Goal: Answer question/provide support: Answer question/provide support

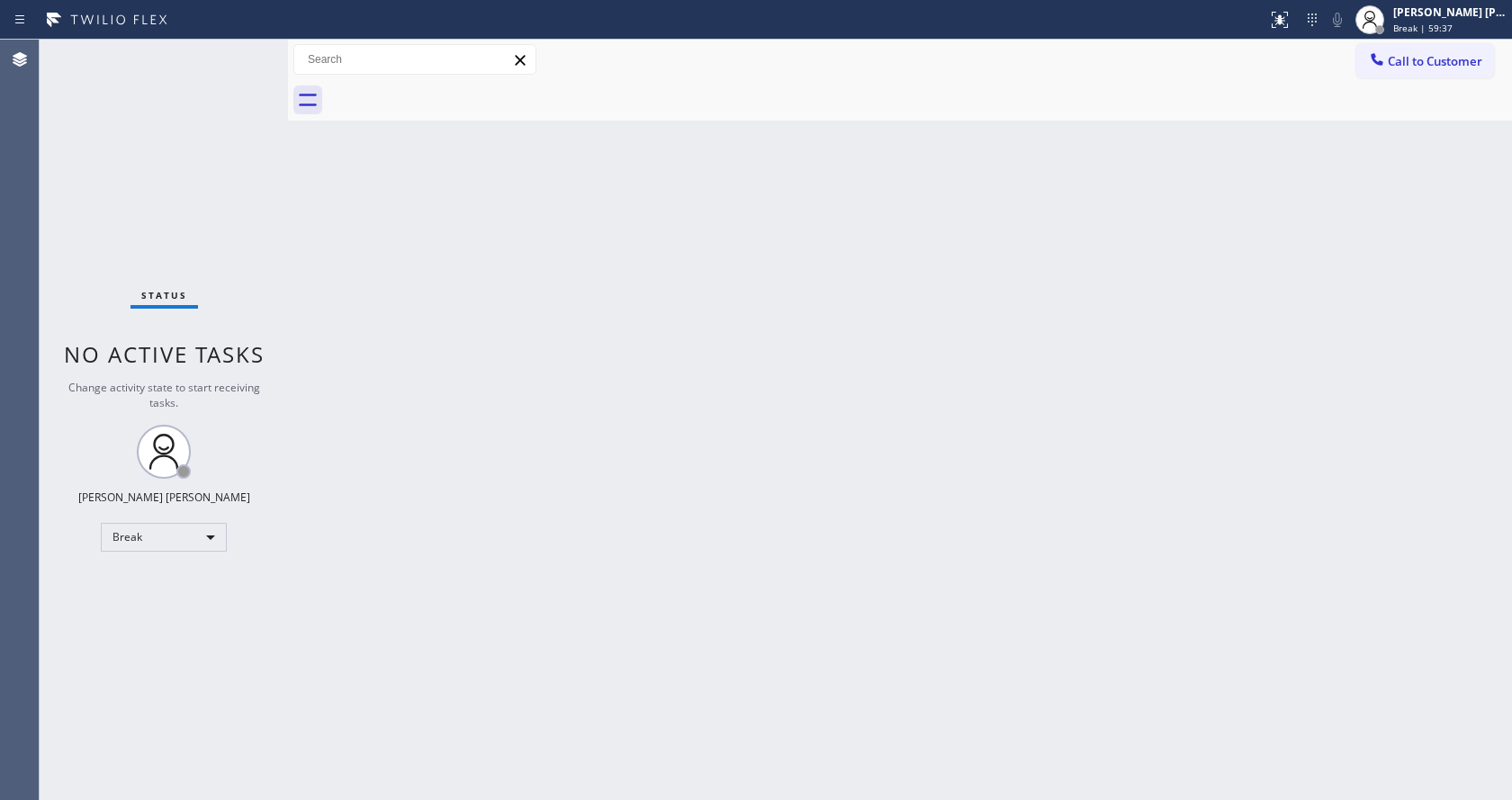
click at [510, 291] on div "Back to Dashboard Change Sender ID Customers Technicians Select a contact Outbo…" at bounding box center [900, 419] width 1224 height 760
click at [1420, 27] on span "Break | 1h" at bounding box center [1417, 28] width 46 height 13
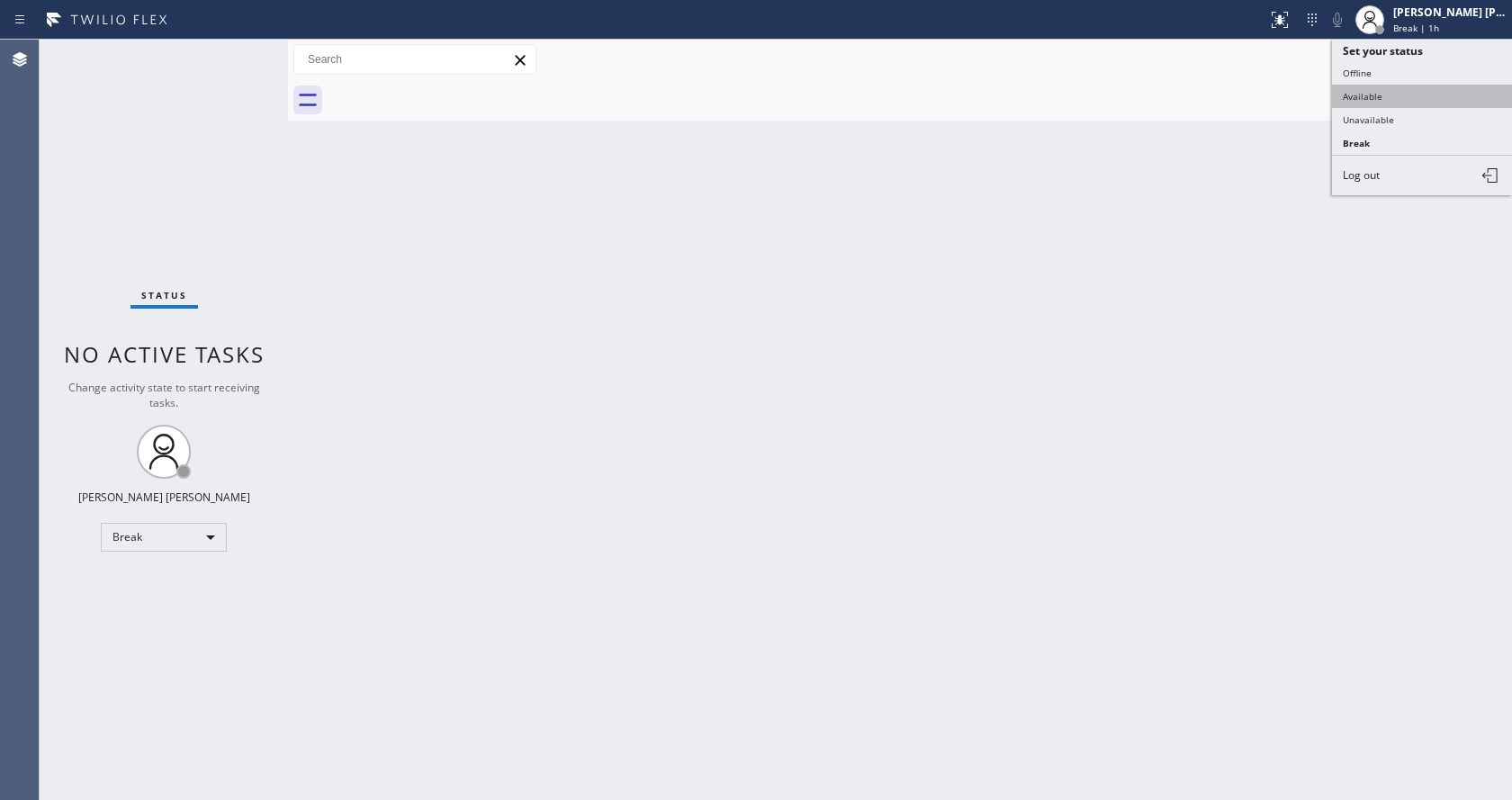
click at [1393, 88] on button "Available" at bounding box center [1422, 95] width 180 height 23
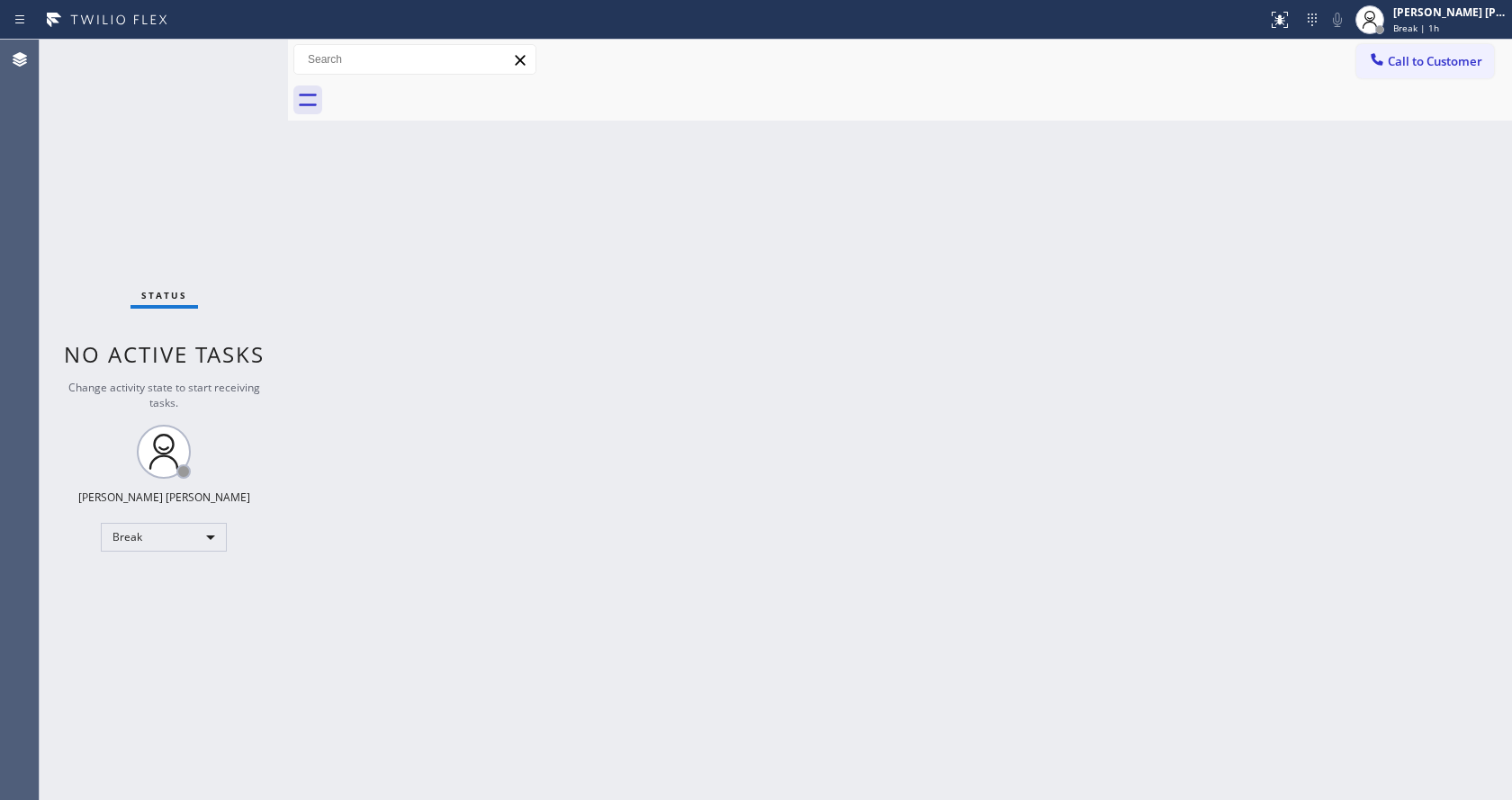
click at [862, 395] on div "Back to Dashboard Change Sender ID Customers Technicians Select a contact Outbo…" at bounding box center [900, 419] width 1224 height 760
click at [813, 469] on div "Back to Dashboard Change Sender ID Customers Technicians Select a contact Outbo…" at bounding box center [900, 419] width 1224 height 760
click at [510, 394] on div "Back to Dashboard Change Sender ID Customers Technicians Select a contact Outbo…" at bounding box center [900, 419] width 1224 height 760
click at [454, 333] on div "Back to Dashboard Change Sender ID Customers Technicians Select a contact Outbo…" at bounding box center [900, 419] width 1224 height 760
click at [624, 638] on div "Back to Dashboard Change Sender ID Customers Technicians Select a contact Outbo…" at bounding box center [900, 419] width 1224 height 760
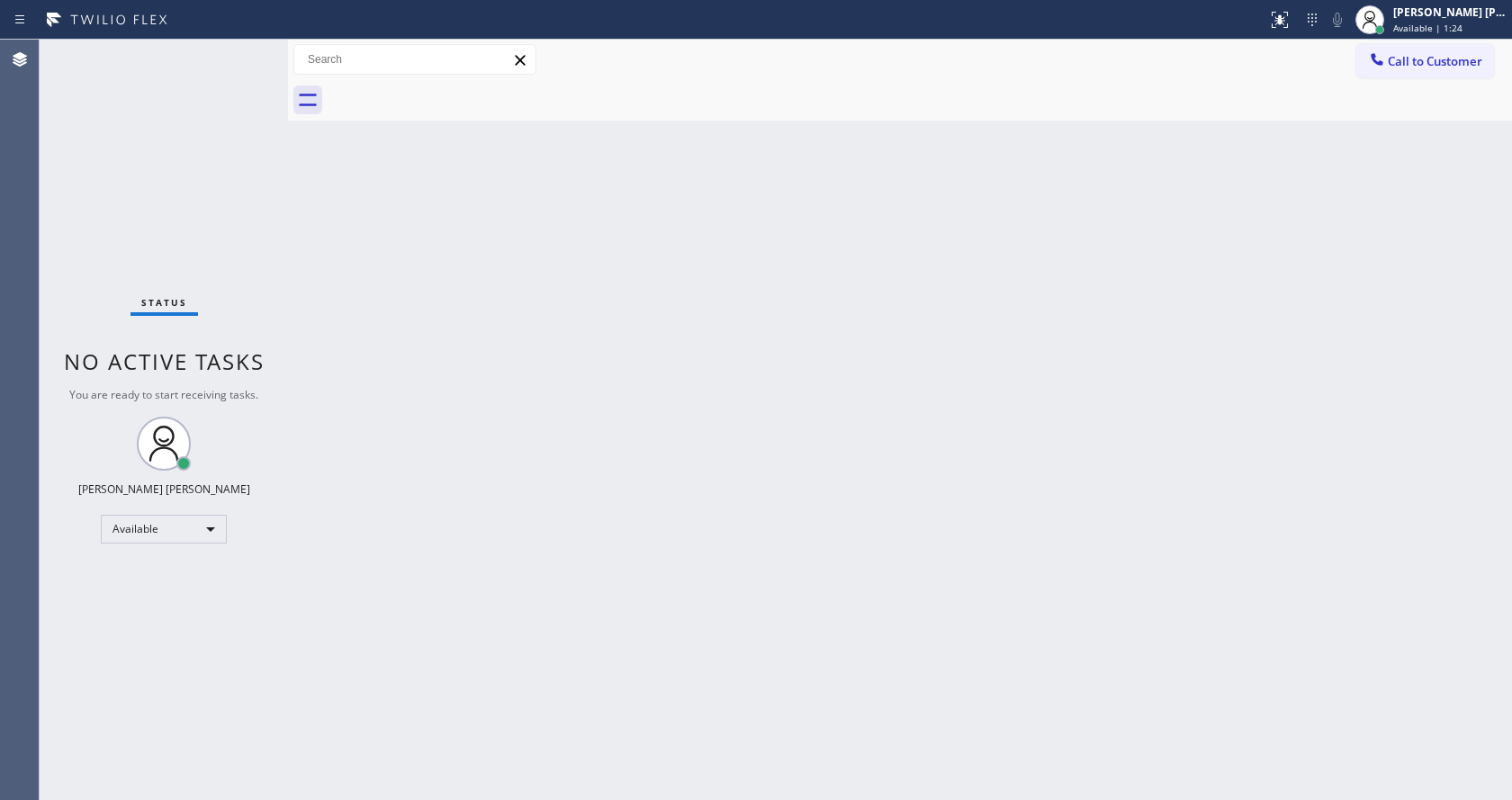
click at [1063, 426] on div "Back to Dashboard Change Sender ID Customers Technicians Select a contact Outbo…" at bounding box center [900, 419] width 1224 height 760
click at [629, 495] on div "Back to Dashboard Change Sender ID Customers Technicians Select a contact Outbo…" at bounding box center [900, 419] width 1224 height 760
click at [513, 361] on div "Back to Dashboard Change Sender ID Customers Technicians Select a contact Outbo…" at bounding box center [900, 419] width 1224 height 760
click at [599, 329] on div "Back to Dashboard Change Sender ID Customers Technicians Select a contact Outbo…" at bounding box center [900, 419] width 1224 height 760
click at [807, 469] on div "Back to Dashboard Change Sender ID Customers Technicians Select a contact Outbo…" at bounding box center [900, 419] width 1224 height 760
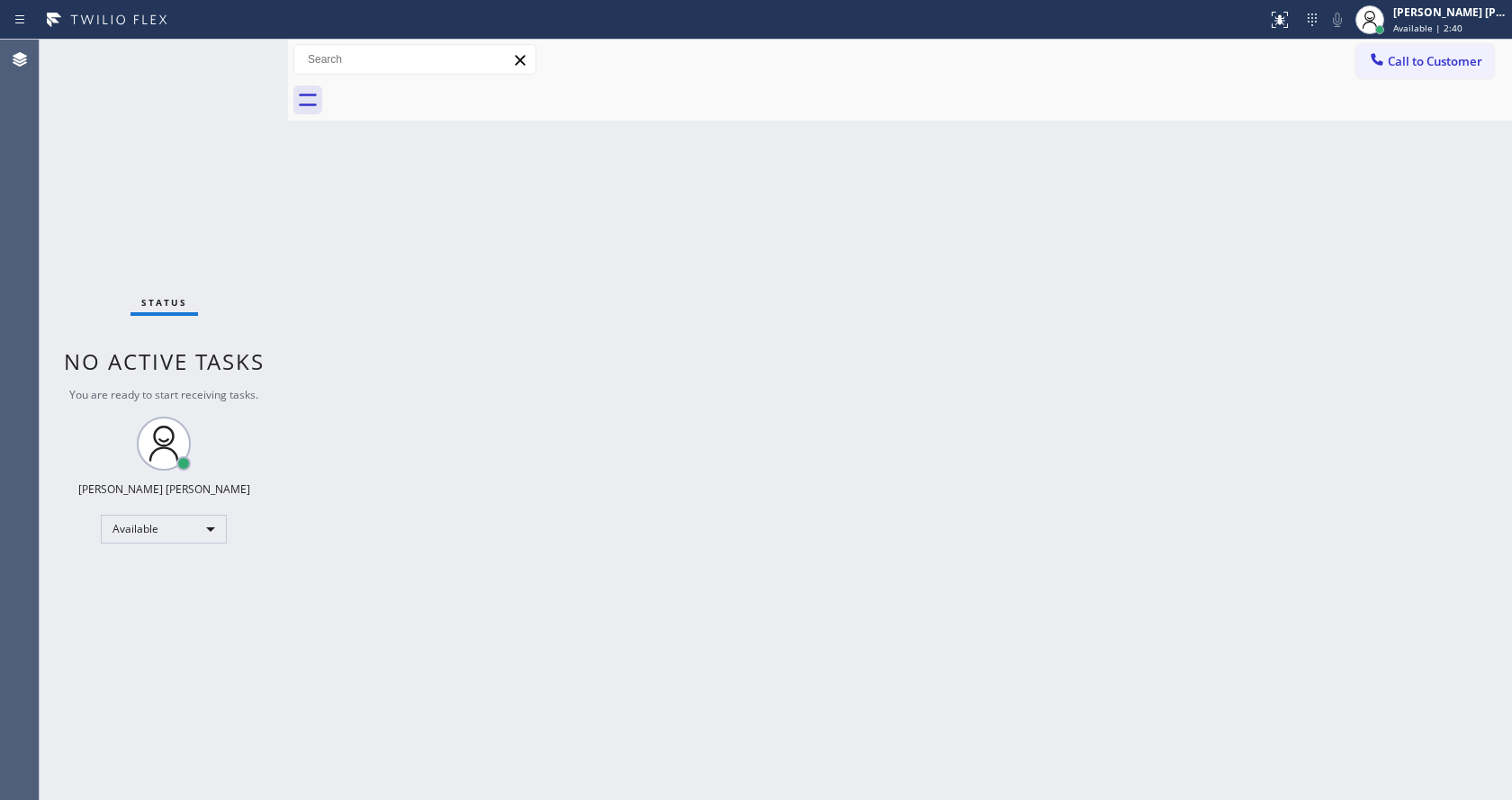
click at [908, 460] on div "Back to Dashboard Change Sender ID Customers Technicians Select a contact Outbo…" at bounding box center [900, 419] width 1224 height 760
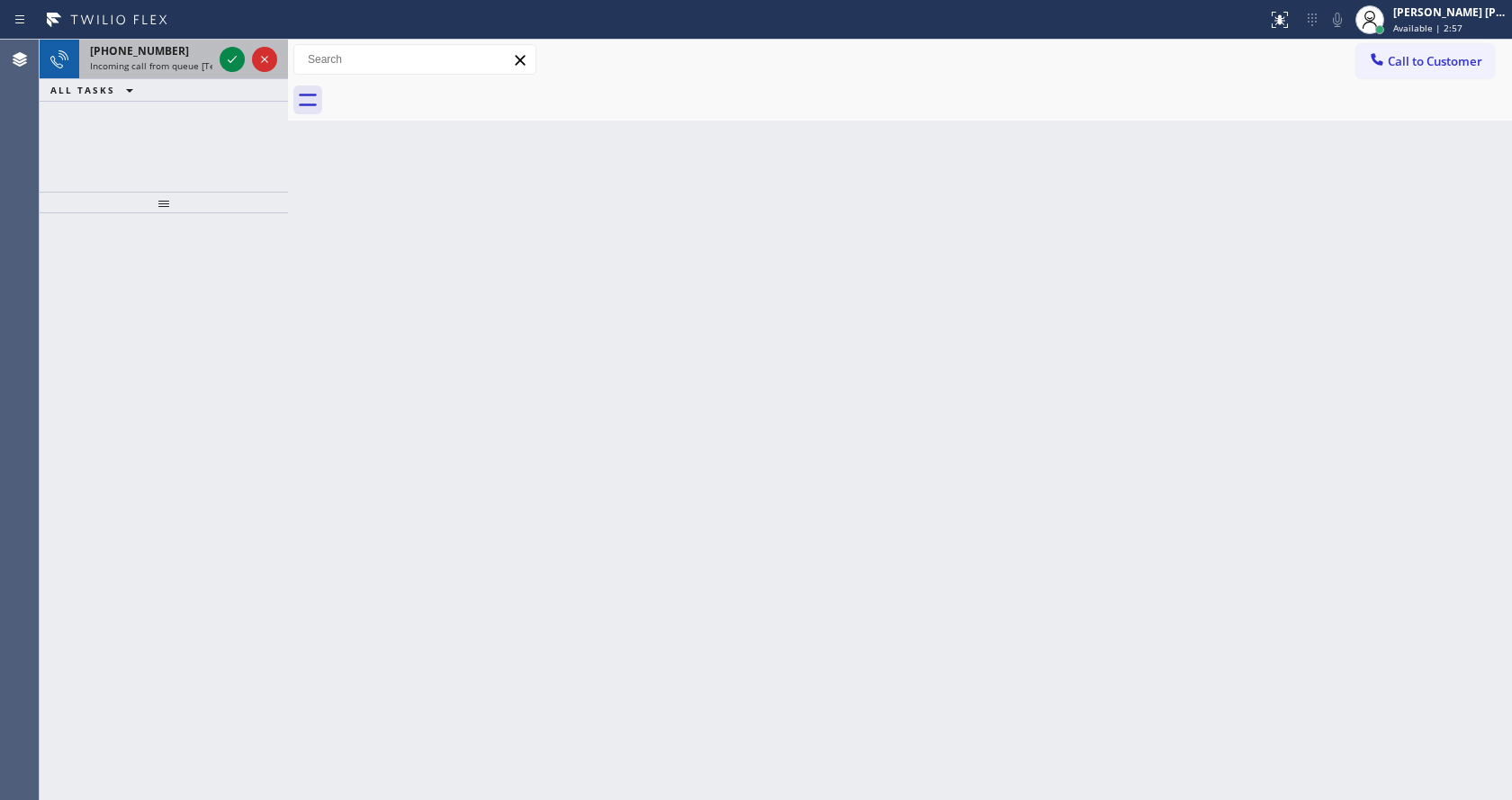
click at [195, 63] on span "Incoming call from queue [Test] All" at bounding box center [164, 66] width 149 height 13
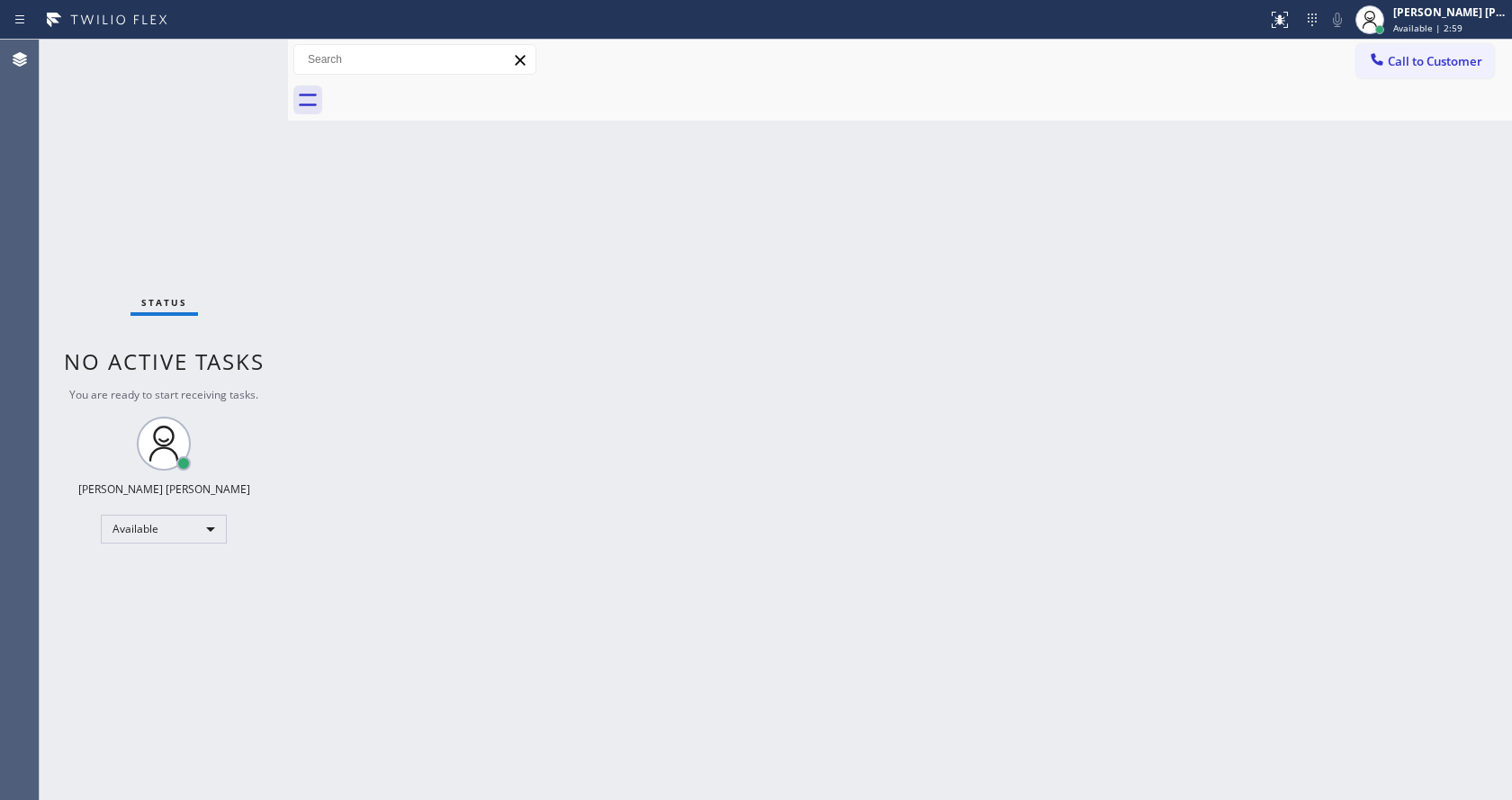
click at [230, 56] on div "Status No active tasks You are ready to start receiving tasks. [PERSON_NAME] [P…" at bounding box center [164, 419] width 248 height 760
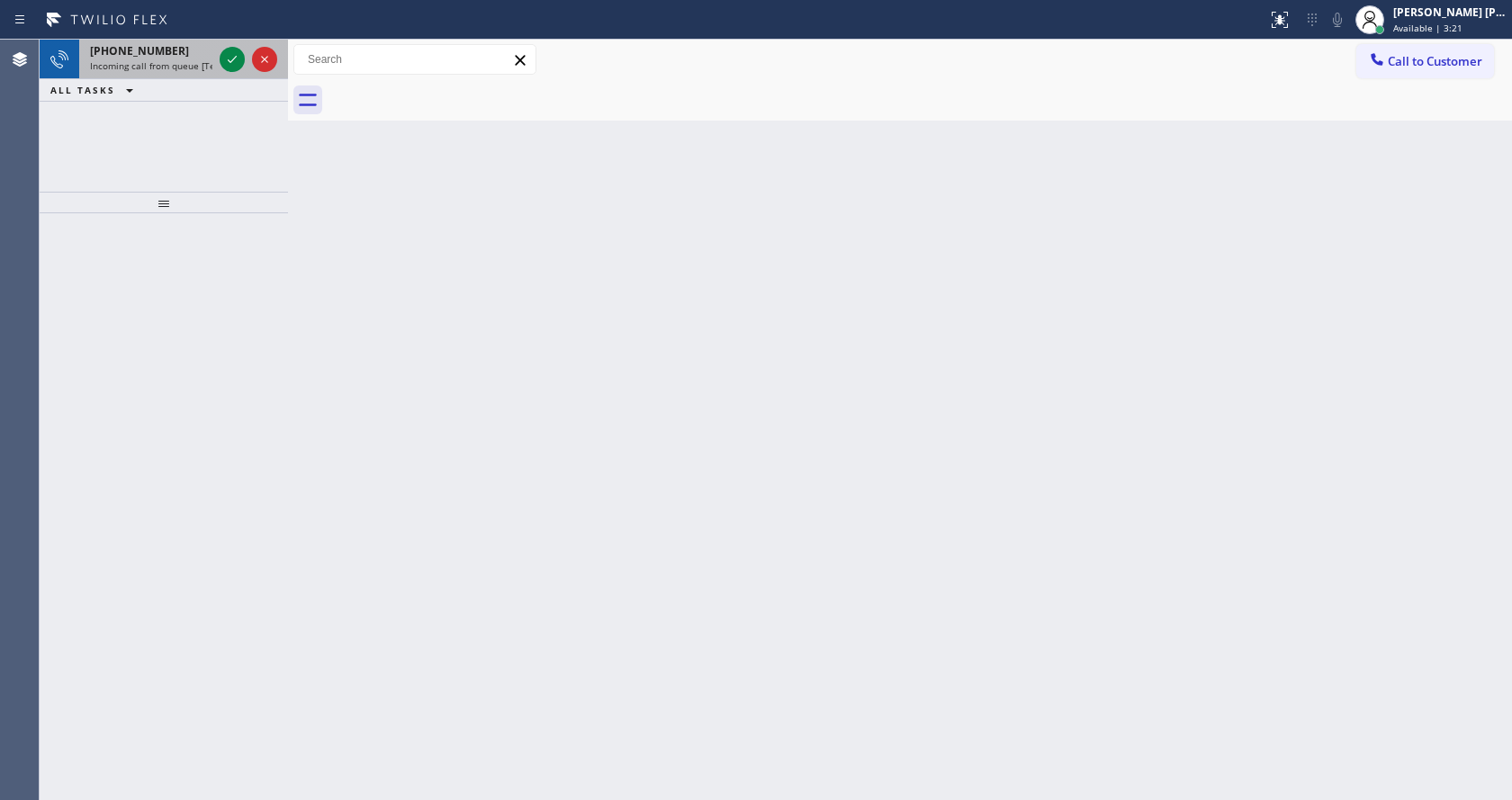
click at [212, 60] on div "[PHONE_NUMBER] Incoming call from queue [Test] All" at bounding box center [147, 59] width 137 height 40
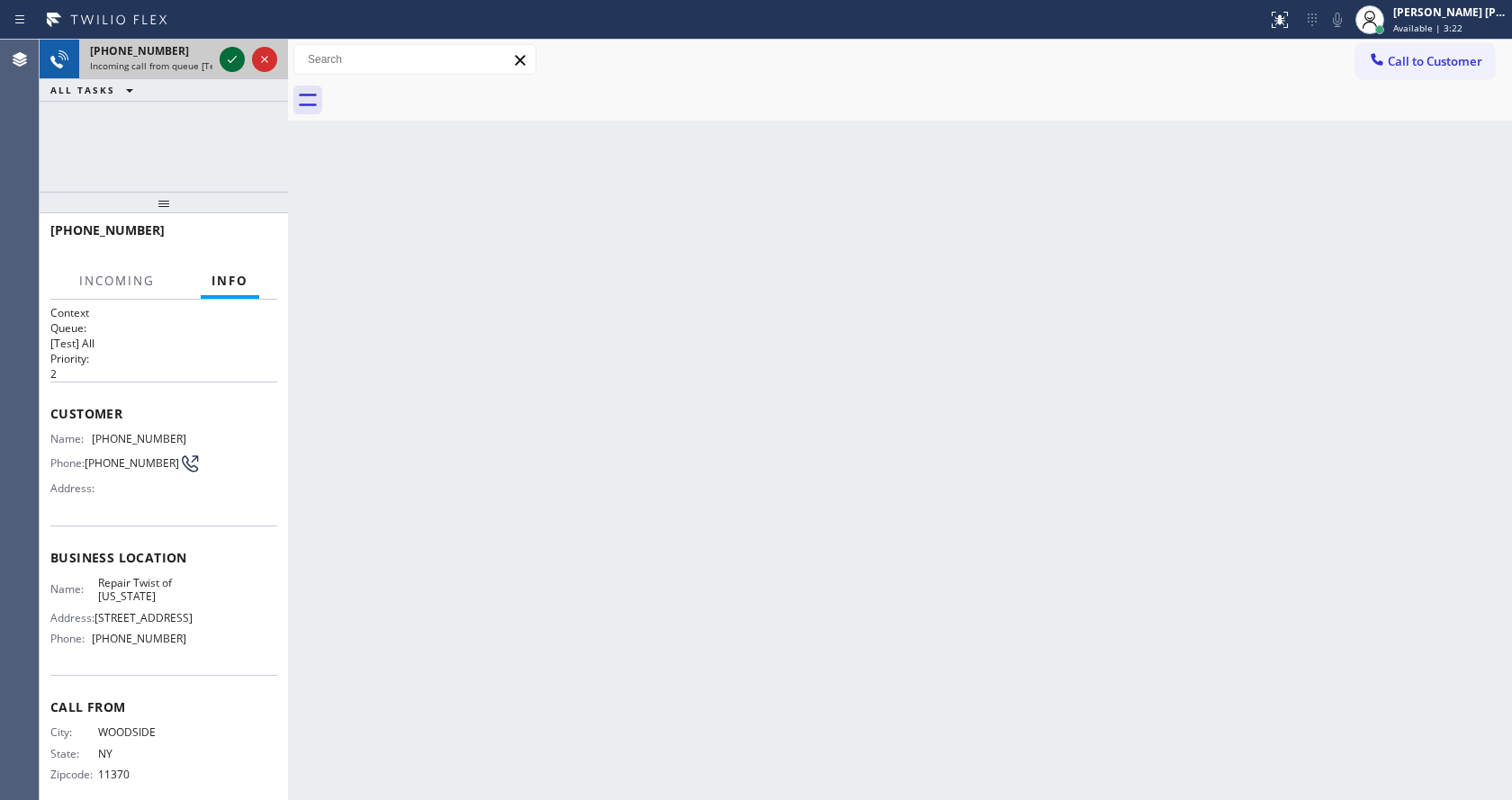
click at [225, 64] on icon at bounding box center [232, 58] width 21 height 21
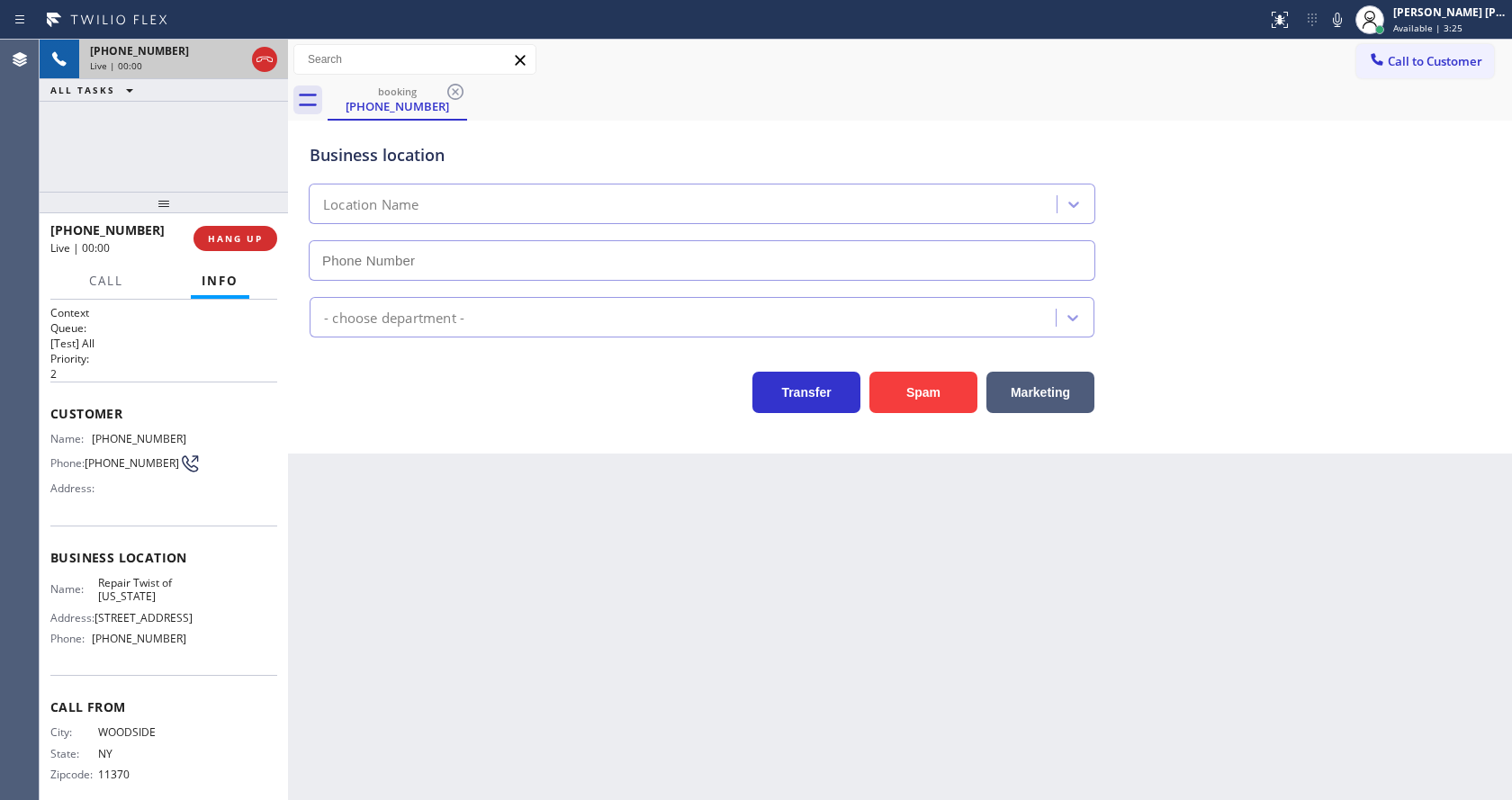
type input "[PHONE_NUMBER]"
click at [419, 513] on div "Back to Dashboard Change Sender ID Customers Technicians Select a contact Outbo…" at bounding box center [900, 419] width 1224 height 760
click at [701, 639] on div "Back to Dashboard Change Sender ID Customers Technicians Select a contact Outbo…" at bounding box center [900, 419] width 1224 height 760
click at [635, 726] on div "Back to Dashboard Change Sender ID Customers Technicians Select a contact Outbo…" at bounding box center [900, 419] width 1224 height 760
click at [476, 512] on div "Back to Dashboard Change Sender ID Customers Technicians Select a contact Outbo…" at bounding box center [900, 419] width 1224 height 760
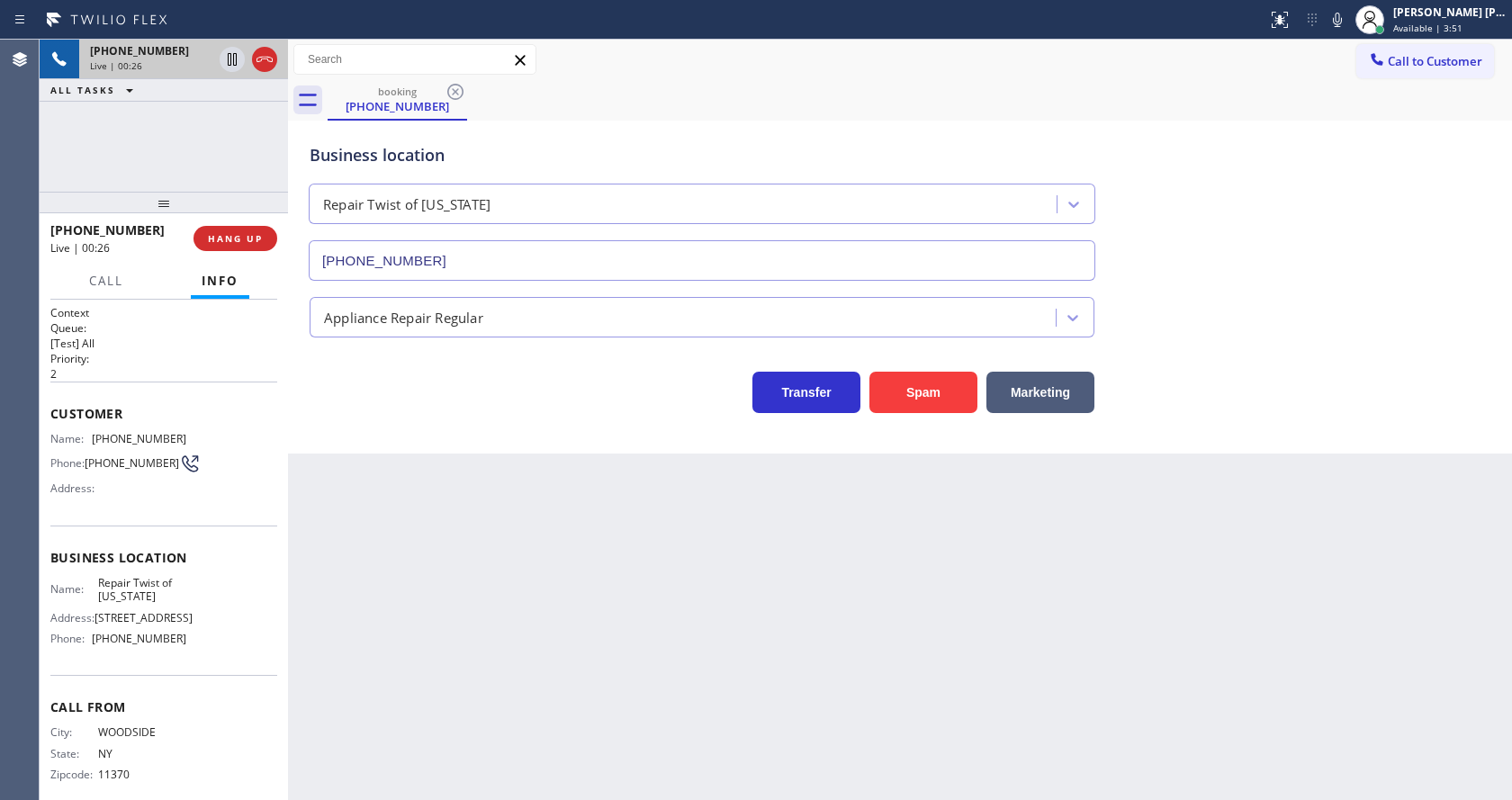
click at [137, 463] on span "[PHONE_NUMBER]" at bounding box center [132, 463] width 94 height 14
drag, startPoint x: 90, startPoint y: 431, endPoint x: 183, endPoint y: 431, distance: 93.0
click at [183, 431] on div "Name: [PHONE_NUMBER] Phone: [PHONE_NUMBER] Address:" at bounding box center [163, 467] width 227 height 71
copy div "[PHONE_NUMBER]"
click at [469, 647] on div "Back to Dashboard Change Sender ID Customers Technicians Select a contact Outbo…" at bounding box center [900, 419] width 1224 height 760
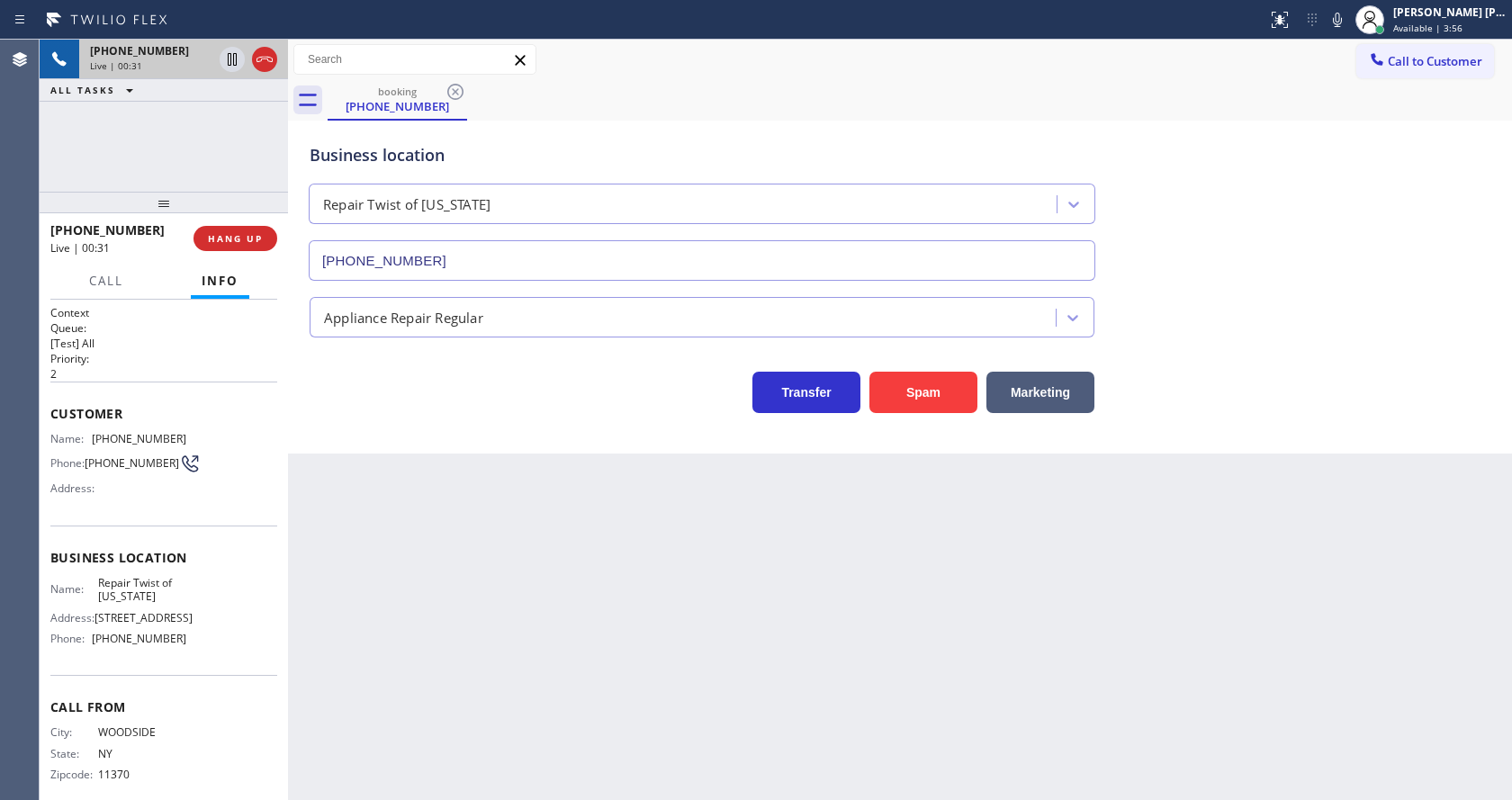
click at [192, 575] on div "Business location Name: Repair Twist of [US_STATE] Address: [STREET_ADDRESS] Ph…" at bounding box center [163, 600] width 227 height 150
drag, startPoint x: 94, startPoint y: 588, endPoint x: 153, endPoint y: 606, distance: 61.7
click at [153, 604] on div "Name: Repair Twist of [US_STATE]" at bounding box center [118, 590] width 136 height 28
copy div "Repair Twist of [US_STATE]"
click at [449, 589] on div "Back to Dashboard Change Sender ID Customers Technicians Select a contact Outbo…" at bounding box center [900, 419] width 1224 height 760
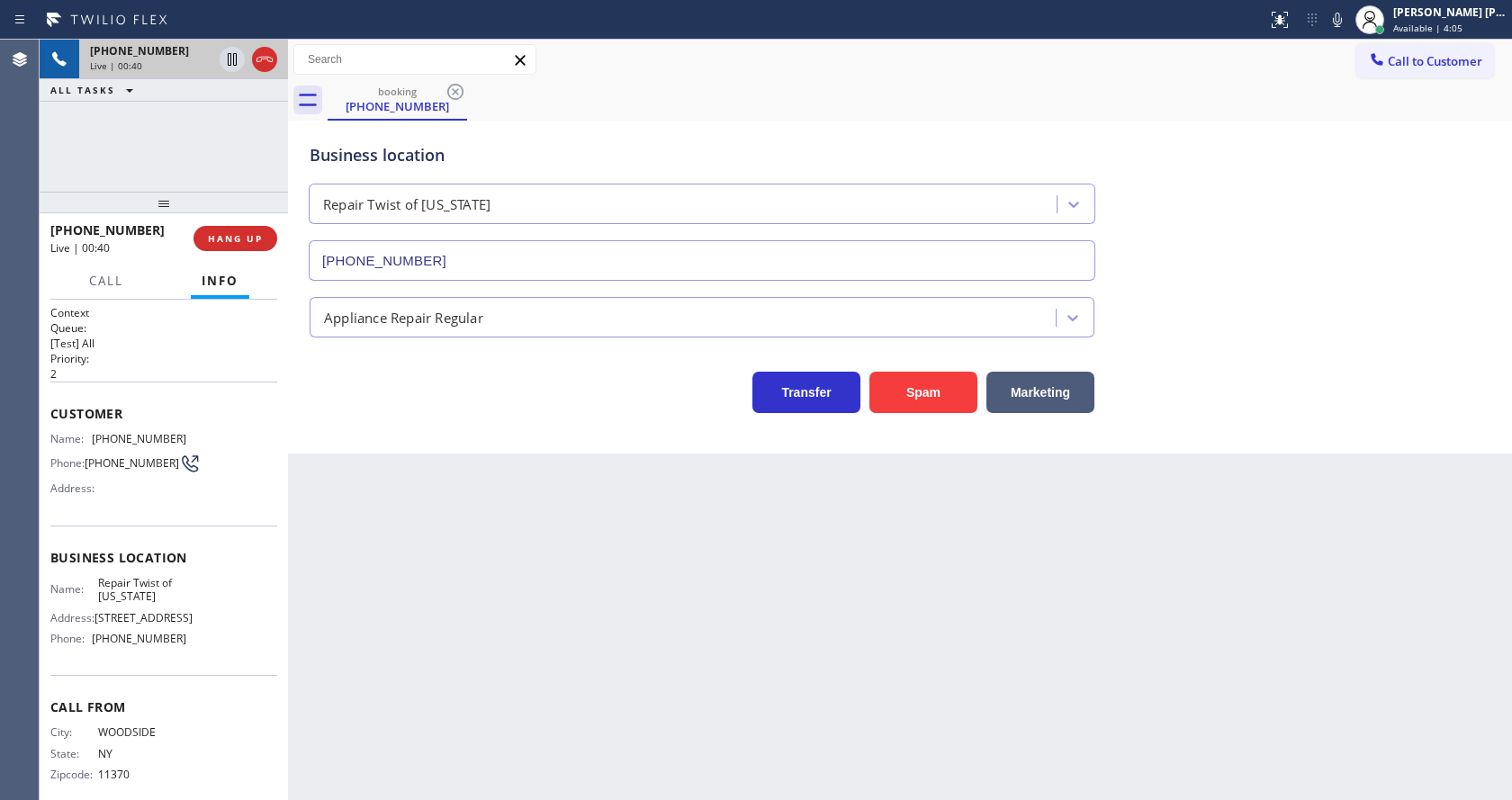
click at [192, 599] on div "Name: Repair Twist of [US_STATE] Address: [STREET_ADDRESS] Phone: [PHONE_NUMBER]" at bounding box center [163, 615] width 227 height 78
drag, startPoint x: 89, startPoint y: 673, endPoint x: 175, endPoint y: 675, distance: 86.0
click at [175, 645] on div "Phone: [PHONE_NUMBER]" at bounding box center [118, 638] width 136 height 14
copy div "[PHONE_NUMBER]"
click at [359, 606] on div "Back to Dashboard Change Sender ID Customers Technicians Select a contact Outbo…" at bounding box center [900, 419] width 1224 height 760
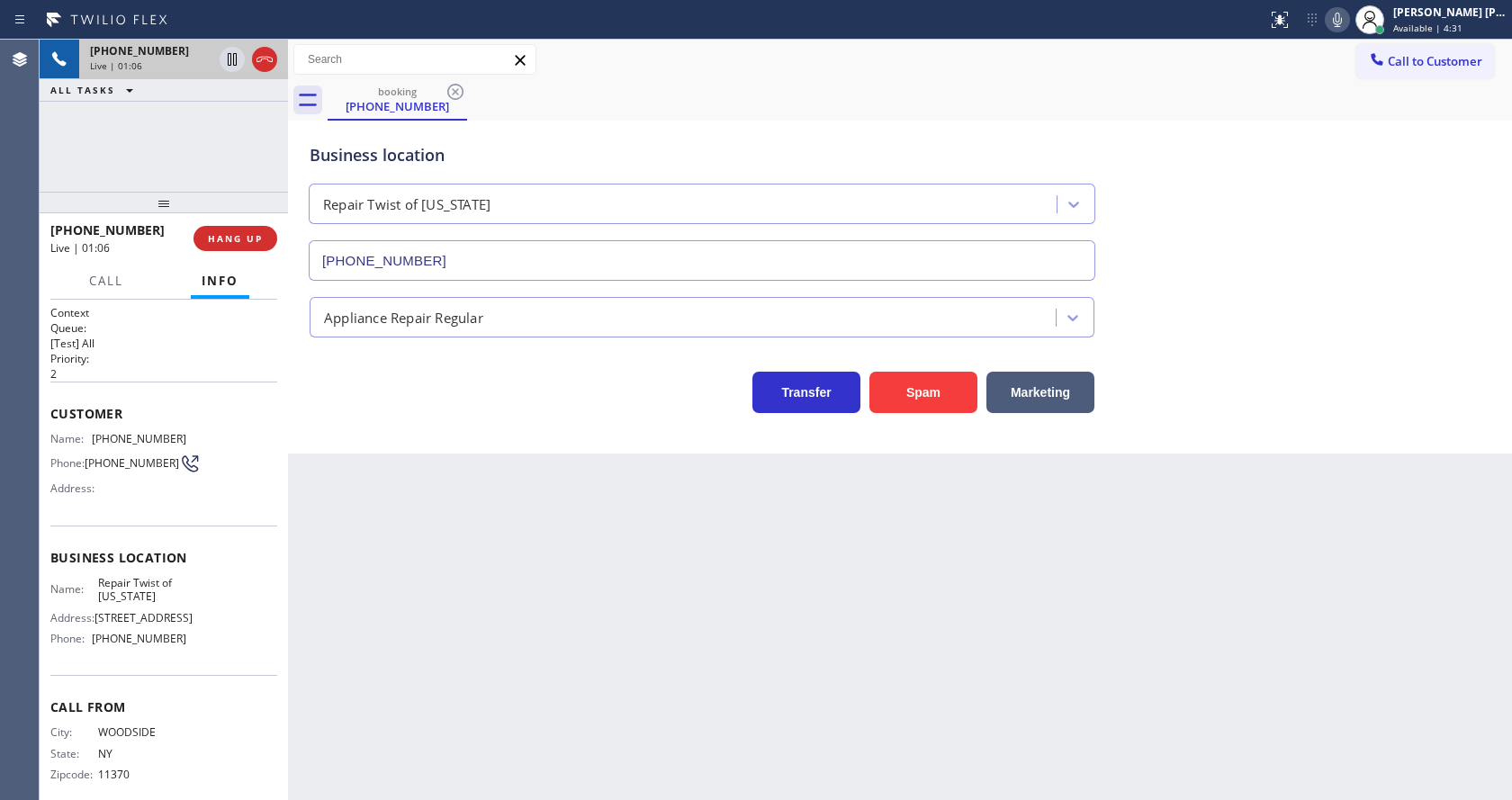
click at [1348, 27] on icon at bounding box center [1337, 19] width 21 height 21
click at [1346, 155] on div "Business location Repair Twist of [US_STATE] [PHONE_NUMBER]" at bounding box center [900, 199] width 1188 height 163
click at [1348, 19] on icon at bounding box center [1337, 19] width 21 height 21
click at [1371, 348] on div "Transfer Spam Marketing" at bounding box center [900, 375] width 1188 height 76
click at [471, 661] on div "Back to Dashboard Change Sender ID Customers Technicians Select a contact Outbo…" at bounding box center [900, 419] width 1224 height 760
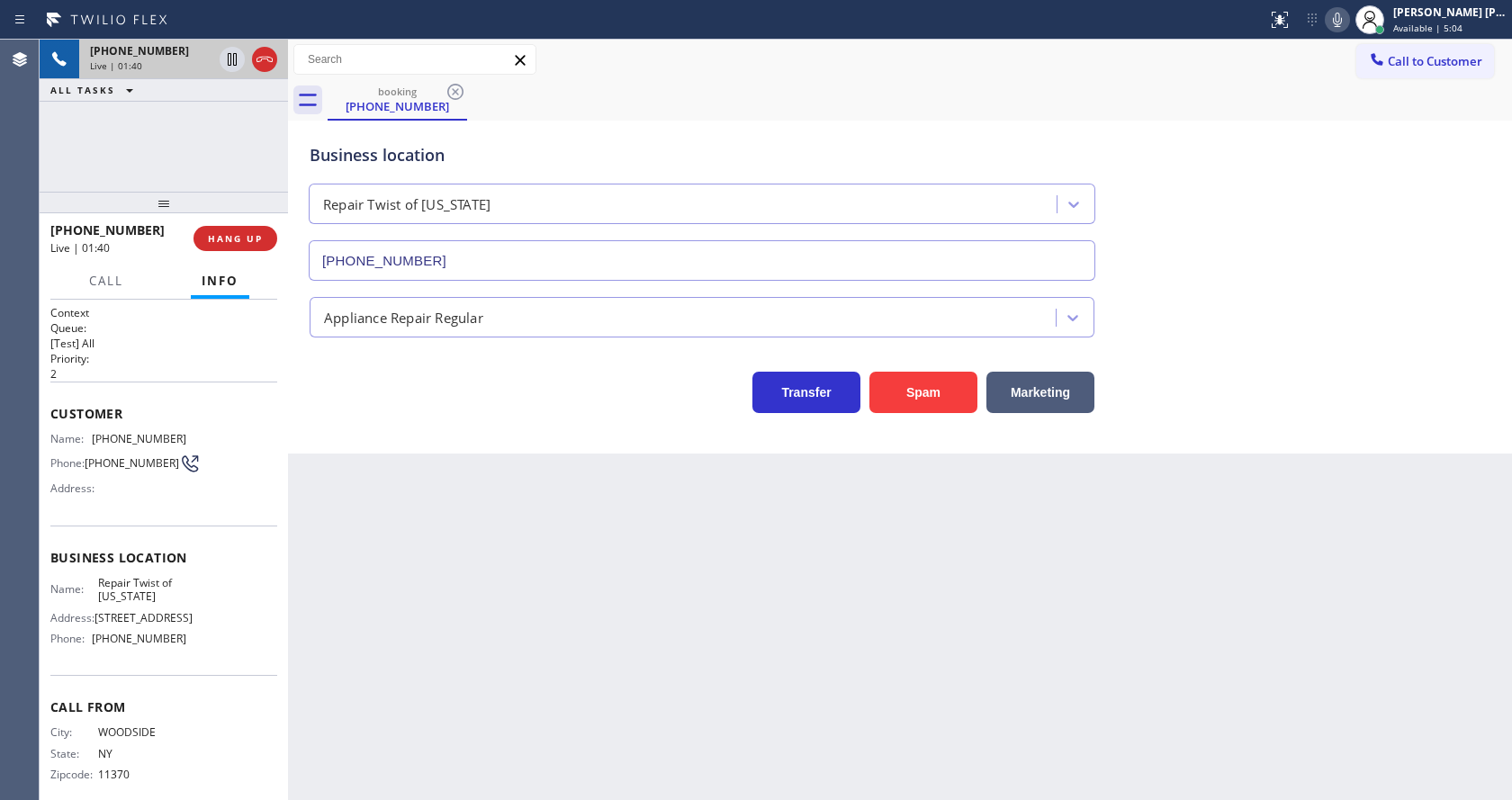
click at [1347, 22] on icon at bounding box center [1337, 19] width 21 height 21
click at [1349, 158] on div "Business location Repair Twist of [US_STATE] [PHONE_NUMBER]" at bounding box center [900, 199] width 1188 height 163
click at [1342, 21] on icon at bounding box center [1338, 20] width 9 height 15
click at [1364, 140] on div "Business location Repair Twist of [US_STATE] [PHONE_NUMBER]" at bounding box center [900, 199] width 1188 height 163
click at [480, 627] on div "Back to Dashboard Change Sender ID Customers Technicians Select a contact Outbo…" at bounding box center [900, 419] width 1224 height 760
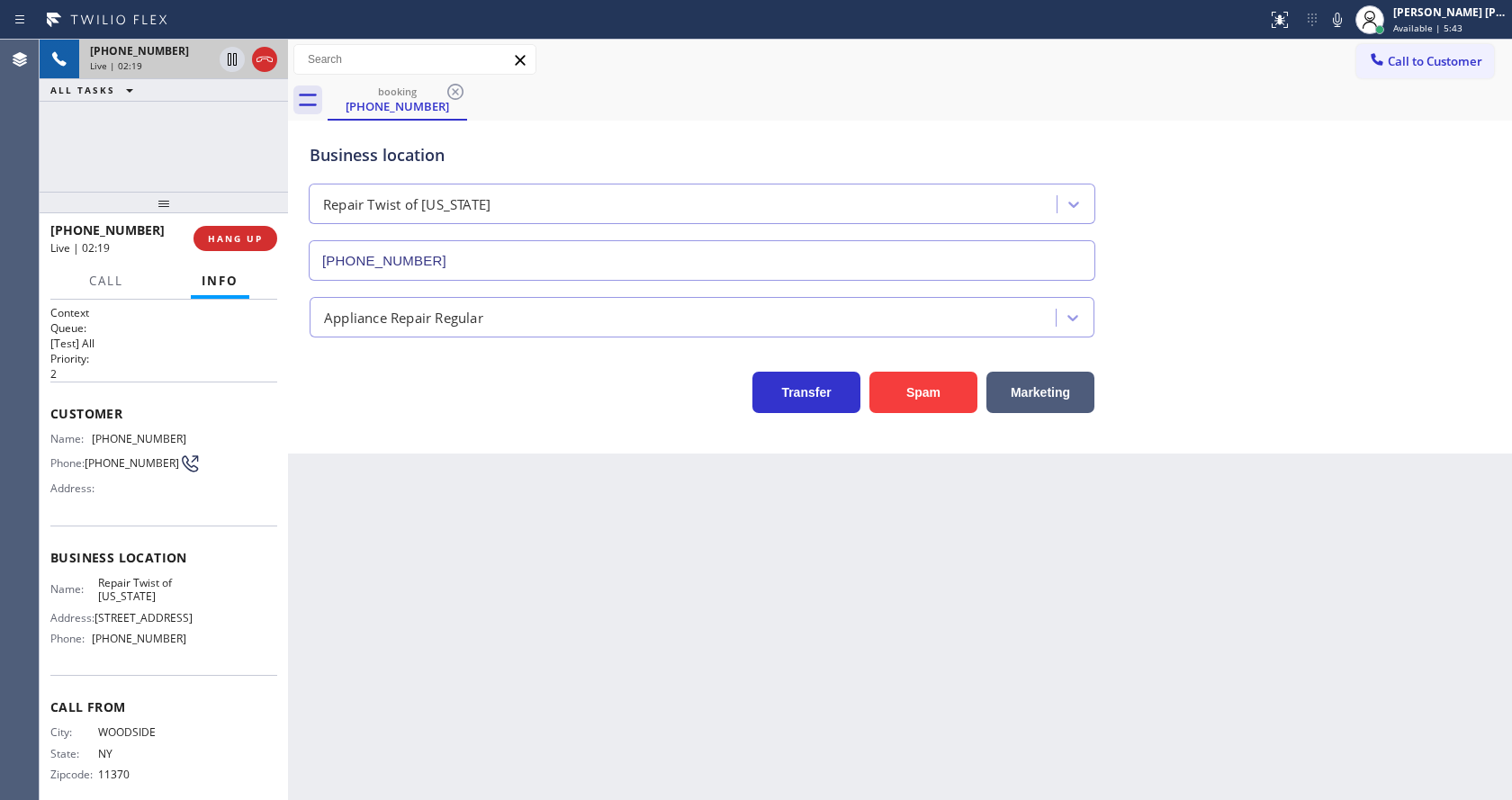
click at [795, 601] on div "Back to Dashboard Change Sender ID Customers Technicians Select a contact Outbo…" at bounding box center [900, 419] width 1224 height 760
click at [473, 513] on div "Back to Dashboard Change Sender ID Customers Technicians Select a contact Outbo…" at bounding box center [900, 419] width 1224 height 760
click at [501, 439] on div "Business location Repair Twist of [US_STATE] [PHONE_NUMBER] Appliance Repair Re…" at bounding box center [900, 286] width 1224 height 332
click at [679, 602] on div "Back to Dashboard Change Sender ID Customers Technicians Select a contact Outbo…" at bounding box center [900, 419] width 1224 height 760
click at [474, 529] on div "Back to Dashboard Change Sender ID Customers Technicians Select a contact Outbo…" at bounding box center [900, 419] width 1224 height 760
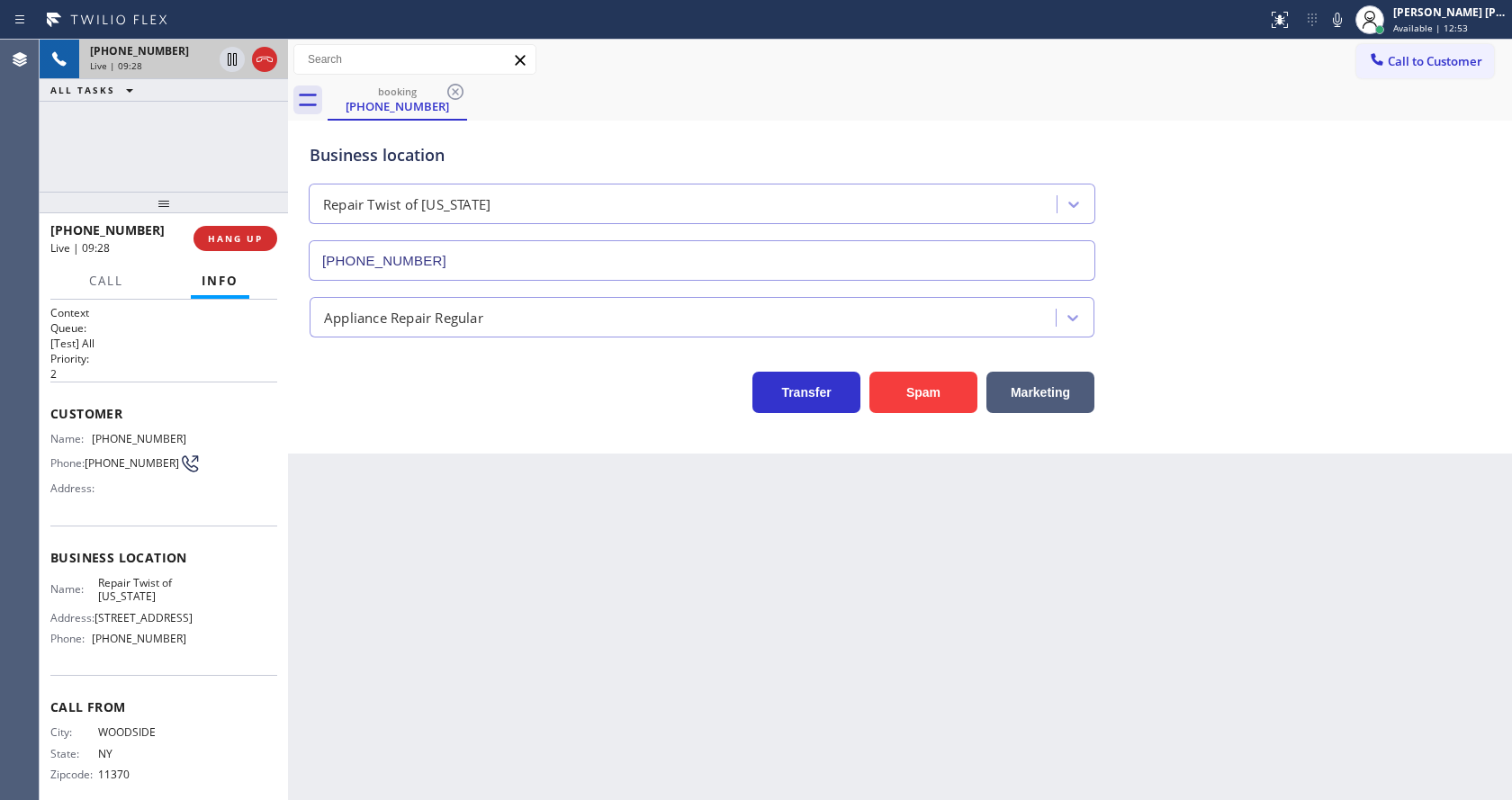
drag, startPoint x: 711, startPoint y: 643, endPoint x: 700, endPoint y: 623, distance: 22.8
click at [711, 643] on div "Back to Dashboard Change Sender ID Customers Technicians Select a contact Outbo…" at bounding box center [900, 419] width 1224 height 760
click at [569, 655] on div "Back to Dashboard Change Sender ID Customers Technicians Select a contact Outbo…" at bounding box center [900, 419] width 1224 height 760
click at [508, 600] on div "Back to Dashboard Change Sender ID Customers Technicians Select a contact Outbo…" at bounding box center [900, 419] width 1224 height 760
click at [833, 612] on div "Back to Dashboard Change Sender ID Customers Technicians Select a contact Outbo…" at bounding box center [900, 419] width 1224 height 760
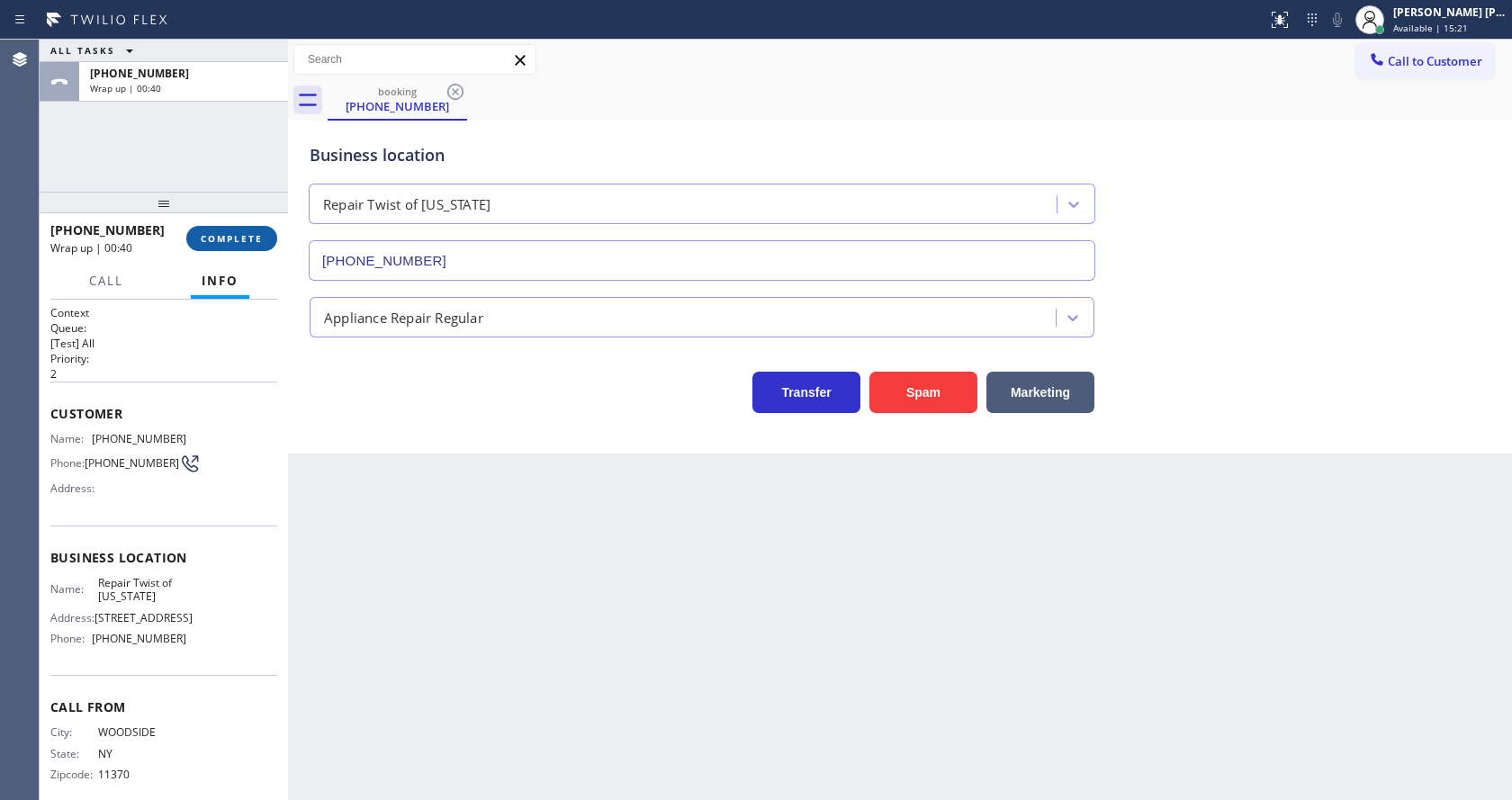
click at [242, 241] on span "COMPLETE" at bounding box center [232, 239] width 62 height 13
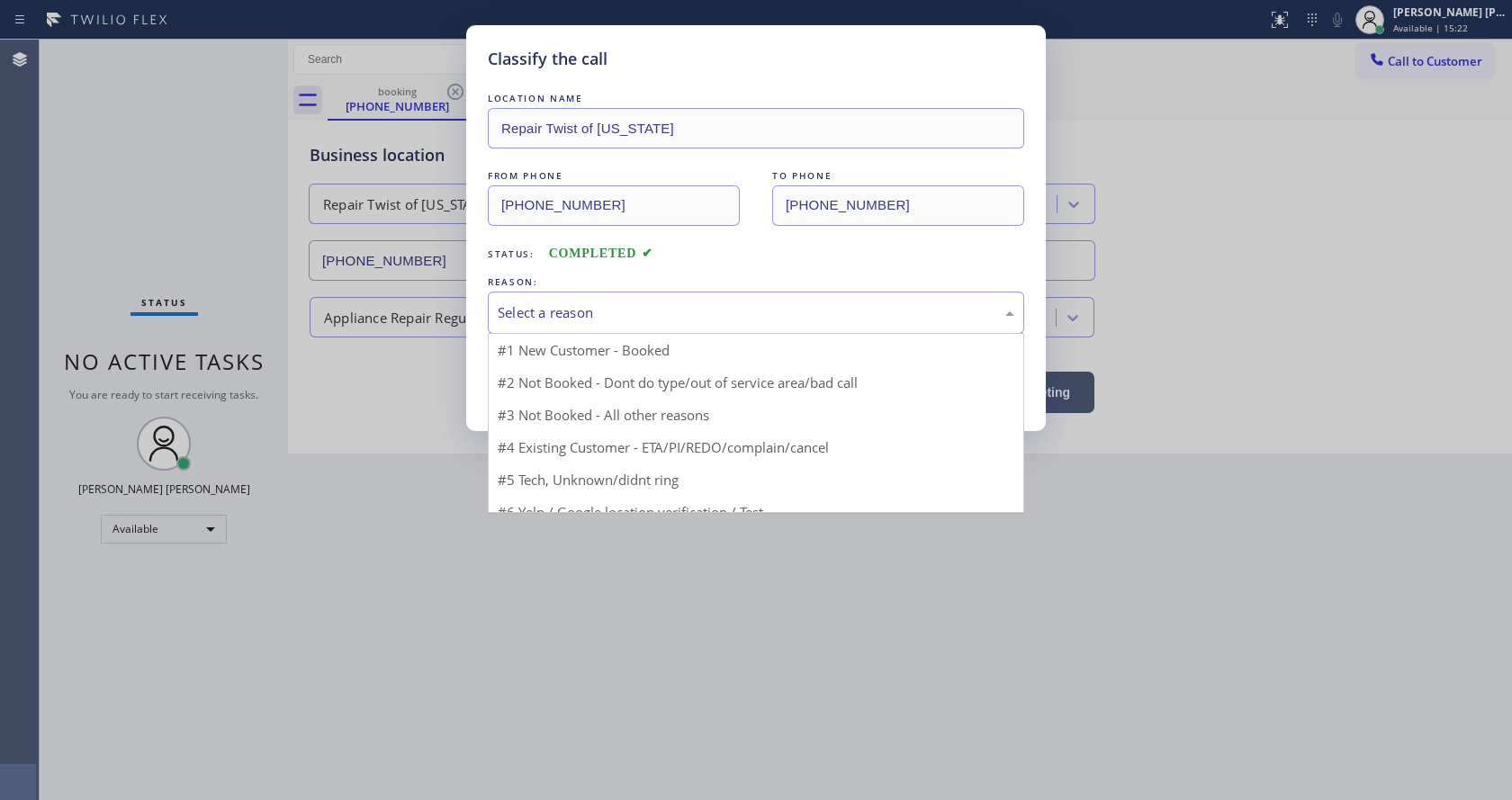
click at [637, 313] on div "Select a reason" at bounding box center [756, 312] width 517 height 20
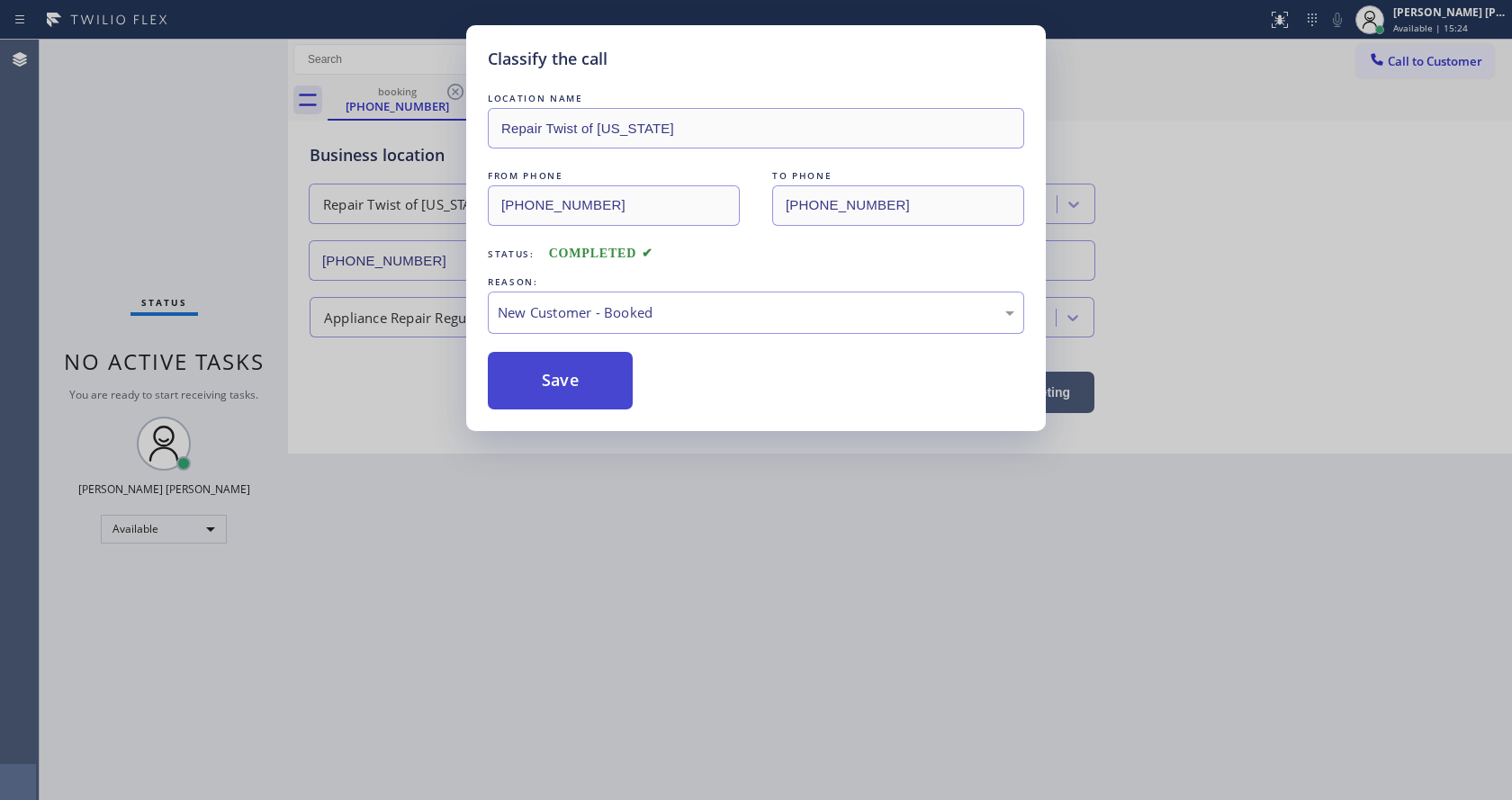
click at [548, 375] on button "Save" at bounding box center [561, 381] width 145 height 57
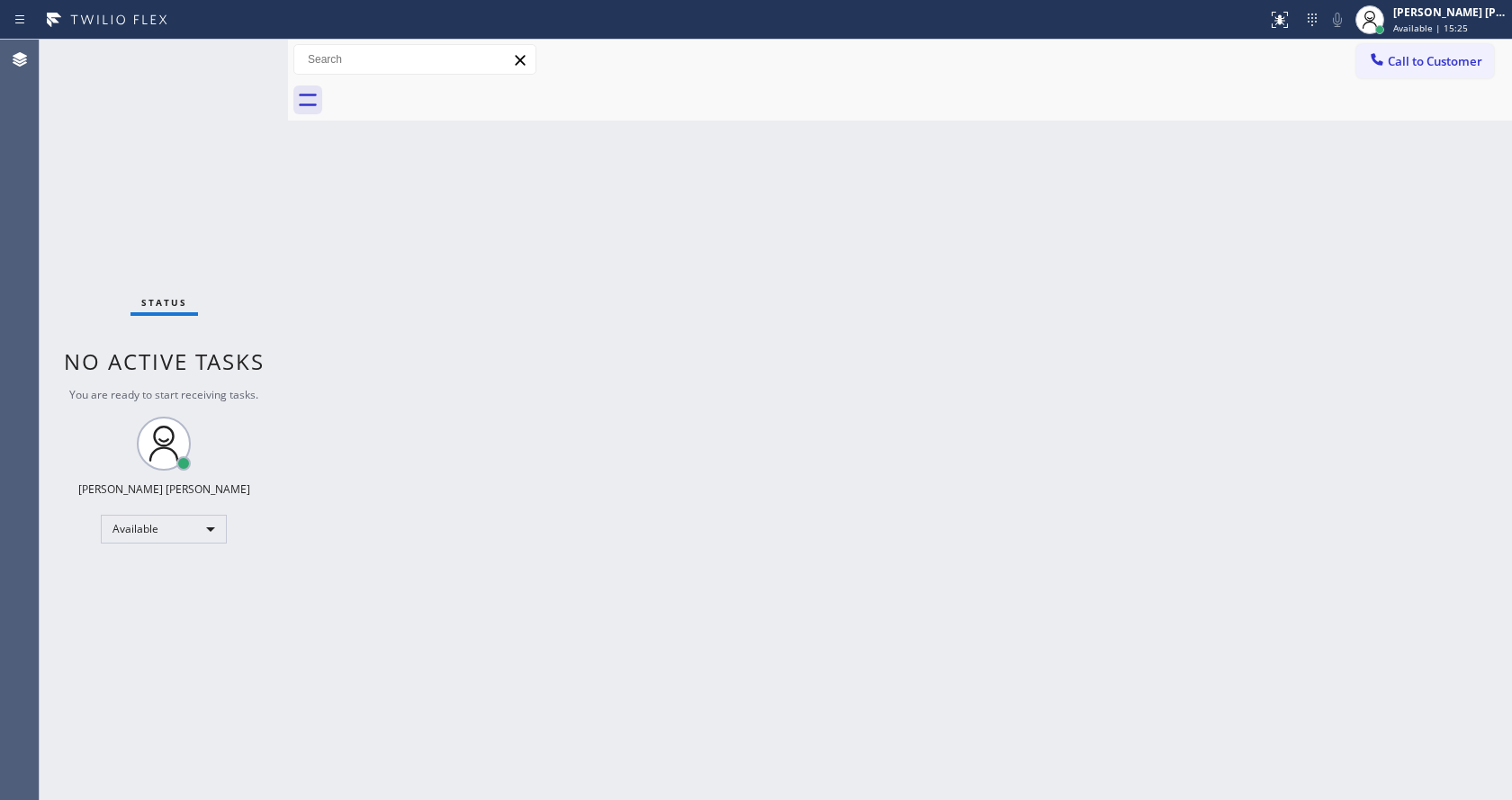
drag, startPoint x: 816, startPoint y: 618, endPoint x: 804, endPoint y: 531, distance: 87.8
click at [816, 618] on div "Back to Dashboard Change Sender ID Customers Technicians Select a contact Outbo…" at bounding box center [900, 419] width 1224 height 760
click at [547, 407] on div "Back to Dashboard Change Sender ID Customers Technicians Select a contact Outbo…" at bounding box center [900, 419] width 1224 height 760
click at [223, 64] on div "Status No active tasks You are ready to start receiving tasks. [PERSON_NAME] [P…" at bounding box center [164, 419] width 248 height 760
click at [471, 418] on div "Back to Dashboard Change Sender ID Customers Technicians Select a contact Outbo…" at bounding box center [900, 419] width 1224 height 760
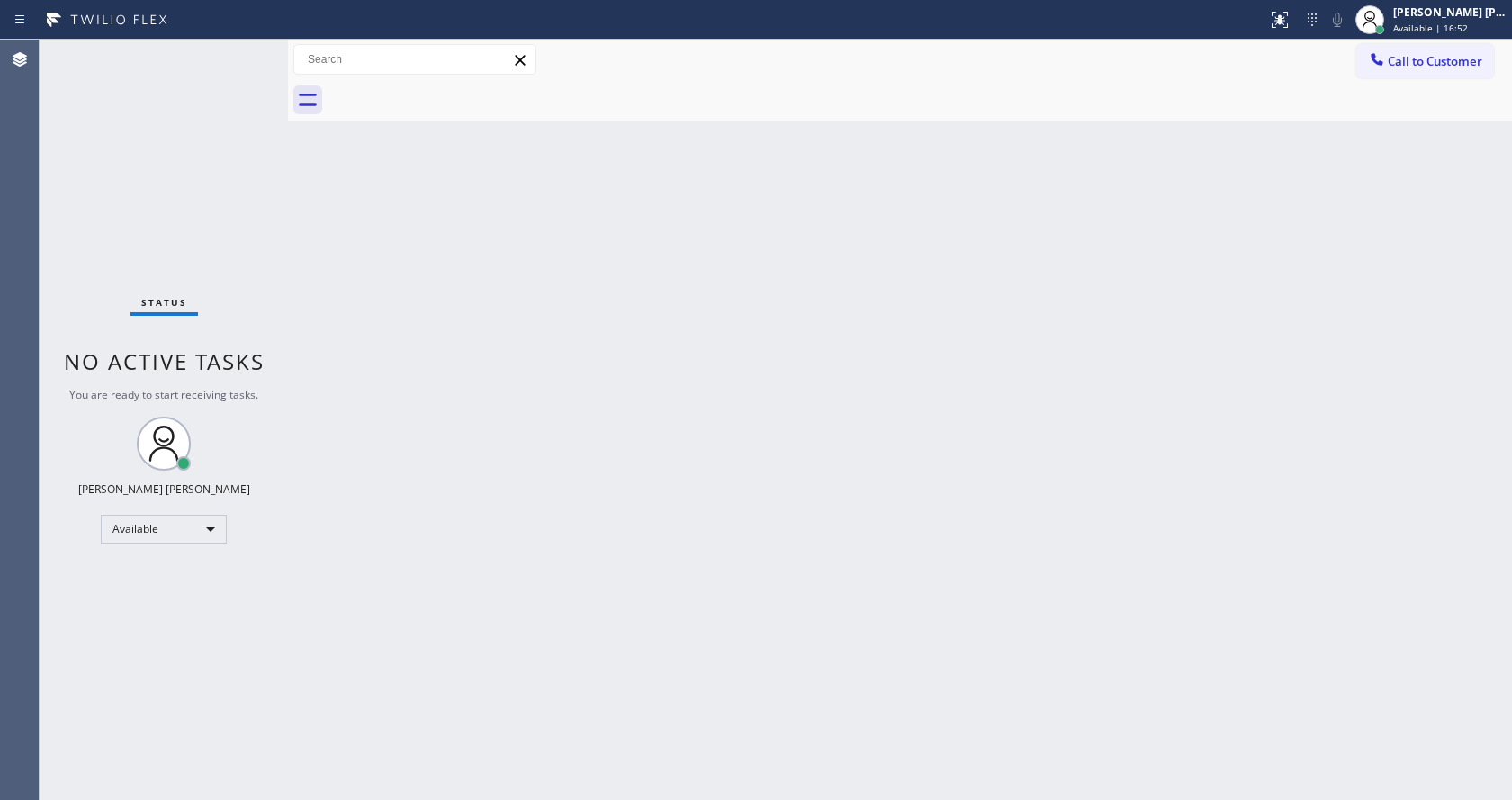
click at [1053, 469] on div "Back to Dashboard Change Sender ID Customers Technicians Select a contact Outbo…" at bounding box center [900, 419] width 1224 height 760
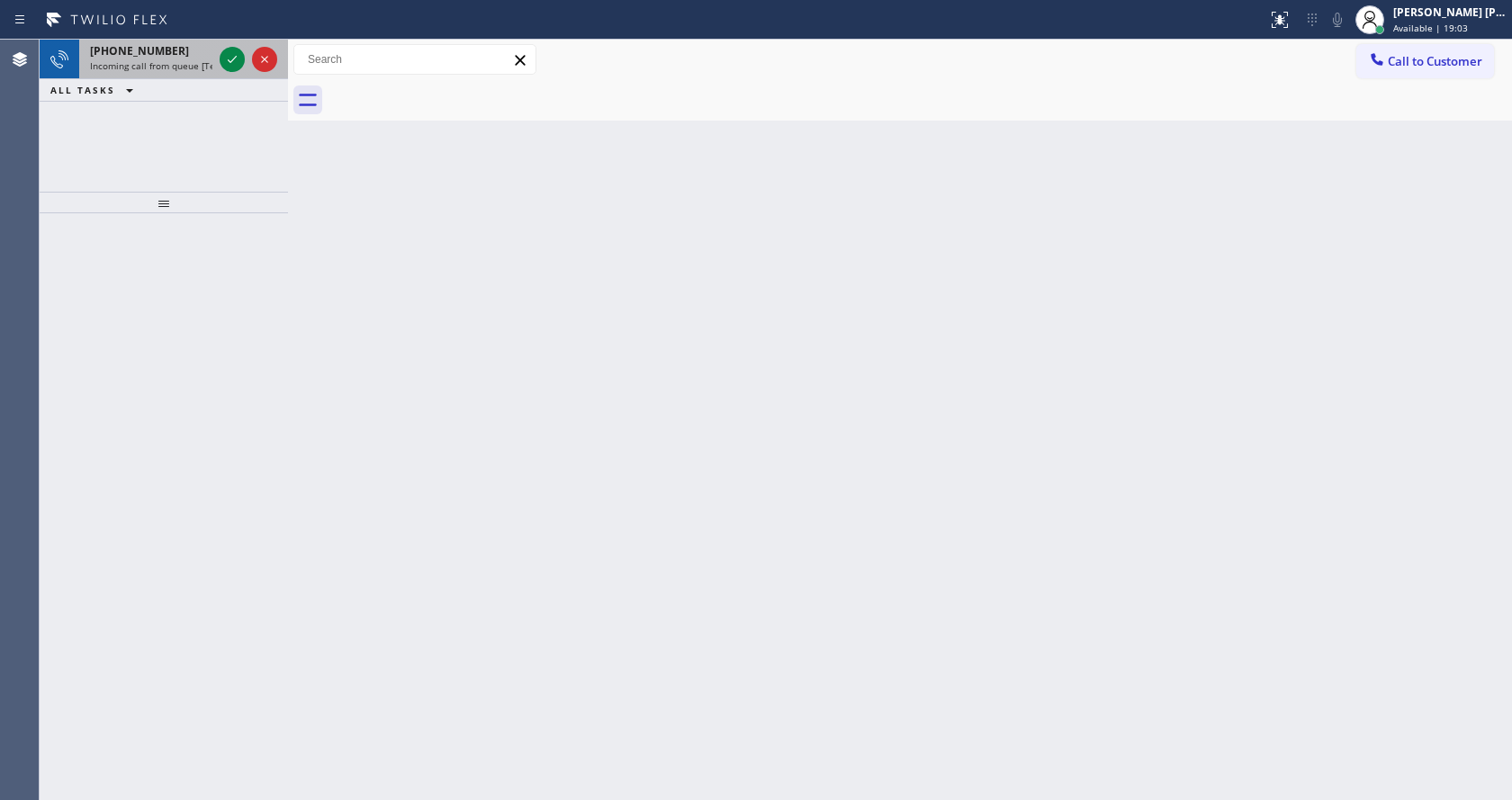
click at [182, 59] on span "Incoming call from queue [Test] All" at bounding box center [164, 66] width 149 height 13
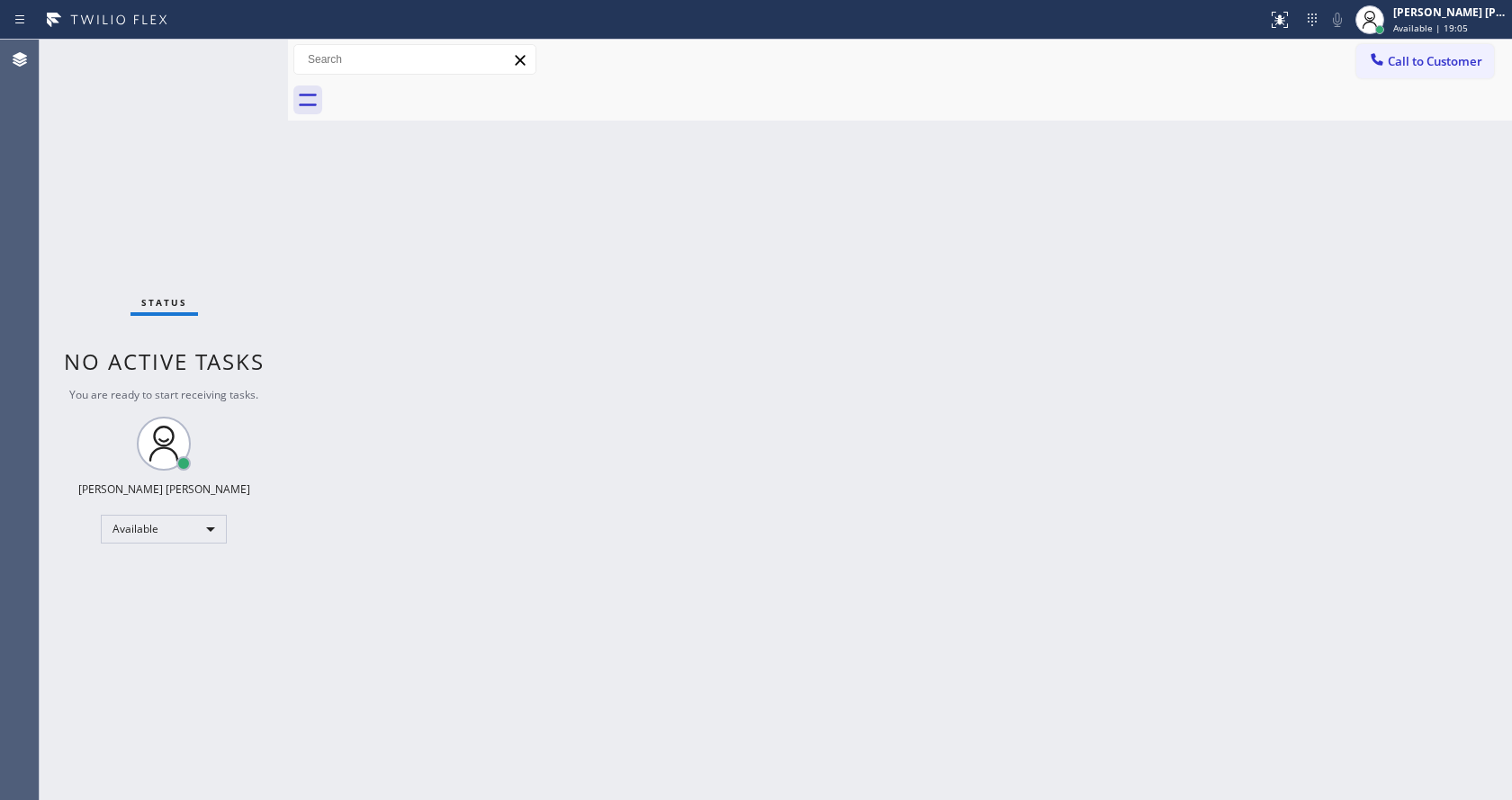
click at [649, 403] on div "Back to Dashboard Change Sender ID Customers Technicians Select a contact Outbo…" at bounding box center [900, 419] width 1224 height 760
click at [712, 428] on div "Back to Dashboard Change Sender ID Customers Technicians Select a contact Outbo…" at bounding box center [900, 419] width 1224 height 760
click at [466, 452] on div "Back to Dashboard Change Sender ID Customers Technicians Select a contact Outbo…" at bounding box center [900, 419] width 1224 height 760
click at [907, 527] on div "Back to Dashboard Change Sender ID Customers Technicians Select a contact Outbo…" at bounding box center [900, 419] width 1224 height 760
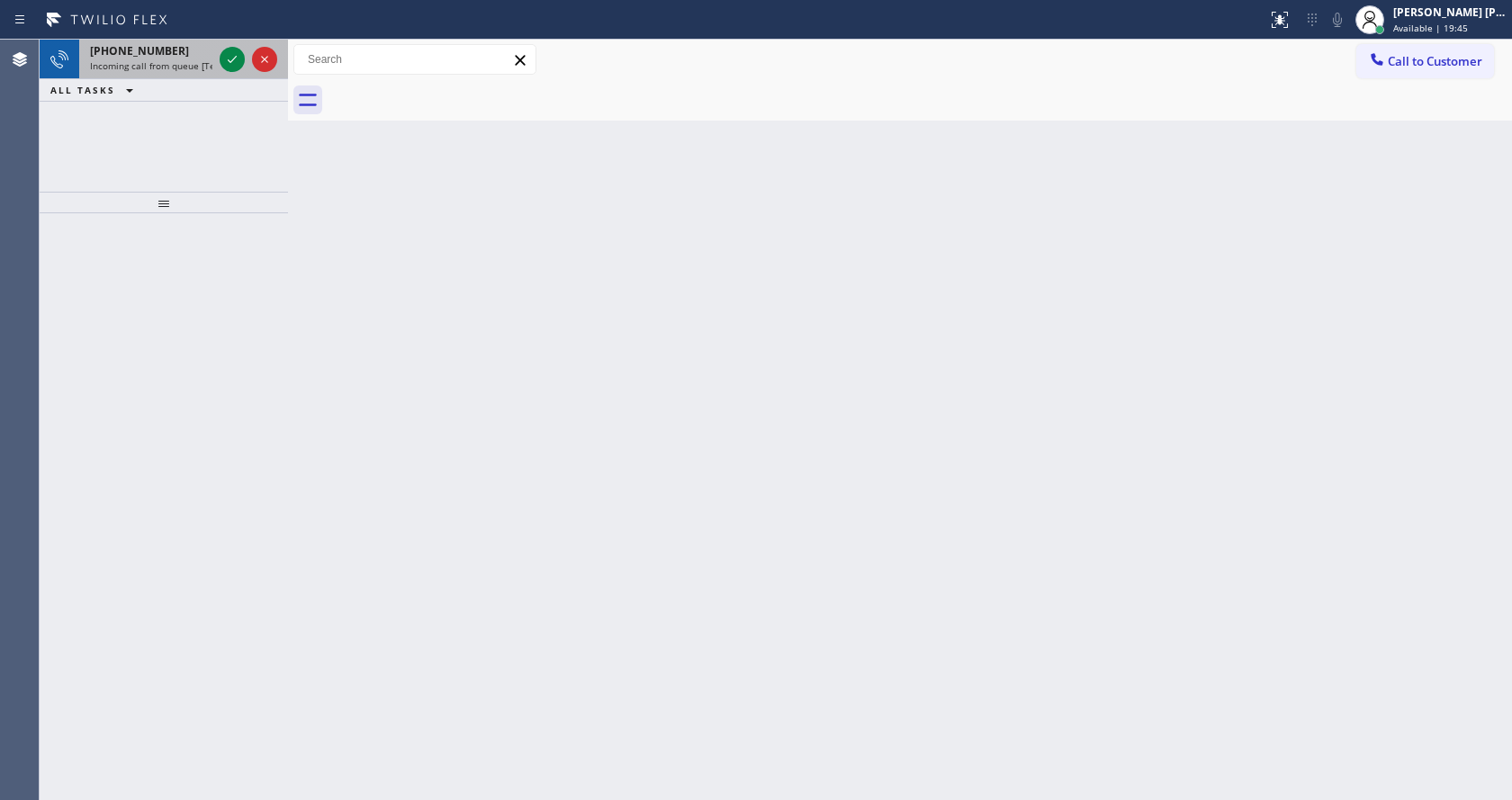
click at [181, 74] on div "[PHONE_NUMBER] Incoming call from queue [Test] All" at bounding box center [147, 59] width 137 height 40
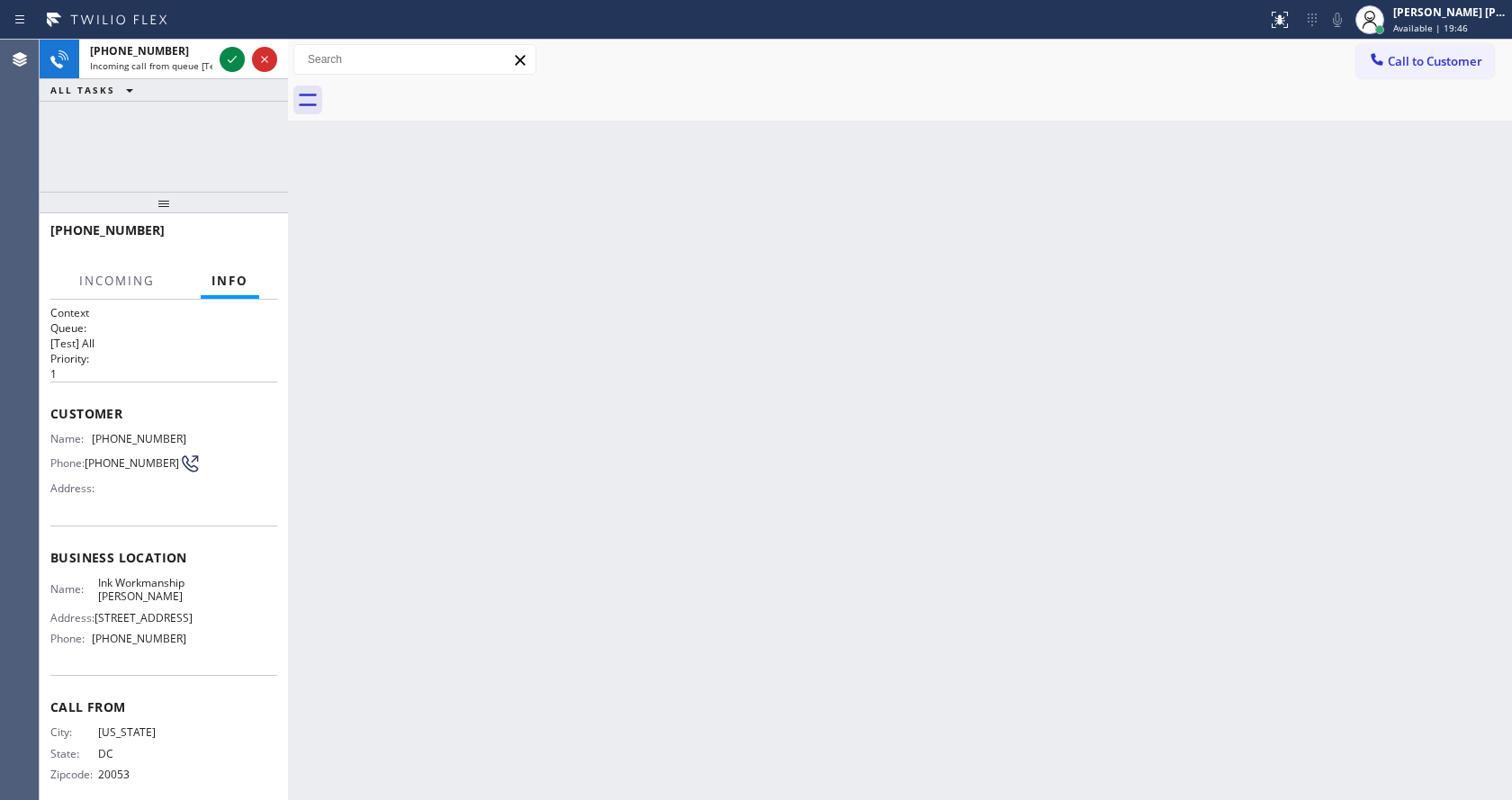
click at [790, 431] on div "Back to Dashboard Change Sender ID Customers Technicians Select a contact Outbo…" at bounding box center [900, 419] width 1224 height 760
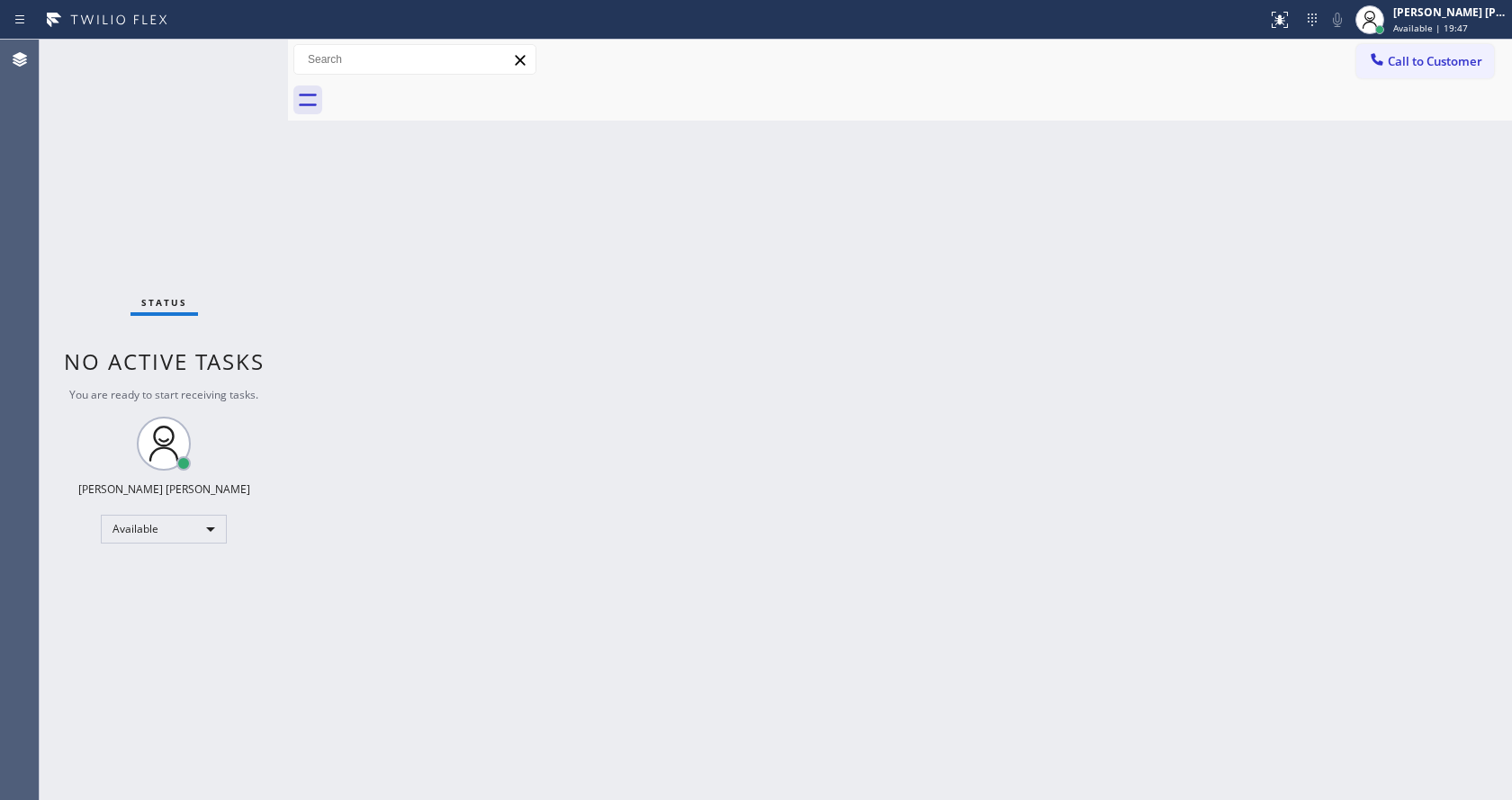
click at [747, 649] on div "Back to Dashboard Change Sender ID Customers Technicians Select a contact Outbo…" at bounding box center [900, 419] width 1224 height 760
click at [508, 419] on div "Back to Dashboard Change Sender ID Customers Technicians Select a contact Outbo…" at bounding box center [900, 419] width 1224 height 760
click at [402, 324] on div "Back to Dashboard Change Sender ID Customers Technicians Select a contact Outbo…" at bounding box center [900, 419] width 1224 height 760
click at [726, 716] on div "Back to Dashboard Change Sender ID Customers Technicians Select a contact Outbo…" at bounding box center [900, 419] width 1224 height 760
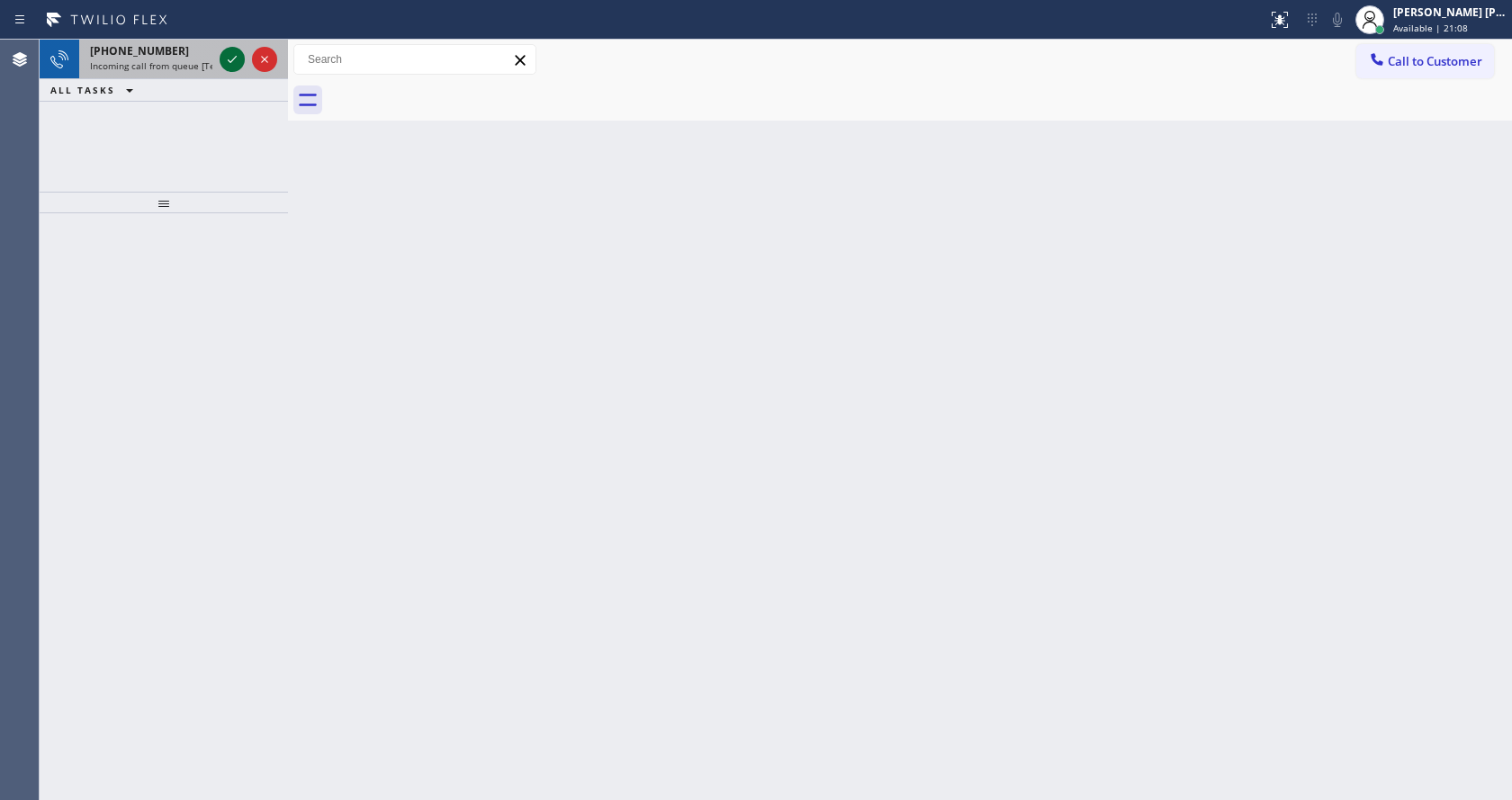
click at [229, 69] on icon at bounding box center [232, 58] width 21 height 21
click at [786, 544] on div "Back to Dashboard Change Sender ID Customers Technicians Select a contact Outbo…" at bounding box center [900, 419] width 1224 height 760
click at [237, 56] on icon at bounding box center [232, 58] width 21 height 21
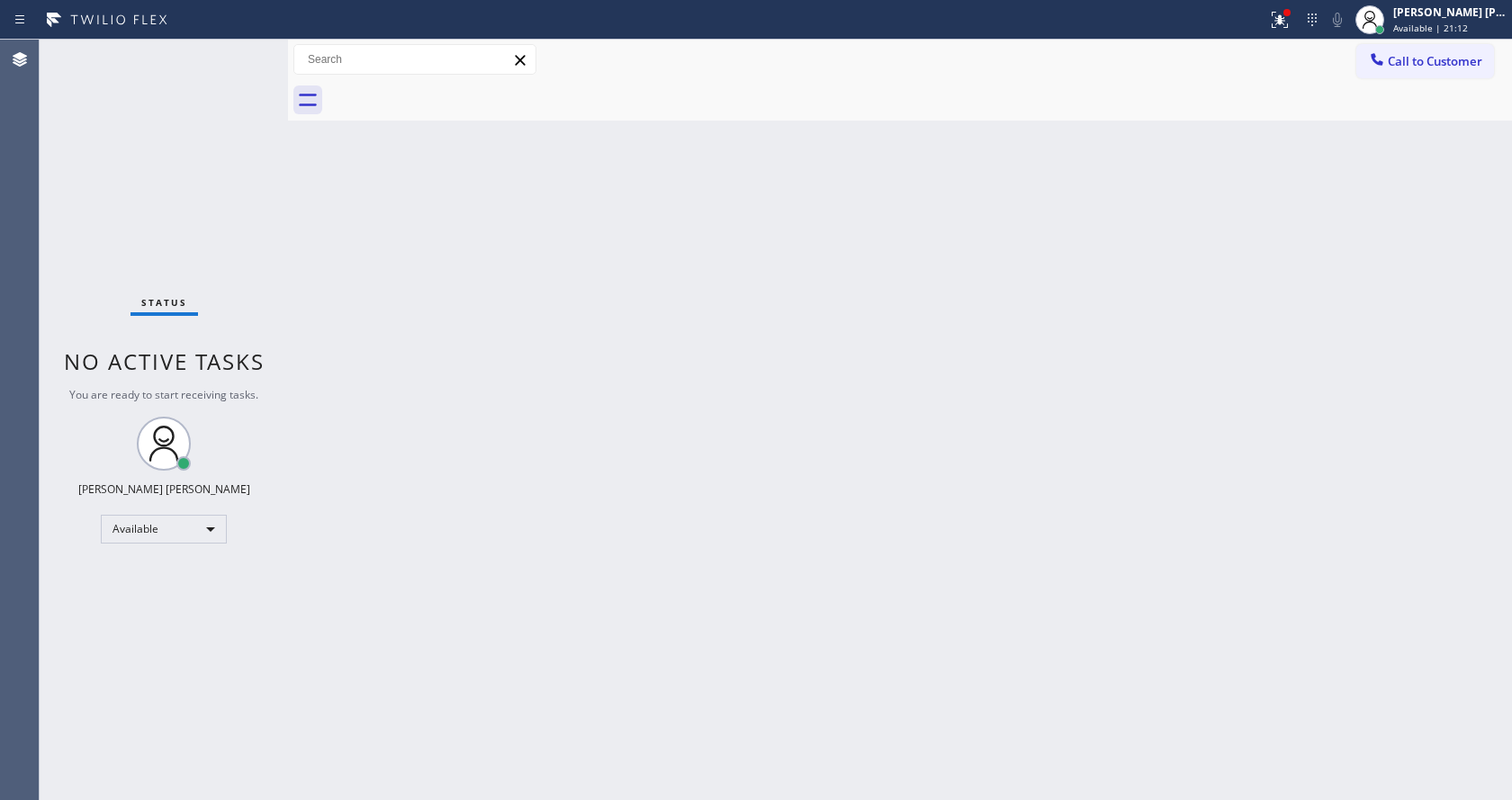
click at [745, 563] on div "Back to Dashboard Change Sender ID Customers Technicians Select a contact Outbo…" at bounding box center [900, 419] width 1224 height 760
click at [491, 386] on div "Back to Dashboard Change Sender ID Customers Technicians Select a contact Outbo…" at bounding box center [900, 419] width 1224 height 760
click at [377, 251] on div "Back to Dashboard Change Sender ID Customers Technicians Select a contact Outbo…" at bounding box center [900, 419] width 1224 height 760
click at [1283, 16] on icon at bounding box center [1279, 19] width 21 height 21
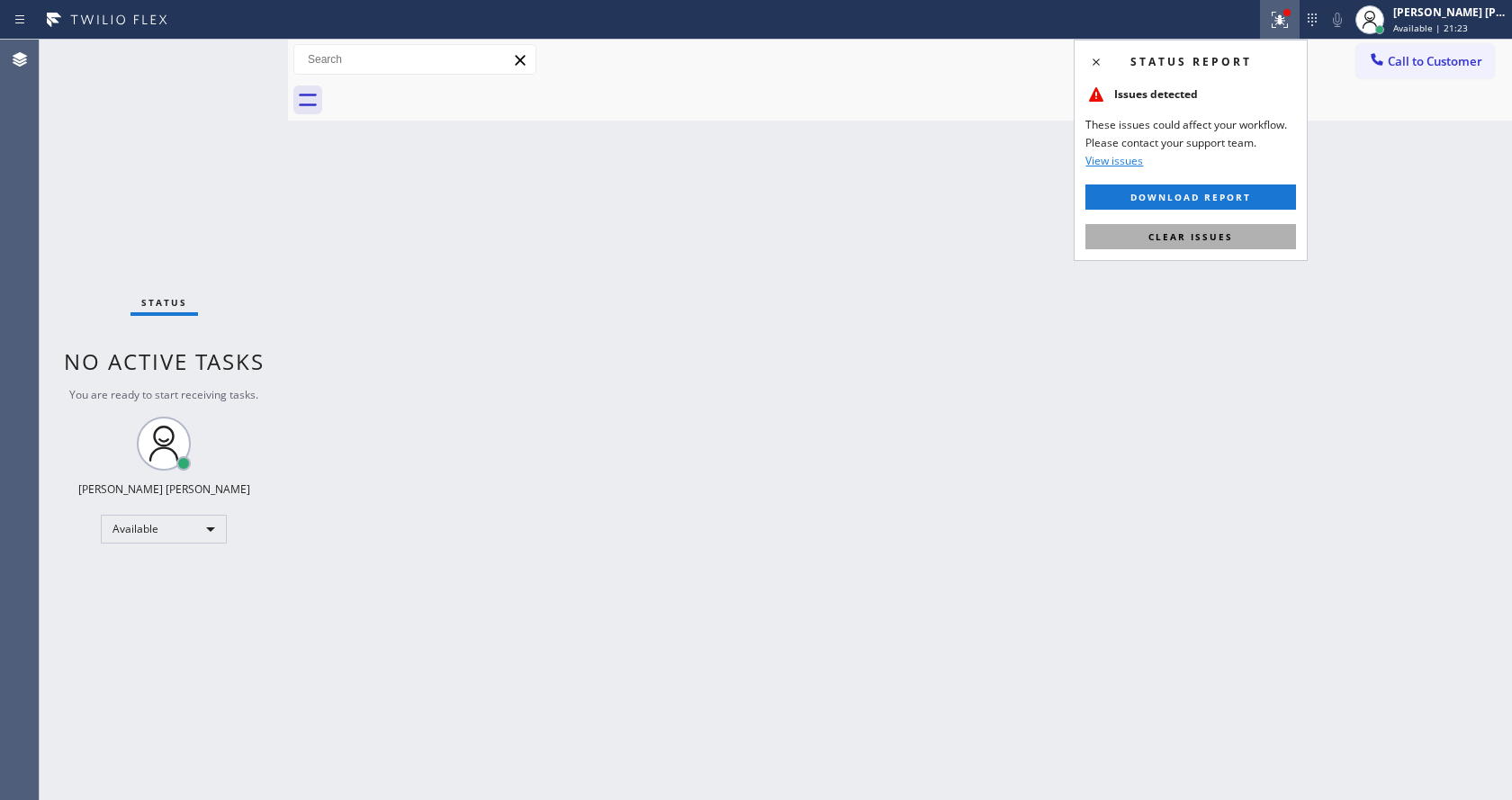
click at [1197, 232] on span "Clear issues" at bounding box center [1191, 237] width 84 height 13
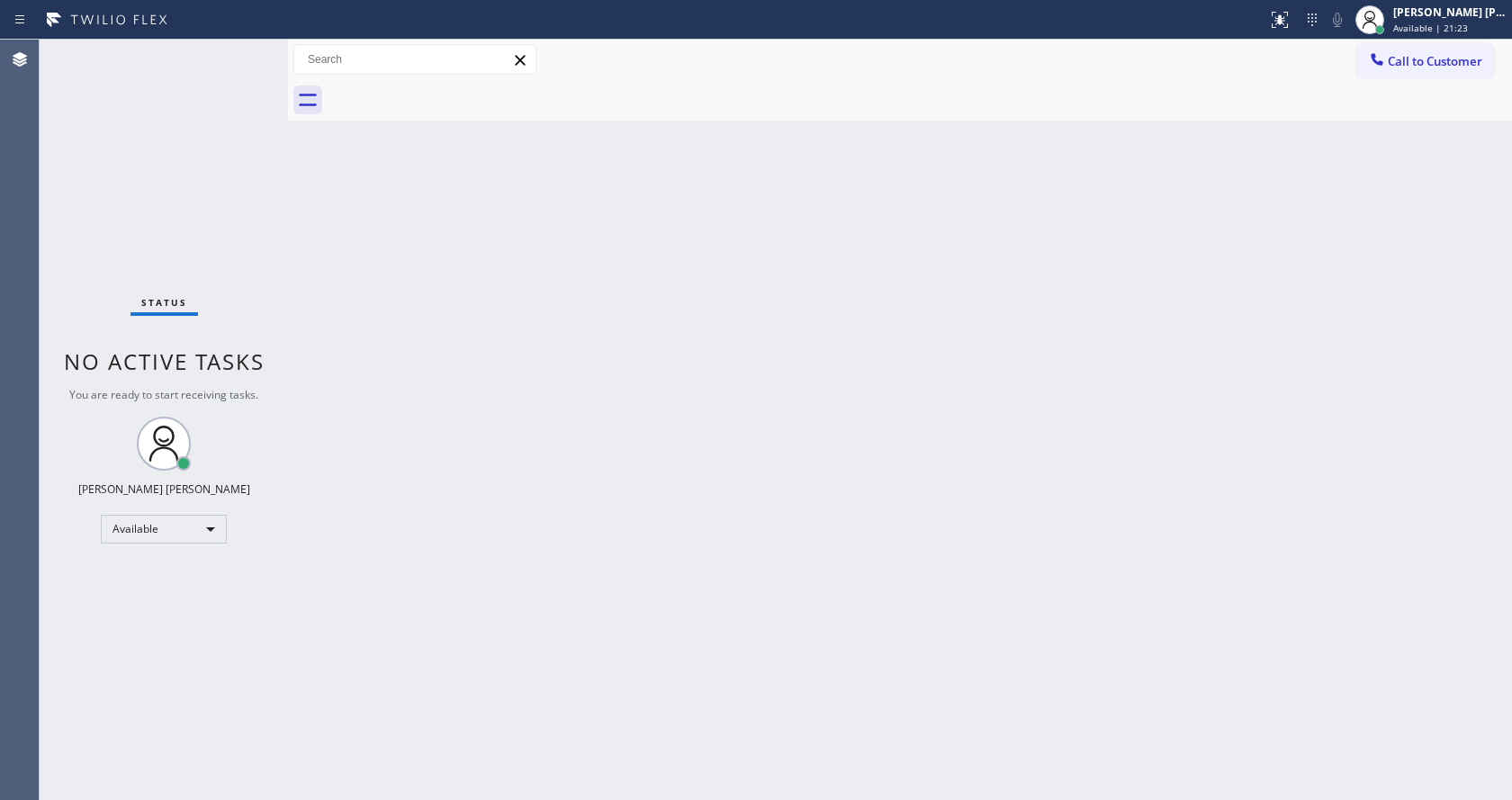
click at [1211, 236] on div "Back to Dashboard Change Sender ID Customers Technicians Select a contact Outbo…" at bounding box center [900, 419] width 1224 height 760
click at [411, 219] on div "Back to Dashboard Change Sender ID Customers Technicians Select a contact Outbo…" at bounding box center [900, 419] width 1224 height 760
click at [868, 374] on div "Back to Dashboard Change Sender ID Customers Technicians Select a contact Outbo…" at bounding box center [900, 419] width 1224 height 760
click at [247, 47] on div "Status No active tasks You are ready to start receiving tasks. [PERSON_NAME] [P…" at bounding box center [164, 419] width 248 height 760
click at [321, 334] on div "Back to Dashboard Change Sender ID Customers Technicians Select a contact Outbo…" at bounding box center [900, 419] width 1224 height 760
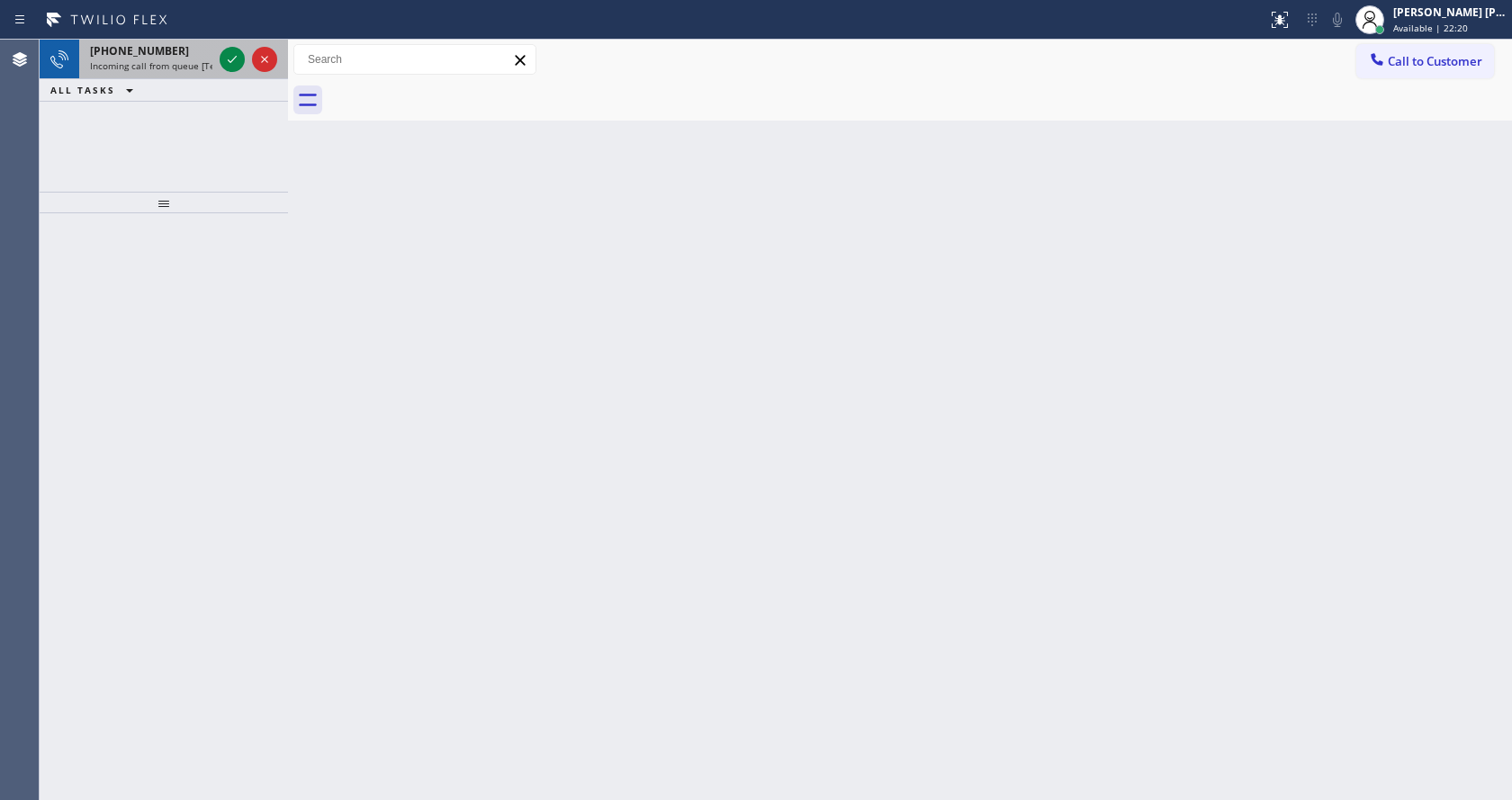
click at [162, 61] on span "Incoming call from queue [Test] All" at bounding box center [164, 66] width 149 height 13
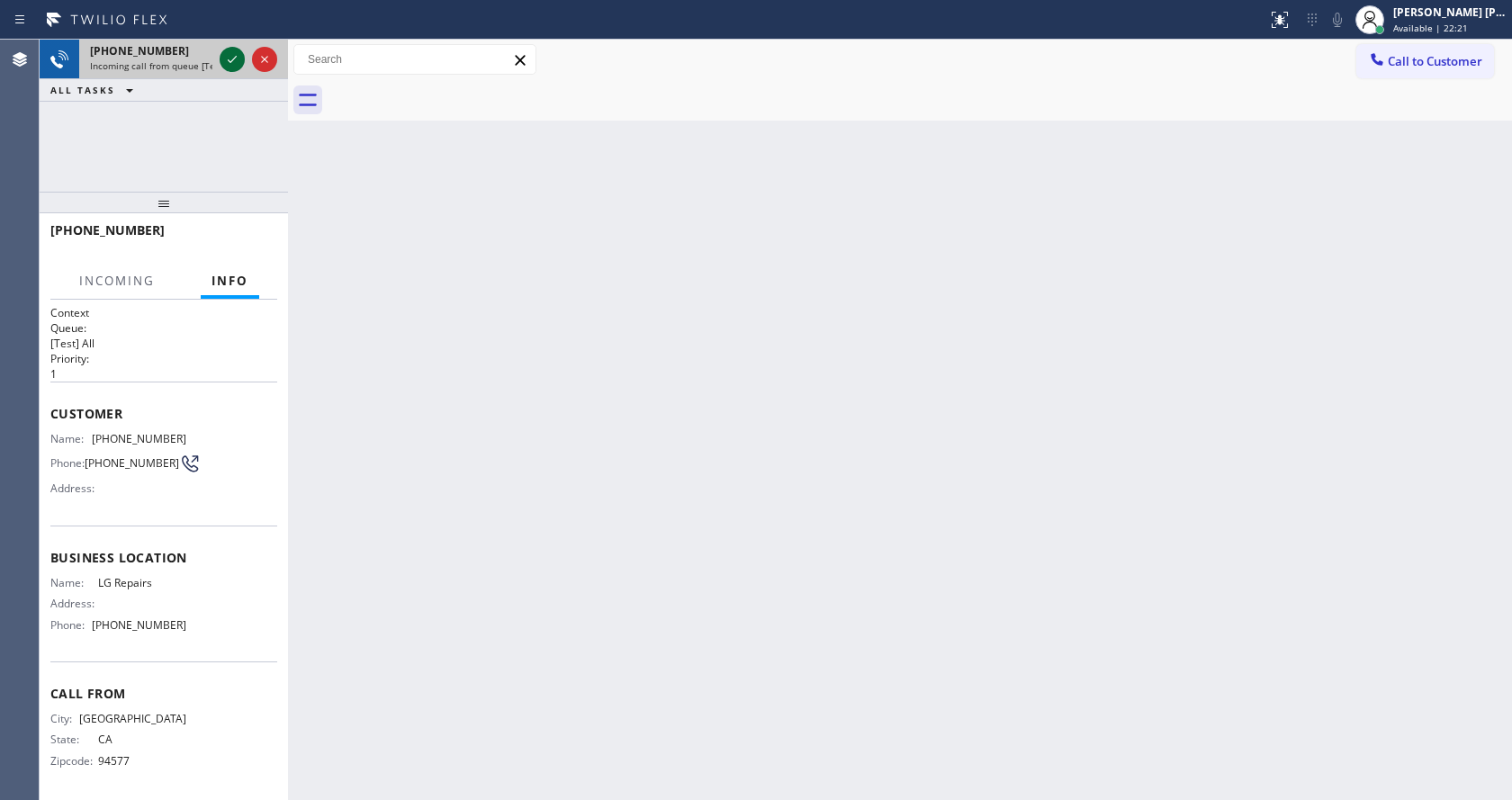
click at [223, 62] on icon at bounding box center [232, 58] width 21 height 21
click at [553, 525] on div "Back to Dashboard Change Sender ID Customers Technicians Select a contact Outbo…" at bounding box center [900, 419] width 1224 height 760
click at [482, 516] on div "Back to Dashboard Change Sender ID Customers Technicians Select a contact Outbo…" at bounding box center [900, 419] width 1224 height 760
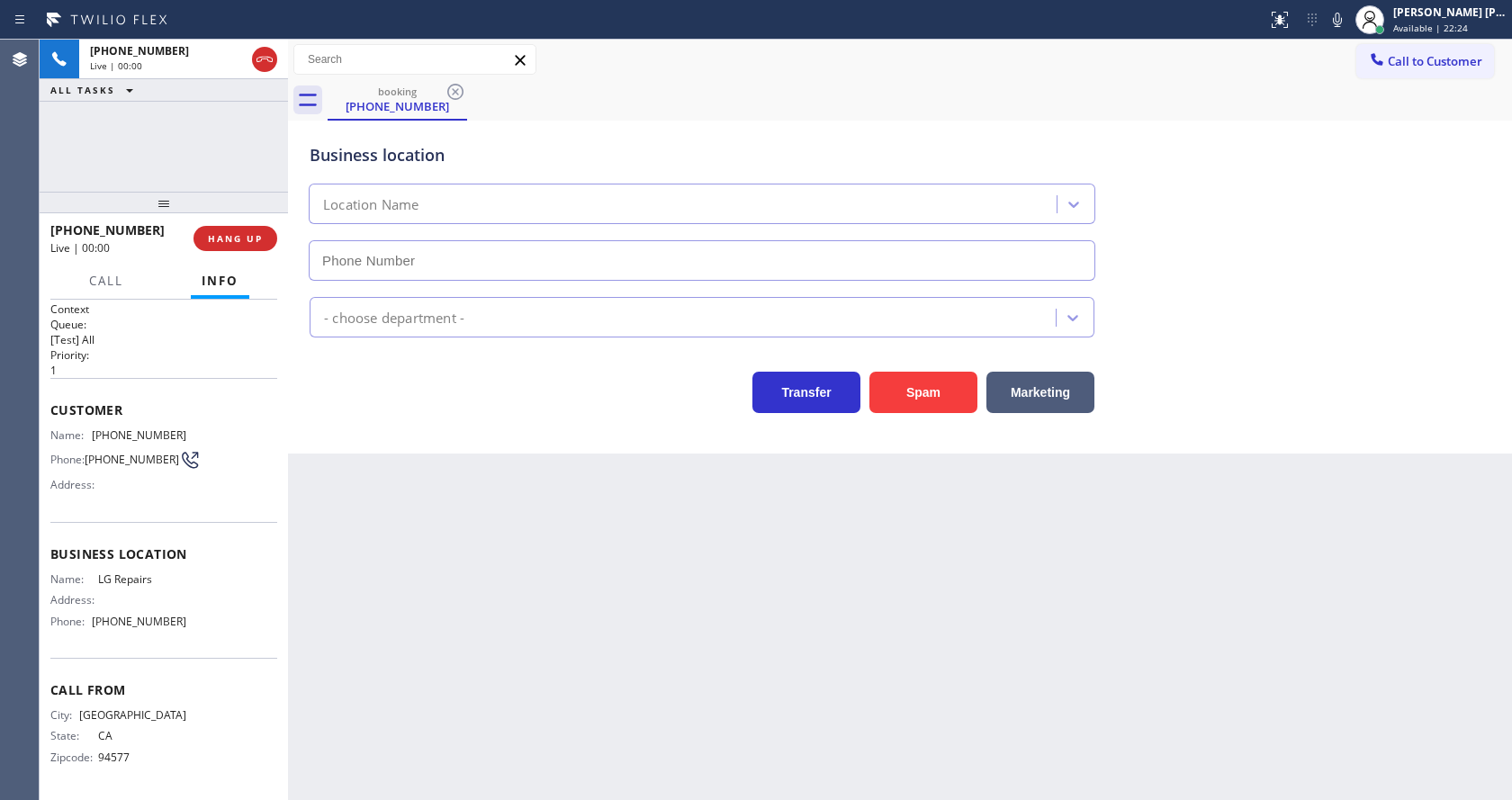
type input "[PHONE_NUMBER]"
click at [564, 590] on div "Back to Dashboard Change Sender ID Customers Technicians Select a contact Outbo…" at bounding box center [900, 419] width 1224 height 760
drag, startPoint x: 566, startPoint y: 721, endPoint x: 563, endPoint y: 783, distance: 62.1
click at [566, 749] on div "Back to Dashboard Change Sender ID Customers Technicians Select a contact Outbo…" at bounding box center [900, 419] width 1224 height 760
drag, startPoint x: 422, startPoint y: 592, endPoint x: 444, endPoint y: 786, distance: 195.2
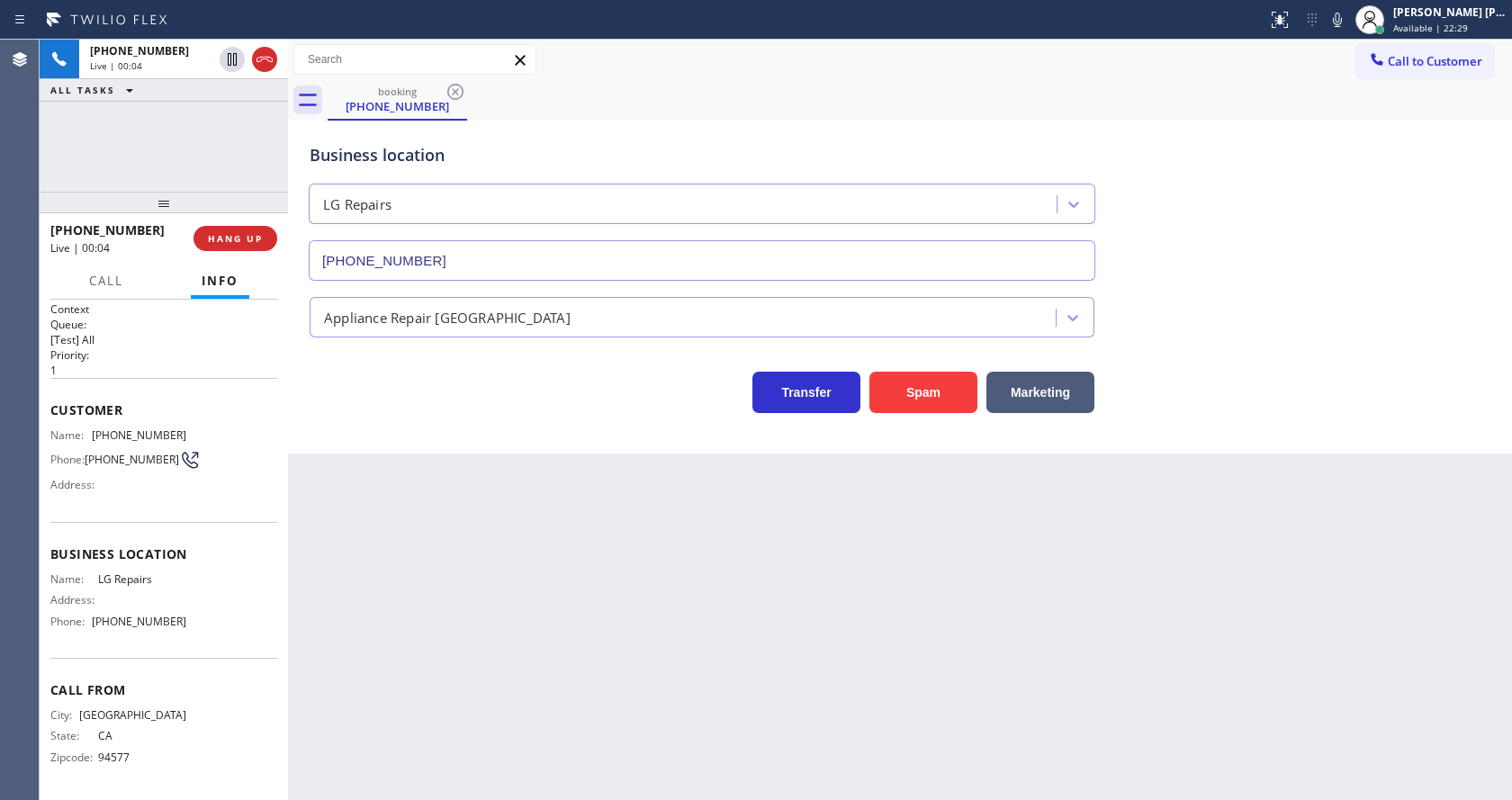
click at [422, 592] on div "Back to Dashboard Change Sender ID Customers Technicians Select a contact Outbo…" at bounding box center [900, 419] width 1224 height 760
click at [132, 509] on div "Customer Name: [PHONE_NUMBER] Phone: [PHONE_NUMBER] Address:" at bounding box center [163, 449] width 227 height 144
drag, startPoint x: 94, startPoint y: 429, endPoint x: 178, endPoint y: 438, distance: 84.5
click at [178, 438] on div "Name: [PHONE_NUMBER] Phone: [PHONE_NUMBER] Address:" at bounding box center [118, 463] width 136 height 71
copy div "[PHONE_NUMBER]"
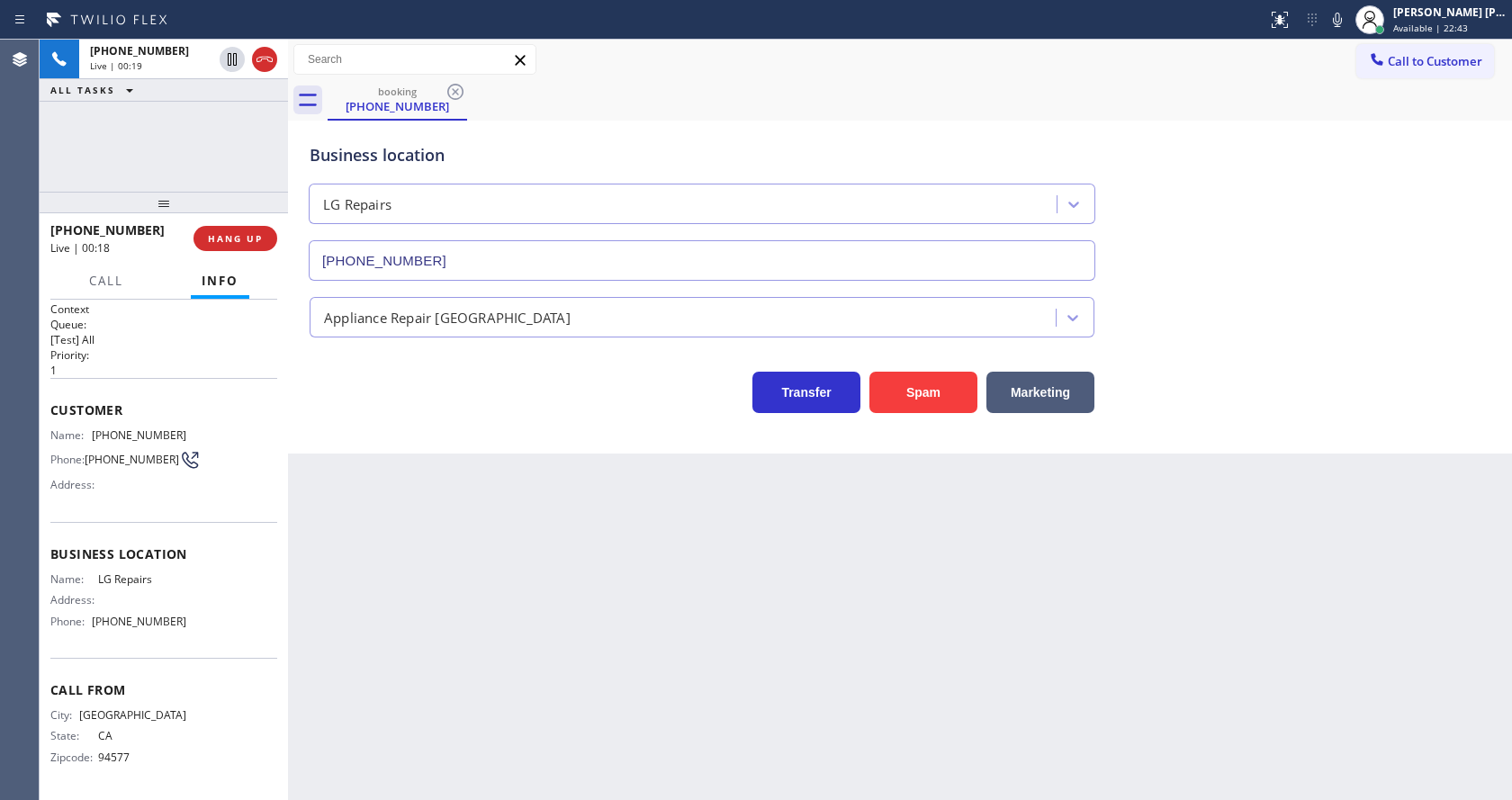
click at [463, 570] on div "Back to Dashboard Change Sender ID Customers Technicians Select a contact Outbo…" at bounding box center [900, 419] width 1224 height 760
click at [1345, 31] on button at bounding box center [1337, 19] width 25 height 25
click at [1344, 21] on icon at bounding box center [1337, 19] width 21 height 21
click at [1348, 96] on div "booking [PHONE_NUMBER]" at bounding box center [920, 100] width 1185 height 41
click at [430, 575] on div "Back to Dashboard Change Sender ID Customers Technicians Select a contact Outbo…" at bounding box center [900, 419] width 1224 height 760
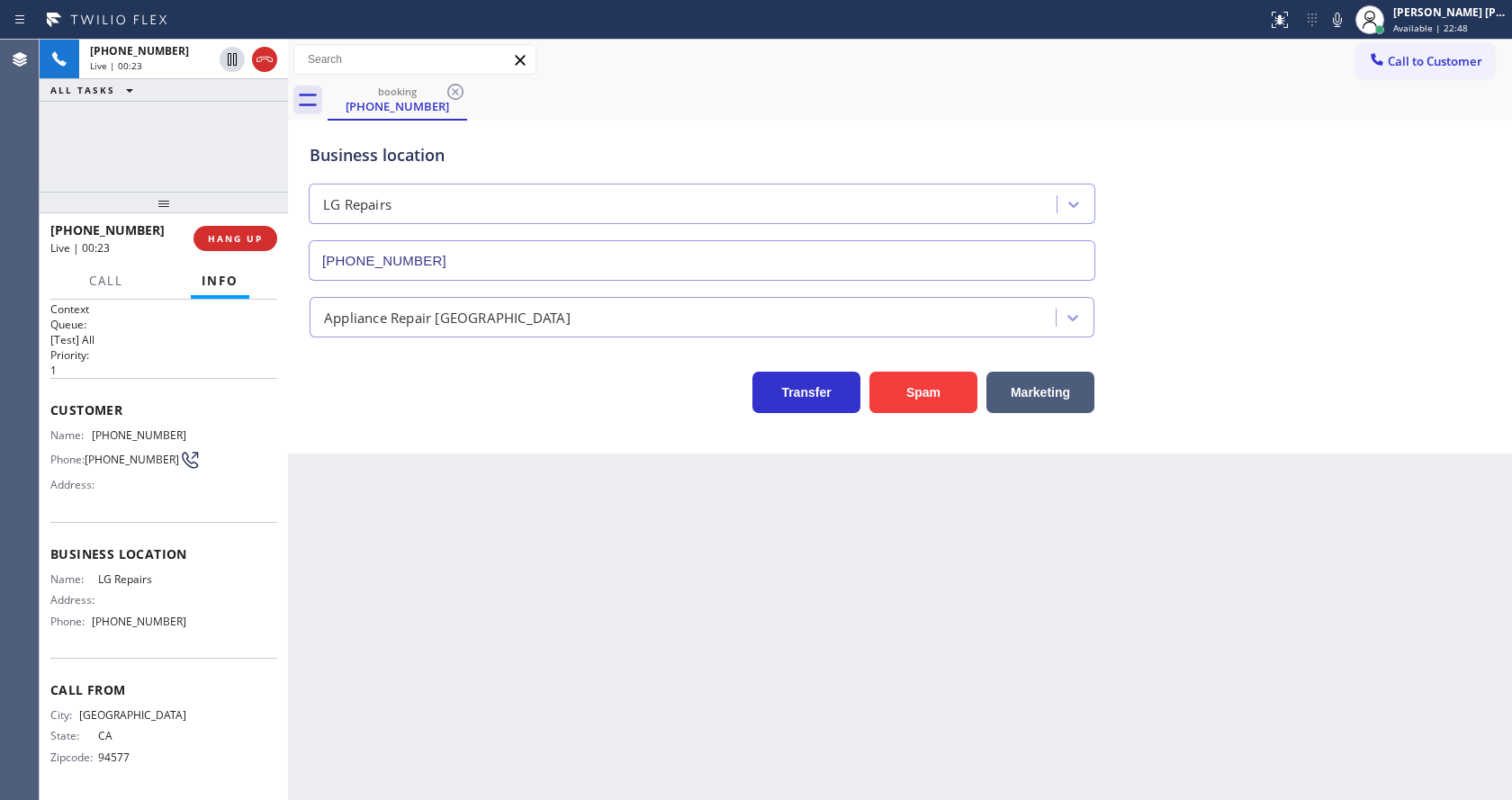
click at [213, 590] on div "Name: LG Repairs Address: Phone: [PHONE_NUMBER]" at bounding box center [163, 604] width 227 height 63
click at [116, 544] on div "Business location Name: LG Repairs Address: Phone: [PHONE_NUMBER]" at bounding box center [163, 590] width 227 height 136
drag, startPoint x: 92, startPoint y: 578, endPoint x: 156, endPoint y: 584, distance: 64.3
click at [156, 584] on div "Name: LG Repairs" at bounding box center [118, 579] width 136 height 14
copy div "LG Repairs"
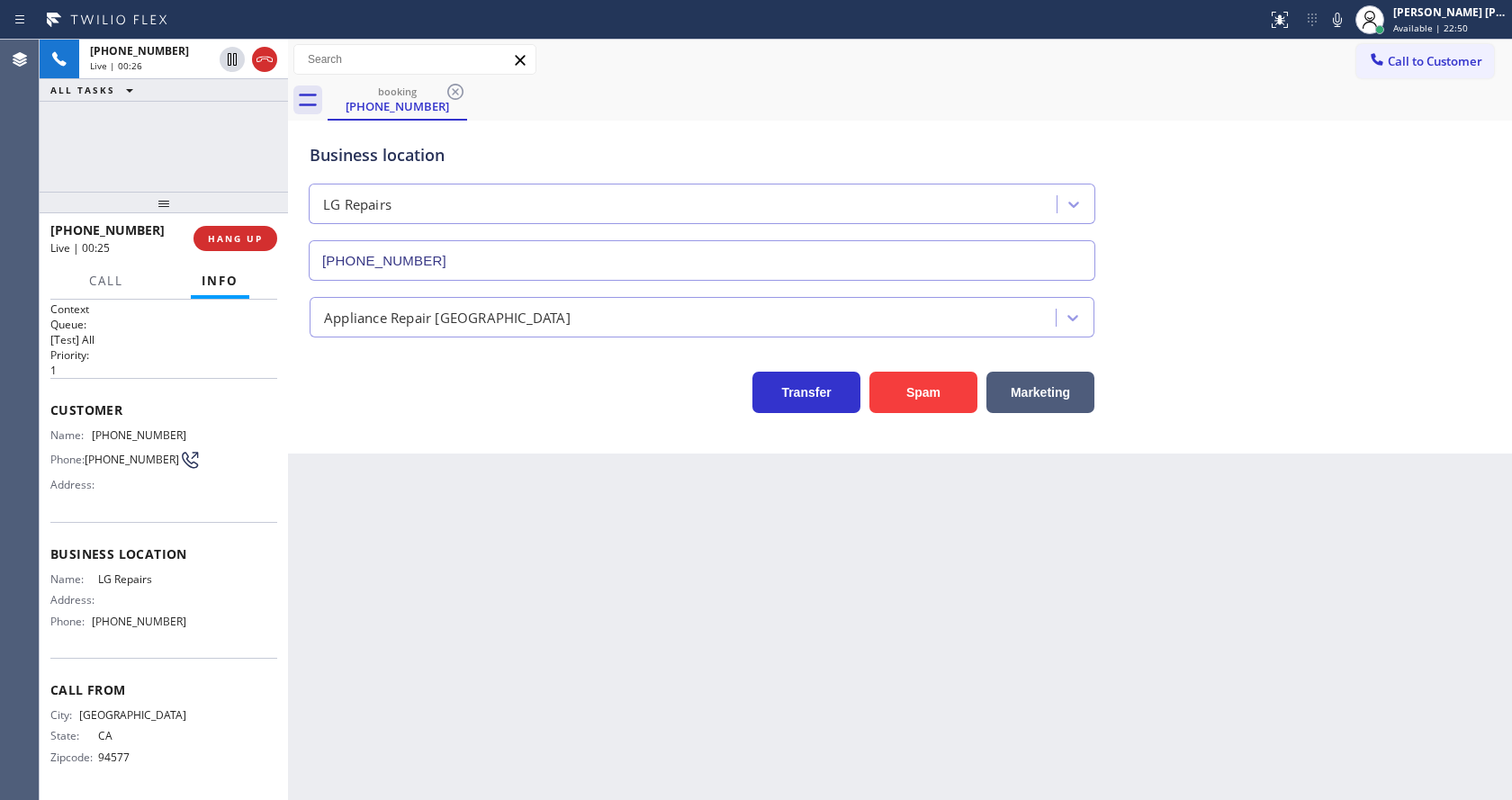
drag, startPoint x: 422, startPoint y: 575, endPoint x: 431, endPoint y: 787, distance: 212.2
click at [422, 585] on div "Back to Dashboard Change Sender ID Customers Technicians Select a contact Outbo…" at bounding box center [900, 419] width 1224 height 760
drag, startPoint x: 211, startPoint y: 592, endPoint x: 188, endPoint y: 612, distance: 30.5
click at [211, 592] on div "Name: LG Repairs Address: Phone: [PHONE_NUMBER]" at bounding box center [163, 604] width 227 height 63
drag, startPoint x: 85, startPoint y: 618, endPoint x: 179, endPoint y: 630, distance: 94.8
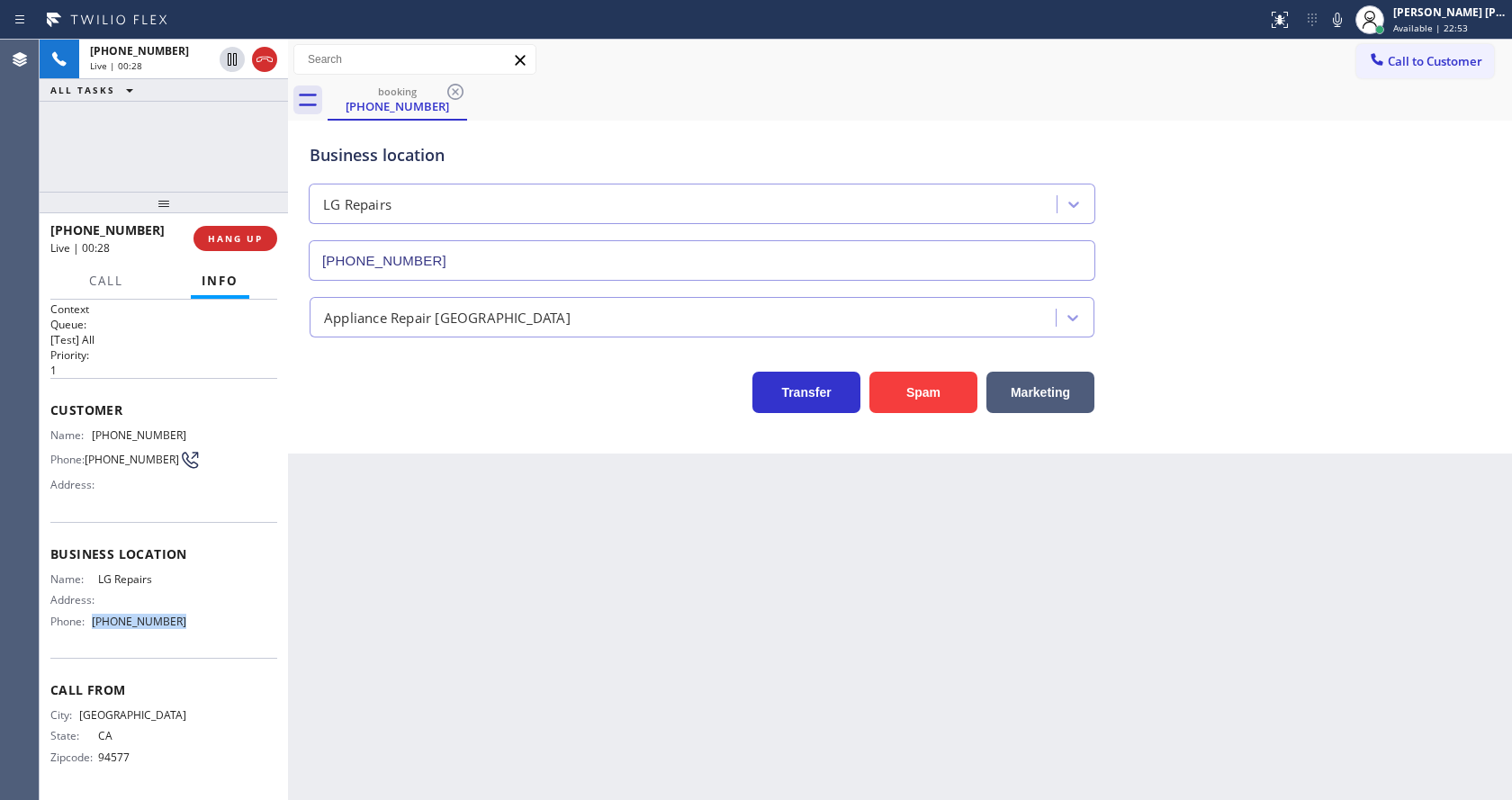
click at [179, 630] on div "Name: LG Repairs Address: Phone: [PHONE_NUMBER]" at bounding box center [163, 604] width 227 height 63
copy div "[PHONE_NUMBER]"
click at [355, 586] on div "Back to Dashboard Change Sender ID Customers Technicians Select a contact Outbo…" at bounding box center [900, 419] width 1224 height 760
click at [834, 586] on div "Back to Dashboard Change Sender ID Customers Technicians Select a contact Outbo…" at bounding box center [900, 419] width 1224 height 760
click at [424, 554] on div "Back to Dashboard Change Sender ID Customers Technicians Select a contact Outbo…" at bounding box center [900, 419] width 1224 height 760
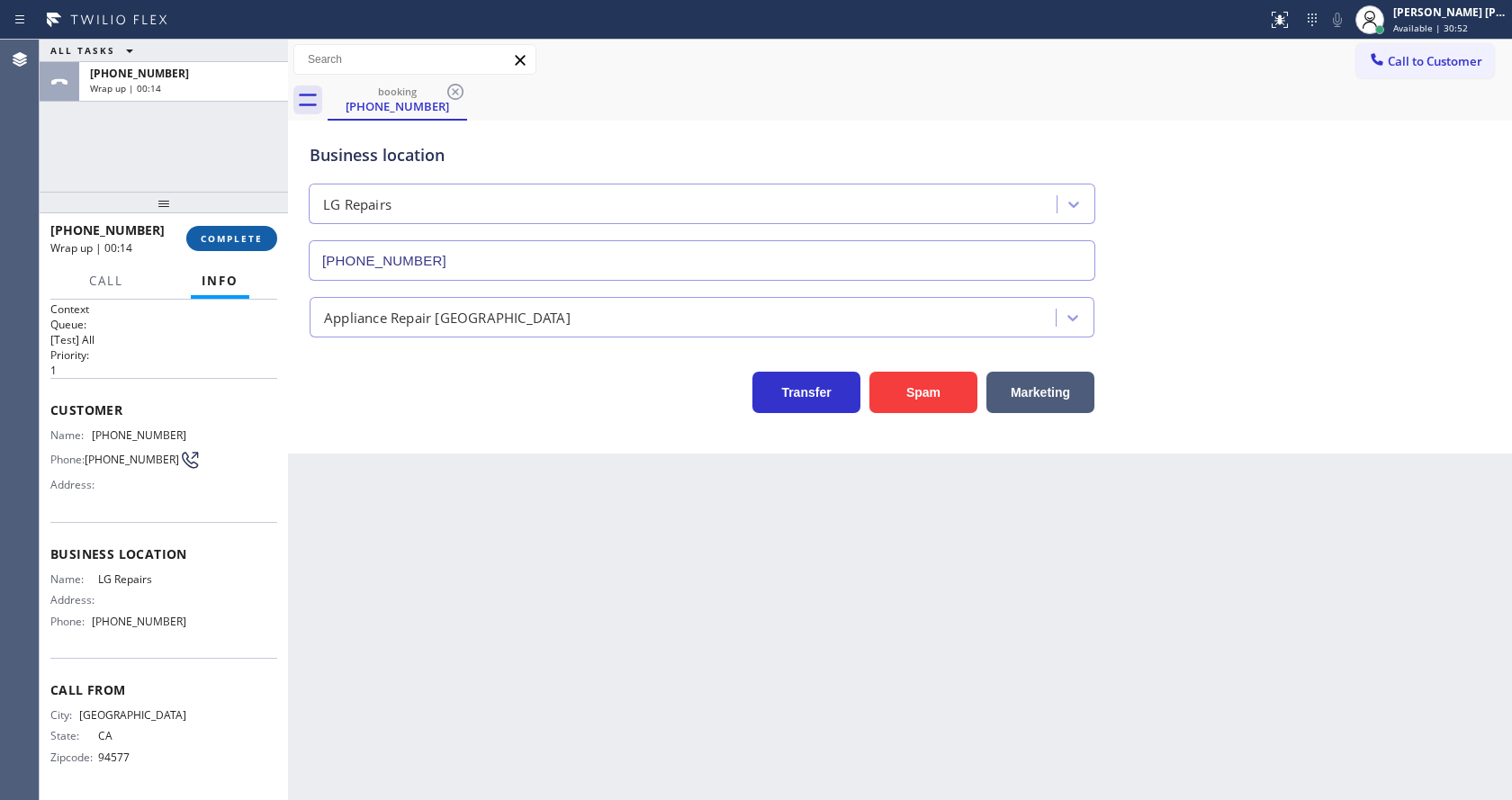
click at [219, 244] on button "COMPLETE" at bounding box center [232, 238] width 91 height 25
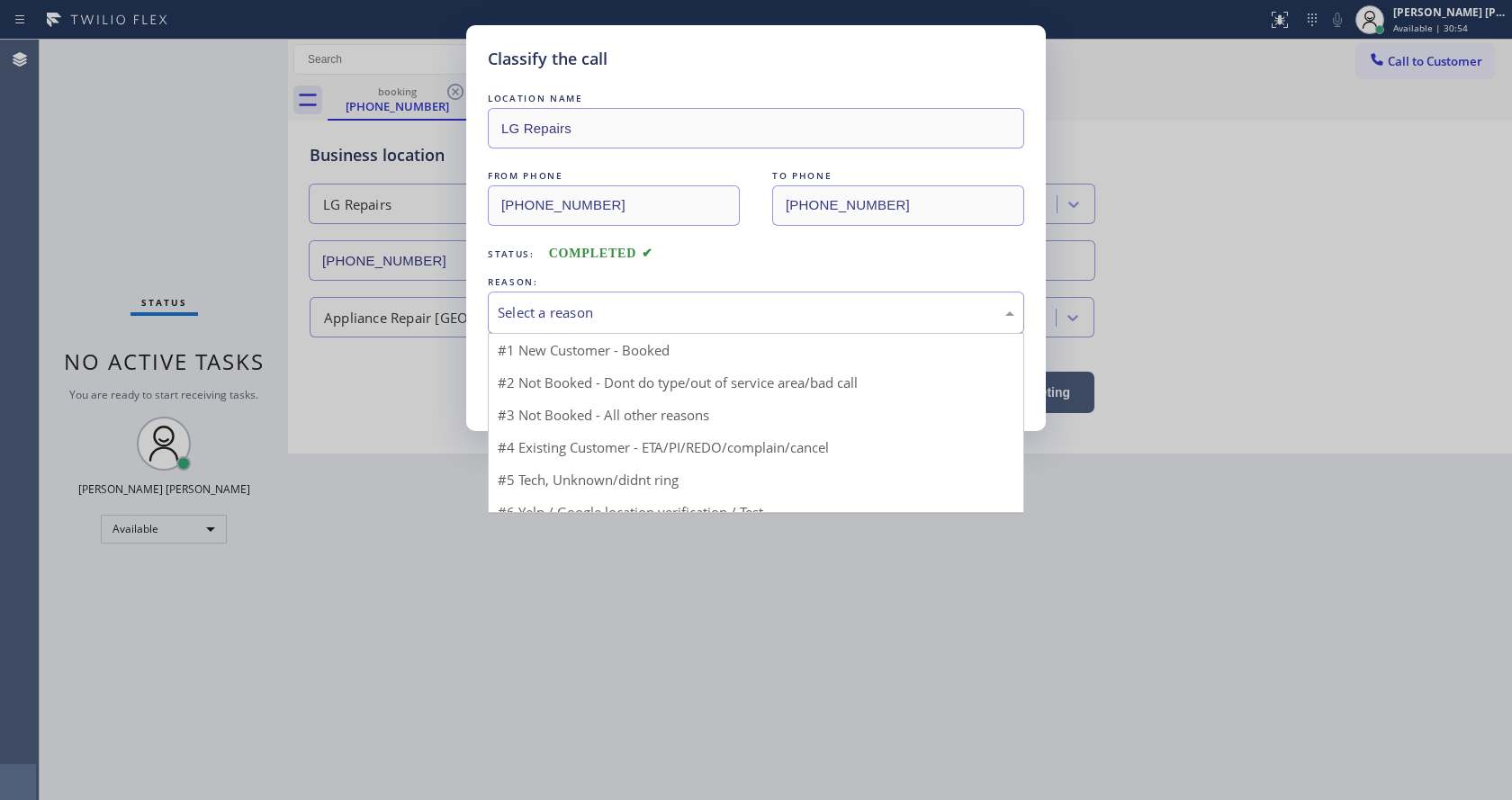
click at [561, 320] on div "Select a reason" at bounding box center [756, 312] width 517 height 20
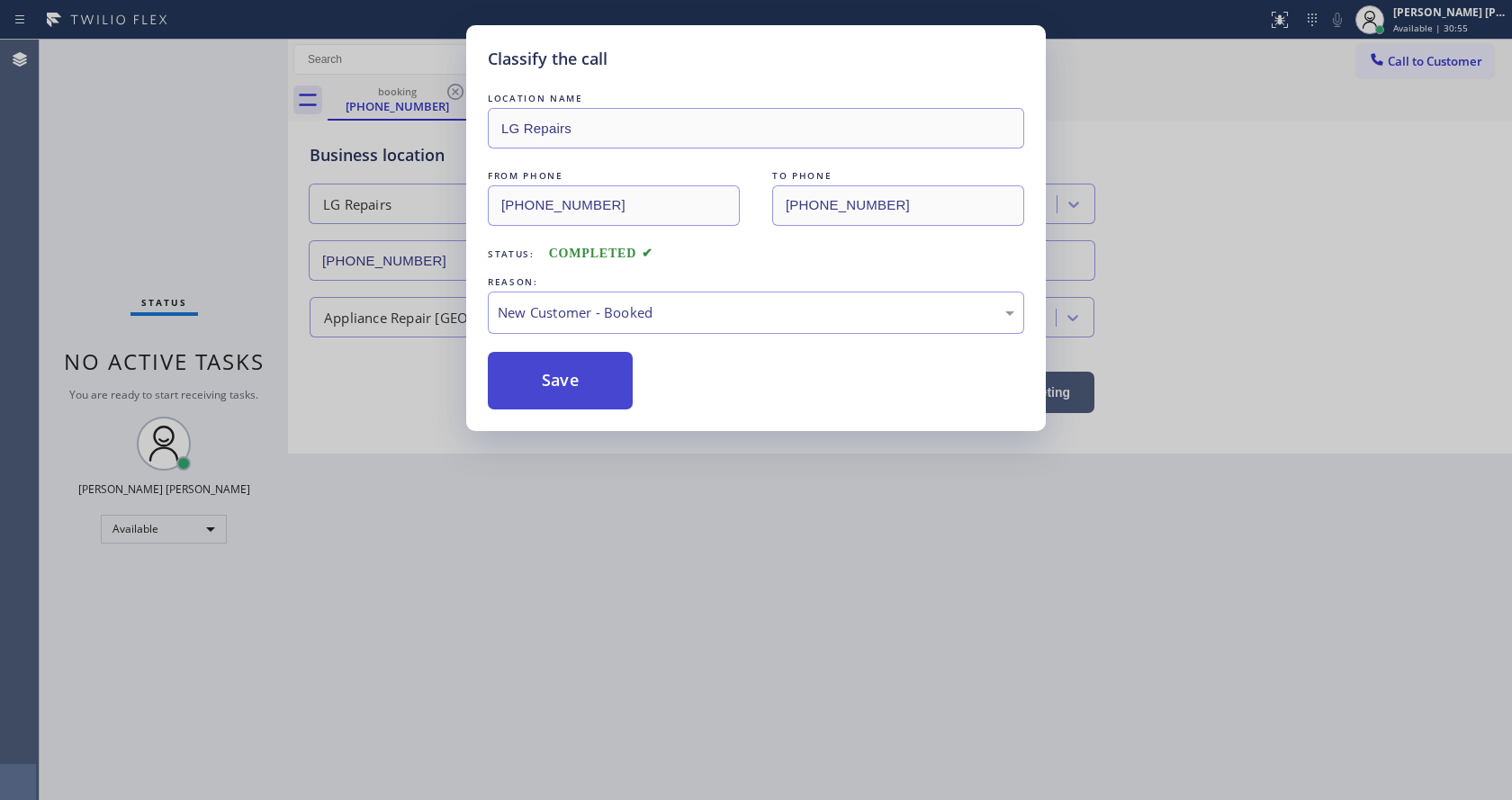
click at [550, 383] on button "Save" at bounding box center [561, 381] width 145 height 57
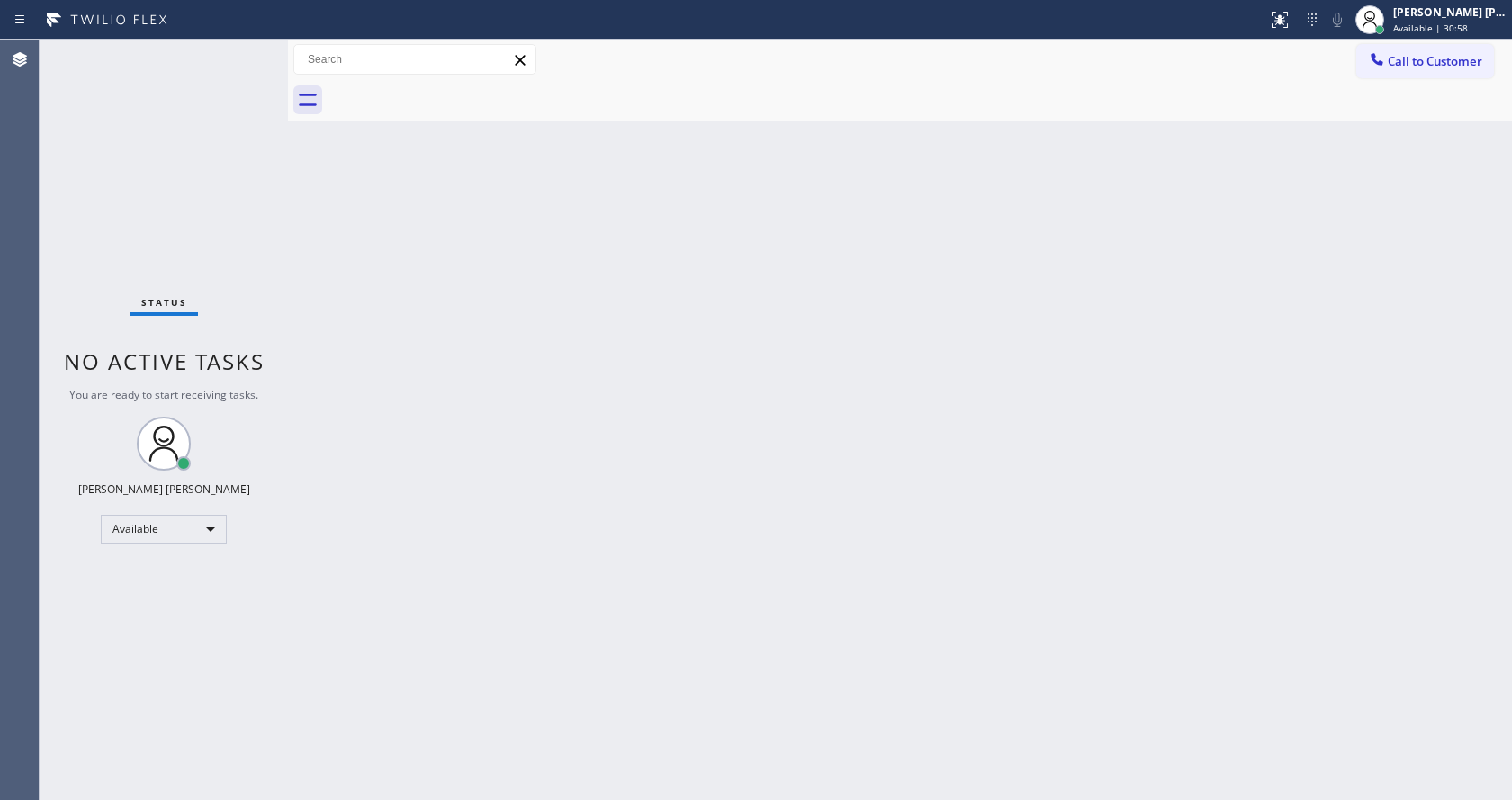
click at [854, 316] on div "Back to Dashboard Change Sender ID Customers Technicians Select a contact Outbo…" at bounding box center [900, 419] width 1224 height 760
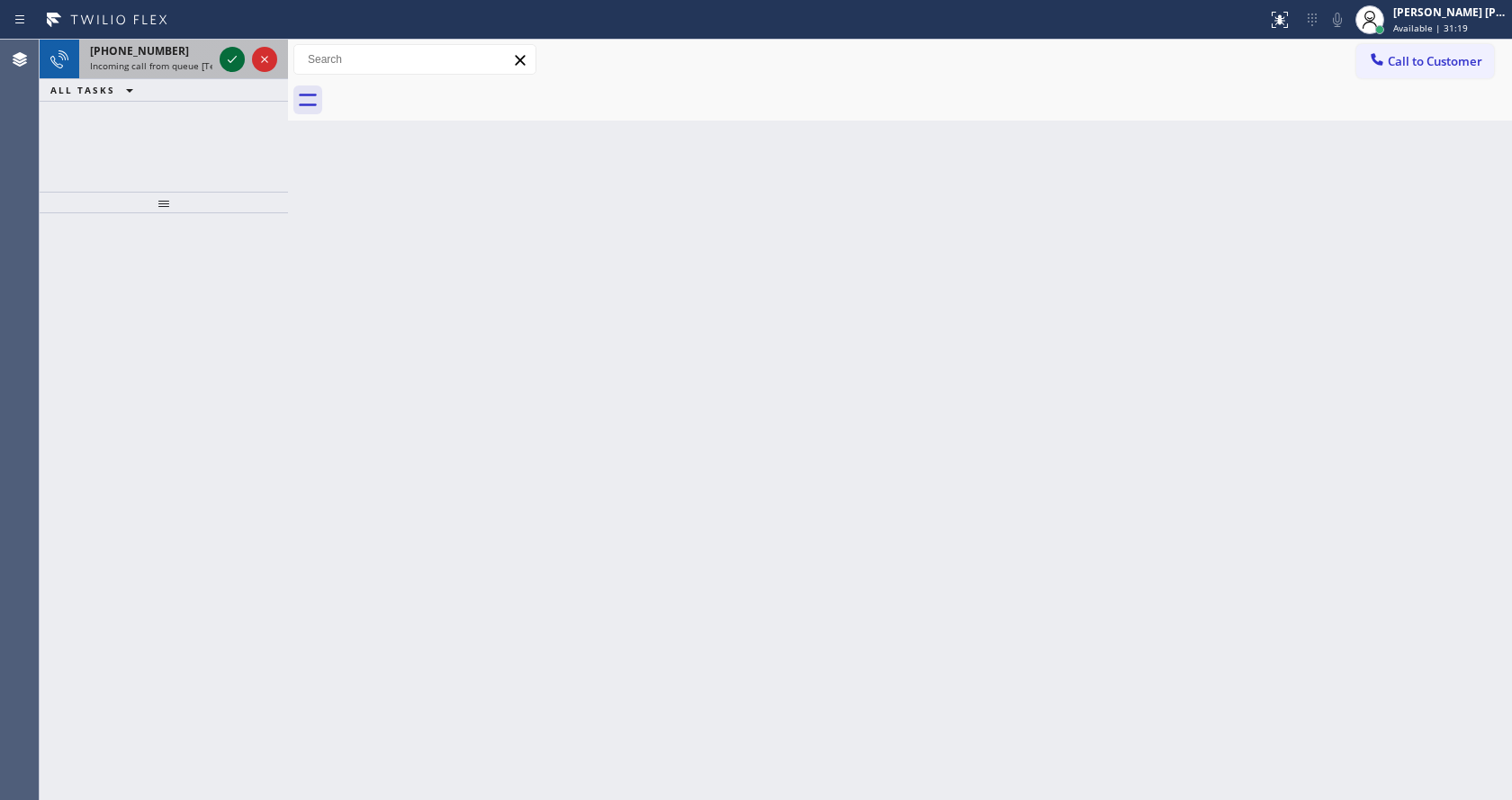
click at [231, 50] on icon at bounding box center [232, 58] width 21 height 21
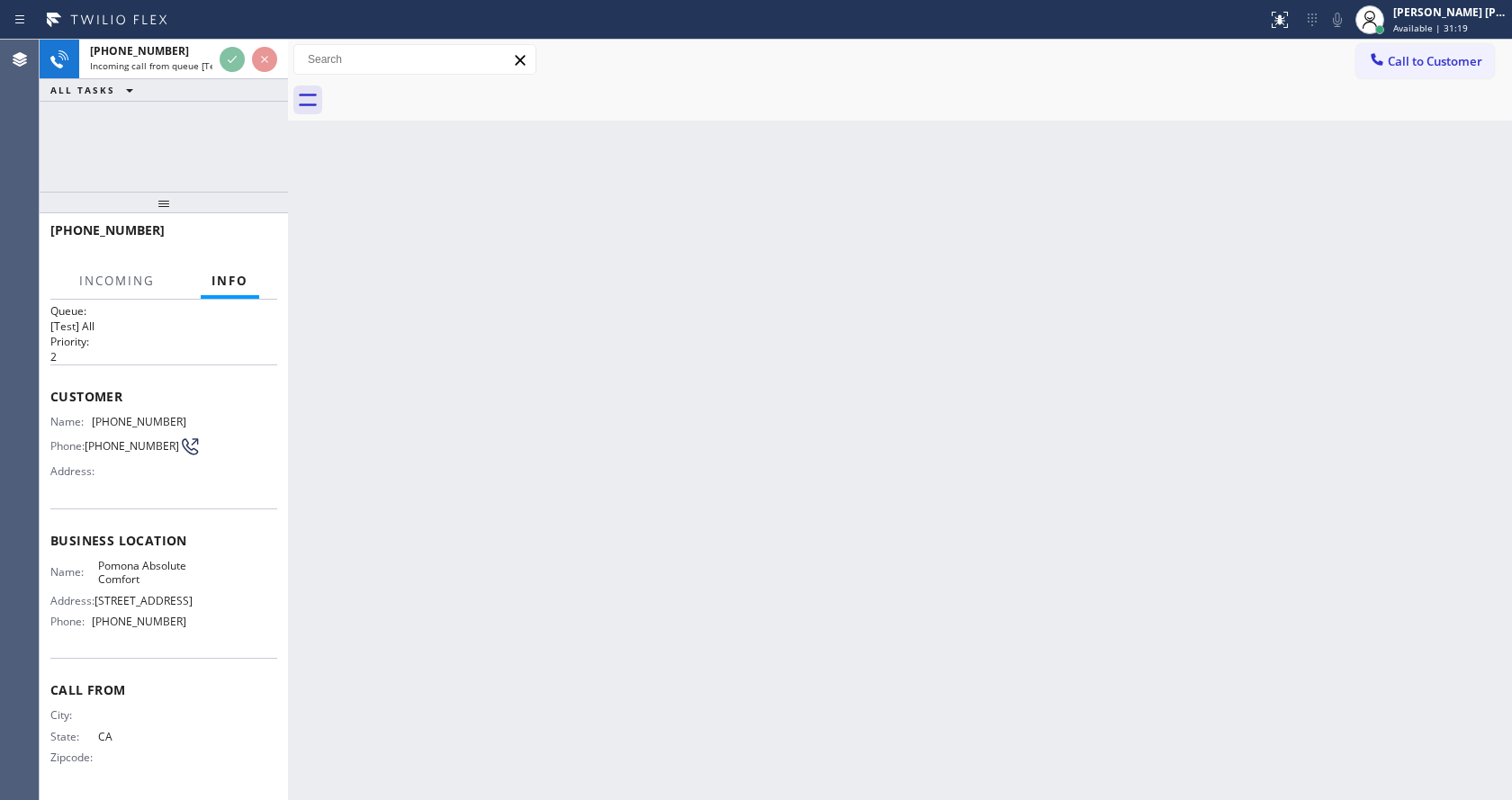
scroll to position [51, 0]
click at [586, 472] on div "Back to Dashboard Change Sender ID Customers Technicians Select a contact Outbo…" at bounding box center [900, 419] width 1224 height 760
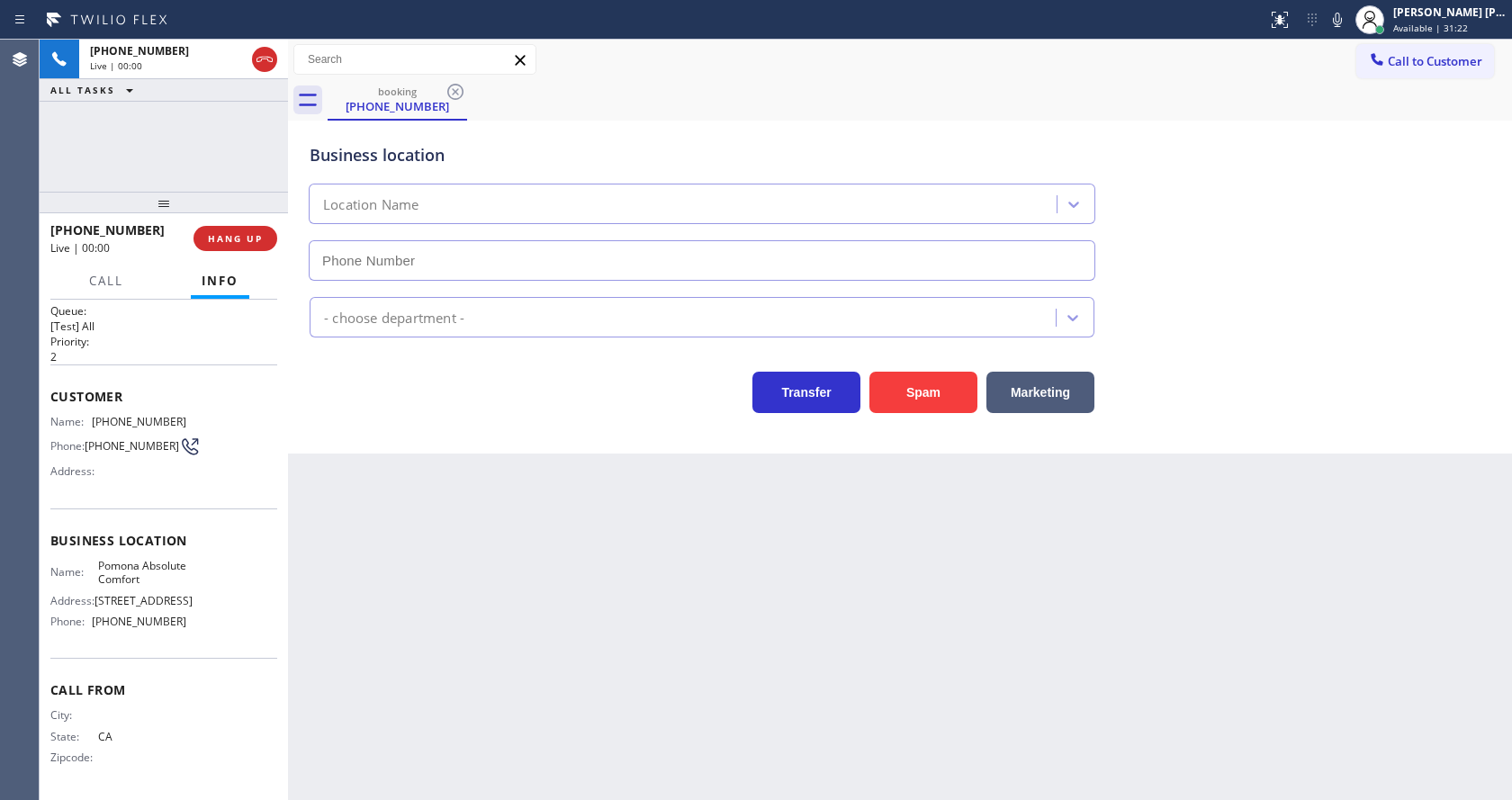
type input "[PHONE_NUMBER]"
click at [905, 554] on div "Back to Dashboard Change Sender ID Customers Technicians Select a contact Outbo…" at bounding box center [900, 419] width 1224 height 760
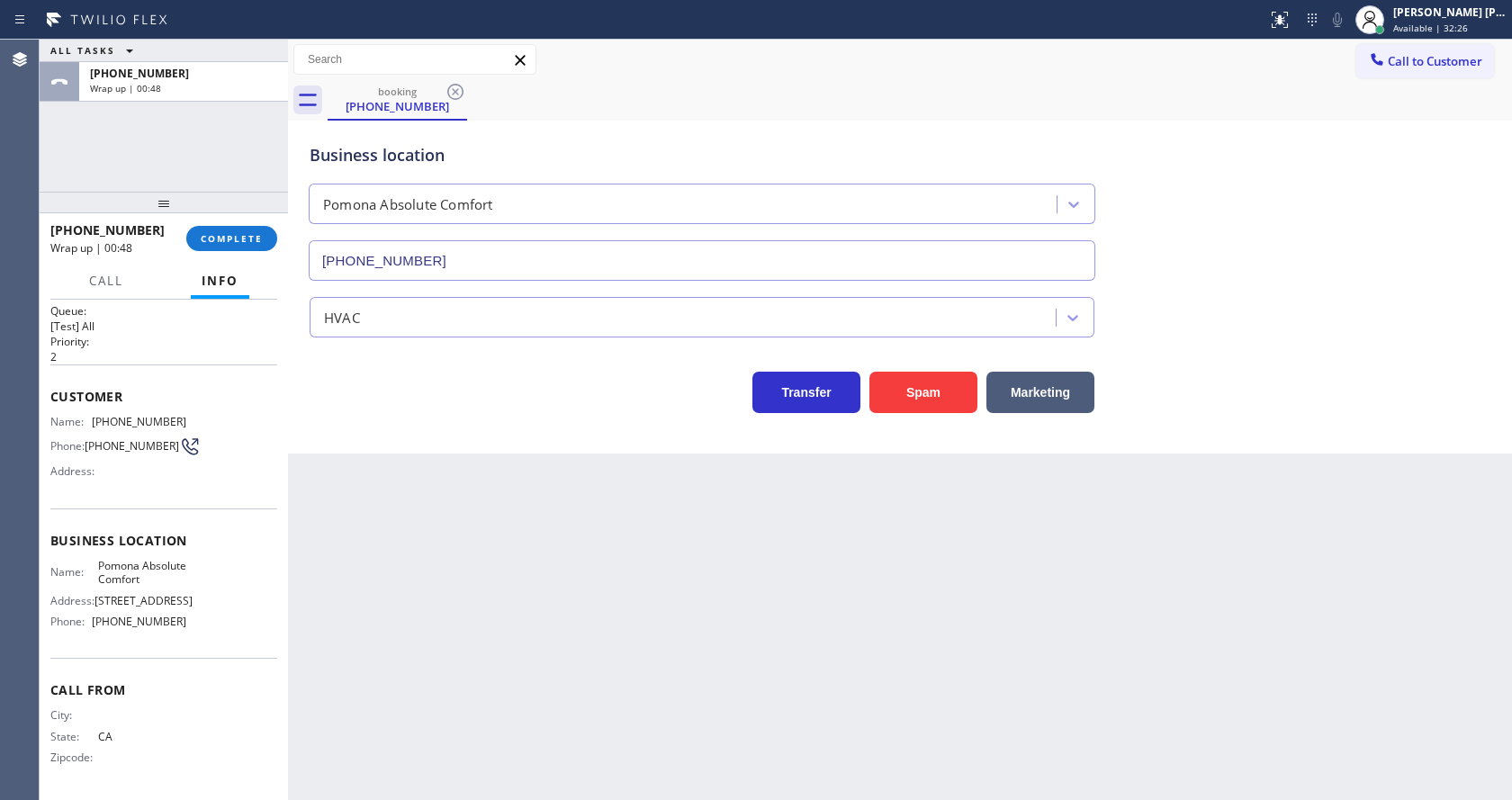
click at [193, 224] on div "[PHONE_NUMBER] Wrap up | 00:48 COMPLETE" at bounding box center [163, 238] width 227 height 47
click at [203, 237] on span "COMPLETE" at bounding box center [232, 239] width 62 height 13
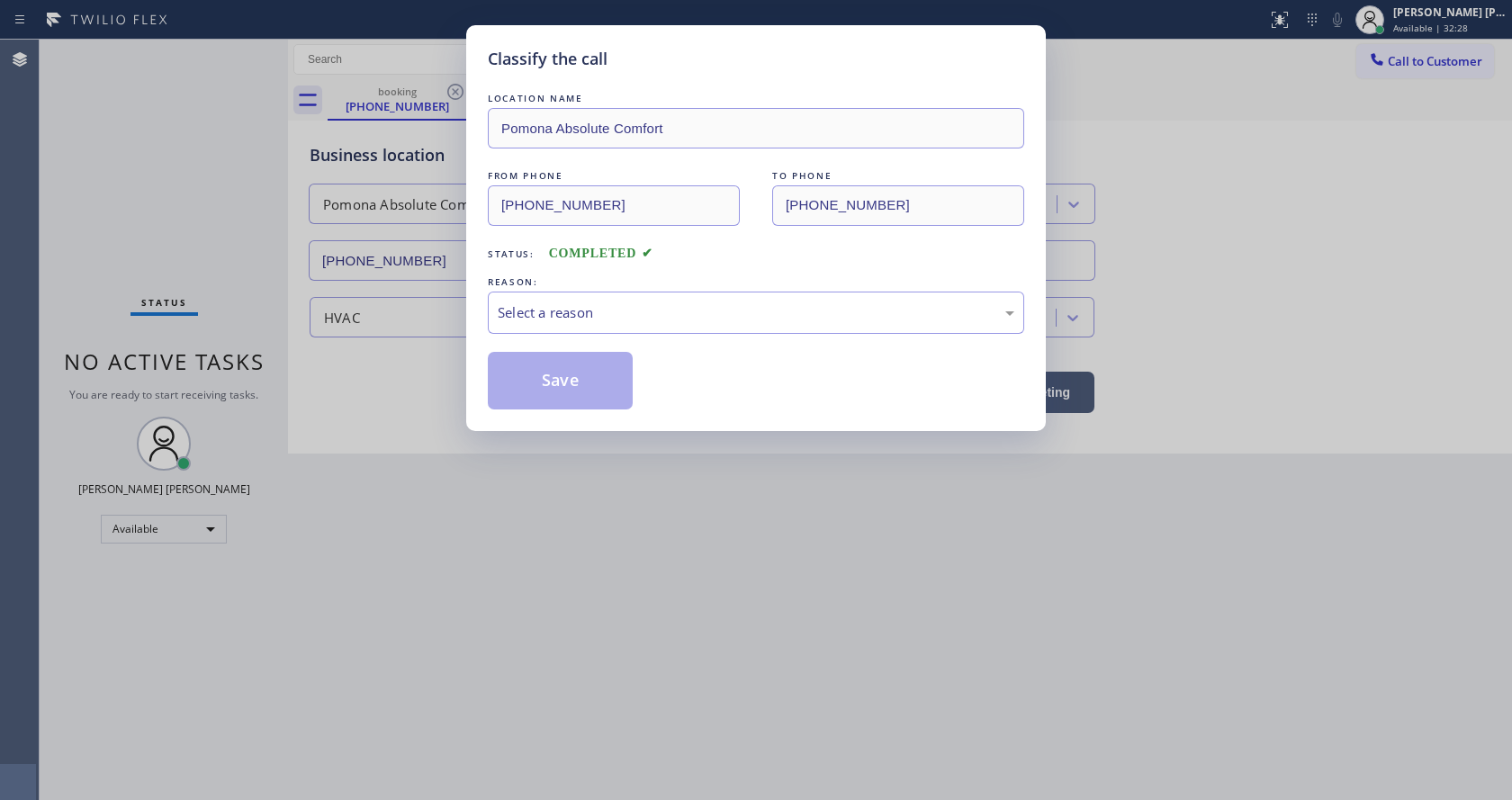
click at [504, 286] on div "REASON:" at bounding box center [756, 281] width 536 height 19
click at [565, 302] on div "Select a reason" at bounding box center [756, 312] width 517 height 20
click at [570, 399] on button "Save" at bounding box center [561, 381] width 145 height 57
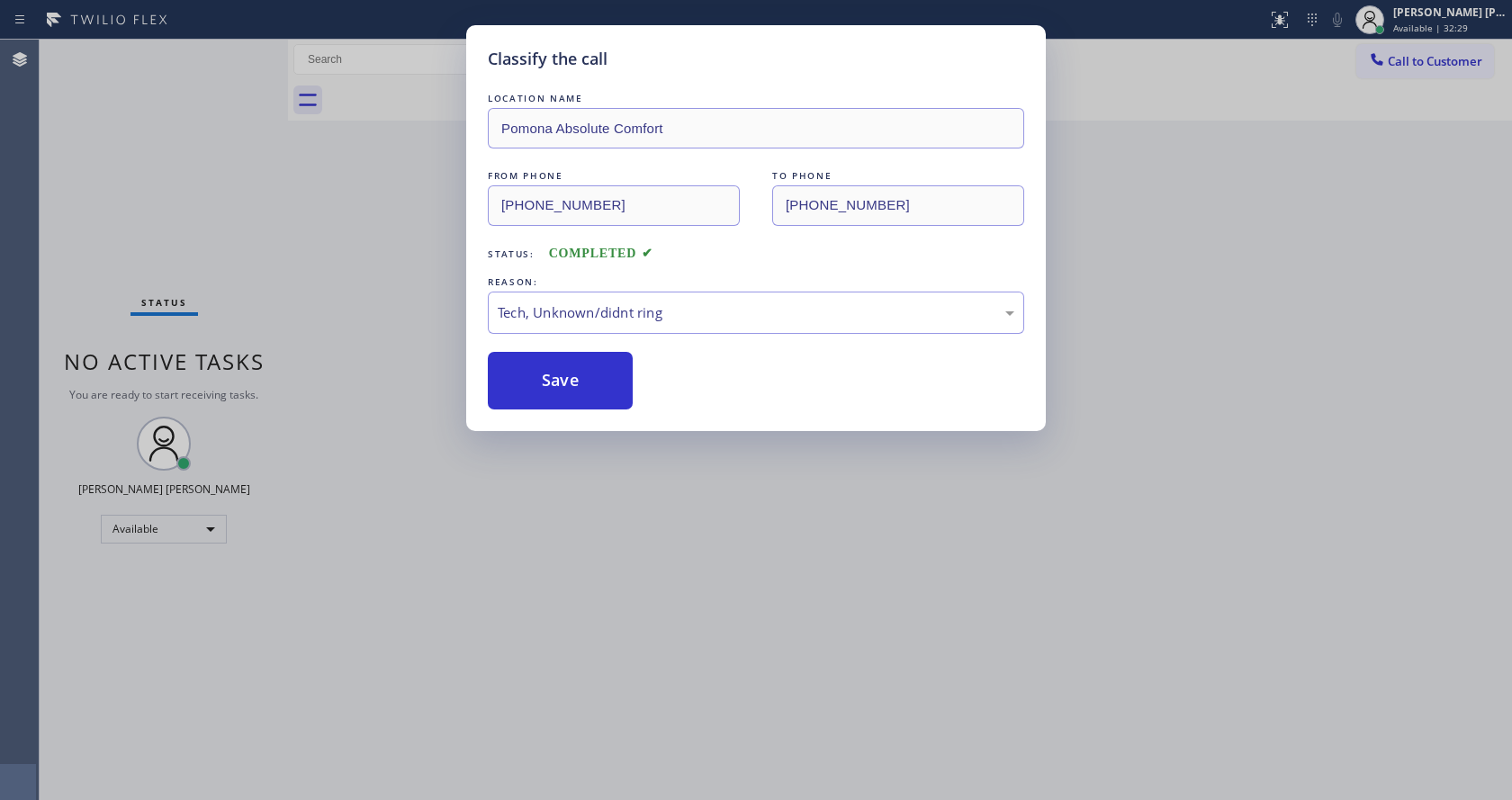
click at [601, 444] on div "Classify the call LOCATION NAME Pomona Absolute Comfort FROM PHONE [PHONE_NUMBE…" at bounding box center [756, 400] width 1512 height 800
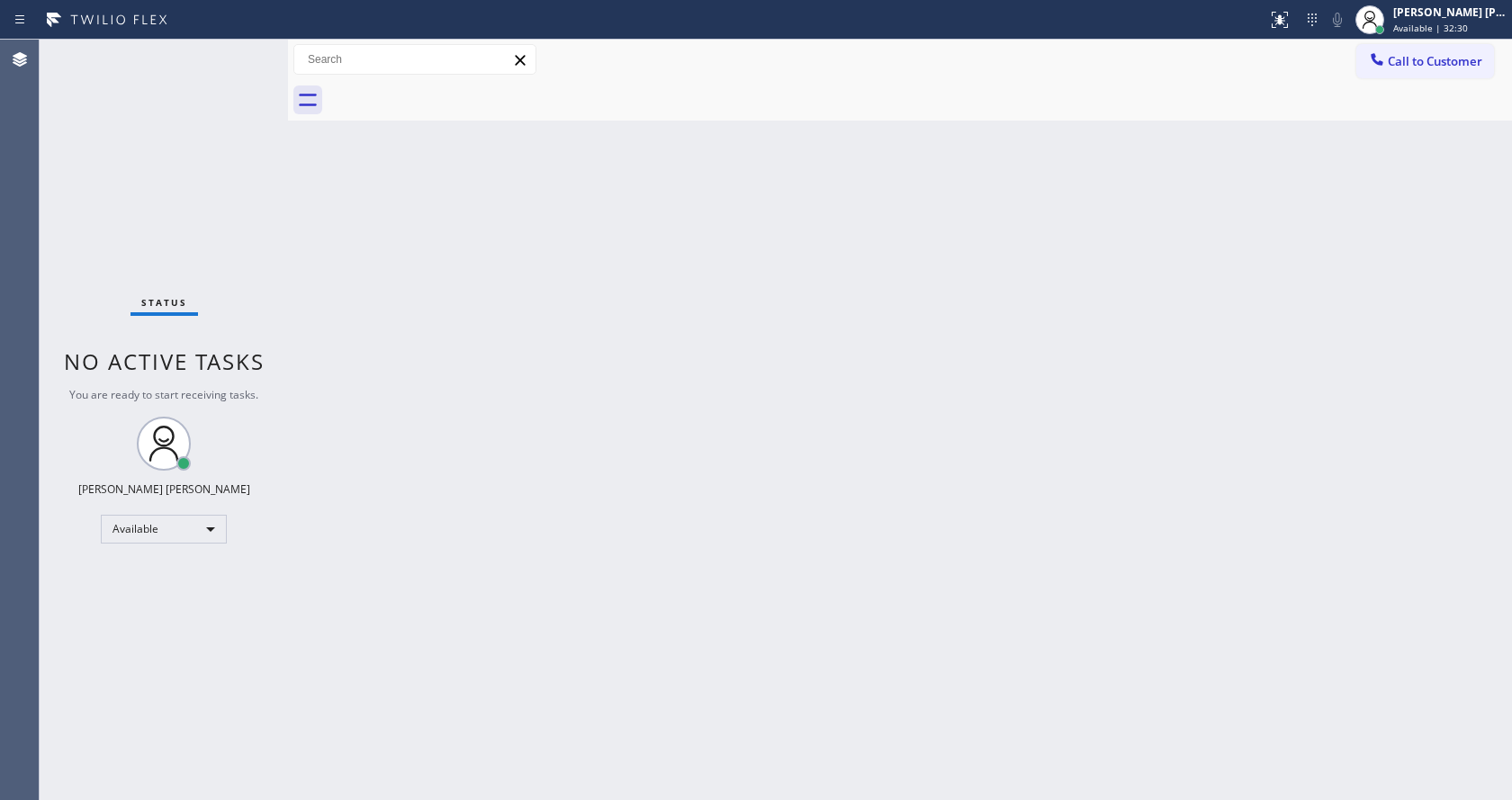
click at [913, 491] on div "Back to Dashboard Change Sender ID Customers Technicians Select a contact Outbo…" at bounding box center [900, 419] width 1224 height 760
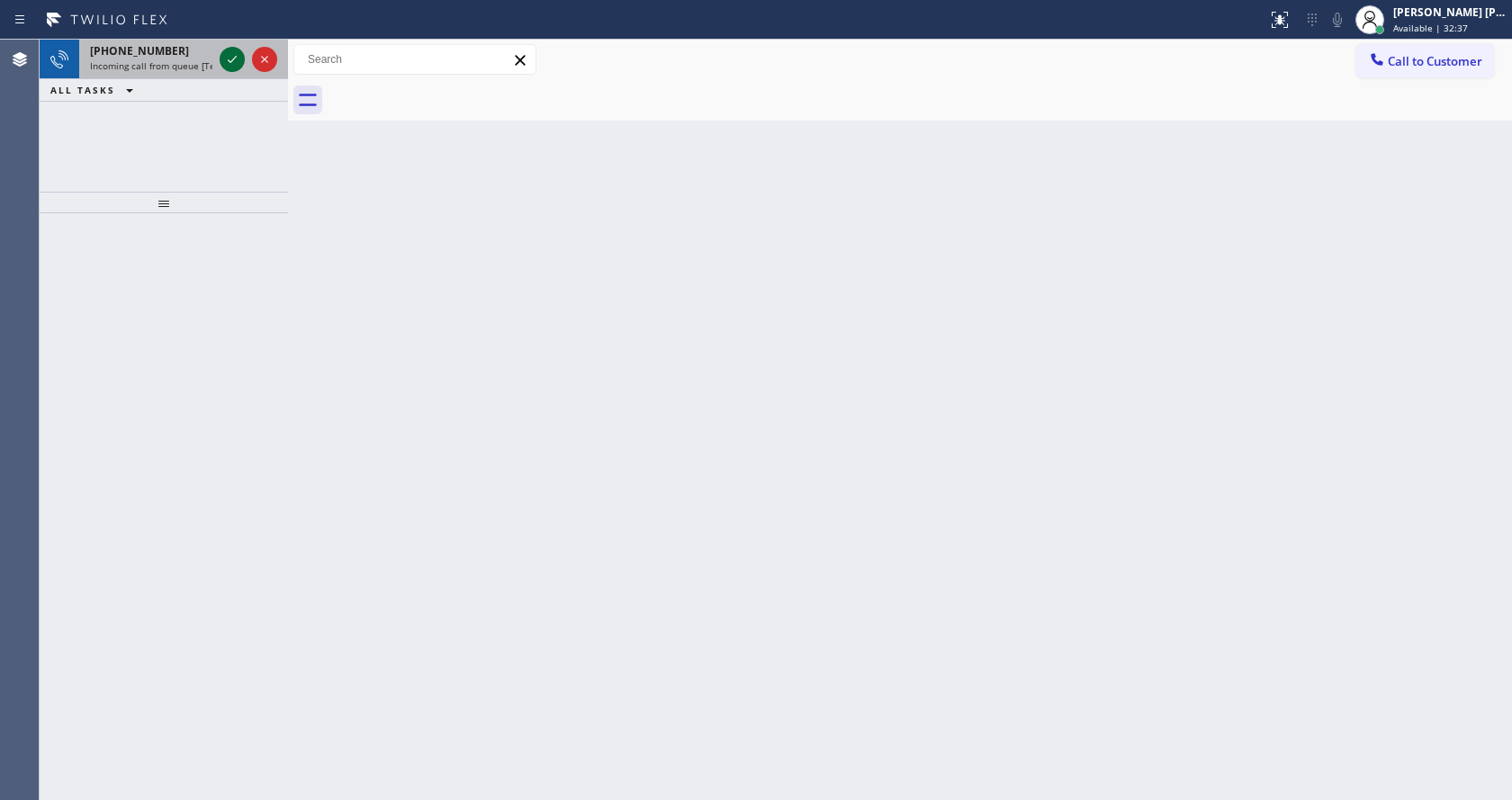
click at [236, 60] on icon at bounding box center [232, 58] width 21 height 21
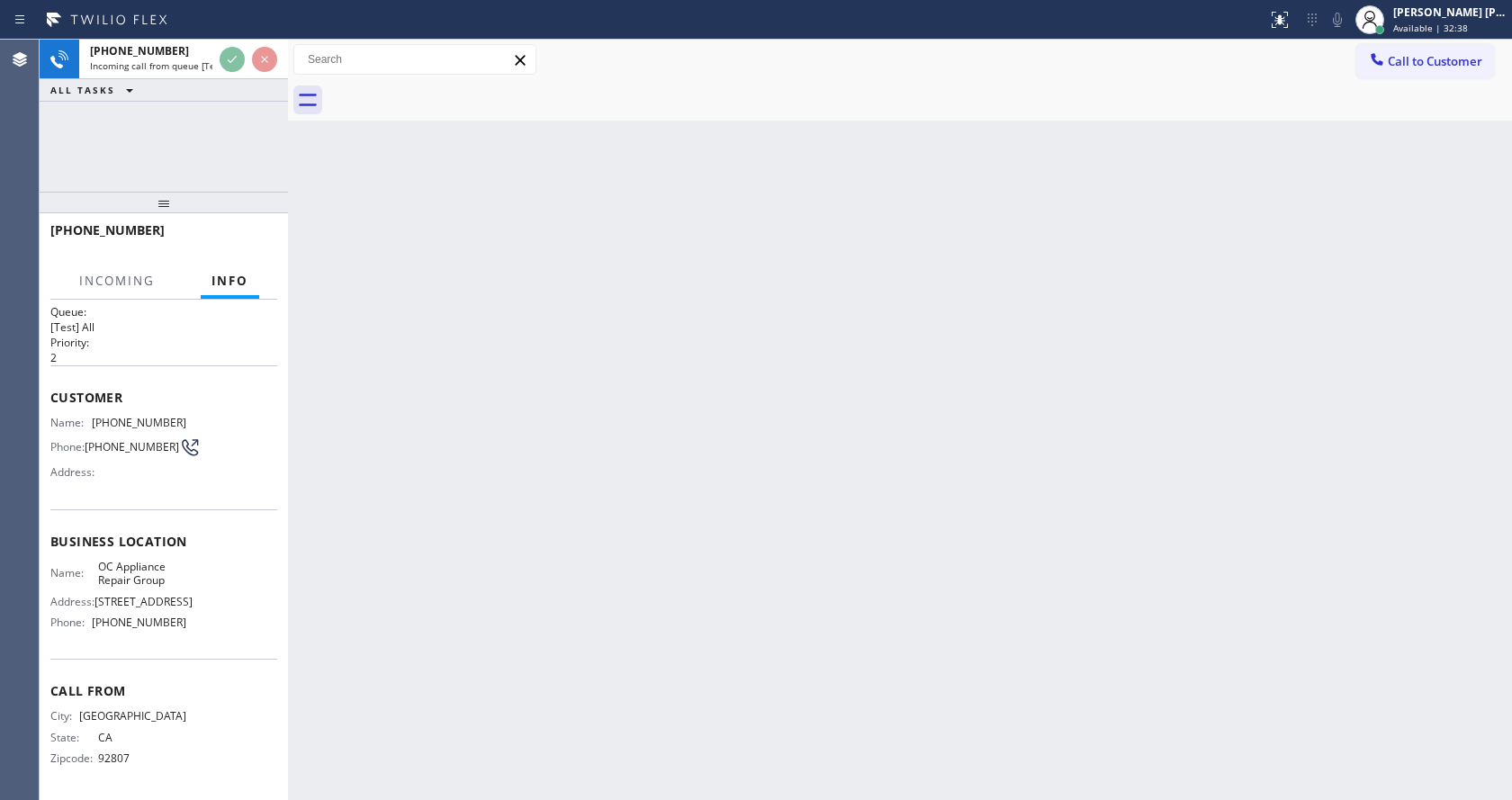
scroll to position [23, 0]
click at [547, 468] on div "Back to Dashboard Change Sender ID Customers Technicians Select a contact Outbo…" at bounding box center [900, 419] width 1224 height 760
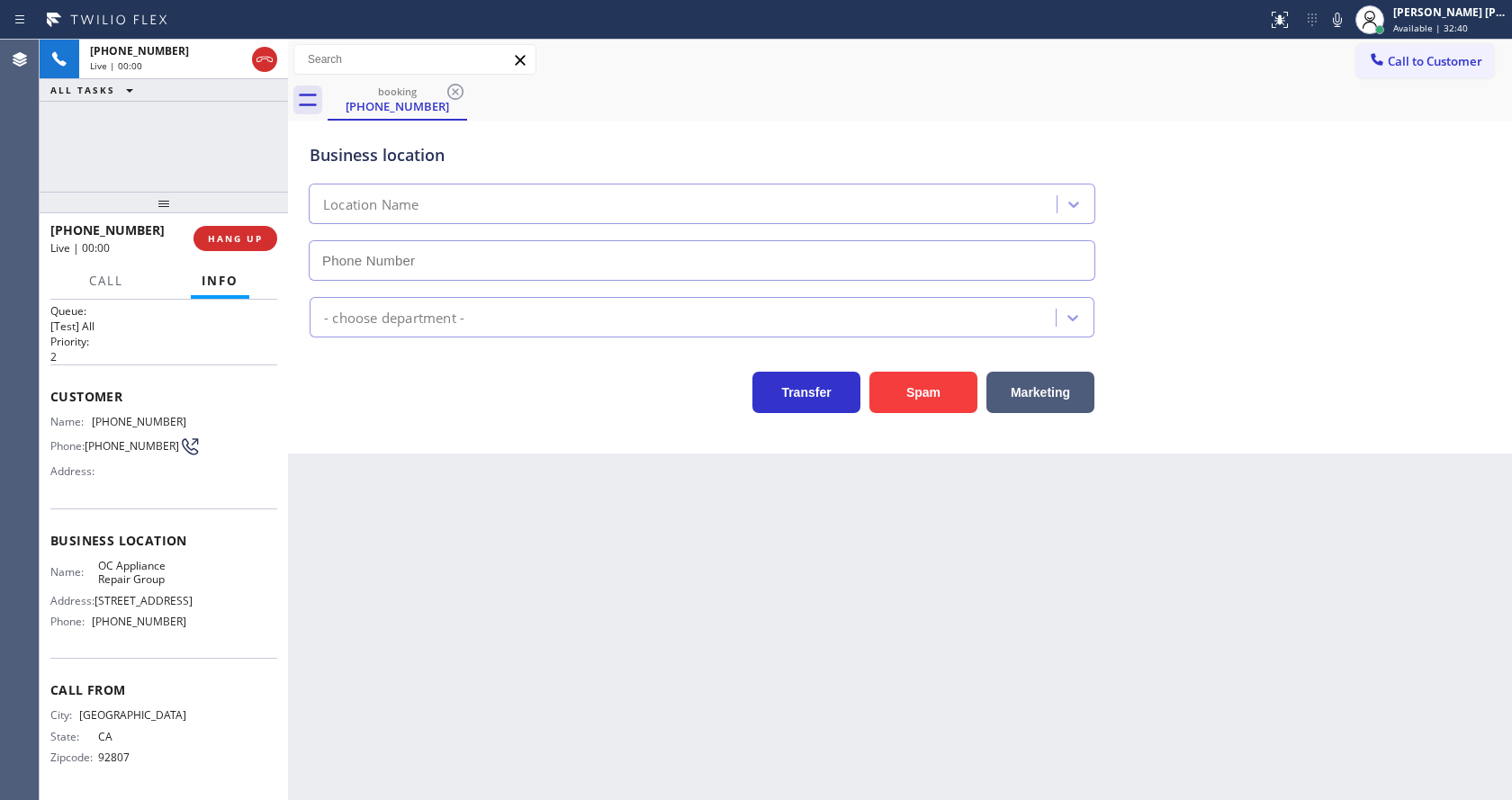
type input "[PHONE_NUMBER]"
click at [938, 519] on div "Back to Dashboard Change Sender ID Customers Technicians Select a contact Outbo…" at bounding box center [900, 419] width 1224 height 760
click at [546, 518] on div "Back to Dashboard Change Sender ID Customers Technicians Select a contact Outbo…" at bounding box center [900, 419] width 1224 height 760
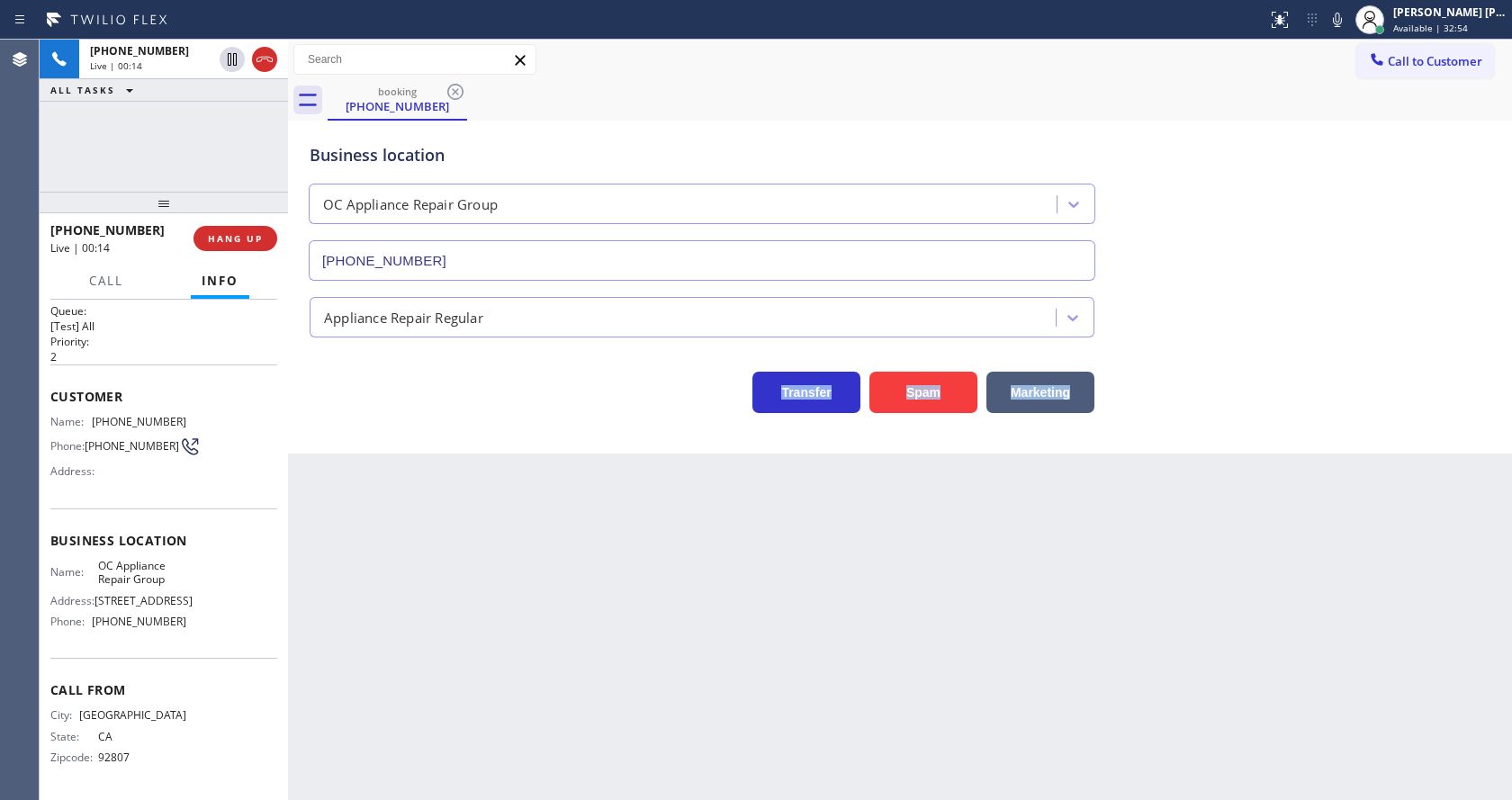
click at [624, 511] on div "Back to Dashboard Change Sender ID Customers Technicians Select a contact Outbo…" at bounding box center [900, 419] width 1224 height 760
click at [498, 494] on div "Back to Dashboard Change Sender ID Customers Technicians Select a contact Outbo…" at bounding box center [900, 419] width 1224 height 760
click at [230, 236] on span "COMPLETE" at bounding box center [232, 239] width 62 height 13
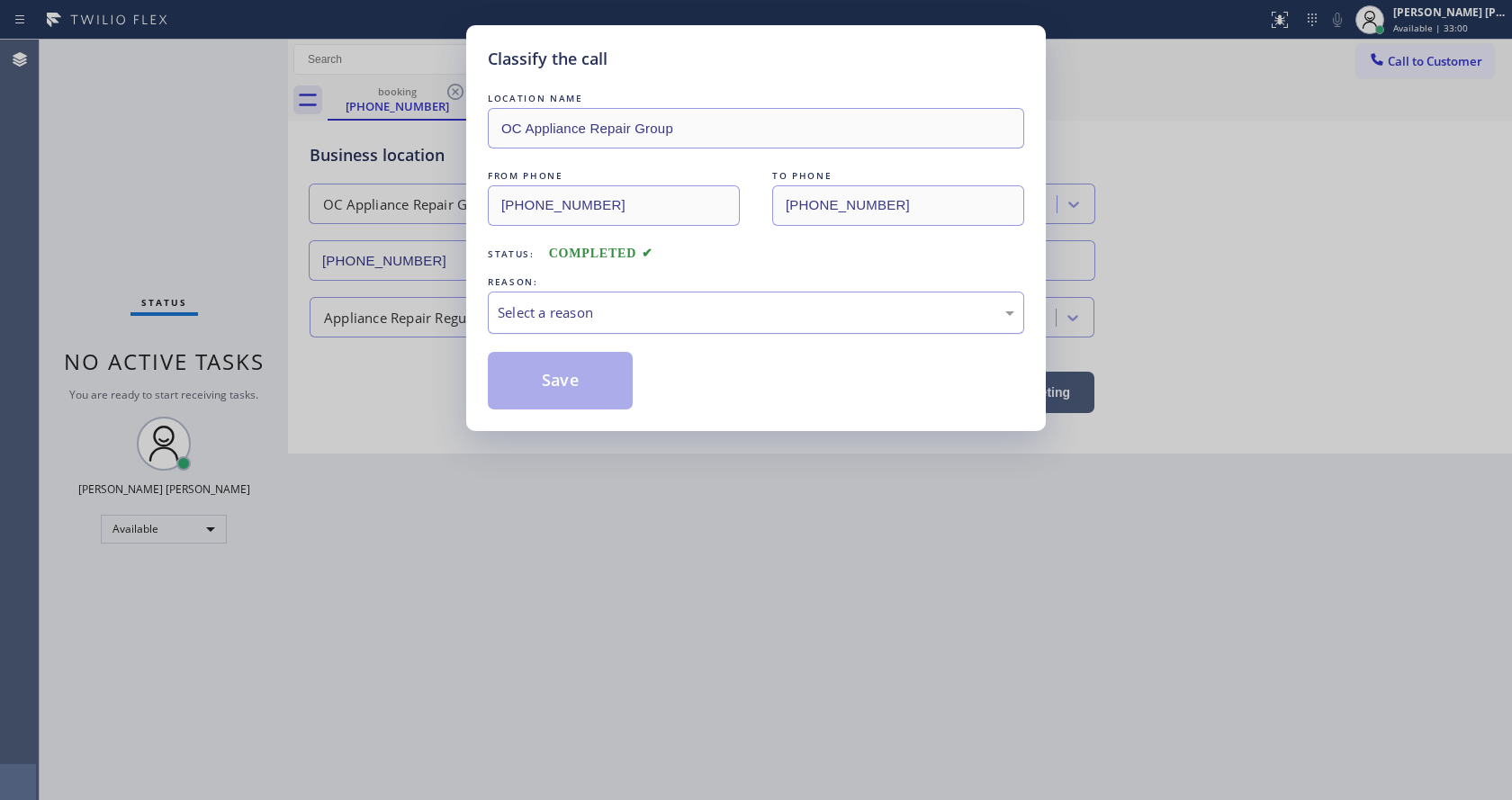
click at [519, 317] on div "Select a reason" at bounding box center [756, 312] width 517 height 20
click at [538, 374] on button "Save" at bounding box center [561, 381] width 145 height 57
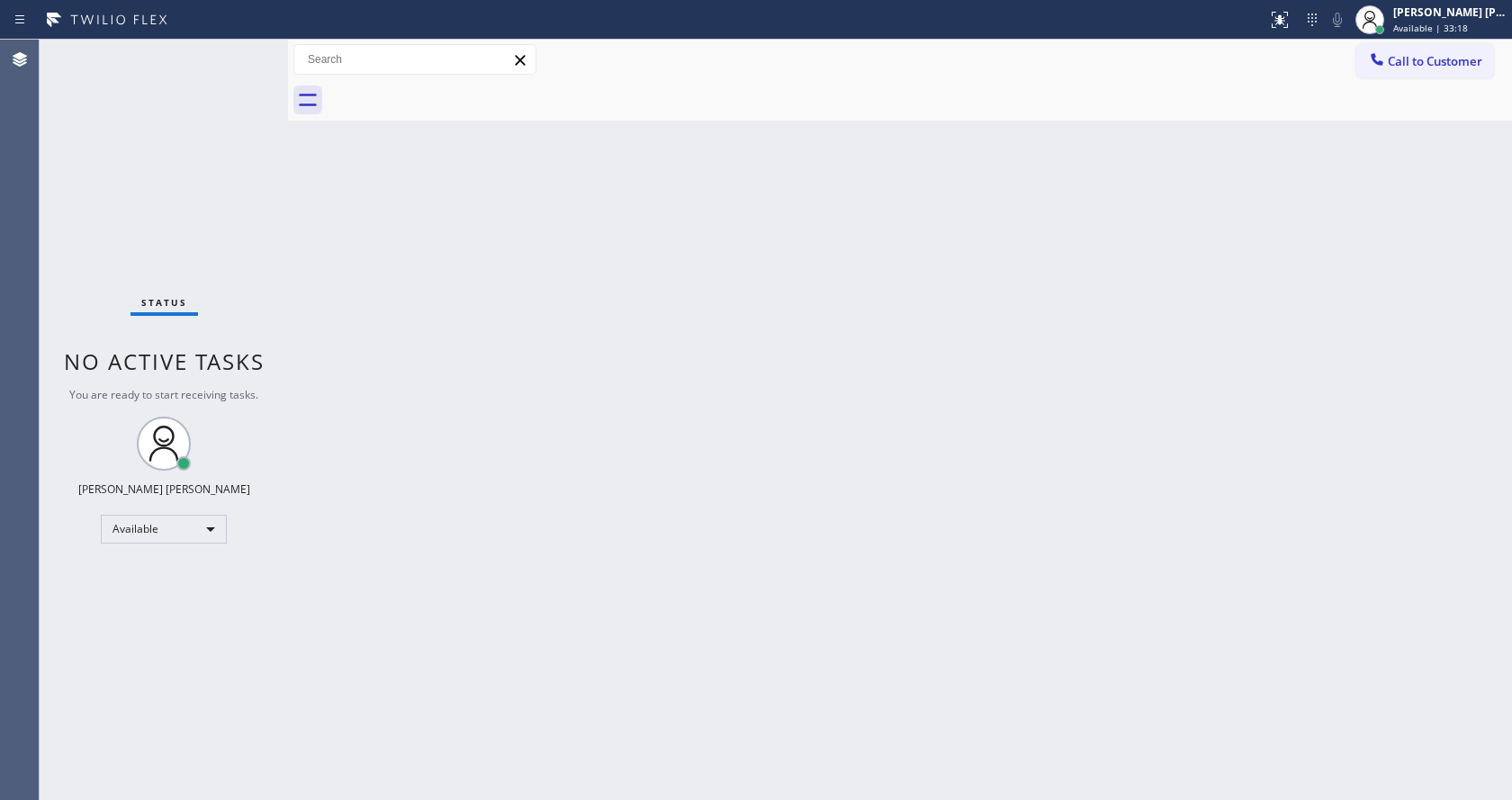
click at [502, 510] on div "Back to Dashboard Change Sender ID Customers Technicians Select a contact Outbo…" at bounding box center [900, 419] width 1224 height 760
click at [1044, 331] on div "Back to Dashboard Change Sender ID Customers Technicians Select a contact Outbo…" at bounding box center [900, 419] width 1224 height 760
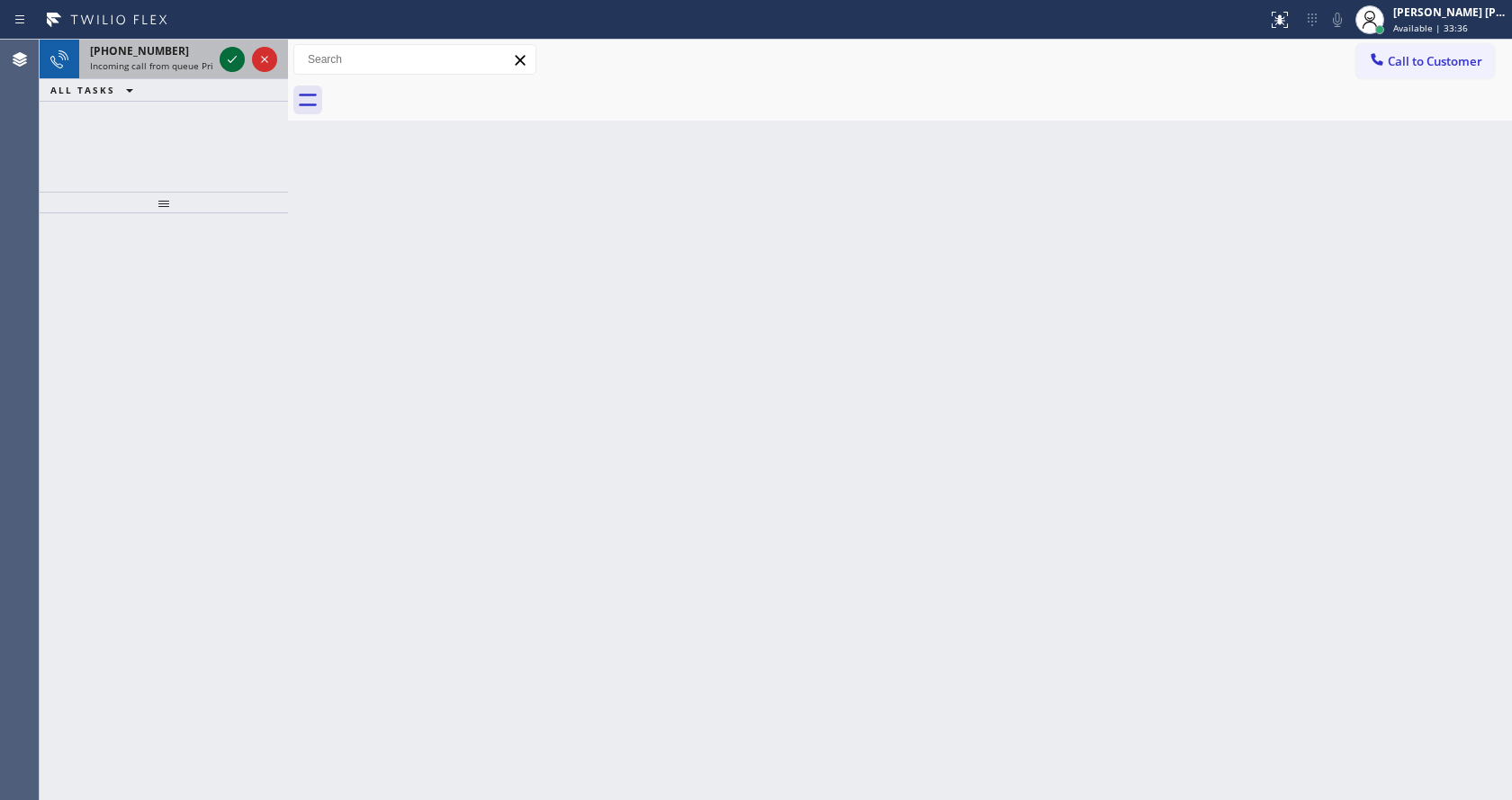
click at [232, 63] on icon at bounding box center [232, 58] width 21 height 21
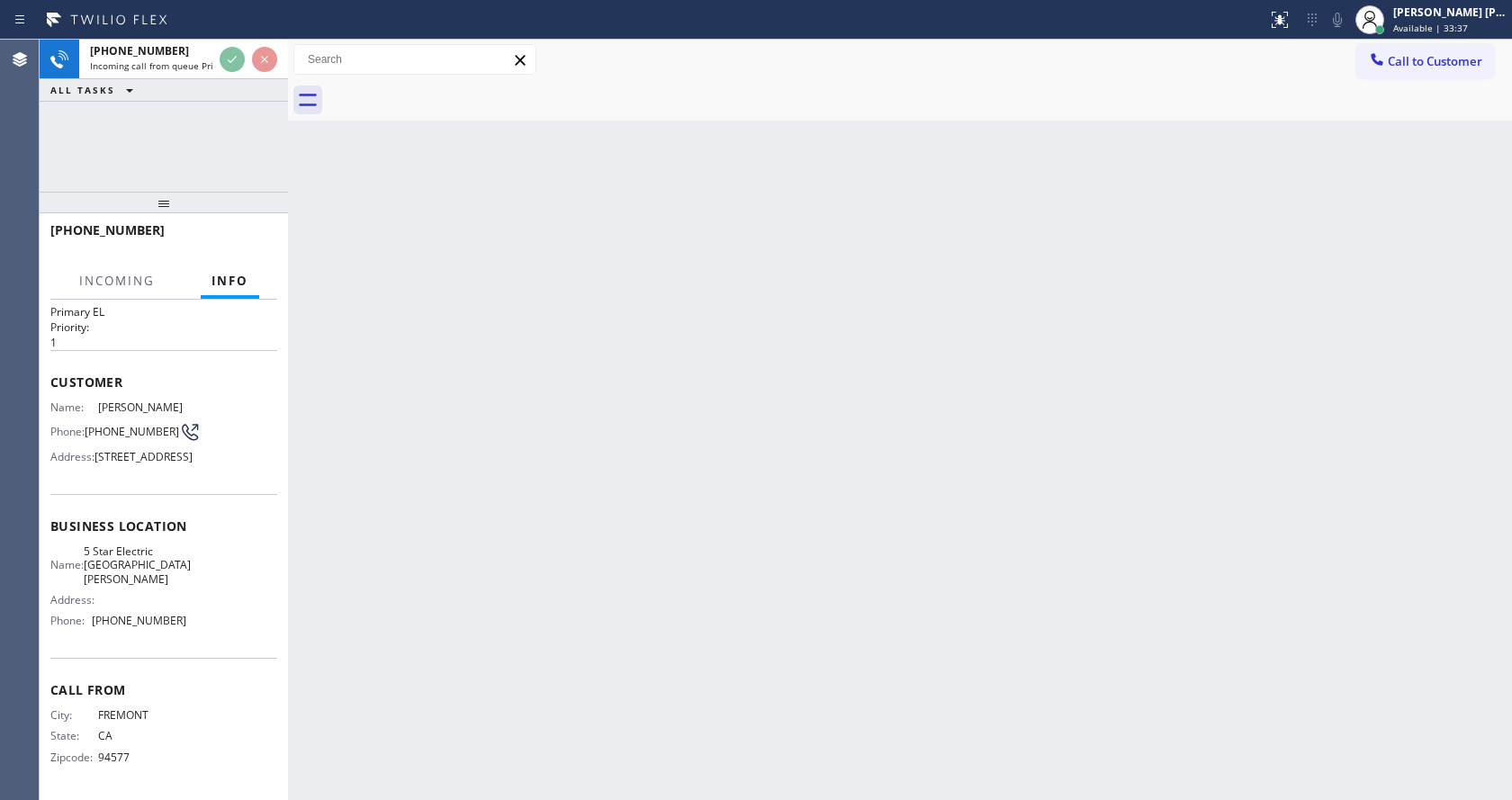
scroll to position [65, 0]
click at [456, 599] on div "Back to Dashboard Change Sender ID Customers Technicians Select a contact Outbo…" at bounding box center [900, 419] width 1224 height 760
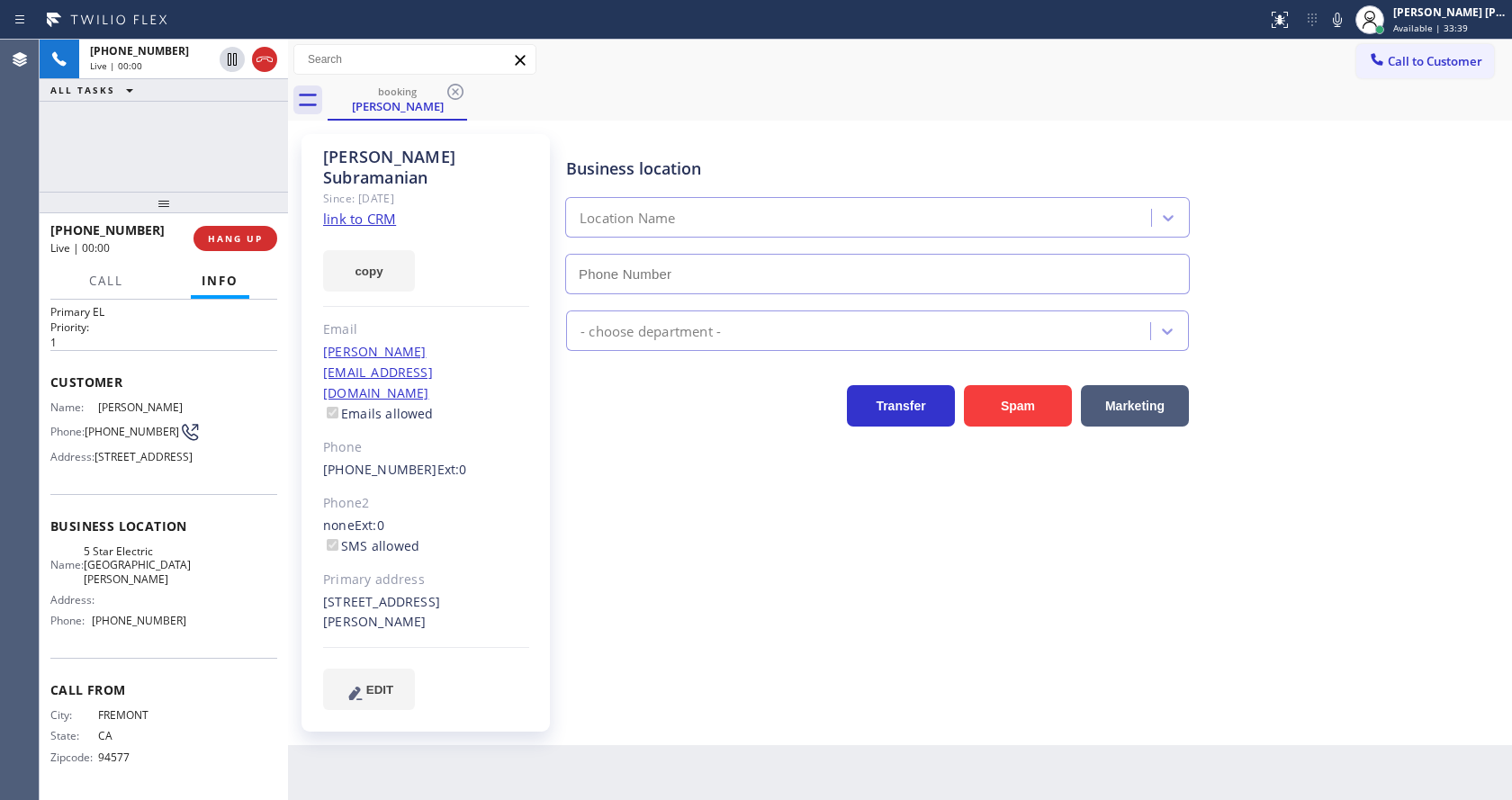
click at [457, 572] on div "[PERSON_NAME] Since: [DATE] link to CRM copy Email [PERSON_NAME][EMAIL_ADDRESS]…" at bounding box center [425, 432] width 248 height 597
type input "[PHONE_NUMBER]"
click at [684, 584] on div "Business location 5 Star Electric [GEOGRAPHIC_DATA][PERSON_NAME] [PHONE_NUMBER]…" at bounding box center [1035, 421] width 945 height 566
click at [562, 535] on div "Business location 5 Star Electric [GEOGRAPHIC_DATA][PERSON_NAME] [PHONE_NUMBER]…" at bounding box center [1035, 421] width 945 height 566
click at [369, 209] on link "link to CRM" at bounding box center [359, 218] width 73 height 18
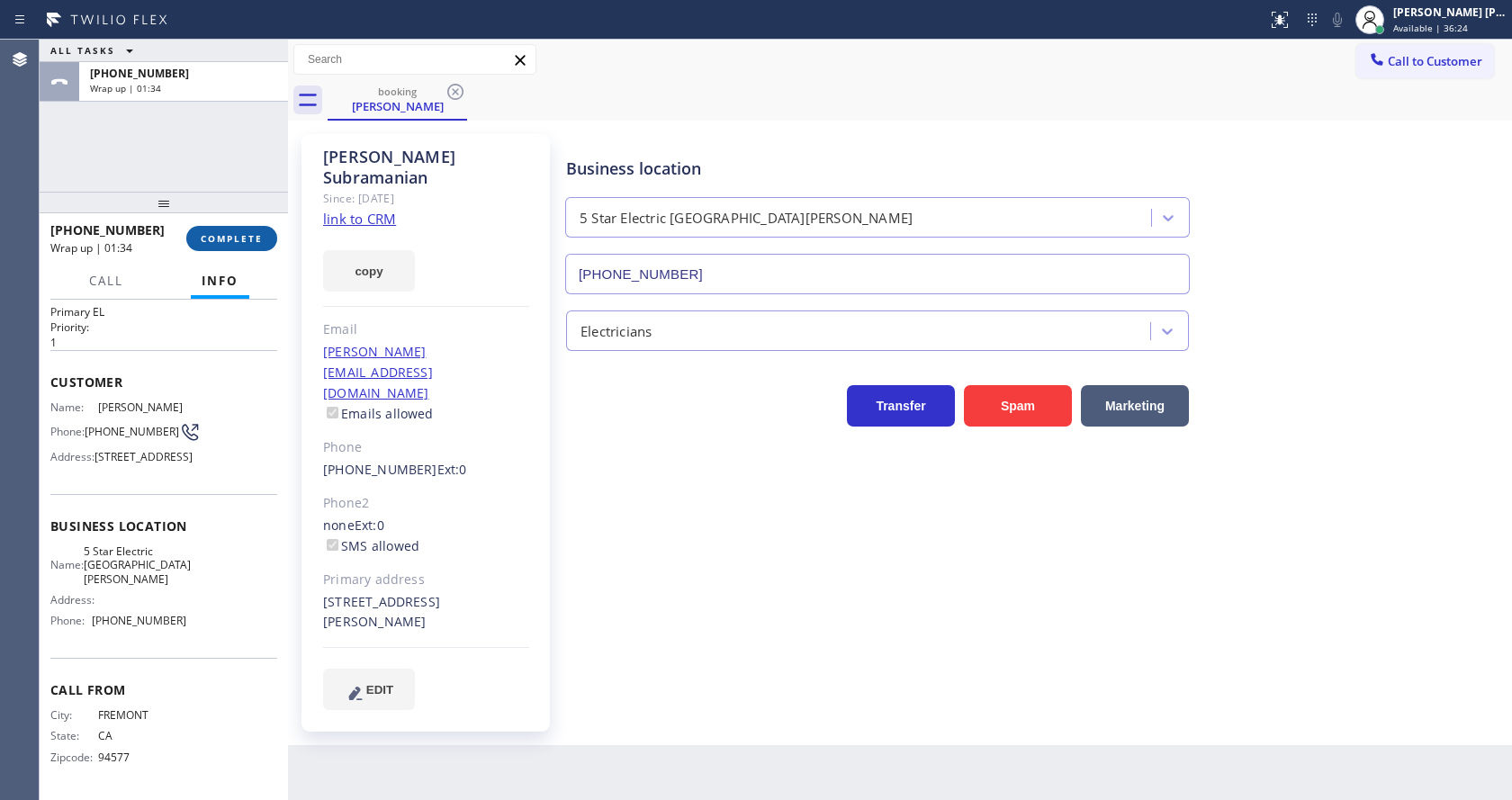
click at [207, 244] on span "COMPLETE" at bounding box center [232, 239] width 62 height 13
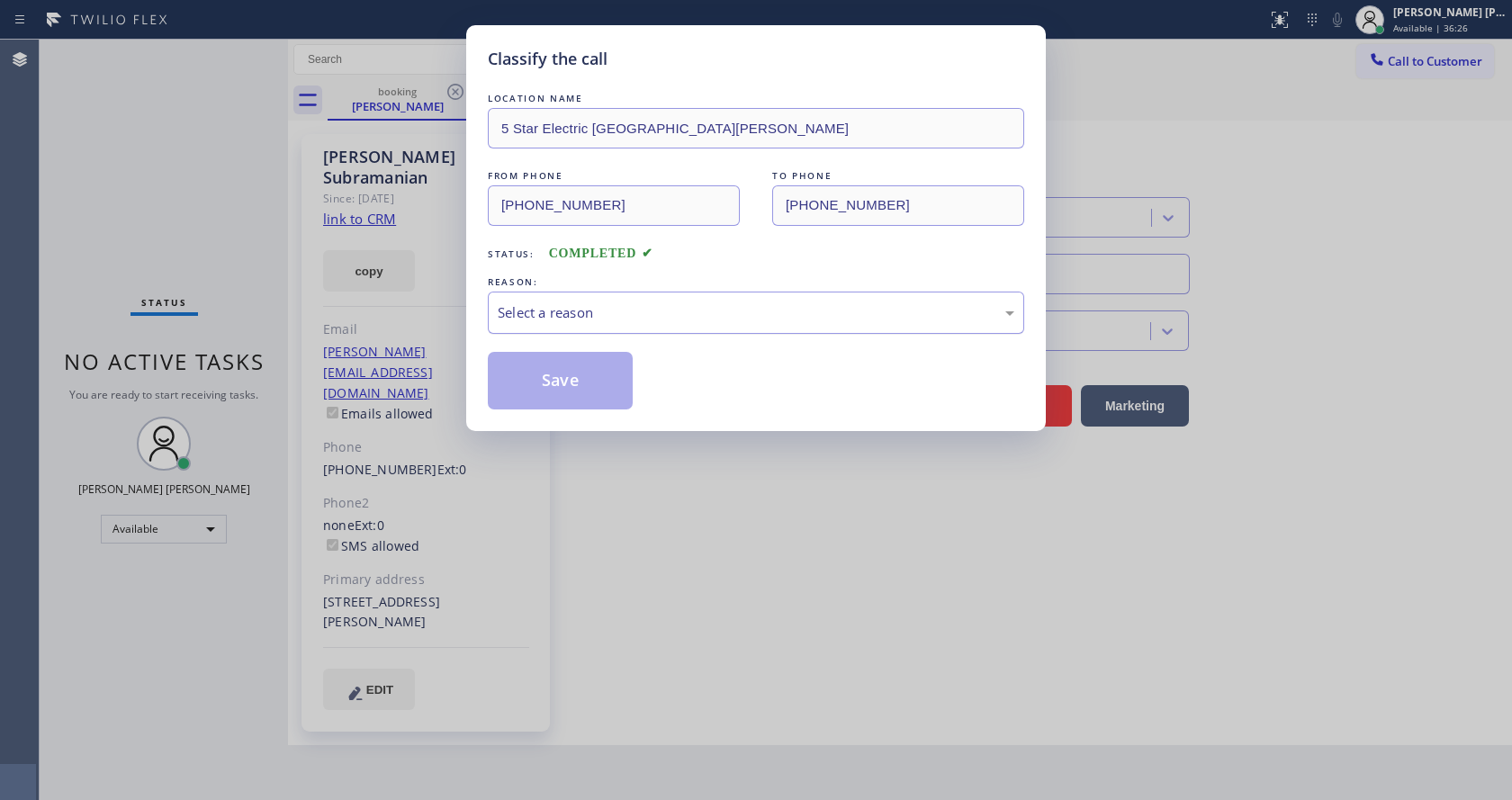
click at [663, 302] on div "Select a reason" at bounding box center [756, 312] width 517 height 20
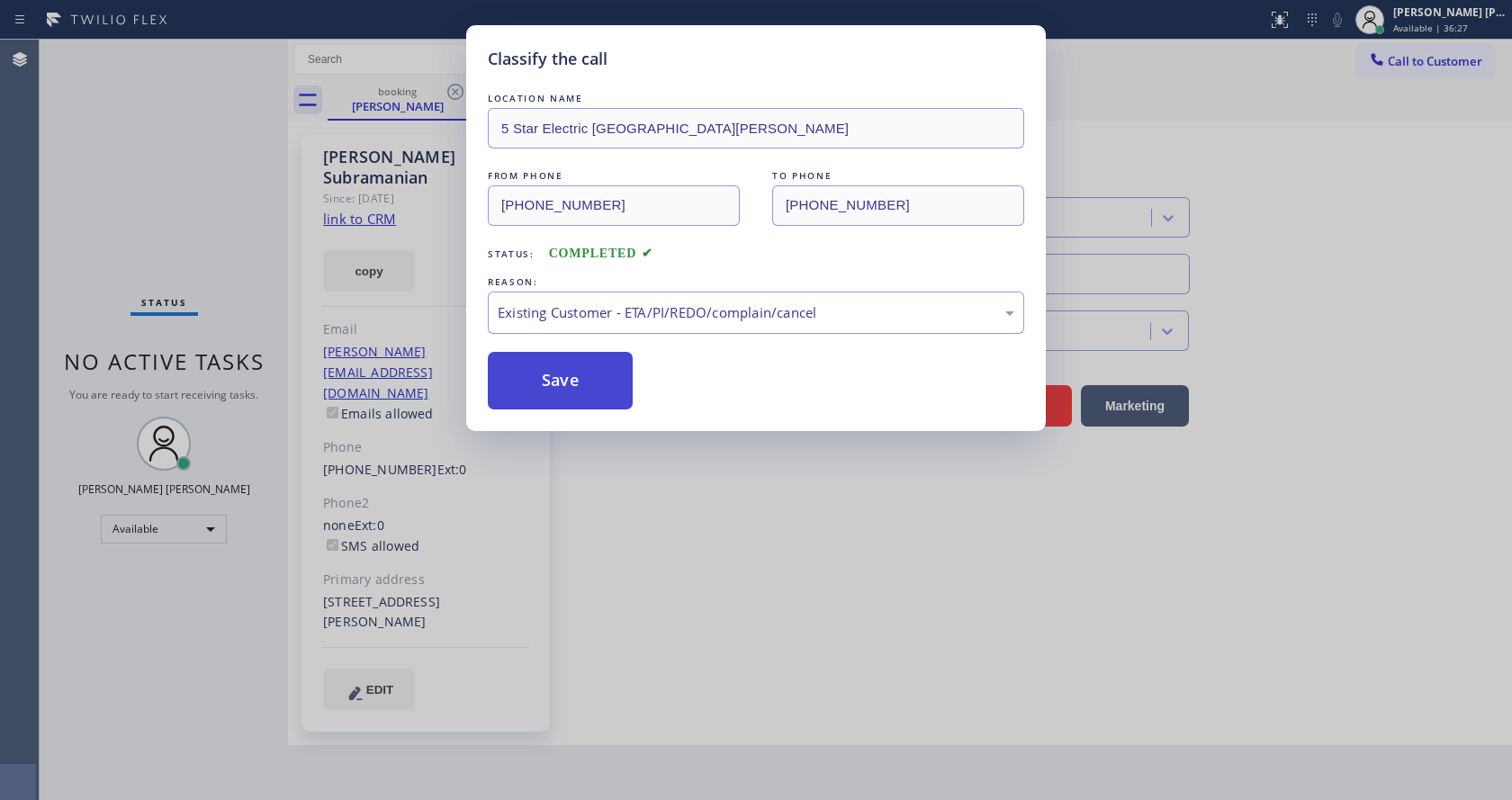
click at [553, 376] on button "Save" at bounding box center [561, 381] width 145 height 57
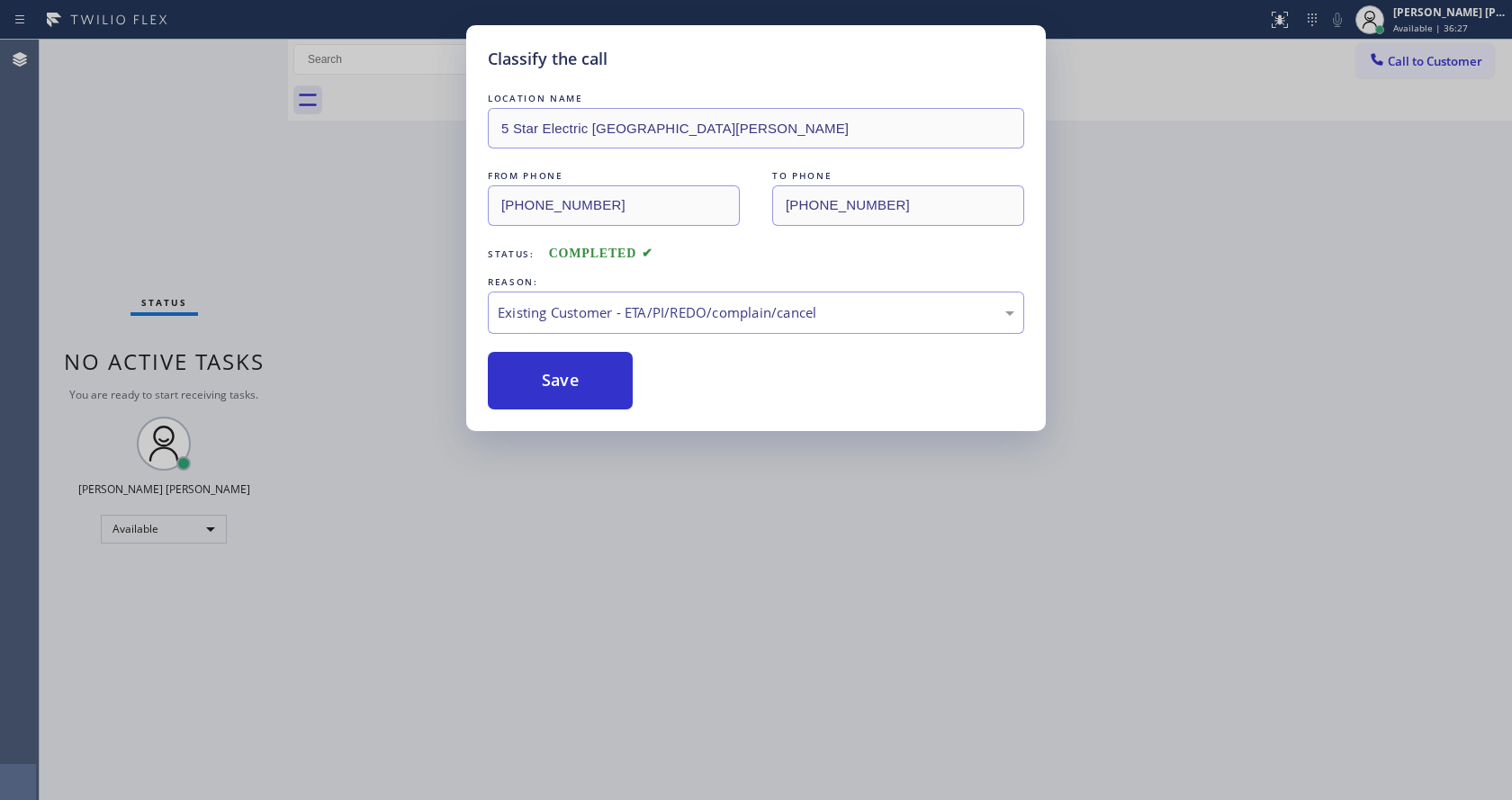
click at [616, 524] on div "Classify the call LOCATION NAME 5 Star Electric San [PERSON_NAME] FROM PHONE [P…" at bounding box center [756, 400] width 1512 height 800
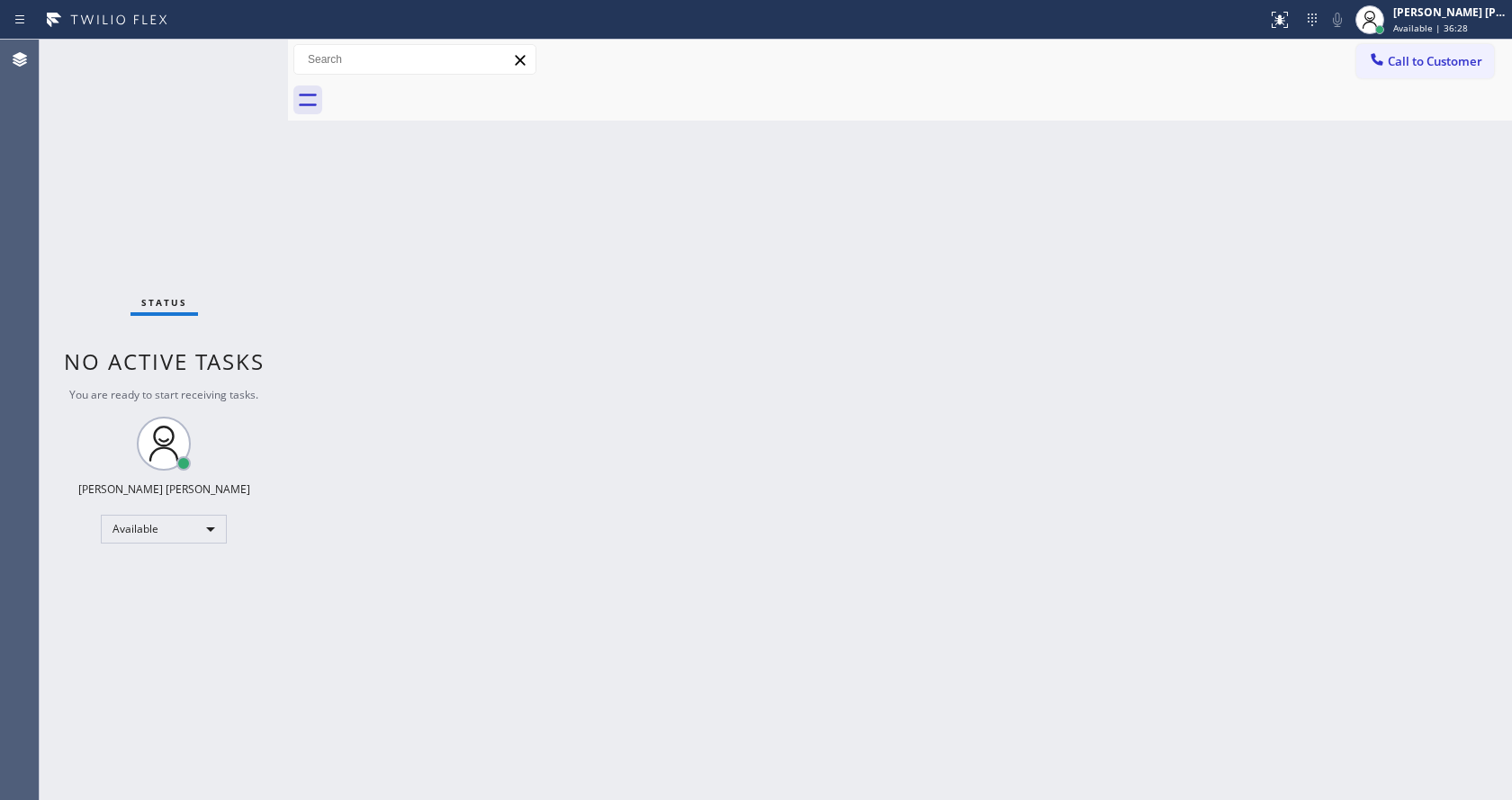
click at [835, 590] on div "Back to Dashboard Change Sender ID Customers Technicians Select a contact Outbo…" at bounding box center [900, 419] width 1224 height 760
click at [498, 419] on div "Back to Dashboard Change Sender ID Customers Technicians Select a contact Outbo…" at bounding box center [900, 419] width 1224 height 760
click at [528, 660] on div "Back to Dashboard Change Sender ID Customers Technicians Select a contact Outbo…" at bounding box center [900, 419] width 1224 height 760
click at [876, 557] on div "Back to Dashboard Change Sender ID Customers Technicians Select a contact Outbo…" at bounding box center [900, 419] width 1224 height 760
click at [261, 316] on div "Status No active tasks You are ready to start receiving tasks. [PERSON_NAME] [P…" at bounding box center [164, 419] width 248 height 760
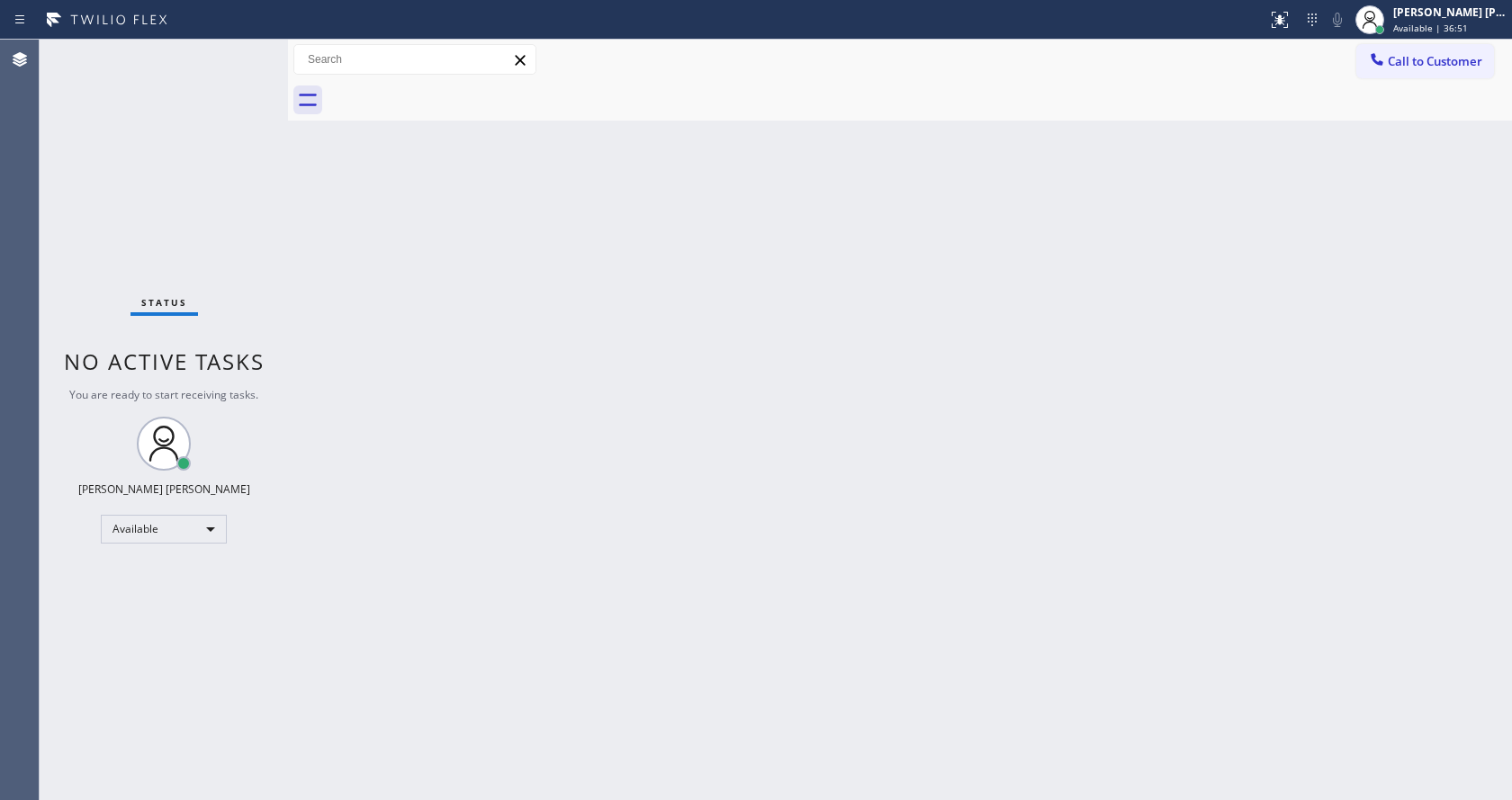
click at [333, 509] on div "Back to Dashboard Change Sender ID Customers Technicians Select a contact Outbo…" at bounding box center [900, 419] width 1224 height 760
click at [615, 543] on div "Back to Dashboard Change Sender ID Customers Technicians Select a contact Outbo…" at bounding box center [900, 419] width 1224 height 760
click at [400, 451] on div "Back to Dashboard Change Sender ID Customers Technicians Select a contact Outbo…" at bounding box center [900, 419] width 1224 height 760
click at [767, 353] on div "Back to Dashboard Change Sender ID Customers Technicians Select a contact Outbo…" at bounding box center [900, 419] width 1224 height 760
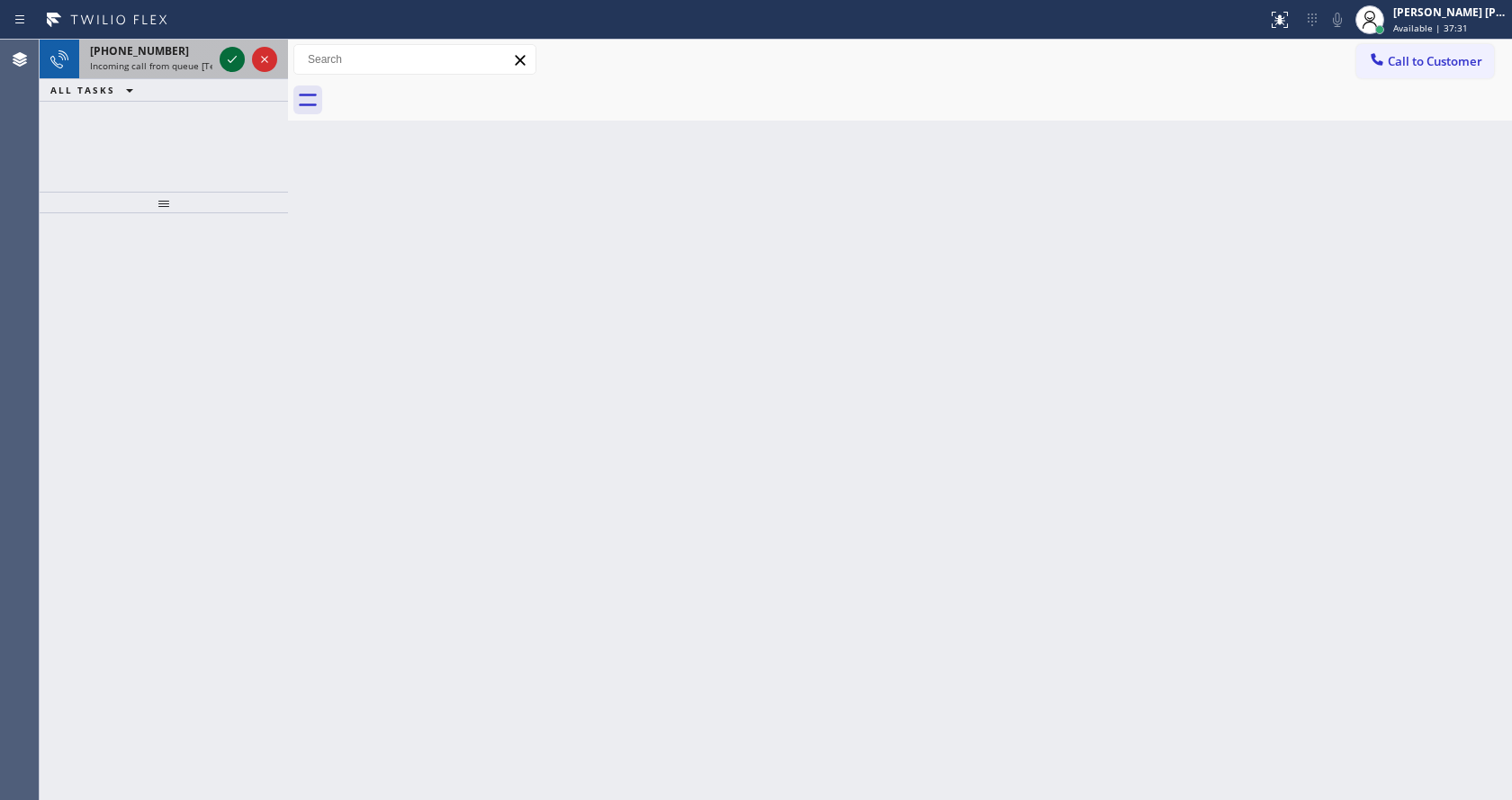
click at [238, 60] on icon at bounding box center [232, 58] width 21 height 21
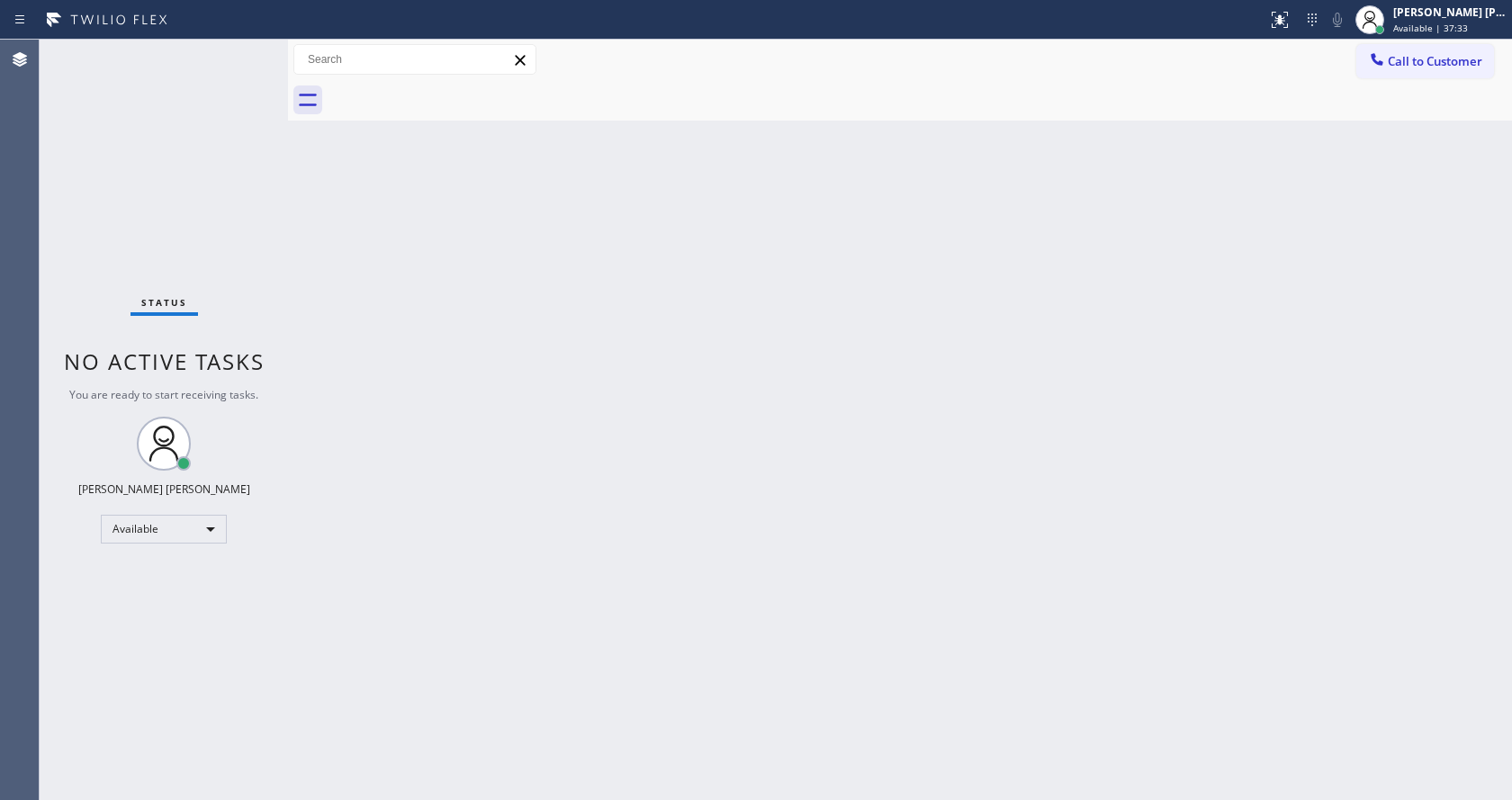
click at [717, 443] on div "Back to Dashboard Change Sender ID Customers Technicians Select a contact Outbo…" at bounding box center [900, 419] width 1224 height 760
click at [461, 453] on div "Back to Dashboard Change Sender ID Customers Technicians Select a contact Outbo…" at bounding box center [900, 419] width 1224 height 760
drag, startPoint x: 408, startPoint y: 497, endPoint x: 473, endPoint y: 737, distance: 248.6
click at [417, 554] on div "Back to Dashboard Change Sender ID Customers Technicians Select a contact Outbo…" at bounding box center [900, 419] width 1224 height 760
click at [355, 208] on div "Back to Dashboard Change Sender ID Customers Technicians Select a contact Outbo…" at bounding box center [900, 419] width 1224 height 760
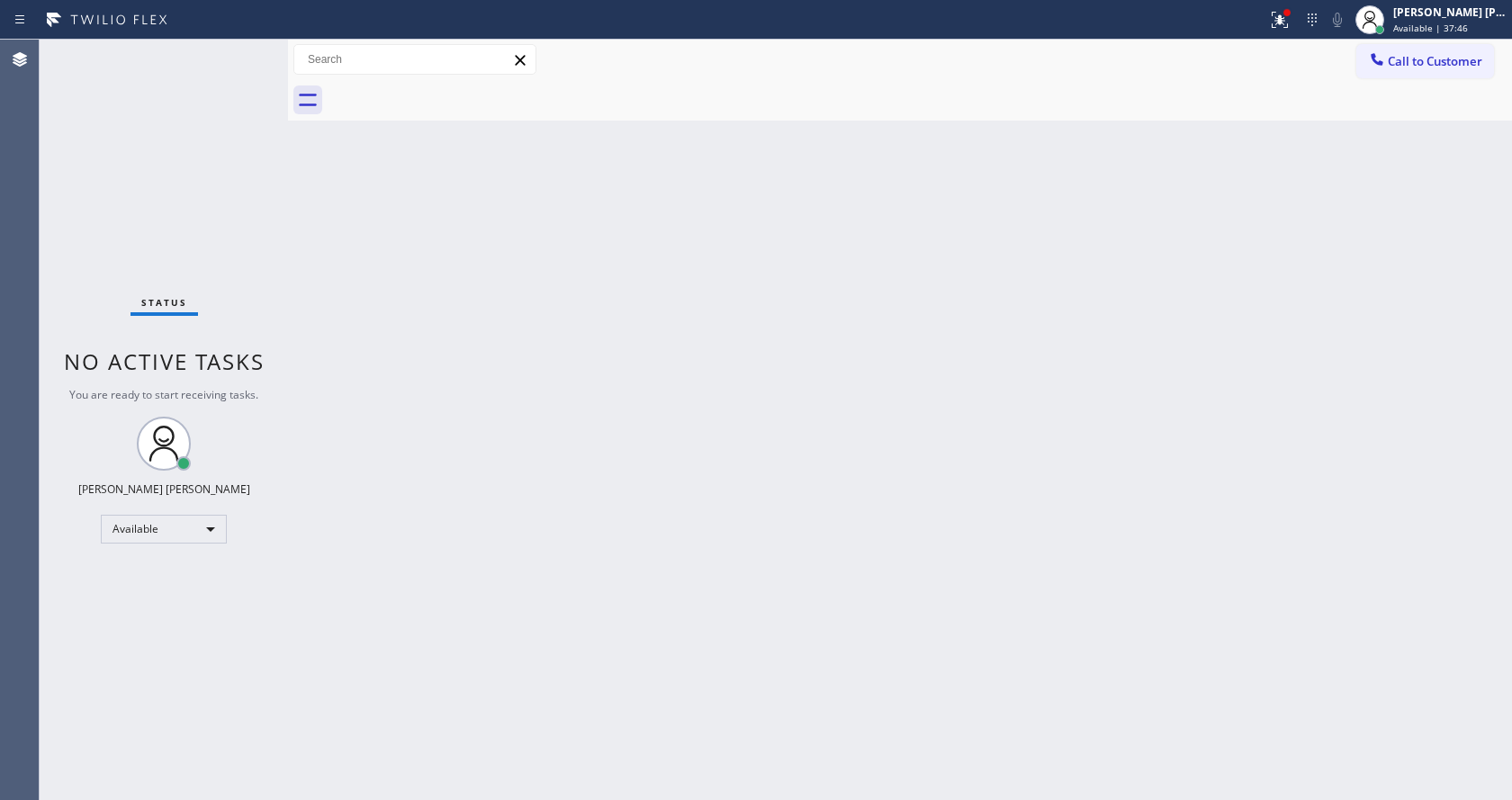
click at [1382, 39] on div "Status report Issue detected This issue could affect your workflow. Please cont…" at bounding box center [756, 19] width 1512 height 40
click at [1390, 22] on div at bounding box center [1369, 19] width 40 height 40
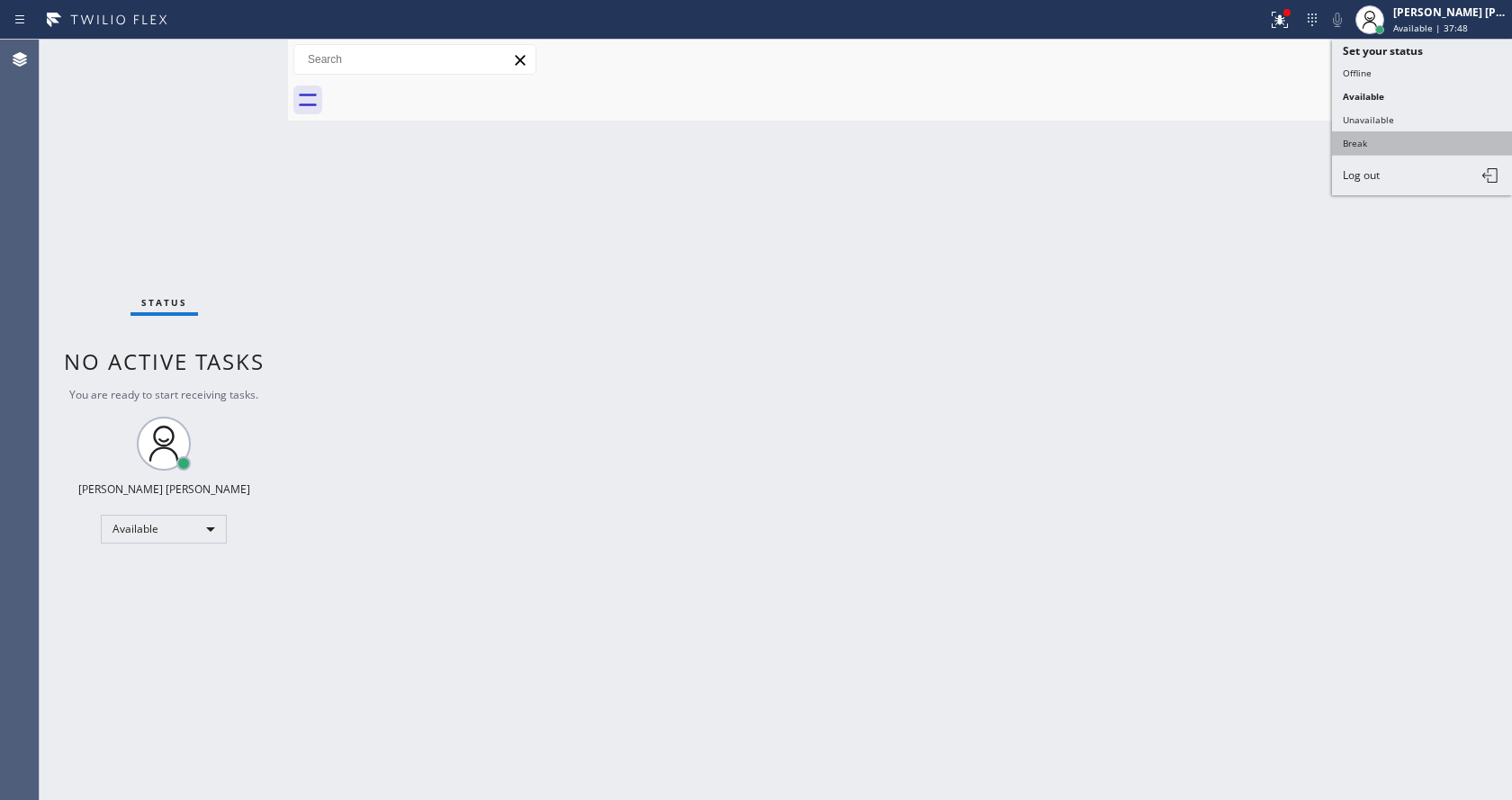
click at [1396, 135] on button "Break" at bounding box center [1422, 143] width 180 height 23
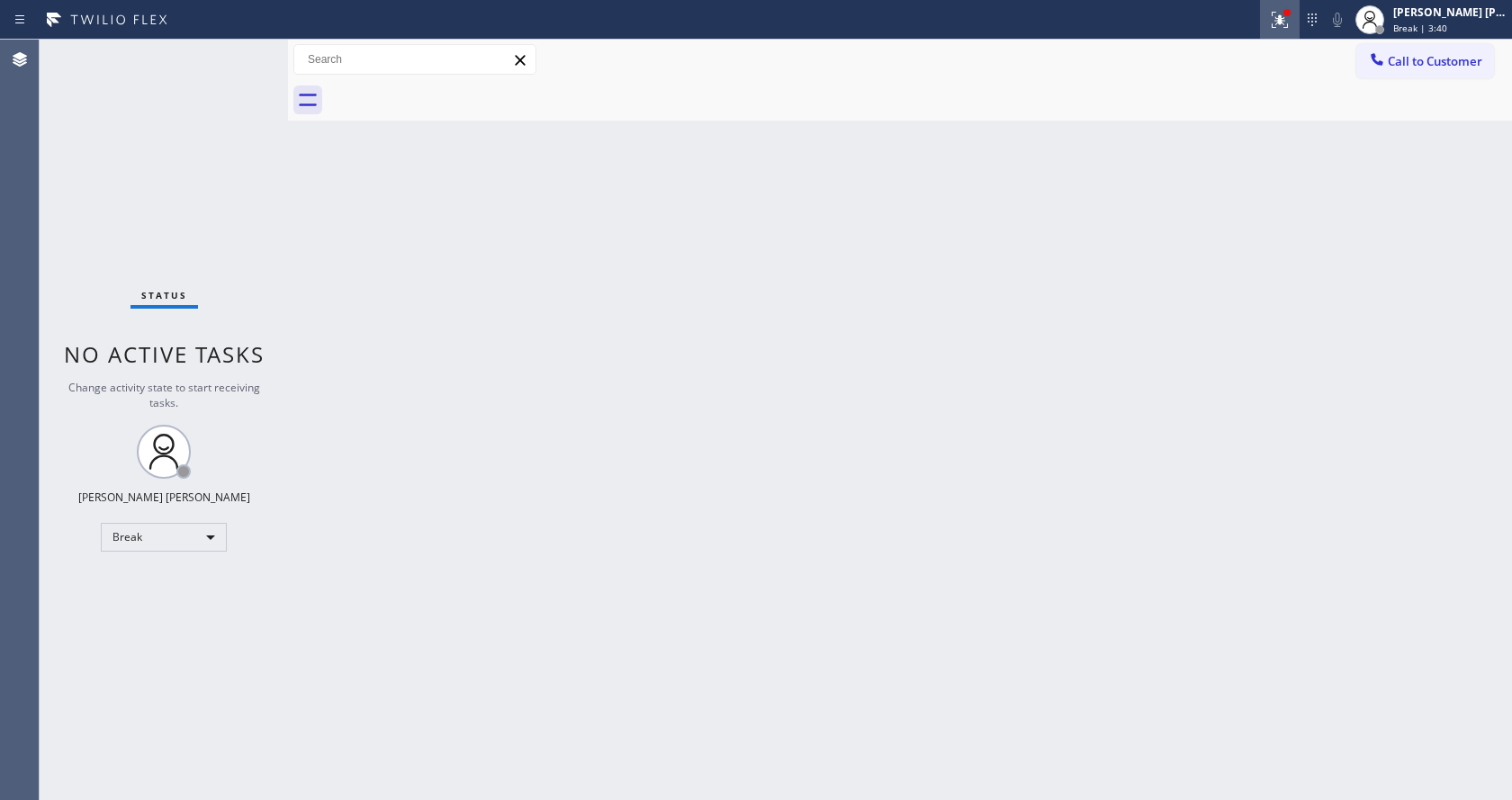
click at [1289, 4] on button at bounding box center [1279, 19] width 40 height 40
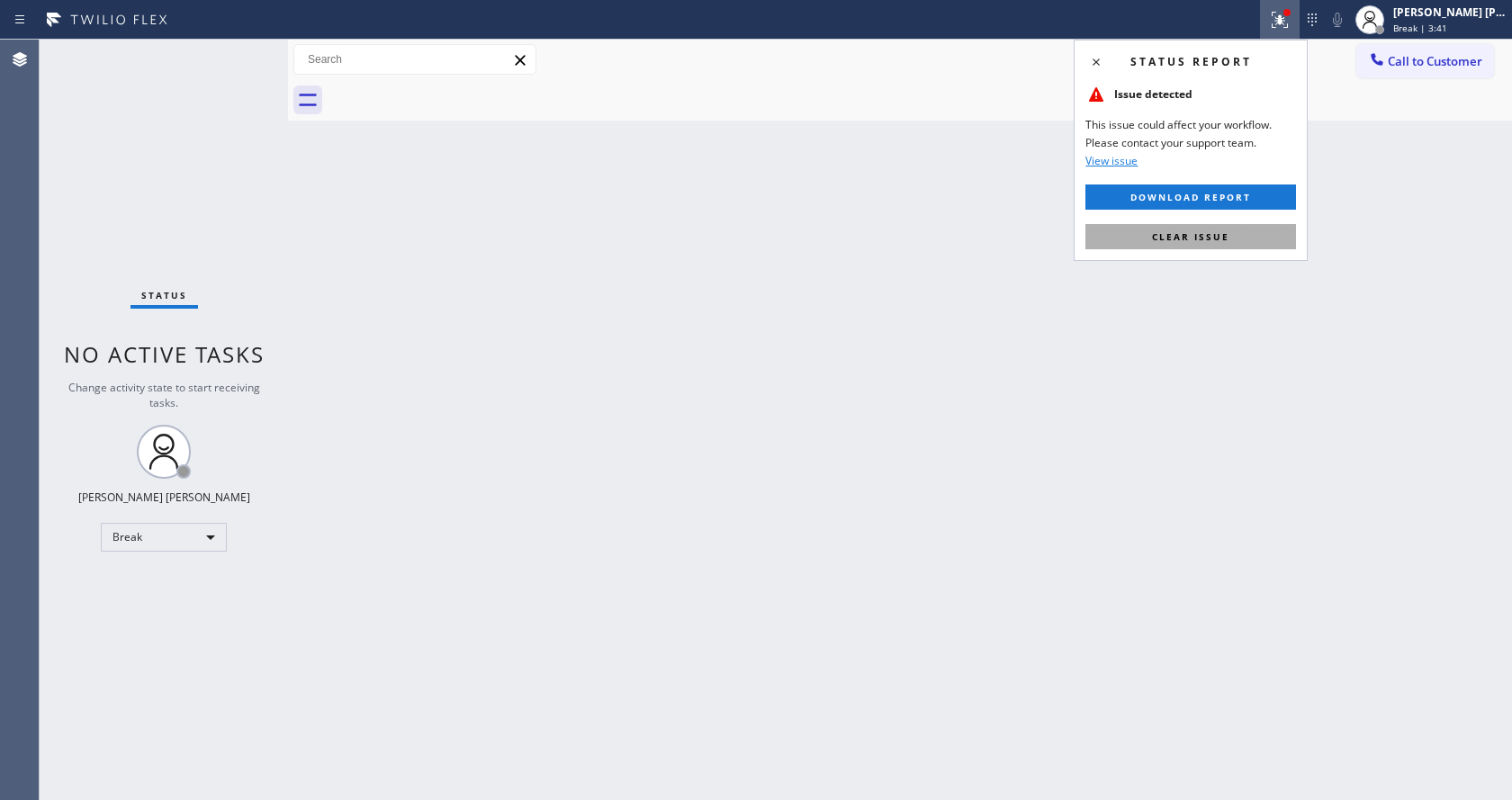
click at [1218, 235] on span "Clear issue" at bounding box center [1191, 237] width 78 height 13
click at [1229, 231] on div "Back to Dashboard Change Sender ID Customers Technicians Select a contact Outbo…" at bounding box center [900, 419] width 1224 height 760
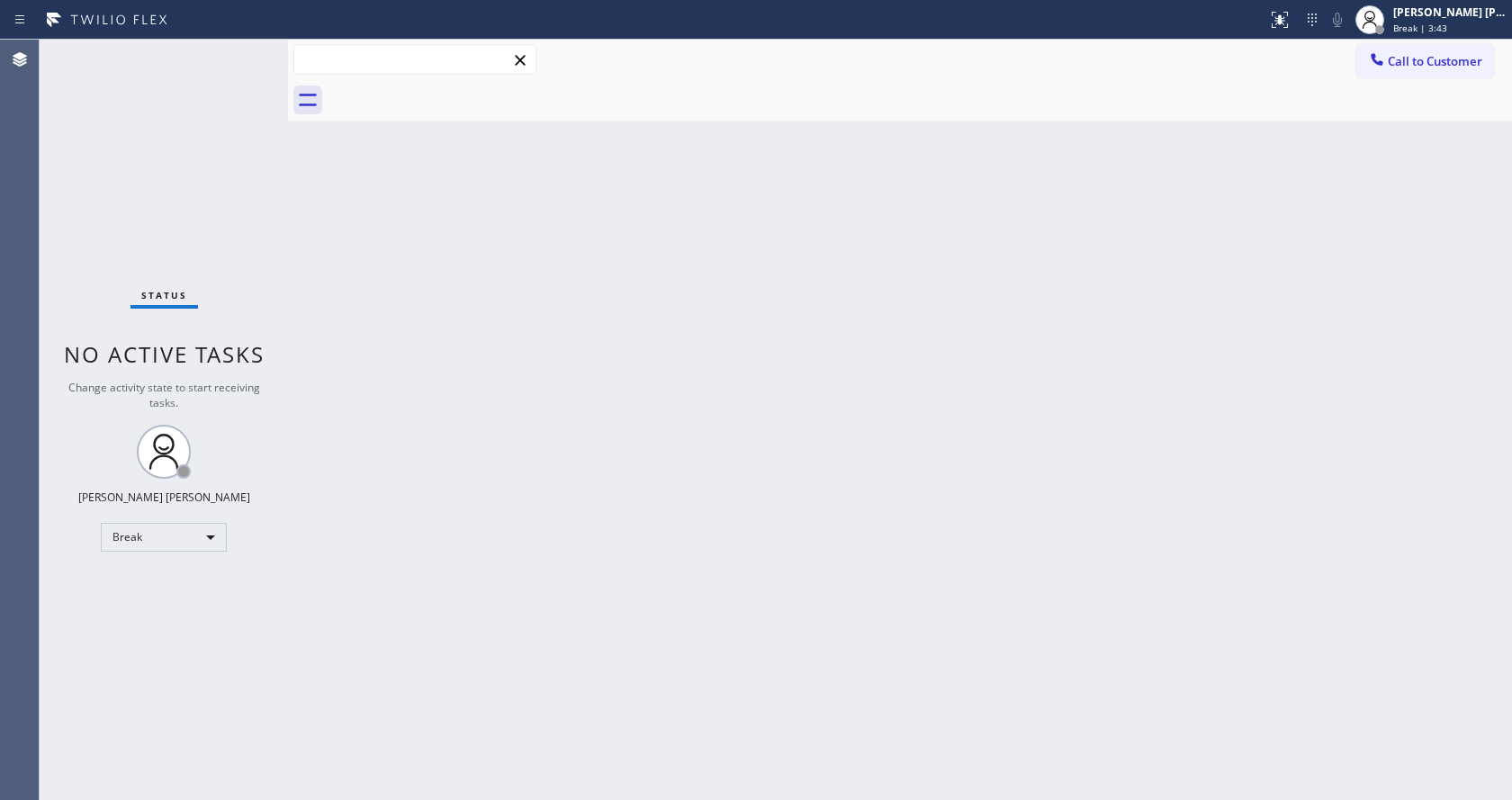
click at [321, 69] on input "text" at bounding box center [415, 59] width 241 height 29
click at [510, 414] on div "Back to Dashboard Change Sender ID Customers Technicians Select a contact Outbo…" at bounding box center [900, 419] width 1224 height 760
click at [957, 441] on div "Back to Dashboard Change Sender ID Customers Technicians Select a contact Outbo…" at bounding box center [900, 419] width 1224 height 760
click at [394, 387] on div "Back to Dashboard Change Sender ID Customers Technicians Select a contact Outbo…" at bounding box center [900, 419] width 1224 height 760
click at [1436, 41] on div "Call to Customer Outbound call Location Search location Your caller id phone nu…" at bounding box center [900, 60] width 1224 height 41
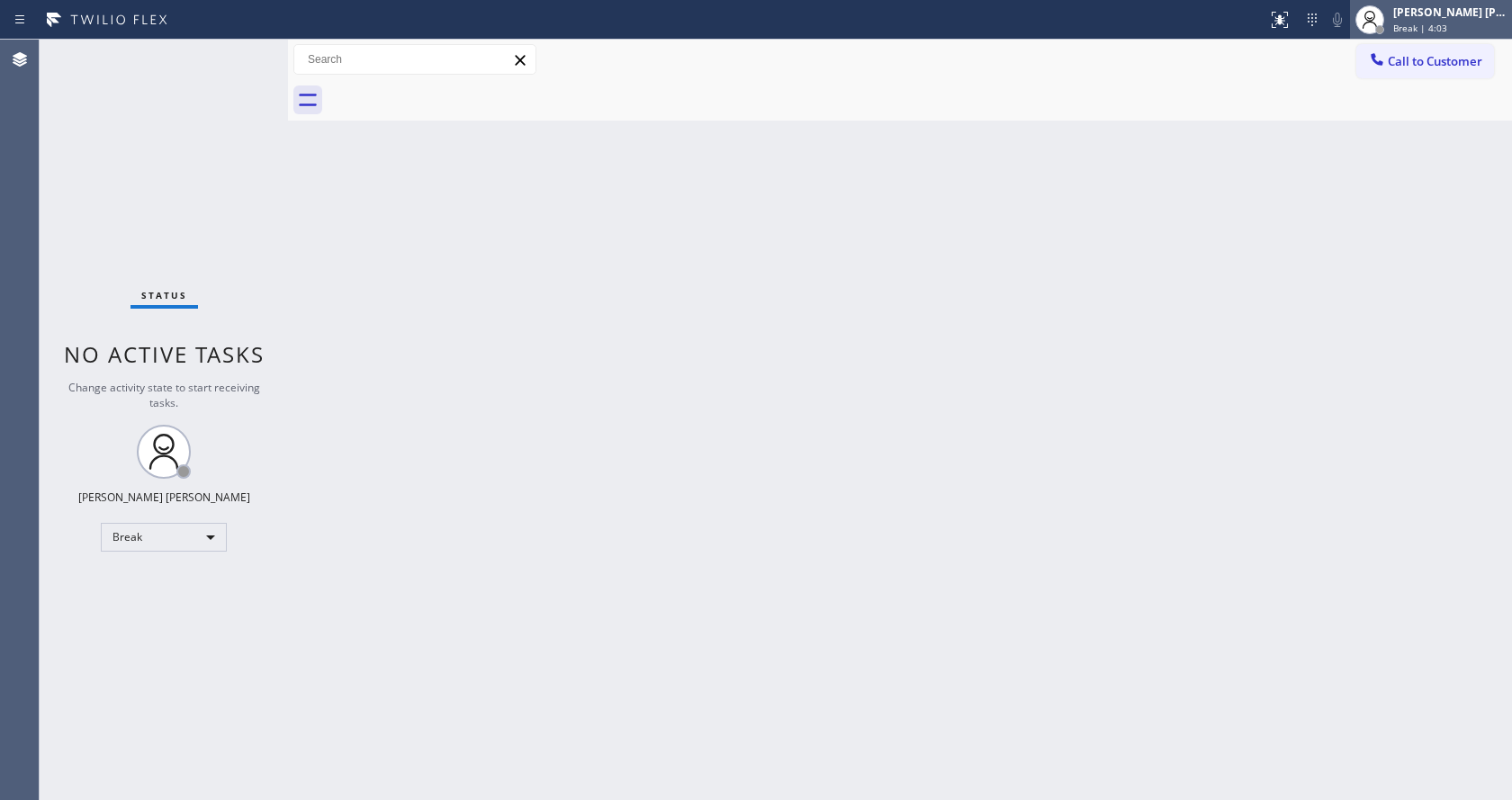
click at [1435, 32] on span "Break | 4:03" at bounding box center [1420, 28] width 54 height 13
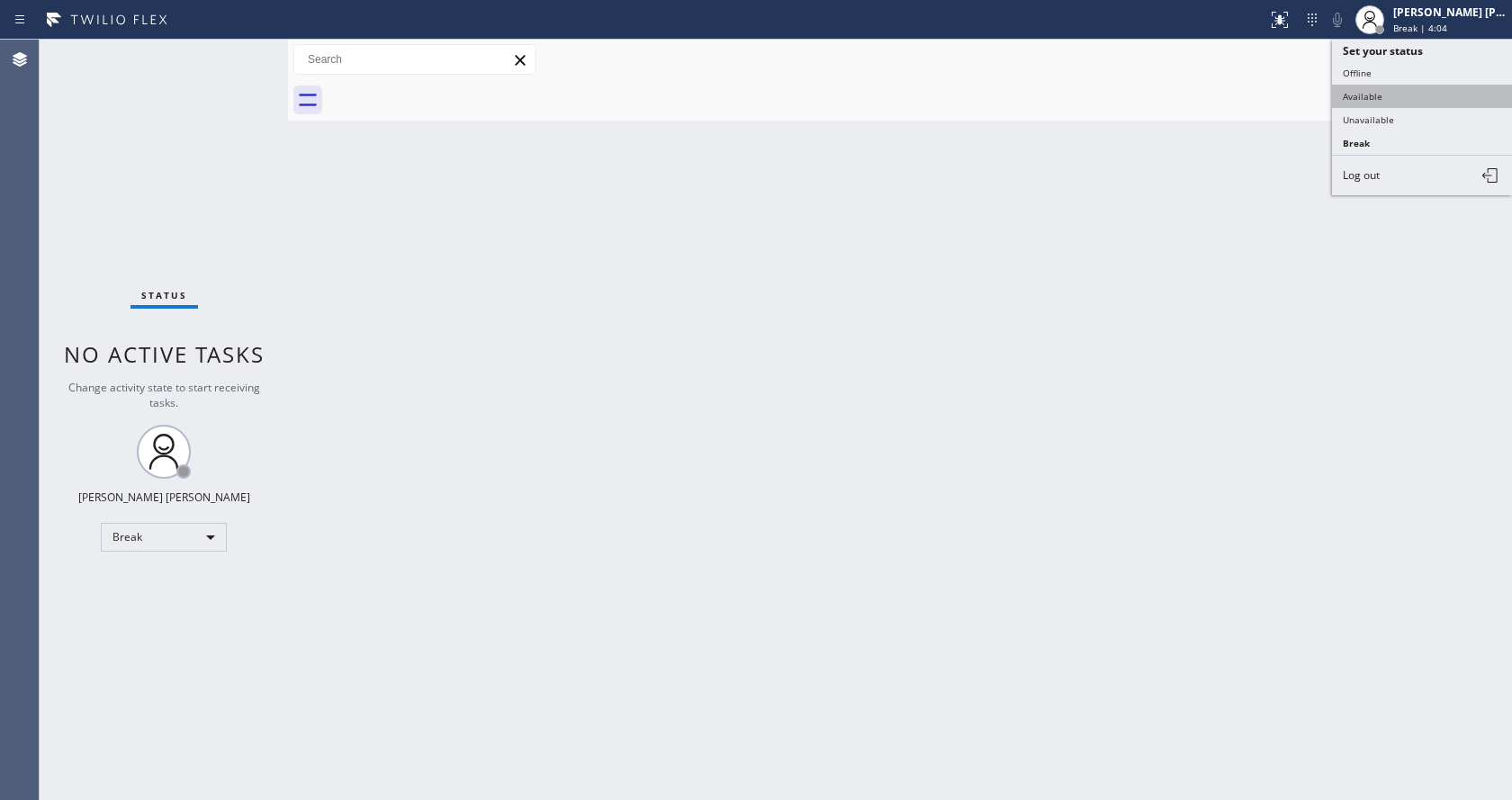
click at [1390, 87] on button "Available" at bounding box center [1422, 95] width 180 height 23
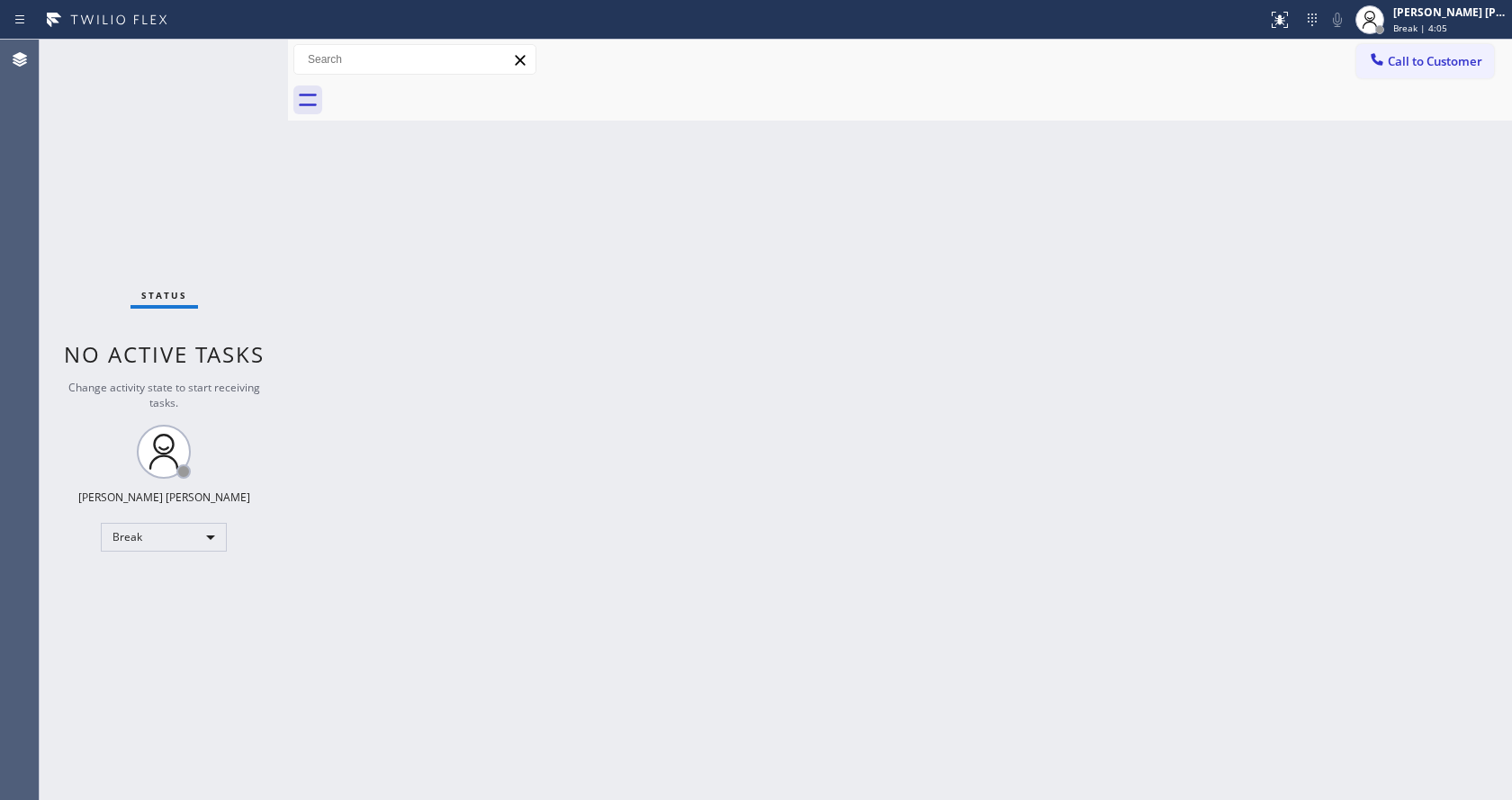
click at [1055, 285] on div "Back to Dashboard Change Sender ID Customers Technicians Select a contact Outbo…" at bounding box center [900, 419] width 1224 height 760
click at [416, 311] on div "Back to Dashboard Change Sender ID Customers Technicians Select a contact Outbo…" at bounding box center [900, 419] width 1224 height 760
click at [718, 552] on div "Back to Dashboard Change Sender ID Customers Technicians Select a contact Outbo…" at bounding box center [900, 419] width 1224 height 760
click at [1034, 600] on div "Back to Dashboard Change Sender ID Customers Technicians Select a contact Outbo…" at bounding box center [900, 419] width 1224 height 760
click at [446, 611] on div "Back to Dashboard Change Sender ID Customers Technicians Select a contact Outbo…" at bounding box center [900, 419] width 1224 height 760
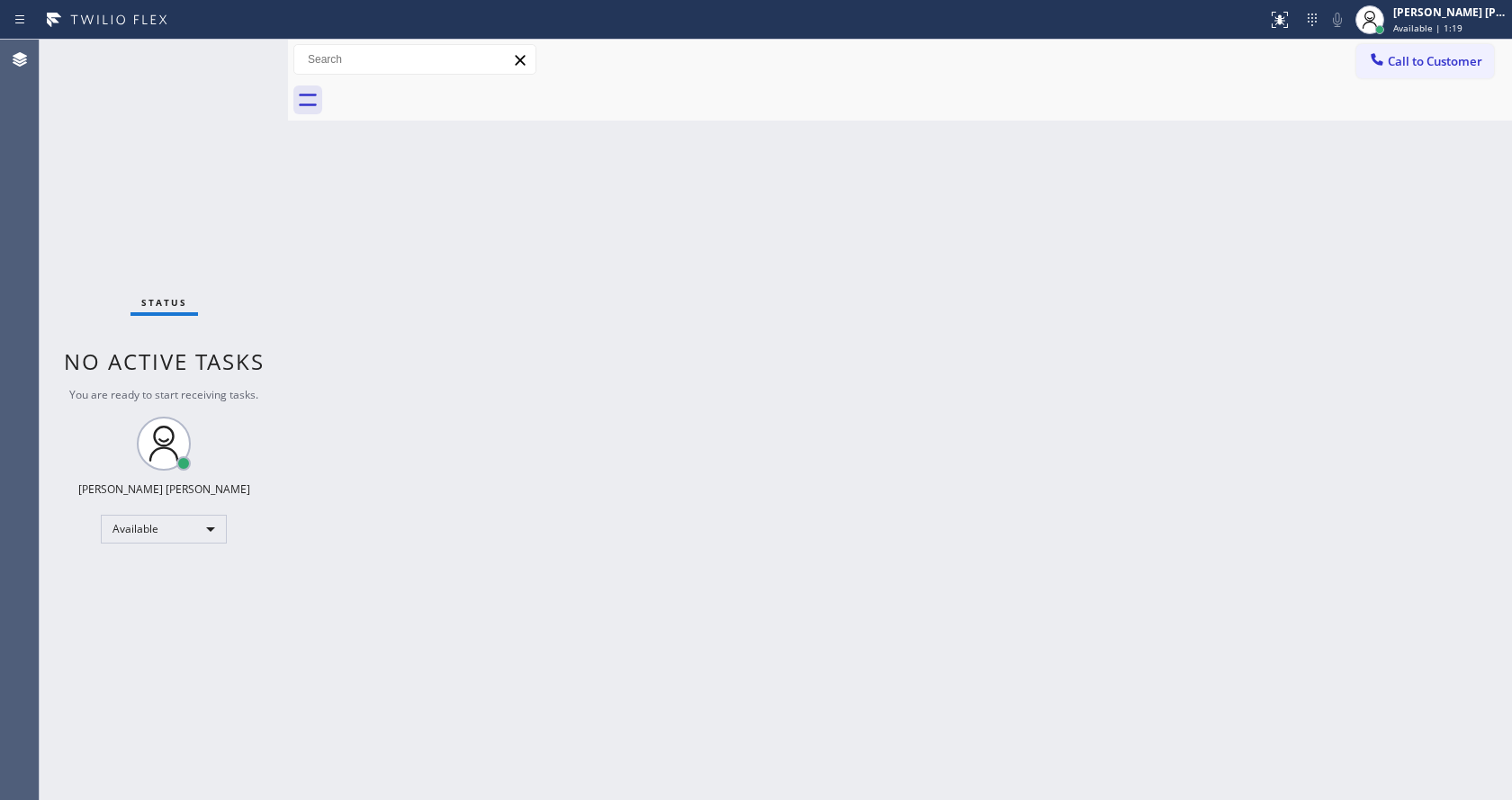
click at [631, 428] on div "Back to Dashboard Change Sender ID Customers Technicians Select a contact Outbo…" at bounding box center [900, 419] width 1224 height 760
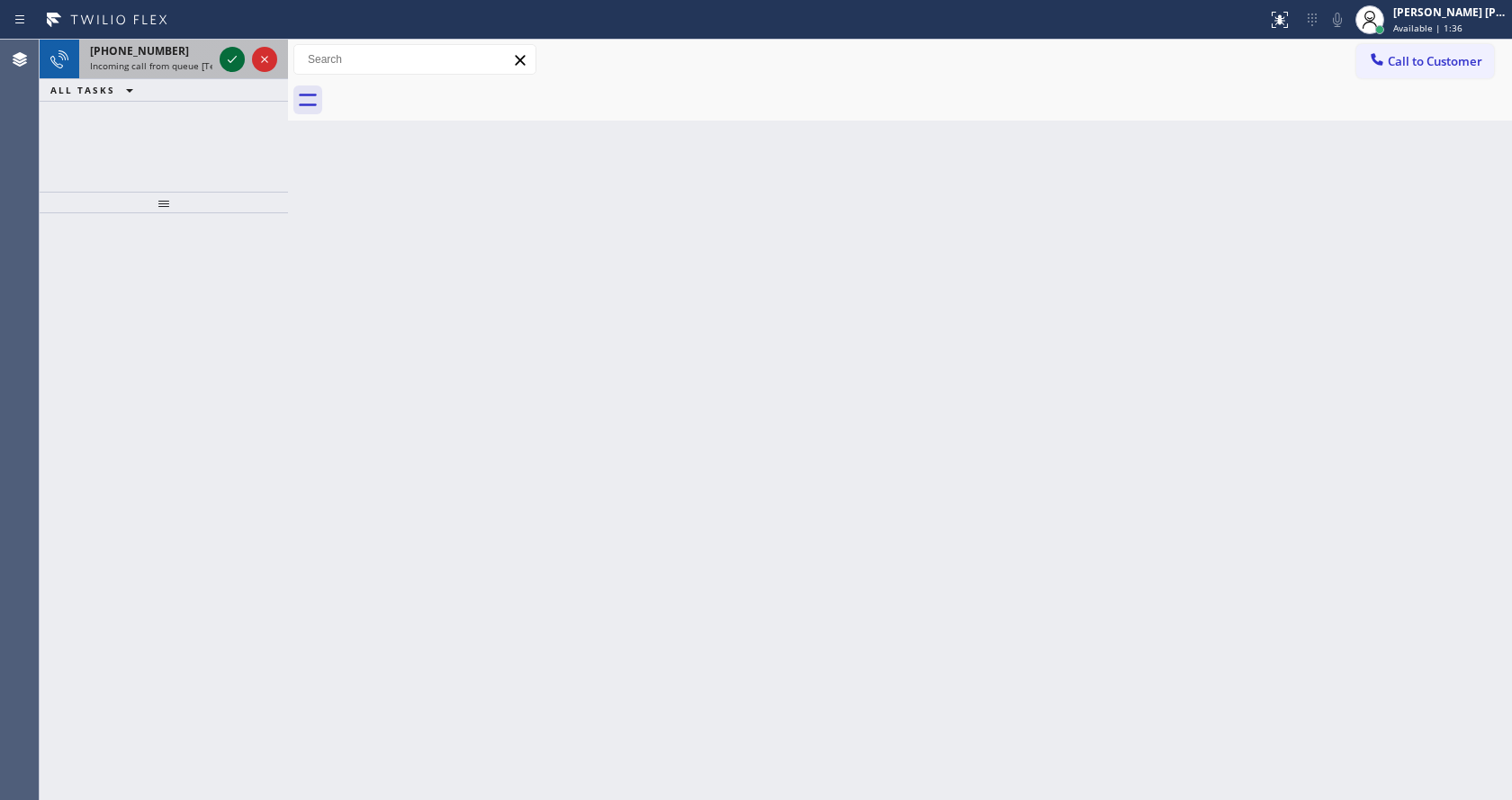
click at [225, 60] on icon at bounding box center [232, 58] width 21 height 21
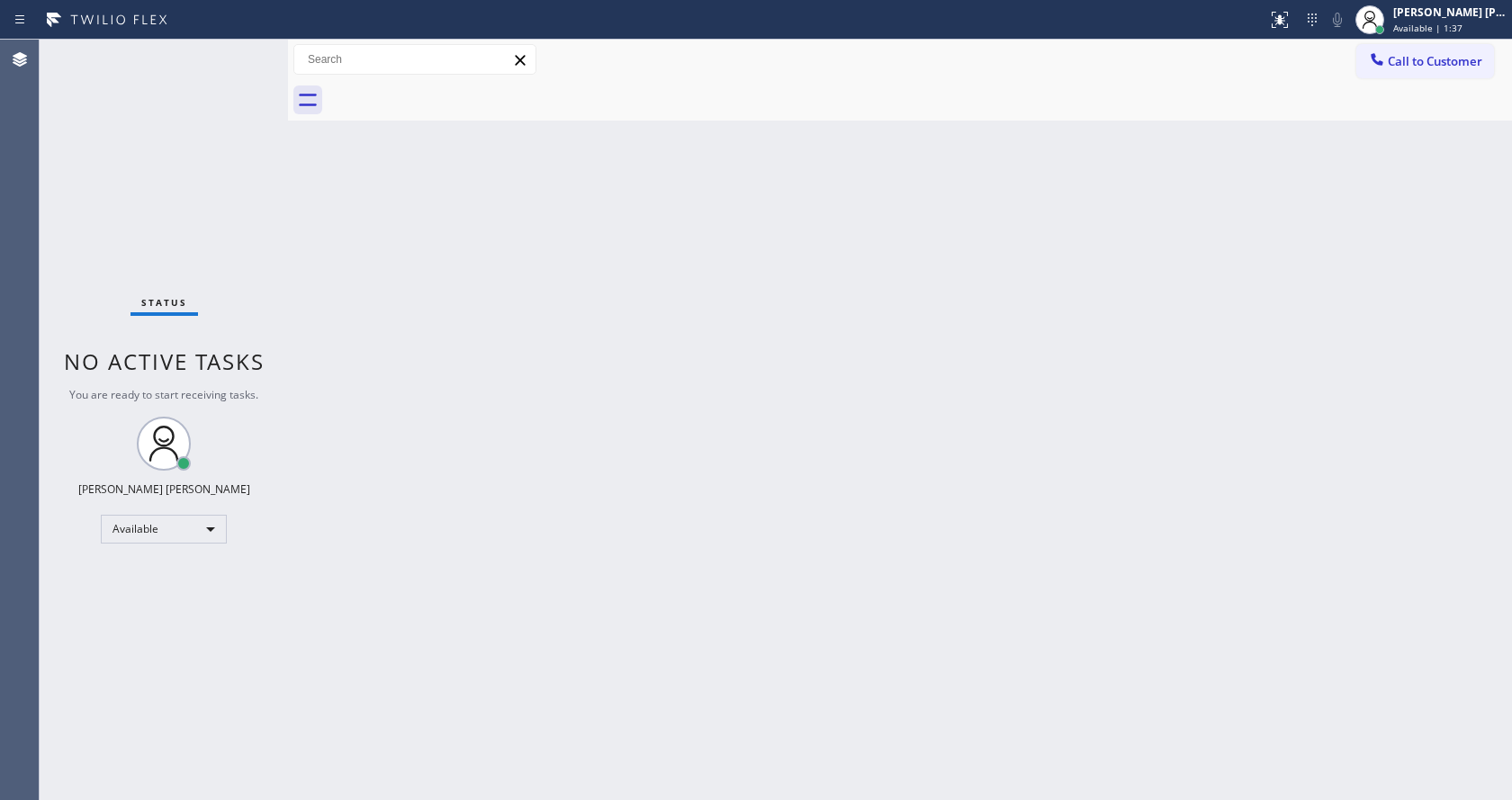
click at [682, 559] on div "Back to Dashboard Change Sender ID Customers Technicians Select a contact Outbo…" at bounding box center [900, 419] width 1224 height 760
click at [411, 258] on div "Back to Dashboard Change Sender ID Customers Technicians Select a contact Outbo…" at bounding box center [900, 419] width 1224 height 760
click at [586, 439] on div "Back to Dashboard Change Sender ID Customers Technicians Select a contact Outbo…" at bounding box center [900, 419] width 1224 height 760
click at [1282, 9] on icon at bounding box center [1279, 19] width 21 height 21
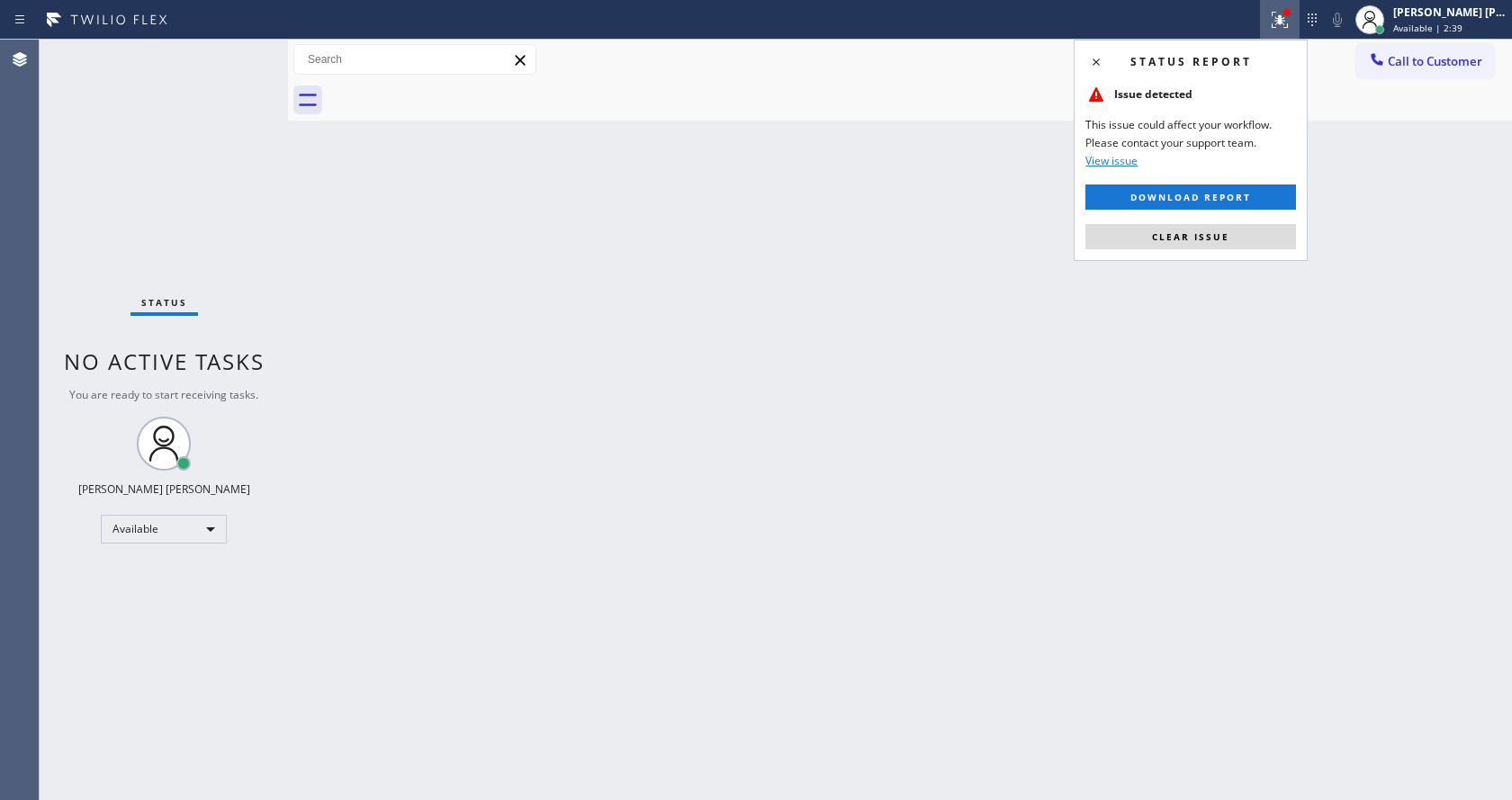
click at [1225, 234] on span "Clear issue" at bounding box center [1191, 237] width 78 height 13
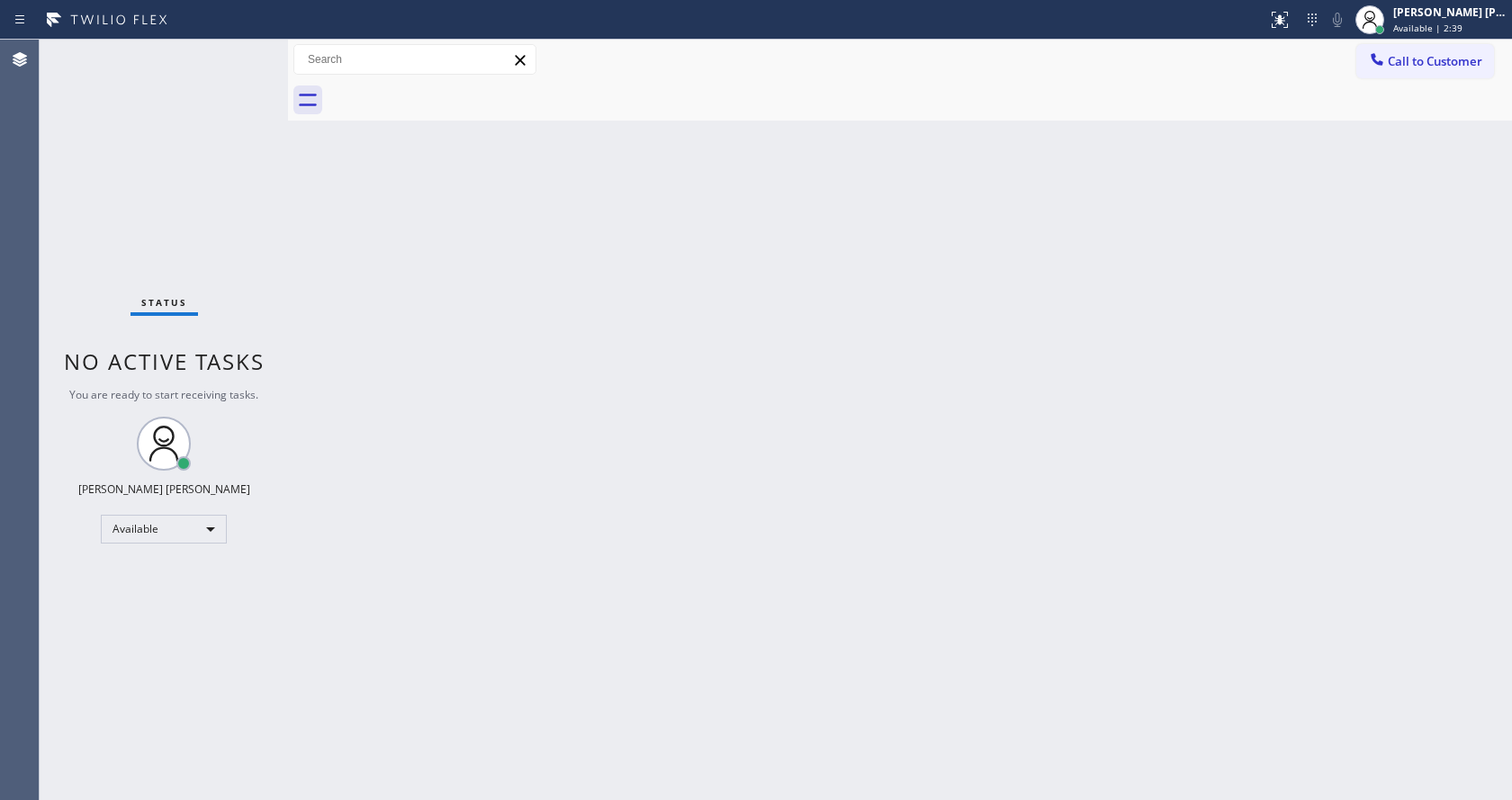
click at [1240, 272] on div "Back to Dashboard Change Sender ID Customers Technicians Select a contact Outbo…" at bounding box center [900, 419] width 1224 height 760
click at [416, 367] on div "Back to Dashboard Change Sender ID Customers Technicians Select a contact Outbo…" at bounding box center [900, 419] width 1224 height 760
click at [329, 358] on div "Back to Dashboard Change Sender ID Customers Technicians Select a contact Outbo…" at bounding box center [900, 419] width 1224 height 760
click at [220, 462] on div "Status No active tasks You are ready to start receiving tasks. [PERSON_NAME] [P…" at bounding box center [164, 419] width 248 height 760
click at [597, 570] on div "Back to Dashboard Change Sender ID Customers Technicians Select a contact Outbo…" at bounding box center [900, 419] width 1224 height 760
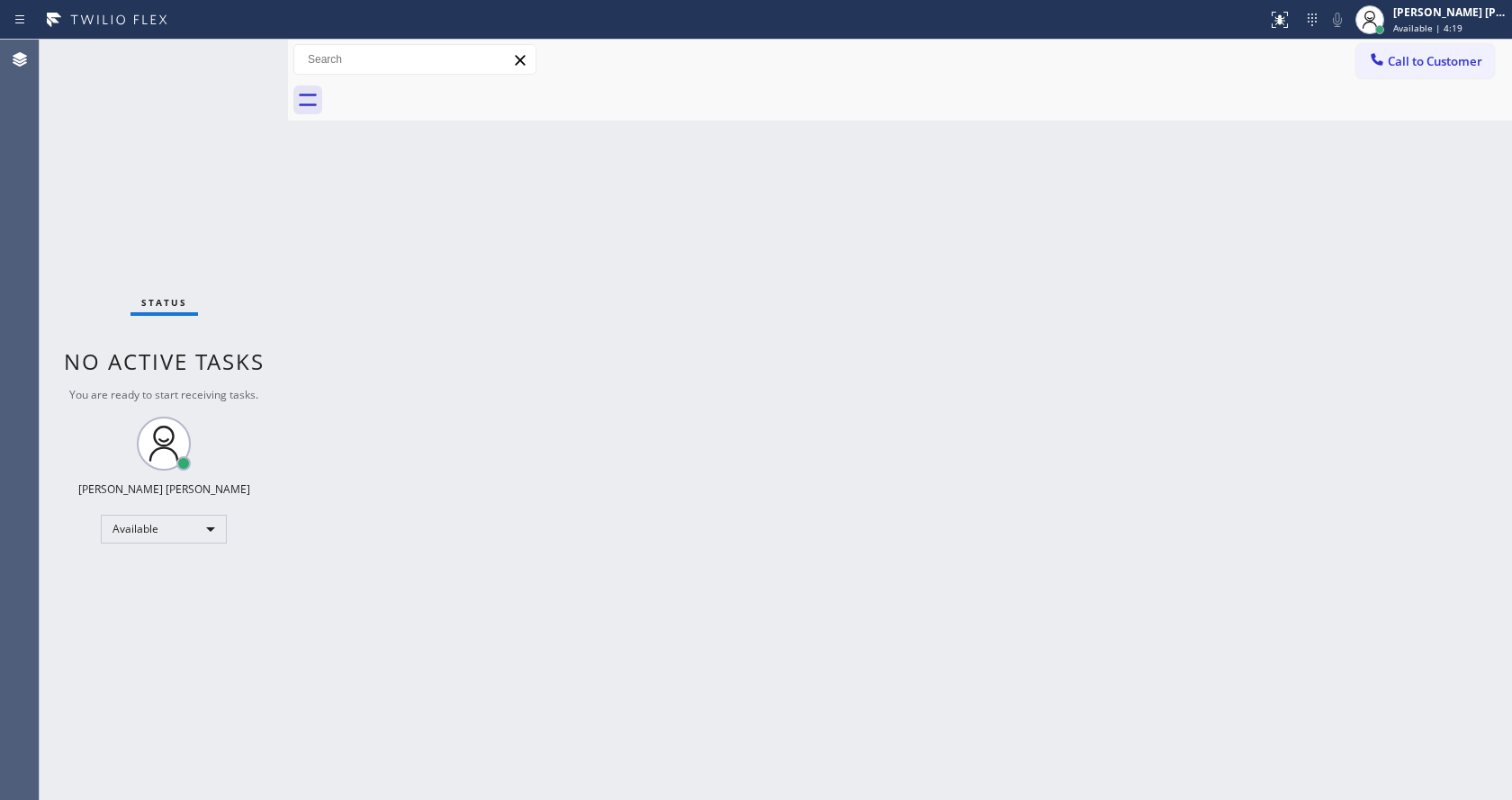
click at [554, 365] on div "Back to Dashboard Change Sender ID Customers Technicians Select a contact Outbo…" at bounding box center [900, 419] width 1224 height 760
click at [550, 320] on div "Back to Dashboard Change Sender ID Customers Technicians Select a contact Outbo…" at bounding box center [900, 419] width 1224 height 760
drag, startPoint x: 561, startPoint y: 792, endPoint x: 567, endPoint y: 783, distance: 10.8
click at [561, 793] on div "Back to Dashboard Change Sender ID Customers Technicians Select a contact Outbo…" at bounding box center [900, 419] width 1224 height 760
click at [409, 358] on div "Back to Dashboard Change Sender ID Customers Technicians Select a contact Outbo…" at bounding box center [900, 419] width 1224 height 760
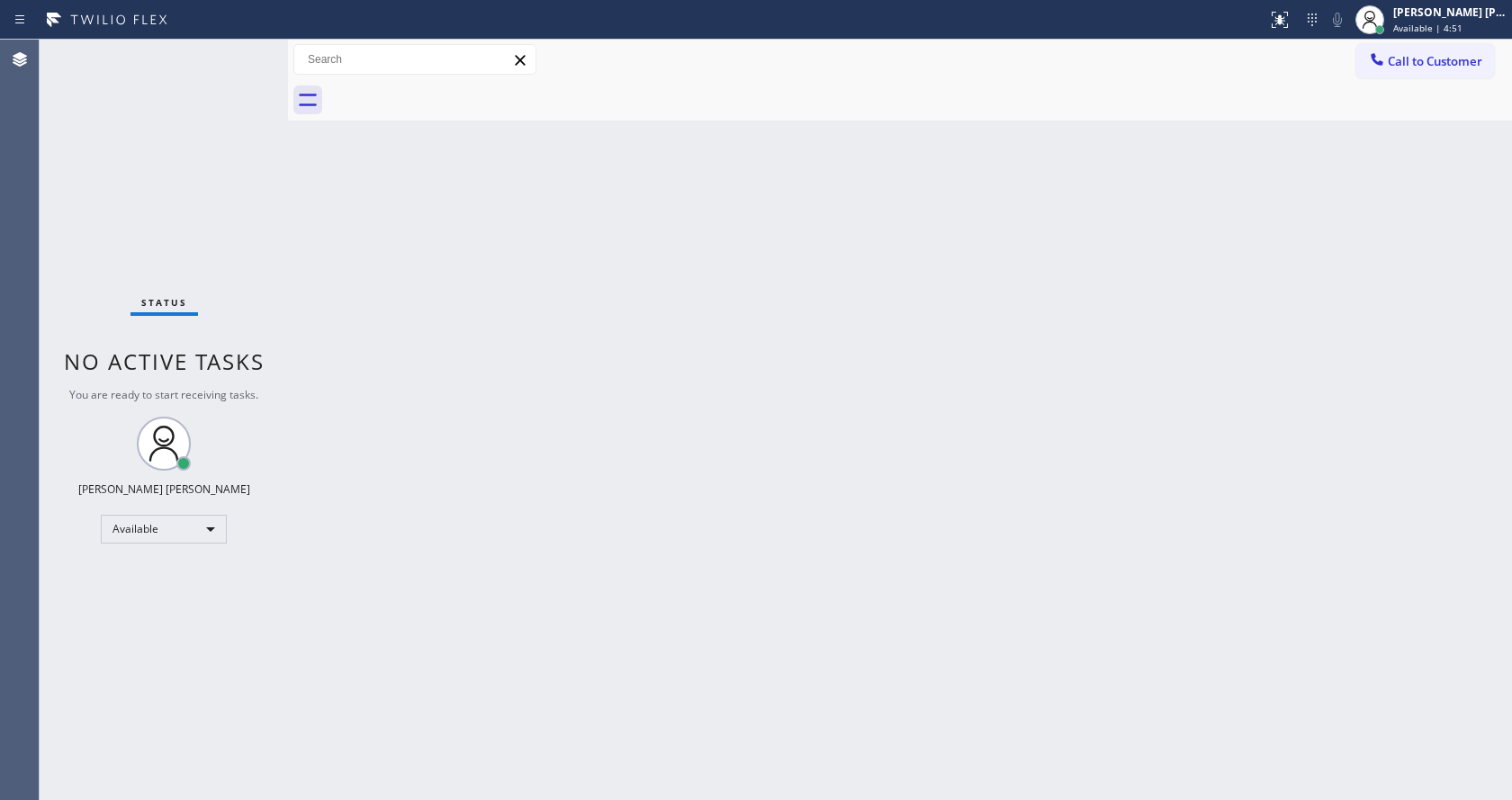
click at [246, 53] on div "Status No active tasks You are ready to start receiving tasks. [PERSON_NAME] [P…" at bounding box center [164, 419] width 248 height 760
click at [571, 590] on div "Back to Dashboard Change Sender ID Customers Technicians Select a contact Outbo…" at bounding box center [900, 419] width 1224 height 760
click at [416, 372] on div "Back to Dashboard Change Sender ID Customers Technicians Select a contact Outbo…" at bounding box center [900, 419] width 1224 height 760
click at [229, 181] on div "Status No active tasks You are ready to start receiving tasks. [PERSON_NAME] [P…" at bounding box center [164, 419] width 248 height 760
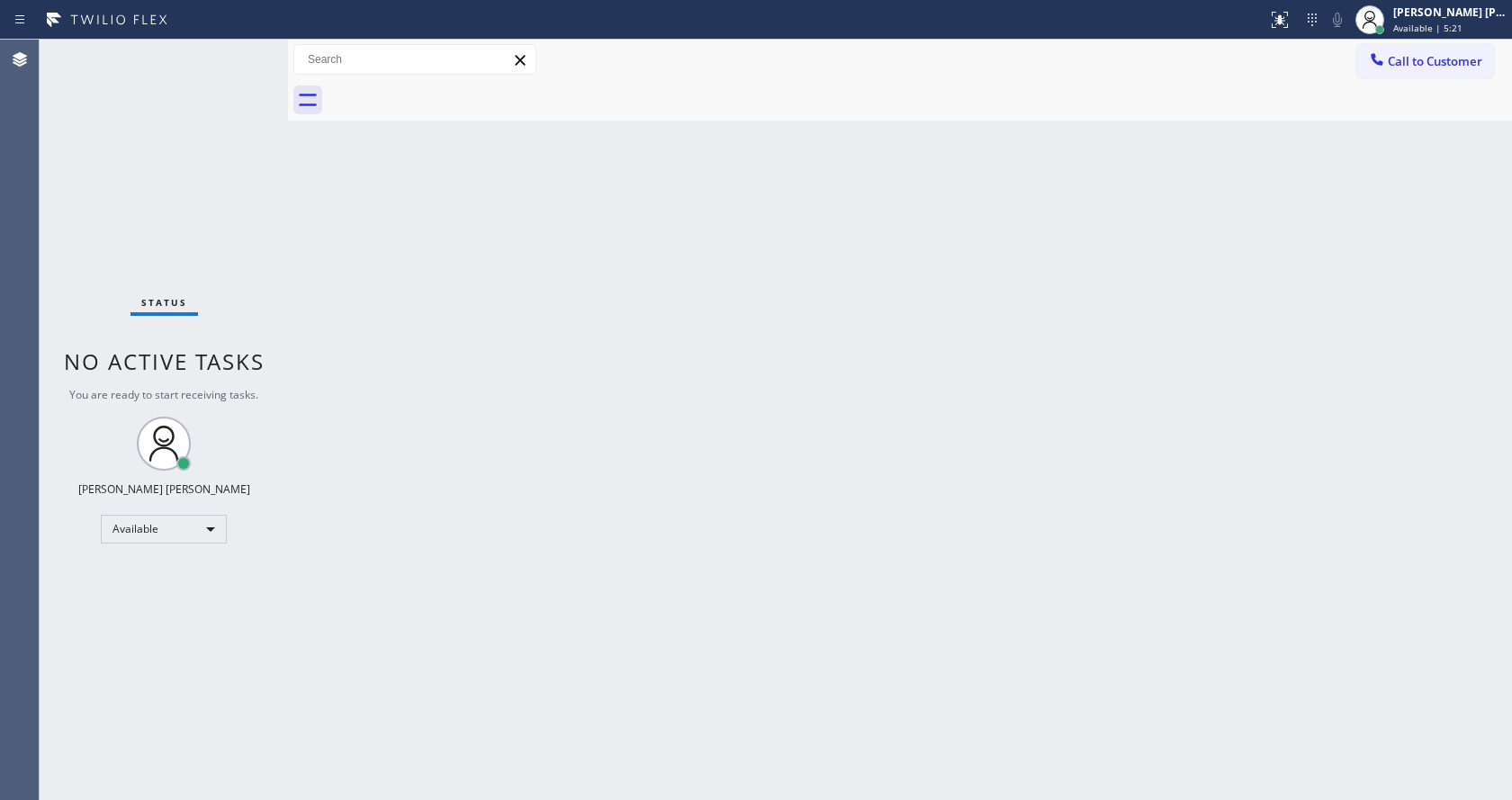
click at [237, 56] on div "Status No active tasks You are ready to start receiving tasks. [PERSON_NAME] [P…" at bounding box center [164, 419] width 248 height 760
click at [241, 52] on div "Status No active tasks You are ready to start receiving tasks. [PERSON_NAME] [P…" at bounding box center [164, 419] width 248 height 760
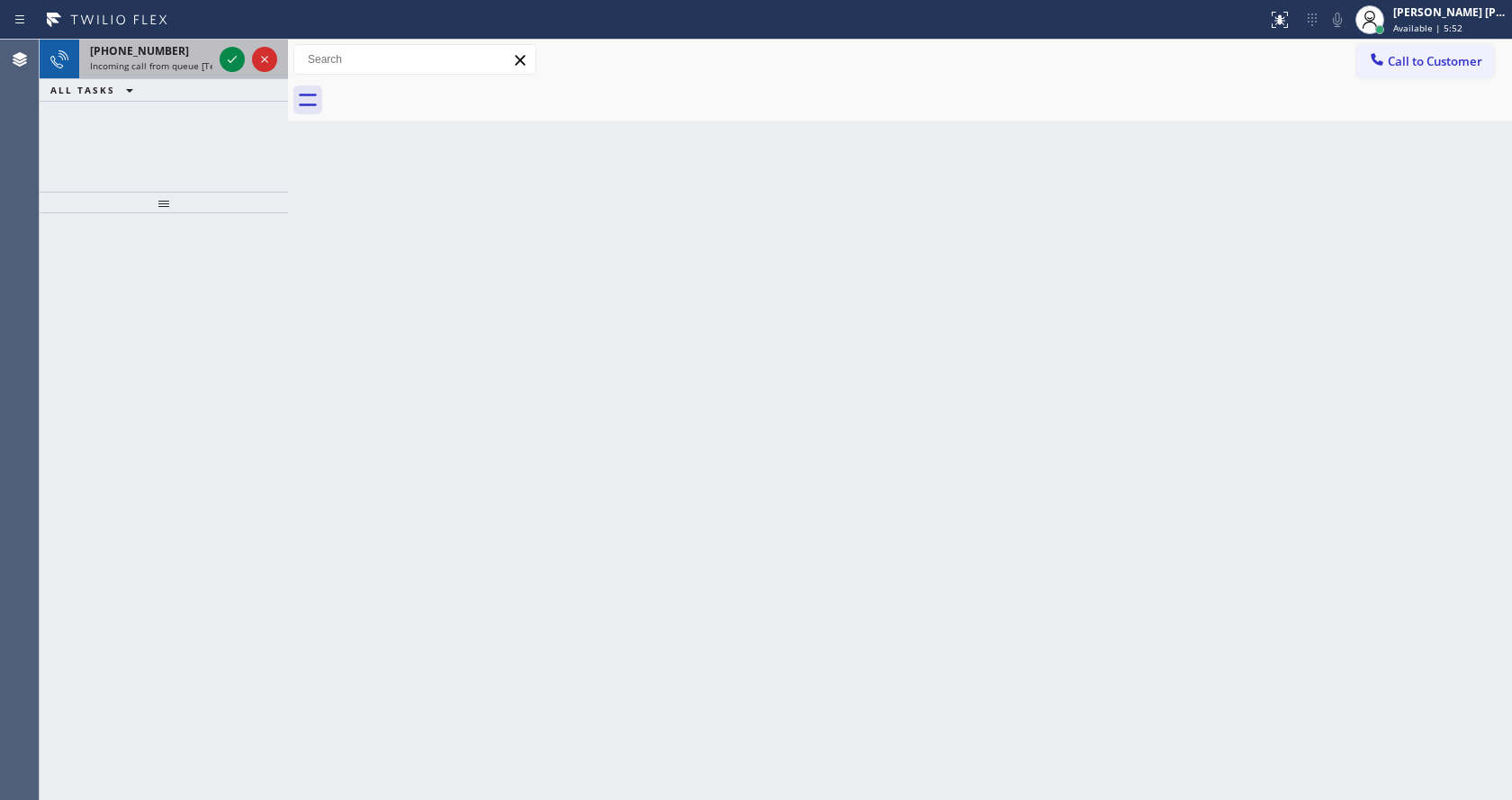
click at [165, 60] on span "Incoming call from queue [Test] All" at bounding box center [164, 66] width 149 height 13
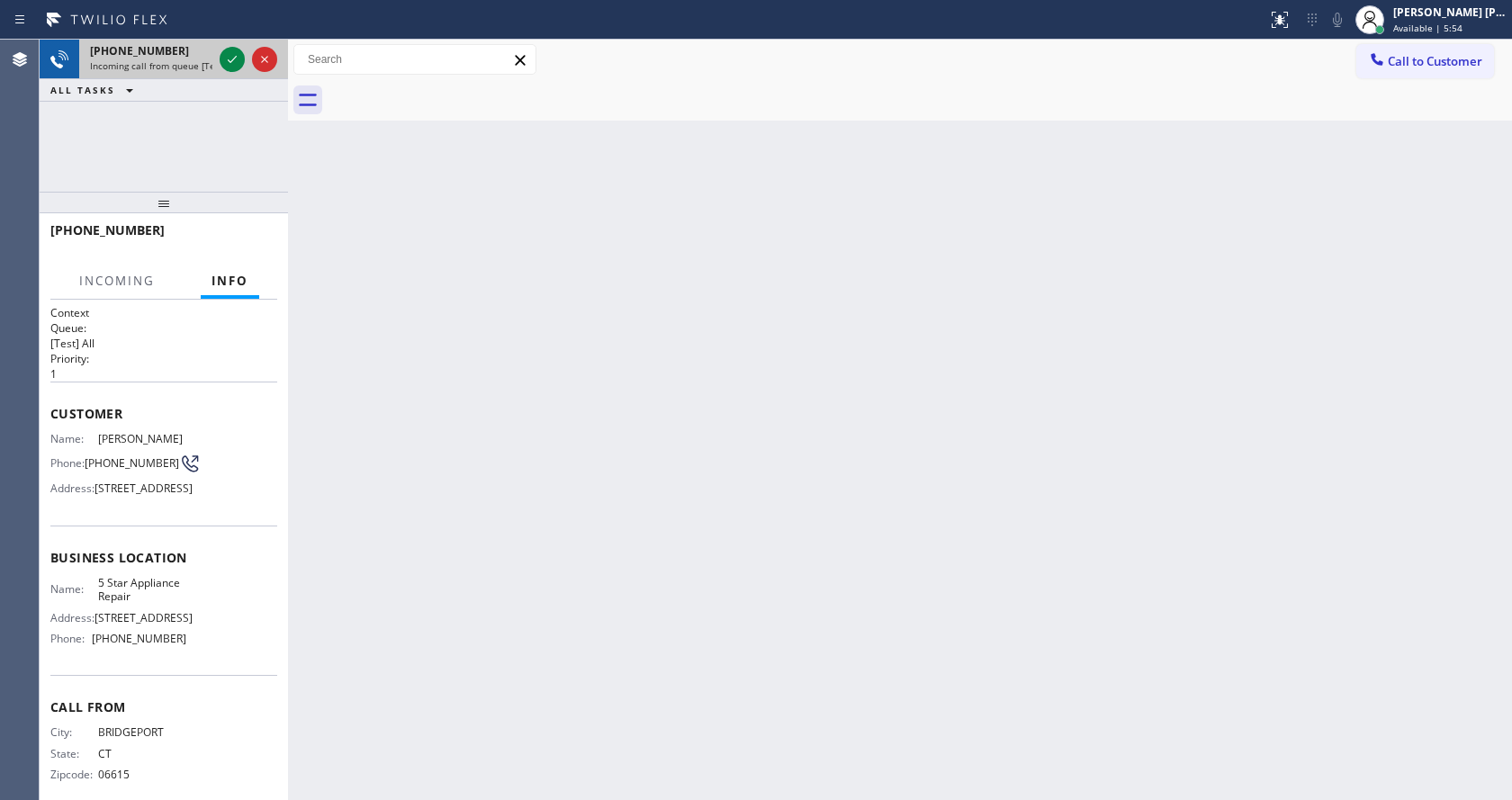
click at [197, 55] on div "[PHONE_NUMBER]" at bounding box center [151, 51] width 122 height 16
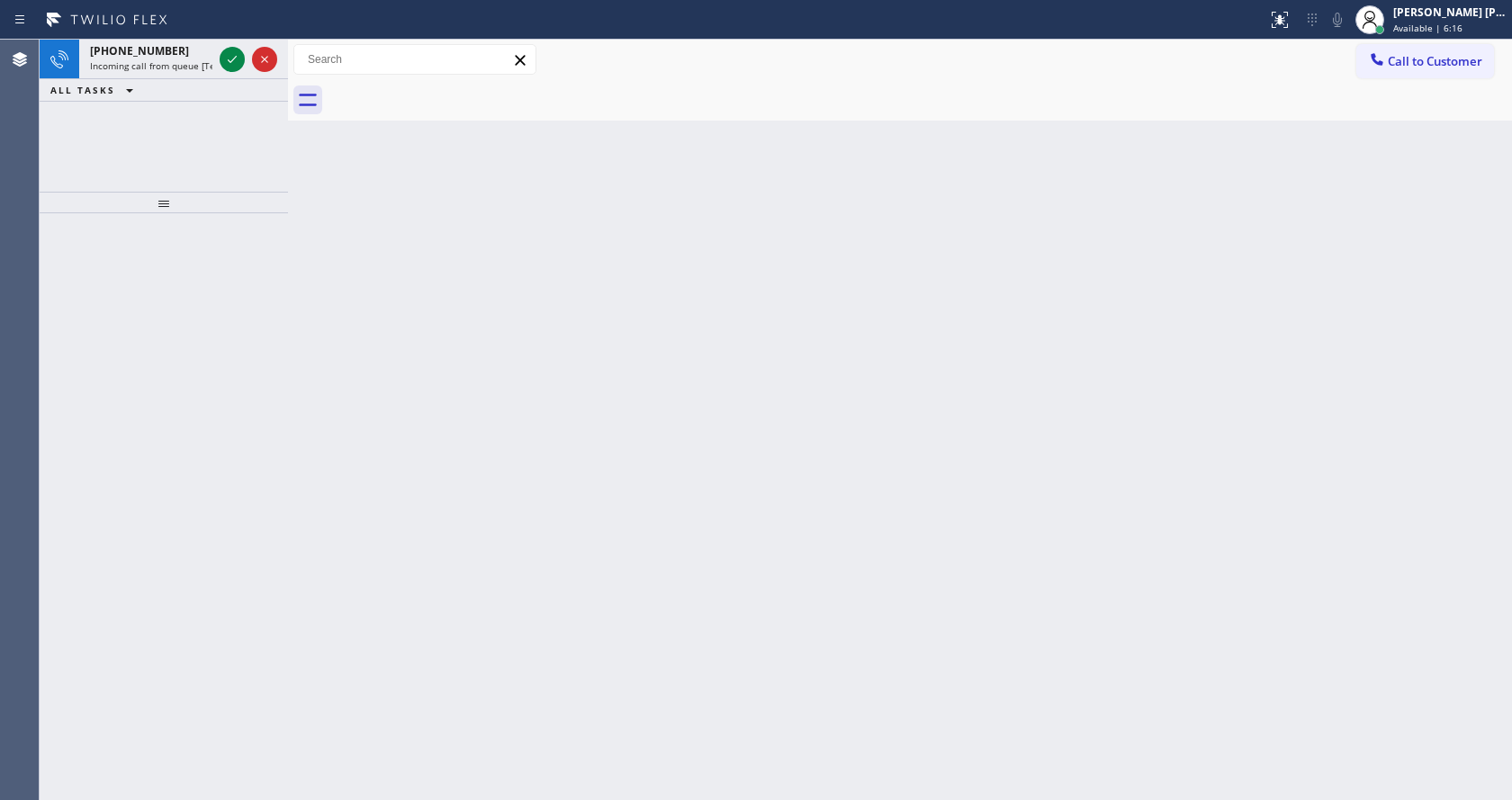
click at [469, 315] on div "Back to Dashboard Change Sender ID Customers Technicians Select a contact Outbo…" at bounding box center [900, 419] width 1224 height 760
click at [106, 73] on div "[PHONE_NUMBER] Incoming call from queue [Test] All" at bounding box center [147, 59] width 137 height 40
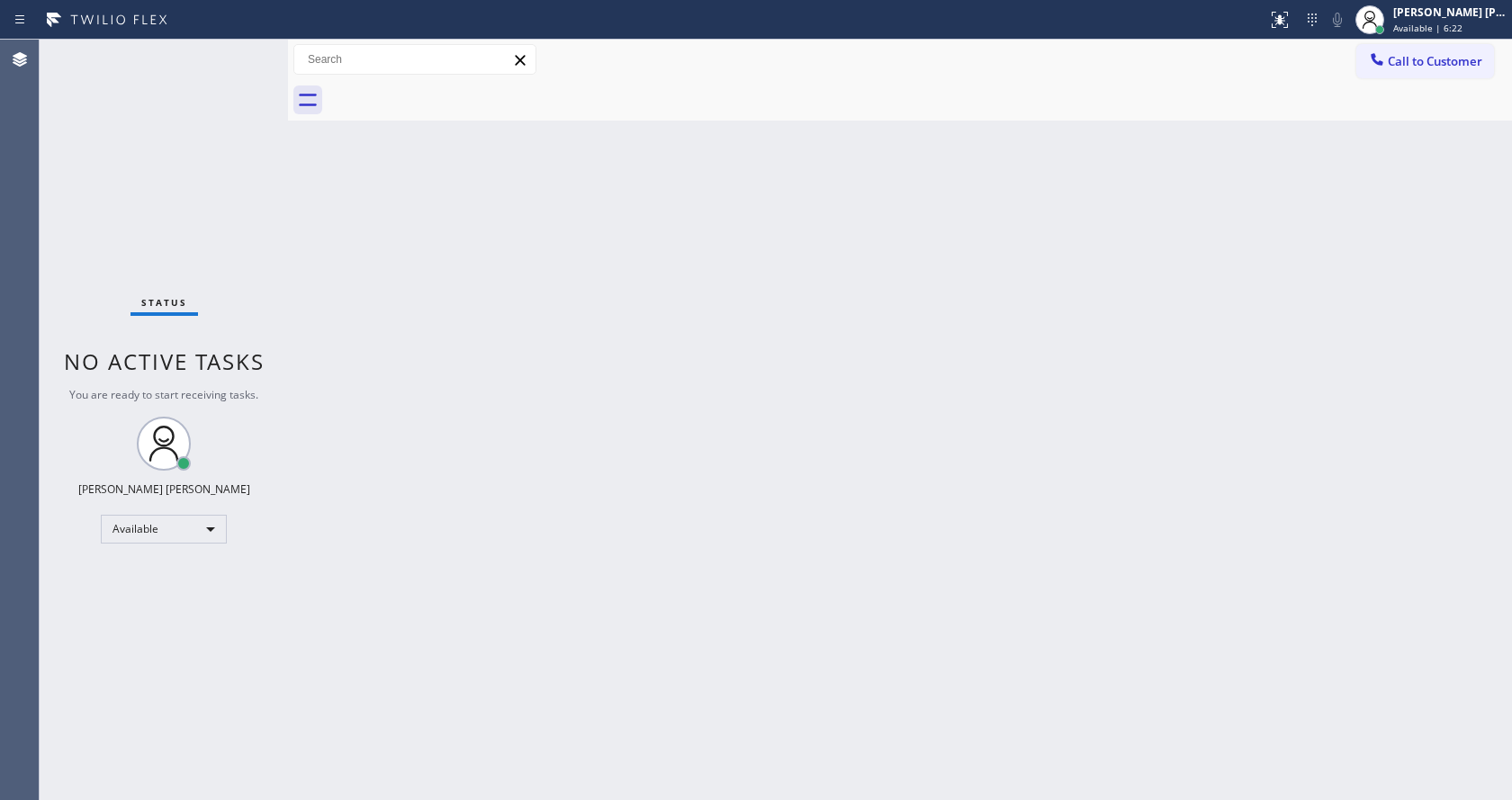
drag, startPoint x: 284, startPoint y: 81, endPoint x: 271, endPoint y: 81, distance: 13.0
click at [271, 81] on div "Status No active tasks You are ready to start receiving tasks. [PERSON_NAME] [P…" at bounding box center [776, 419] width 1473 height 760
click at [215, 63] on div "Status No active tasks You are ready to start receiving tasks. [PERSON_NAME] [P…" at bounding box center [164, 419] width 248 height 760
click at [550, 380] on div "Back to Dashboard Change Sender ID Customers Technicians Select a contact Outbo…" at bounding box center [900, 419] width 1224 height 760
click at [243, 47] on div "Status No active tasks You are ready to start receiving tasks. [PERSON_NAME] [P…" at bounding box center [164, 419] width 248 height 760
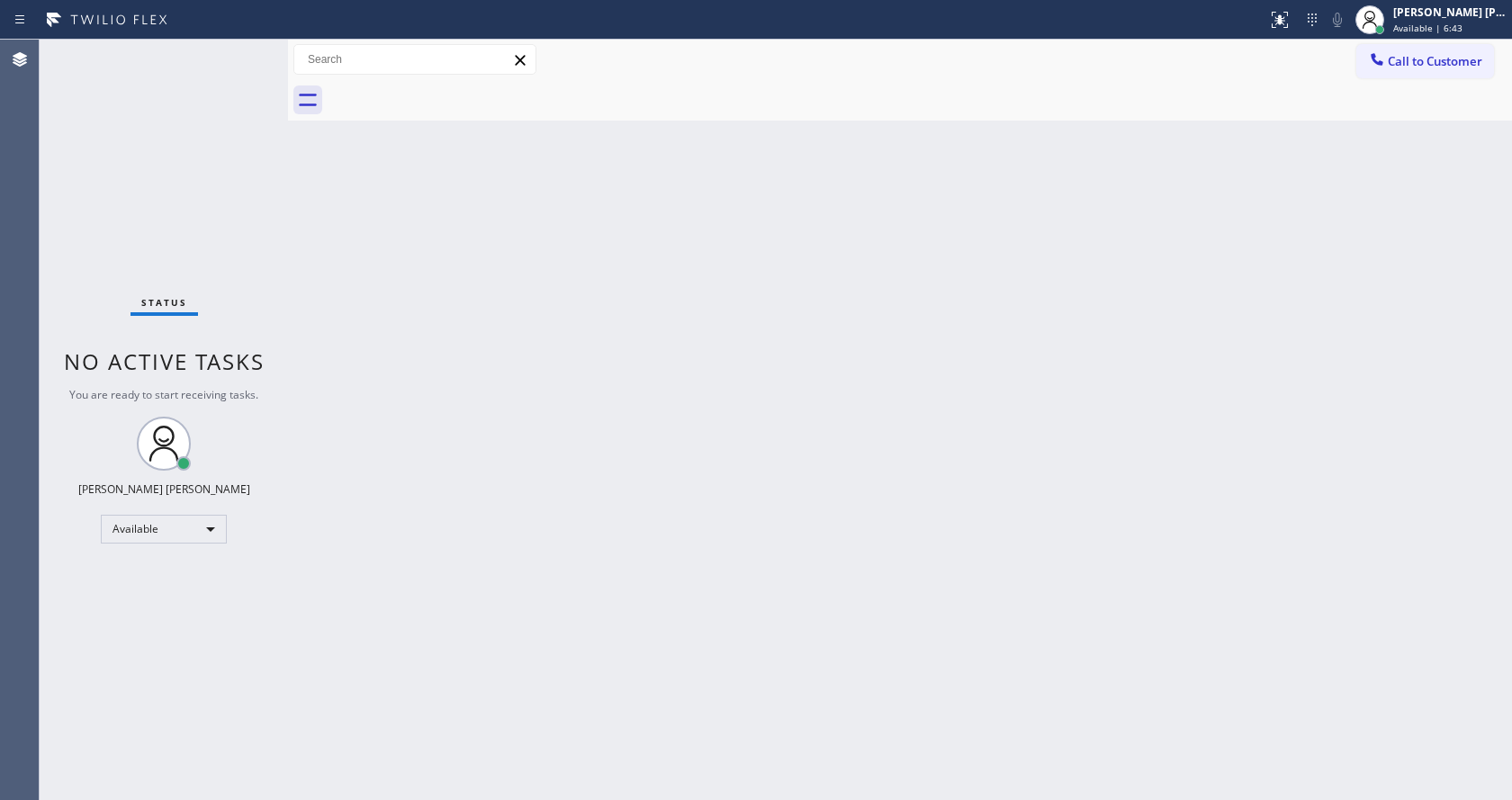
click at [240, 52] on div "Status No active tasks You are ready to start receiving tasks. [PERSON_NAME] [P…" at bounding box center [164, 419] width 248 height 760
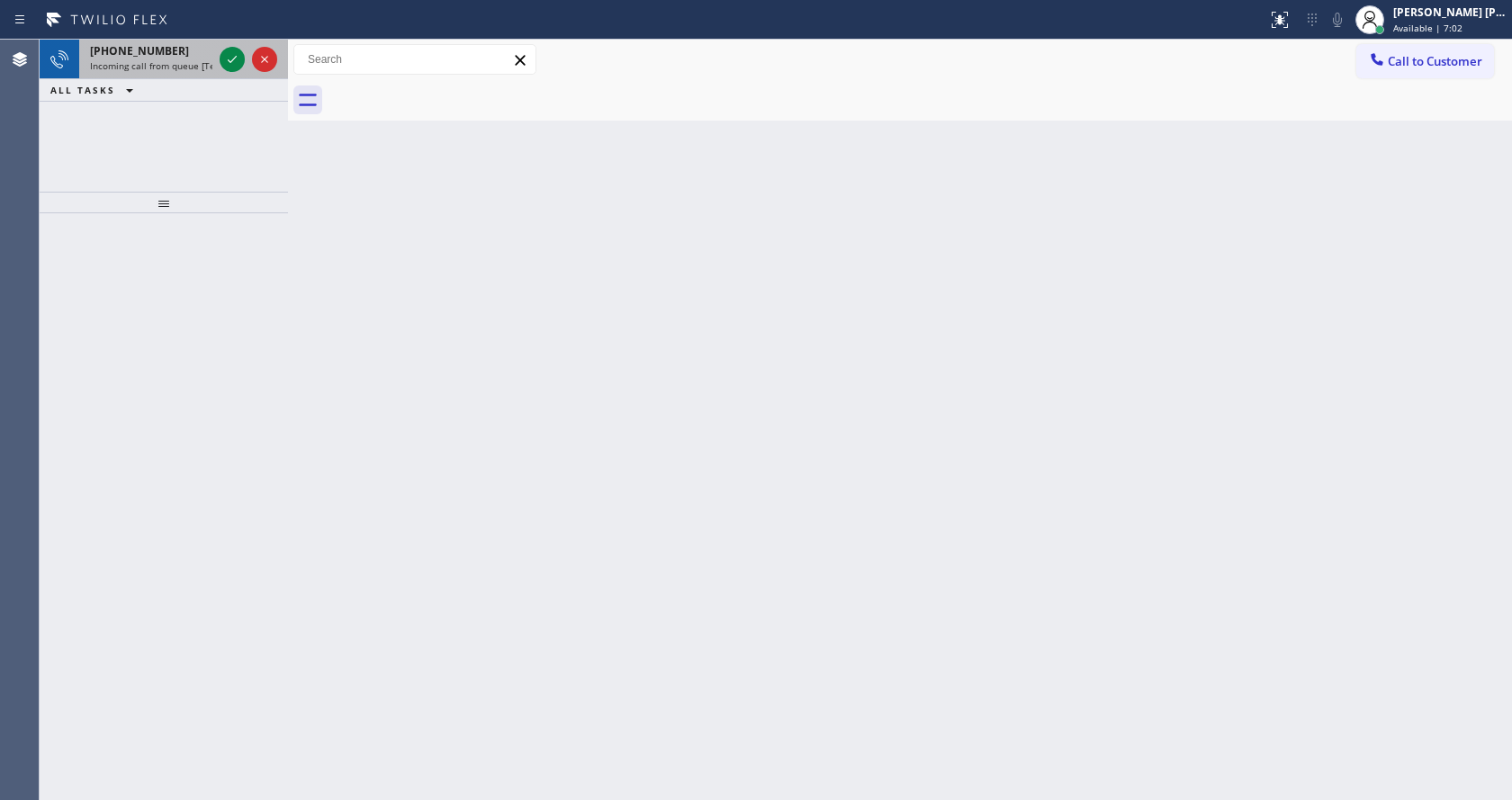
click at [219, 57] on div at bounding box center [248, 59] width 65 height 40
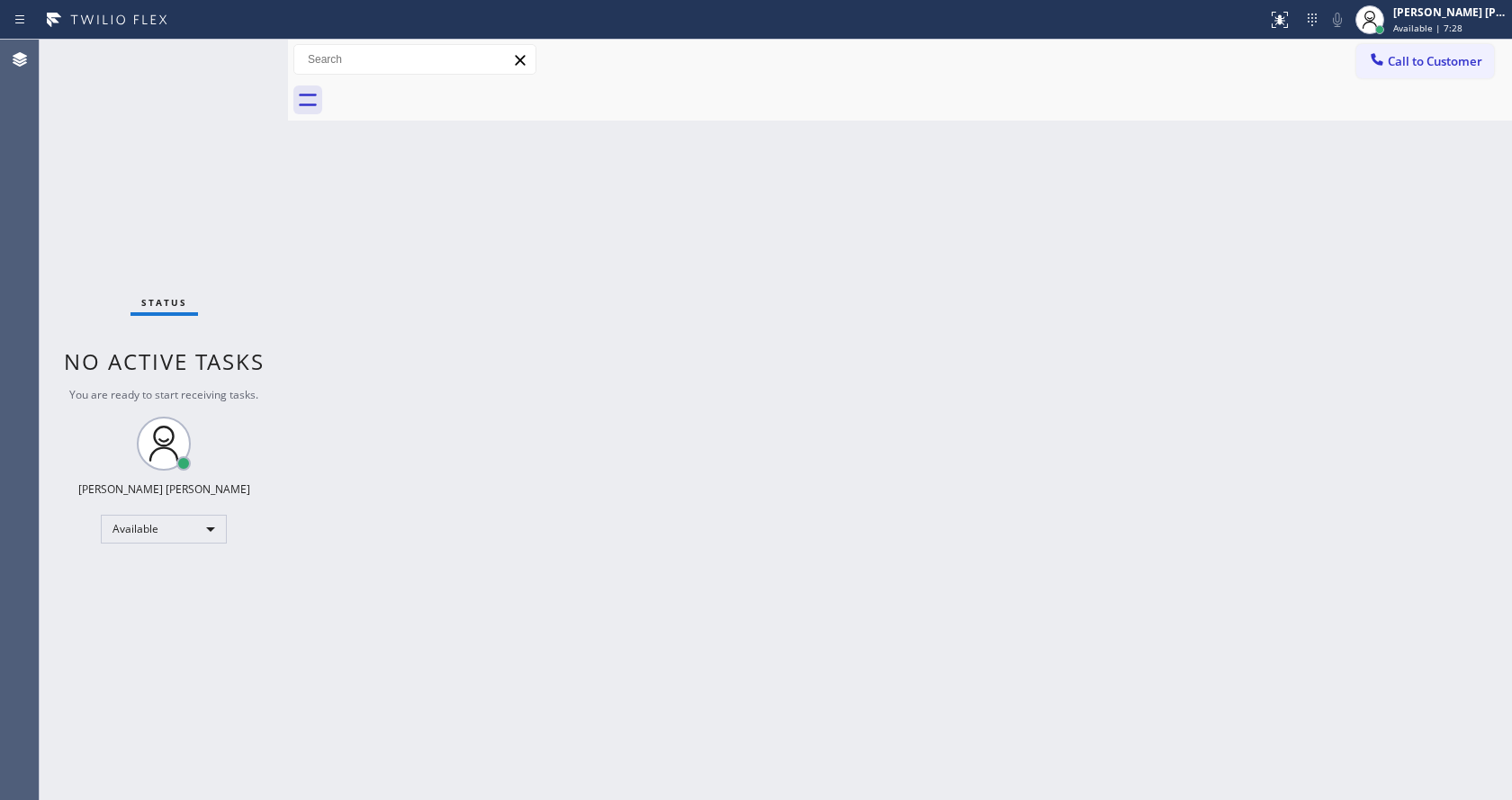
click at [615, 437] on div "Back to Dashboard Change Sender ID Customers Technicians Select a contact Outbo…" at bounding box center [900, 419] width 1224 height 760
click at [232, 300] on div "Status No active tasks You are ready to start receiving tasks. [PERSON_NAME] [P…" at bounding box center [164, 419] width 248 height 760
click at [237, 44] on div "Status No active tasks You are ready to start receiving tasks. [PERSON_NAME] [P…" at bounding box center [164, 419] width 248 height 760
click at [243, 56] on div "Status No active tasks You are ready to start receiving tasks. [PERSON_NAME] [P…" at bounding box center [164, 419] width 248 height 760
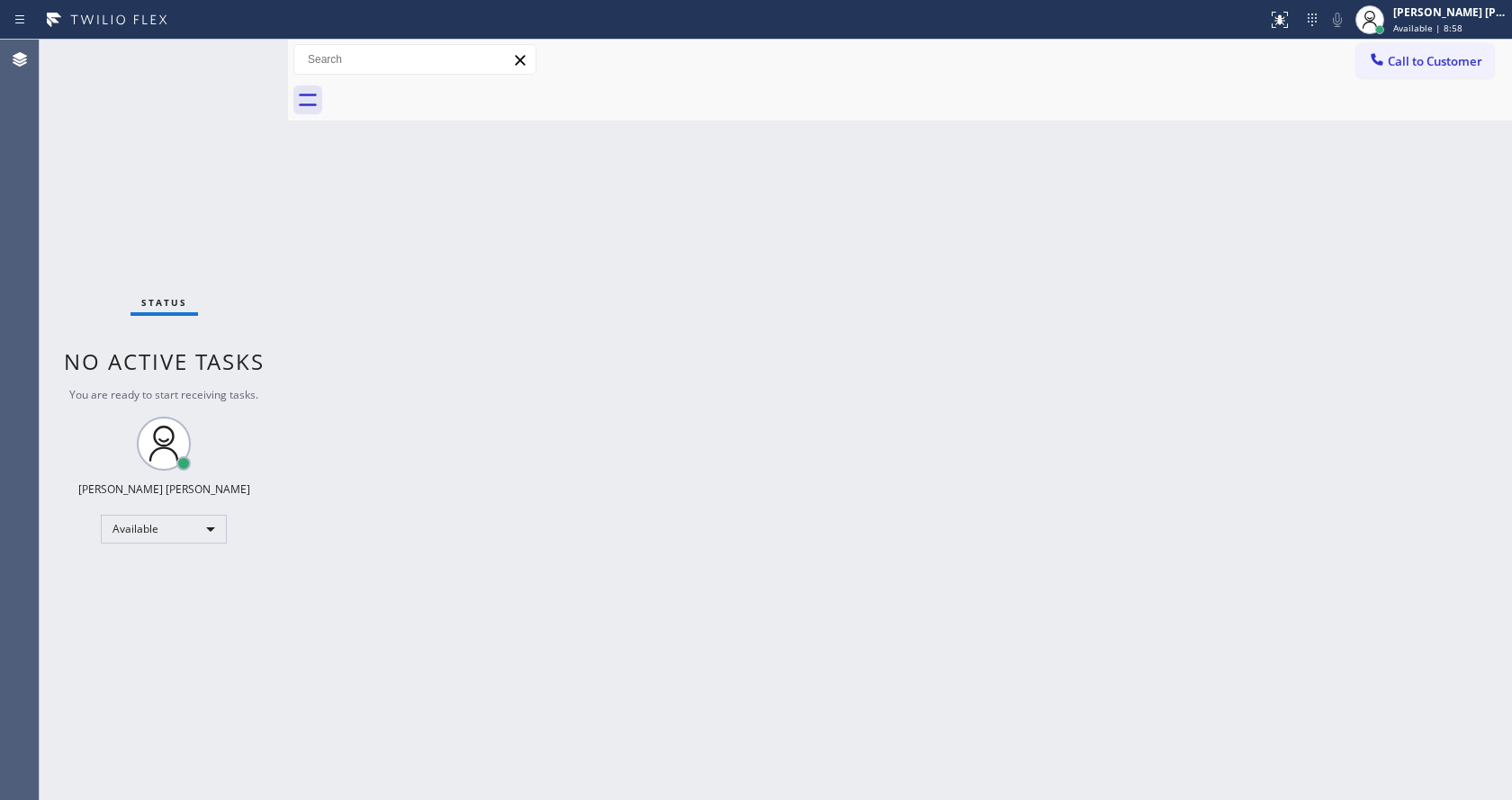
click at [194, 57] on div "Status No active tasks You are ready to start receiving tasks. [PERSON_NAME] [P…" at bounding box center [164, 419] width 248 height 760
click at [212, 42] on div "Status No active tasks You are ready to start receiving tasks. [PERSON_NAME] [P…" at bounding box center [164, 419] width 248 height 760
drag, startPoint x: 121, startPoint y: 87, endPoint x: 111, endPoint y: 70, distance: 19.7
click at [120, 87] on div "Status No active tasks You are ready to start receiving tasks. [PERSON_NAME] [P…" at bounding box center [164, 419] width 248 height 760
click at [372, 214] on div "Back to Dashboard Change Sender ID Customers Technicians Select a contact Outbo…" at bounding box center [900, 419] width 1224 height 760
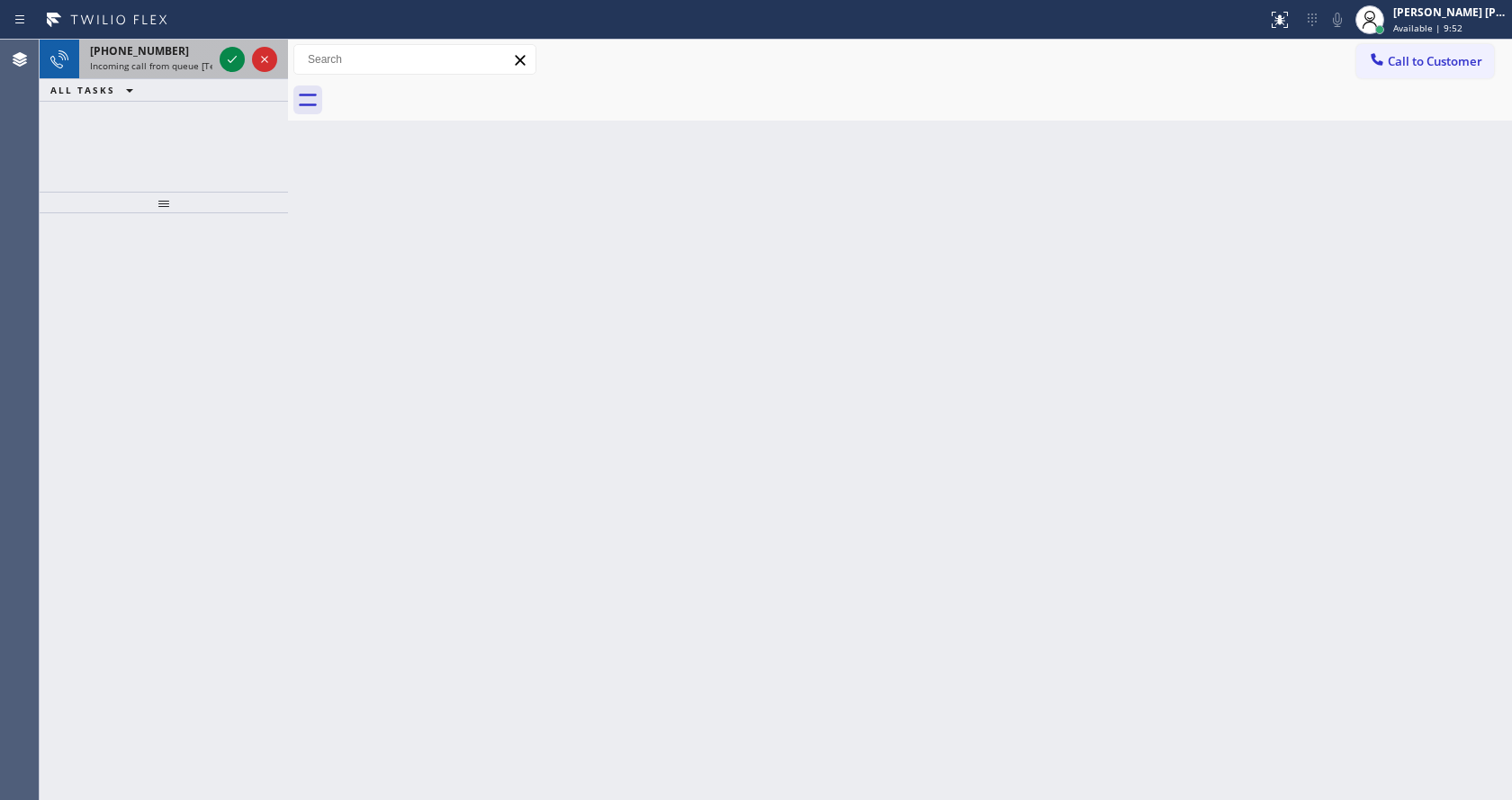
drag, startPoint x: 198, startPoint y: 64, endPoint x: 187, endPoint y: 53, distance: 15.6
click at [195, 65] on span "Incoming call from queue [Test] All" at bounding box center [164, 66] width 149 height 13
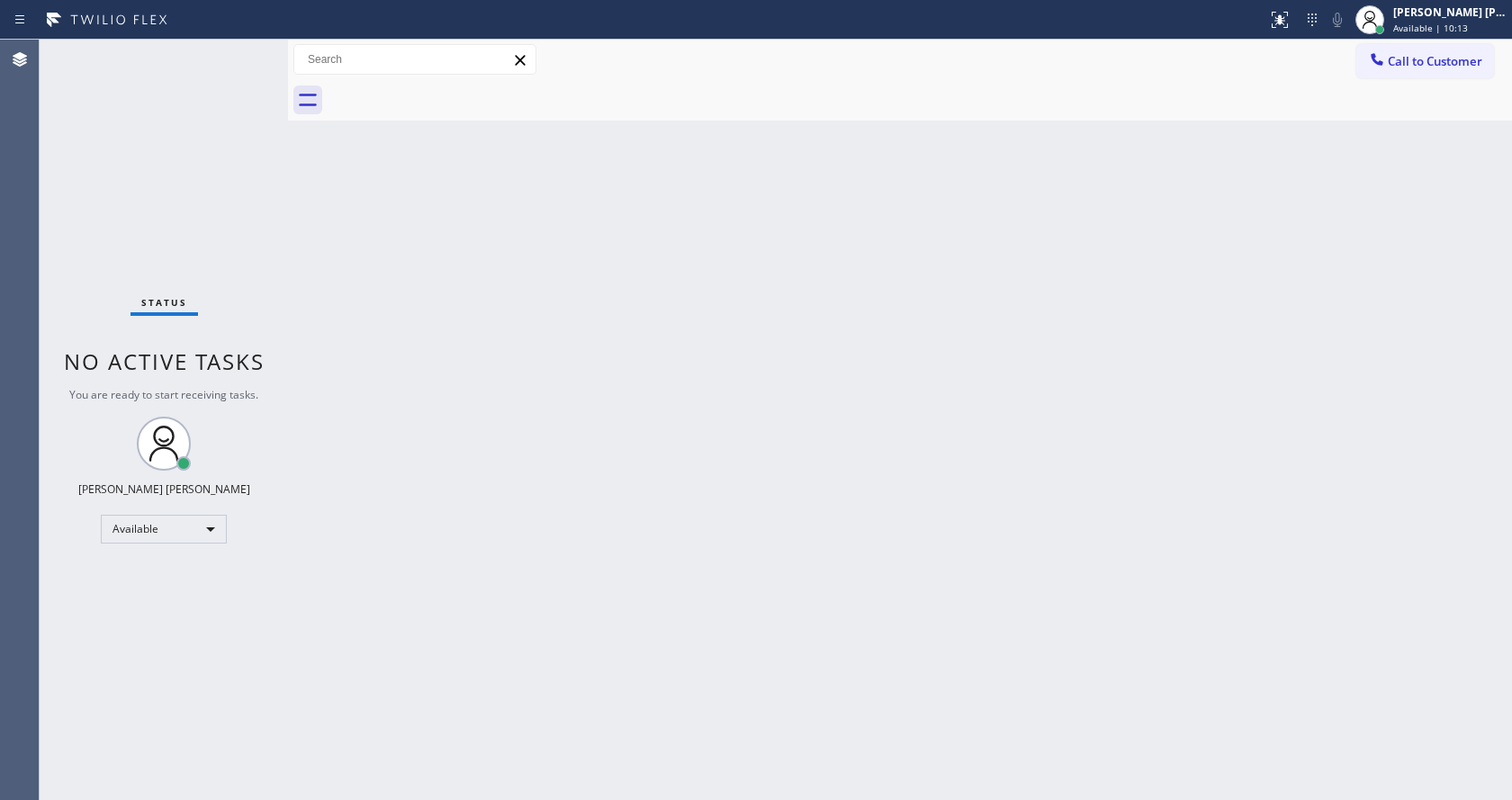
drag, startPoint x: 339, startPoint y: 193, endPoint x: 372, endPoint y: 162, distance: 45.3
click at [340, 174] on div "Back to Dashboard Change Sender ID Customers Technicians Select a contact Outbo…" at bounding box center [900, 419] width 1224 height 760
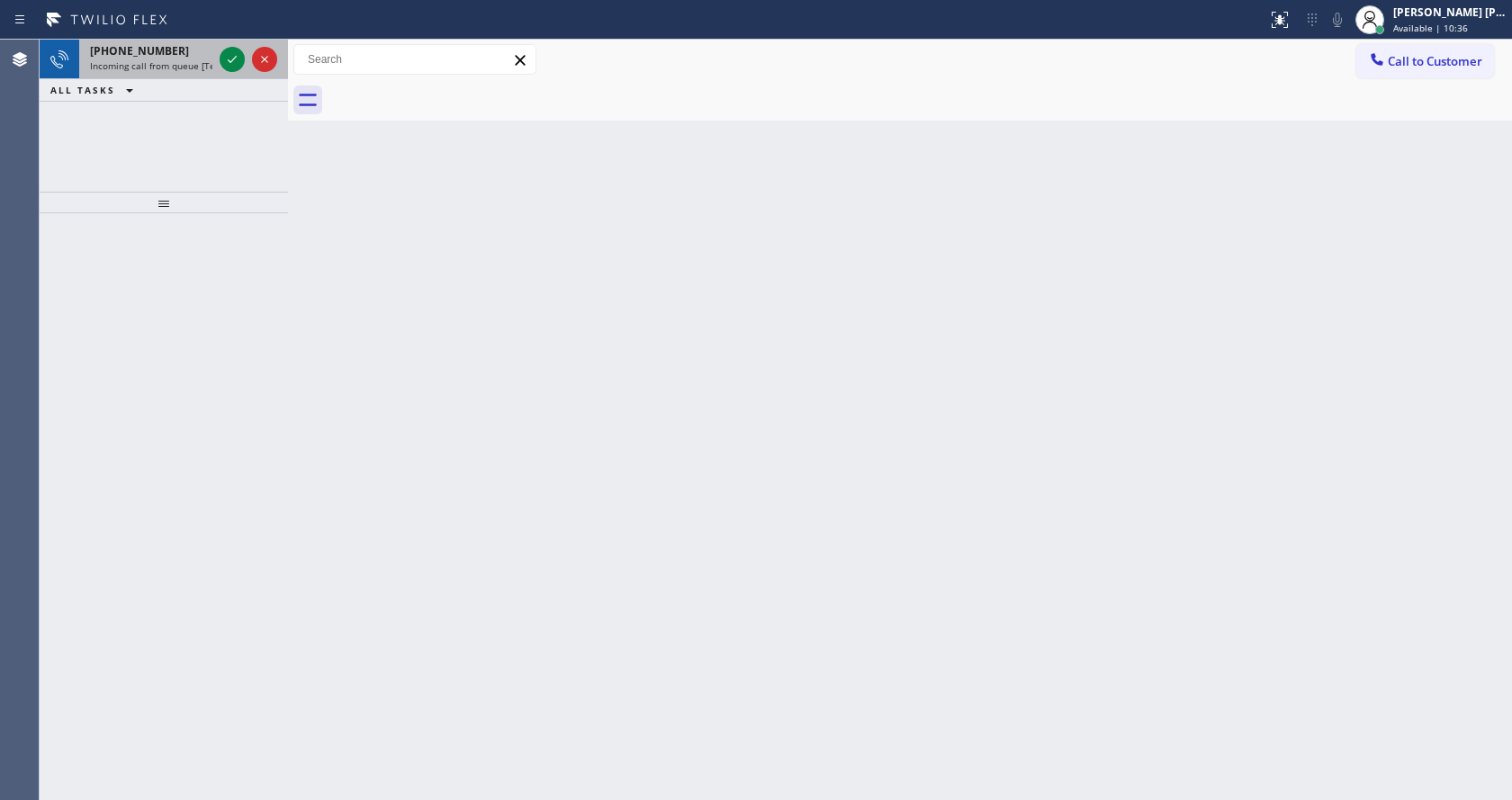
click at [217, 63] on div at bounding box center [248, 59] width 65 height 40
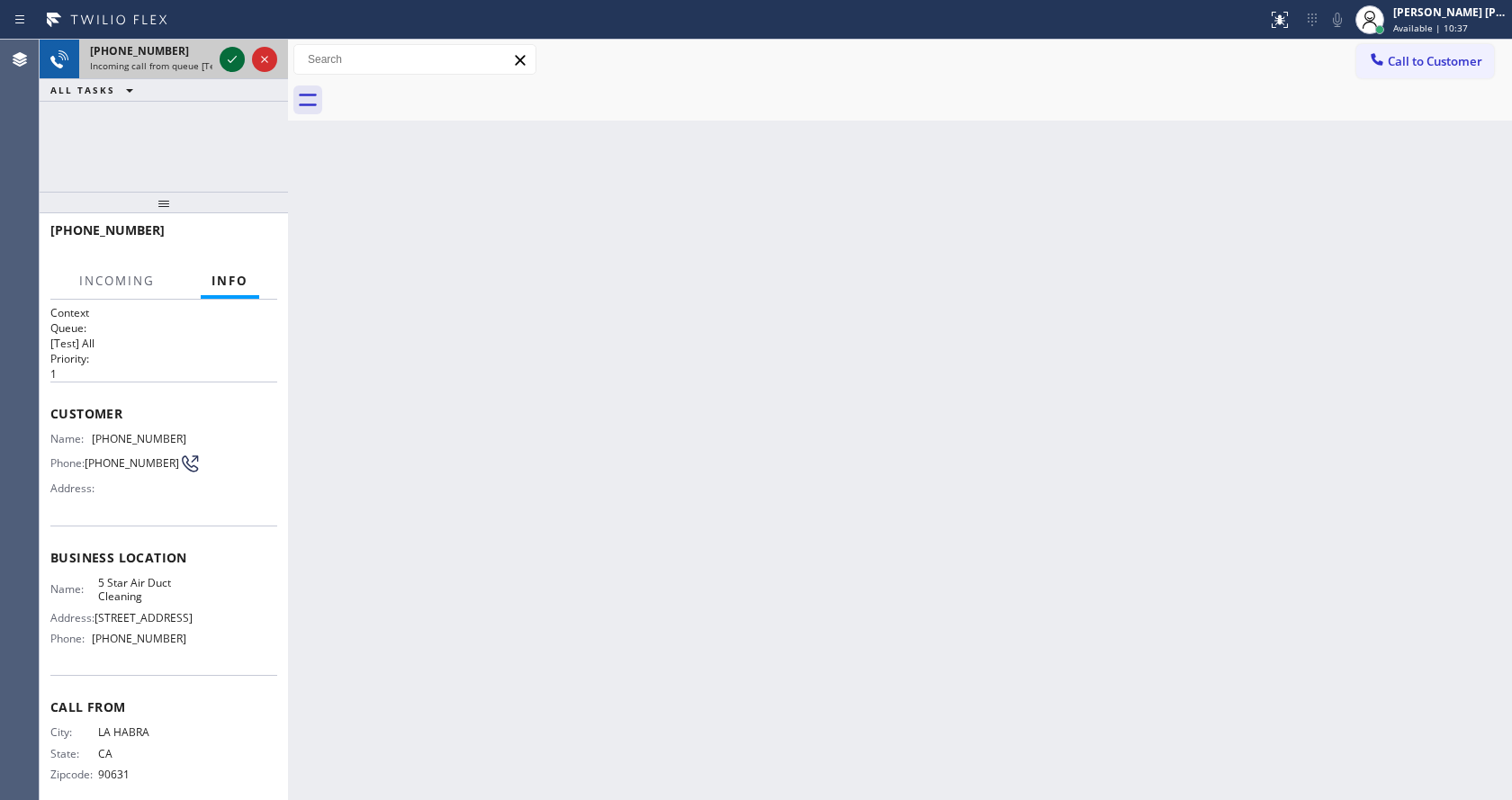
click at [227, 66] on icon at bounding box center [232, 58] width 21 height 21
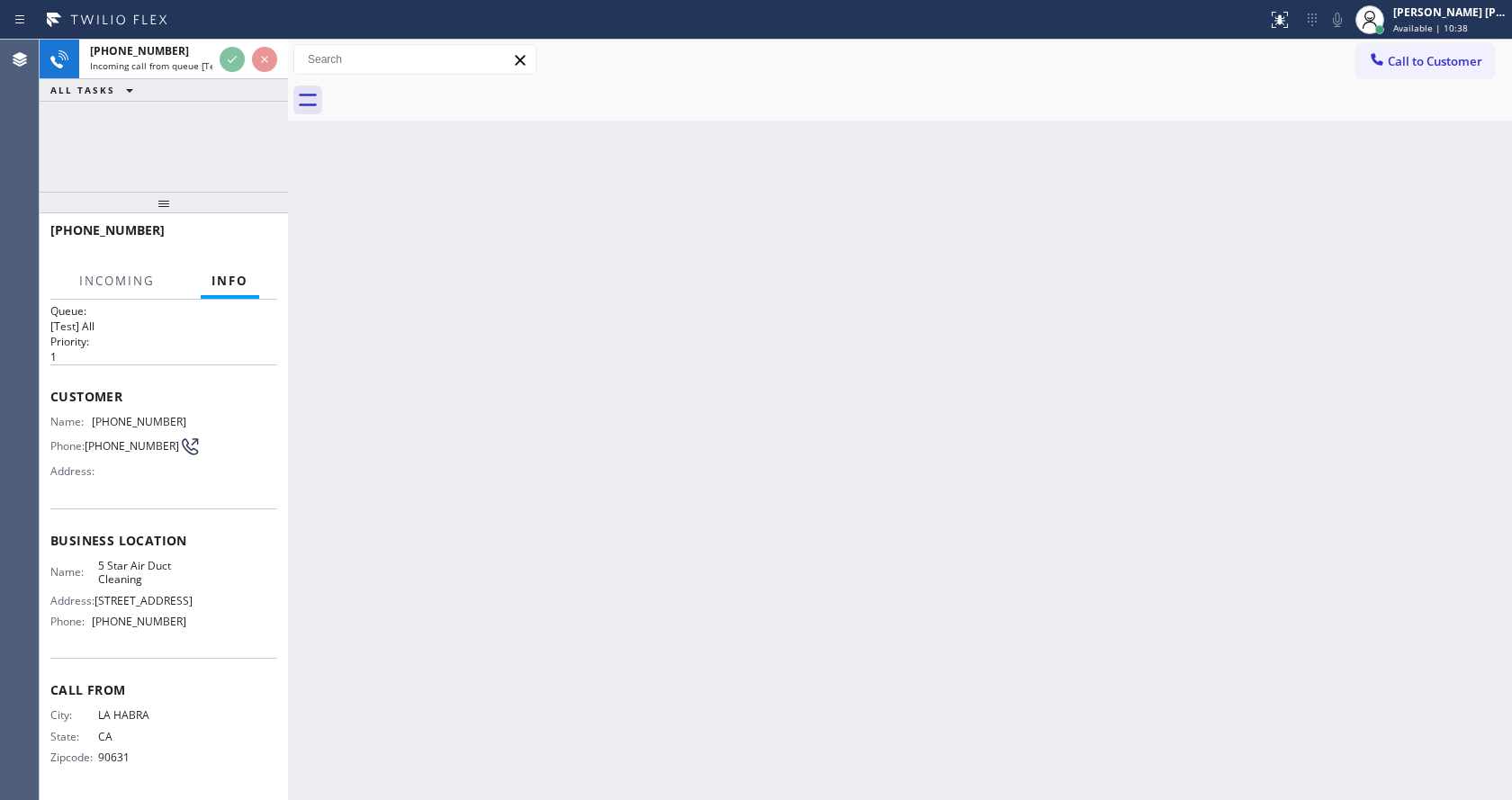
scroll to position [37, 0]
click at [529, 419] on div "Back to Dashboard Change Sender ID Customers Technicians Select a contact Outbo…" at bounding box center [900, 419] width 1224 height 760
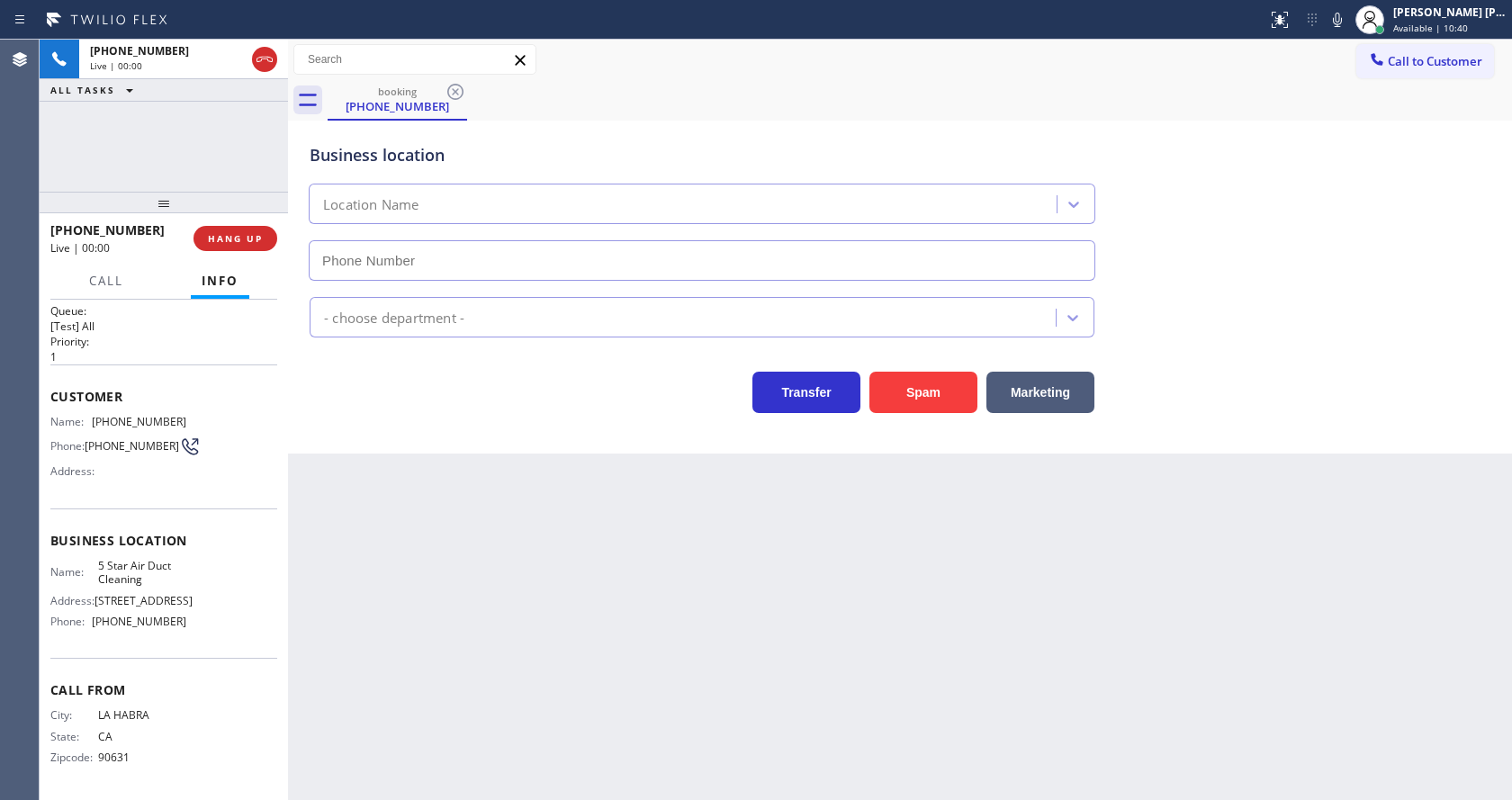
type input "[PHONE_NUMBER]"
click at [589, 570] on div "Back to Dashboard Change Sender ID Customers Technicians Select a contact Outbo…" at bounding box center [900, 419] width 1224 height 760
click at [354, 465] on div "Back to Dashboard Change Sender ID Customers Technicians Select a contact Outbo…" at bounding box center [900, 419] width 1224 height 760
click at [1343, 14] on icon at bounding box center [1337, 19] width 21 height 21
click at [1290, 179] on div "Business location 5 Star Air Duct Cleaning [PHONE_NUMBER]" at bounding box center [900, 199] width 1188 height 163
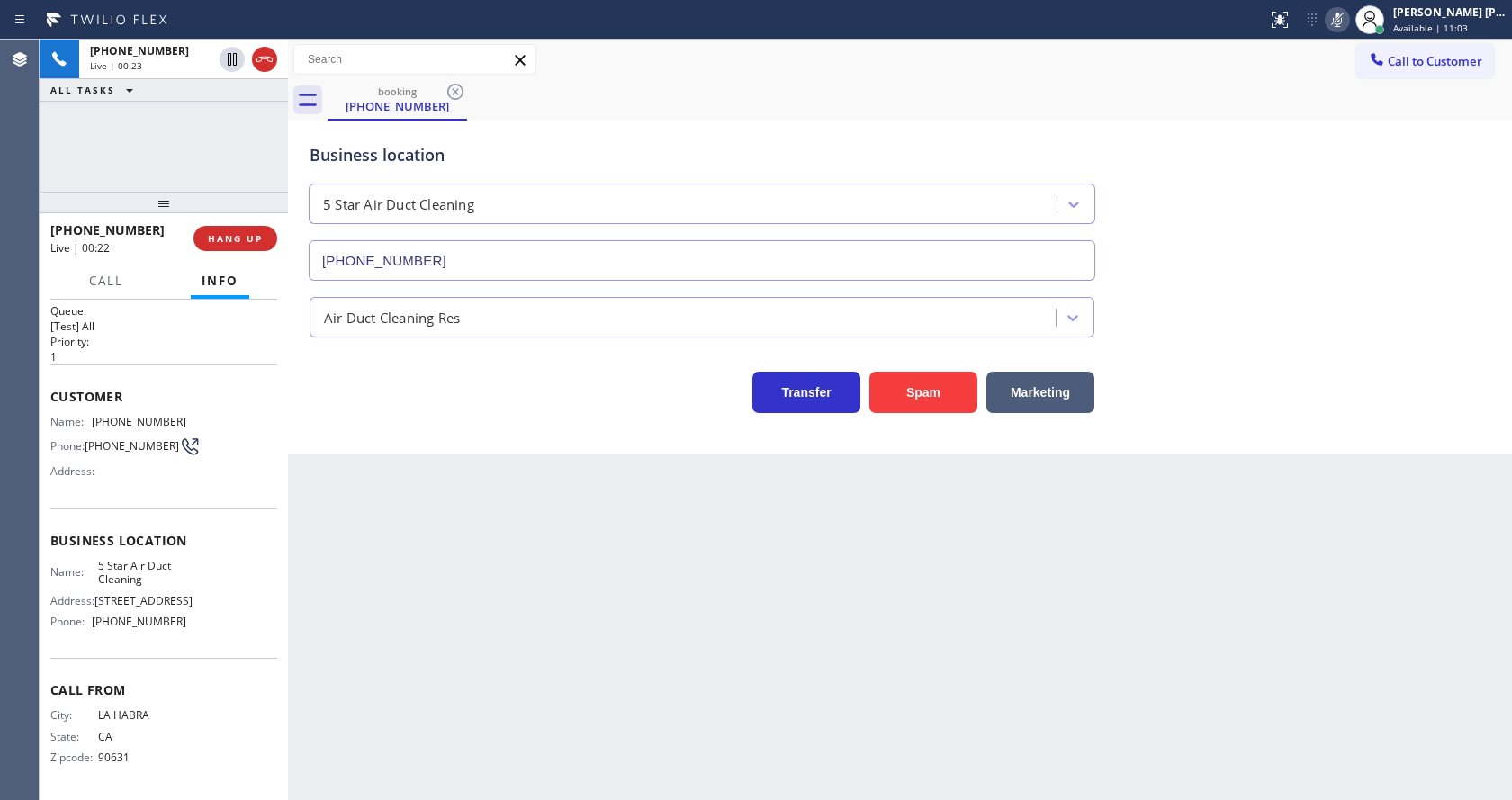
click at [582, 434] on div "Business location 5 Star Air Duct Cleaning [PHONE_NUMBER] Air Duct Cleaning Res…" at bounding box center [900, 286] width 1224 height 332
click at [712, 642] on div "Back to Dashboard Change Sender ID Customers Technicians Select a contact Outbo…" at bounding box center [900, 419] width 1224 height 760
click at [1346, 19] on icon at bounding box center [1337, 19] width 21 height 21
click at [1339, 106] on div "booking [PHONE_NUMBER]" at bounding box center [920, 100] width 1185 height 41
click at [361, 581] on div "Back to Dashboard Change Sender ID Customers Technicians Select a contact Outbo…" at bounding box center [900, 419] width 1224 height 760
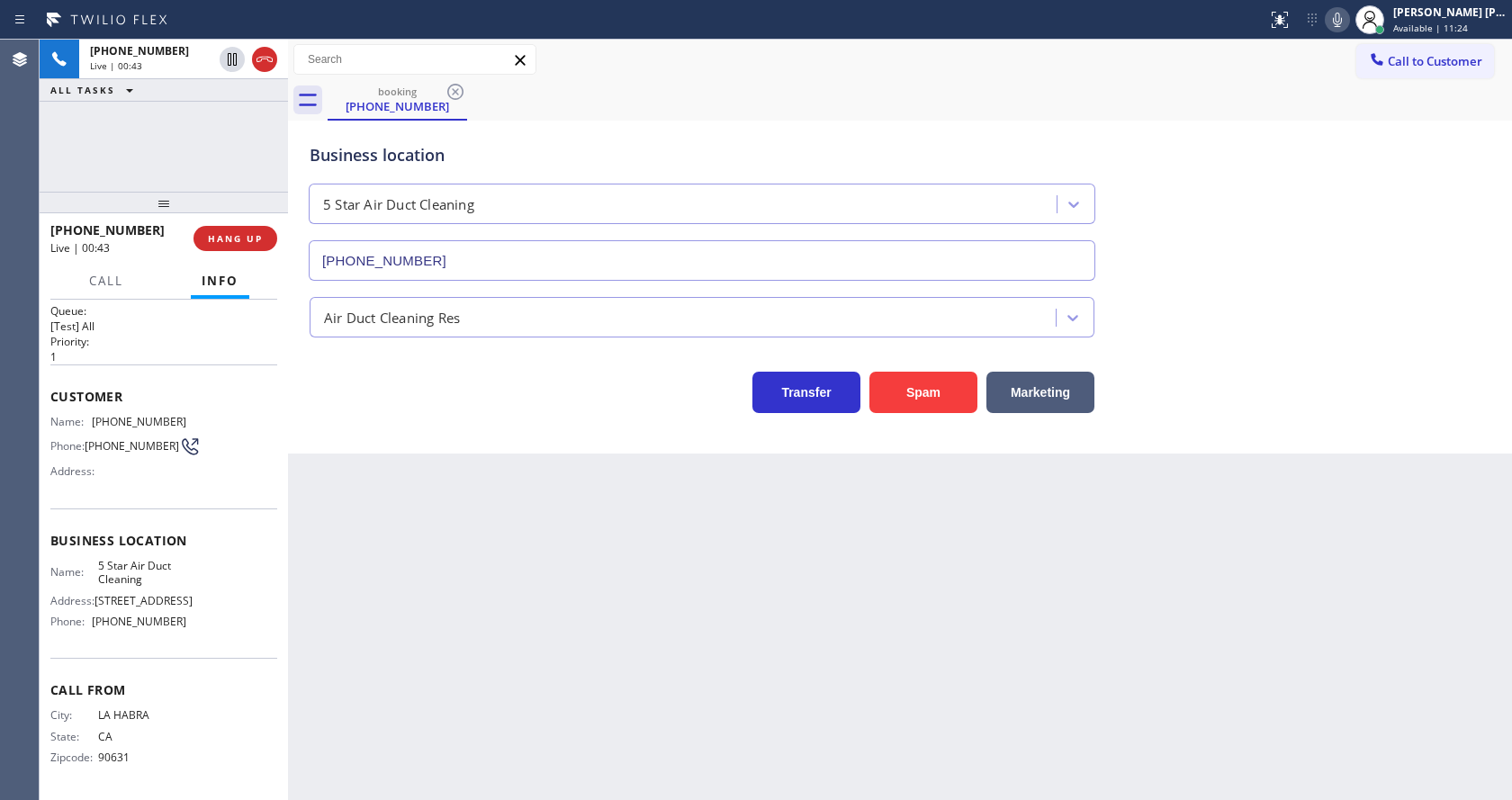
click at [624, 569] on div "Back to Dashboard Change Sender ID Customers Technicians Select a contact Outbo…" at bounding box center [900, 419] width 1224 height 760
click at [510, 592] on div "Back to Dashboard Change Sender ID Customers Technicians Select a contact Outbo…" at bounding box center [900, 419] width 1224 height 760
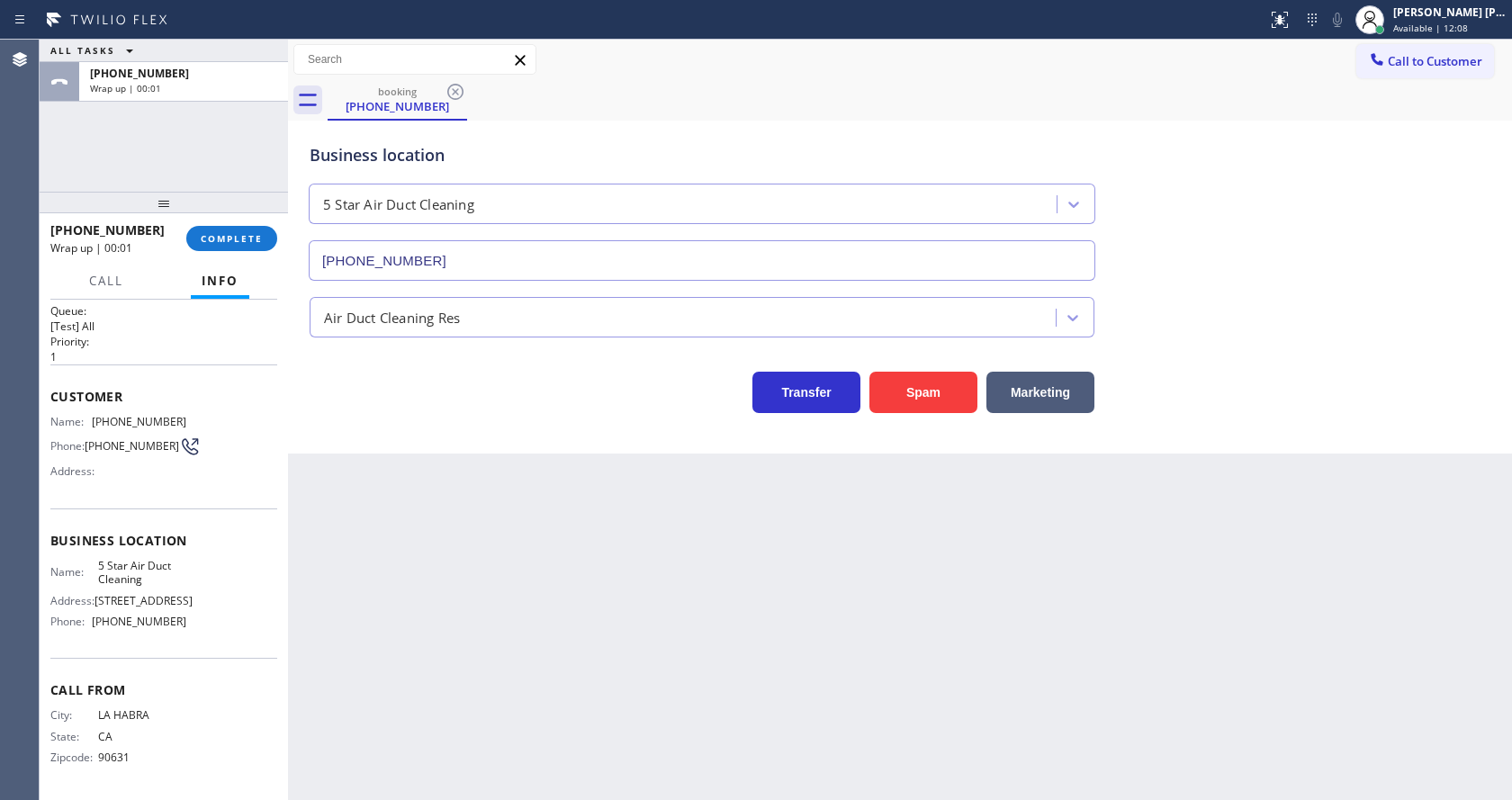
click at [156, 508] on div "Business location Name: 5 Star Air Duct Cleaning Address: [STREET_ADDRESS] Phon…" at bounding box center [163, 583] width 227 height 150
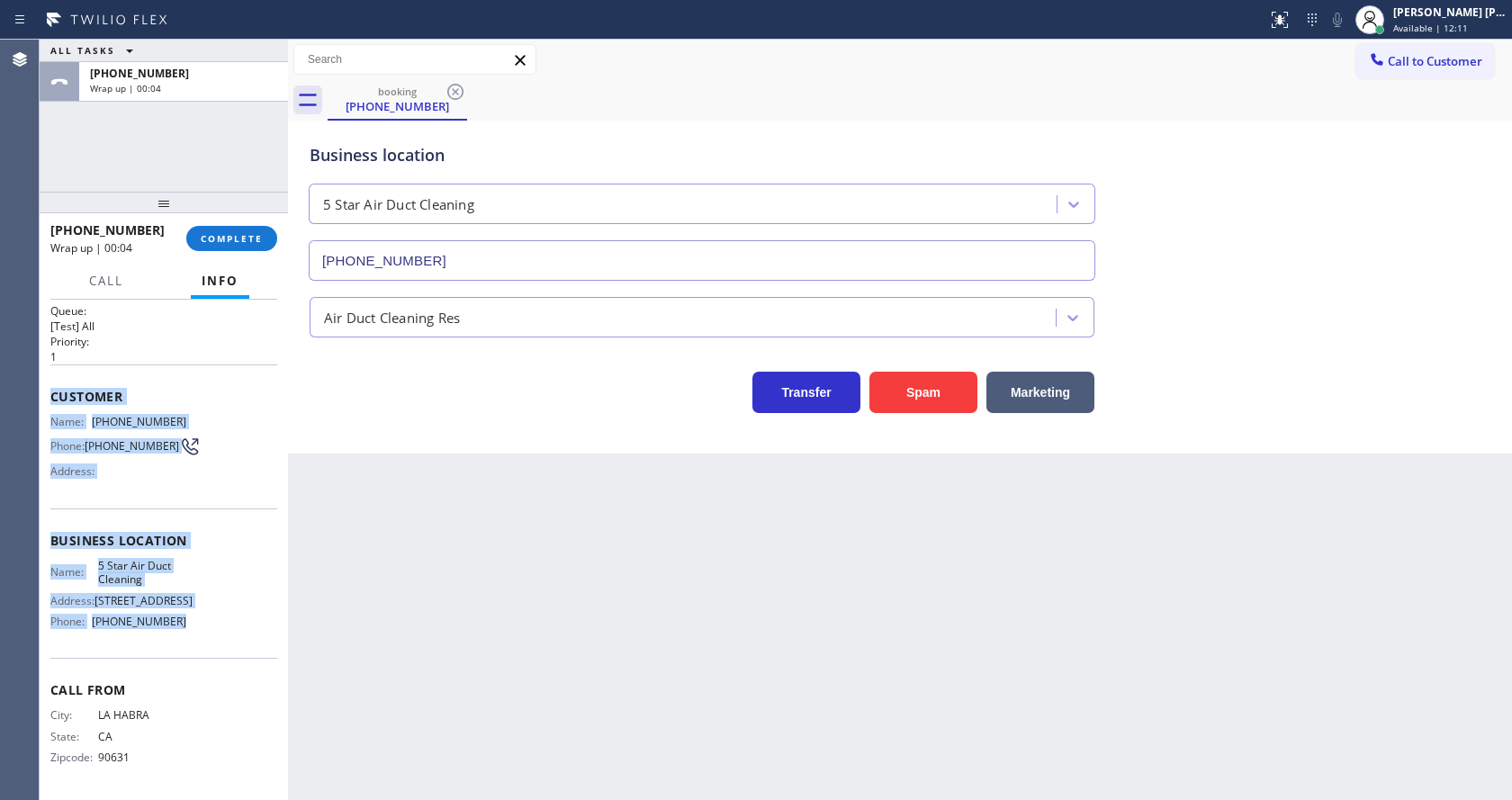
drag, startPoint x: 44, startPoint y: 379, endPoint x: 205, endPoint y: 625, distance: 294.0
click at [205, 625] on div "Context Queue: [Test] All Priority: 1 Customer Name: [PHONE_NUMBER] Phone: [PHO…" at bounding box center [164, 550] width 248 height 500
copy div "Customer Name: [PHONE_NUMBER] Phone: [PHONE_NUMBER] Address: Business location …"
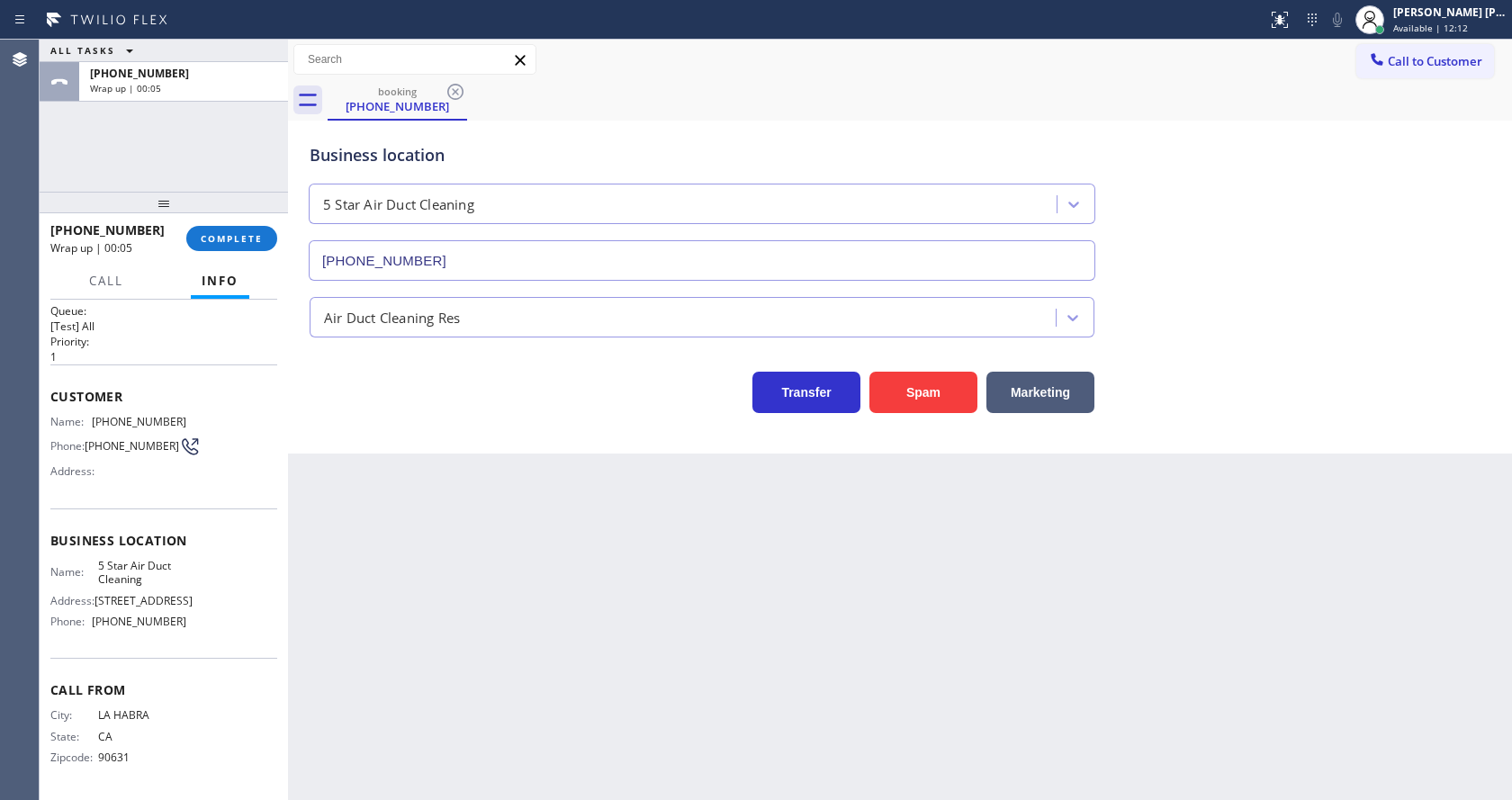
click at [207, 225] on div "[PHONE_NUMBER] Wrap up | 00:05 COMPLETE" at bounding box center [163, 238] width 227 height 47
click at [214, 241] on span "COMPLETE" at bounding box center [232, 239] width 62 height 13
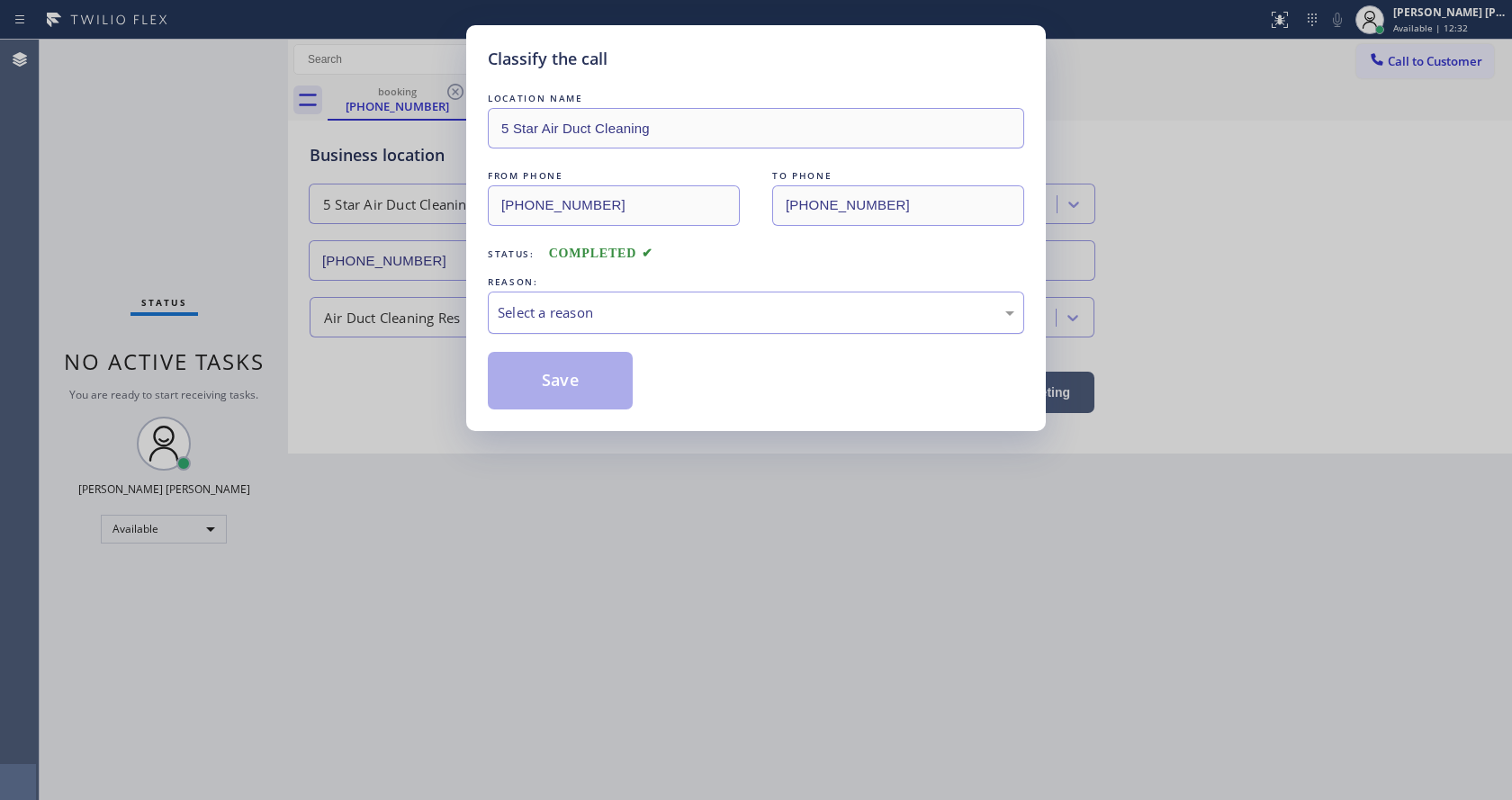
click at [524, 297] on div "Select a reason" at bounding box center [756, 313] width 536 height 43
click at [542, 385] on button "Save" at bounding box center [561, 381] width 145 height 57
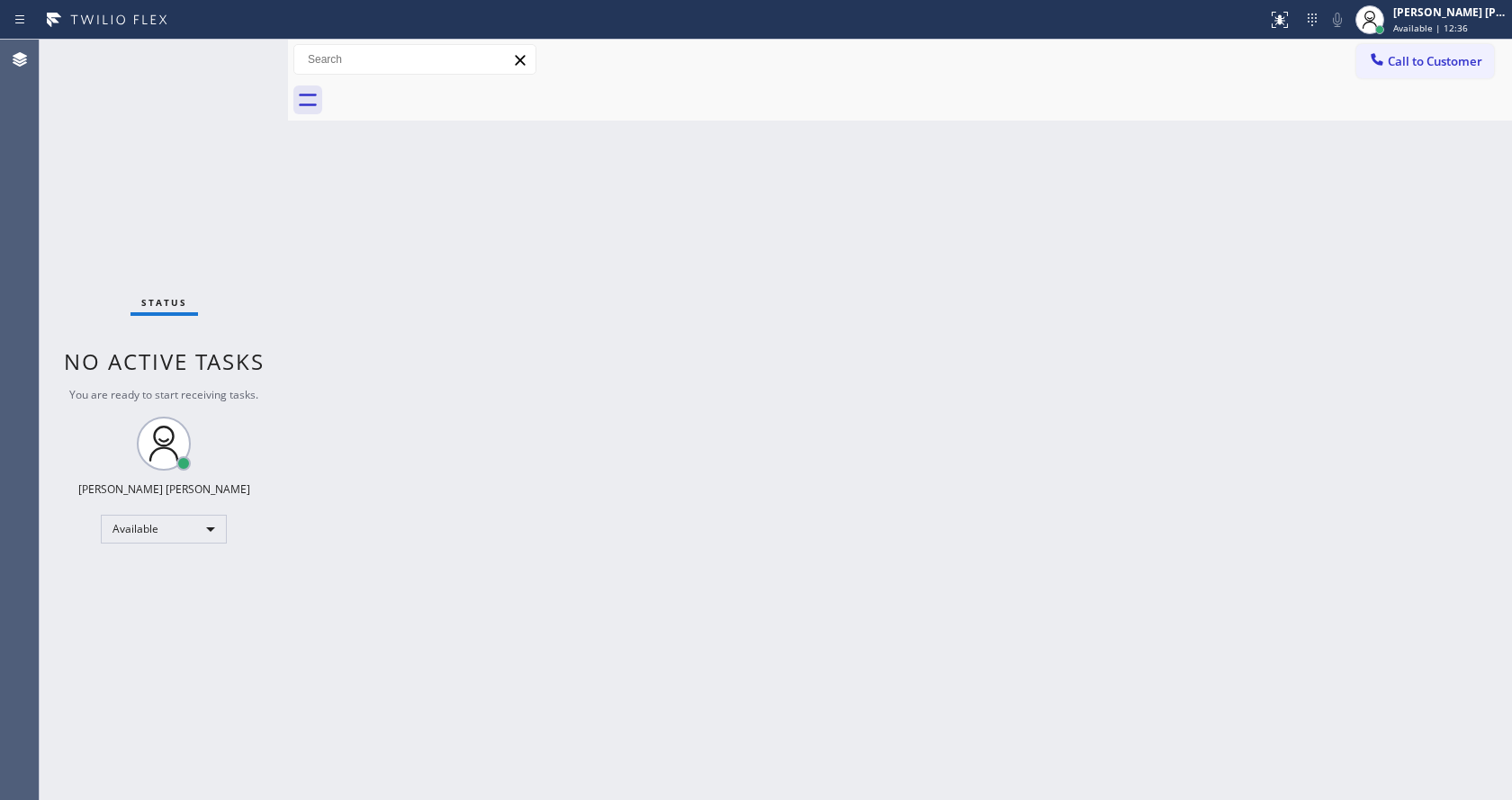
click at [296, 246] on div "Back to Dashboard Change Sender ID Customers Technicians Select a contact Outbo…" at bounding box center [900, 419] width 1224 height 760
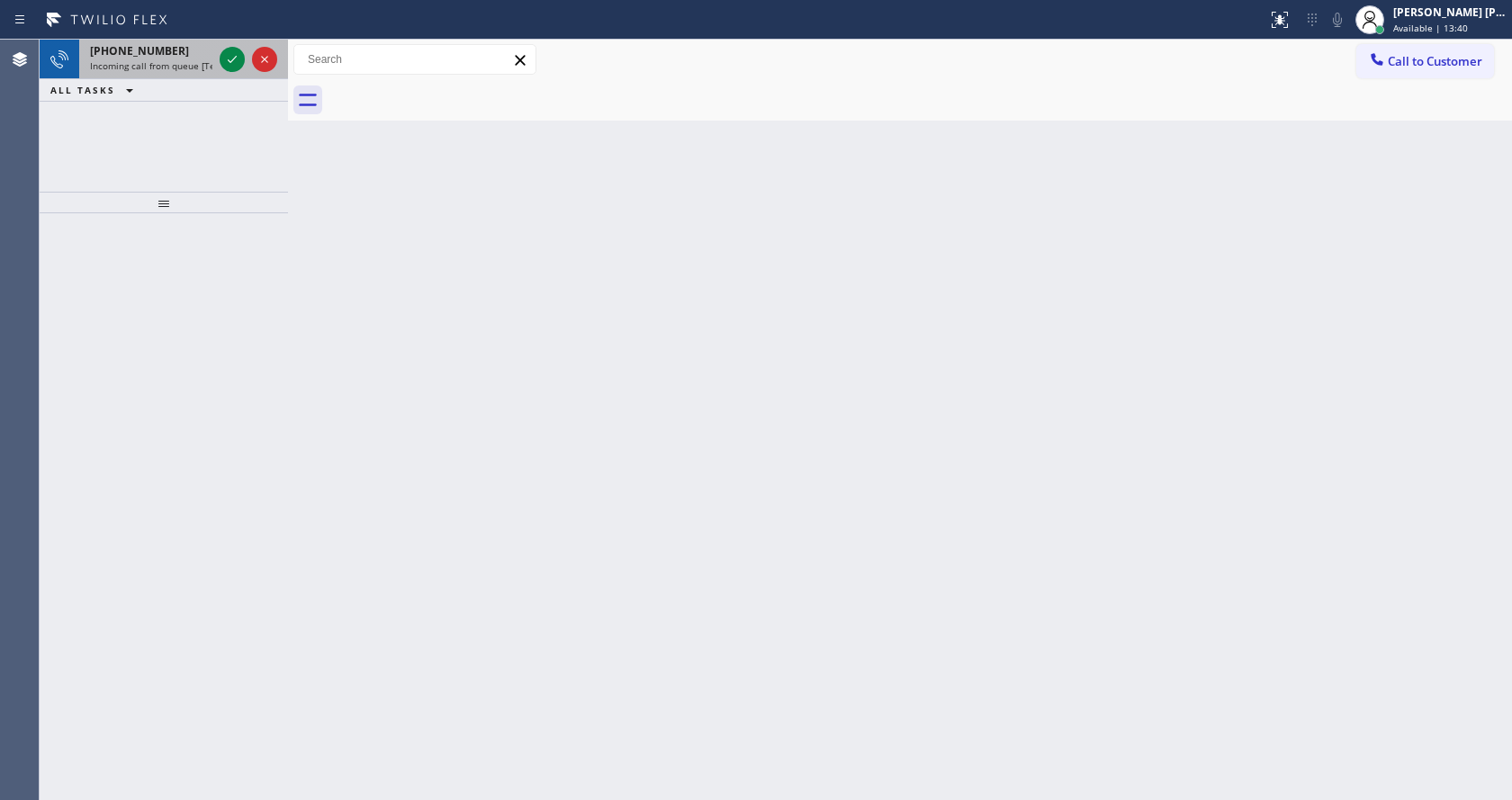
click at [202, 49] on div "[PHONE_NUMBER]" at bounding box center [151, 51] width 122 height 16
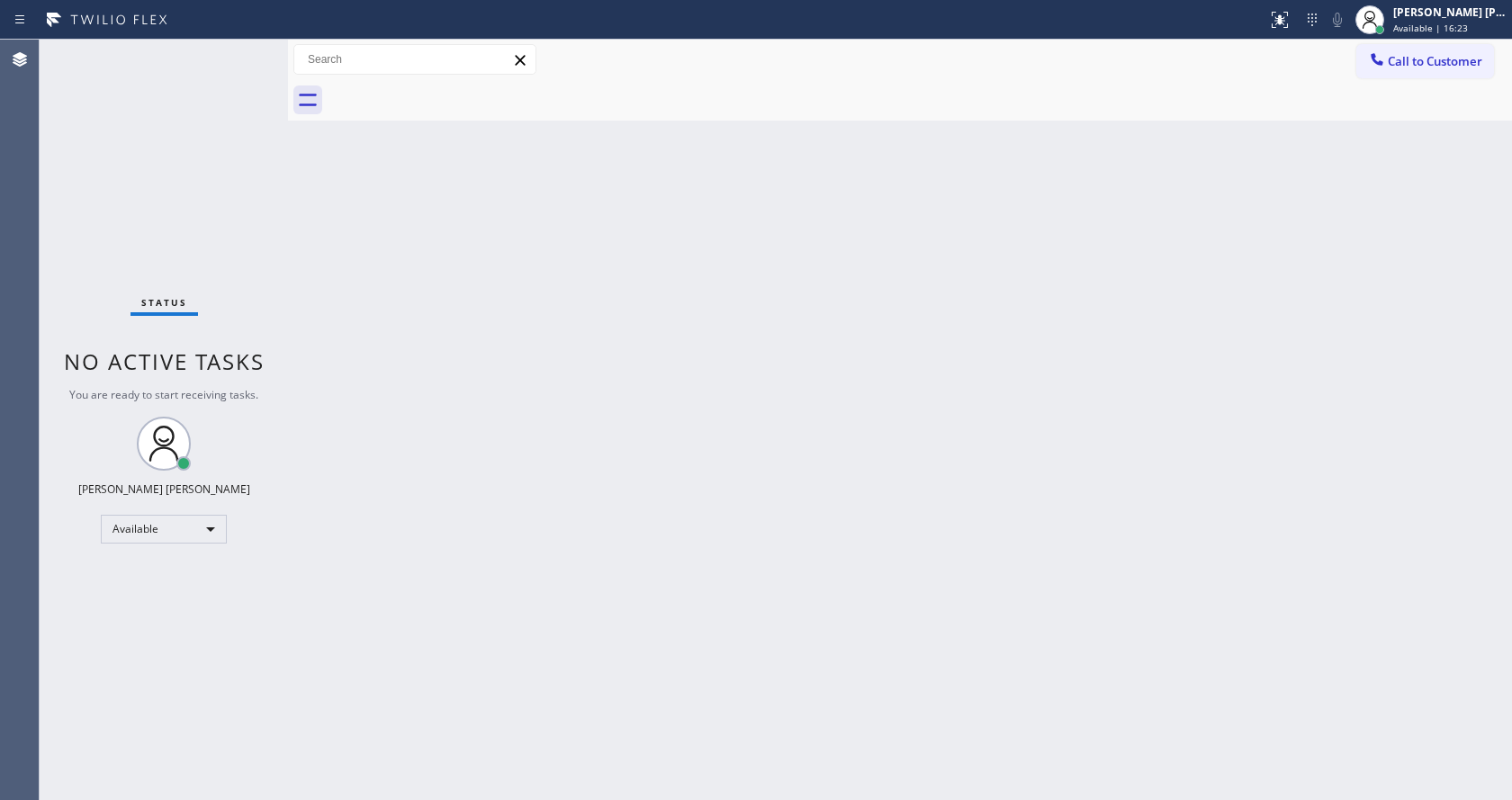
drag, startPoint x: 382, startPoint y: 255, endPoint x: 378, endPoint y: 153, distance: 102.1
click at [384, 231] on div "Back to Dashboard Change Sender ID Customers Technicians Select a contact Outbo…" at bounding box center [900, 419] width 1224 height 760
drag, startPoint x: 329, startPoint y: 211, endPoint x: 423, endPoint y: 130, distance: 124.1
click at [332, 206] on div "Back to Dashboard Change Sender ID Customers Technicians Select a contact Outbo…" at bounding box center [900, 419] width 1224 height 760
click at [321, 334] on div "Back to Dashboard Change Sender ID Customers Technicians Select a contact Outbo…" at bounding box center [900, 419] width 1224 height 760
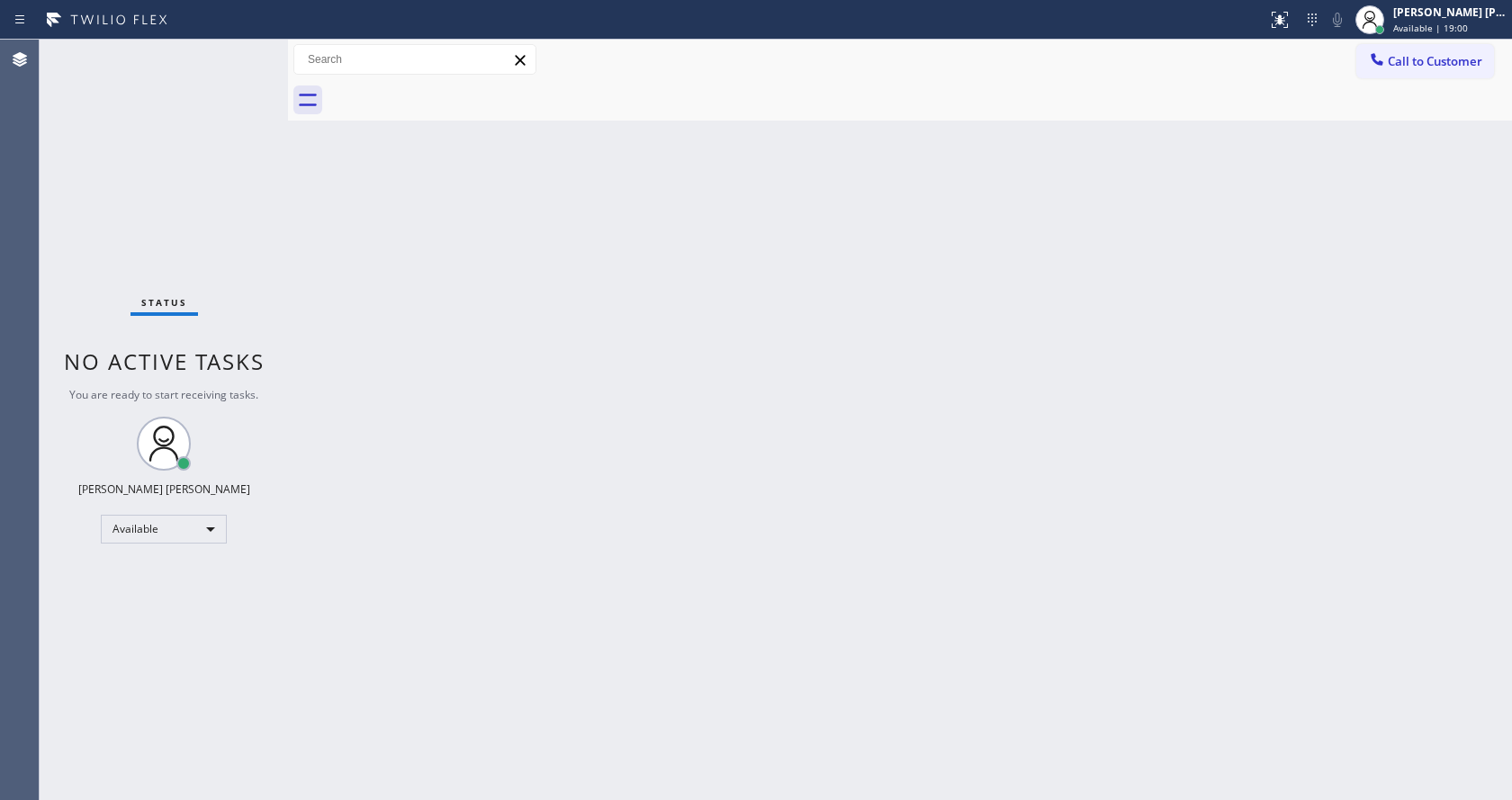
click at [448, 379] on div "Back to Dashboard Change Sender ID Customers Technicians Select a contact Outbo…" at bounding box center [900, 419] width 1224 height 760
click at [321, 362] on div "Back to Dashboard Change Sender ID Customers Technicians Select a contact Outbo…" at bounding box center [900, 419] width 1224 height 760
click at [712, 319] on div "Back to Dashboard Change Sender ID Customers Technicians Select a contact Outbo…" at bounding box center [900, 419] width 1224 height 760
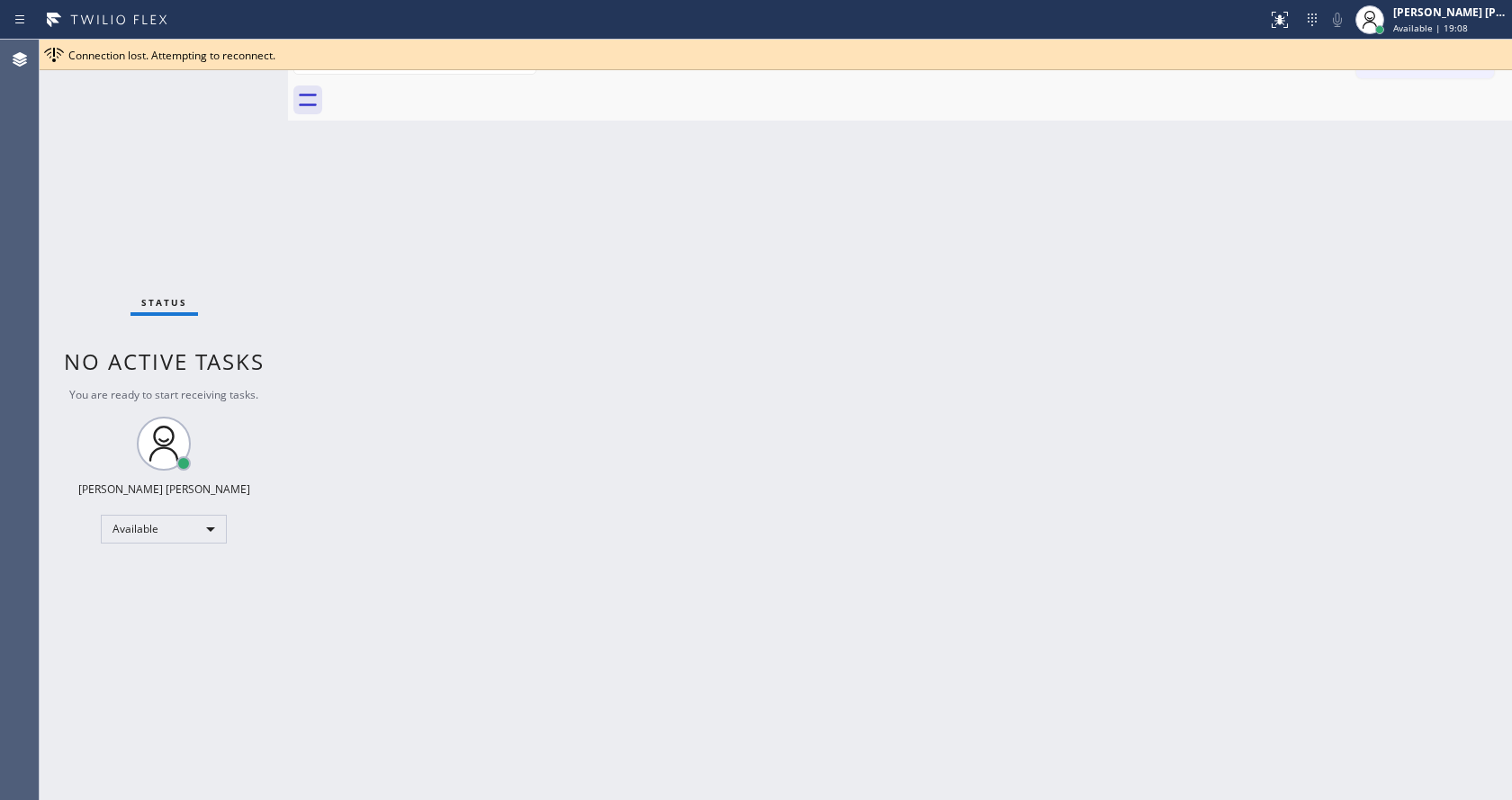
click at [502, 356] on div "Back to Dashboard Change Sender ID Customers Technicians Select a contact Outbo…" at bounding box center [900, 419] width 1224 height 760
click at [830, 492] on div "Back to Dashboard Change Sender ID Customers Technicians Select a contact Outbo…" at bounding box center [900, 419] width 1224 height 760
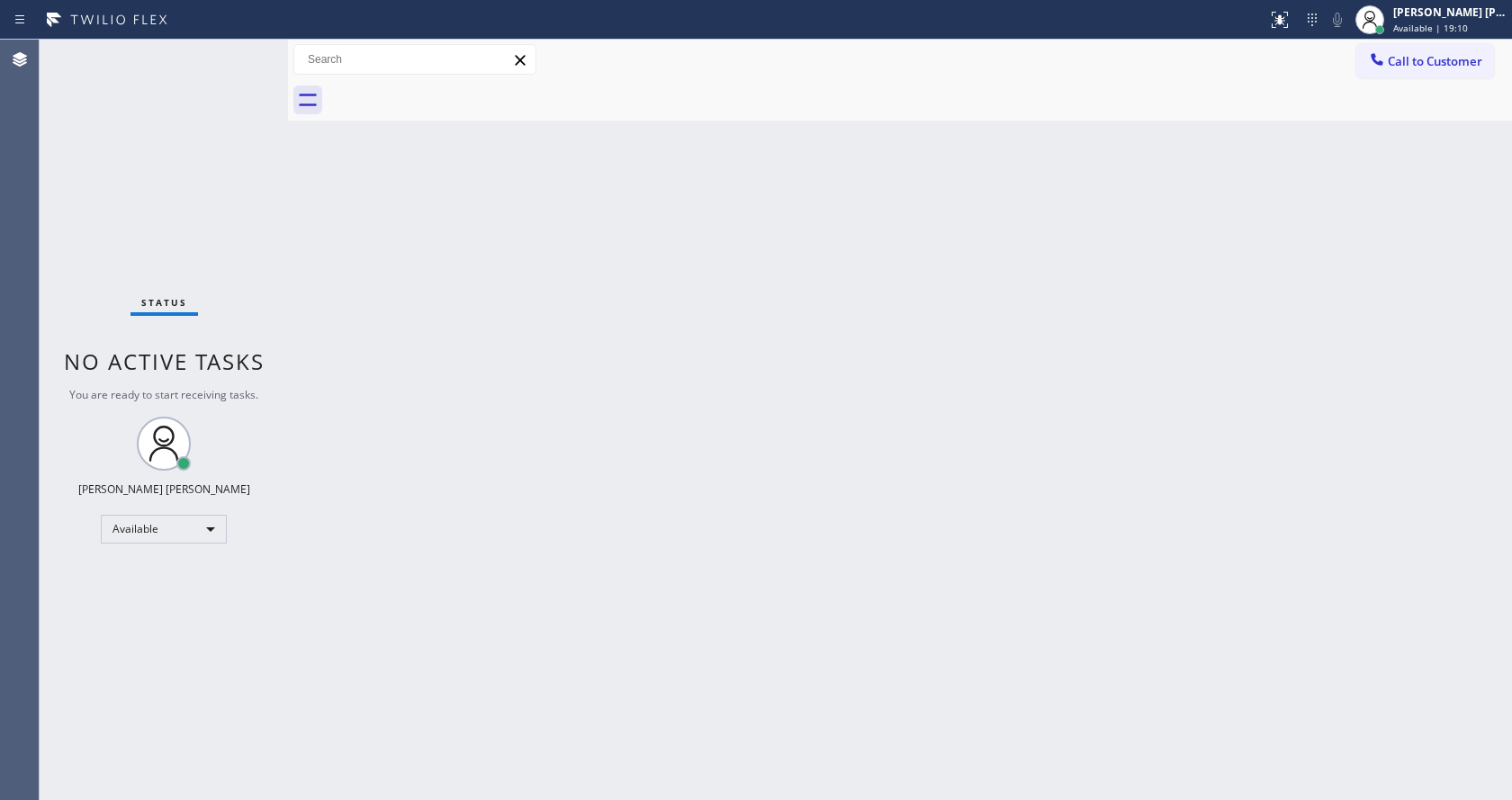
click at [244, 48] on div "Status No active tasks You are ready to start receiving tasks. [PERSON_NAME] [P…" at bounding box center [164, 419] width 248 height 760
click at [848, 401] on div "Back to Dashboard Change Sender ID Customers Technicians Select a contact Outbo…" at bounding box center [900, 419] width 1224 height 760
click at [374, 362] on div "Back to Dashboard Change Sender ID Customers Technicians Select a contact Outbo…" at bounding box center [900, 419] width 1224 height 760
click at [625, 372] on div "Back to Dashboard Change Sender ID Customers Technicians Select a contact Outbo…" at bounding box center [900, 419] width 1224 height 760
click at [618, 395] on div "Back to Dashboard Change Sender ID Customers Technicians Select a contact Outbo…" at bounding box center [900, 419] width 1224 height 760
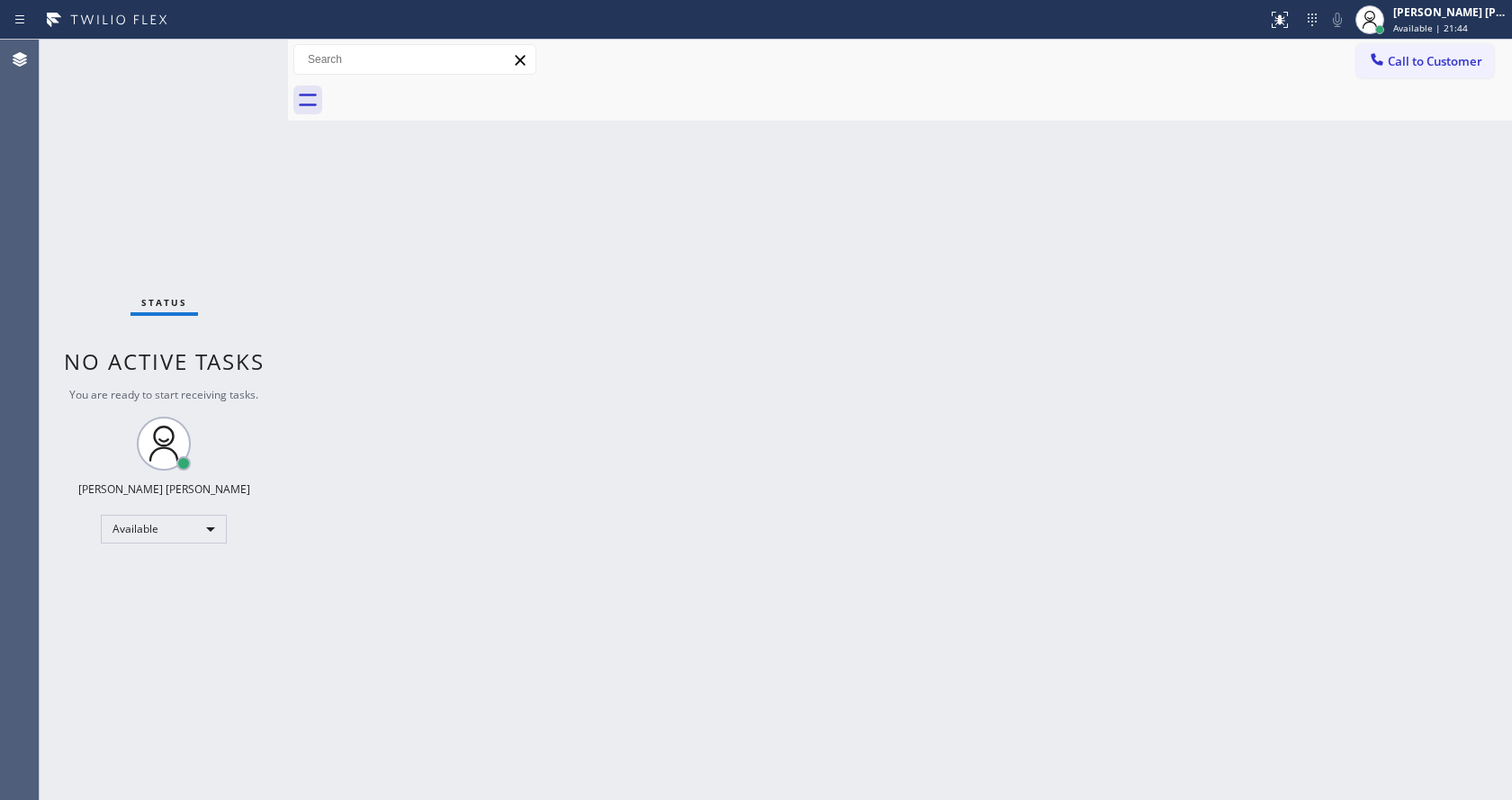
click at [403, 267] on div "Back to Dashboard Change Sender ID Customers Technicians Select a contact Outbo…" at bounding box center [900, 419] width 1224 height 760
click at [246, 51] on div "Status No active tasks You are ready to start receiving tasks. [PERSON_NAME] [P…" at bounding box center [164, 419] width 248 height 760
click at [586, 577] on div "Back to Dashboard Change Sender ID Customers Technicians Select a contact Outbo…" at bounding box center [900, 419] width 1224 height 760
drag, startPoint x: 375, startPoint y: 379, endPoint x: 839, endPoint y: 161, distance: 512.7
click at [375, 379] on div "Back to Dashboard Change Sender ID Customers Technicians Select a contact Outbo…" at bounding box center [900, 419] width 1224 height 760
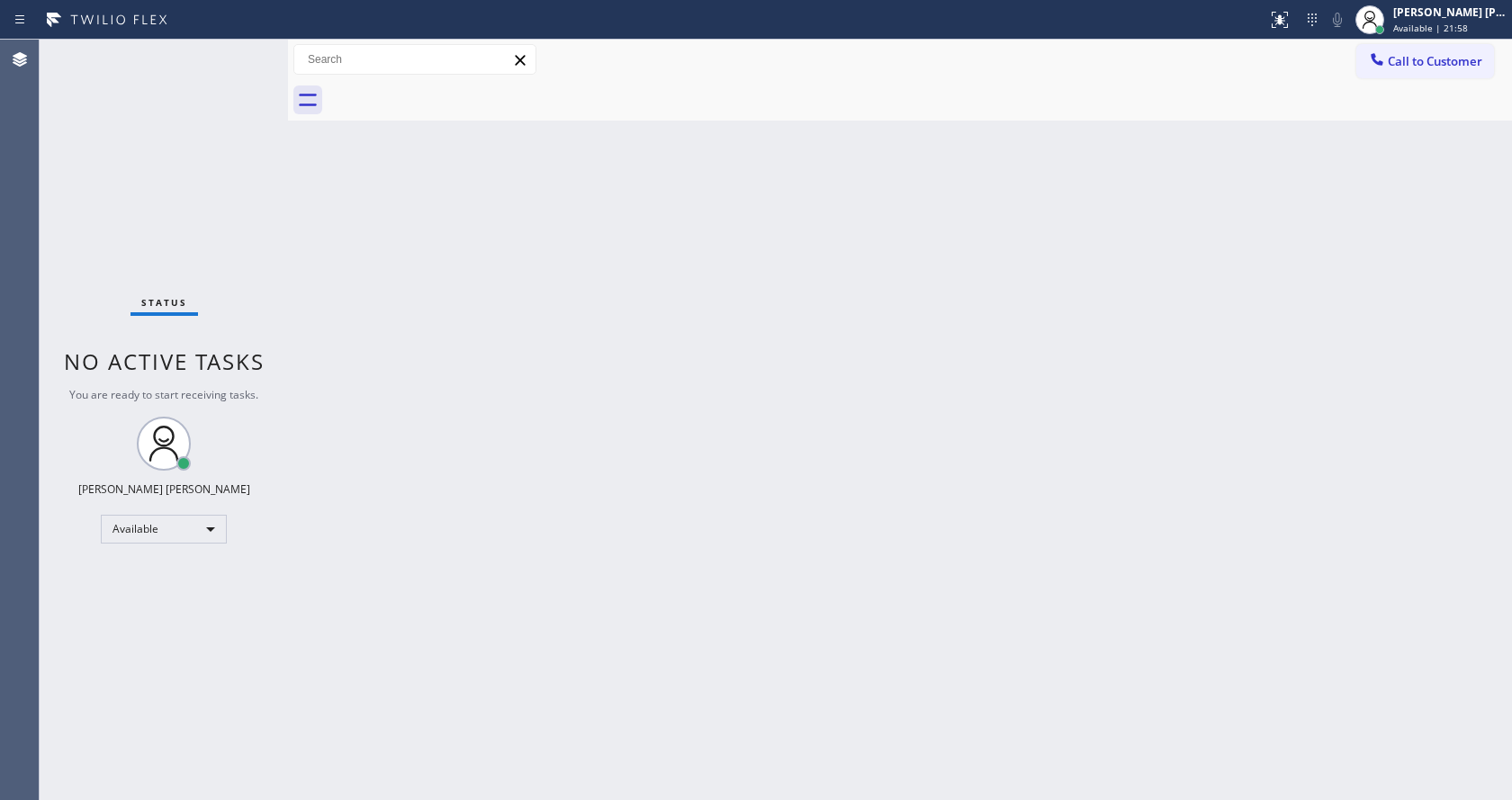
click at [510, 191] on div "Back to Dashboard Change Sender ID Customers Technicians Select a contact Outbo…" at bounding box center [900, 419] width 1224 height 760
click at [810, 473] on div "Back to Dashboard Change Sender ID Customers Technicians Select a contact Outbo…" at bounding box center [900, 419] width 1224 height 760
click at [241, 51] on div "Status No active tasks You are ready to start receiving tasks. [PERSON_NAME] [P…" at bounding box center [164, 419] width 248 height 760
click at [241, 46] on div "Status No active tasks You are ready to start receiving tasks. [PERSON_NAME] [P…" at bounding box center [164, 419] width 248 height 760
click at [244, 47] on div "Status No active tasks You are ready to start receiving tasks. [PERSON_NAME] [P…" at bounding box center [164, 419] width 248 height 760
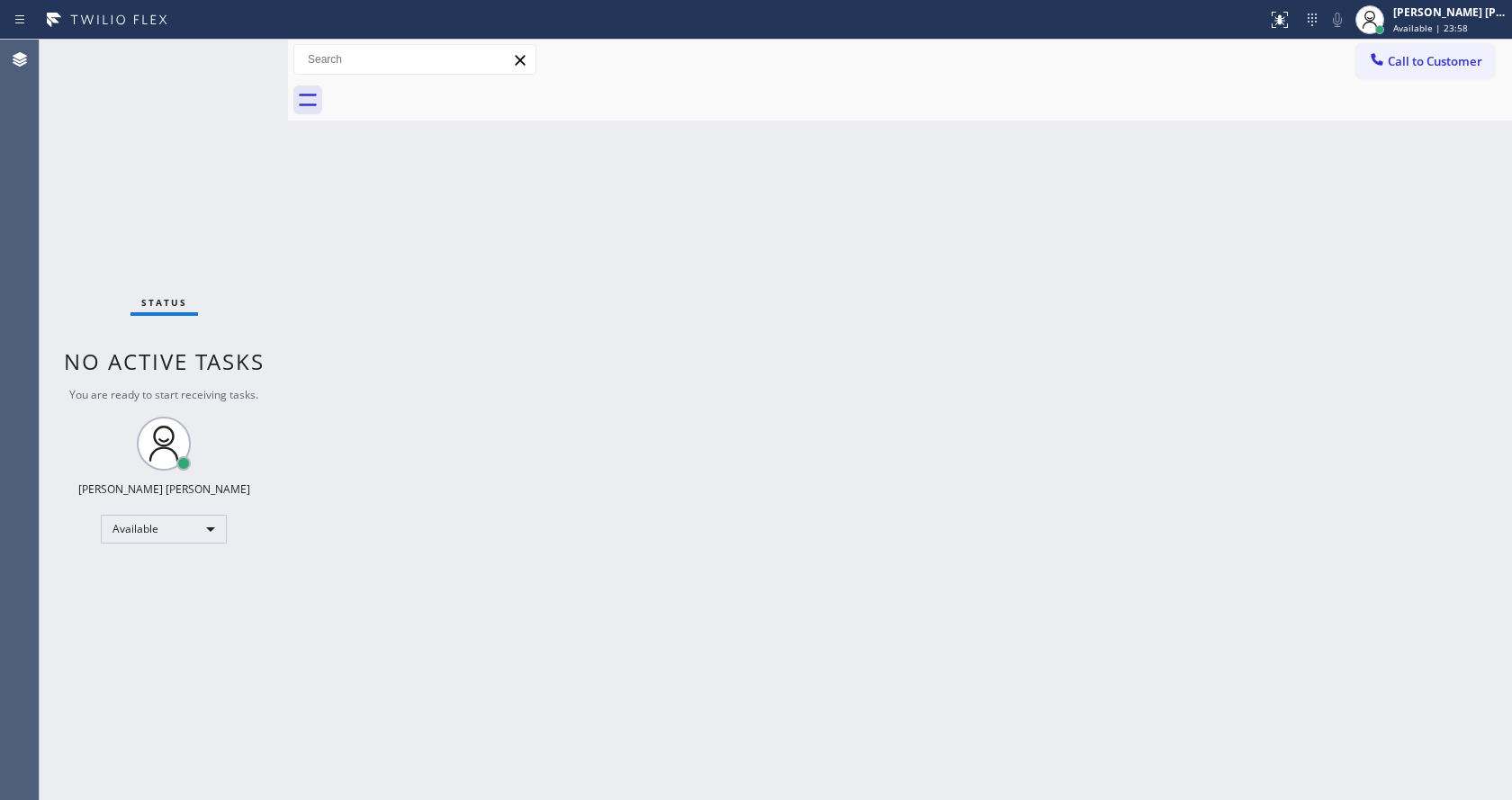
click at [163, 55] on div "Status No active tasks You are ready to start receiving tasks. [PERSON_NAME] [P…" at bounding box center [164, 419] width 248 height 760
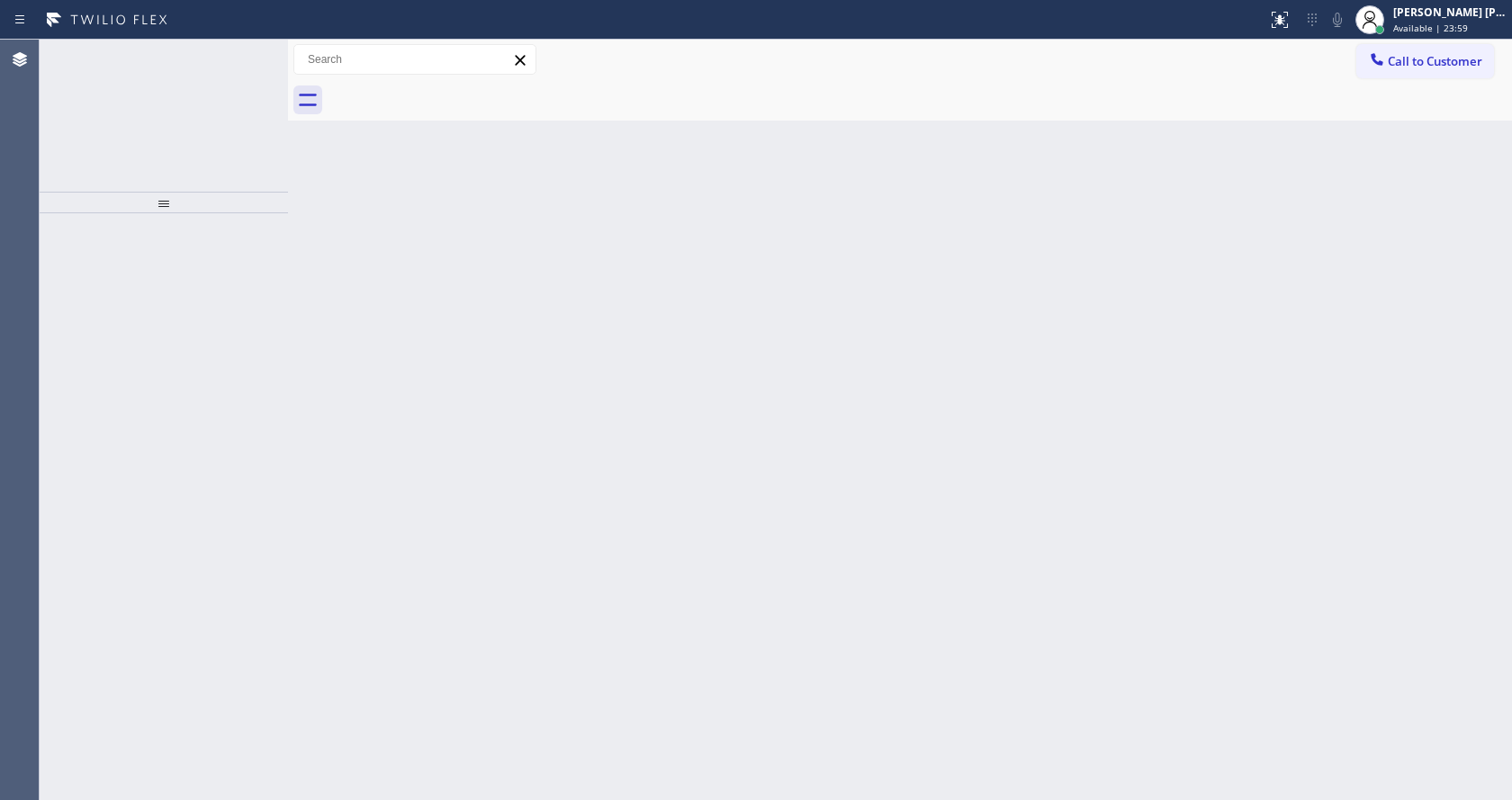
click at [558, 396] on div "Back to Dashboard Change Sender ID Customers Technicians Select a contact Outbo…" at bounding box center [900, 419] width 1224 height 760
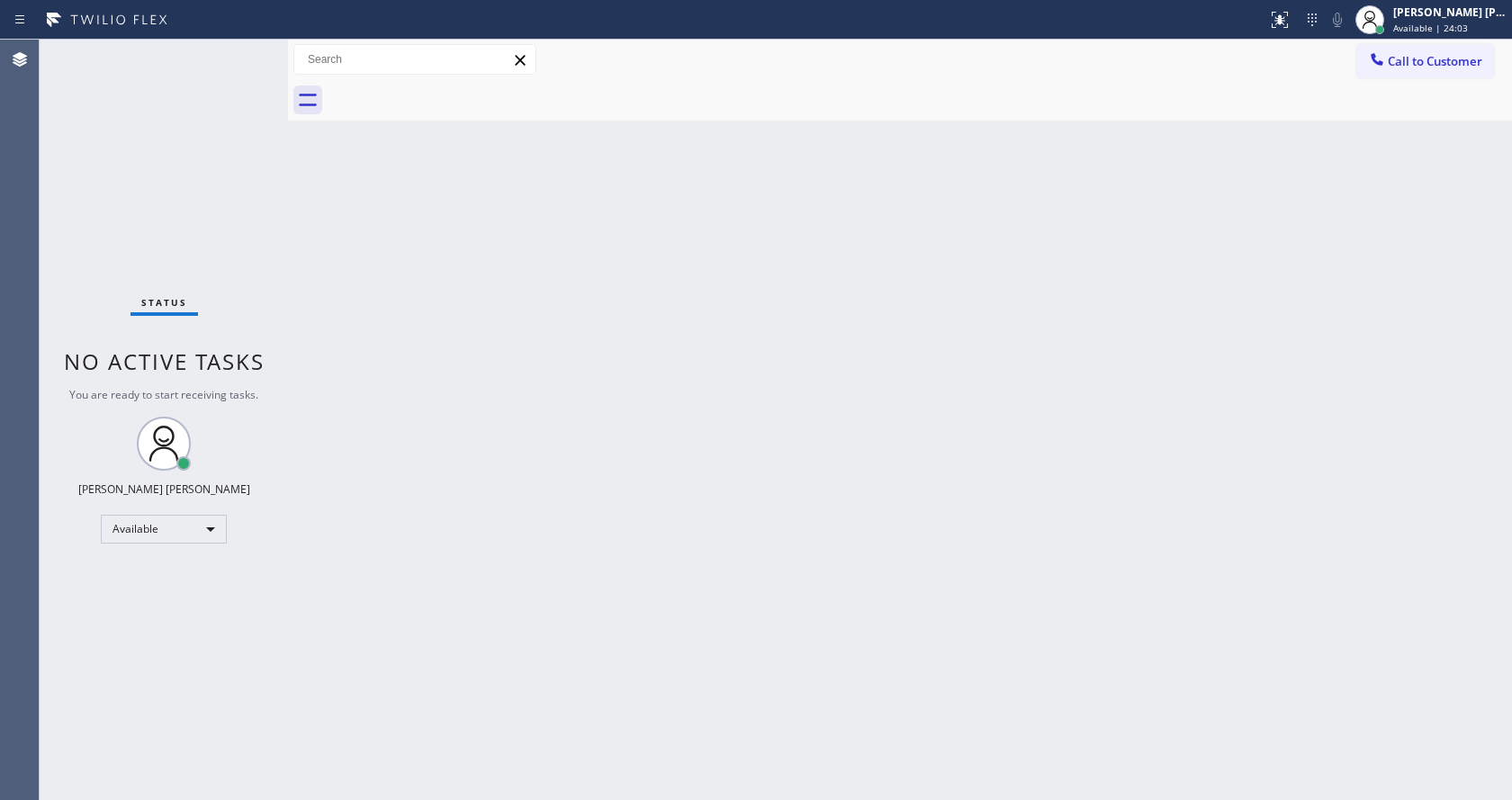
click at [474, 476] on div "Back to Dashboard Change Sender ID Customers Technicians Select a contact Outbo…" at bounding box center [900, 419] width 1224 height 760
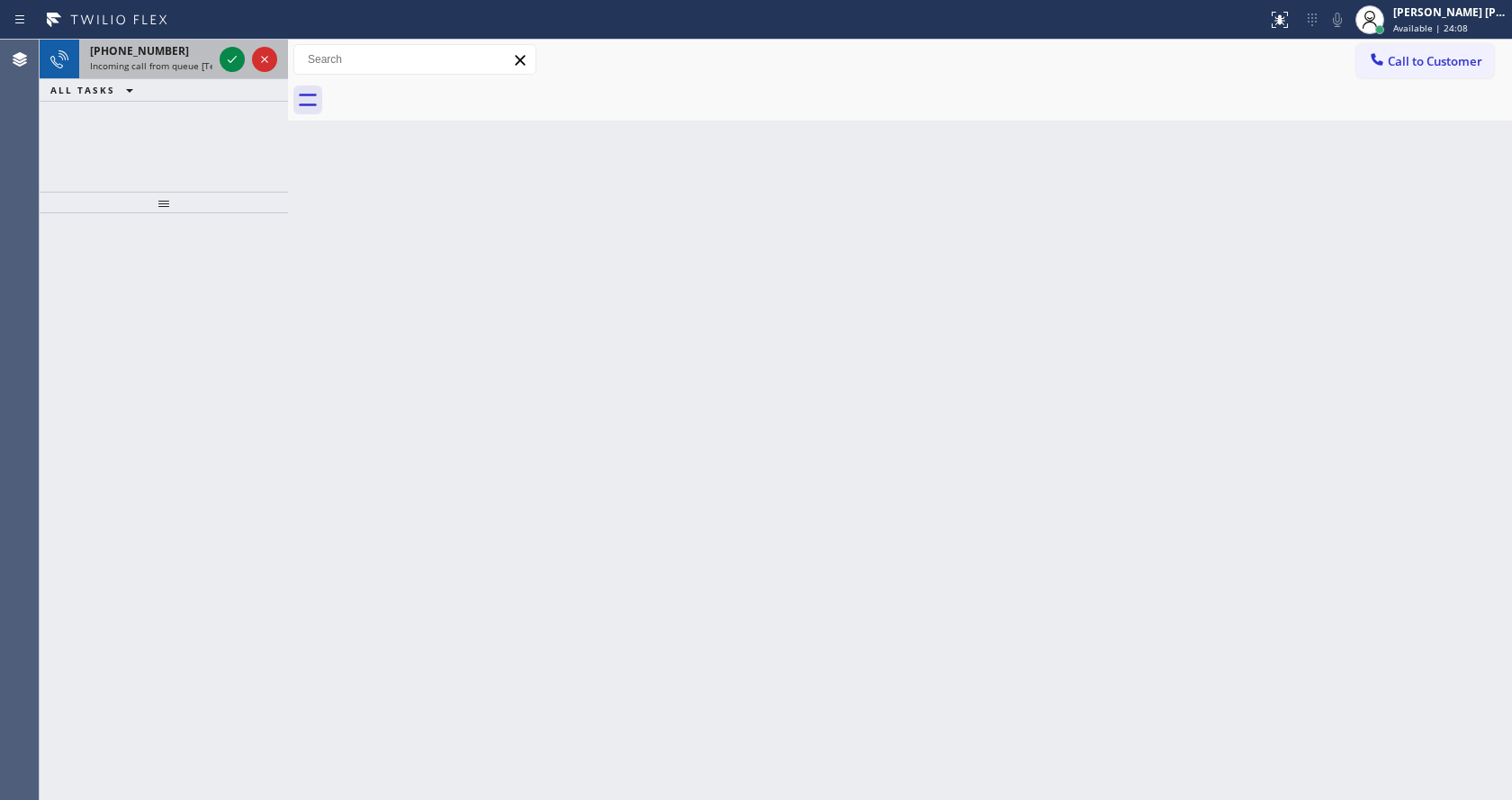
click at [202, 68] on span "Incoming call from queue [Test] All" at bounding box center [164, 66] width 149 height 13
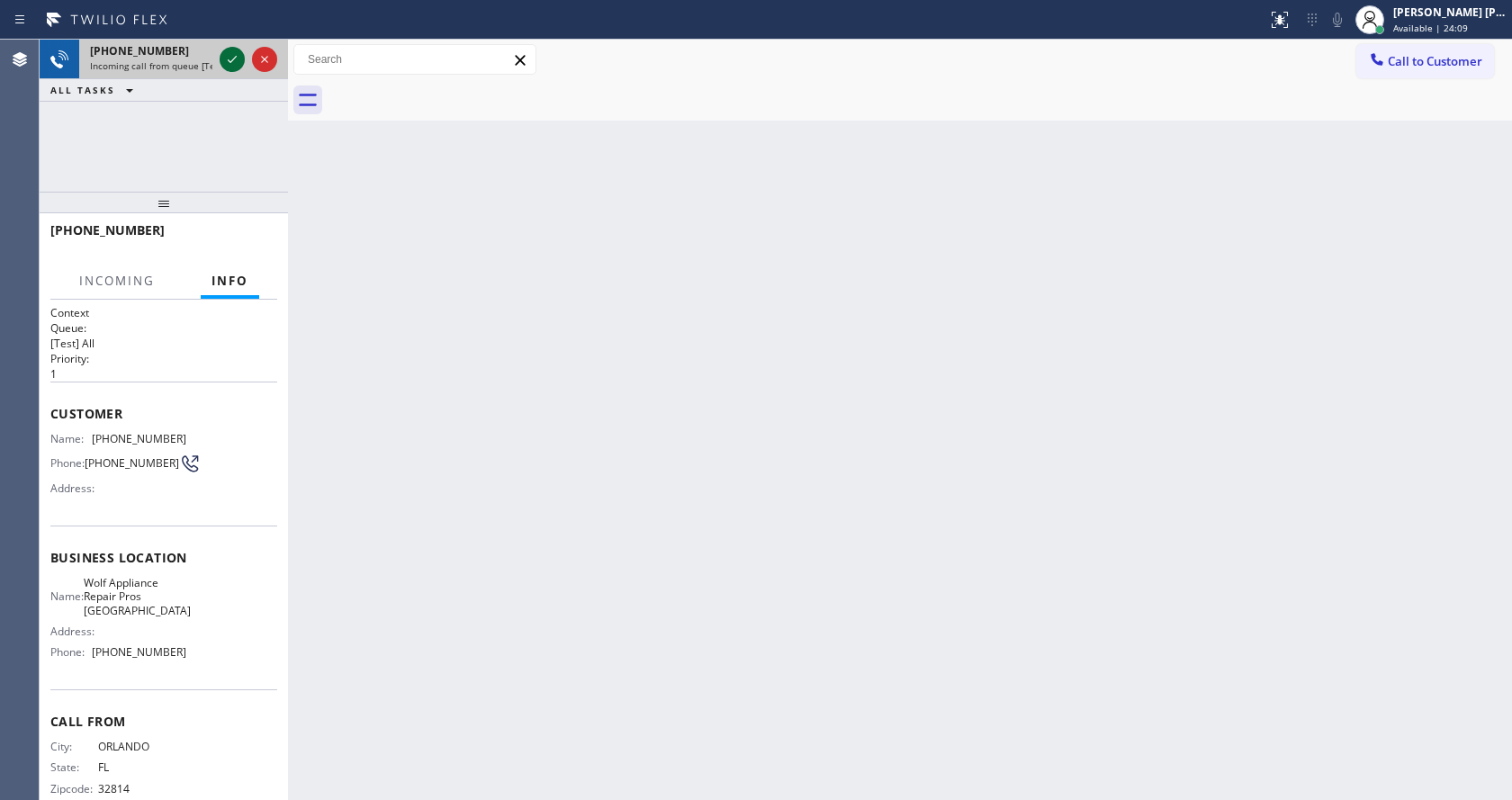
click at [236, 59] on icon at bounding box center [232, 58] width 21 height 21
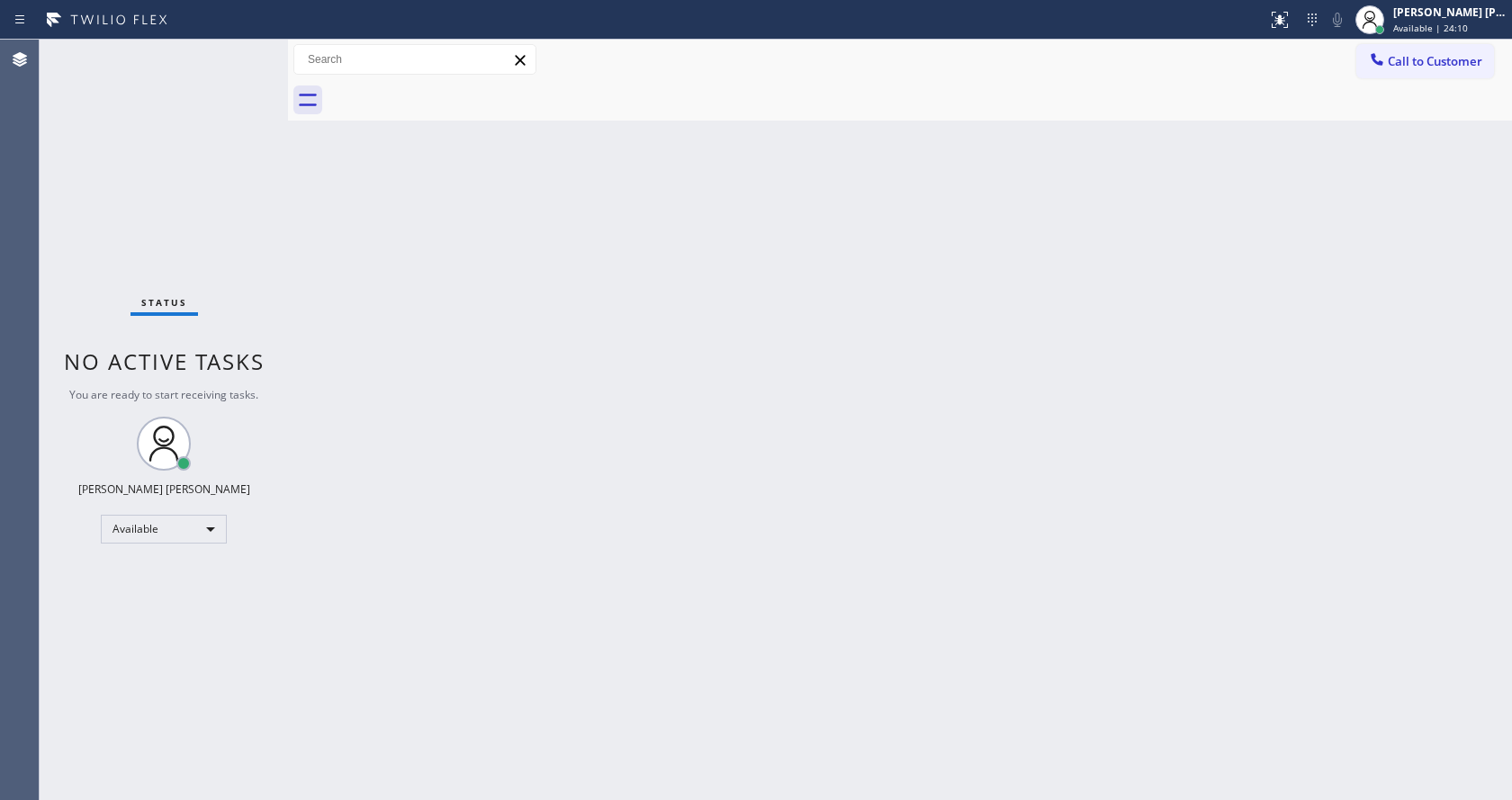
click at [622, 549] on div "Back to Dashboard Change Sender ID Customers Technicians Select a contact Outbo…" at bounding box center [900, 419] width 1224 height 760
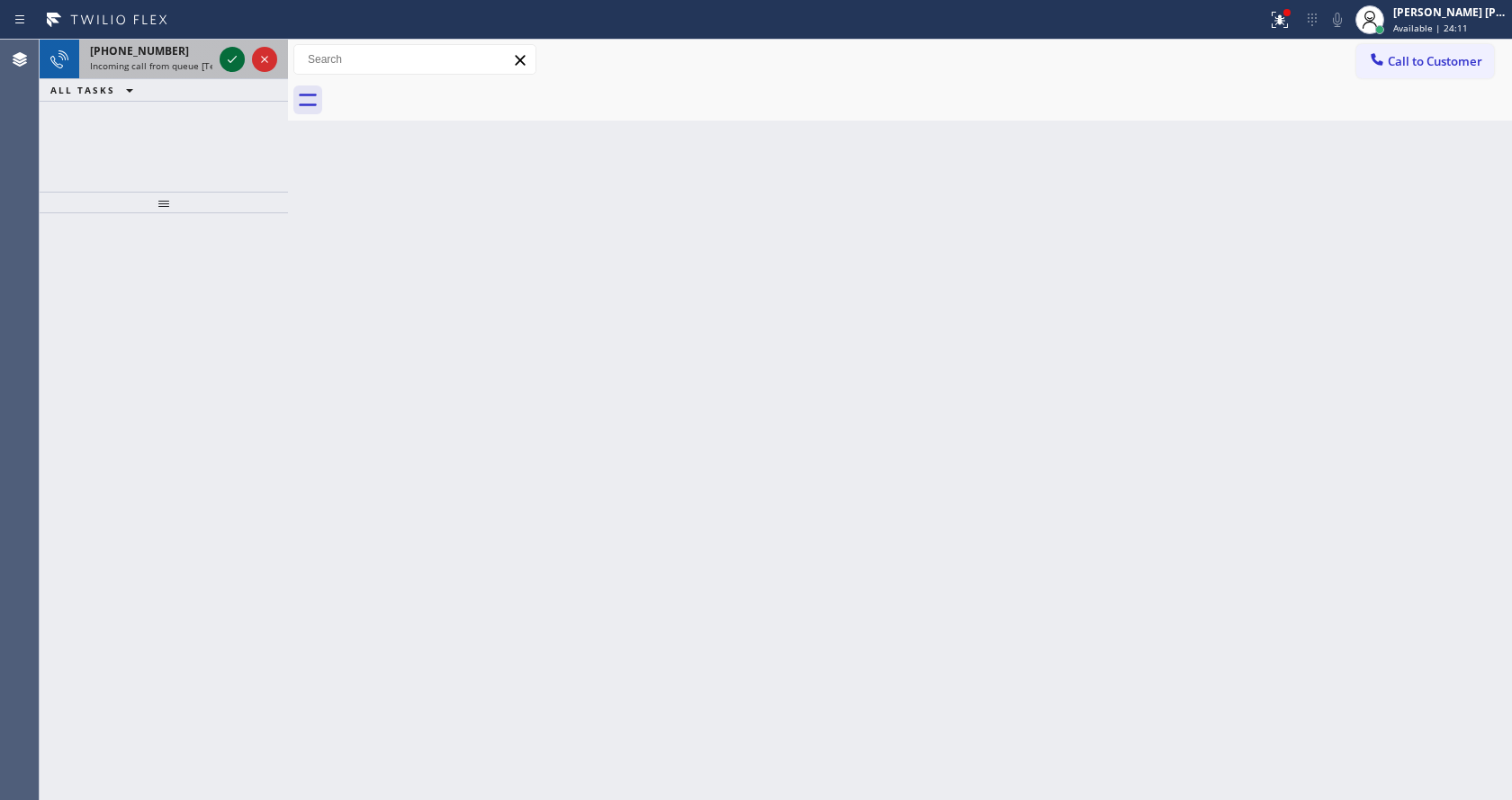
click at [233, 58] on icon at bounding box center [232, 58] width 21 height 21
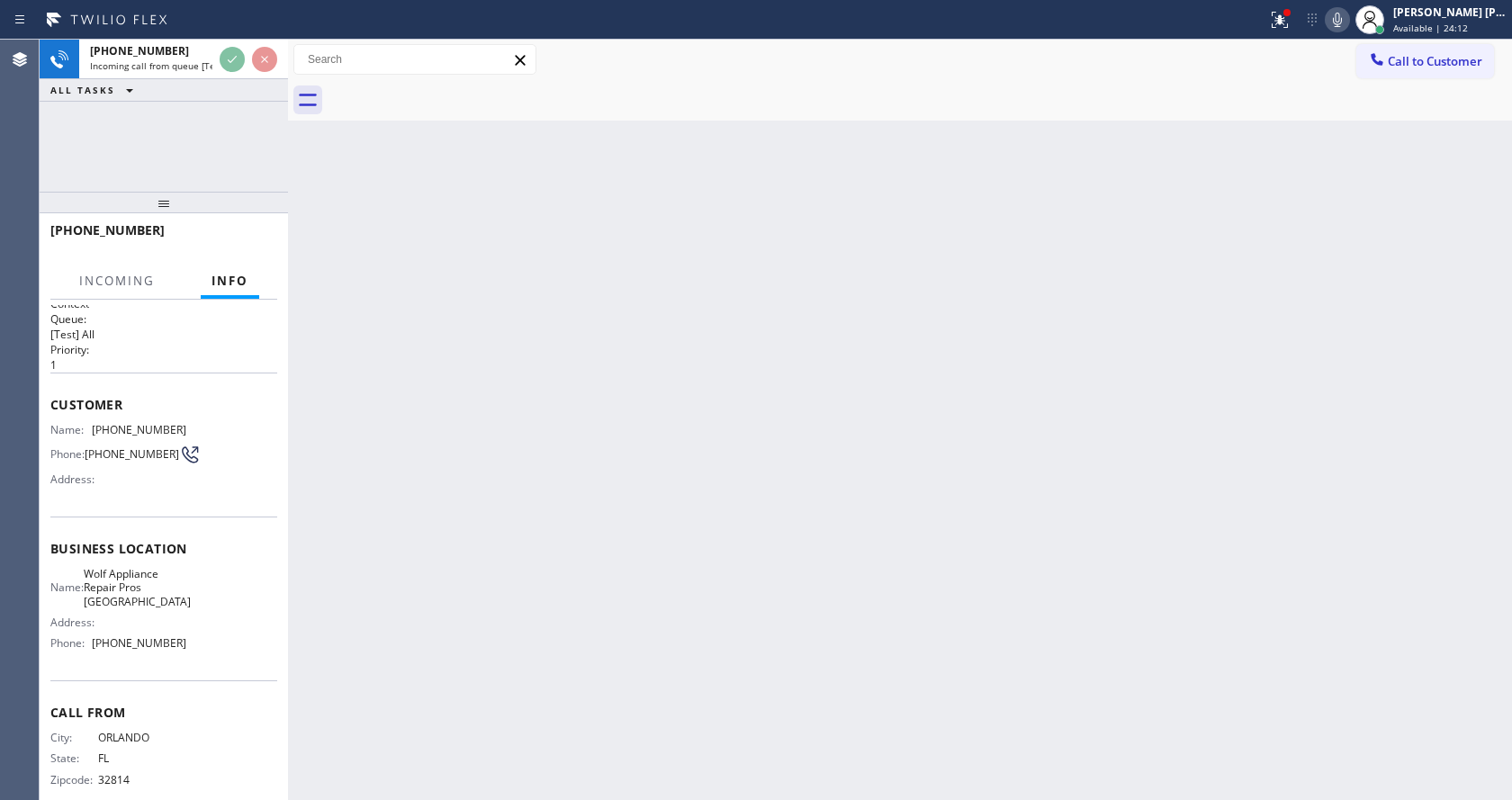
scroll to position [37, 0]
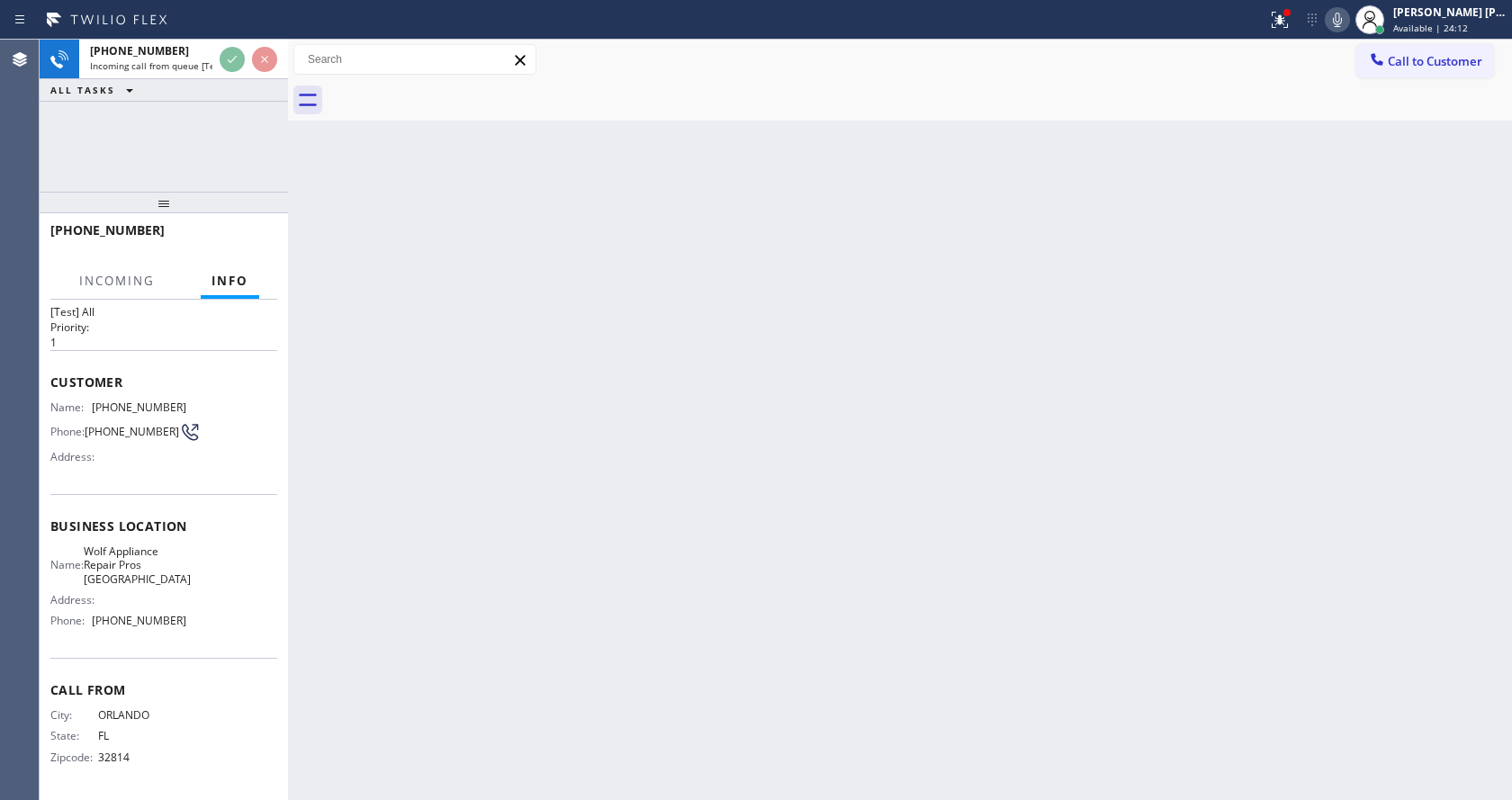
click at [500, 505] on div "Back to Dashboard Change Sender ID Customers Technicians Select a contact Outbo…" at bounding box center [900, 419] width 1224 height 760
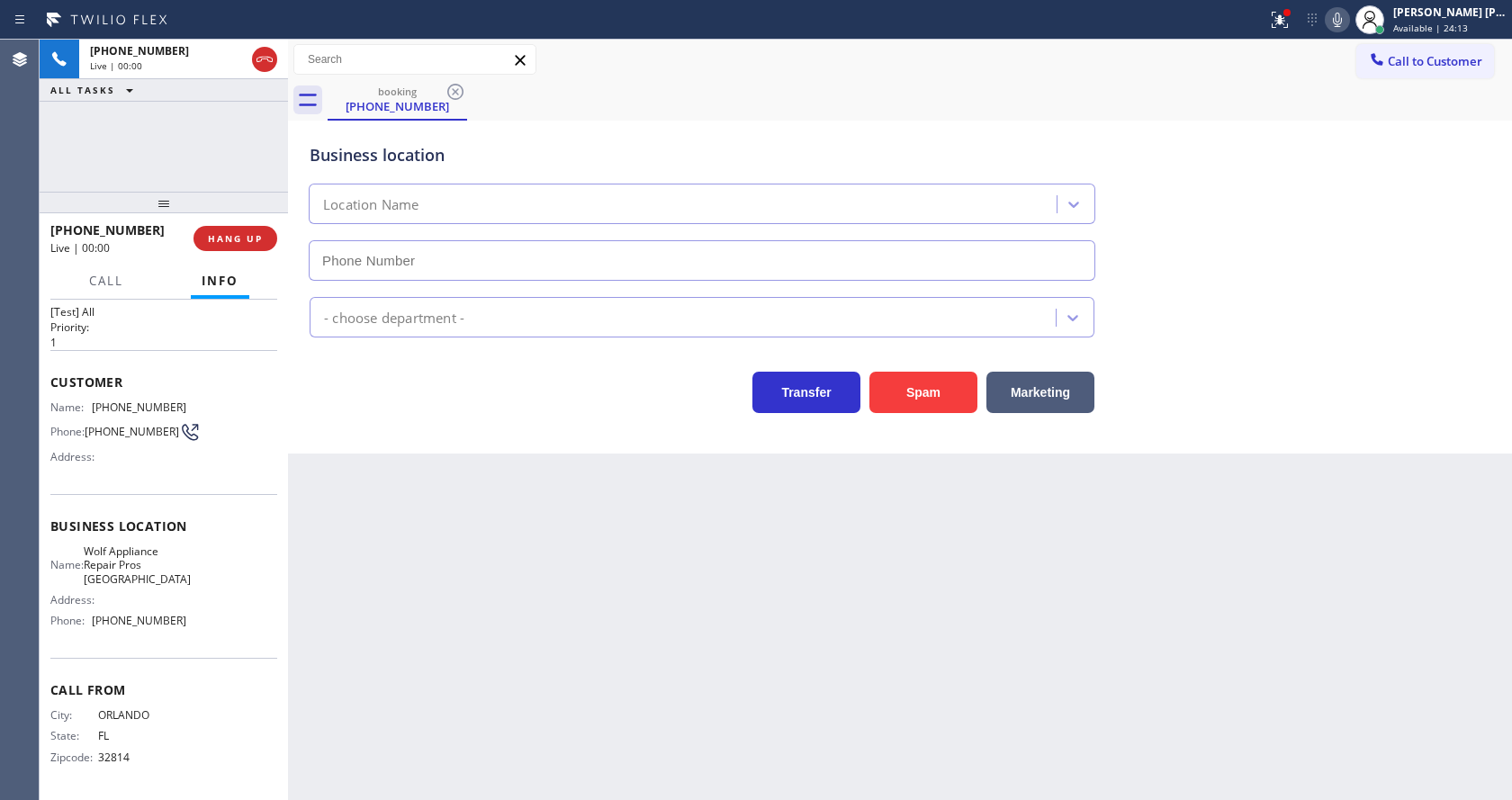
type input "[PHONE_NUMBER]"
click at [504, 551] on div "Back to Dashboard Change Sender ID Customers Technicians Select a contact Outbo…" at bounding box center [900, 419] width 1224 height 760
click at [619, 598] on div "Back to Dashboard Change Sender ID Customers Technicians Select a contact Outbo…" at bounding box center [900, 419] width 1224 height 760
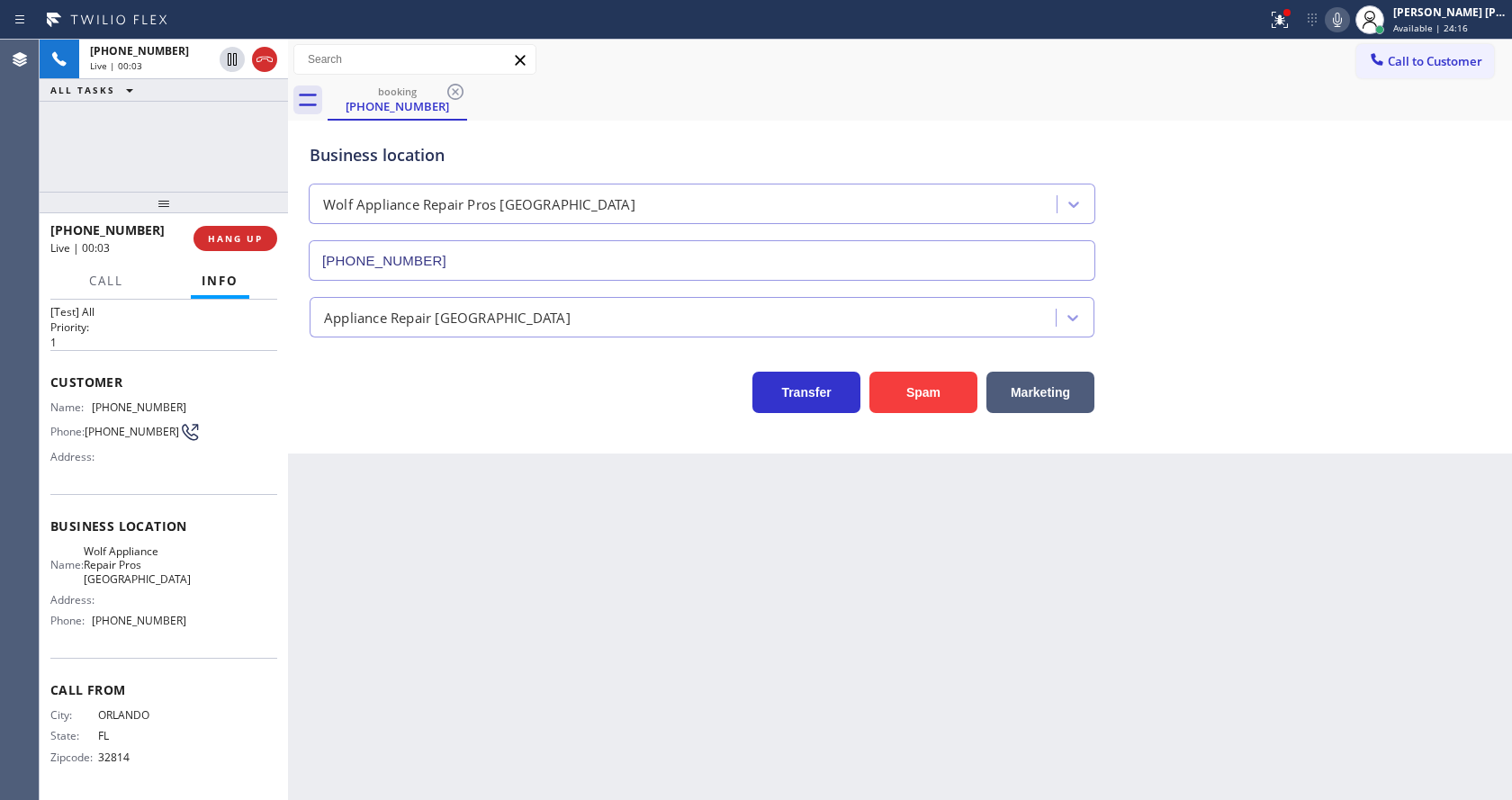
click at [582, 618] on div "Back to Dashboard Change Sender ID Customers Technicians Select a contact Outbo…" at bounding box center [900, 419] width 1224 height 760
click at [1287, 27] on icon at bounding box center [1279, 19] width 21 height 21
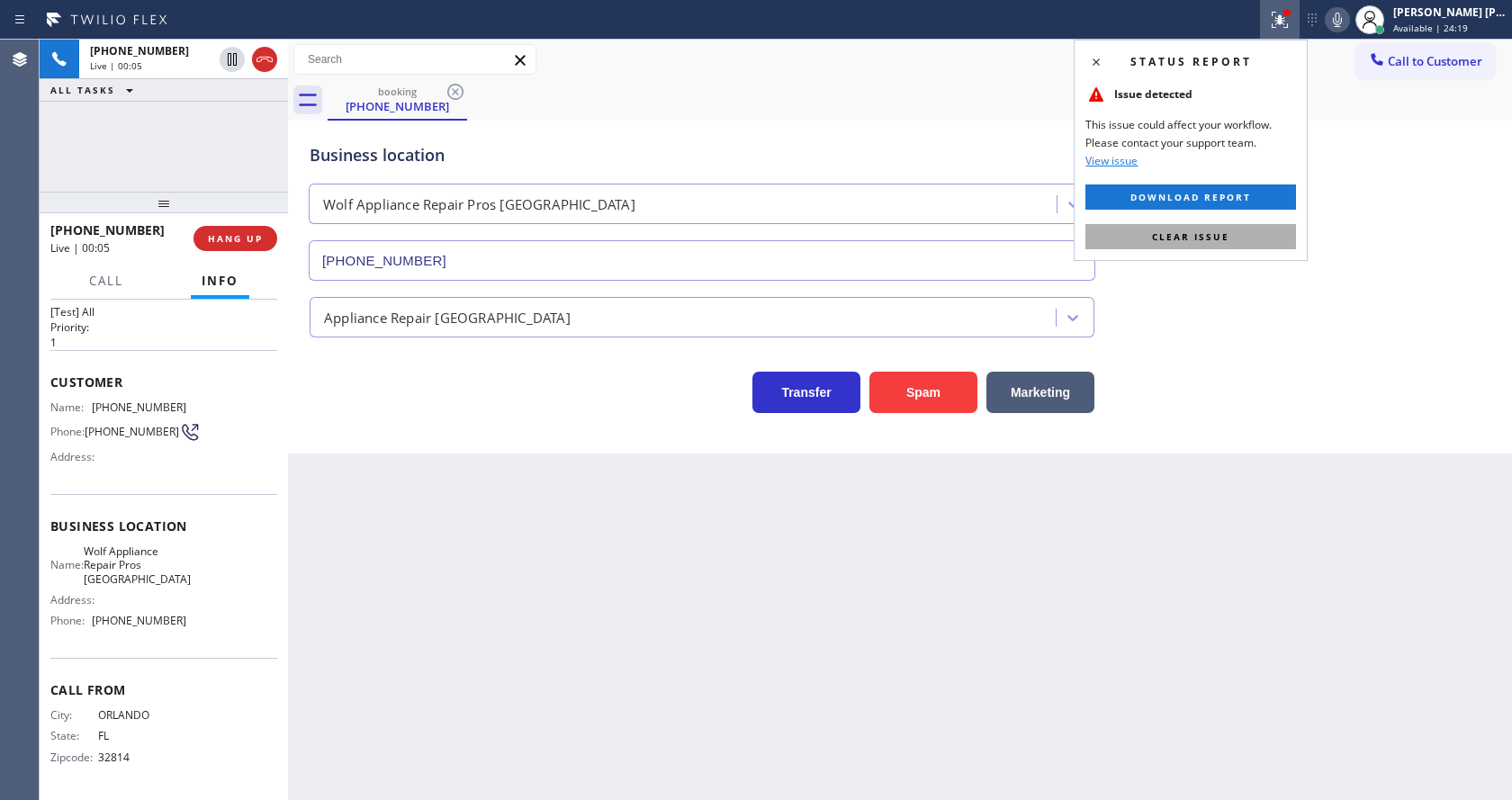
click at [1216, 231] on span "Clear issue" at bounding box center [1191, 237] width 78 height 13
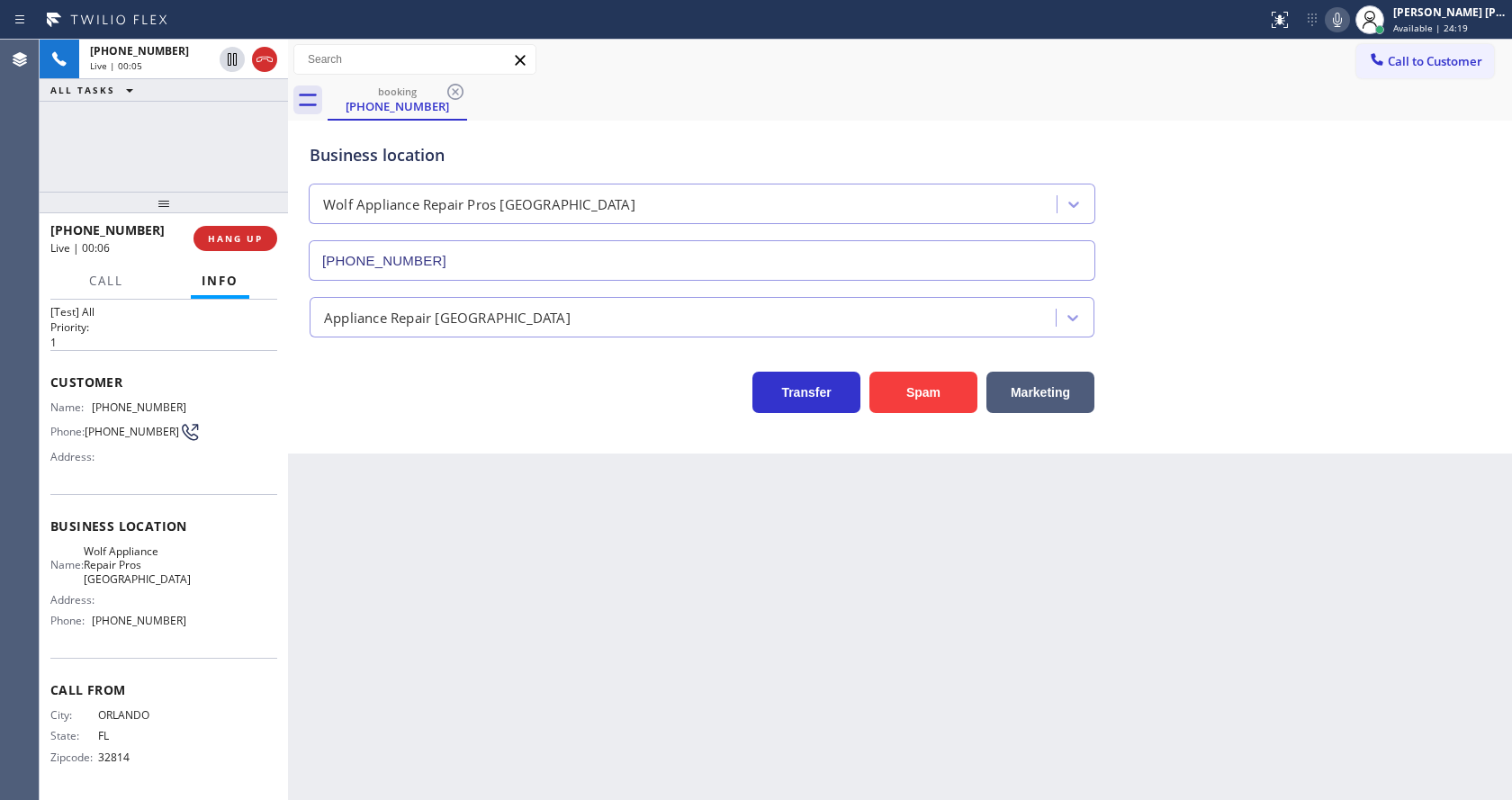
drag, startPoint x: 1341, startPoint y: 207, endPoint x: 952, endPoint y: 459, distance: 463.5
click at [1337, 209] on div "Business location Wolf Appliance Repair Pros [GEOGRAPHIC_DATA] [PHONE_NUMBER]" at bounding box center [900, 199] width 1188 height 163
click at [928, 394] on button "Spam" at bounding box center [924, 392] width 108 height 42
click at [665, 587] on div "Back to Dashboard Change Sender ID Customers Technicians Select a contact Outbo…" at bounding box center [900, 419] width 1224 height 760
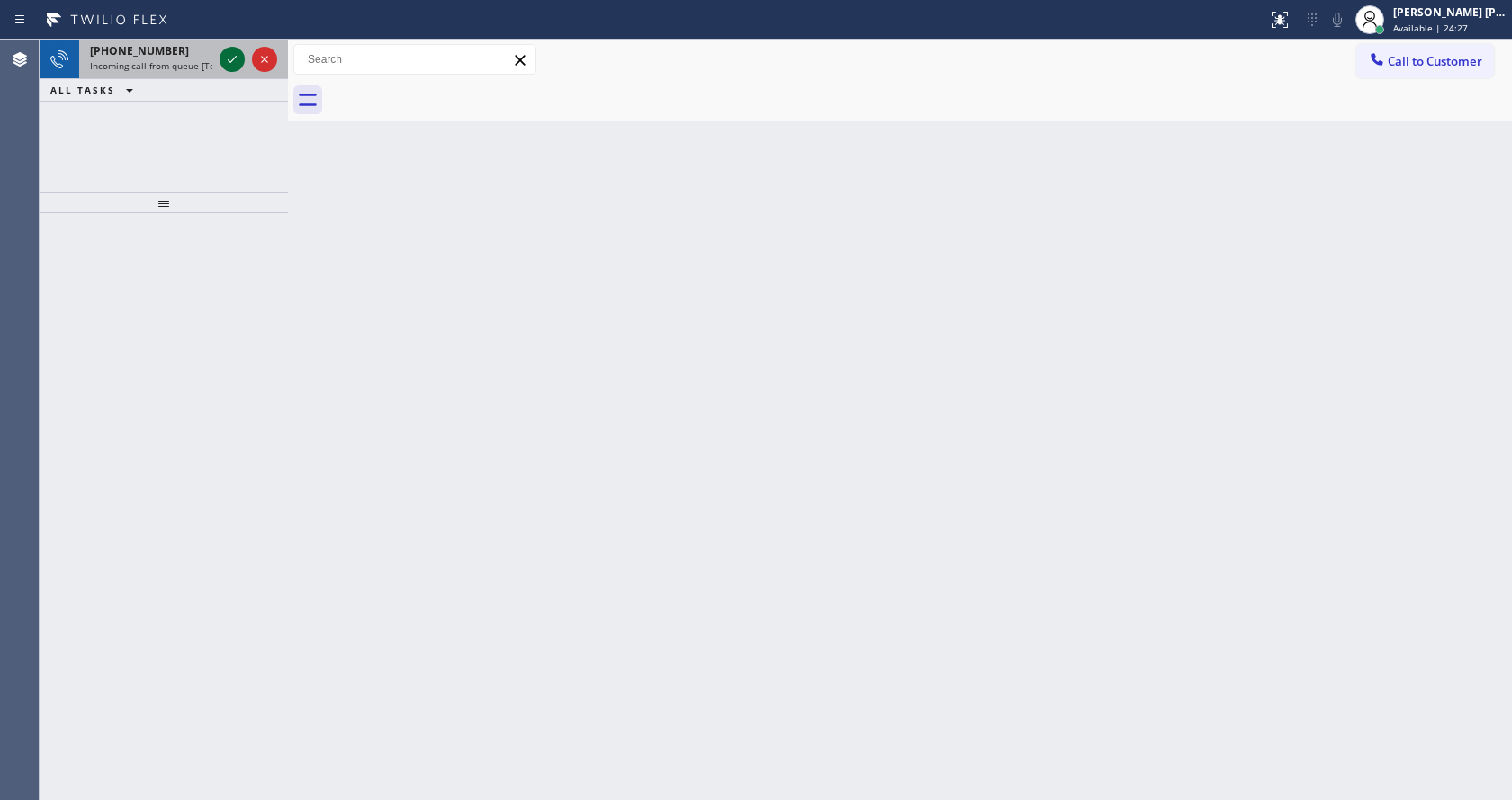
click at [234, 57] on icon at bounding box center [232, 58] width 21 height 21
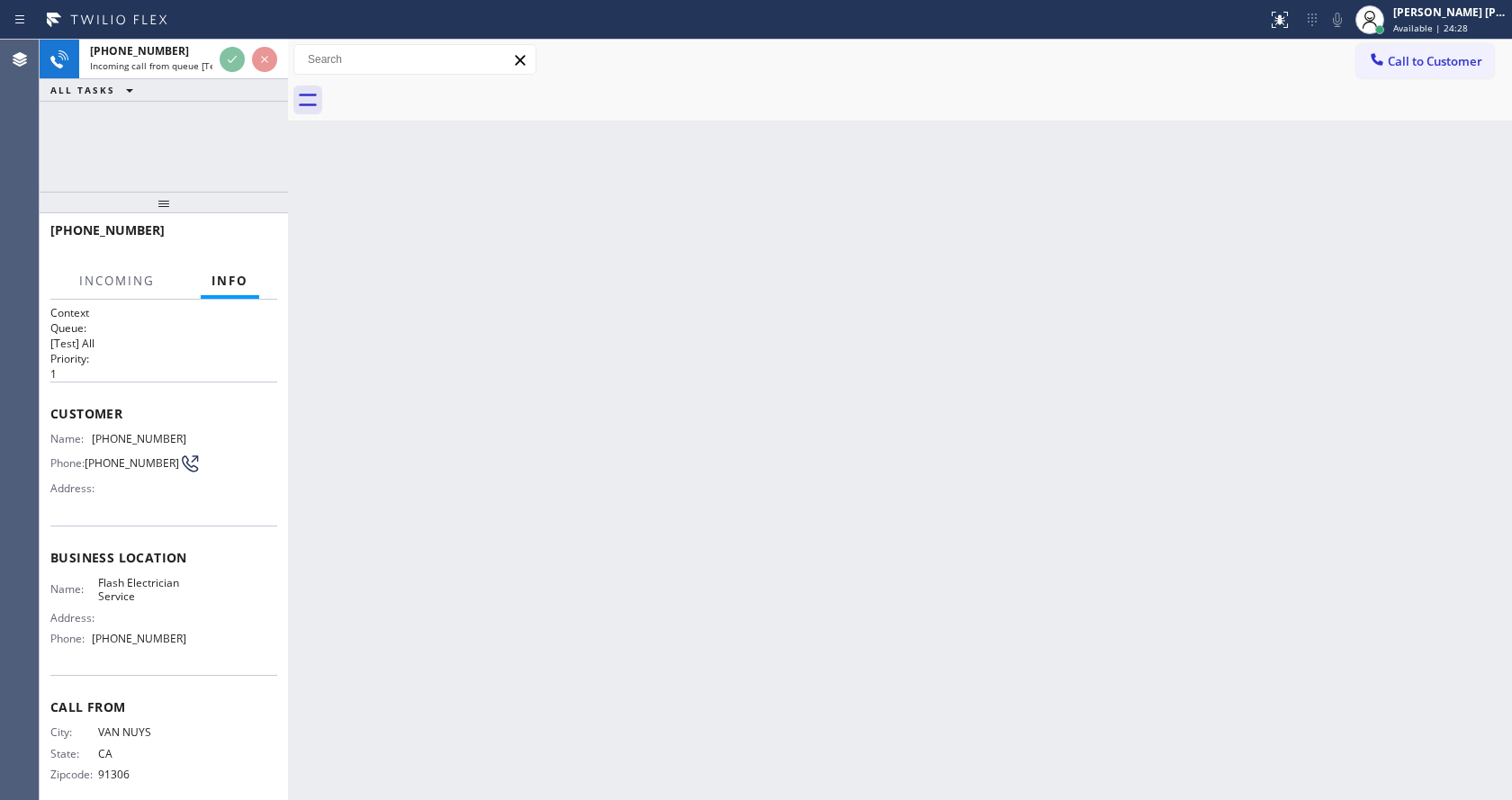
scroll to position [23, 0]
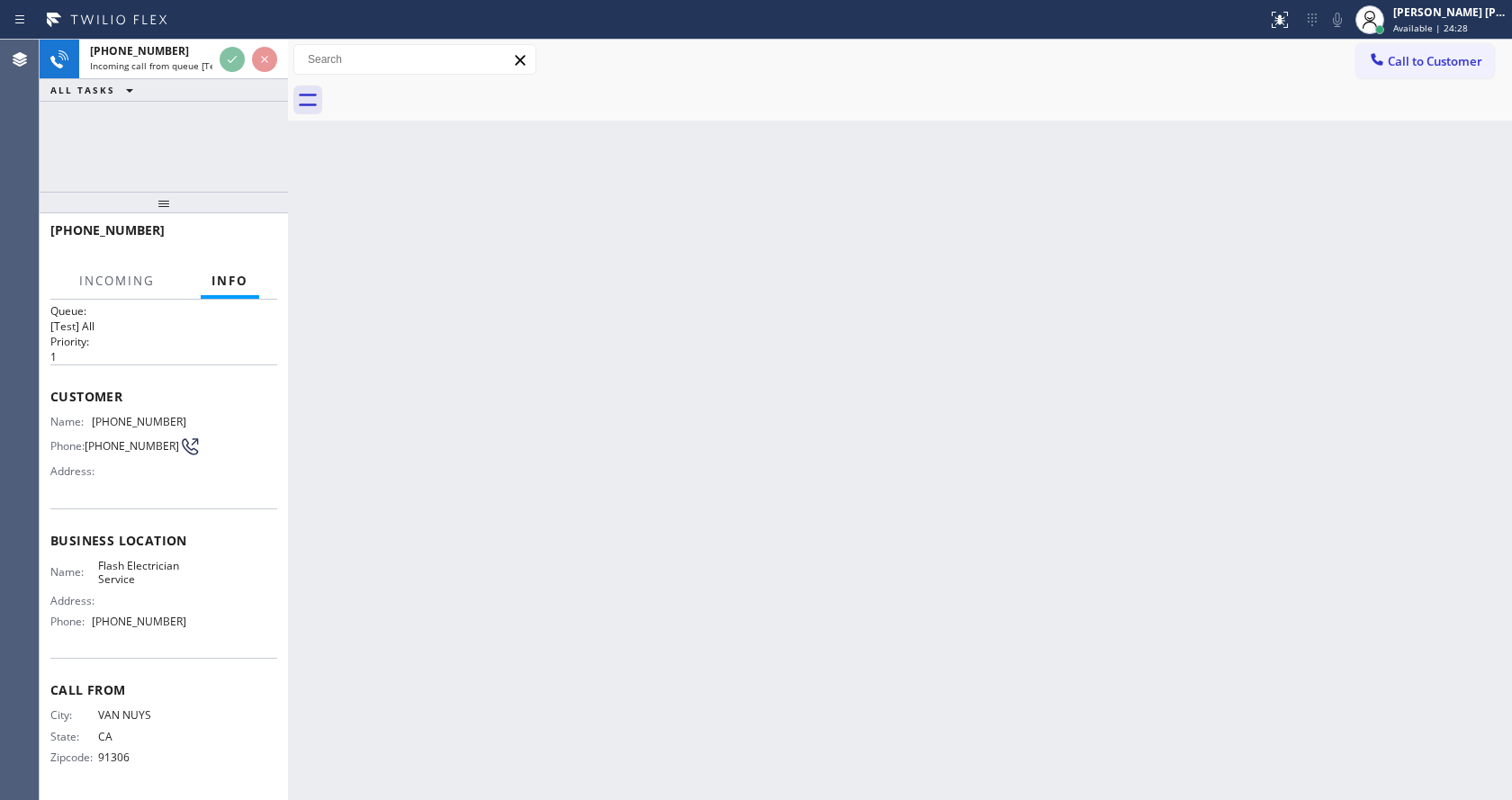
click at [539, 551] on div "Back to Dashboard Change Sender ID Customers Technicians Select a contact Outbo…" at bounding box center [900, 419] width 1224 height 760
click at [1413, 24] on span "Available | 24:31" at bounding box center [1430, 28] width 75 height 13
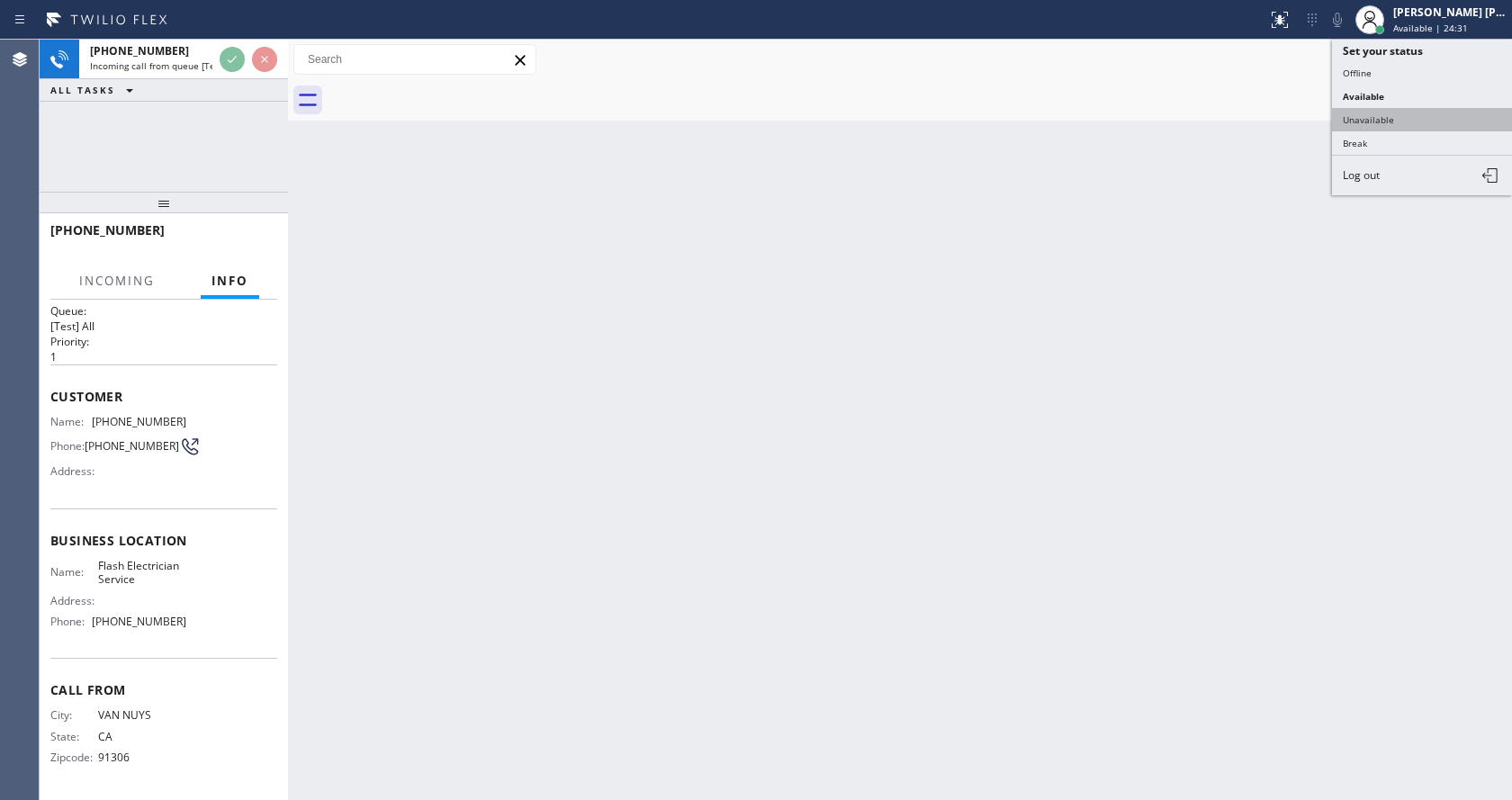
click at [1380, 117] on button "Unavailable" at bounding box center [1422, 119] width 180 height 23
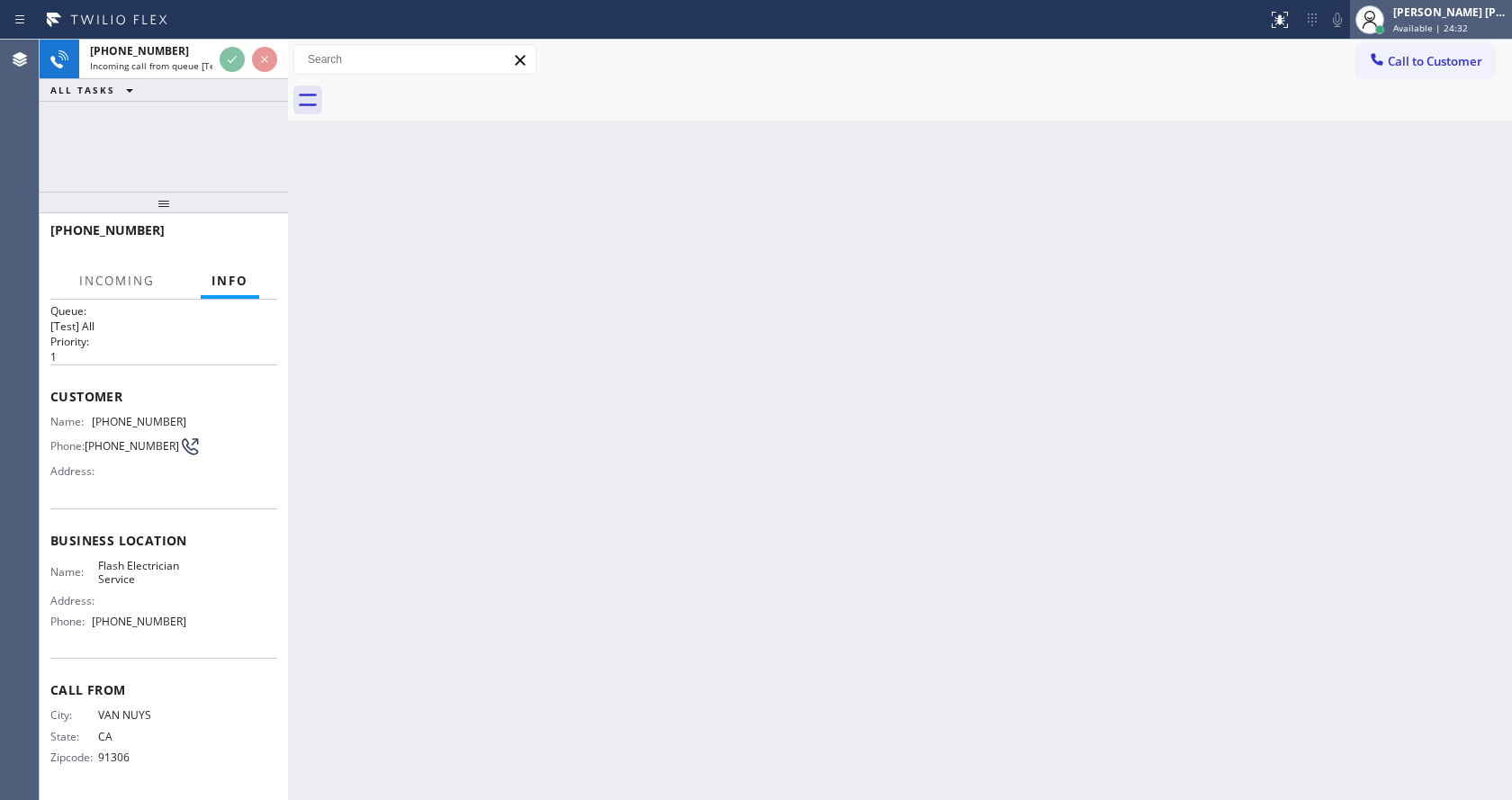
click at [1433, 11] on div "[PERSON_NAME] [PERSON_NAME]" at bounding box center [1450, 12] width 113 height 16
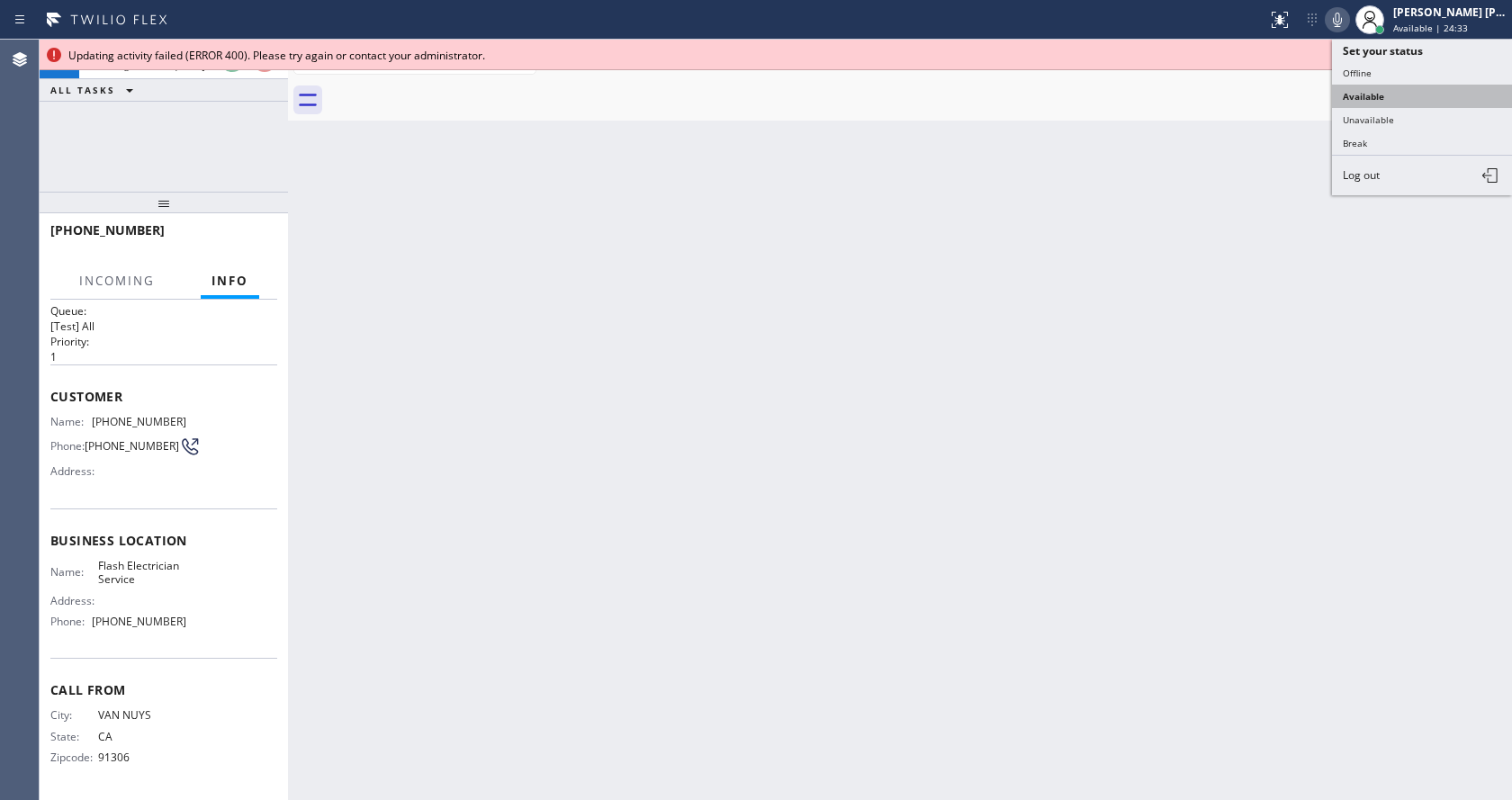
click at [1392, 93] on button "Available" at bounding box center [1422, 95] width 180 height 23
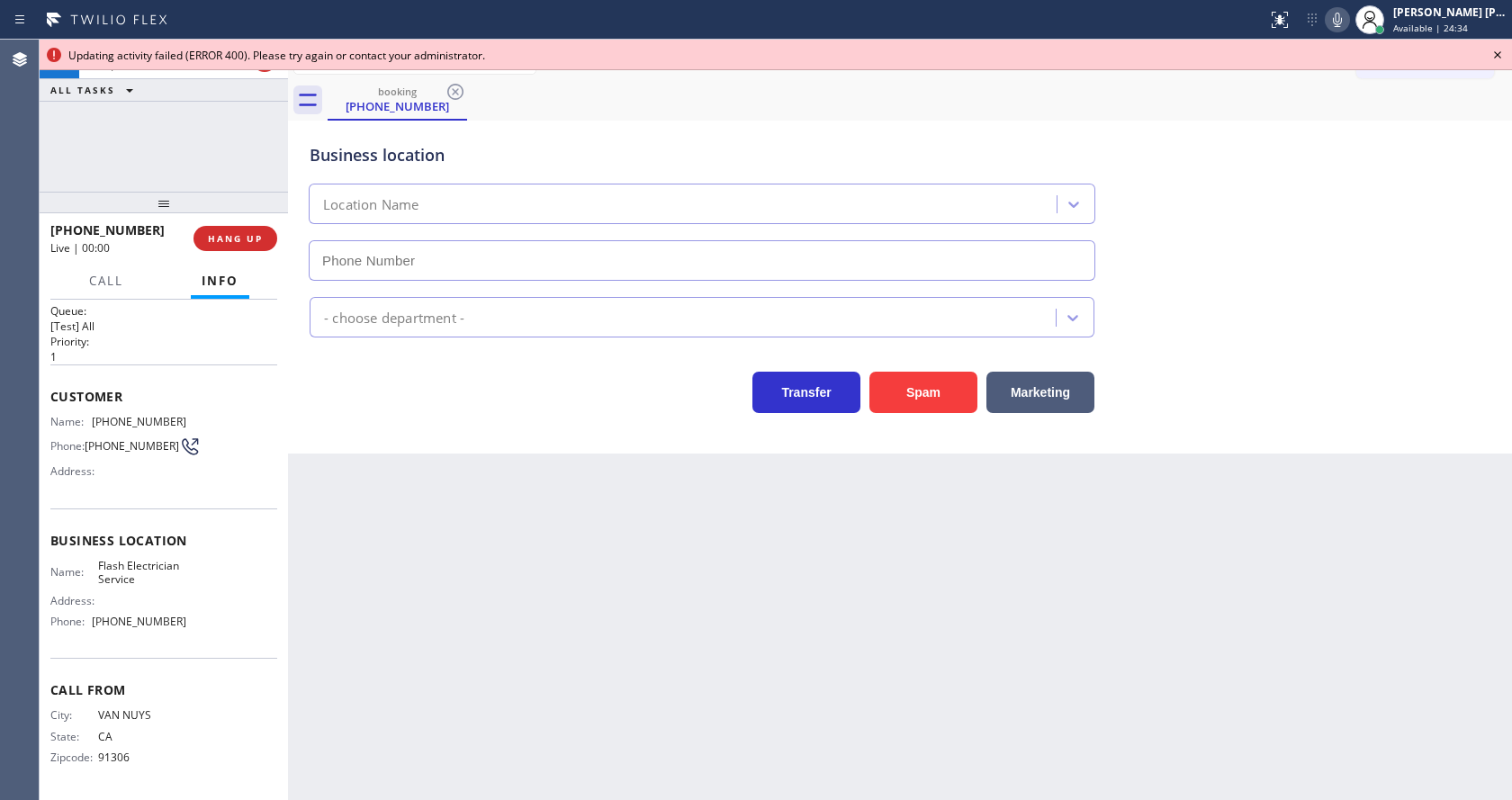
type input "[PHONE_NUMBER]"
click at [1228, 392] on div "Transfer Spam Marketing" at bounding box center [900, 384] width 1188 height 57
click at [1503, 56] on icon at bounding box center [1497, 55] width 21 height 21
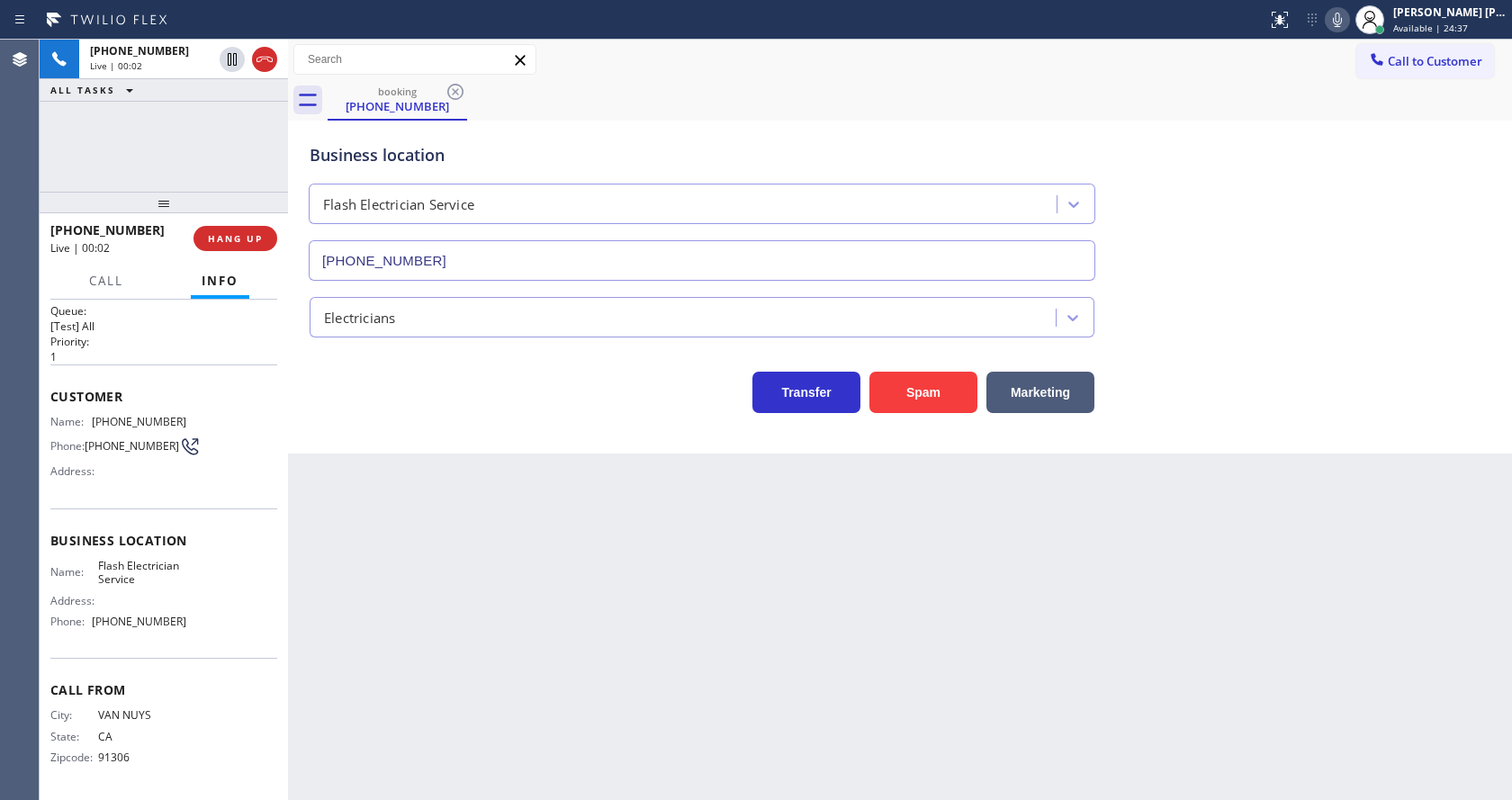
click at [1381, 332] on div "Electricians" at bounding box center [900, 313] width 1188 height 47
click at [561, 619] on div "Back to Dashboard Change Sender ID Customers Technicians Select a contact Outbo…" at bounding box center [900, 419] width 1224 height 760
click at [144, 513] on div "Business location Name: Flash Electrician Service Address: Phone: [PHONE_NUMBER]" at bounding box center [163, 583] width 227 height 150
click at [624, 708] on div "Back to Dashboard Change Sender ID Customers Technicians Select a contact Outbo…" at bounding box center [900, 419] width 1224 height 760
click at [451, 531] on div "Back to Dashboard Change Sender ID Customers Technicians Select a contact Outbo…" at bounding box center [900, 419] width 1224 height 760
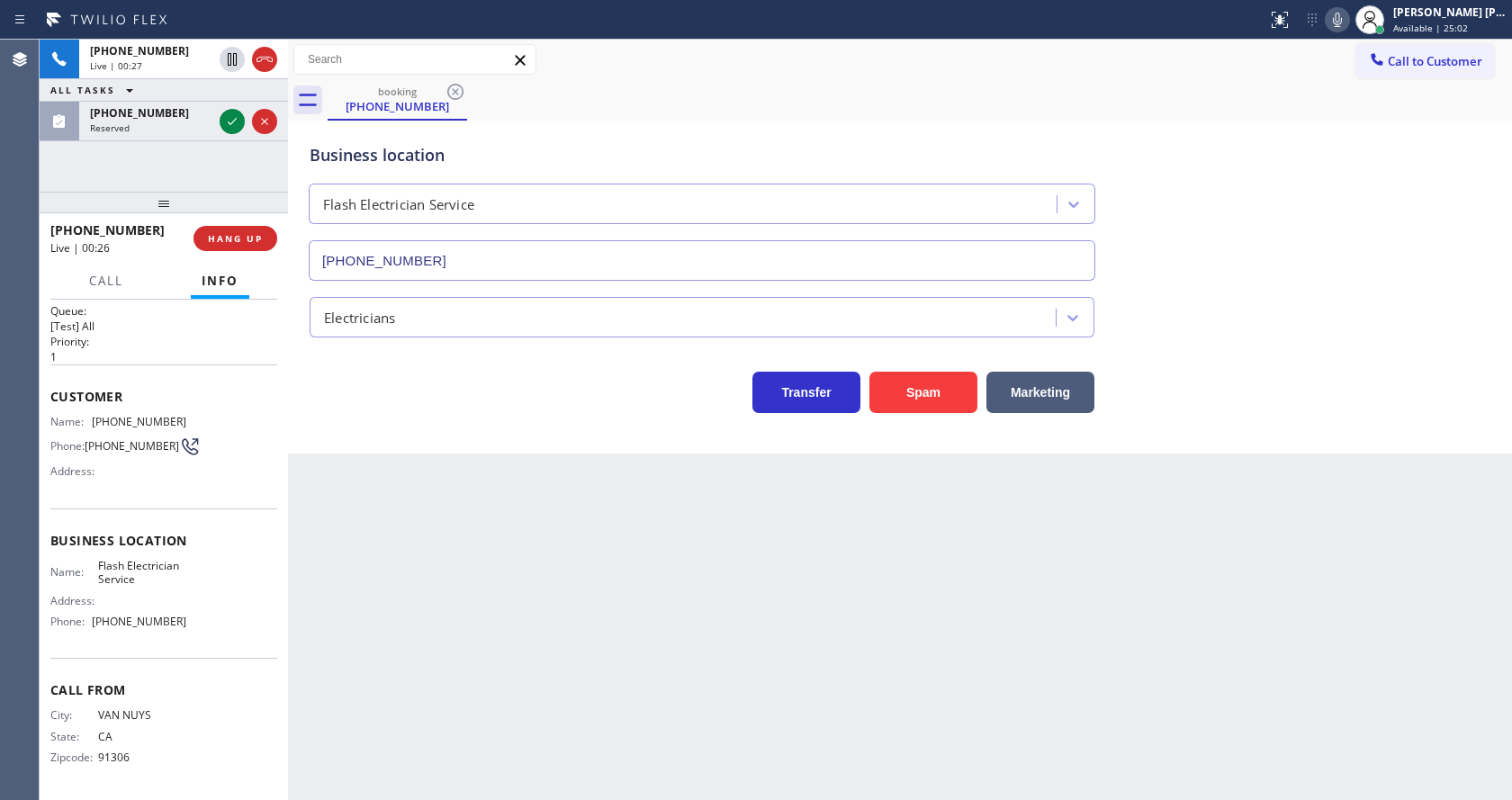
click at [1204, 317] on div "Electricians" at bounding box center [900, 313] width 1188 height 47
click at [725, 563] on div "Back to Dashboard Change Sender ID Customers Technicians Select a contact Outbo…" at bounding box center [900, 419] width 1224 height 760
click at [441, 735] on div "Back to Dashboard Change Sender ID Customers Technicians Select a contact Outbo…" at bounding box center [900, 419] width 1224 height 760
click at [705, 572] on div "Back to Dashboard Change Sender ID Customers Technicians Select a contact Outbo…" at bounding box center [900, 419] width 1224 height 760
click at [173, 131] on div "[PHONE_NUMBER] Live | 00:30 ALL TASKS ALL TASKS ACTIVE TASKS TASKS IN WRAP UP" at bounding box center [164, 116] width 248 height 152
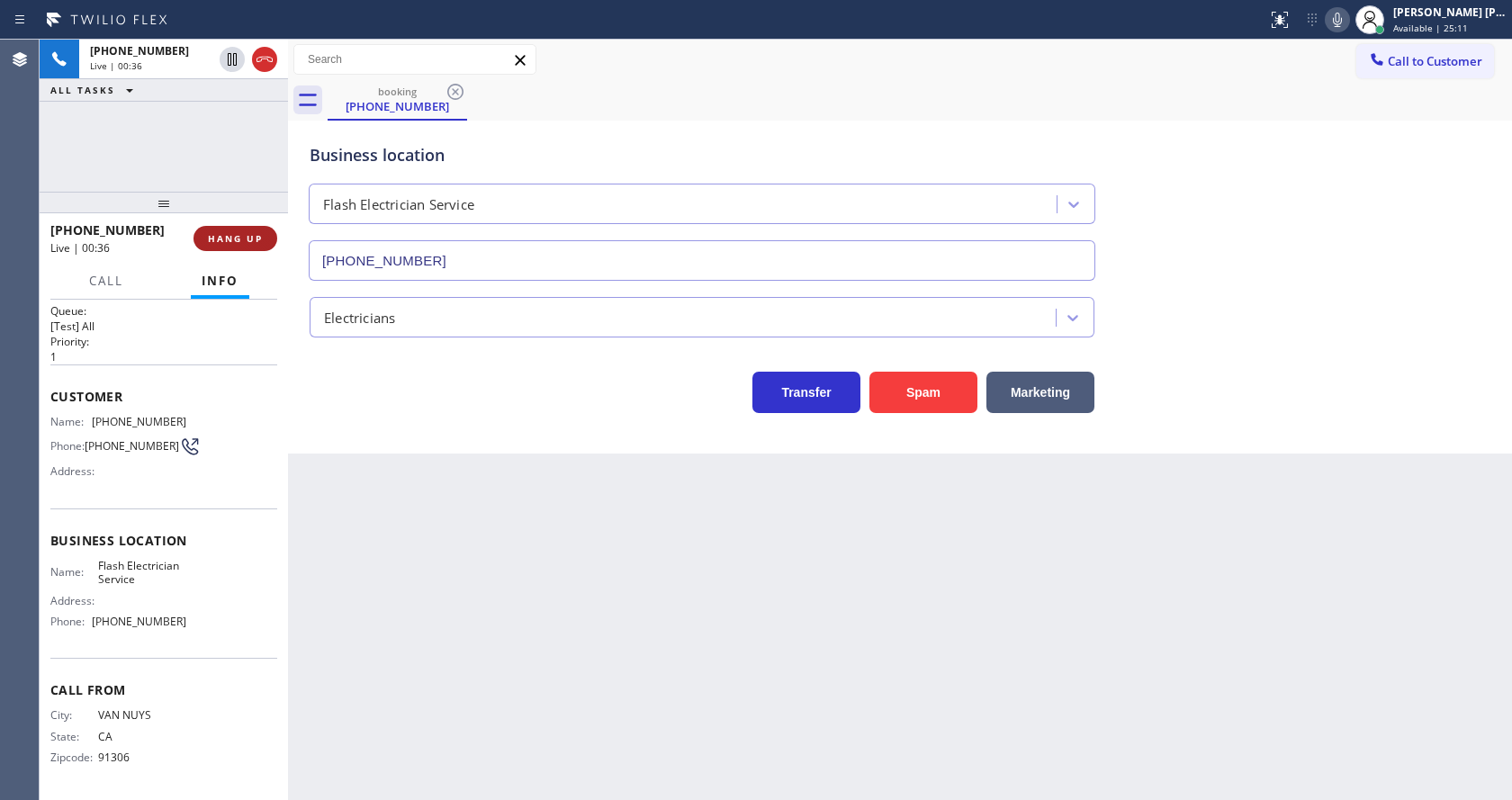
click at [247, 231] on button "HANG UP" at bounding box center [235, 238] width 83 height 25
click at [247, 231] on button "COMPLETE" at bounding box center [232, 238] width 91 height 25
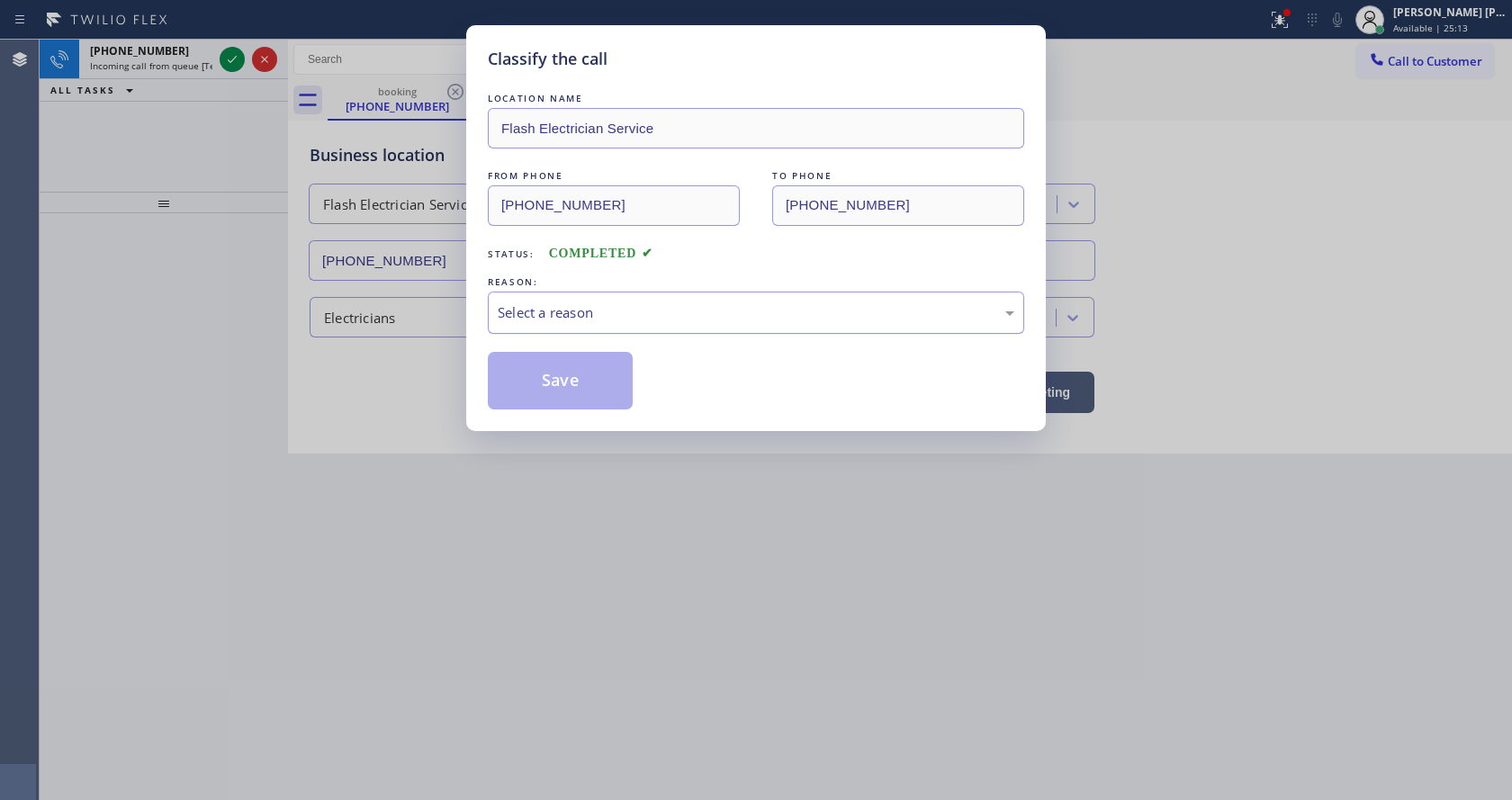
click at [497, 326] on div "Select a reason" at bounding box center [756, 313] width 536 height 43
click at [518, 390] on button "Save" at bounding box center [561, 381] width 145 height 57
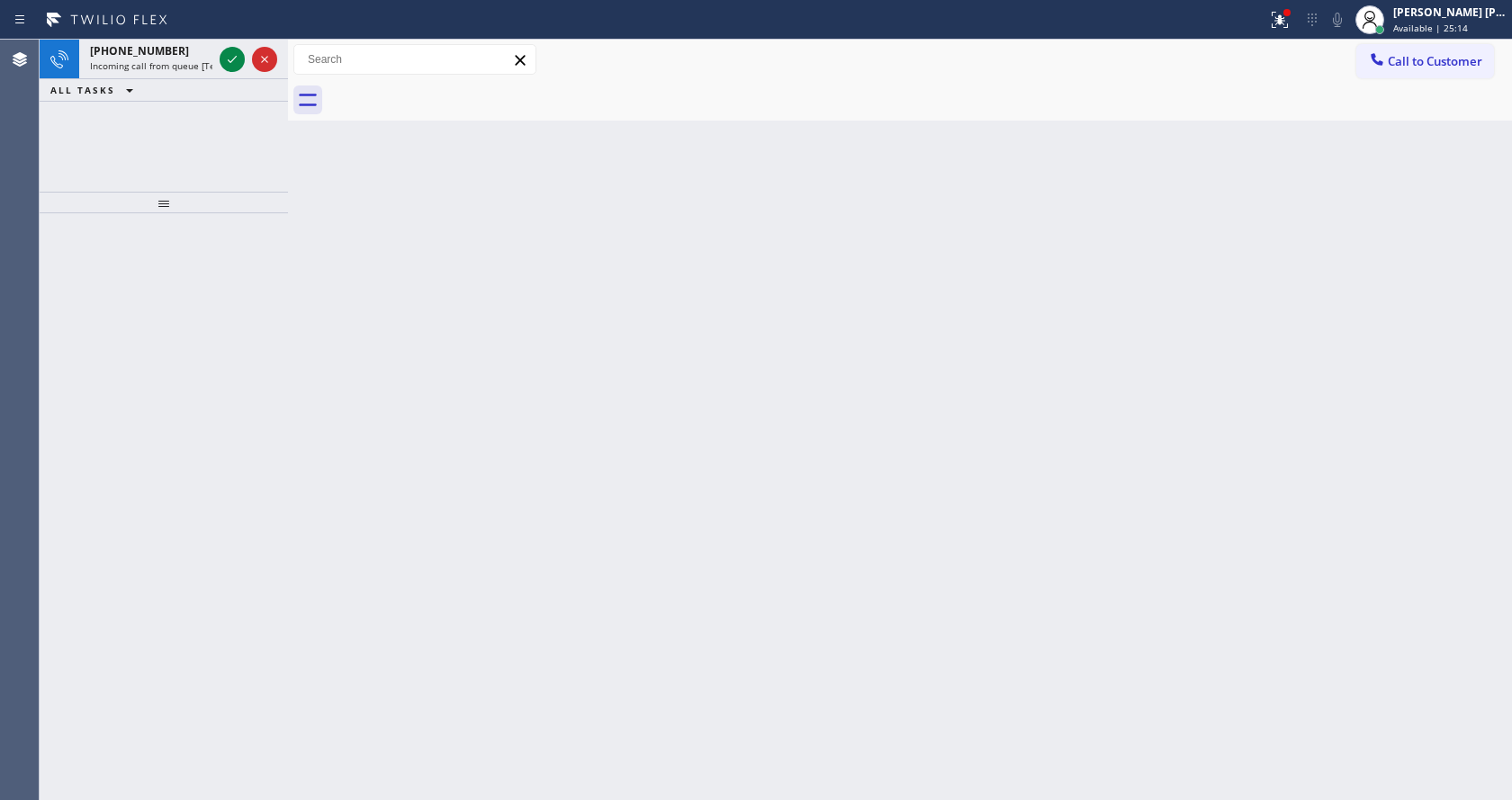
click at [228, 55] on icon at bounding box center [232, 58] width 21 height 21
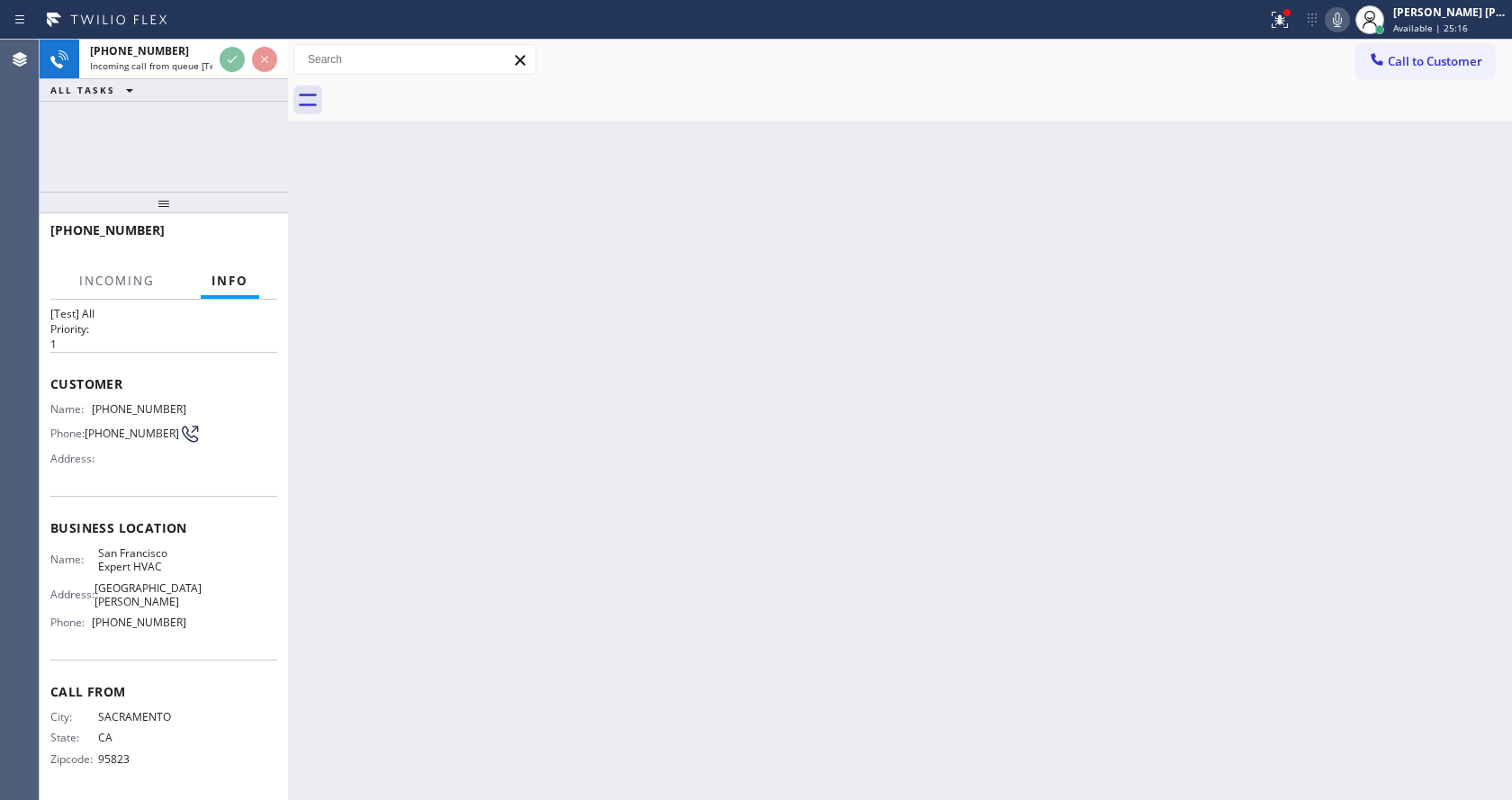
scroll to position [37, 0]
click at [681, 549] on div "Back to Dashboard Change Sender ID Customers Technicians Select a contact Outbo…" at bounding box center [900, 419] width 1224 height 760
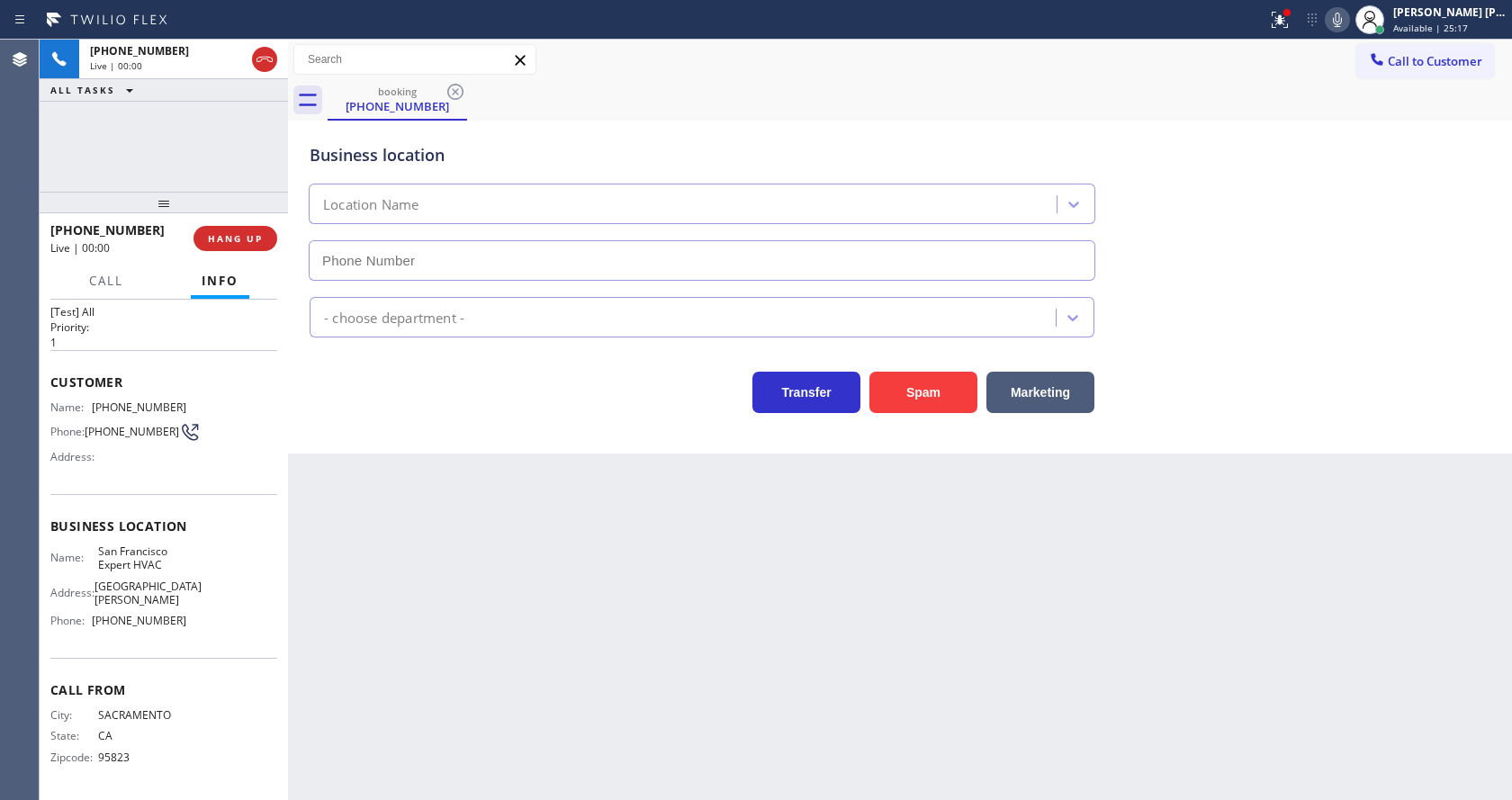
type input "[PHONE_NUMBER]"
click at [545, 596] on div "Back to Dashboard Change Sender ID Customers Technicians Select a contact Outbo…" at bounding box center [900, 419] width 1224 height 760
click at [383, 446] on div "Business location [GEOGRAPHIC_DATA] Expert HVAC [PHONE_NUMBER] HVAC Transfer Sp…" at bounding box center [900, 286] width 1224 height 332
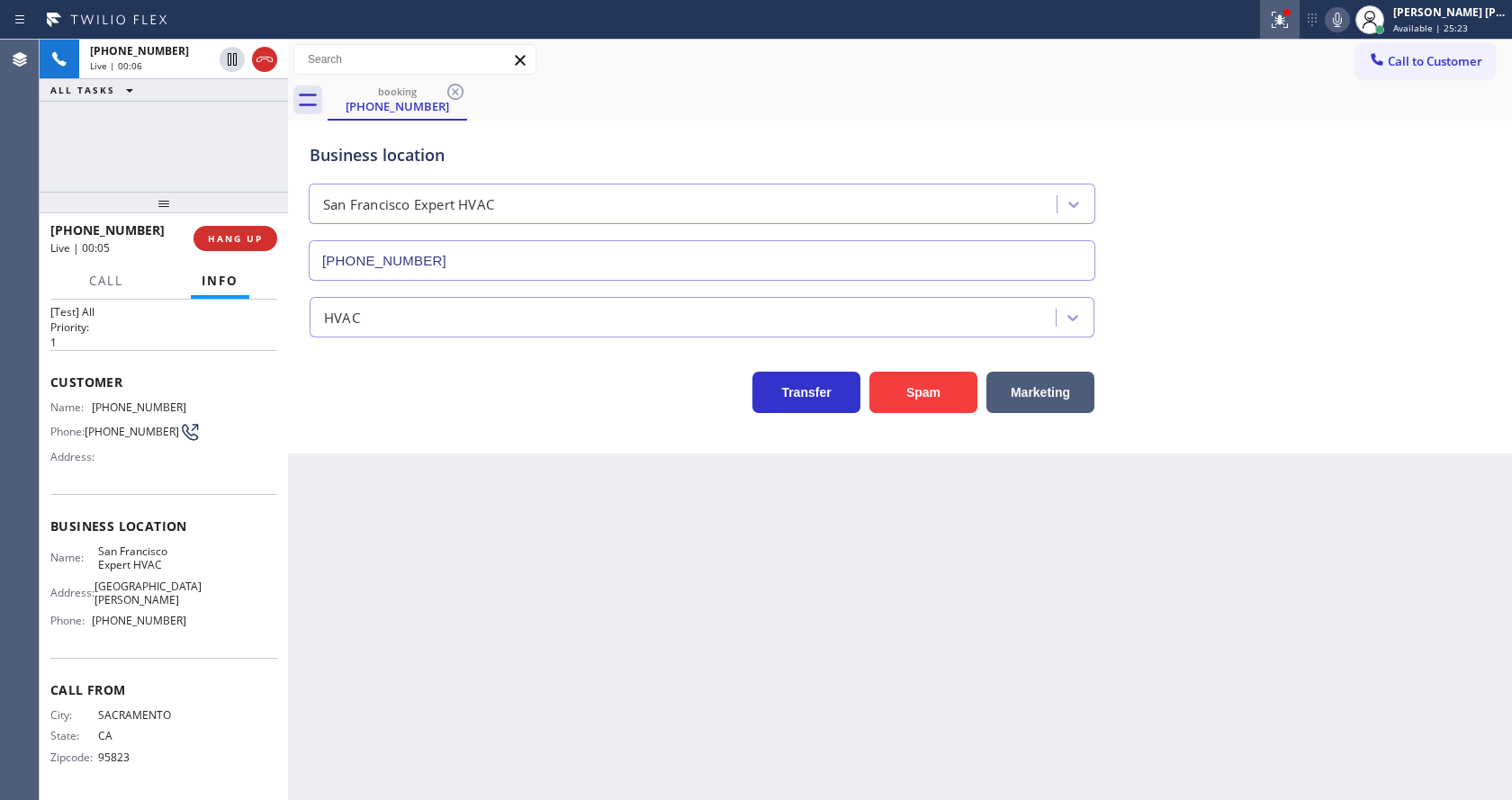
click at [1286, 6] on button at bounding box center [1279, 19] width 40 height 40
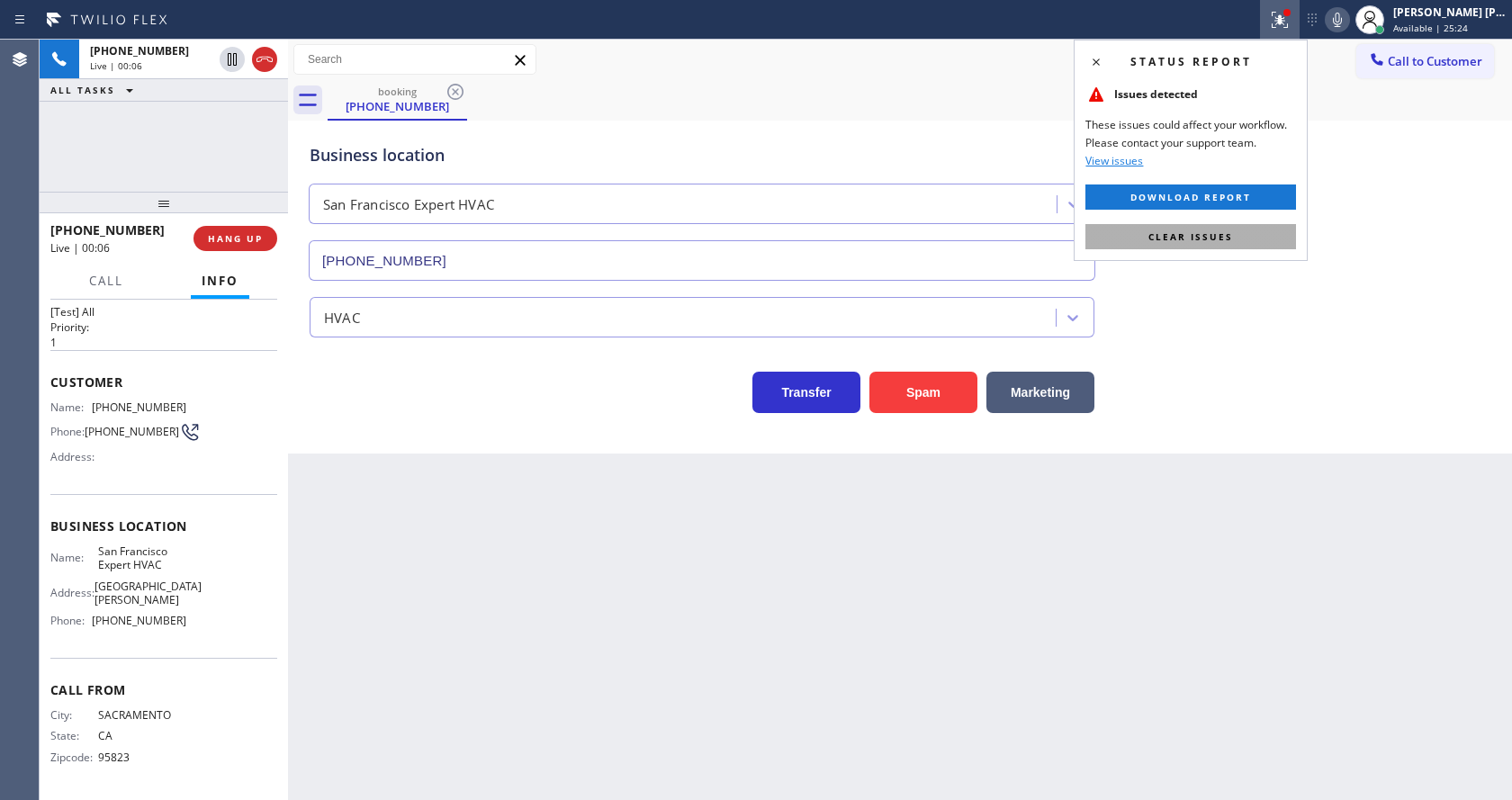
click at [1244, 240] on button "Clear issues" at bounding box center [1191, 236] width 210 height 25
click at [1338, 255] on div "Business location [GEOGRAPHIC_DATA] Expert HVAC [PHONE_NUMBER]" at bounding box center [900, 199] width 1188 height 163
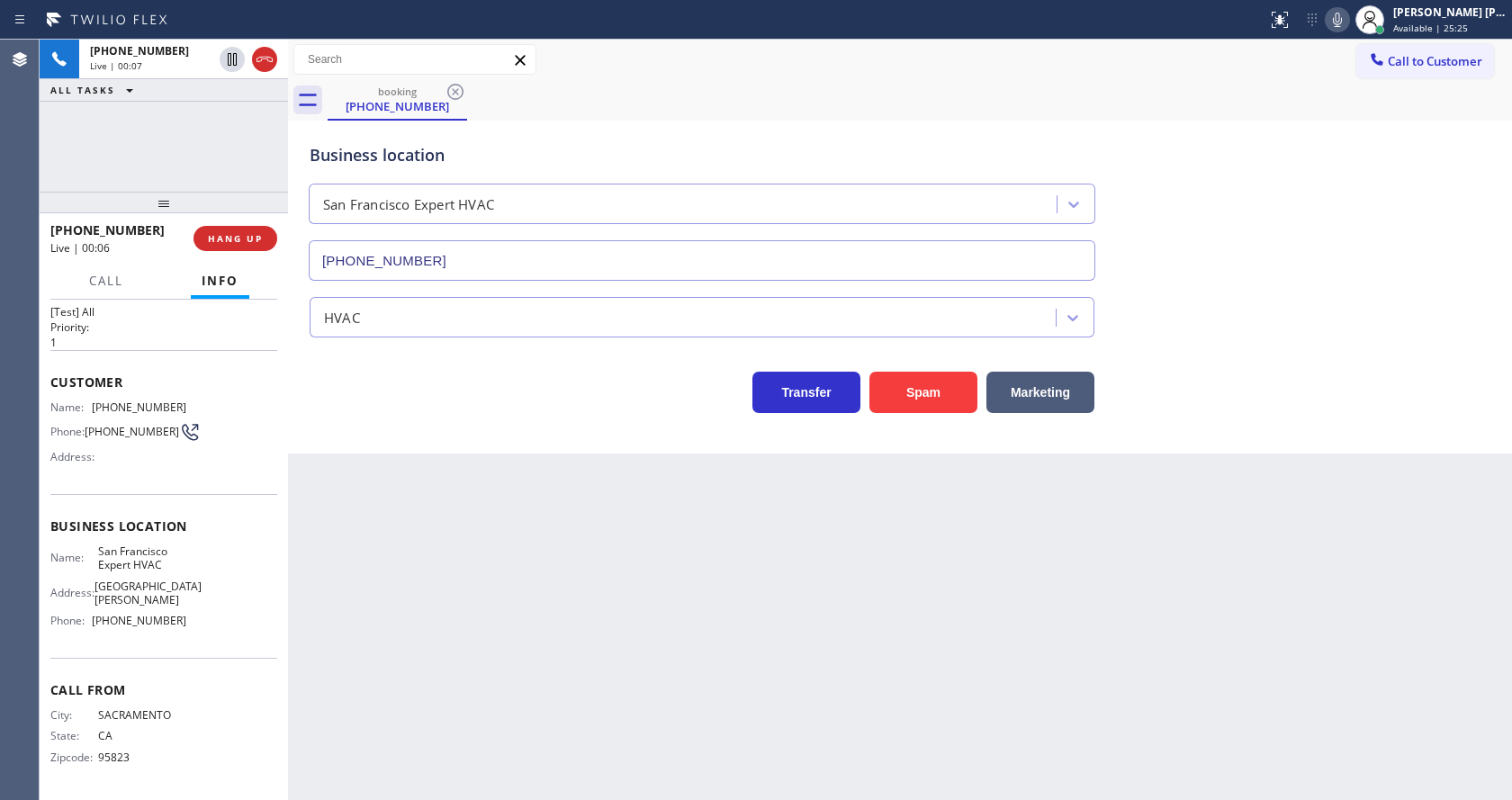
click at [620, 606] on div "Back to Dashboard Change Sender ID Customers Technicians Select a contact Outbo…" at bounding box center [900, 419] width 1224 height 760
drag, startPoint x: 204, startPoint y: 519, endPoint x: 141, endPoint y: 493, distance: 68.2
click at [204, 519] on span "Business location" at bounding box center [163, 526] width 227 height 17
drag, startPoint x: 86, startPoint y: 399, endPoint x: 195, endPoint y: 401, distance: 109.0
click at [195, 401] on div "Name: [PHONE_NUMBER] Phone: [PHONE_NUMBER] Address:" at bounding box center [163, 435] width 227 height 71
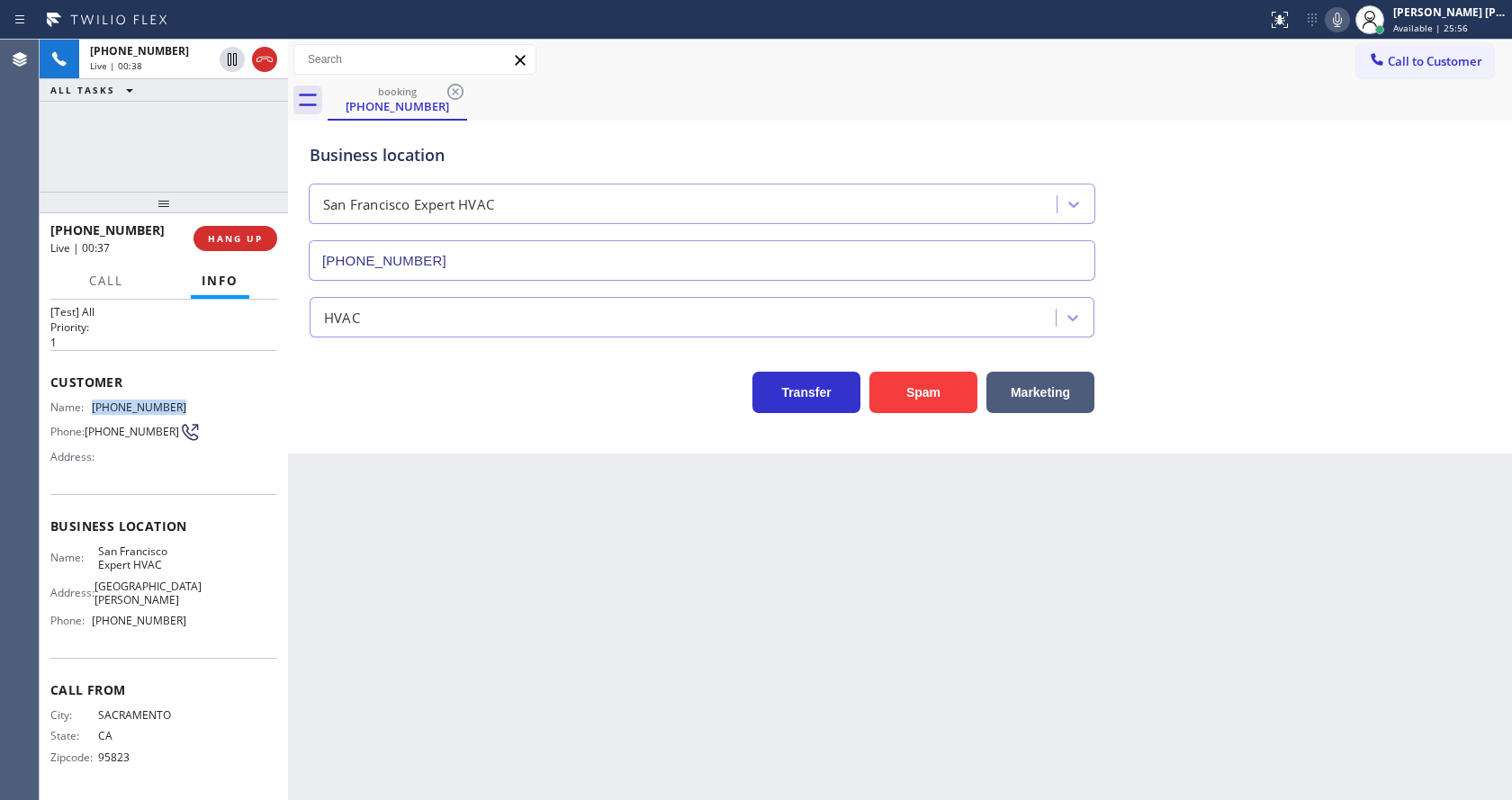
copy div "[PHONE_NUMBER]"
click at [415, 545] on div "Back to Dashboard Change Sender ID Customers Technicians Select a contact Outbo…" at bounding box center [900, 419] width 1224 height 760
click at [112, 619] on span "[PHONE_NUMBER]" at bounding box center [139, 620] width 94 height 14
drag, startPoint x: 94, startPoint y: 544, endPoint x: 184, endPoint y: 575, distance: 95.2
click at [184, 575] on div "Name: [GEOGRAPHIC_DATA] Expert HVAC Address: [STREET_ADDRESS][PERSON_NAME] Phon…" at bounding box center [163, 590] width 227 height 91
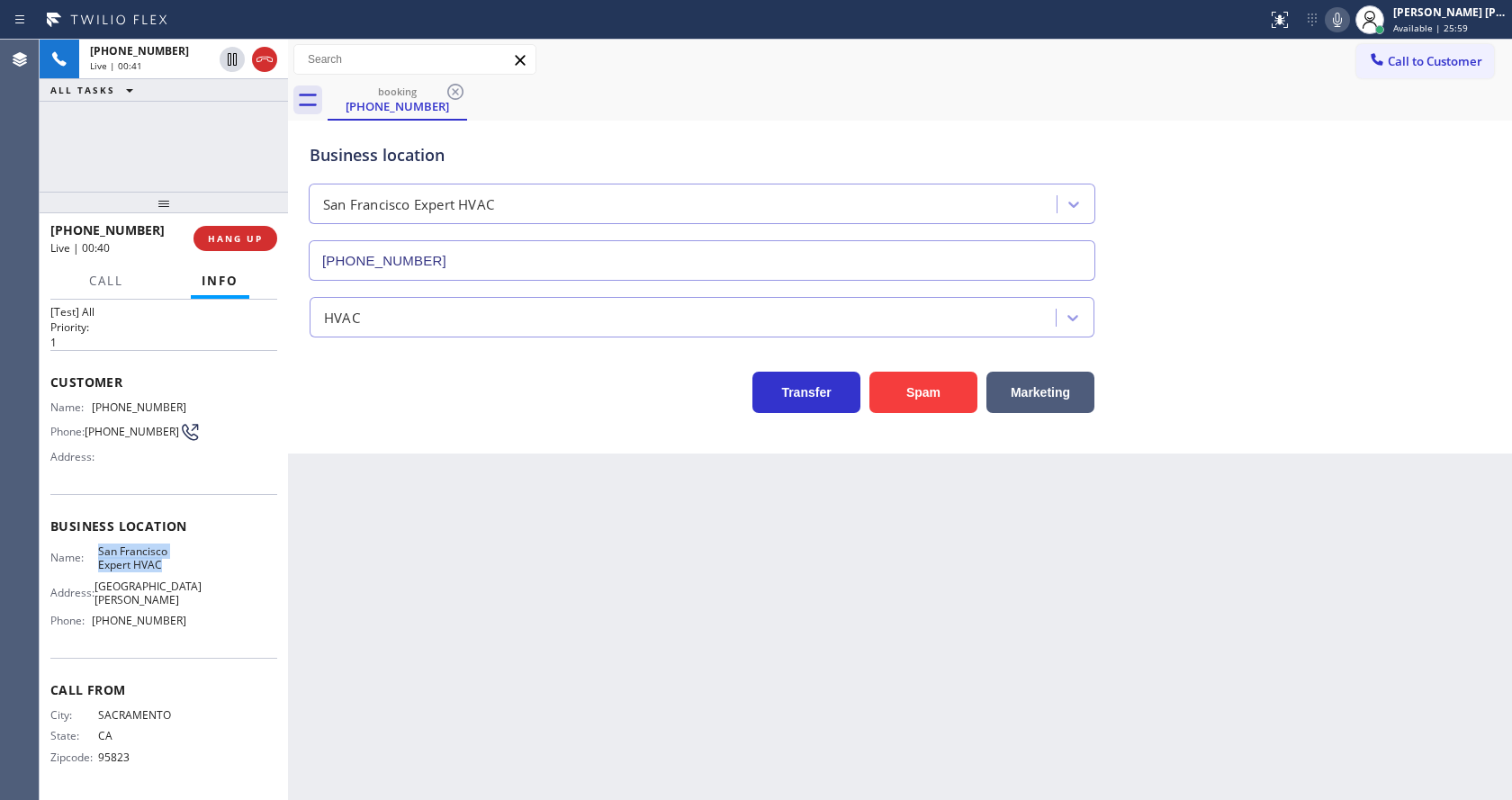
copy span "San Francisco Expert HVAC"
drag, startPoint x: 363, startPoint y: 565, endPoint x: 377, endPoint y: 789, distance: 224.4
click at [366, 593] on div "Back to Dashboard Change Sender ID Customers Technicians Select a contact Outbo…" at bounding box center [900, 419] width 1224 height 760
click at [147, 591] on span "[GEOGRAPHIC_DATA][PERSON_NAME]" at bounding box center [148, 594] width 107 height 28
drag, startPoint x: 93, startPoint y: 618, endPoint x: 183, endPoint y: 620, distance: 90.0
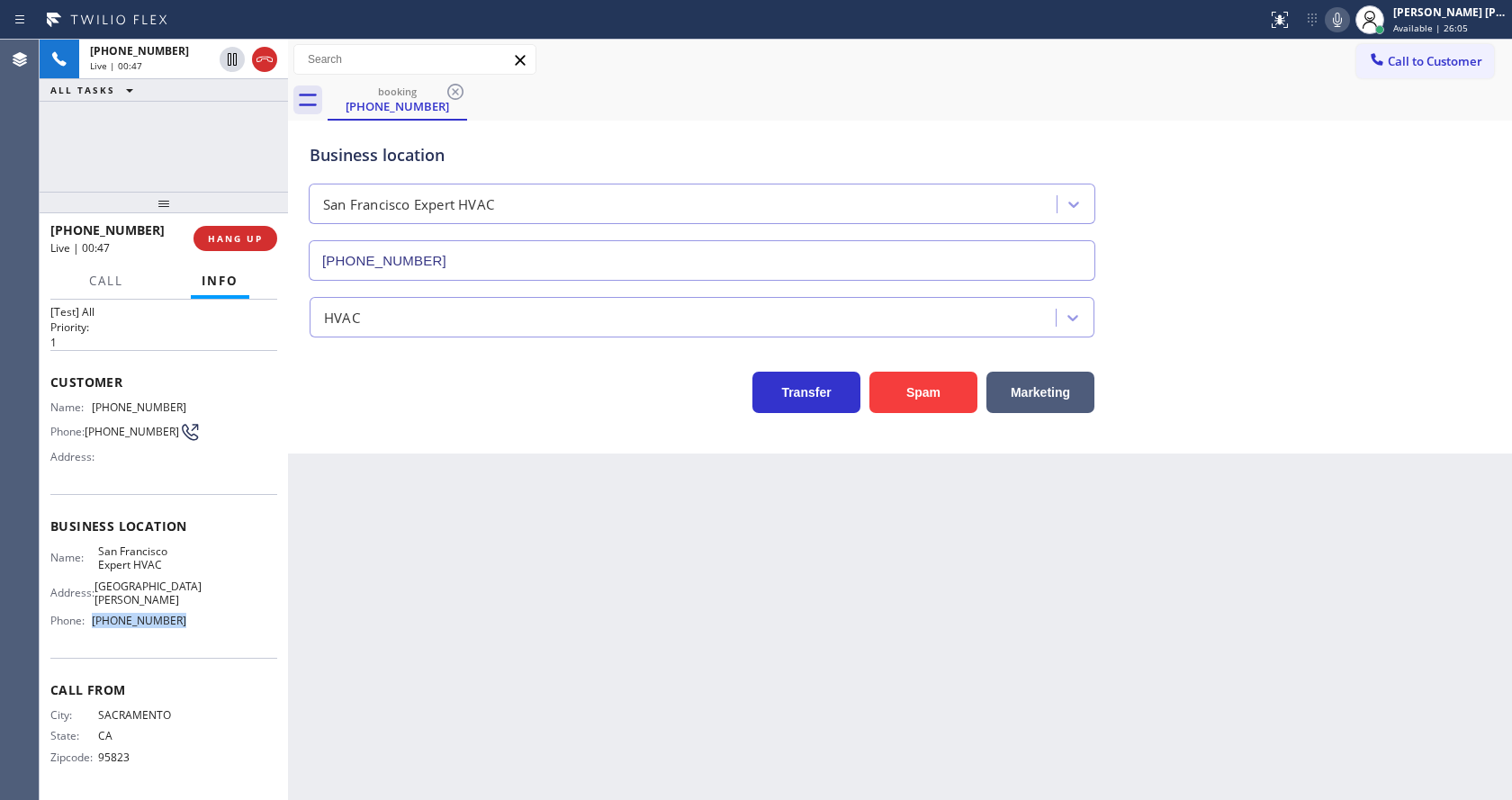
click at [183, 620] on div "Name: [GEOGRAPHIC_DATA] Expert HVAC Address: [STREET_ADDRESS][PERSON_NAME] Phon…" at bounding box center [163, 590] width 227 height 91
copy div "[PHONE_NUMBER]"
click at [428, 639] on div "Back to Dashboard Change Sender ID Customers Technicians Select a contact Outbo…" at bounding box center [900, 419] width 1224 height 760
click at [790, 624] on div "Back to Dashboard Change Sender ID Customers Technicians Select a contact Outbo…" at bounding box center [900, 419] width 1224 height 760
click at [234, 56] on icon at bounding box center [233, 59] width 9 height 13
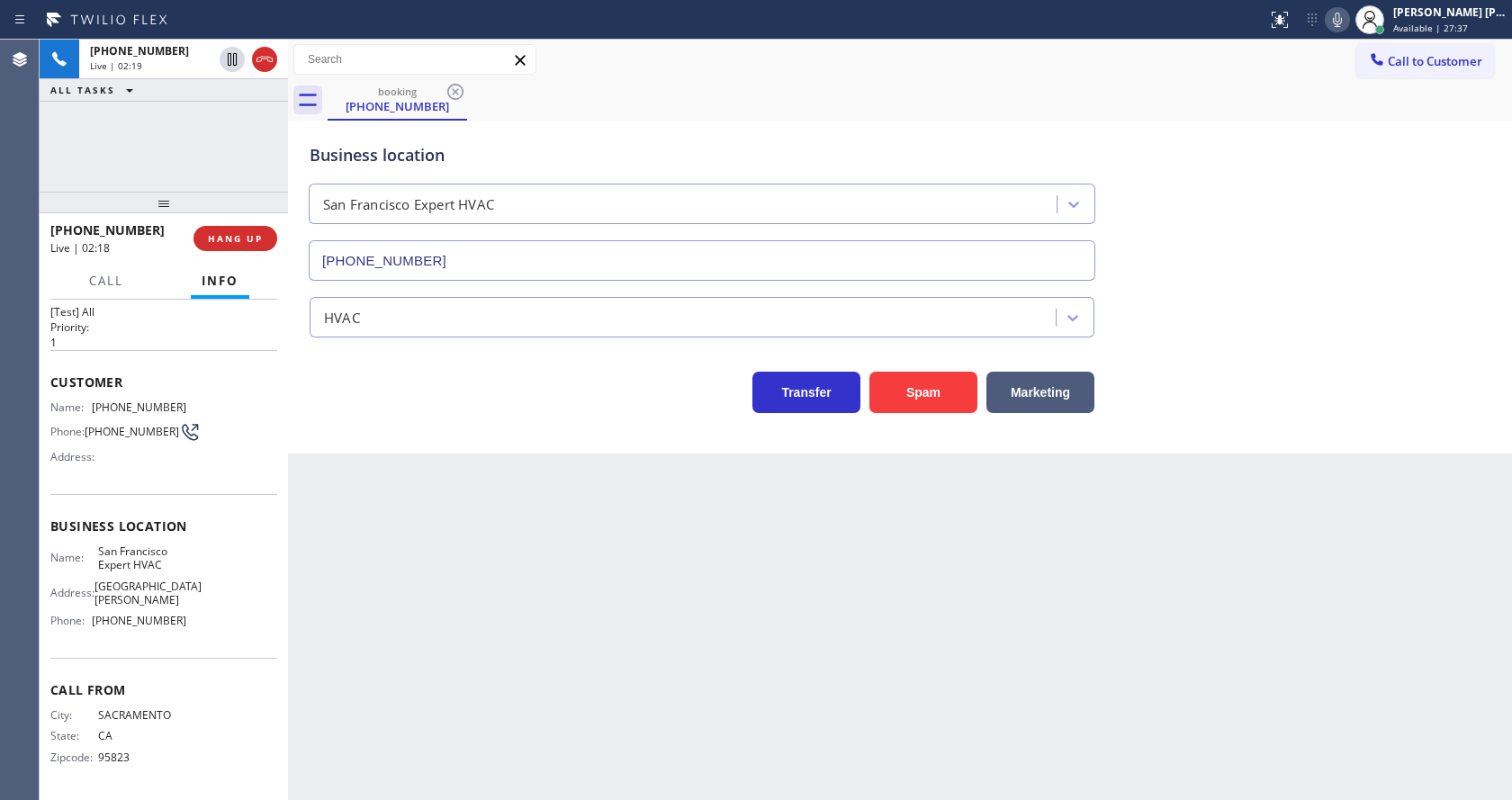
click at [1340, 20] on icon at bounding box center [1337, 19] width 21 height 21
click at [1340, 67] on div "Call to Customer Outbound call Location Search location Your caller id phone nu…" at bounding box center [900, 60] width 1224 height 31
click at [439, 579] on div "Back to Dashboard Change Sender ID Customers Technicians Select a contact Outbo…" at bounding box center [900, 419] width 1224 height 760
click at [589, 617] on div "Back to Dashboard Change Sender ID Customers Technicians Select a contact Outbo…" at bounding box center [900, 419] width 1224 height 760
drag, startPoint x: 712, startPoint y: 688, endPoint x: 621, endPoint y: 700, distance: 91.8
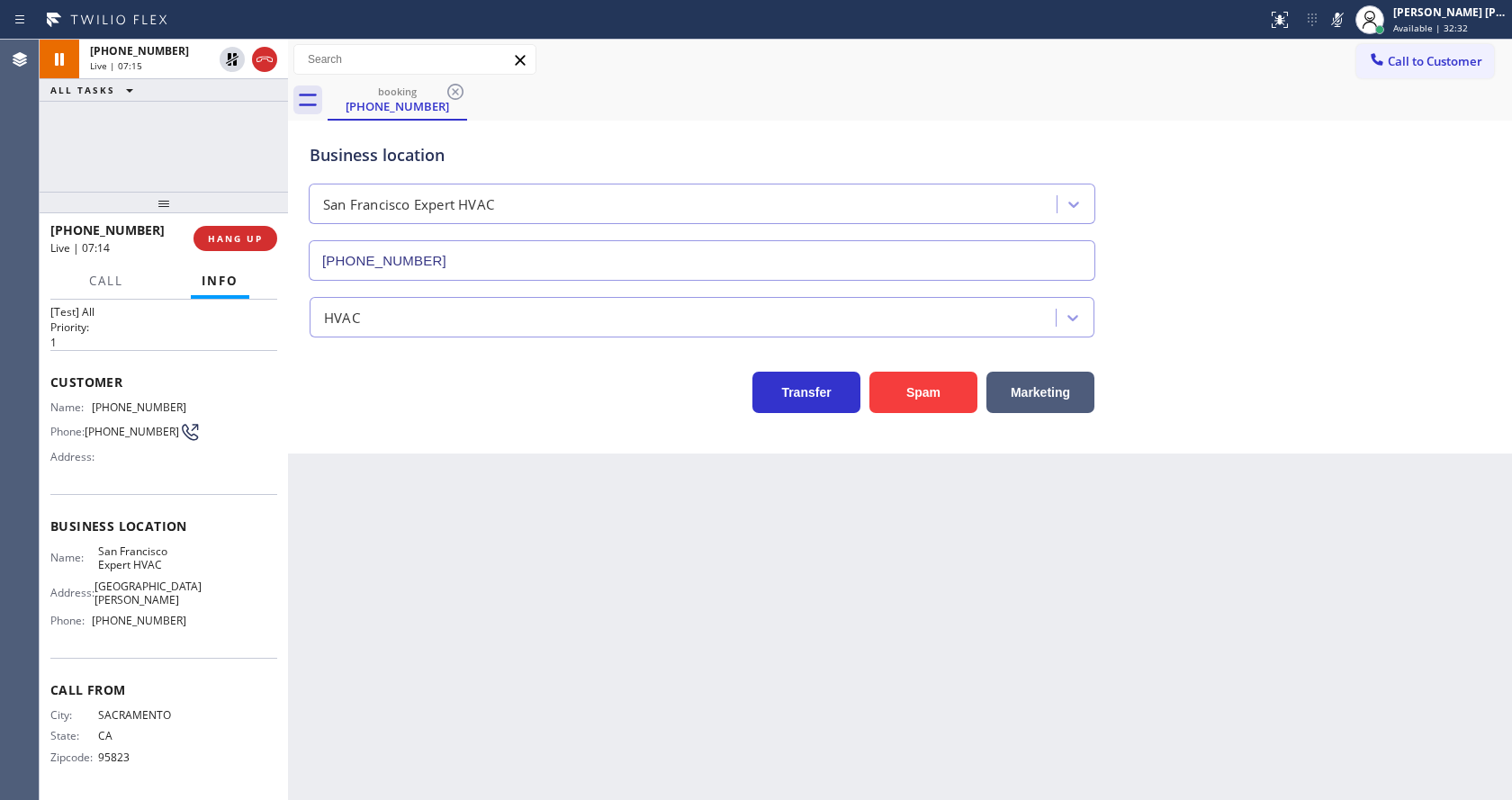
click at [712, 688] on div "Back to Dashboard Change Sender ID Customers Technicians Select a contact Outbo…" at bounding box center [900, 419] width 1224 height 760
click at [408, 567] on div "Back to Dashboard Change Sender ID Customers Technicians Select a contact Outbo…" at bounding box center [900, 419] width 1224 height 760
drag, startPoint x: 888, startPoint y: 640, endPoint x: 712, endPoint y: 658, distance: 176.9
click at [888, 640] on div "Back to Dashboard Change Sender ID Customers Technicians Select a contact Outbo…" at bounding box center [900, 419] width 1224 height 760
drag, startPoint x: 495, startPoint y: 704, endPoint x: 412, endPoint y: 741, distance: 90.9
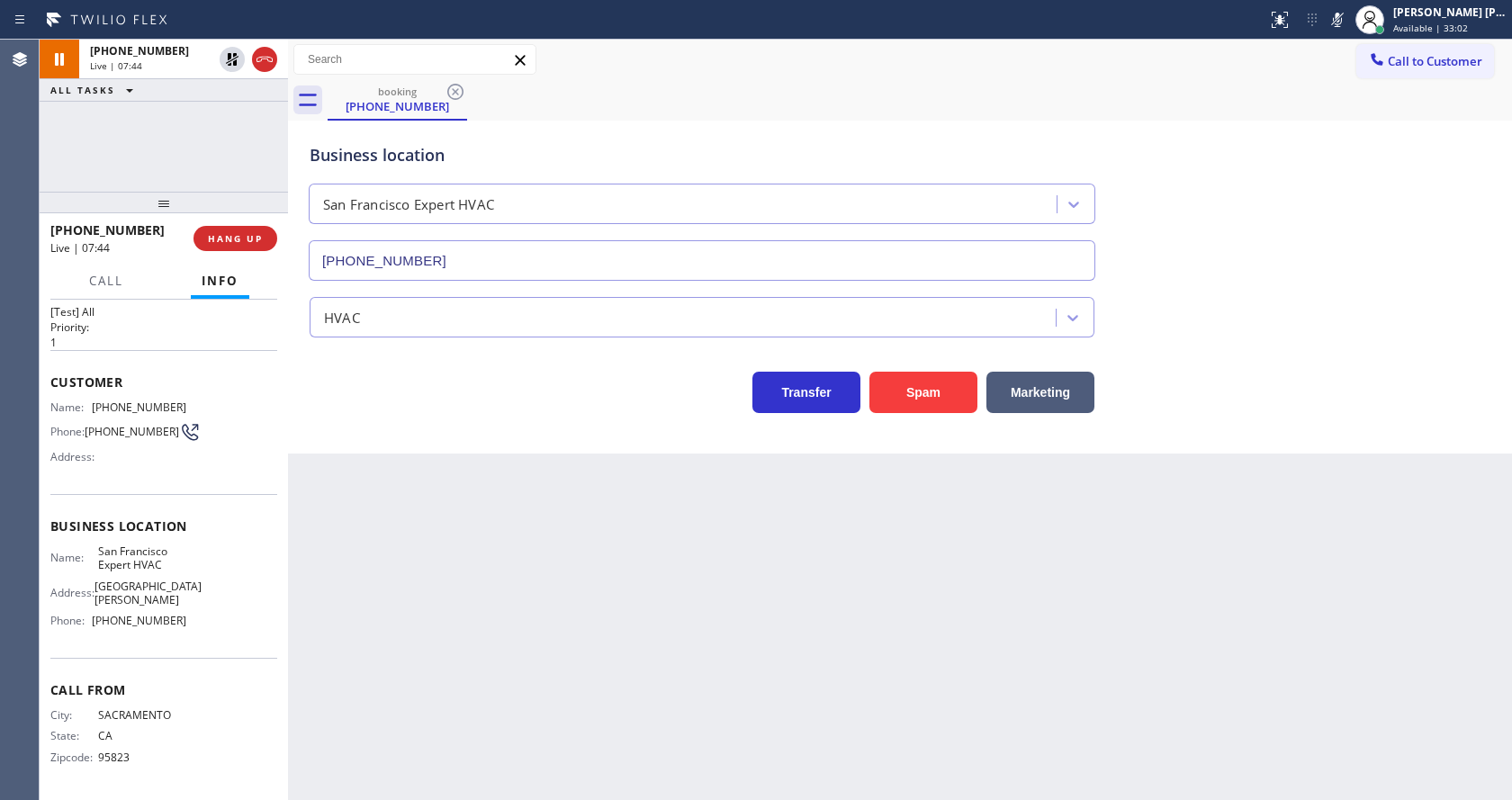
click at [495, 704] on div "Back to Dashboard Change Sender ID Customers Technicians Select a contact Outbo…" at bounding box center [900, 419] width 1224 height 760
drag, startPoint x: 780, startPoint y: 635, endPoint x: 645, endPoint y: 666, distance: 138.5
click at [780, 635] on div "Back to Dashboard Change Sender ID Customers Technicians Select a contact Outbo…" at bounding box center [900, 419] width 1224 height 760
drag, startPoint x: 512, startPoint y: 564, endPoint x: 478, endPoint y: 369, distance: 197.9
click at [512, 564] on div "Back to Dashboard Change Sender ID Customers Technicians Select a contact Outbo…" at bounding box center [900, 419] width 1224 height 760
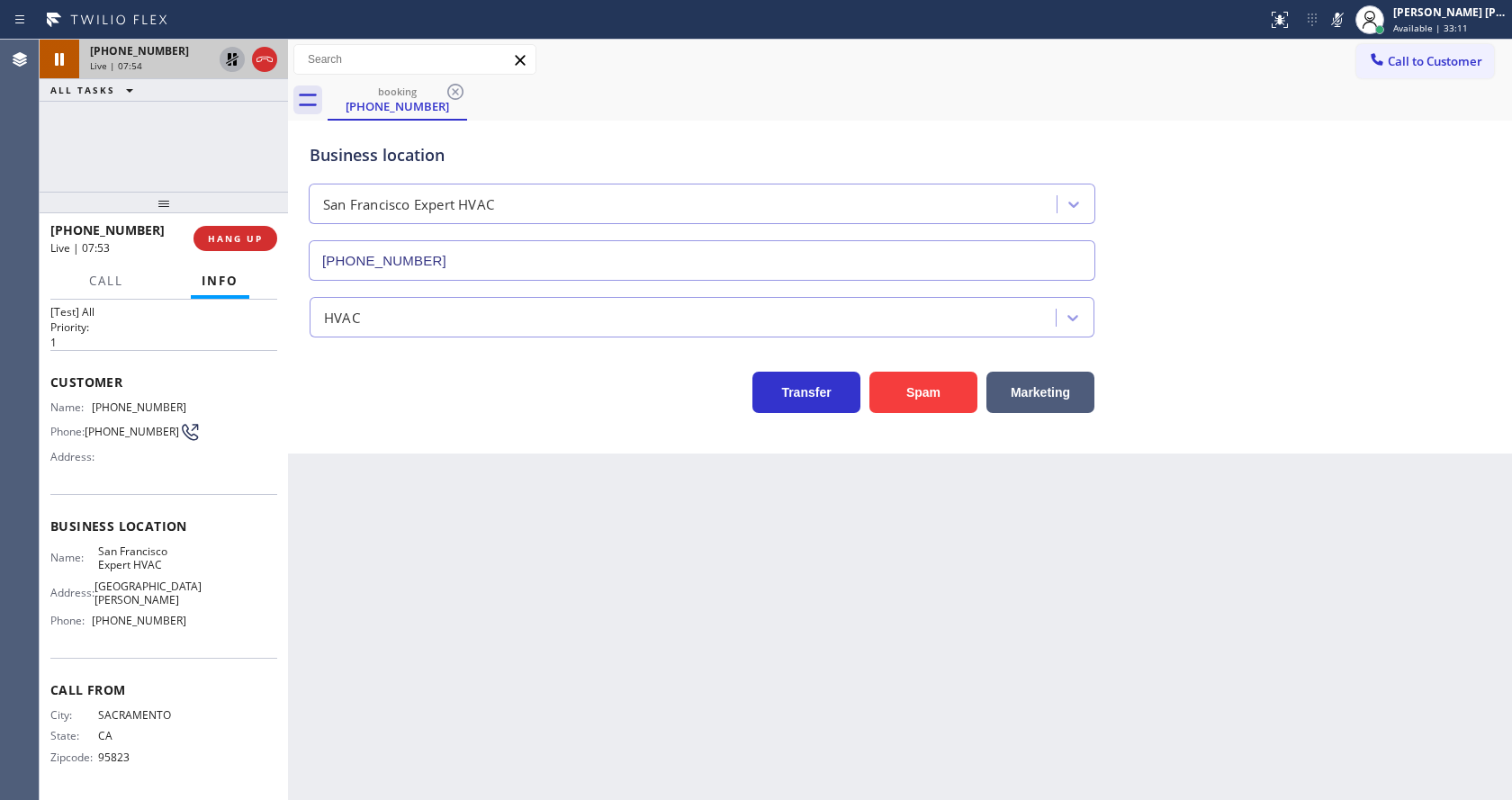
click at [233, 58] on icon at bounding box center [232, 58] width 21 height 21
click at [1342, 29] on icon at bounding box center [1337, 19] width 21 height 21
click at [1351, 84] on div "booking [PHONE_NUMBER]" at bounding box center [920, 100] width 1185 height 41
click at [453, 756] on div "Back to Dashboard Change Sender ID Customers Technicians Select a contact Outbo…" at bounding box center [900, 419] width 1224 height 760
click at [888, 644] on div "Back to Dashboard Change Sender ID Customers Technicians Select a contact Outbo…" at bounding box center [900, 419] width 1224 height 760
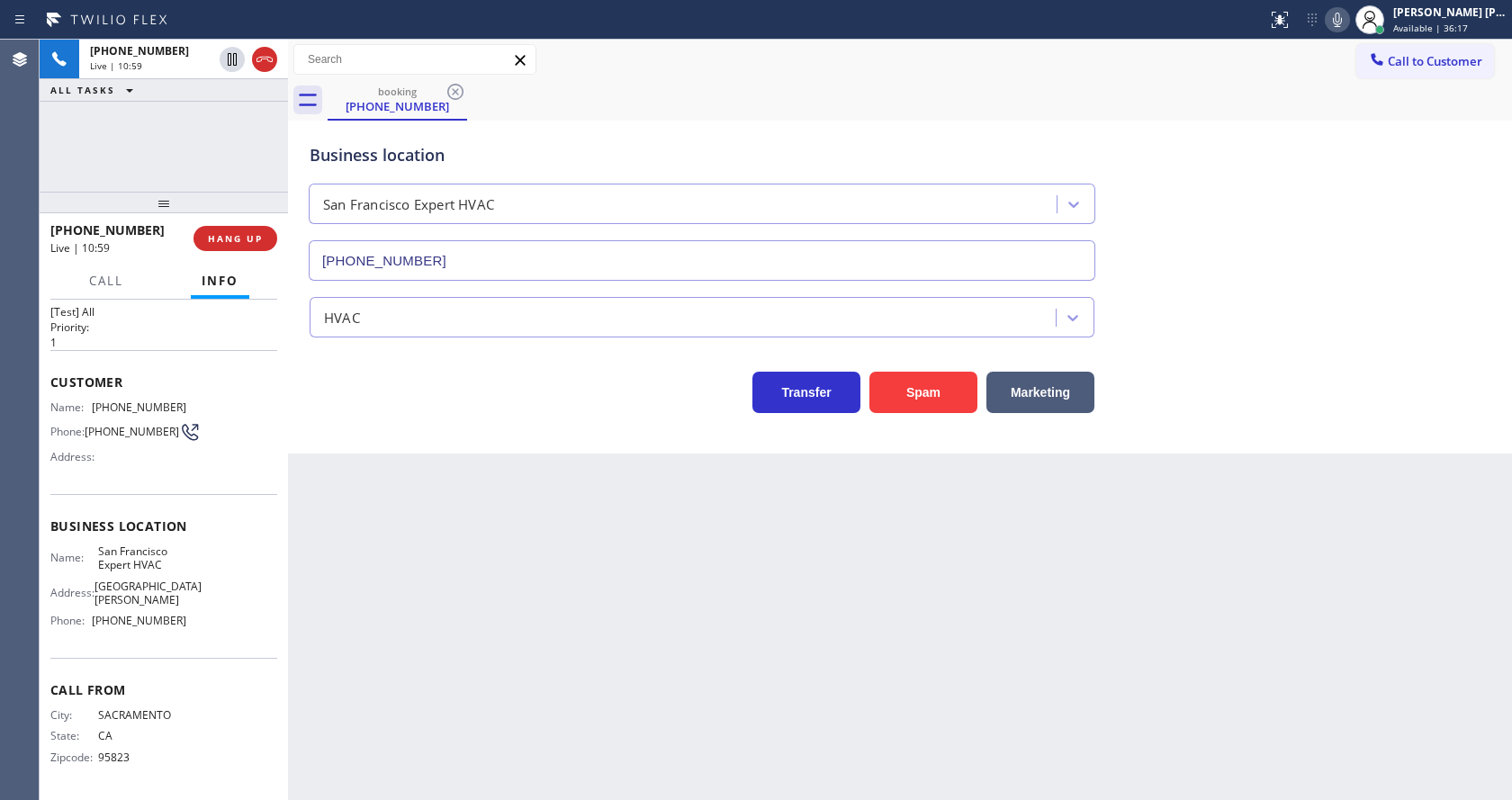
click at [402, 535] on div "Back to Dashboard Change Sender ID Customers Technicians Select a contact Outbo…" at bounding box center [900, 419] width 1224 height 760
click at [786, 644] on div "Back to Dashboard Change Sender ID Customers Technicians Select a contact Outbo…" at bounding box center [900, 419] width 1224 height 760
click at [524, 593] on div "Back to Dashboard Change Sender ID Customers Technicians Select a contact Outbo…" at bounding box center [900, 419] width 1224 height 760
click at [751, 665] on div "Back to Dashboard Change Sender ID Customers Technicians Select a contact Outbo…" at bounding box center [900, 419] width 1224 height 760
click at [1349, 754] on div "Back to Dashboard Change Sender ID Customers Technicians Select a contact Outbo…" at bounding box center [900, 419] width 1224 height 760
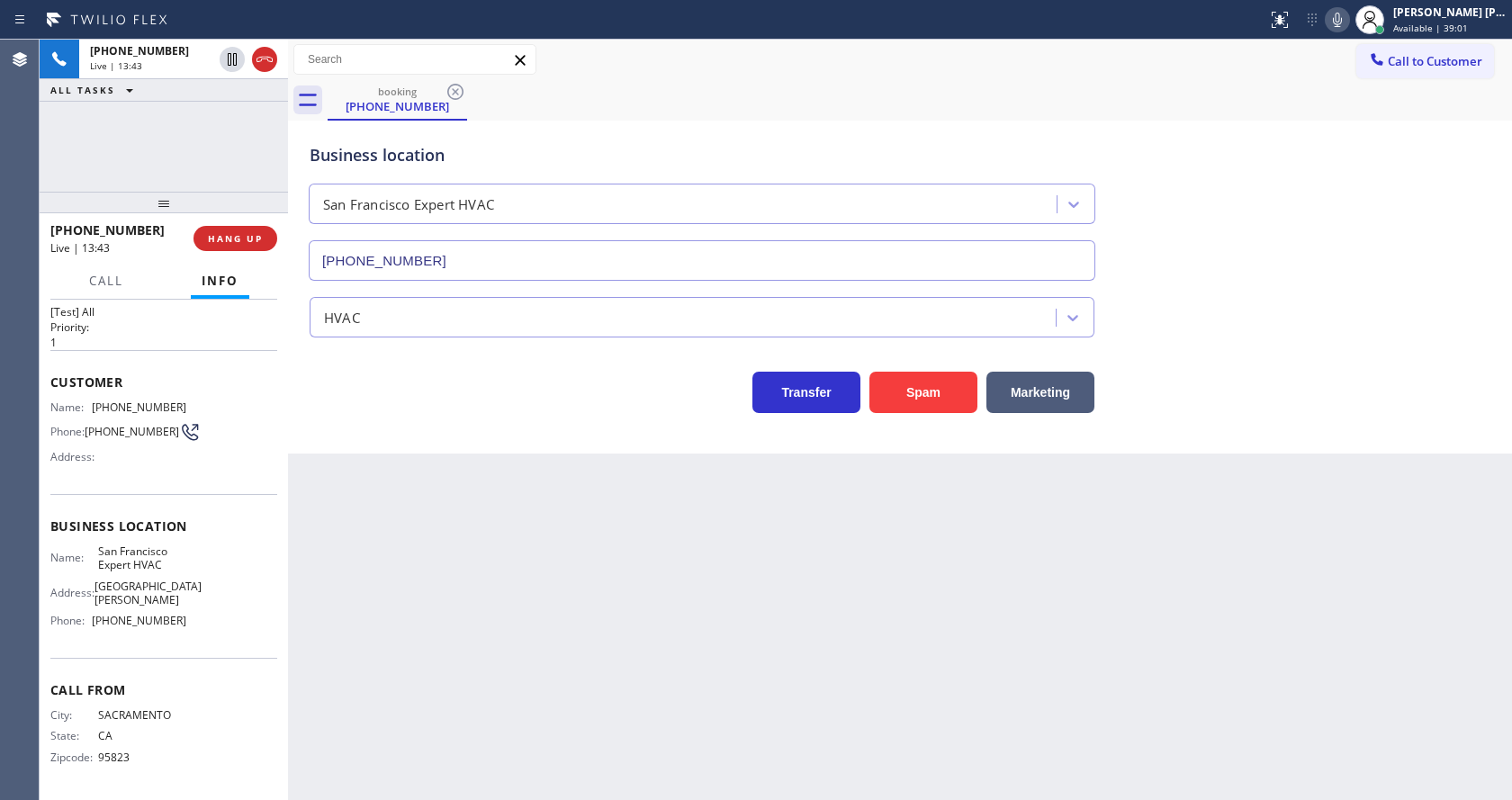
click at [425, 621] on div "Back to Dashboard Change Sender ID Customers Technicians Select a contact Outbo…" at bounding box center [900, 419] width 1224 height 760
click at [618, 544] on div "Back to Dashboard Change Sender ID Customers Technicians Select a contact Outbo…" at bounding box center [900, 419] width 1224 height 760
click at [809, 619] on div "Back to Dashboard Change Sender ID Customers Technicians Select a contact Outbo…" at bounding box center [900, 419] width 1224 height 760
click at [561, 547] on div "Back to Dashboard Change Sender ID Customers Technicians Select a contact Outbo…" at bounding box center [900, 419] width 1224 height 760
drag, startPoint x: 762, startPoint y: 658, endPoint x: 758, endPoint y: 707, distance: 49.2
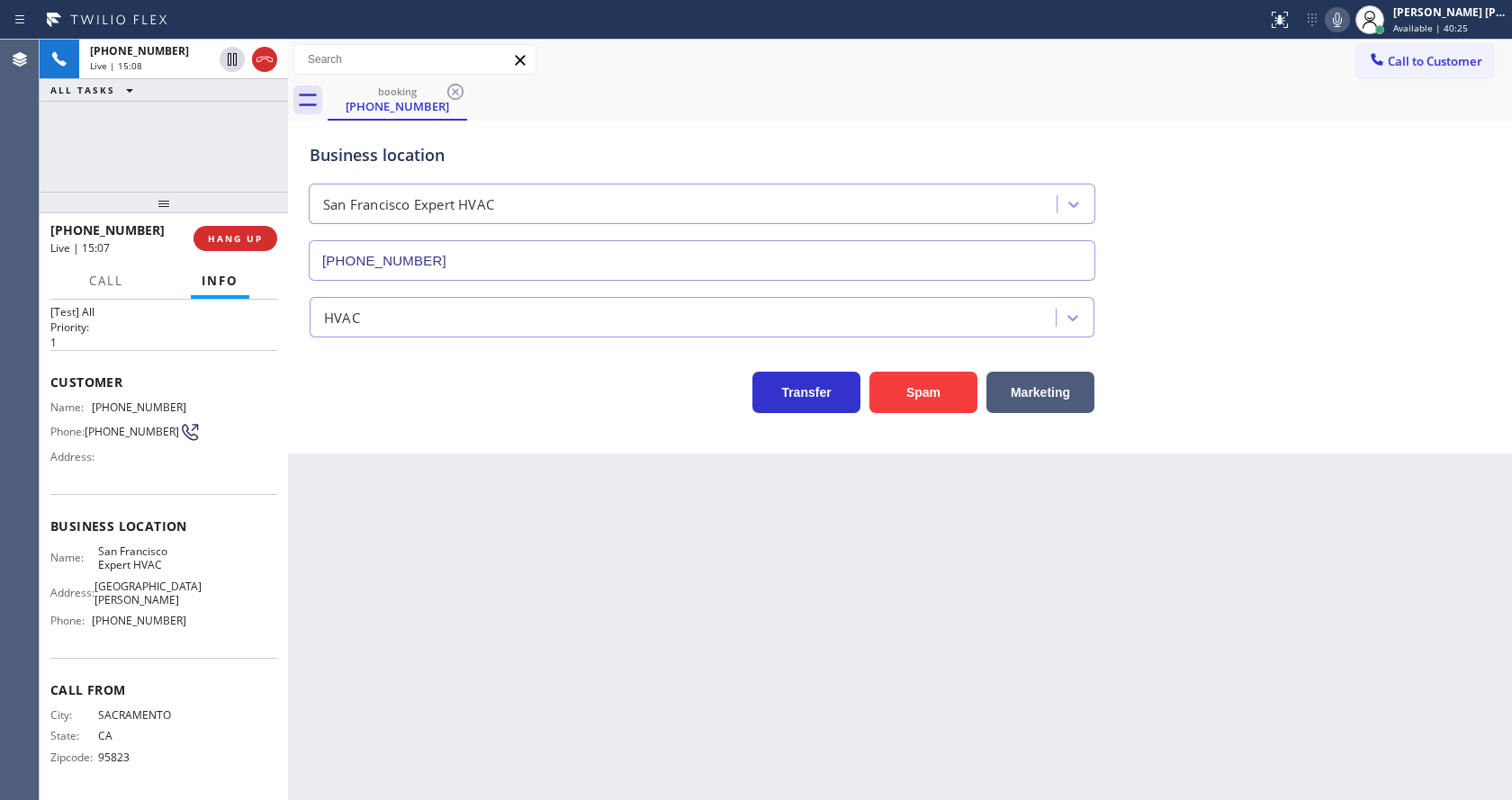
click at [762, 658] on div "Back to Dashboard Change Sender ID Customers Technicians Select a contact Outbo…" at bounding box center [900, 419] width 1224 height 760
click at [444, 677] on div "Back to Dashboard Change Sender ID Customers Technicians Select a contact Outbo…" at bounding box center [900, 419] width 1224 height 760
click at [821, 694] on div "Back to Dashboard Change Sender ID Customers Technicians Select a contact Outbo…" at bounding box center [900, 419] width 1224 height 760
click at [591, 707] on div "Back to Dashboard Change Sender ID Customers Technicians Select a contact Outbo…" at bounding box center [900, 419] width 1224 height 760
click at [744, 621] on div "Back to Dashboard Change Sender ID Customers Technicians Select a contact Outbo…" at bounding box center [900, 419] width 1224 height 760
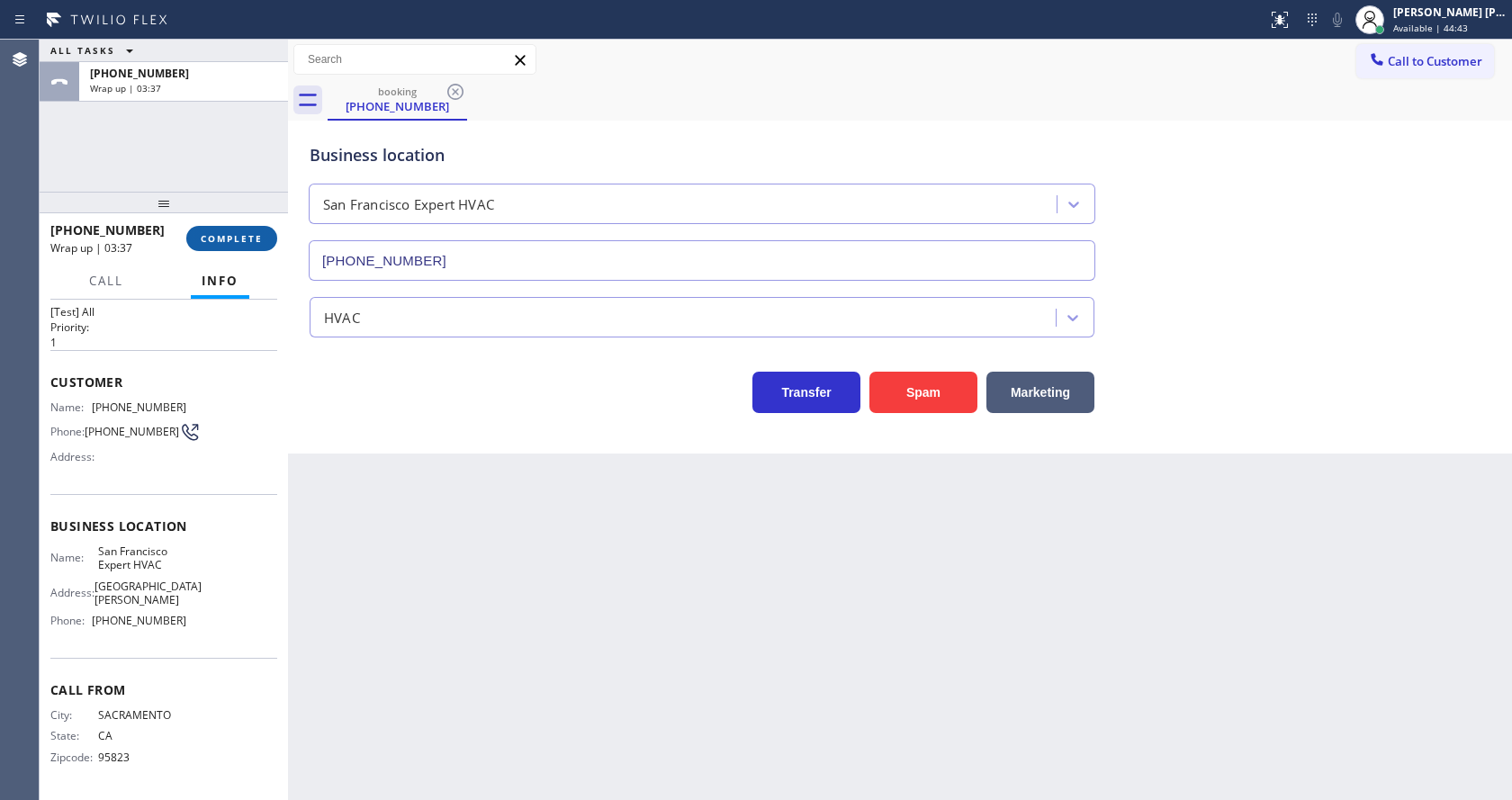
click at [223, 235] on span "COMPLETE" at bounding box center [232, 239] width 62 height 13
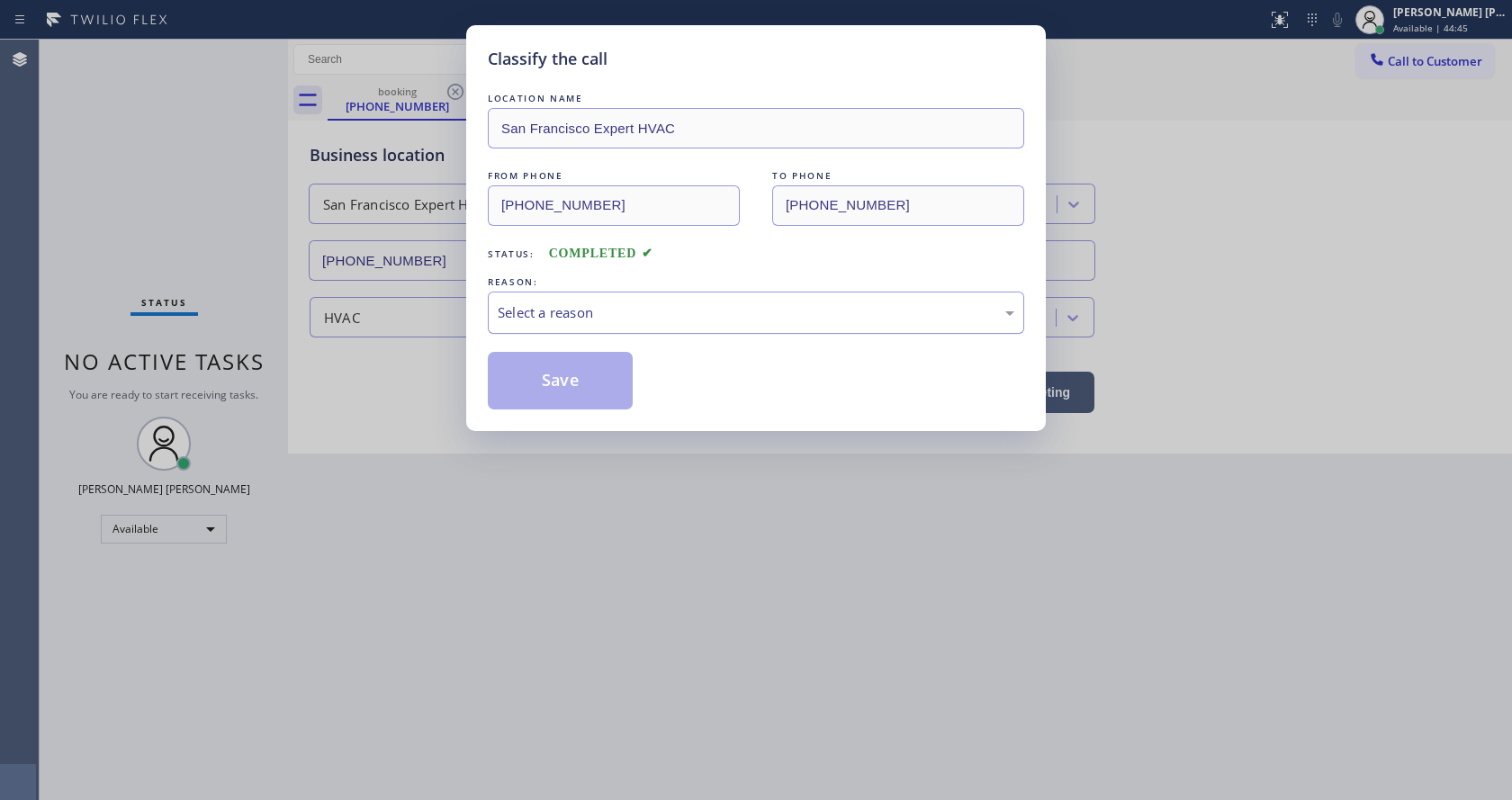
click at [524, 315] on div "Select a reason" at bounding box center [756, 312] width 517 height 20
drag, startPoint x: 539, startPoint y: 355, endPoint x: 544, endPoint y: 377, distance: 22.6
click at [544, 390] on button "Save" at bounding box center [561, 381] width 145 height 57
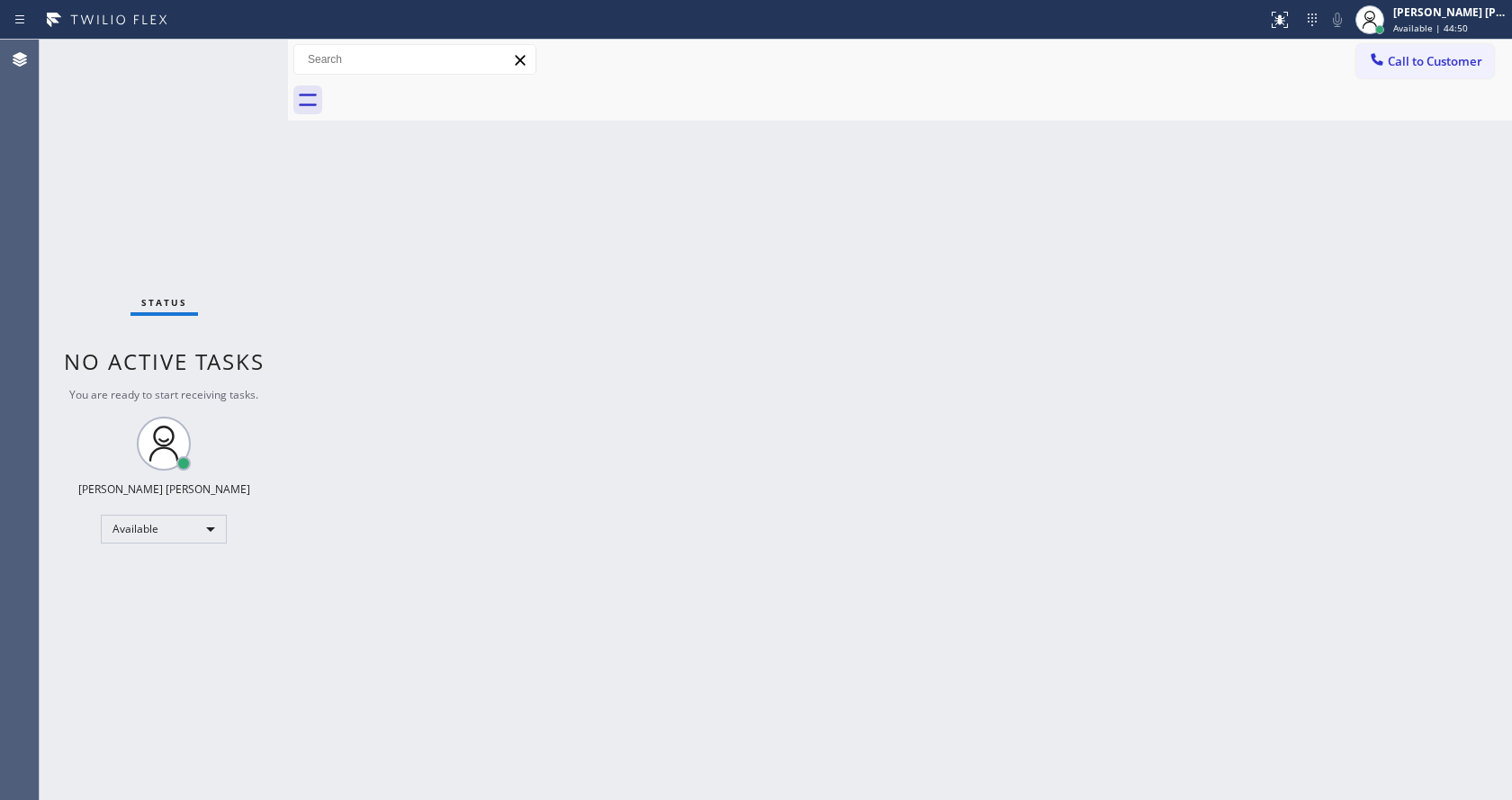
click at [974, 363] on div "Back to Dashboard Change Sender ID Customers Technicians Select a contact Outbo…" at bounding box center [900, 419] width 1224 height 760
click at [1328, 69] on div "Call to Customer Outbound call Location Search location Your caller id phone nu…" at bounding box center [900, 60] width 1224 height 31
click at [190, 47] on div "Status No active tasks You are ready to start receiving tasks. [PERSON_NAME] [P…" at bounding box center [164, 419] width 248 height 760
click at [788, 384] on div "Back to Dashboard Change Sender ID Customers Technicians Select a contact Outbo…" at bounding box center [900, 419] width 1224 height 760
click at [346, 318] on div "Back to Dashboard Change Sender ID Customers Technicians Select a contact Outbo…" at bounding box center [900, 419] width 1224 height 760
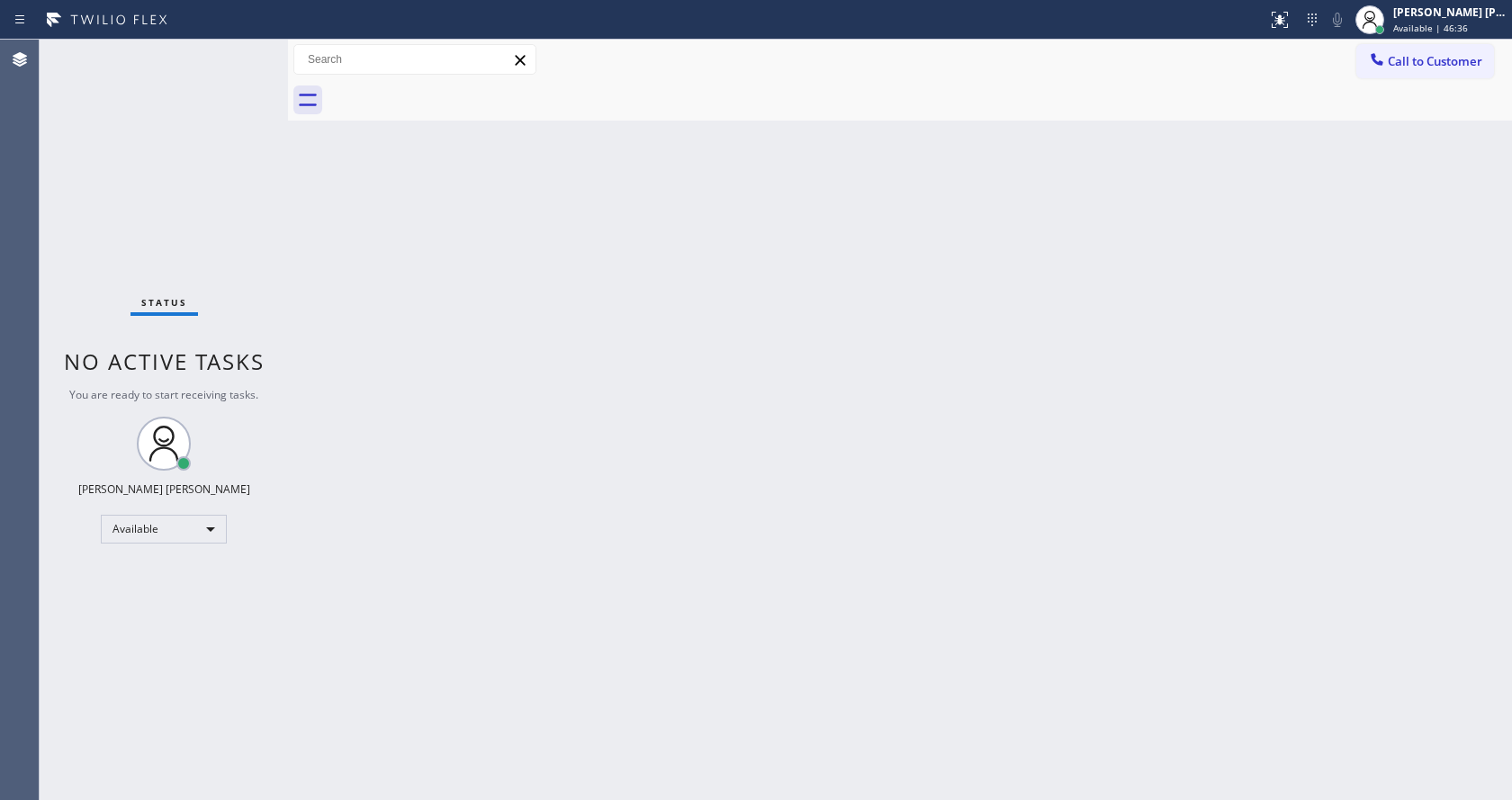
click at [346, 332] on div "Back to Dashboard Change Sender ID Customers Technicians Select a contact Outbo…" at bounding box center [900, 419] width 1224 height 760
click at [503, 511] on div "Back to Dashboard Change Sender ID Customers Technicians Select a contact Outbo…" at bounding box center [900, 419] width 1224 height 760
click at [936, 389] on div "Back to Dashboard Change Sender ID Customers Technicians Select a contact Outbo…" at bounding box center [900, 419] width 1224 height 760
click at [352, 536] on div "Back to Dashboard Change Sender ID Customers Technicians Select a contact Outbo…" at bounding box center [900, 419] width 1224 height 760
click at [806, 554] on div "Back to Dashboard Change Sender ID Customers Technicians Select a contact Outbo…" at bounding box center [900, 419] width 1224 height 760
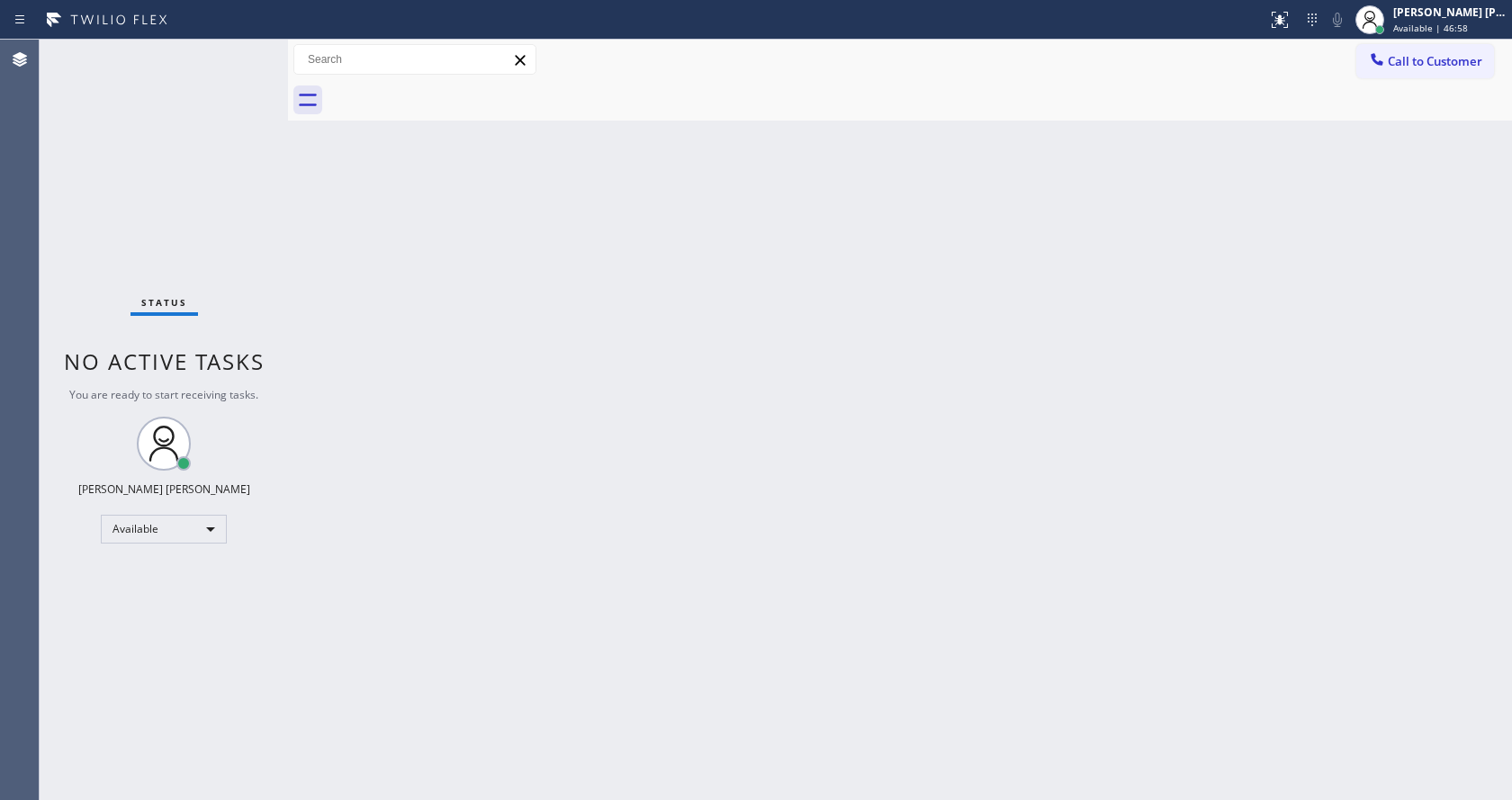
click at [379, 336] on div "Back to Dashboard Change Sender ID Customers Technicians Select a contact Outbo…" at bounding box center [900, 419] width 1224 height 760
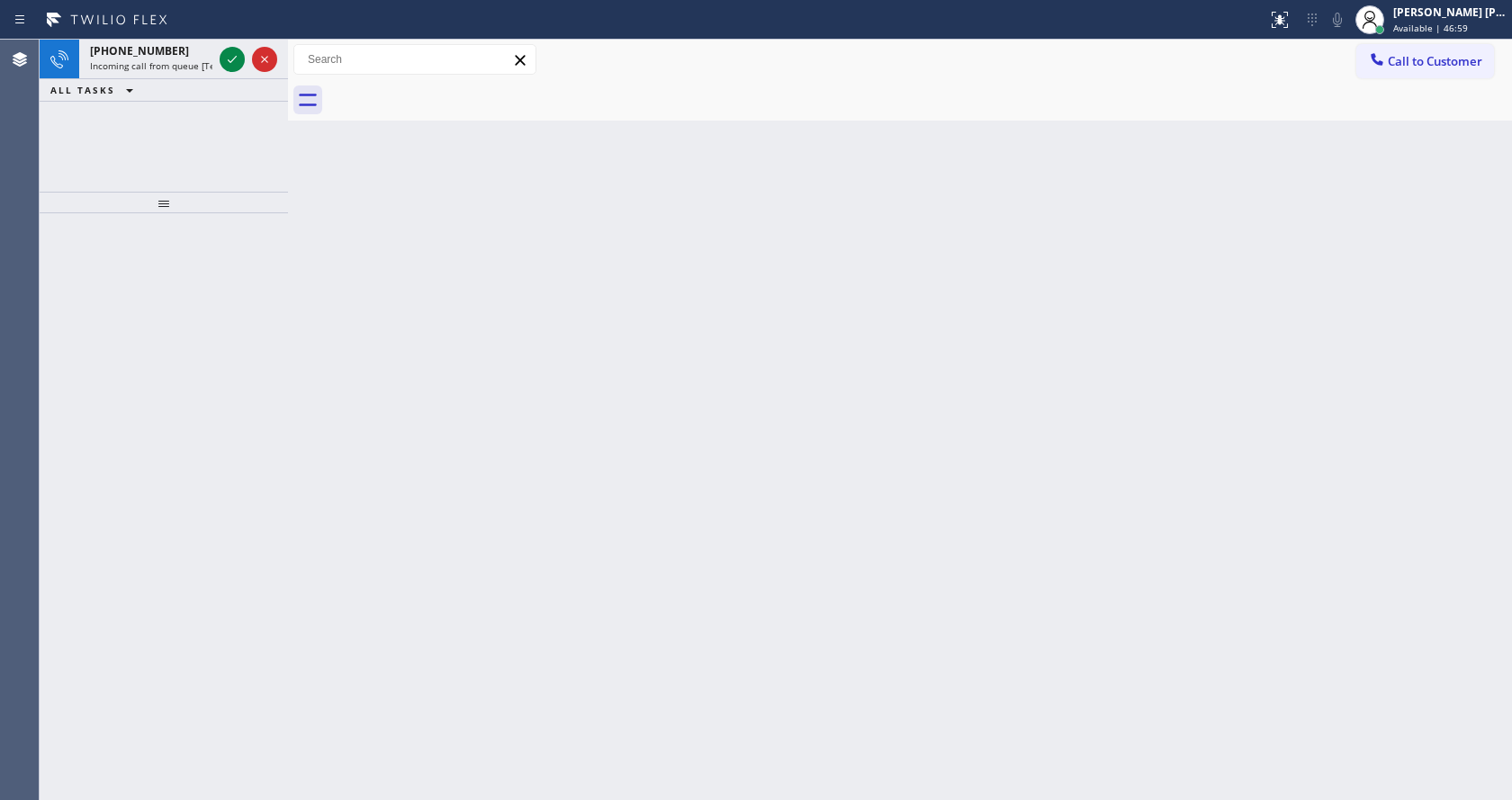
click at [744, 513] on div "Back to Dashboard Change Sender ID Customers Technicians Select a contact Outbo…" at bounding box center [900, 419] width 1224 height 760
click at [237, 55] on icon at bounding box center [232, 58] width 21 height 21
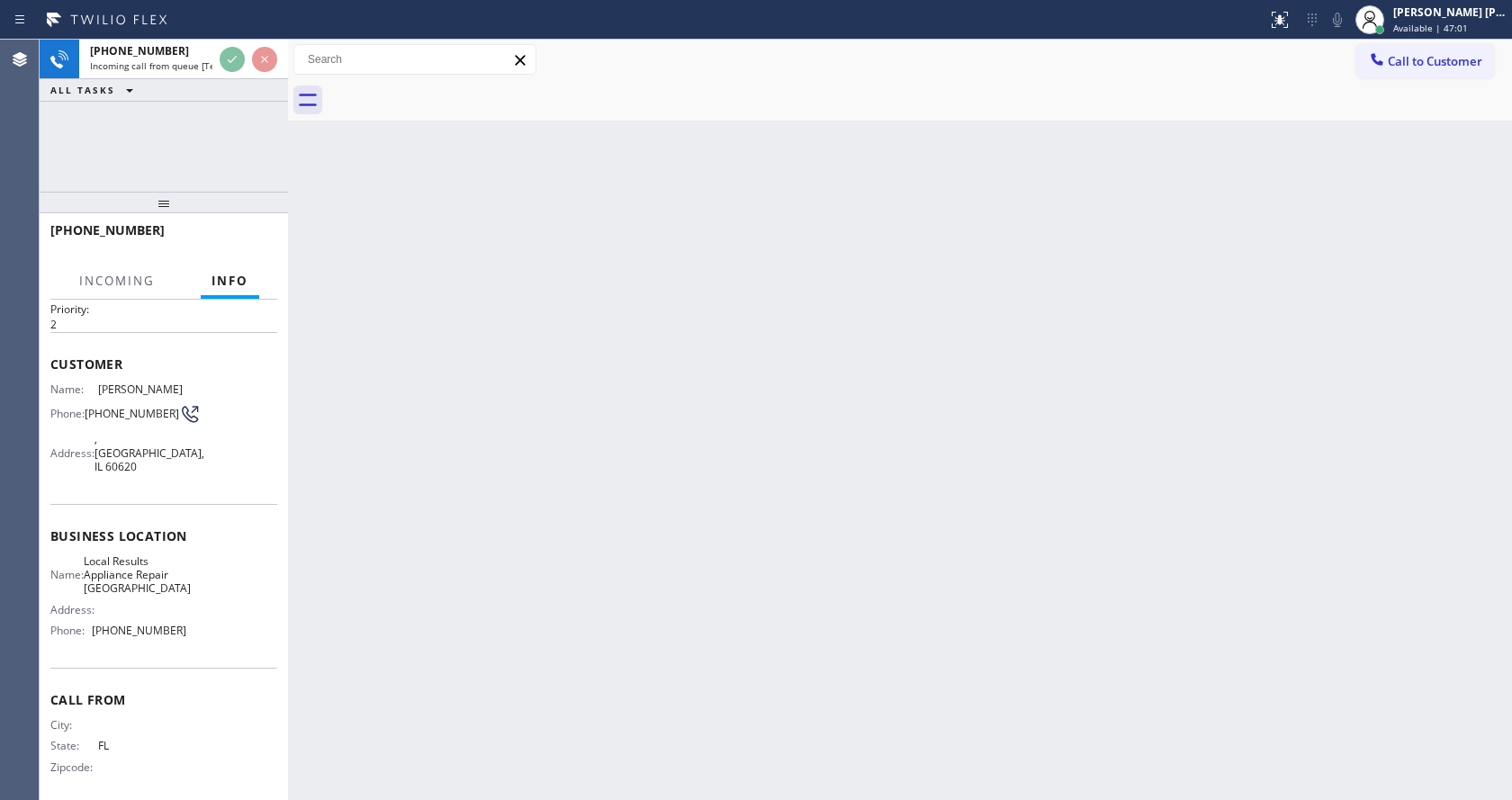
scroll to position [51, 0]
click at [635, 585] on div "Back to Dashboard Change Sender ID Customers Technicians Select a contact Outbo…" at bounding box center [900, 419] width 1224 height 760
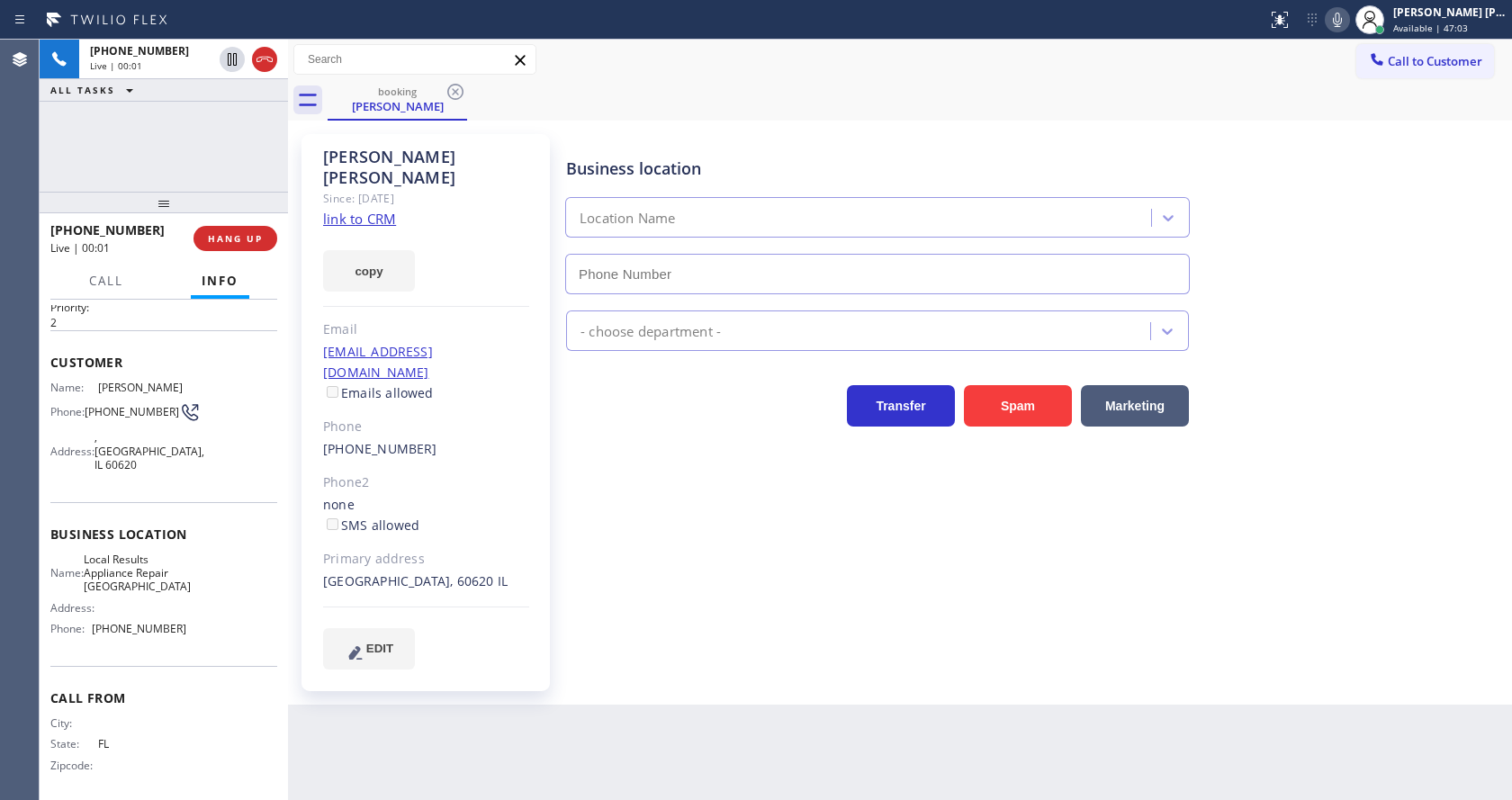
type input "[PHONE_NUMBER]"
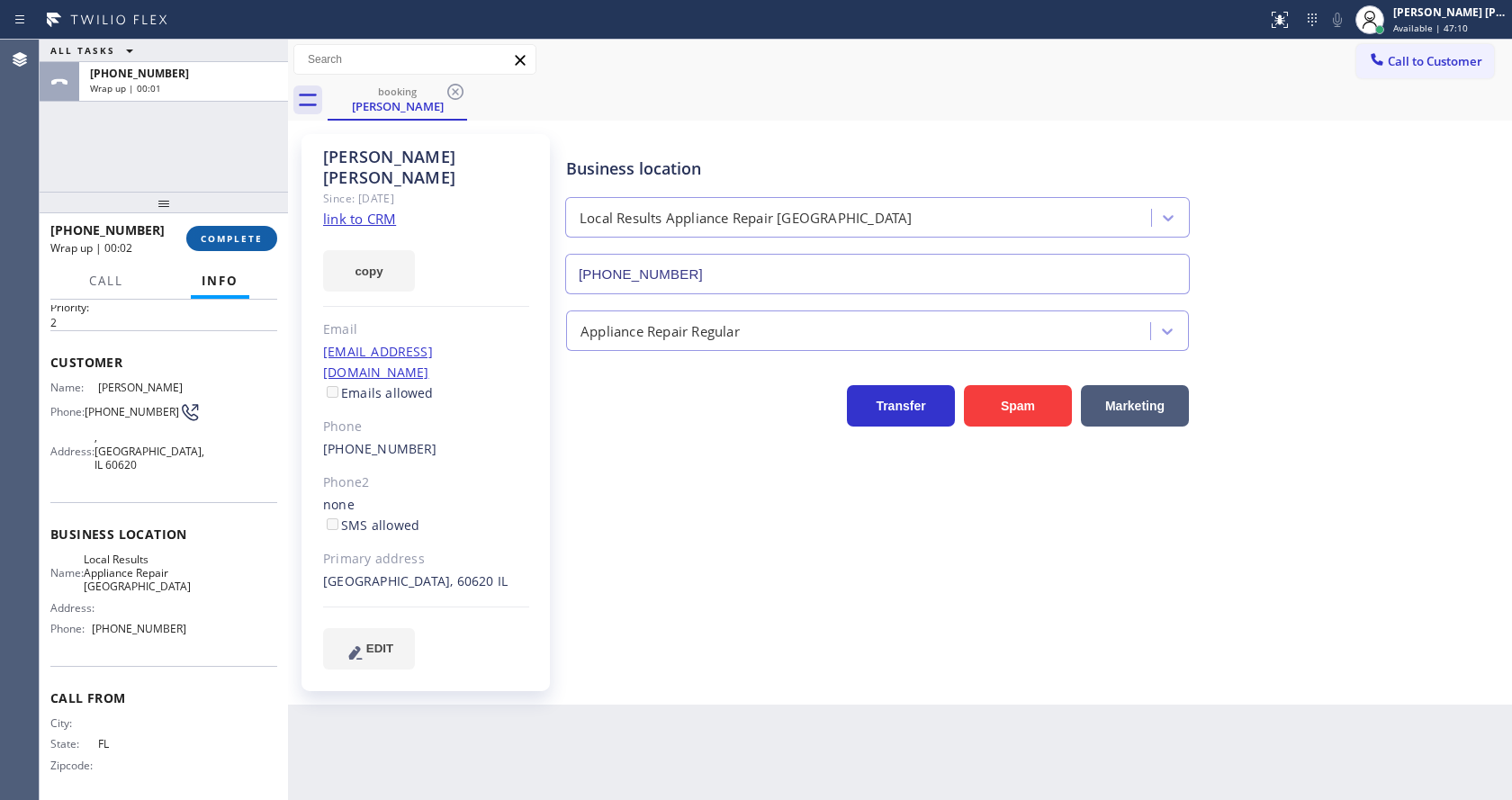
click at [195, 235] on button "COMPLETE" at bounding box center [232, 238] width 91 height 25
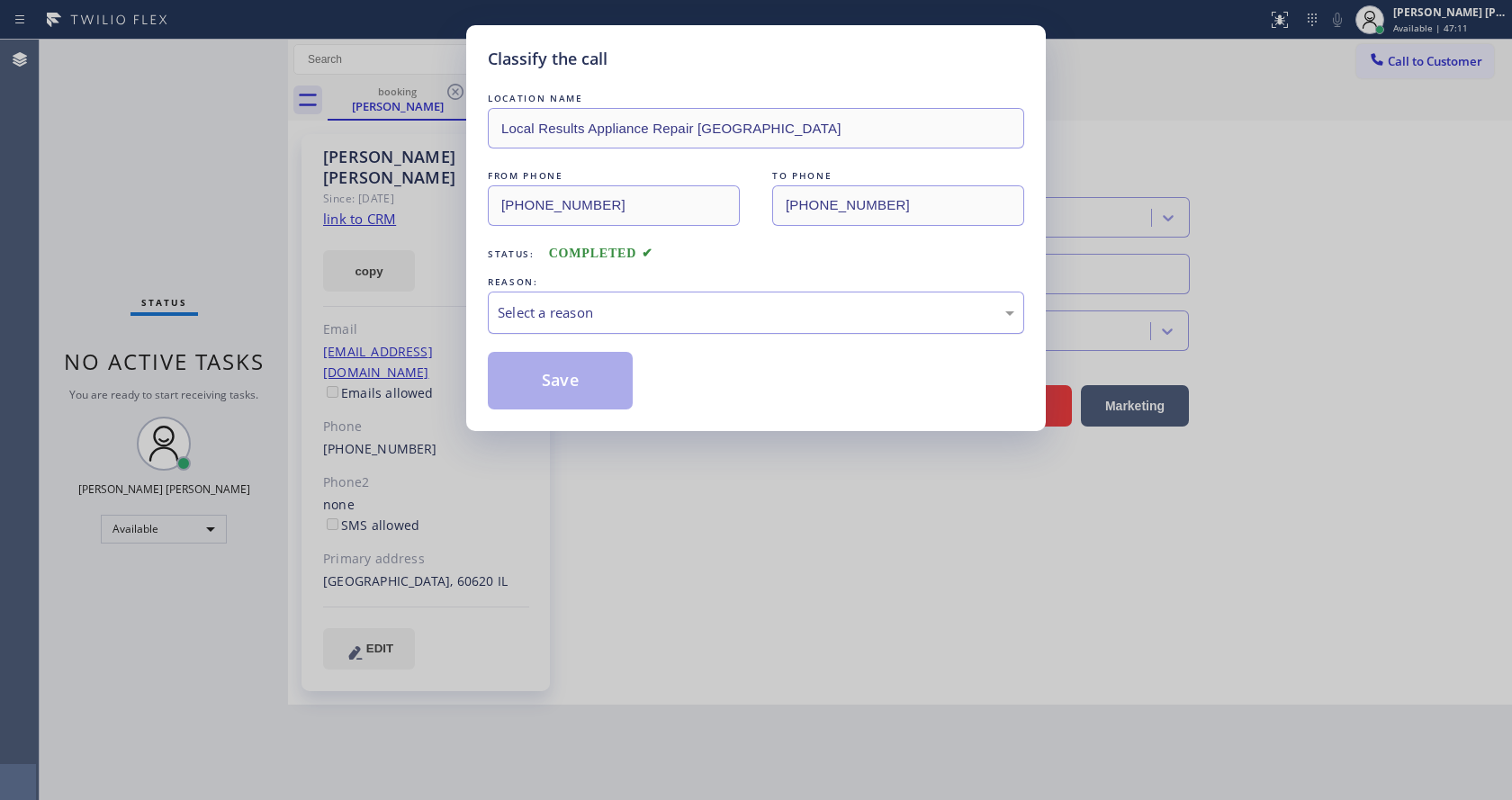
click at [602, 331] on div "Select a reason" at bounding box center [756, 313] width 536 height 43
click at [586, 396] on button "Save" at bounding box center [561, 381] width 145 height 57
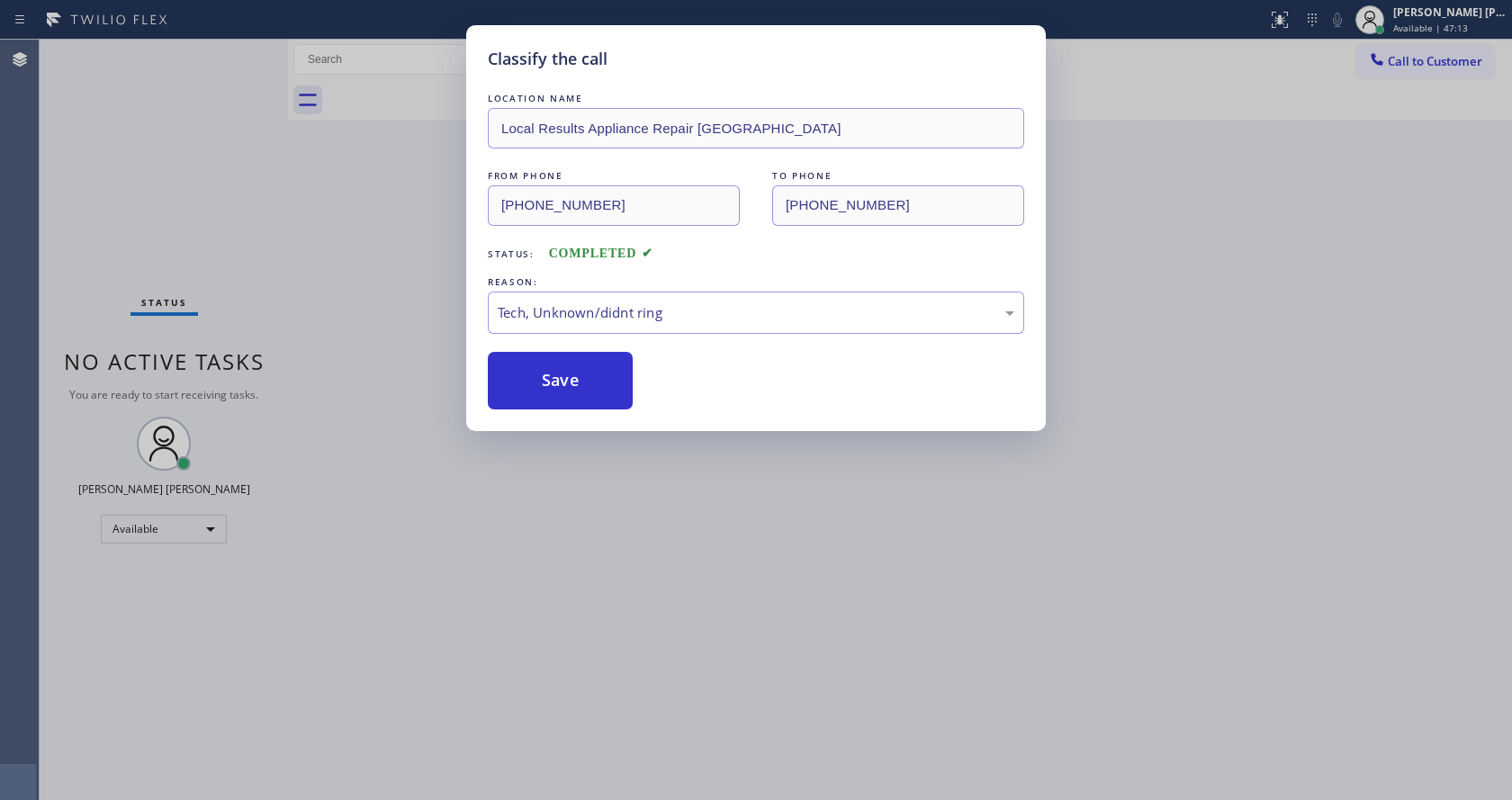
click at [776, 617] on div "Classify the call LOCATION NAME Local Results Appliance Repair MI FROM PHONE [P…" at bounding box center [756, 400] width 1512 height 800
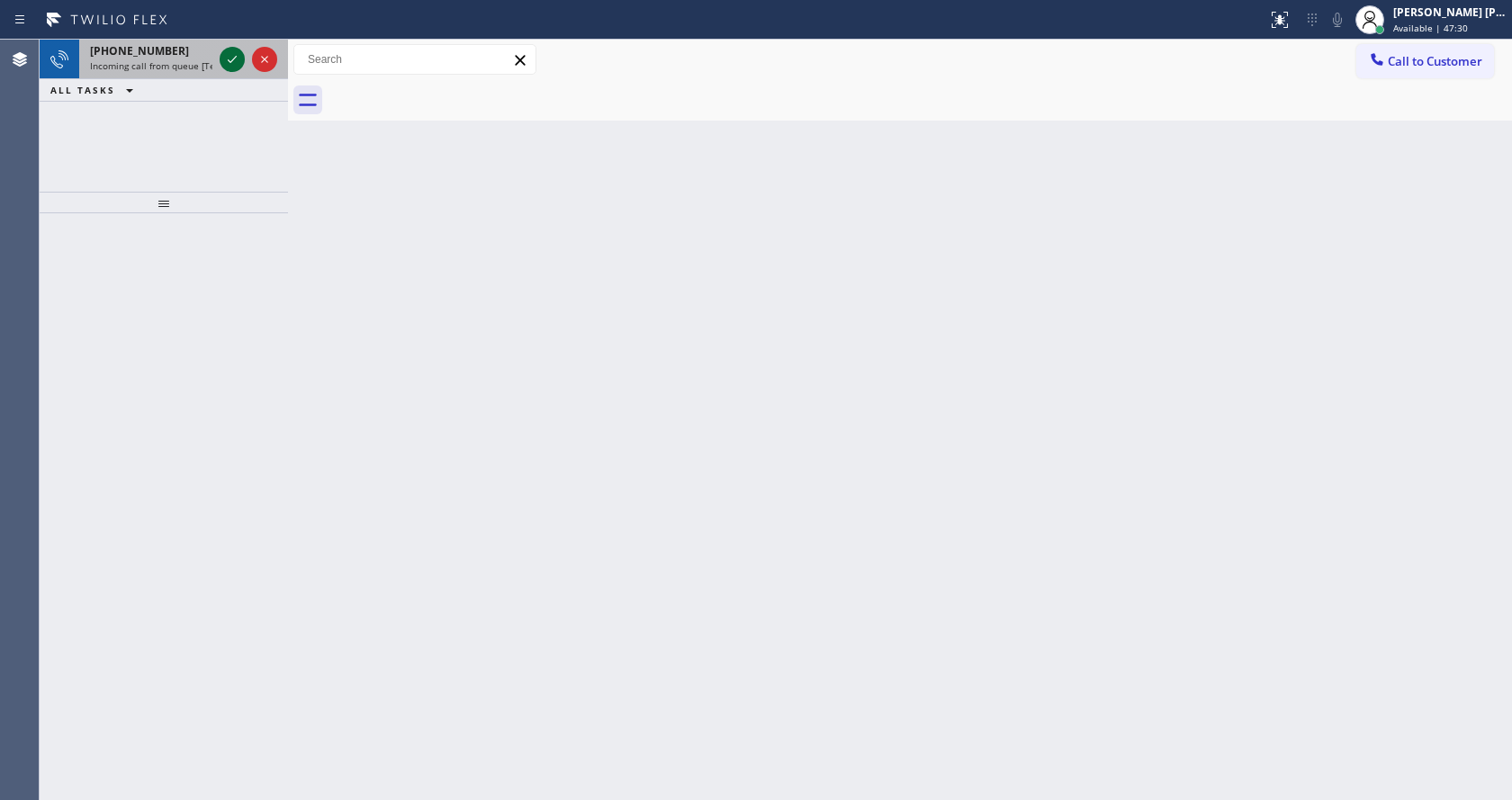
click at [224, 66] on icon at bounding box center [232, 58] width 21 height 21
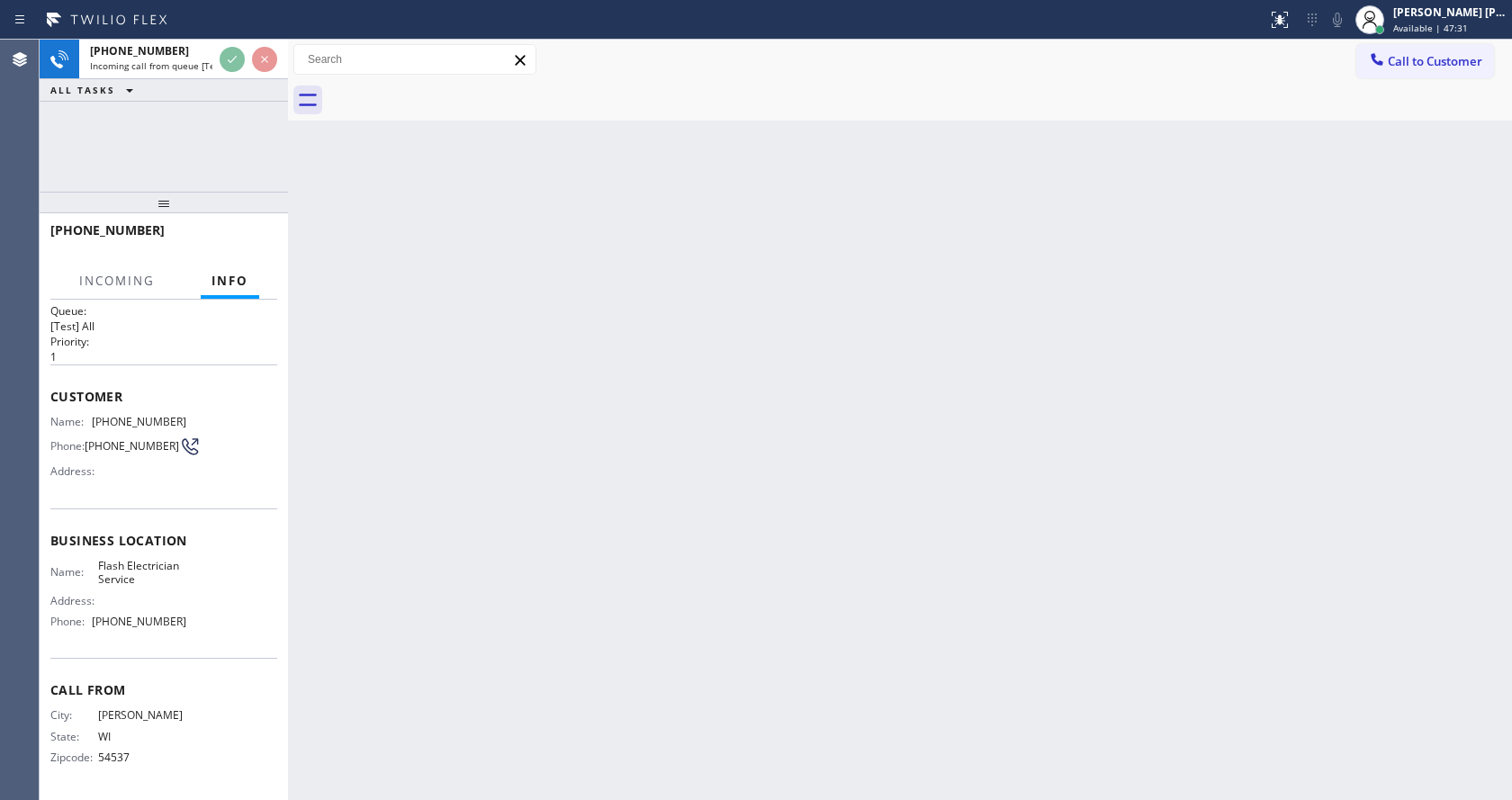
scroll to position [23, 0]
click at [712, 456] on div "Back to Dashboard Change Sender ID Customers Technicians Select a contact Outbo…" at bounding box center [900, 419] width 1224 height 760
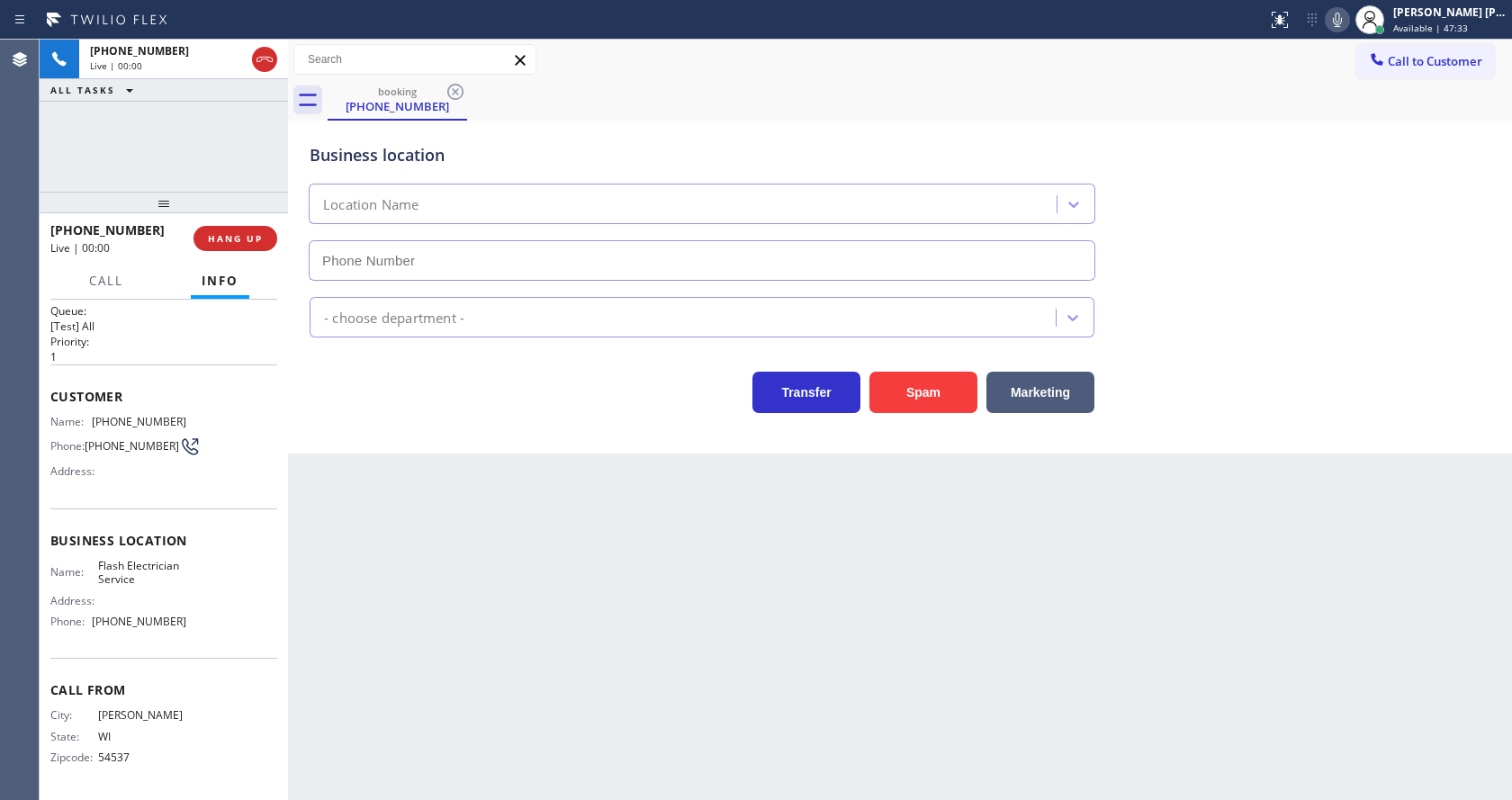
type input "[PHONE_NUMBER]"
click at [546, 529] on div "Back to Dashboard Change Sender ID Customers Technicians Select a contact Outbo…" at bounding box center [900, 419] width 1224 height 760
drag, startPoint x: 414, startPoint y: 459, endPoint x: 601, endPoint y: 396, distance: 197.3
click at [414, 459] on div "Back to Dashboard Change Sender ID Customers Technicians Select a contact Outbo…" at bounding box center [900, 419] width 1224 height 760
click at [591, 519] on div "Back to Dashboard Change Sender ID Customers Technicians Select a contact Outbo…" at bounding box center [900, 419] width 1224 height 760
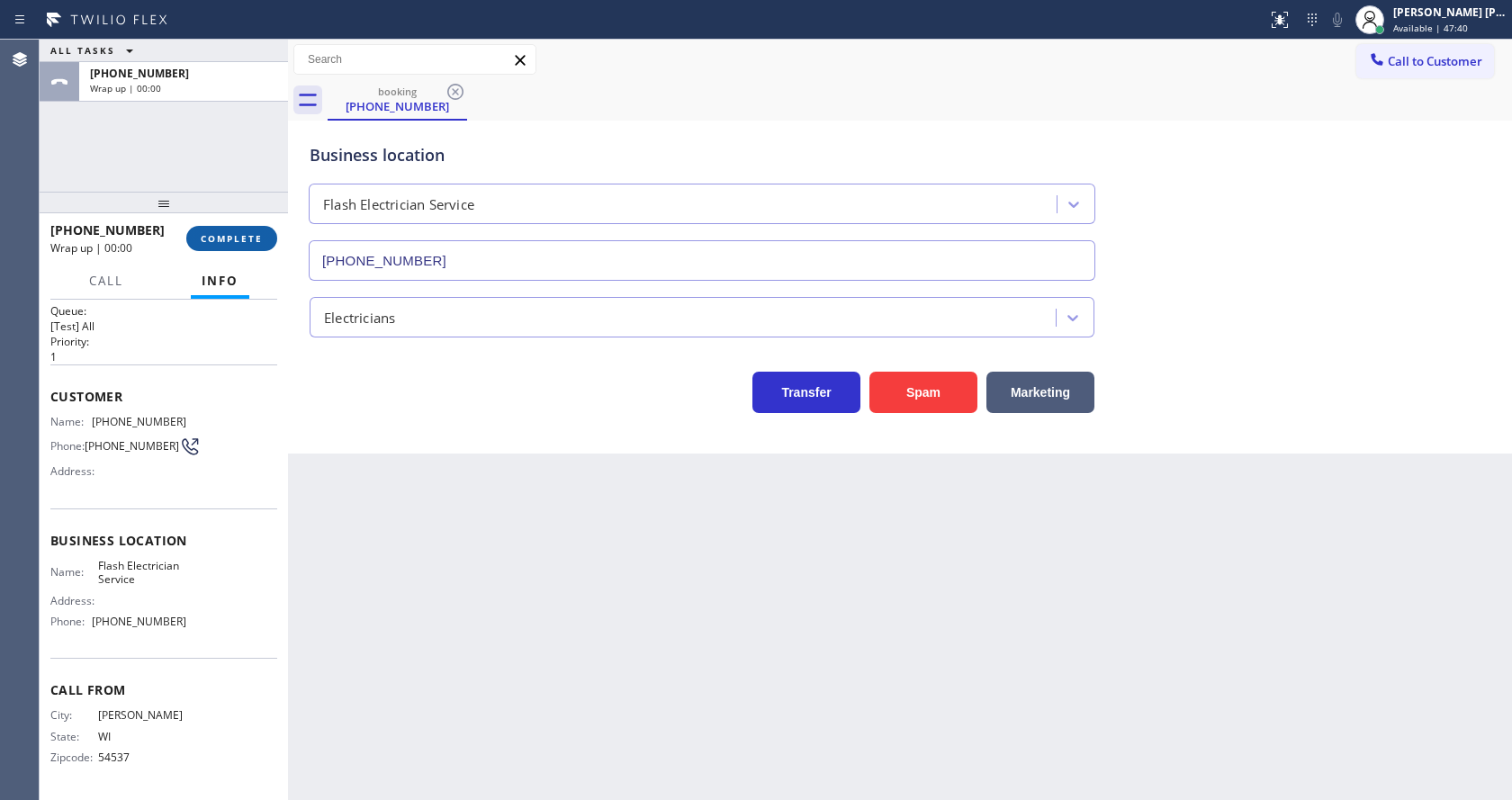
click at [236, 226] on button "COMPLETE" at bounding box center [232, 238] width 91 height 25
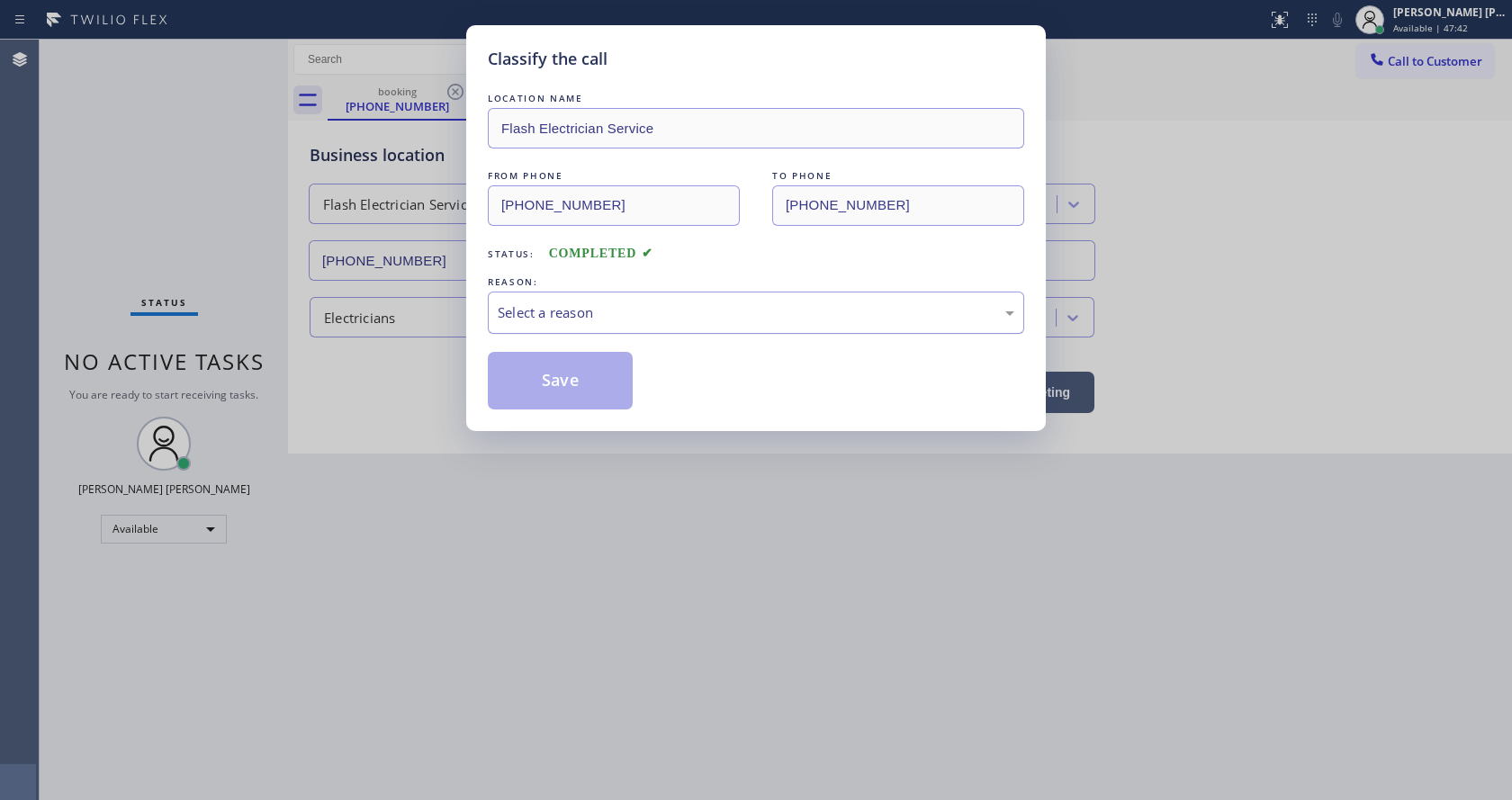
click at [564, 304] on div "Select a reason" at bounding box center [756, 312] width 517 height 20
click at [554, 392] on button "Save" at bounding box center [561, 381] width 145 height 57
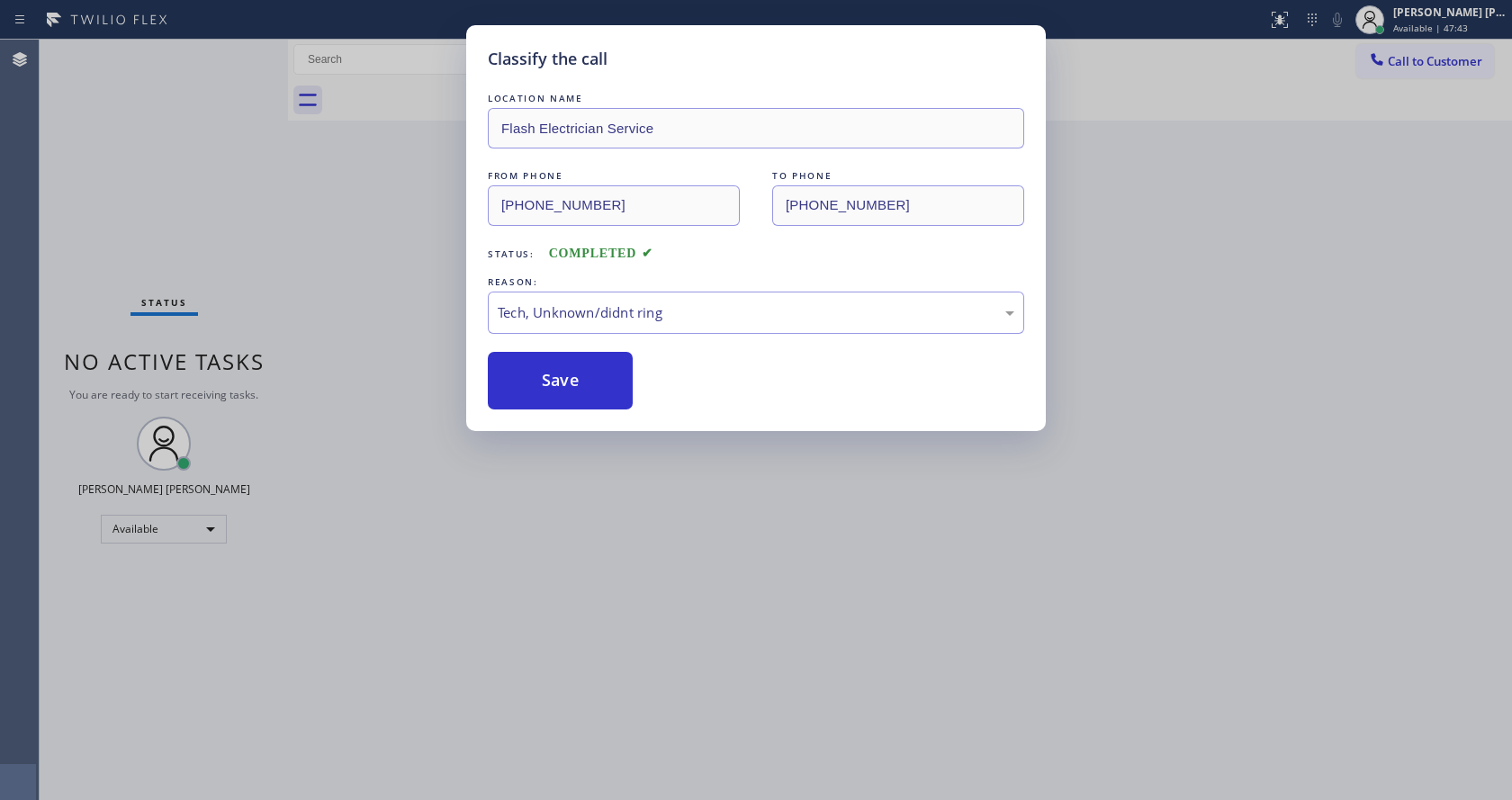
click at [598, 472] on div "Classify the call LOCATION NAME Flash Electrician Service FROM PHONE [PHONE_NUM…" at bounding box center [756, 400] width 1512 height 800
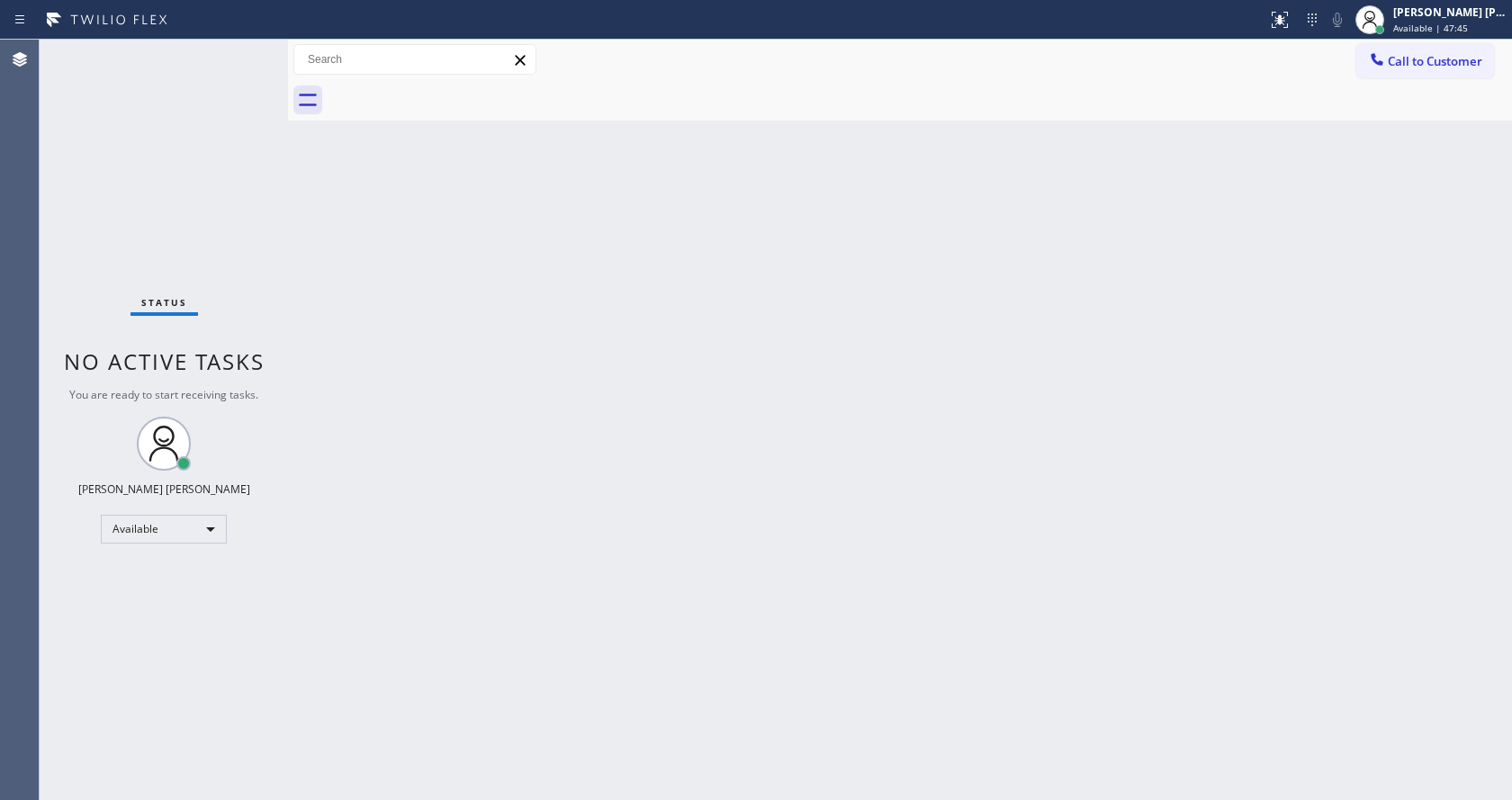
click at [466, 483] on div "Back to Dashboard Change Sender ID Customers Technicians Select a contact Outbo…" at bounding box center [900, 419] width 1224 height 760
click at [237, 54] on div "Status No active tasks You are ready to start receiving tasks. [PERSON_NAME] [P…" at bounding box center [164, 419] width 248 height 760
click at [244, 51] on div "Status No active tasks You are ready to start receiving tasks. [PERSON_NAME] [P…" at bounding box center [164, 419] width 248 height 760
click at [1383, 409] on div "Back to Dashboard Change Sender ID Customers Technicians Select a contact Outbo…" at bounding box center [900, 419] width 1224 height 760
click at [361, 357] on div "Back to Dashboard Change Sender ID Customers Technicians Select a contact Outbo…" at bounding box center [900, 419] width 1224 height 760
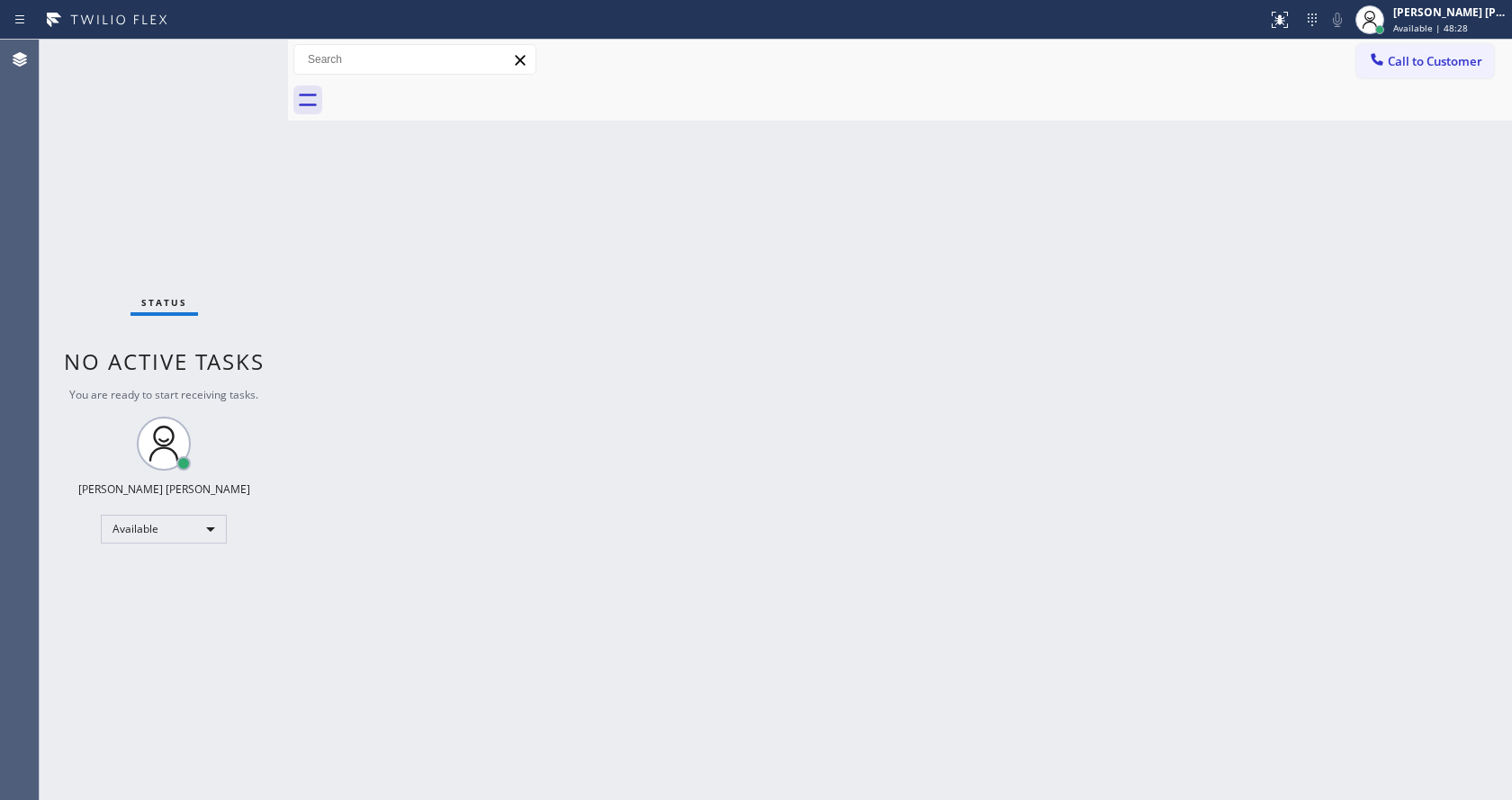
click at [396, 306] on div "Back to Dashboard Change Sender ID Customers Technicians Select a contact Outbo…" at bounding box center [900, 419] width 1224 height 760
click at [233, 47] on div "Status No active tasks You are ready to start receiving tasks. [PERSON_NAME] [P…" at bounding box center [164, 419] width 248 height 760
click at [1174, 237] on div "Back to Dashboard Change Sender ID Customers Technicians Select a contact Outbo…" at bounding box center [900, 419] width 1224 height 760
click at [246, 328] on div "Status No active tasks You are ready to start receiving tasks. [PERSON_NAME] [P…" at bounding box center [164, 419] width 248 height 760
click at [671, 623] on div "Back to Dashboard Change Sender ID Customers Technicians Select a contact Outbo…" at bounding box center [900, 419] width 1224 height 760
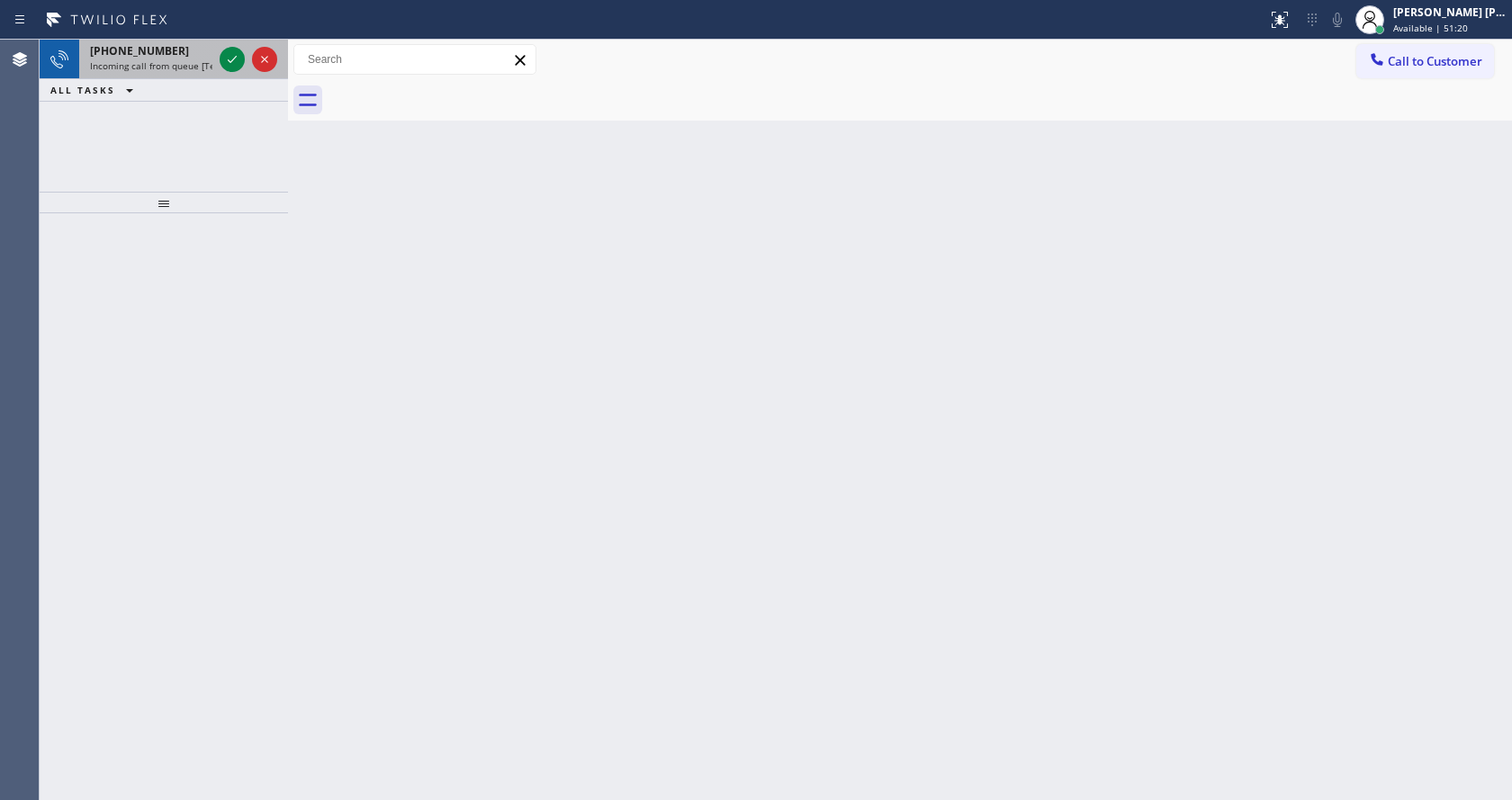
click at [232, 73] on div at bounding box center [248, 59] width 65 height 40
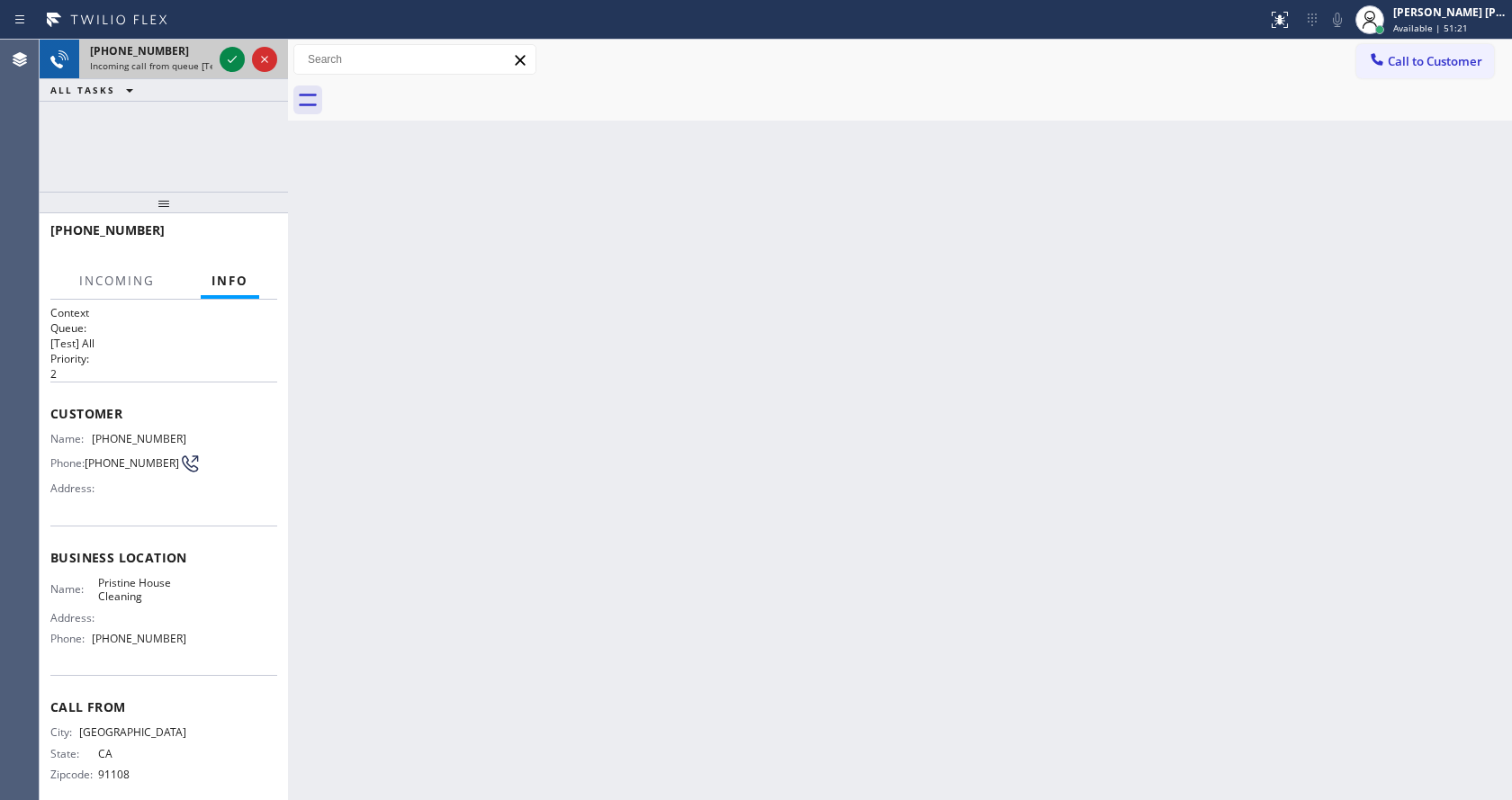
click at [232, 73] on div at bounding box center [248, 59] width 65 height 40
click at [228, 64] on icon at bounding box center [232, 58] width 21 height 21
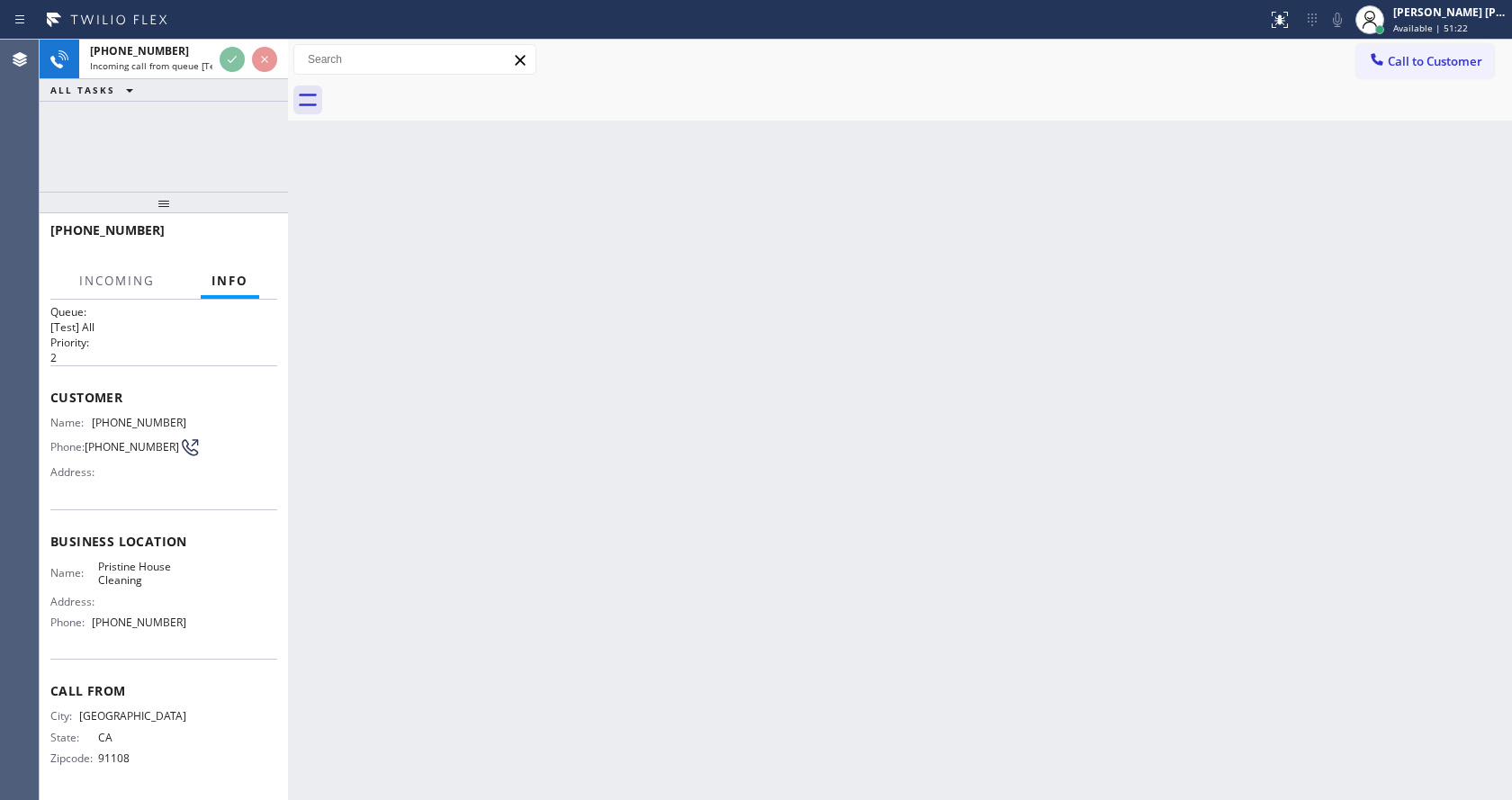
scroll to position [23, 0]
click at [629, 563] on div "Back to Dashboard Change Sender ID Customers Technicians Select a contact Outbo…" at bounding box center [900, 419] width 1224 height 760
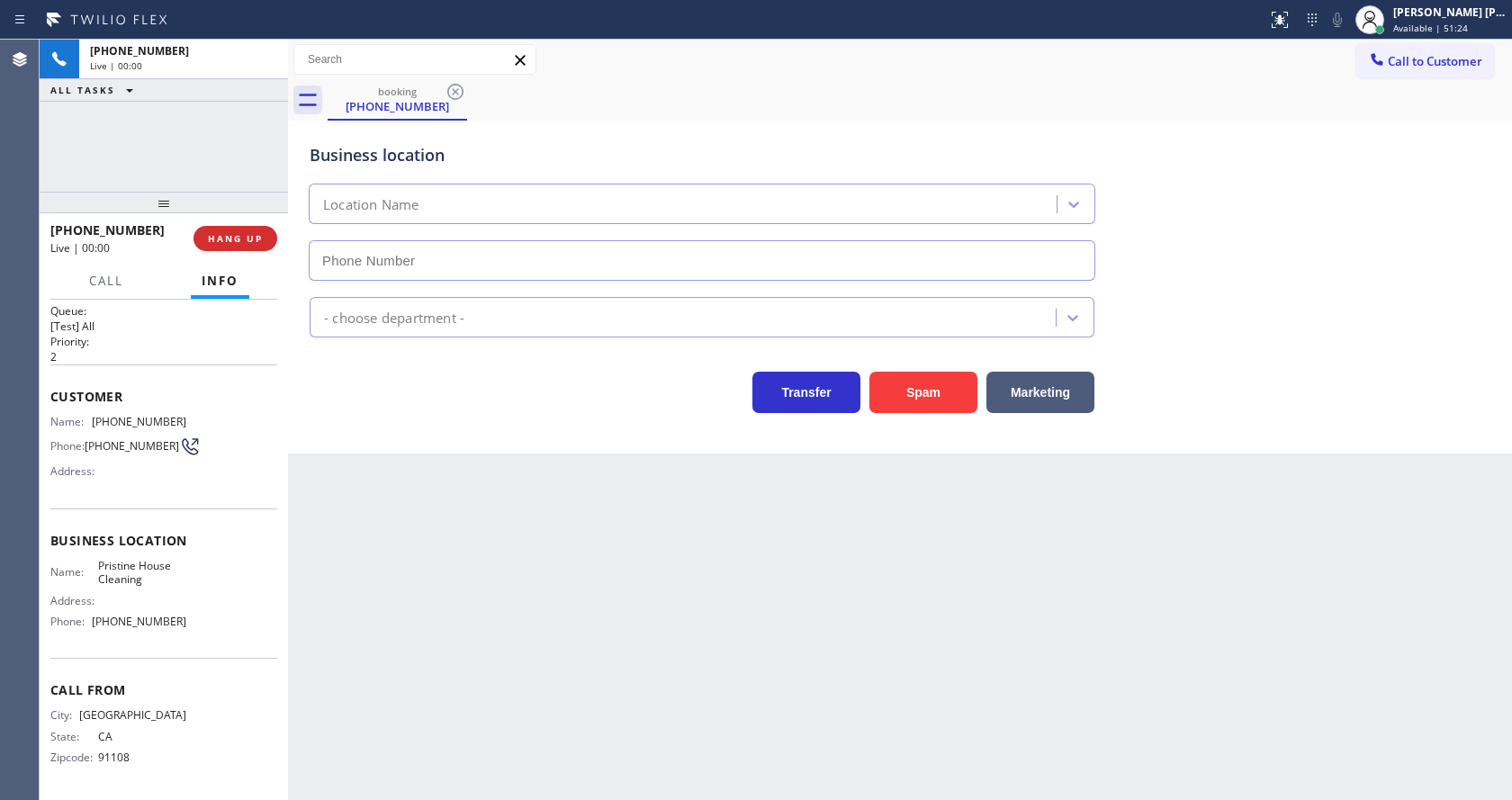
type input "[PHONE_NUMBER]"
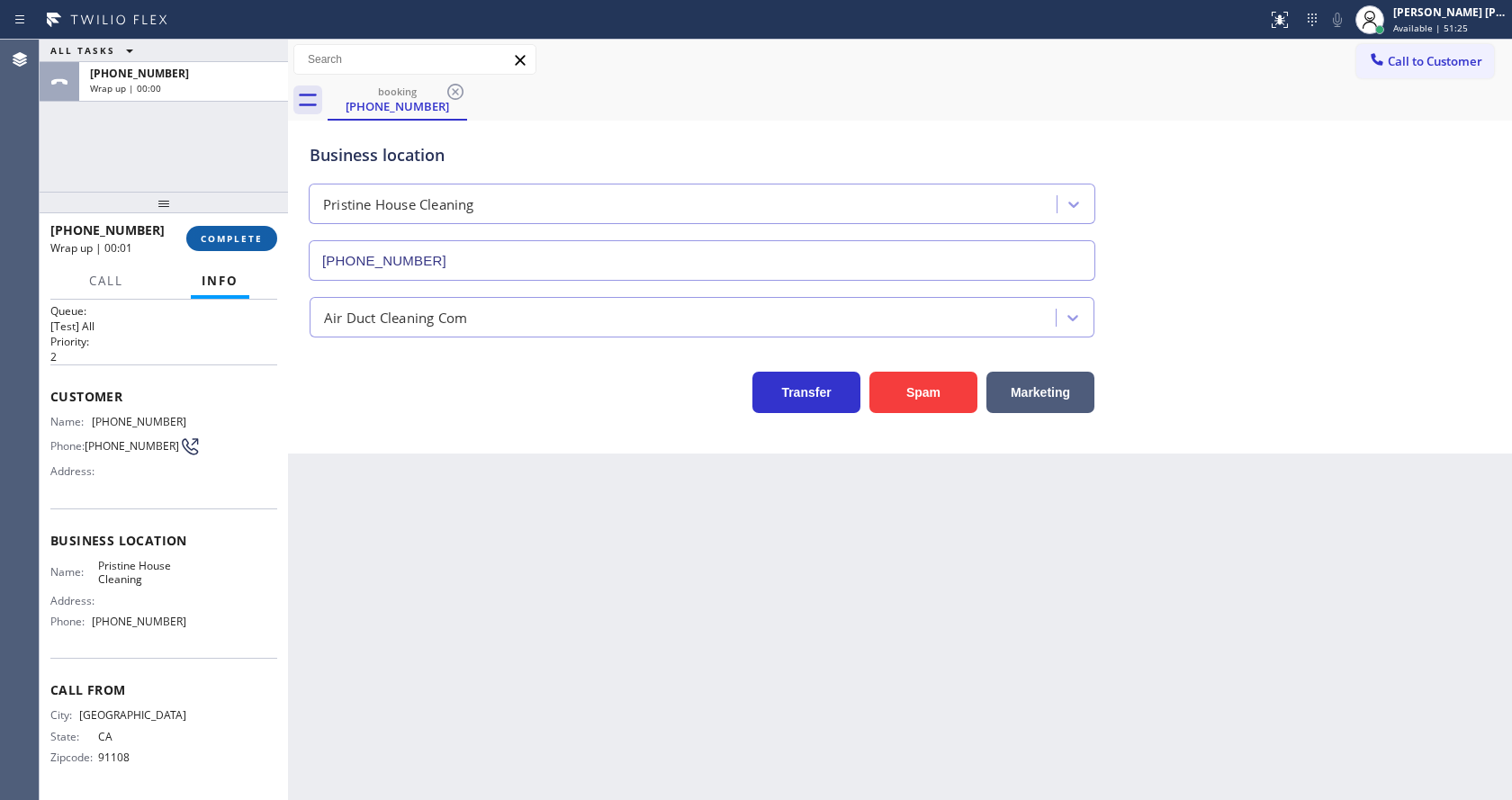
click at [229, 246] on button "COMPLETE" at bounding box center [232, 238] width 91 height 25
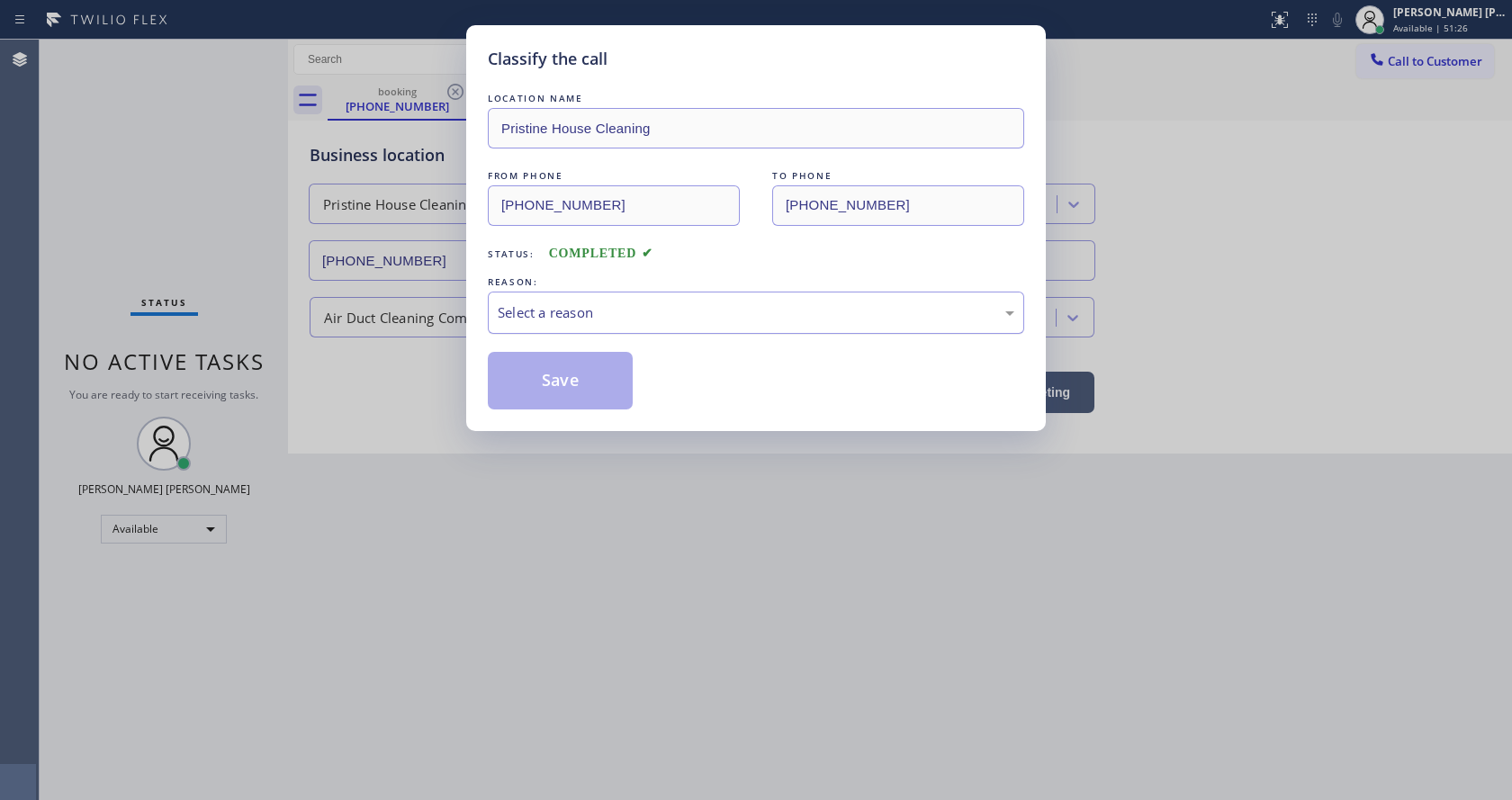
click at [573, 298] on div "Select a reason" at bounding box center [756, 313] width 536 height 43
click at [563, 380] on button "Save" at bounding box center [561, 381] width 145 height 57
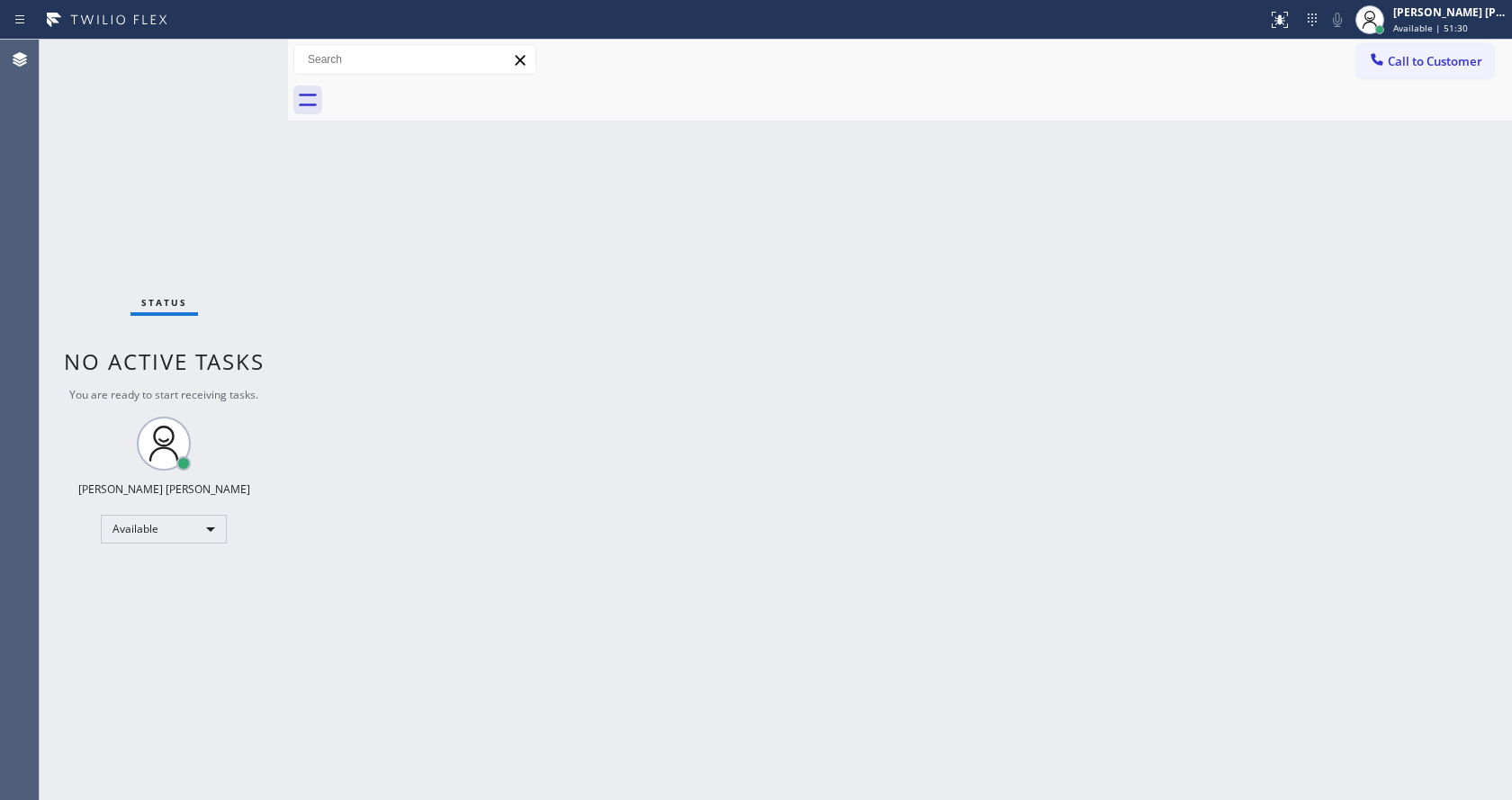
click at [382, 379] on div "Back to Dashboard Change Sender ID Customers Technicians Select a contact Outbo…" at bounding box center [900, 419] width 1224 height 760
click at [715, 377] on div "Back to Dashboard Change Sender ID Customers Technicians Select a contact Outbo…" at bounding box center [900, 419] width 1224 height 760
click at [241, 48] on div "Status No active tasks You are ready to start receiving tasks. [PERSON_NAME] [P…" at bounding box center [164, 419] width 248 height 760
click at [277, 73] on div "Status No active tasks You are ready to start receiving tasks. [PERSON_NAME] [P…" at bounding box center [164, 419] width 248 height 760
drag, startPoint x: 287, startPoint y: 71, endPoint x: 196, endPoint y: 58, distance: 91.9
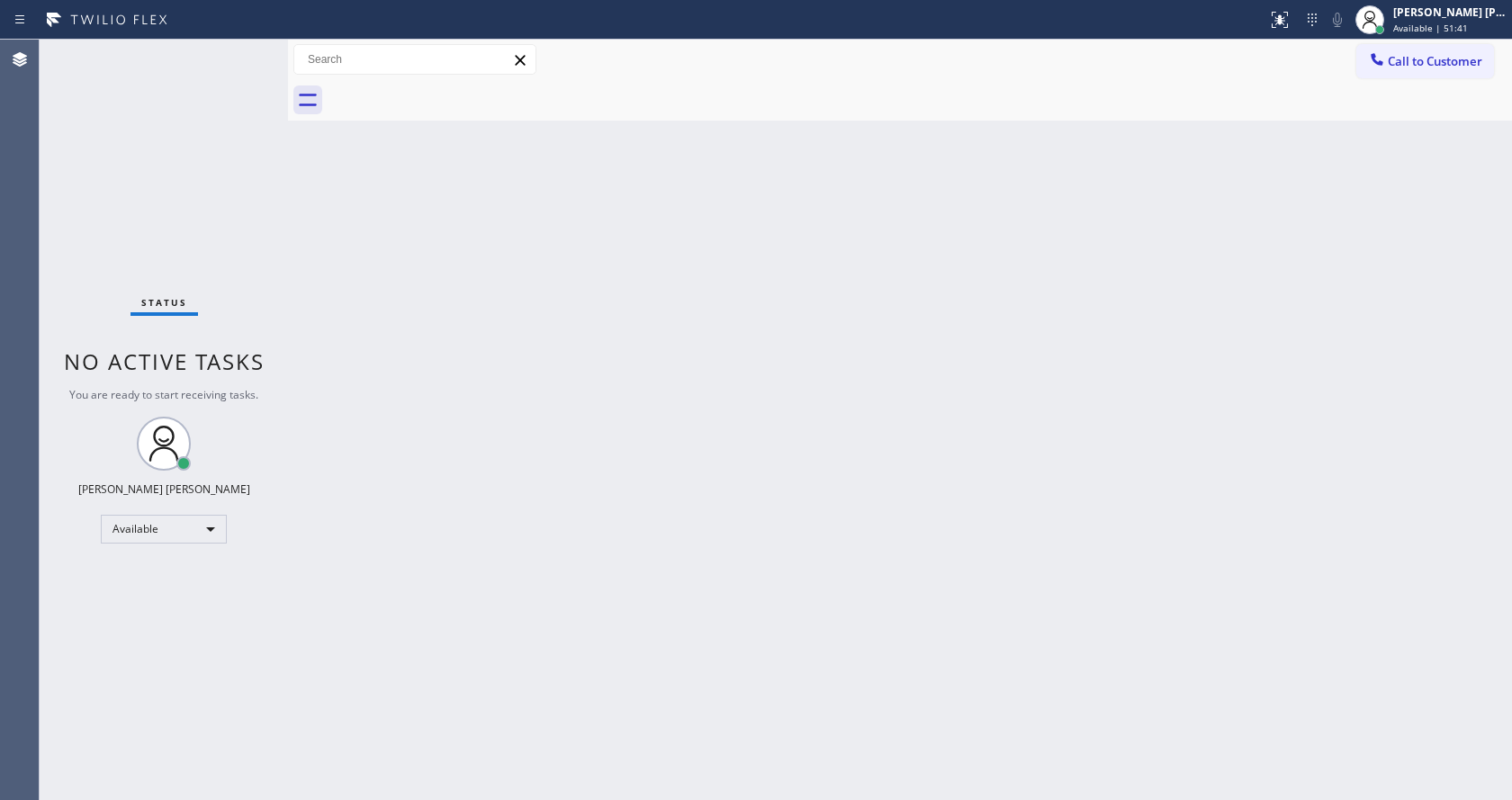
click at [196, 58] on div "Status No active tasks You are ready to start receiving tasks. [PERSON_NAME] [P…" at bounding box center [776, 419] width 1473 height 760
click at [238, 50] on div "Status No active tasks You are ready to start receiving tasks. [PERSON_NAME] [P…" at bounding box center [164, 419] width 248 height 760
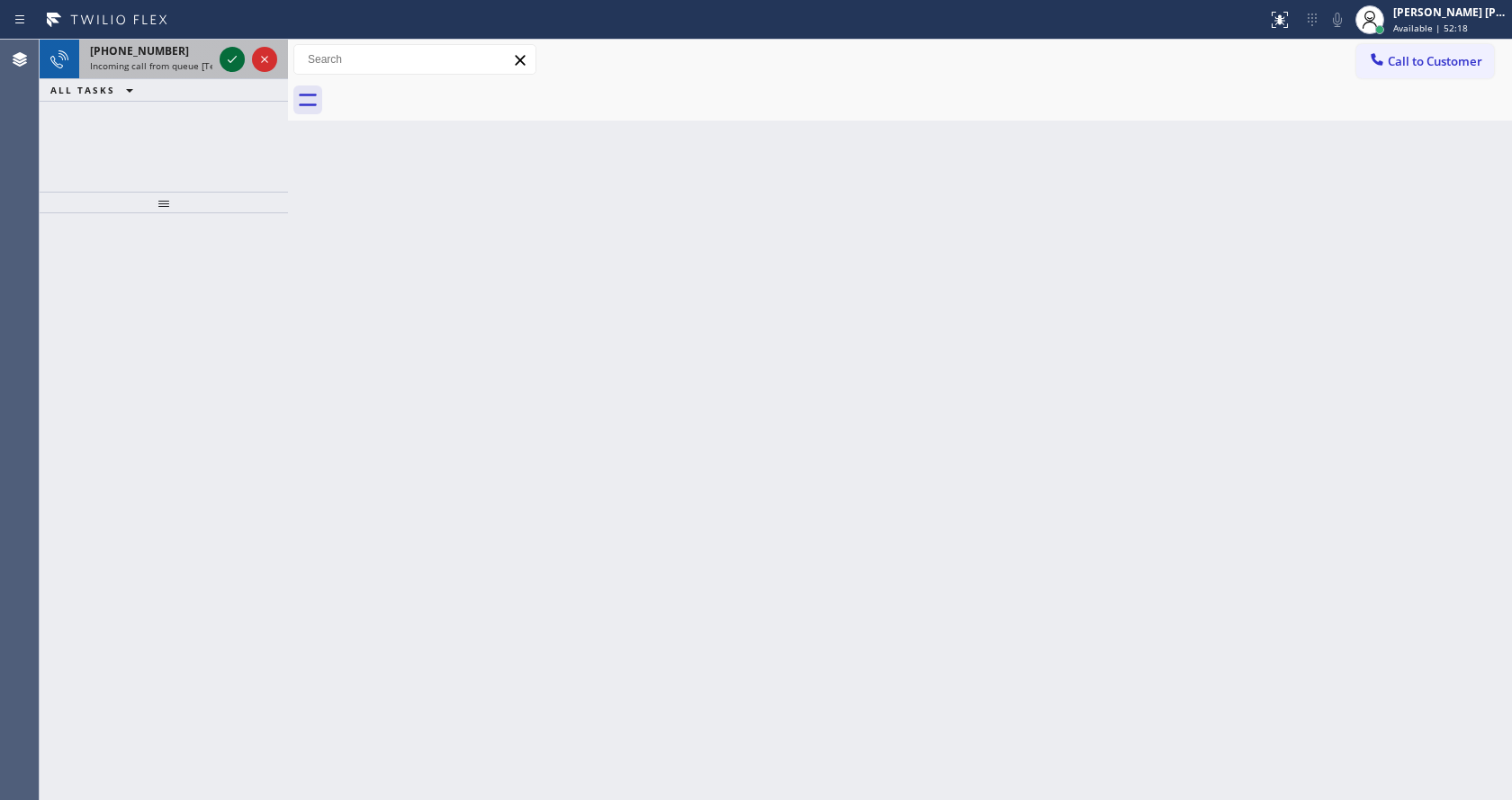
click at [236, 67] on icon at bounding box center [232, 58] width 21 height 21
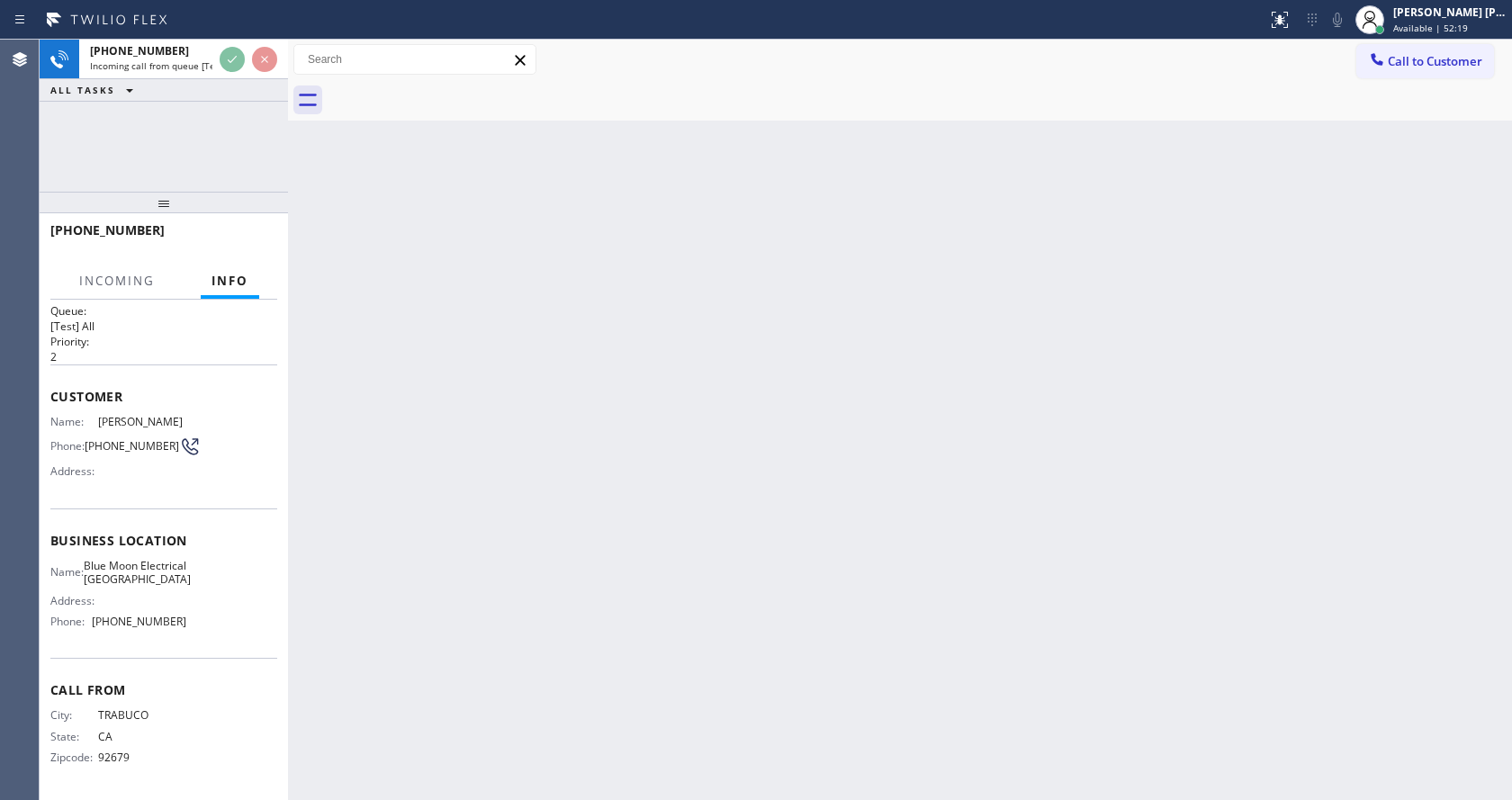
scroll to position [37, 0]
click at [418, 524] on div "Back to Dashboard Change Sender ID Customers Technicians Select a contact Outbo…" at bounding box center [900, 419] width 1224 height 760
click at [372, 641] on div "Back to Dashboard Change Sender ID Customers Technicians Select a contact Outbo…" at bounding box center [900, 419] width 1224 height 760
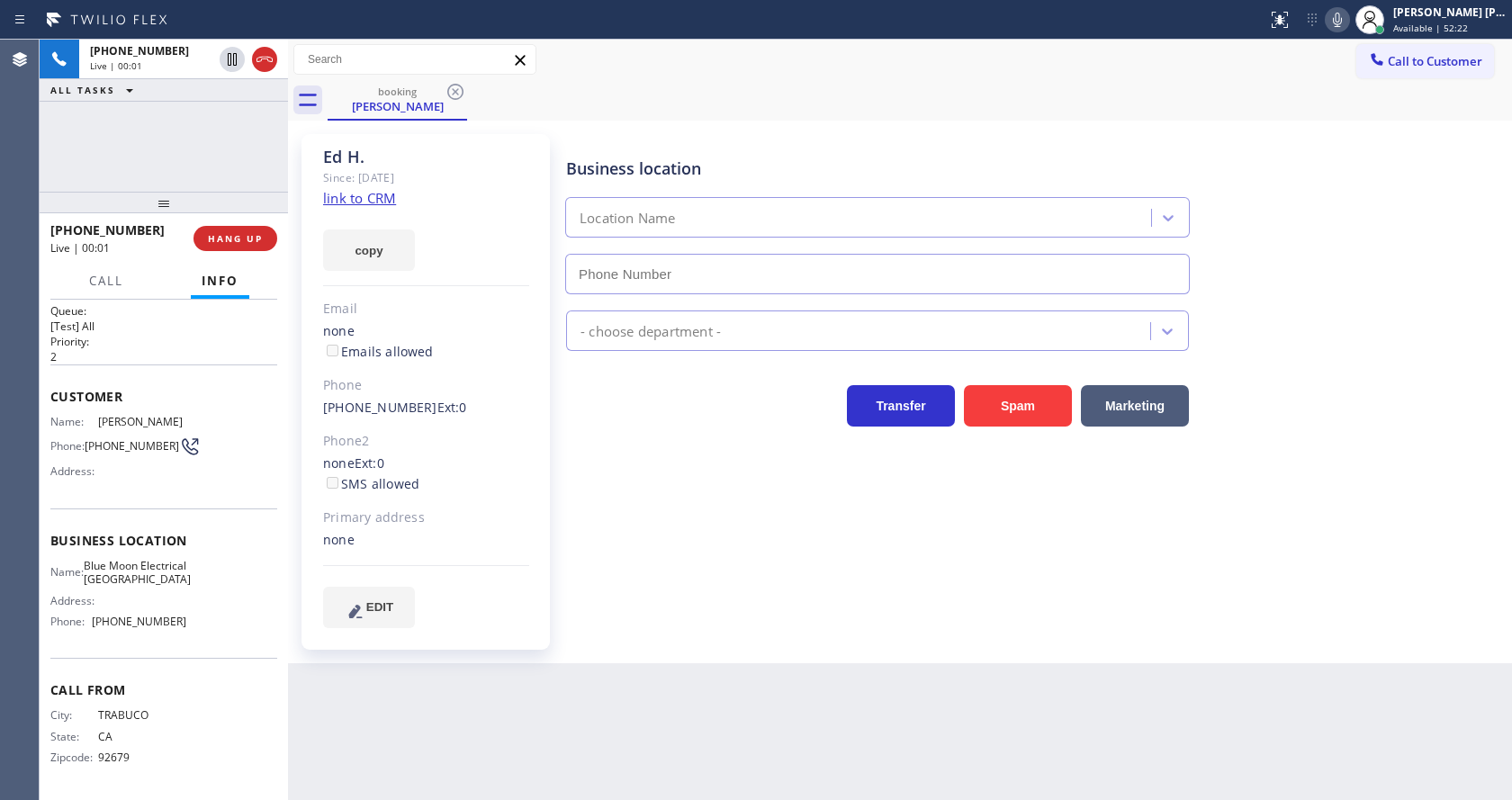
type input "[PHONE_NUMBER]"
click at [606, 636] on div "Business location Blue Moon Electrical [GEOGRAPHIC_DATA] [PHONE_NUMBER] Electri…" at bounding box center [1035, 399] width 945 height 520
click at [362, 193] on link "link to CRM" at bounding box center [359, 197] width 73 height 18
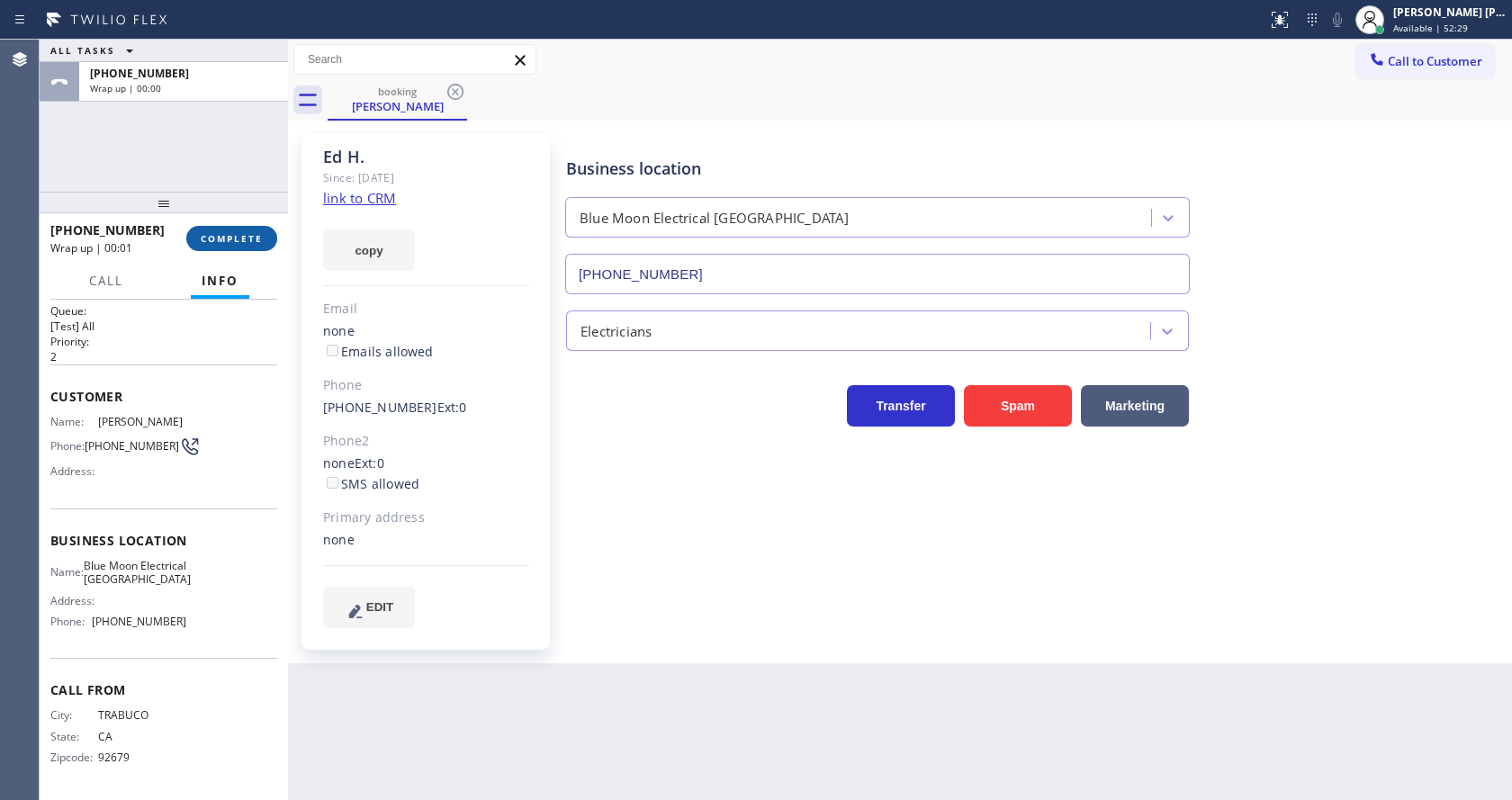
click at [249, 231] on button "COMPLETE" at bounding box center [232, 238] width 91 height 25
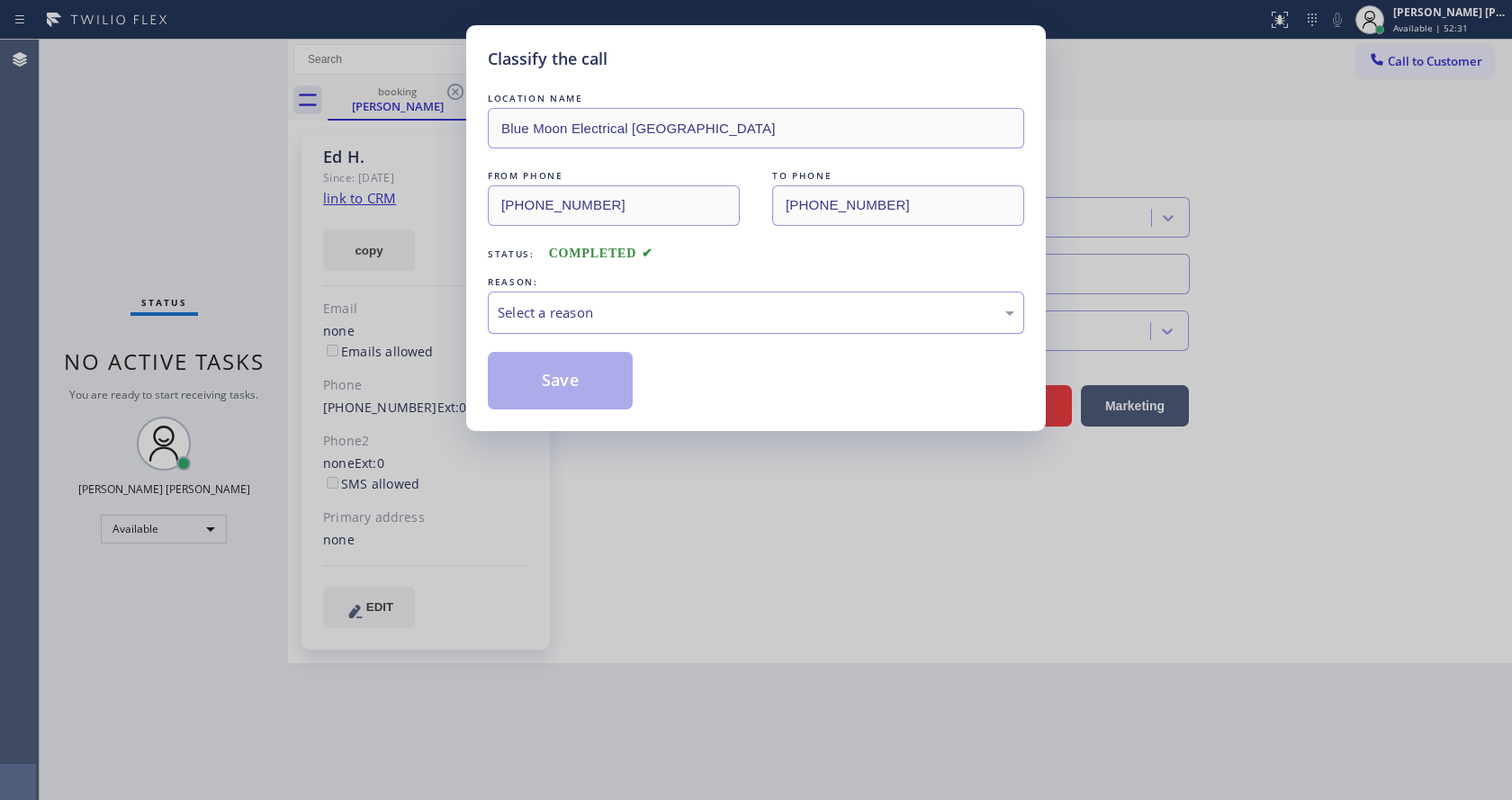
click at [585, 318] on div "Select a reason" at bounding box center [756, 312] width 517 height 20
click at [558, 379] on button "Save" at bounding box center [561, 381] width 145 height 57
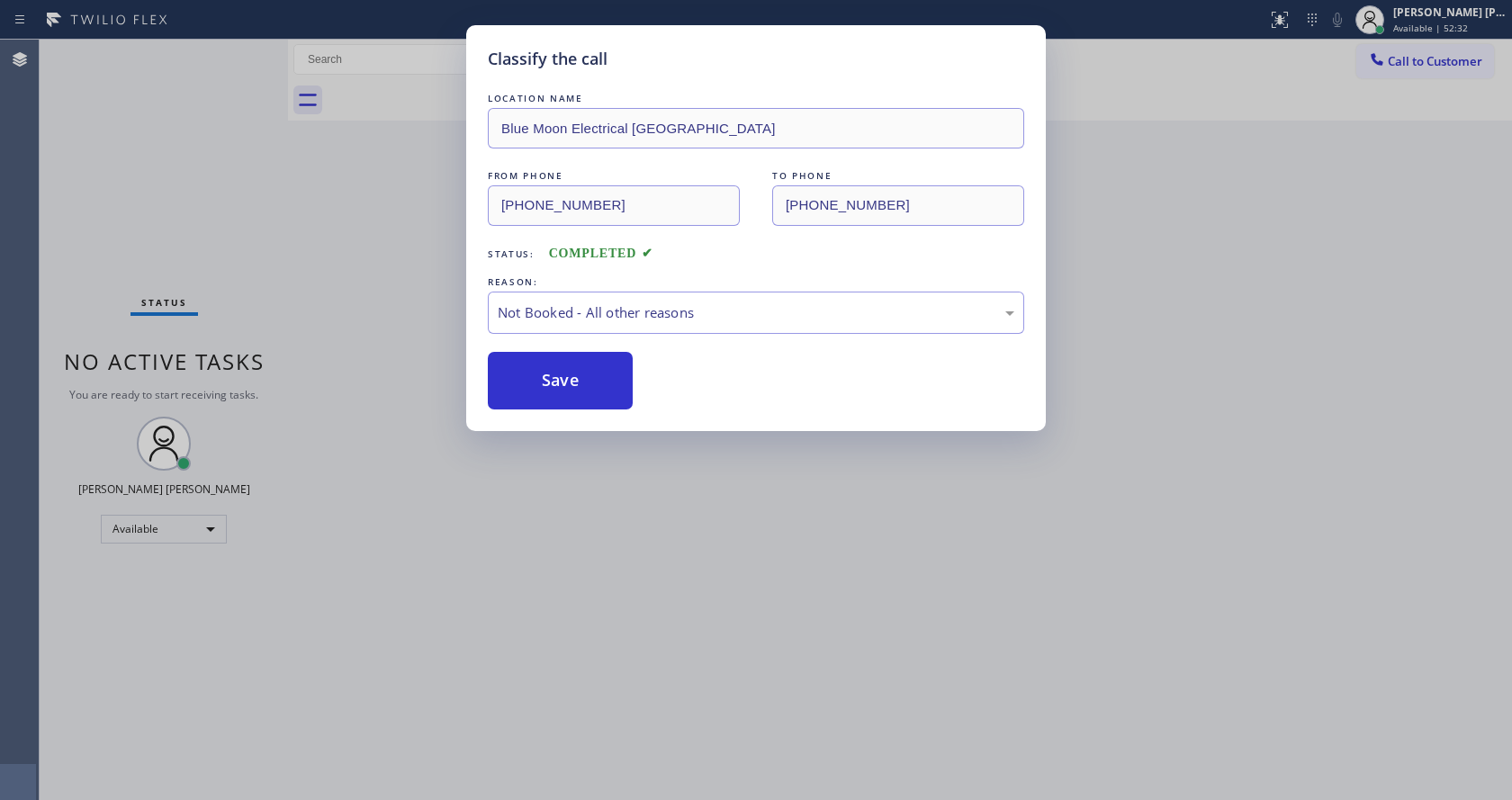
click at [558, 379] on button "Save" at bounding box center [561, 381] width 145 height 57
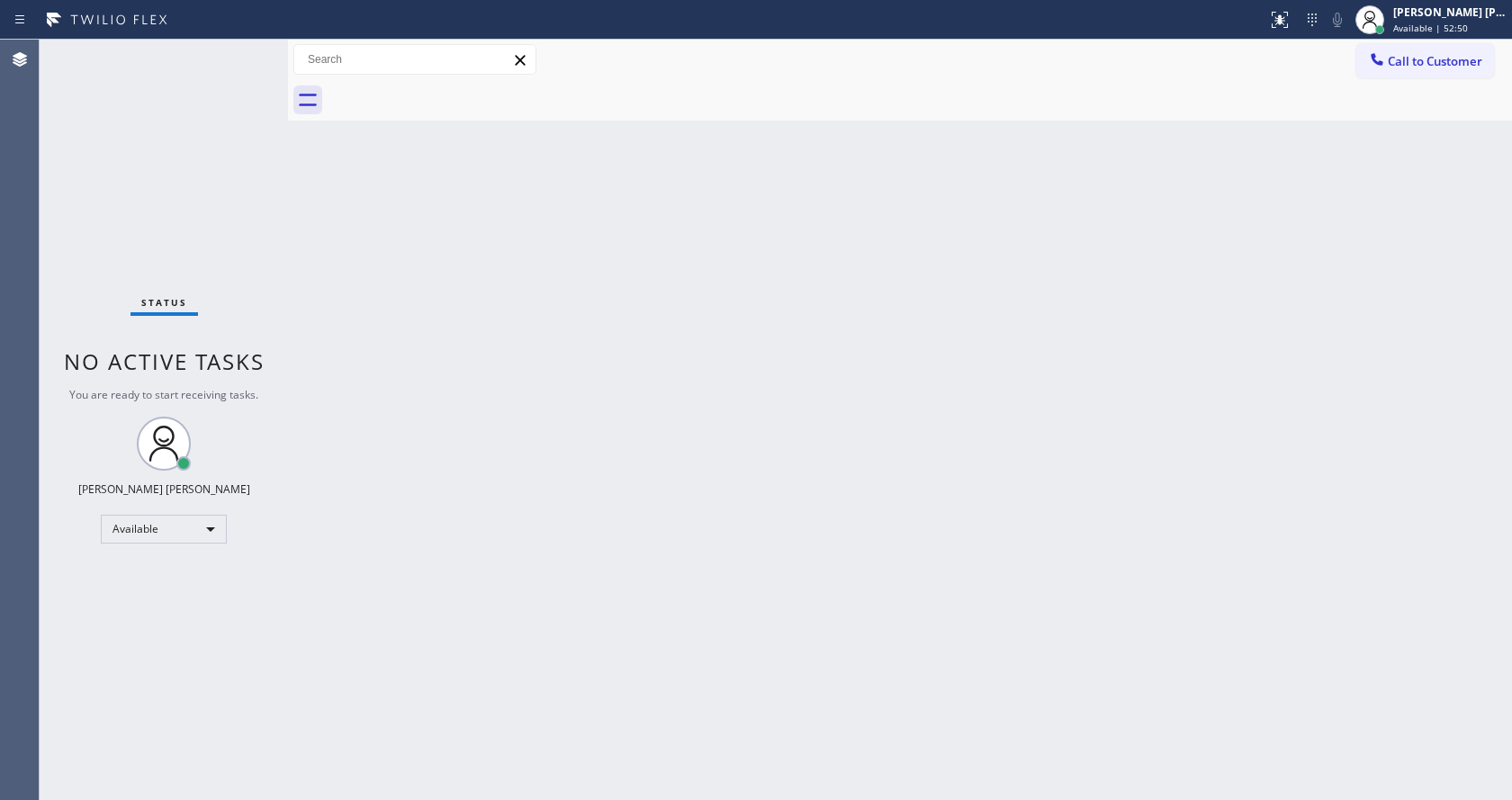
click at [741, 410] on div "Back to Dashboard Change Sender ID Customers Technicians Select a contact Outbo…" at bounding box center [900, 419] width 1224 height 760
click at [150, 484] on div "[PERSON_NAME] [PERSON_NAME]" at bounding box center [165, 489] width 172 height 16
click at [620, 428] on div "Back to Dashboard Change Sender ID Customers Technicians Select a contact Outbo…" at bounding box center [900, 419] width 1224 height 760
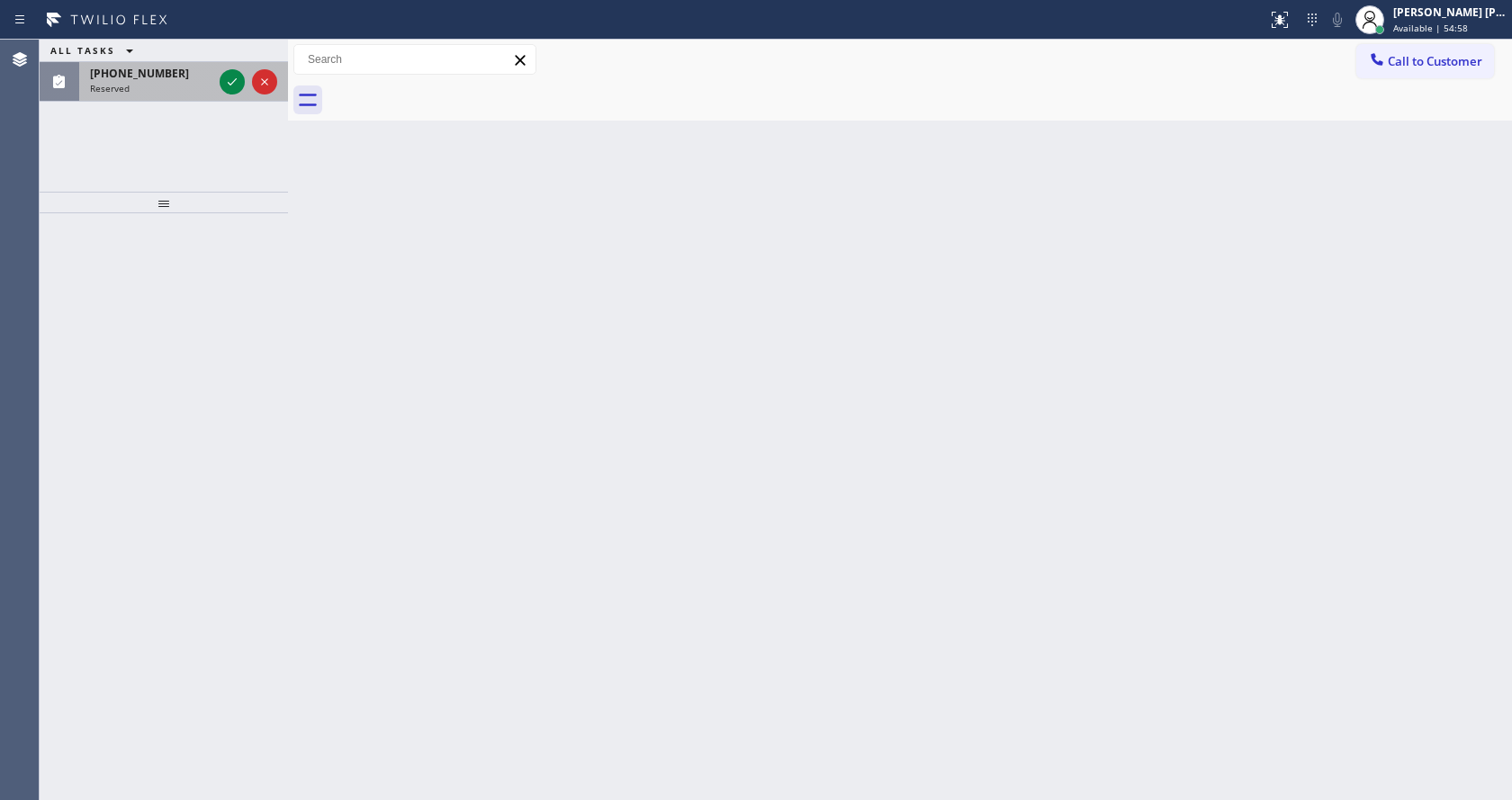
click at [191, 82] on div "Reserved" at bounding box center [151, 88] width 122 height 13
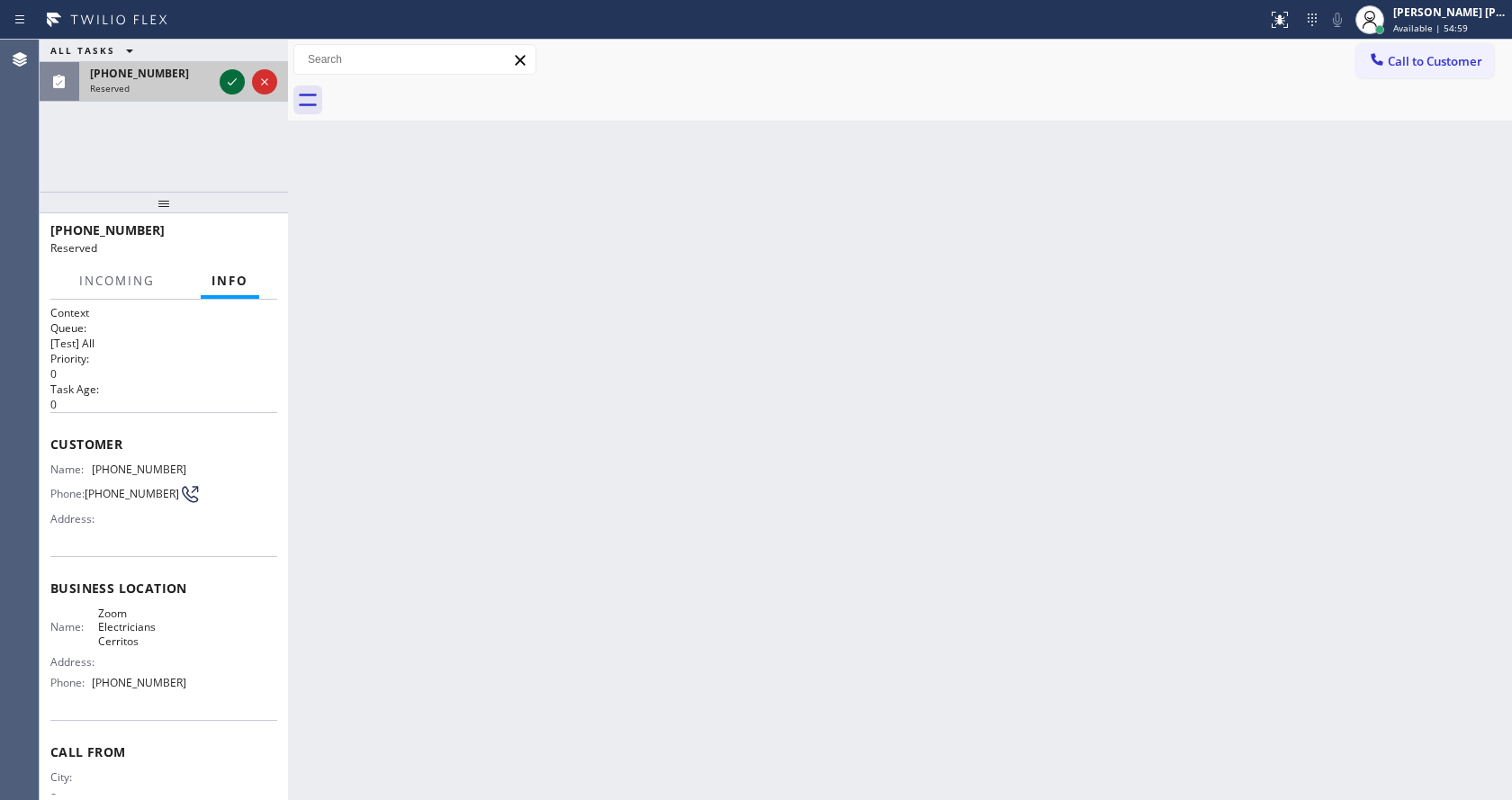
click at [233, 84] on icon at bounding box center [232, 81] width 21 height 21
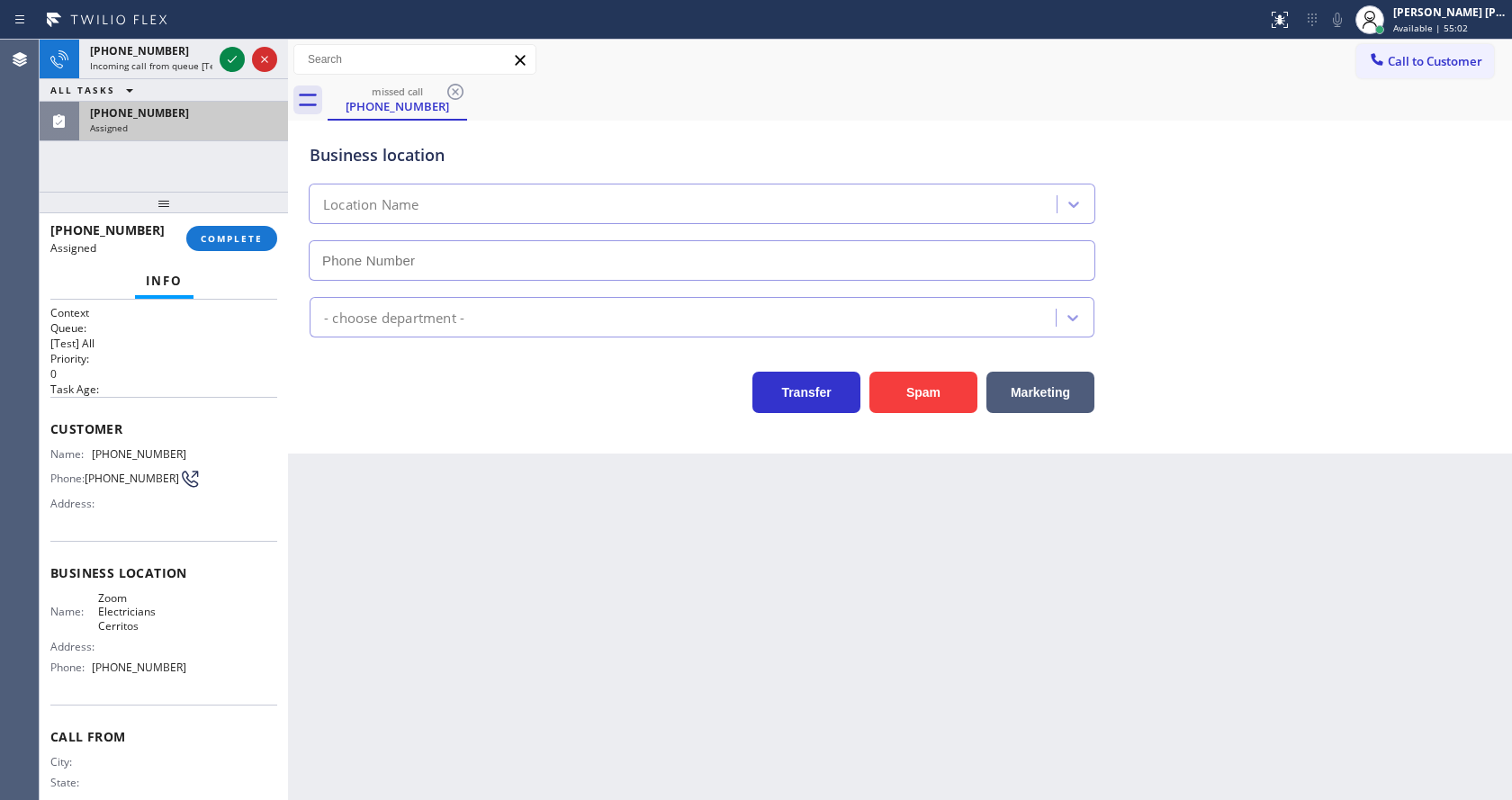
type input "[PHONE_NUMBER]"
click at [225, 241] on span "COMPLETE" at bounding box center [232, 239] width 62 height 13
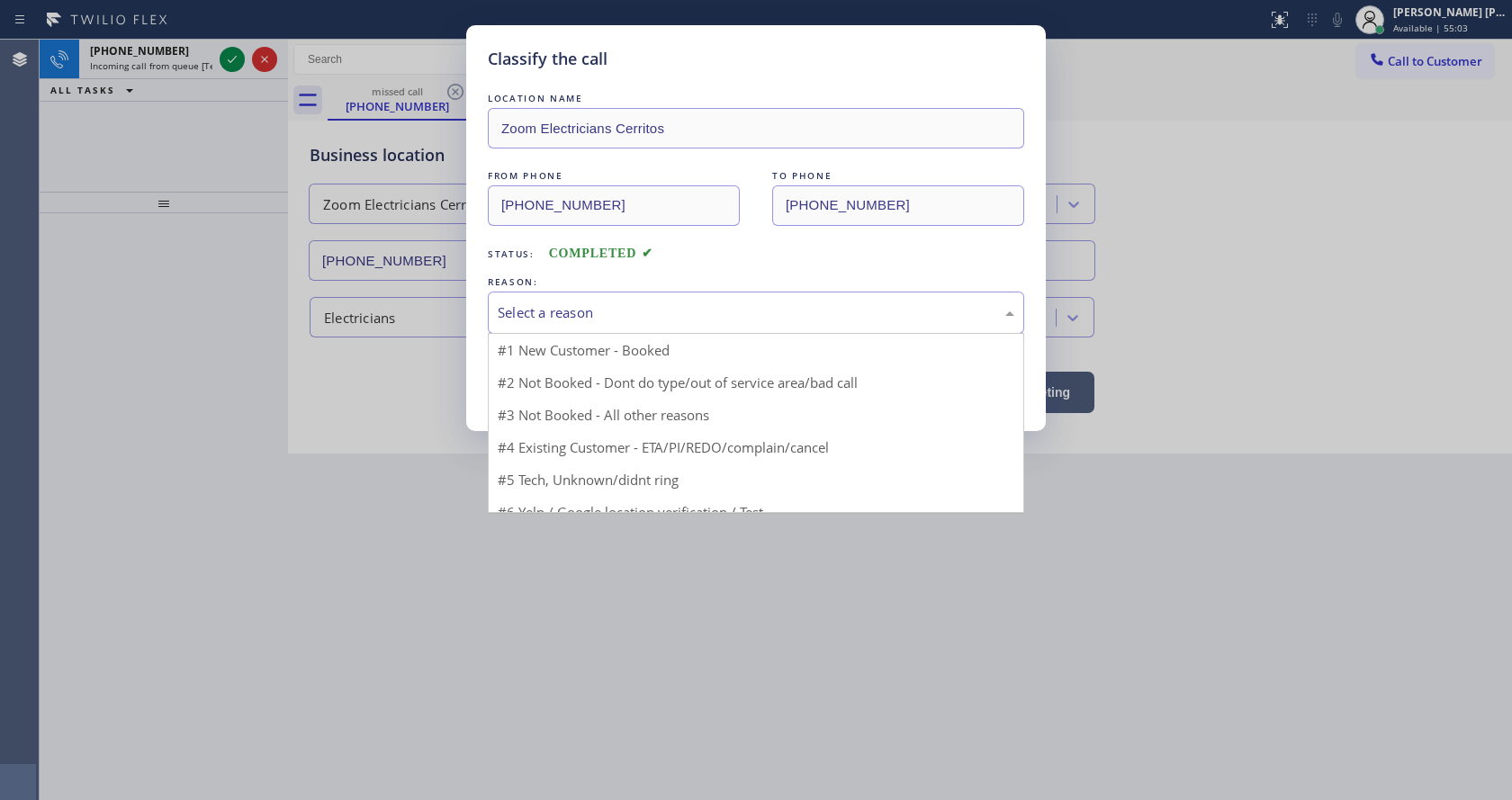
click at [535, 316] on div "Select a reason" at bounding box center [756, 312] width 517 height 20
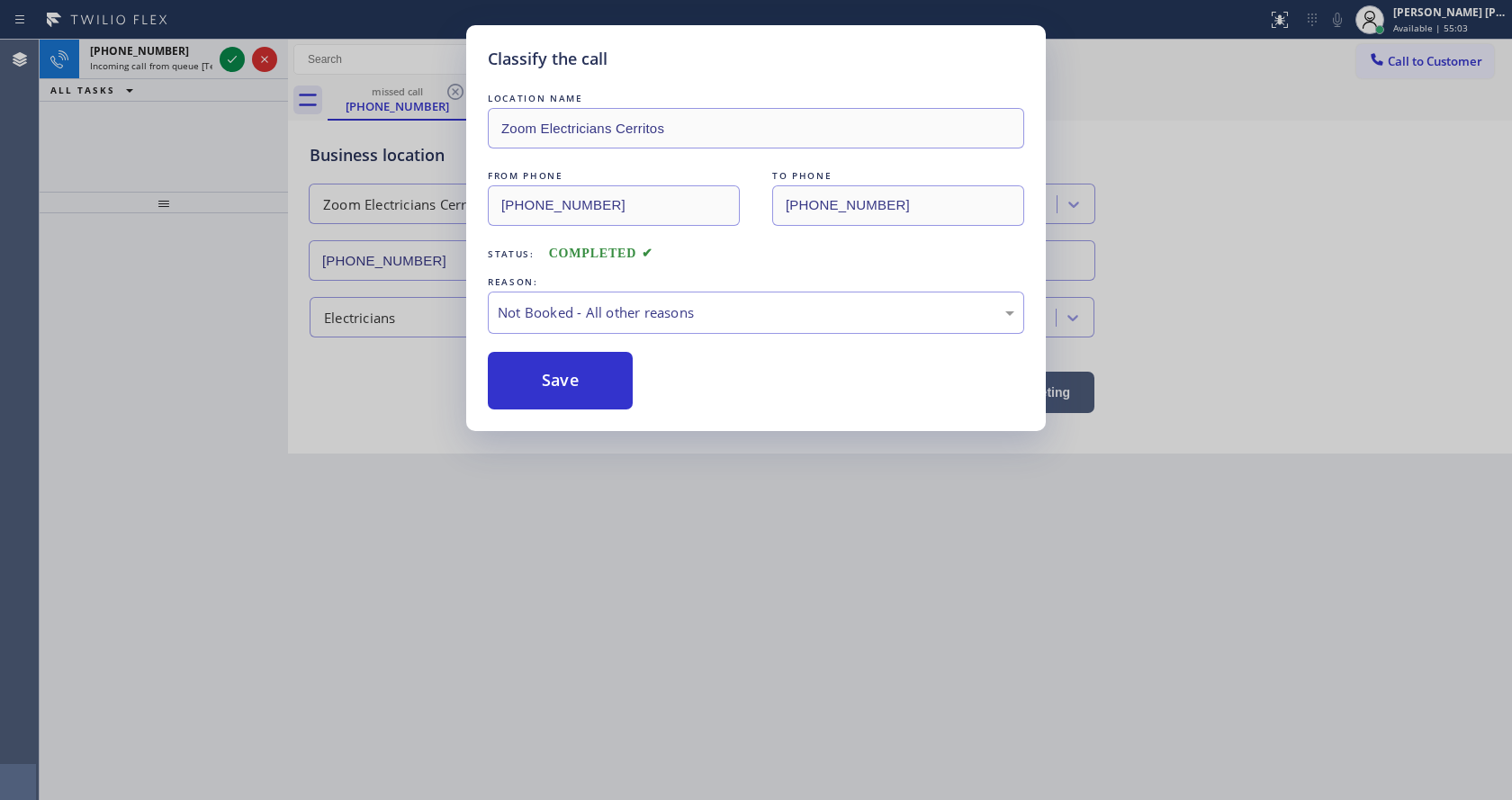
click at [542, 381] on button "Save" at bounding box center [561, 381] width 145 height 57
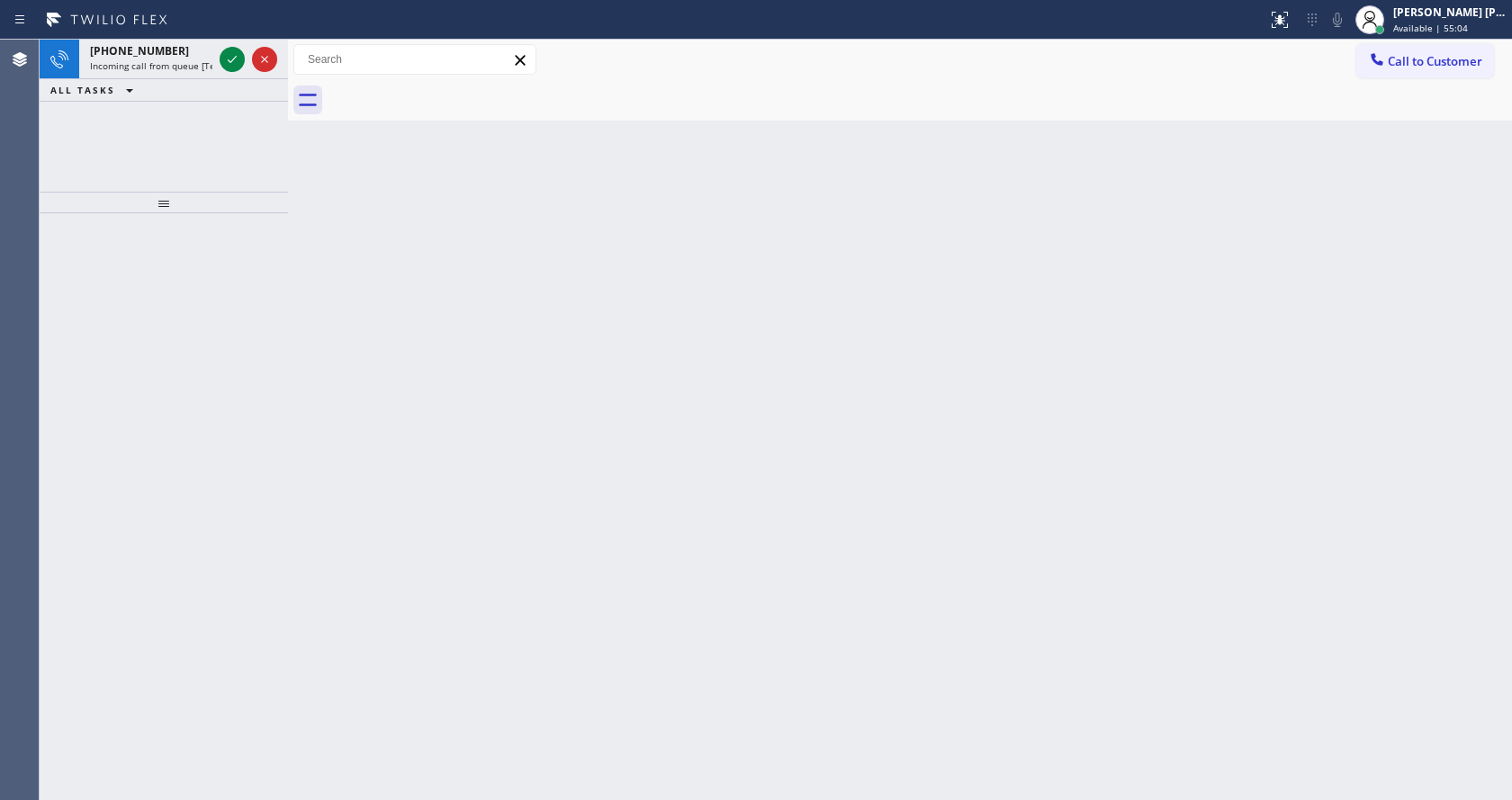
click at [166, 72] on div "[PHONE_NUMBER] Incoming call from queue [Test] All" at bounding box center [147, 59] width 137 height 40
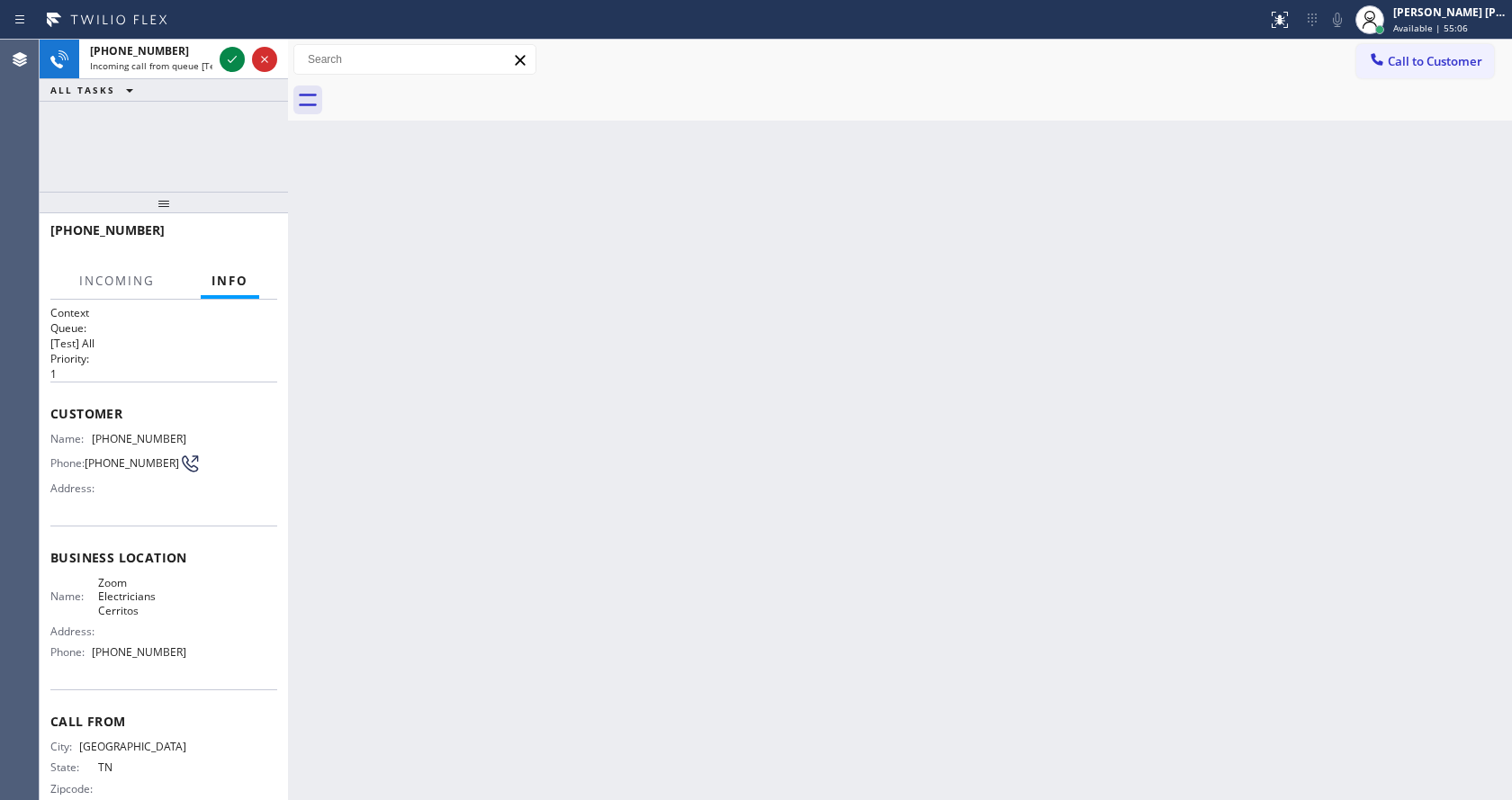
scroll to position [37, 0]
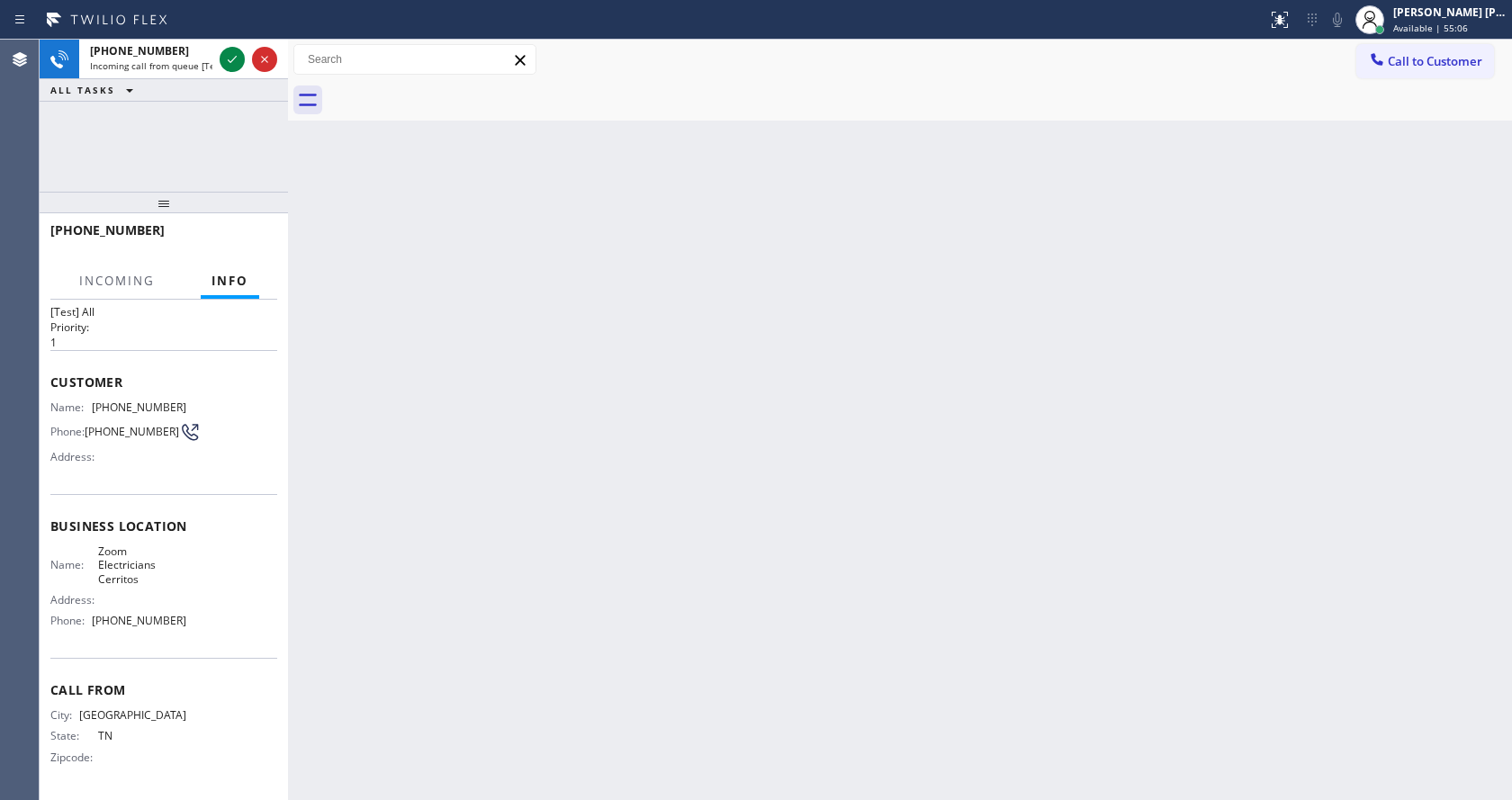
click at [679, 583] on div "Back to Dashboard Change Sender ID Customers Technicians Select a contact Outbo…" at bounding box center [900, 419] width 1224 height 760
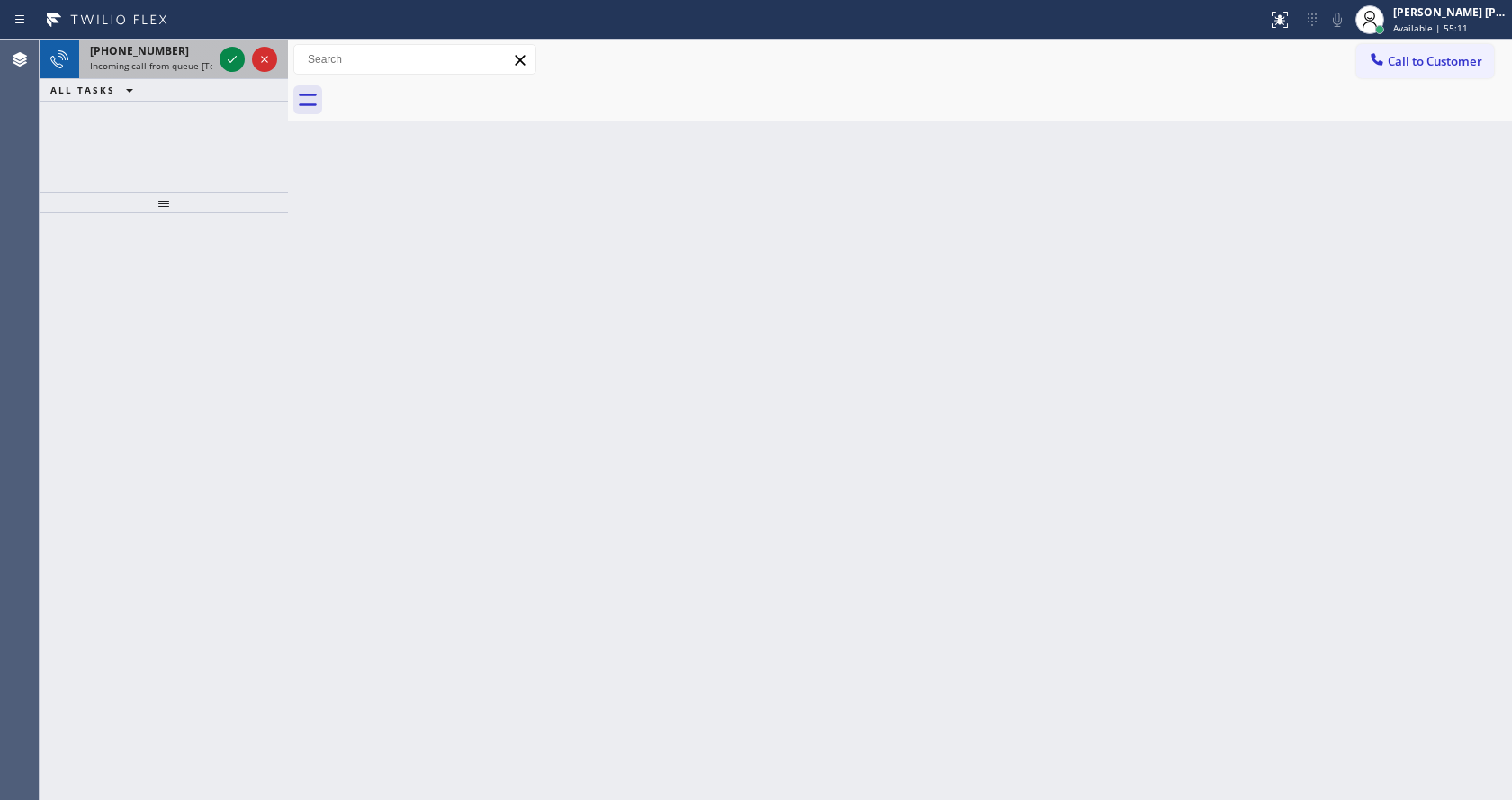
click at [180, 61] on span "Incoming call from queue [Test] All" at bounding box center [164, 66] width 149 height 13
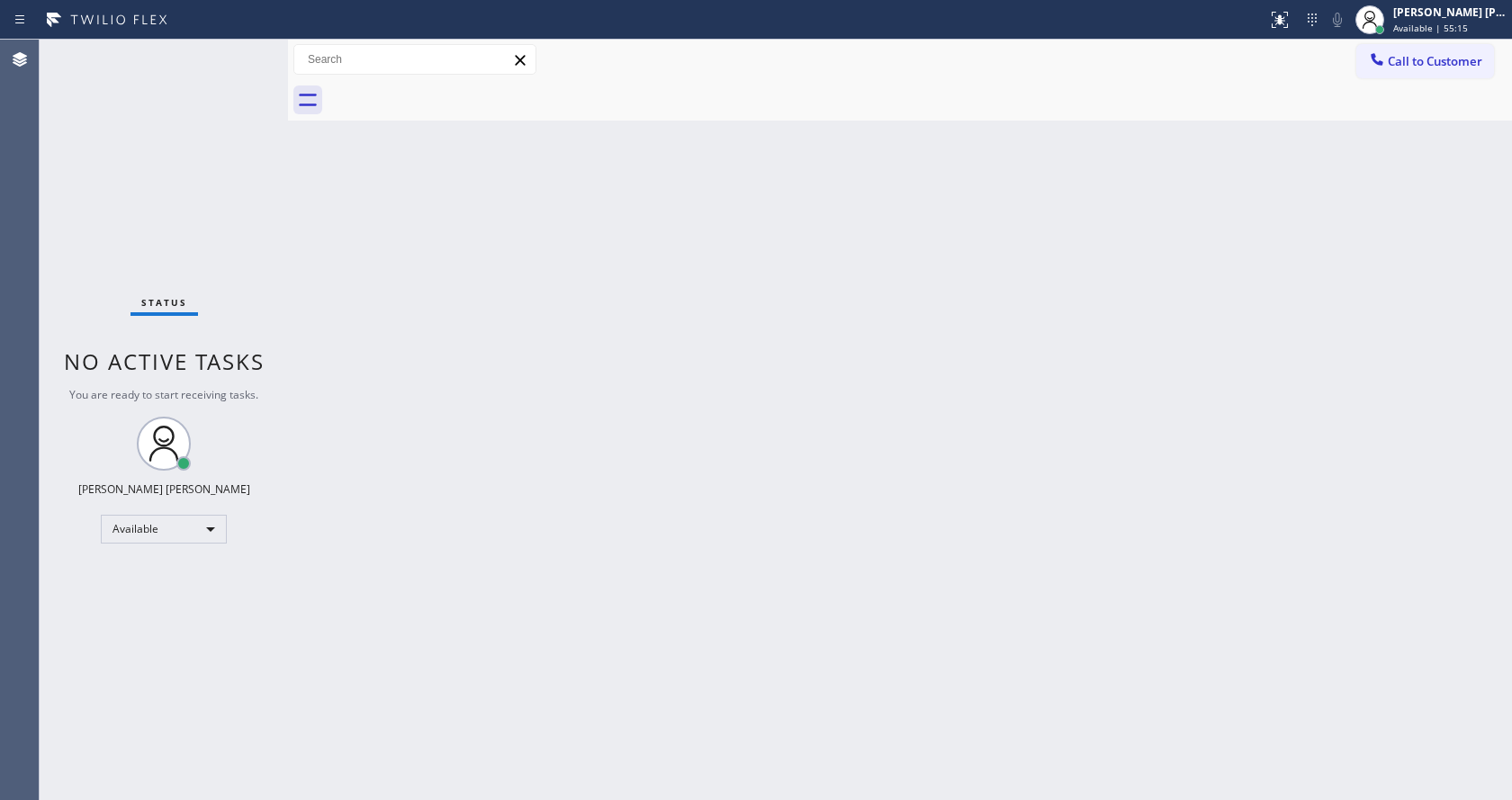
click at [1143, 511] on div "Back to Dashboard Change Sender ID Customers Technicians Select a contact Outbo…" at bounding box center [900, 419] width 1224 height 760
click at [367, 140] on div "Back to Dashboard Change Sender ID Customers Technicians Select a contact Outbo…" at bounding box center [900, 419] width 1224 height 760
click at [241, 53] on div "Status No active tasks You are ready to start receiving tasks. [PERSON_NAME] [P…" at bounding box center [164, 419] width 248 height 760
click at [239, 48] on div "Status No active tasks You are ready to start receiving tasks. [PERSON_NAME] [P…" at bounding box center [164, 419] width 248 height 760
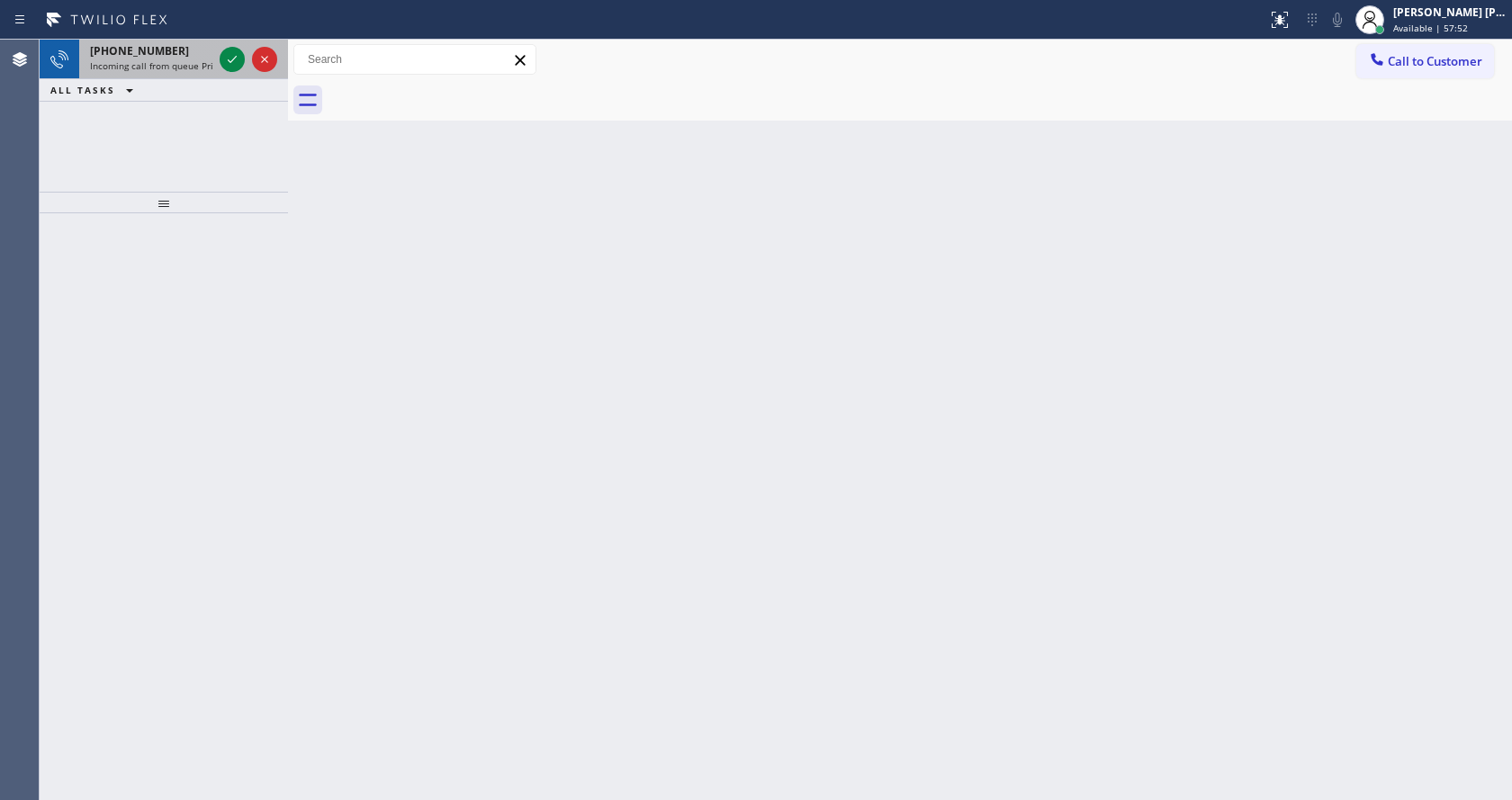
click at [165, 60] on span "Incoming call from queue Primary EL" at bounding box center [169, 66] width 158 height 13
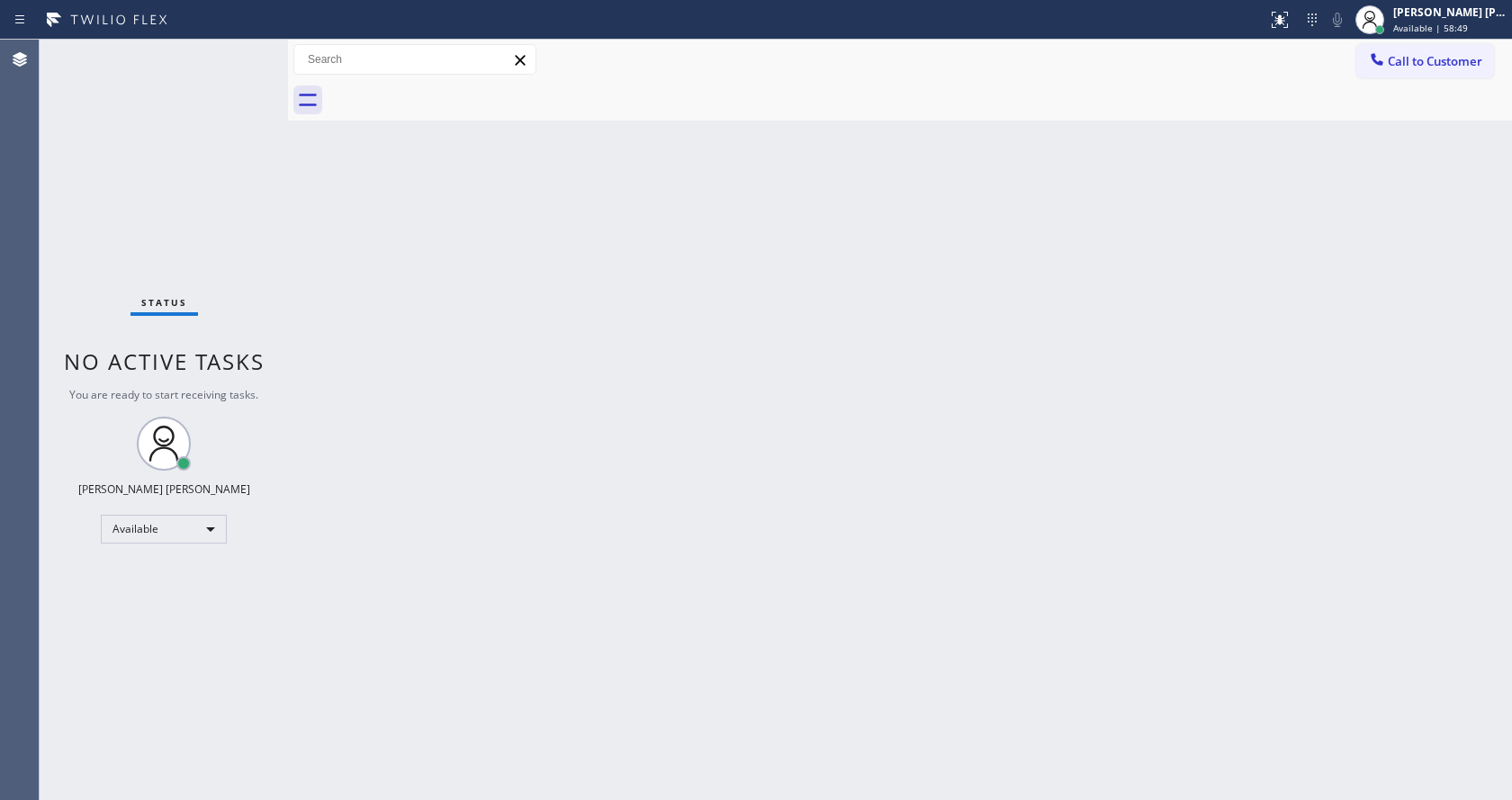
drag, startPoint x: 203, startPoint y: 99, endPoint x: 195, endPoint y: 94, distance: 9.4
click at [195, 94] on div "Status No active tasks You are ready to start receiving tasks. [PERSON_NAME] [P…" at bounding box center [164, 419] width 248 height 760
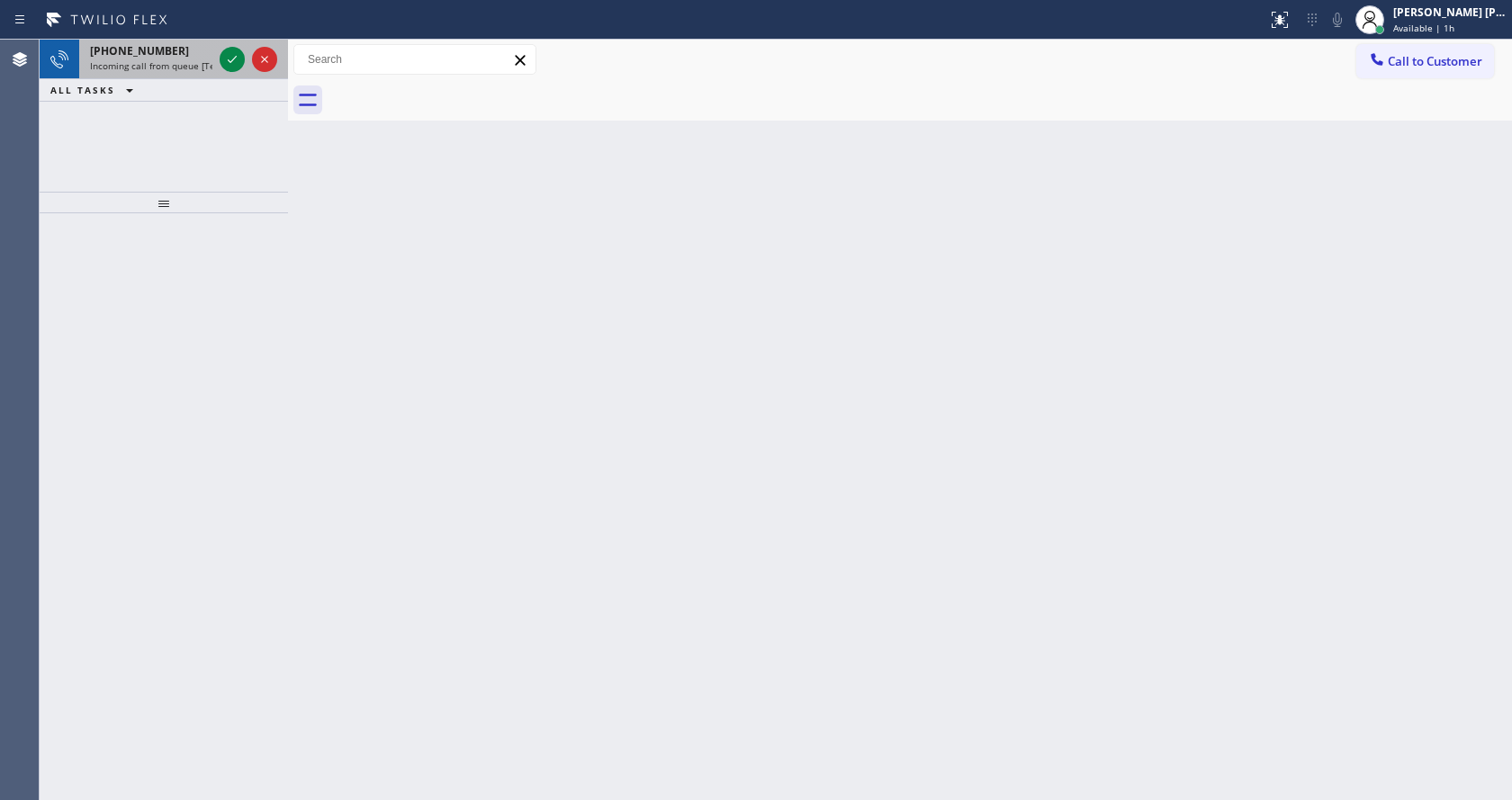
click at [143, 63] on span "Incoming call from queue [Test] All" at bounding box center [164, 66] width 149 height 13
click at [890, 285] on div "Back to Dashboard Change Sender ID Customers Technicians Select a contact Outbo…" at bounding box center [900, 419] width 1224 height 760
click at [691, 566] on div "Back to Dashboard Change Sender ID Customers Technicians Select a contact Outbo…" at bounding box center [900, 419] width 1224 height 760
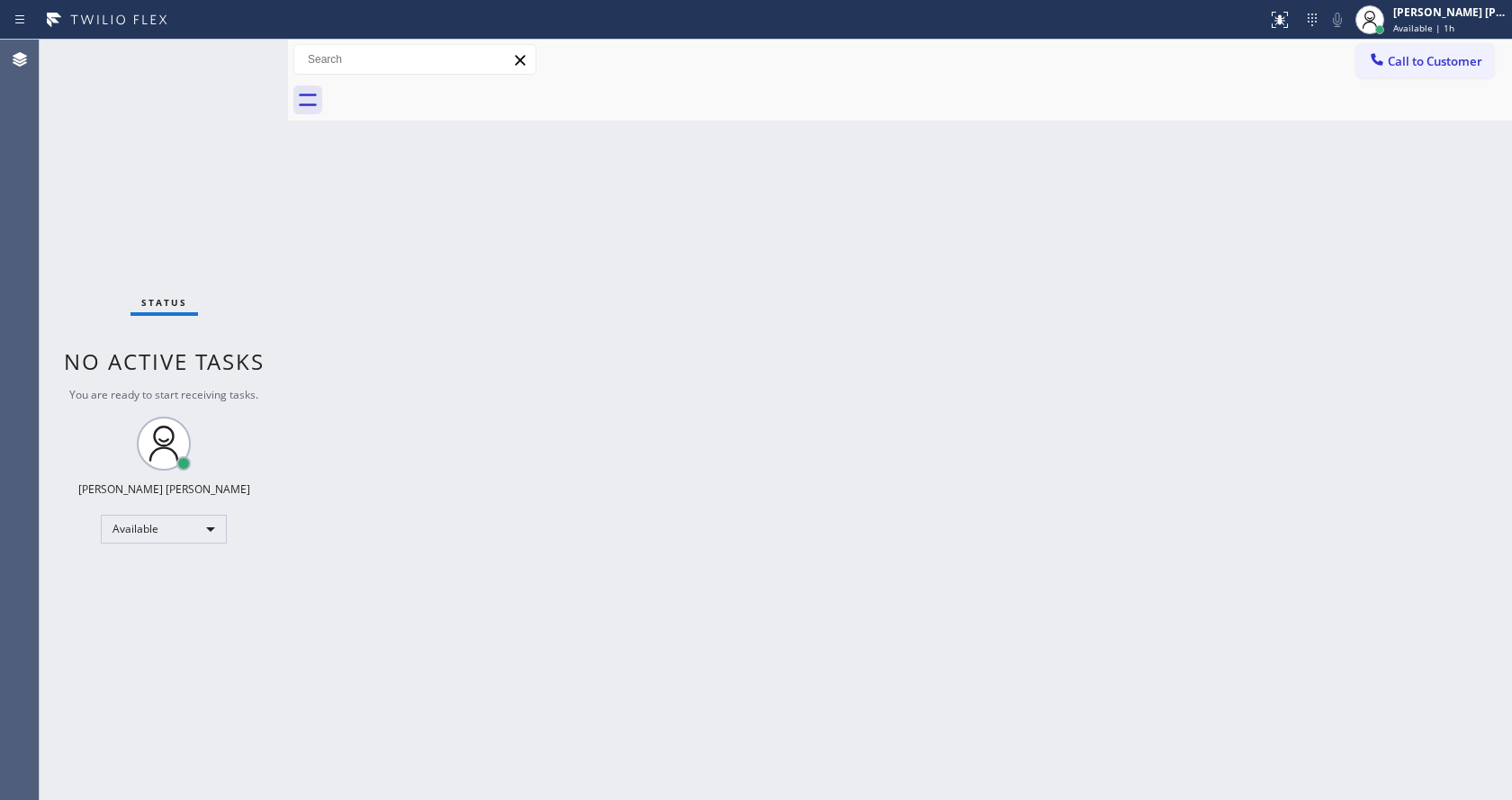
click at [308, 168] on div "Back to Dashboard Change Sender ID Customers Technicians Select a contact Outbo…" at bounding box center [900, 419] width 1224 height 760
click at [1443, 33] on span "Available | 1h" at bounding box center [1424, 28] width 61 height 13
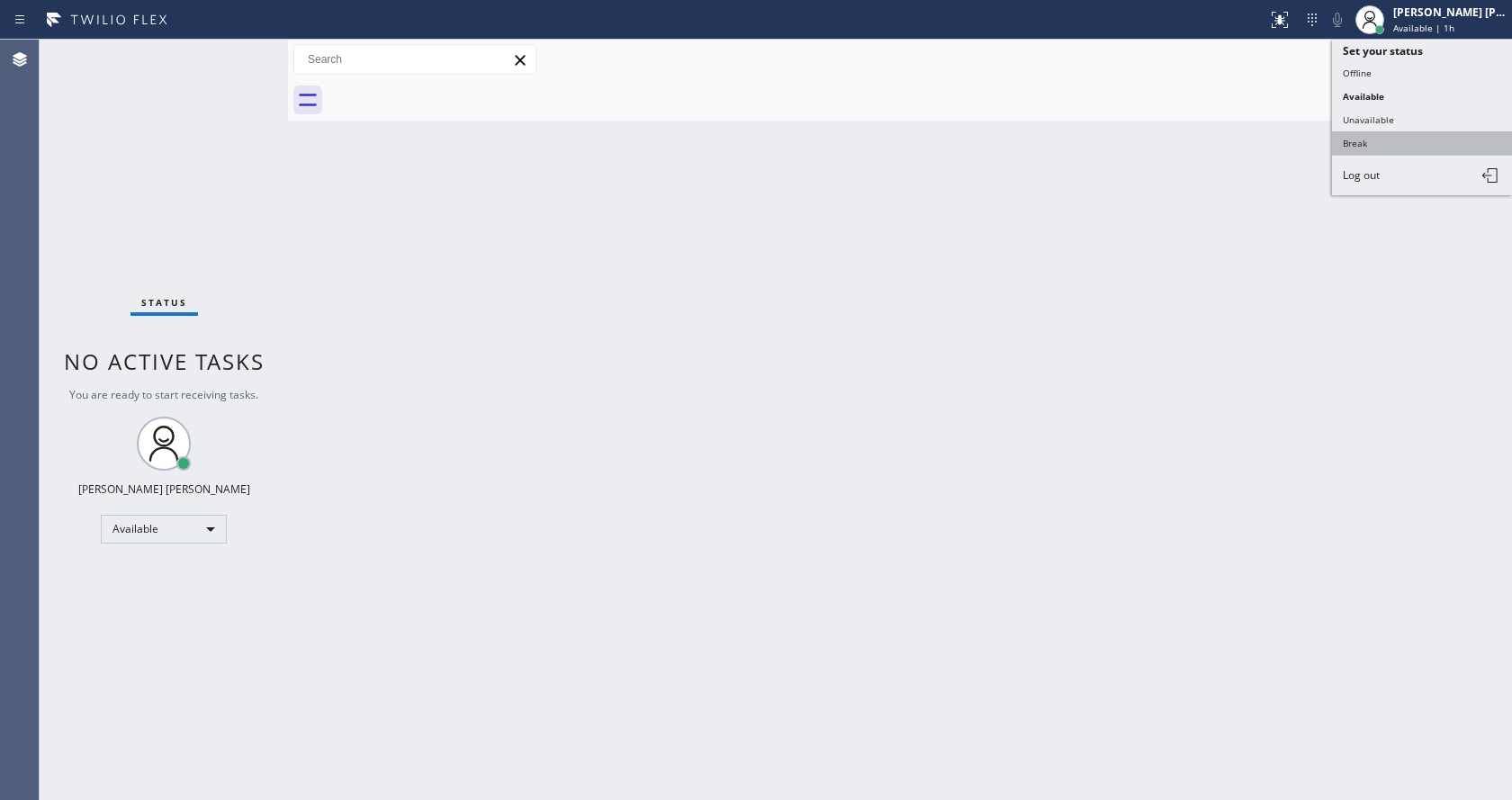
click at [1365, 142] on button "Break" at bounding box center [1422, 143] width 180 height 23
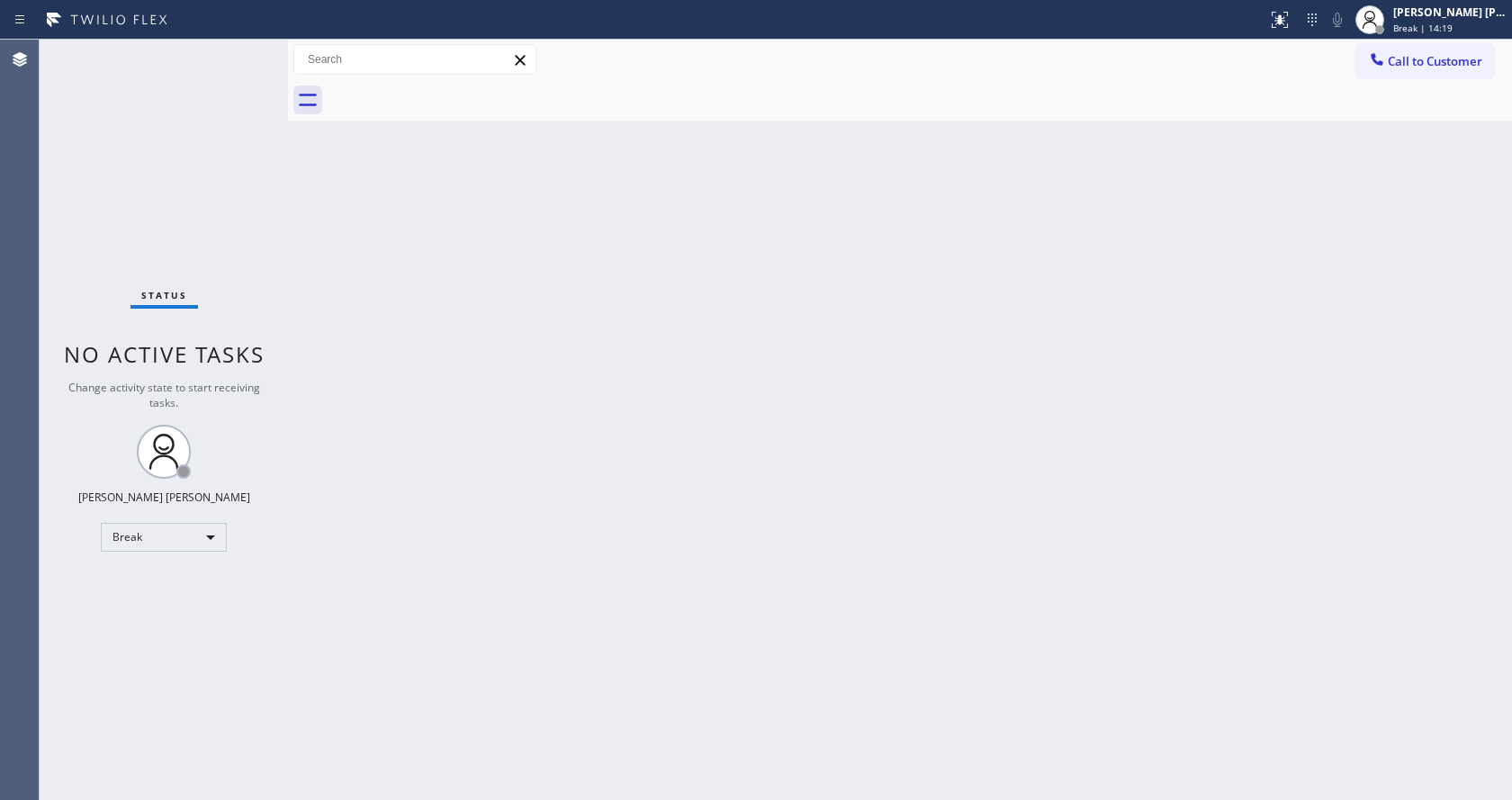
click at [1033, 504] on div "Back to Dashboard Change Sender ID Customers Technicians Select a contact Outbo…" at bounding box center [900, 419] width 1224 height 760
click at [1445, 31] on span "Break | 14:22" at bounding box center [1423, 28] width 59 height 13
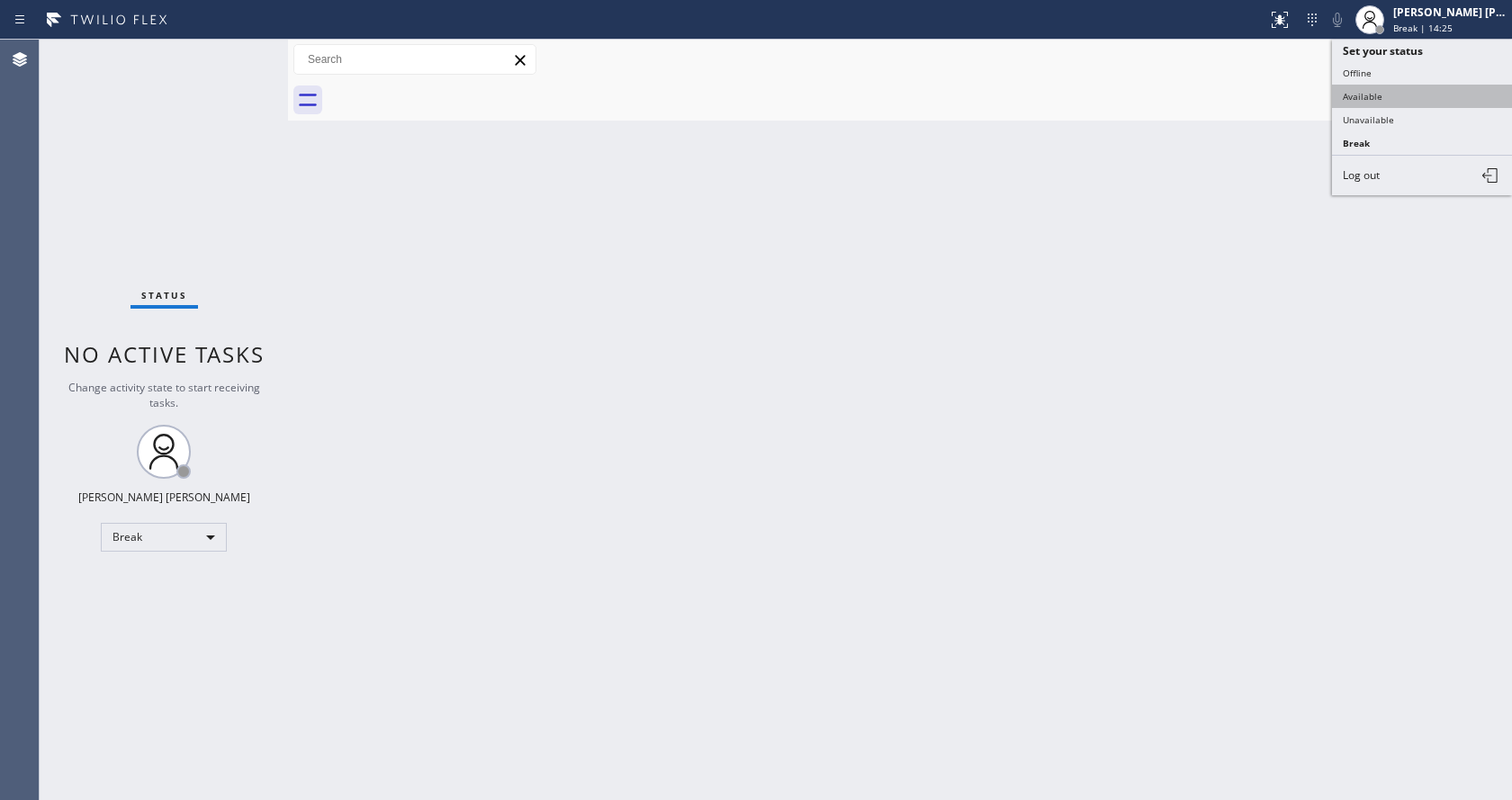
click at [1375, 97] on button "Available" at bounding box center [1422, 95] width 180 height 23
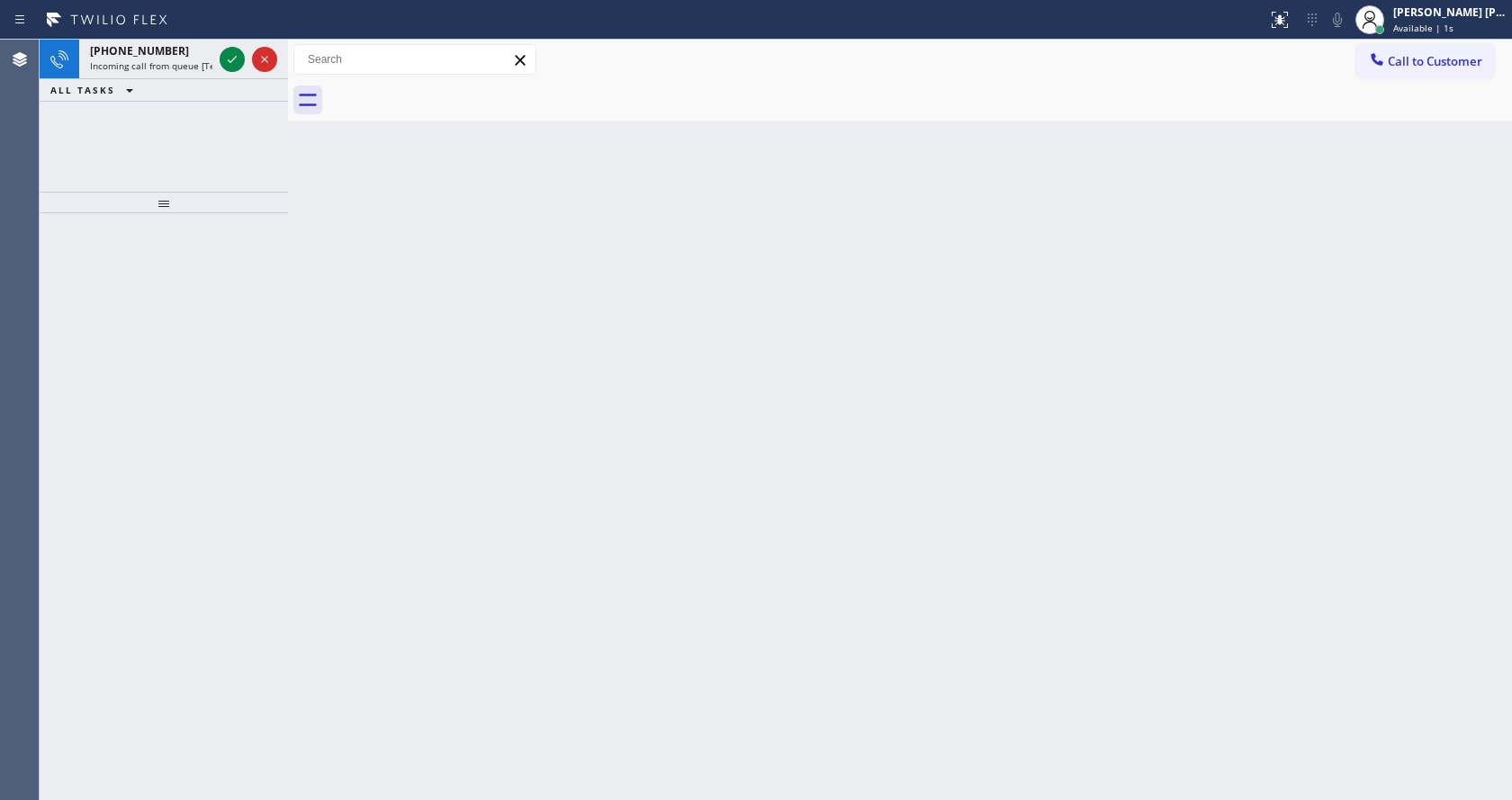
click at [536, 206] on div "Back to Dashboard Change Sender ID Customers Technicians Select a contact Outbo…" at bounding box center [900, 419] width 1224 height 760
click at [208, 46] on div "[PHONE_NUMBER]" at bounding box center [151, 51] width 122 height 16
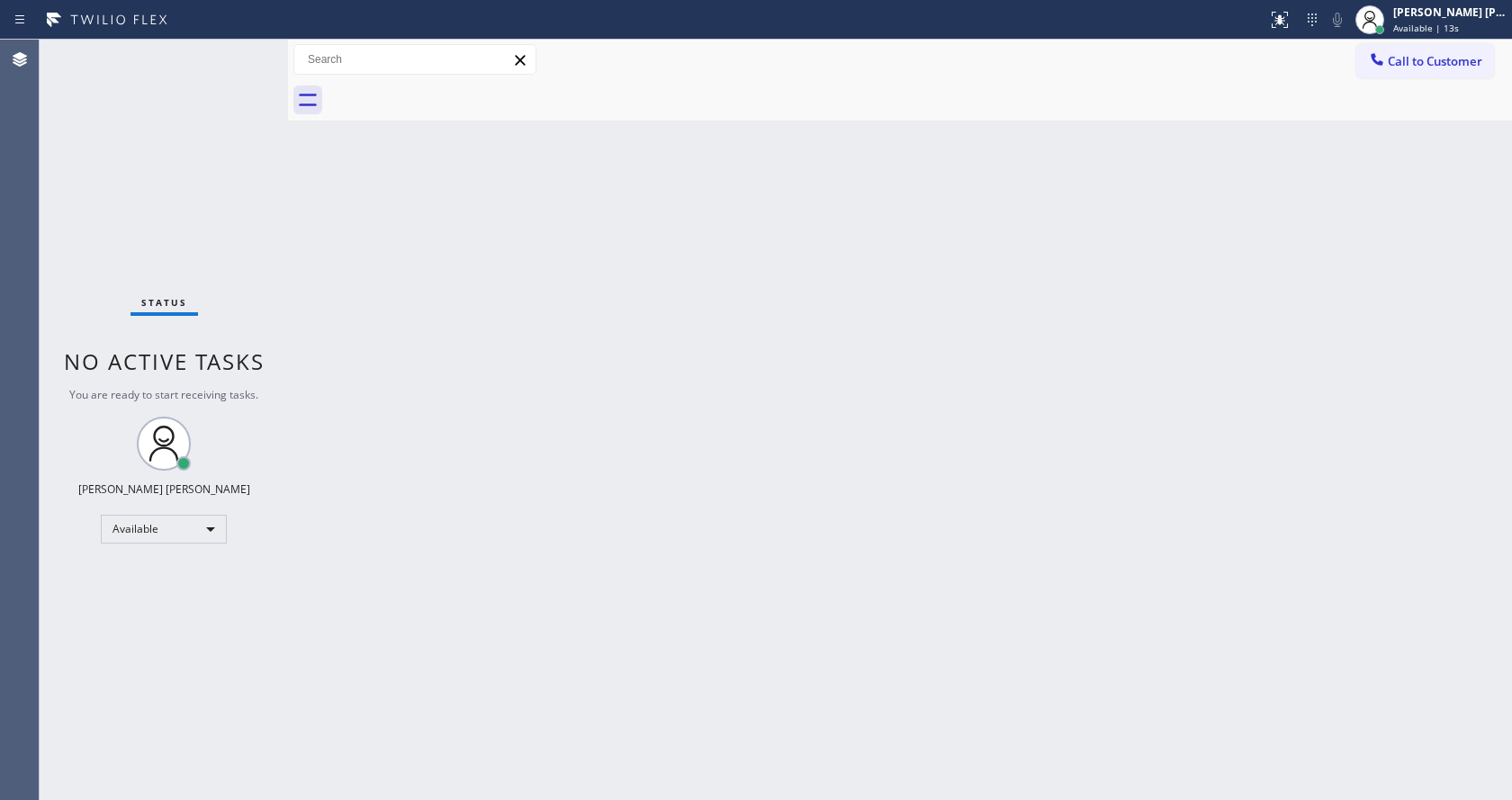
click at [571, 455] on div "Back to Dashboard Change Sender ID Customers Technicians Select a contact Outbo…" at bounding box center [900, 419] width 1224 height 760
click at [348, 333] on div "Back to Dashboard Change Sender ID Customers Technicians Select a contact Outbo…" at bounding box center [900, 419] width 1224 height 760
click at [249, 45] on div "Status No active tasks You are ready to start receiving tasks. [PERSON_NAME] [P…" at bounding box center [164, 419] width 248 height 760
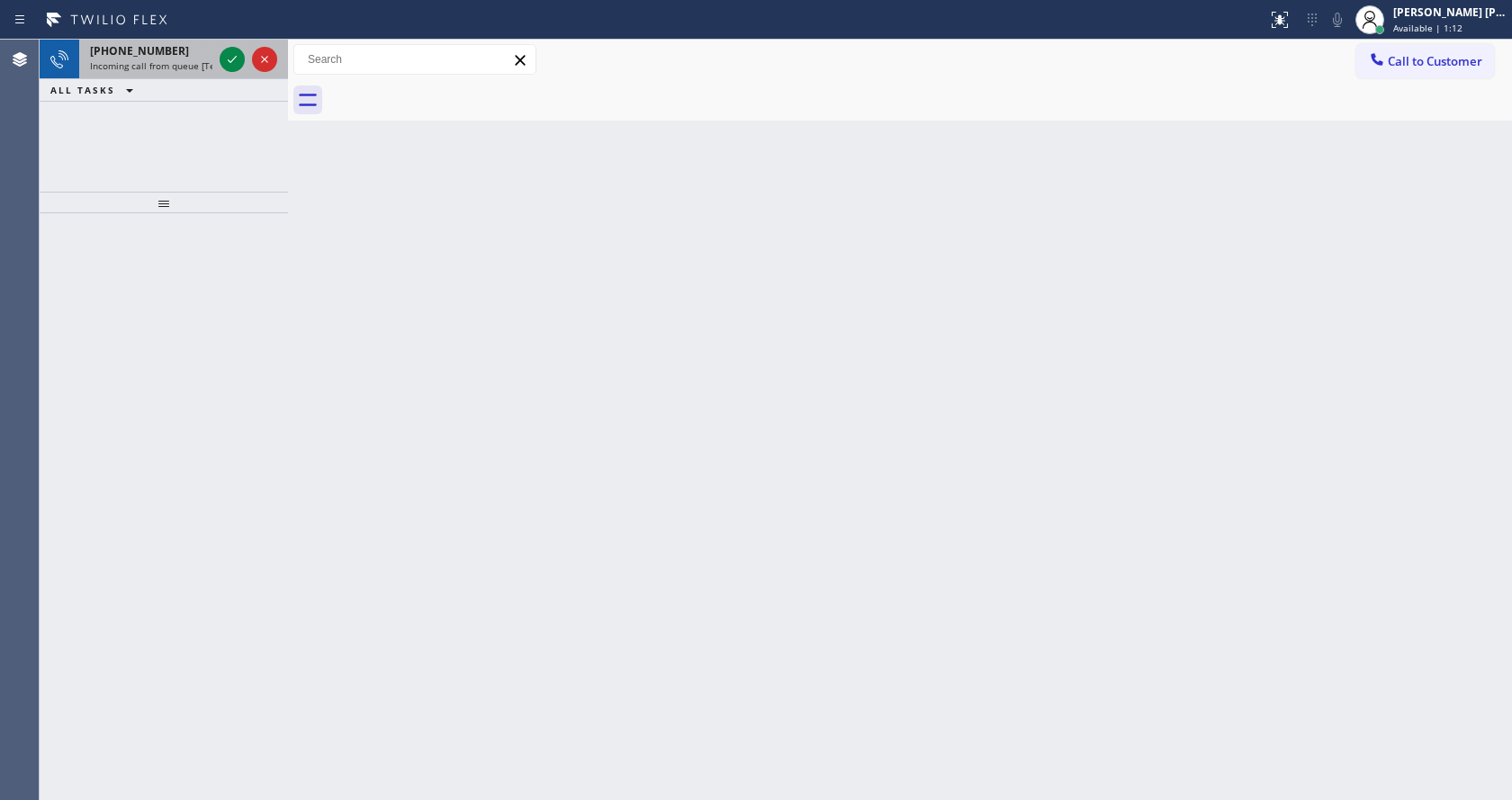
click at [180, 70] on span "Incoming call from queue [Test] All" at bounding box center [164, 66] width 149 height 13
click at [194, 48] on div "[PHONE_NUMBER]" at bounding box center [151, 51] width 122 height 16
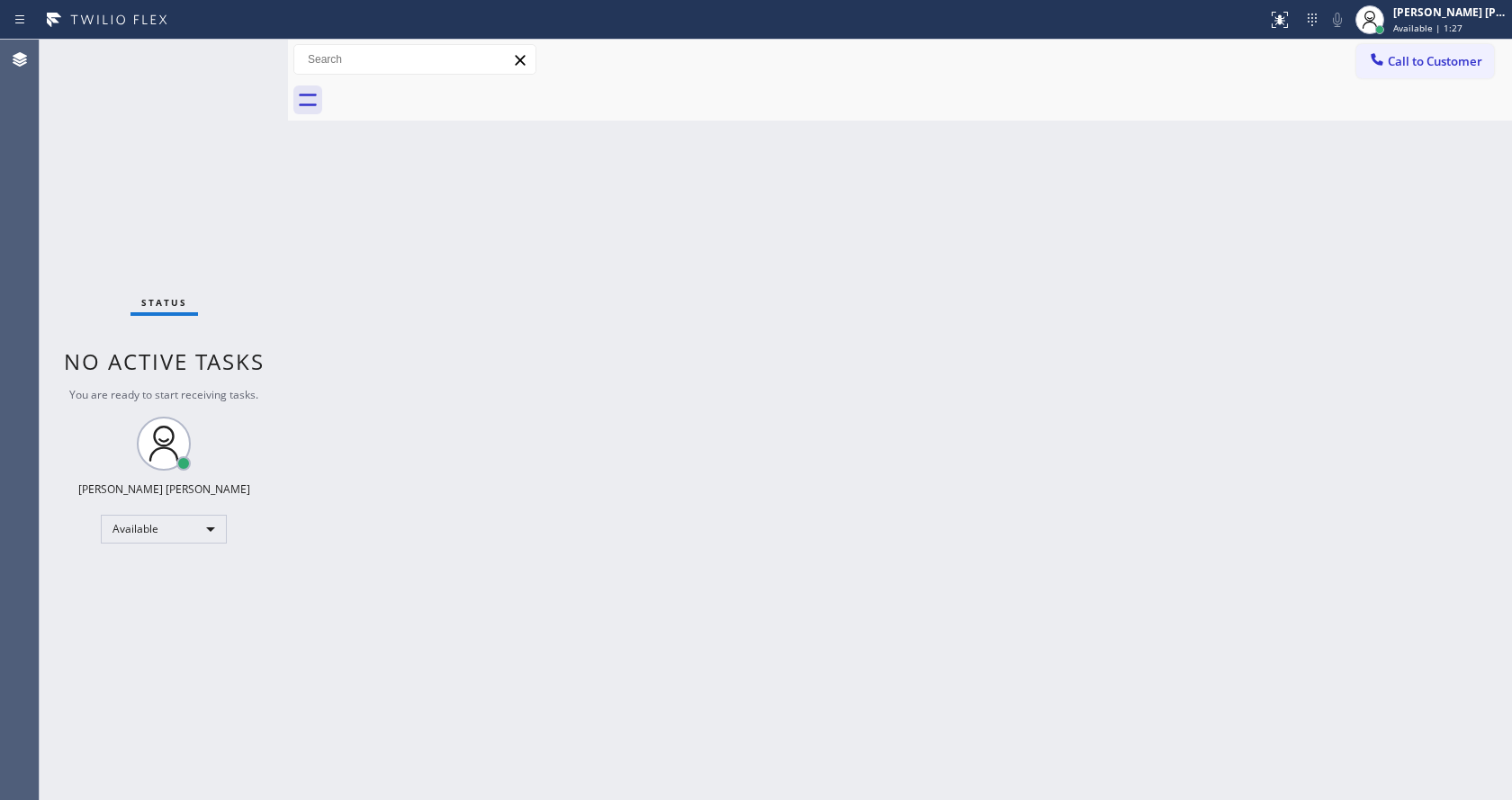
click at [310, 305] on div "Back to Dashboard Change Sender ID Customers Technicians Select a contact Outbo…" at bounding box center [900, 419] width 1224 height 760
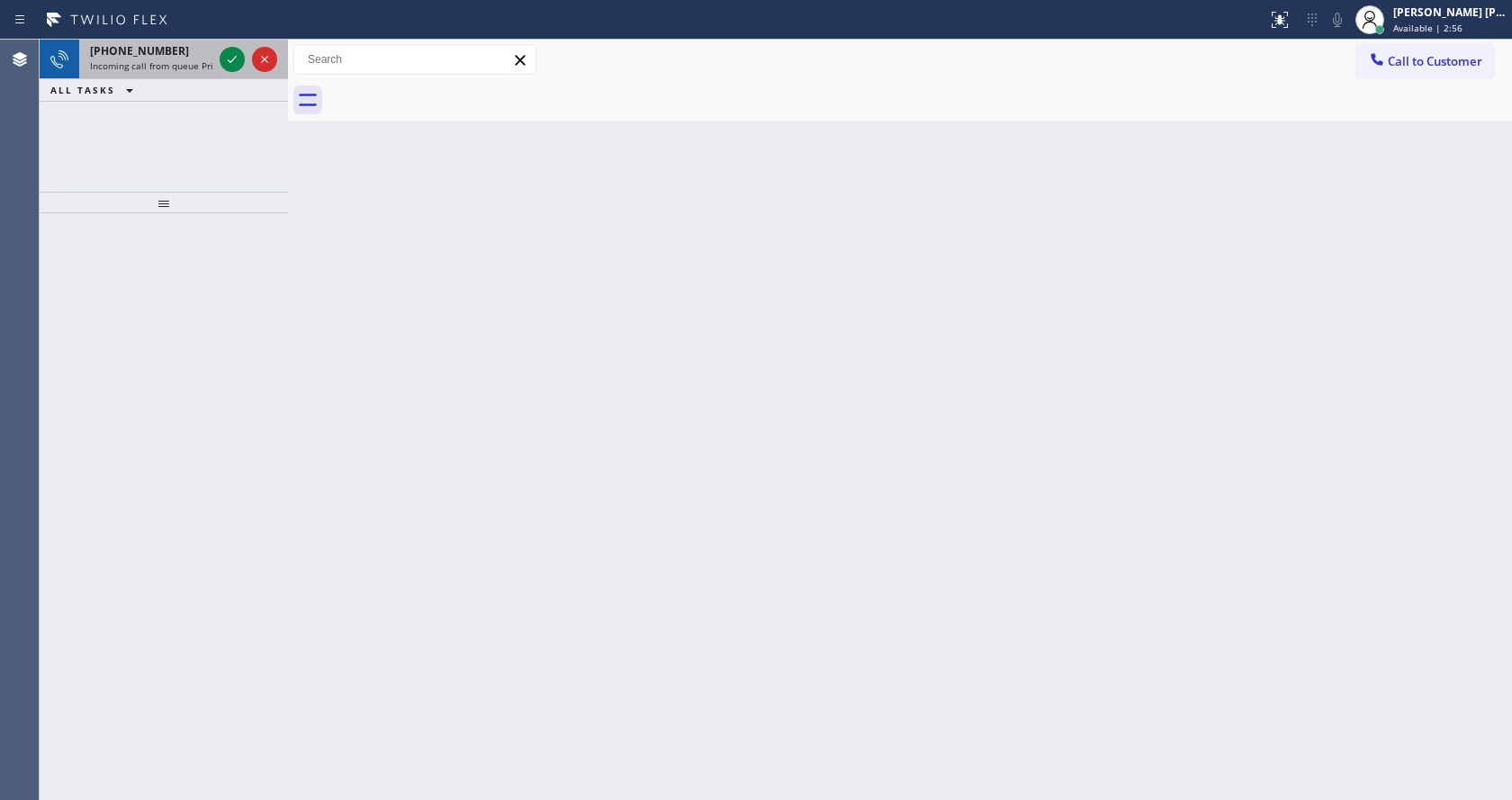
click at [191, 66] on span "Incoming call from queue Primary EL" at bounding box center [169, 66] width 158 height 13
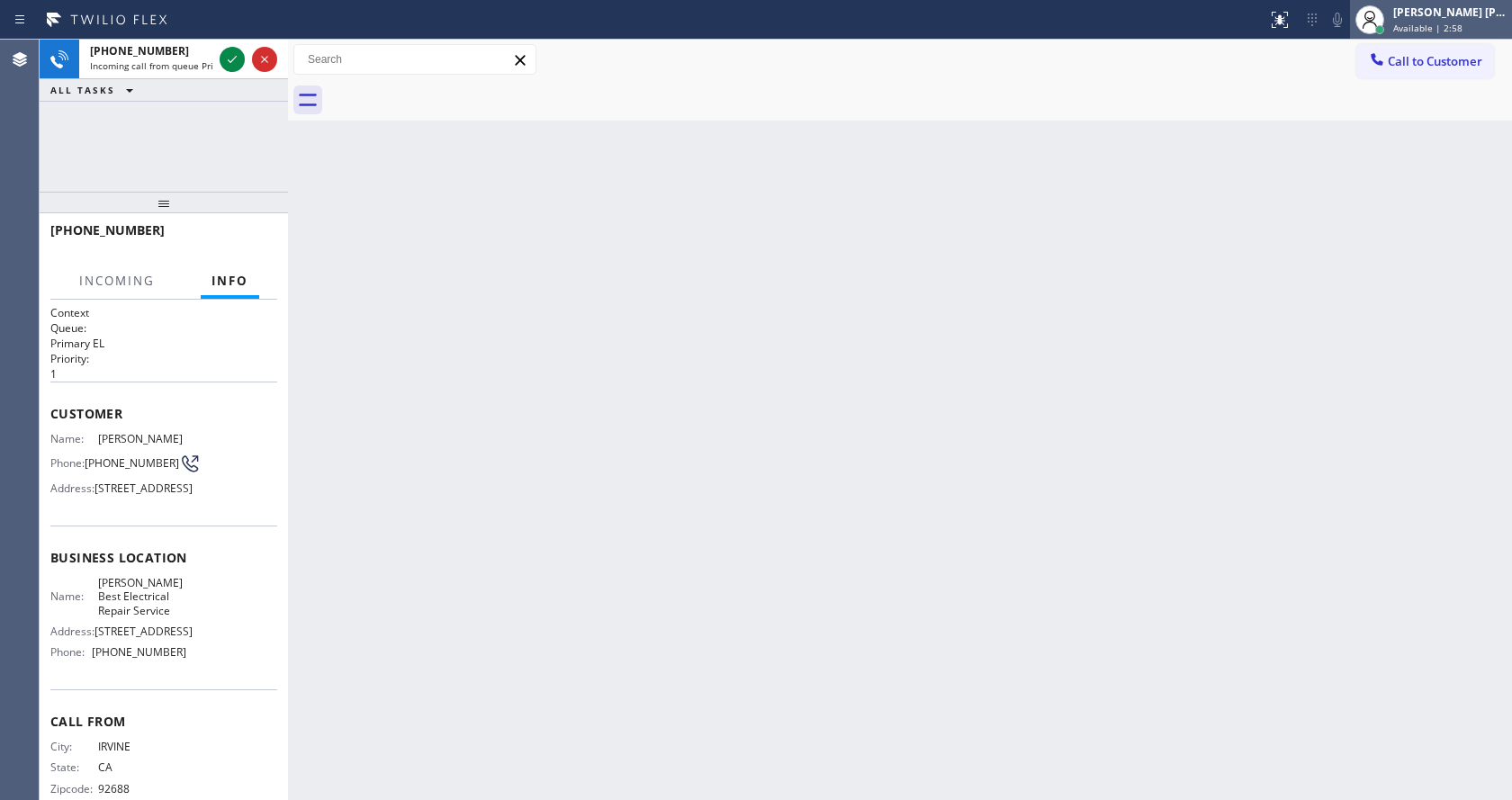
click at [1416, 24] on span "Available | 2:58" at bounding box center [1428, 28] width 69 height 13
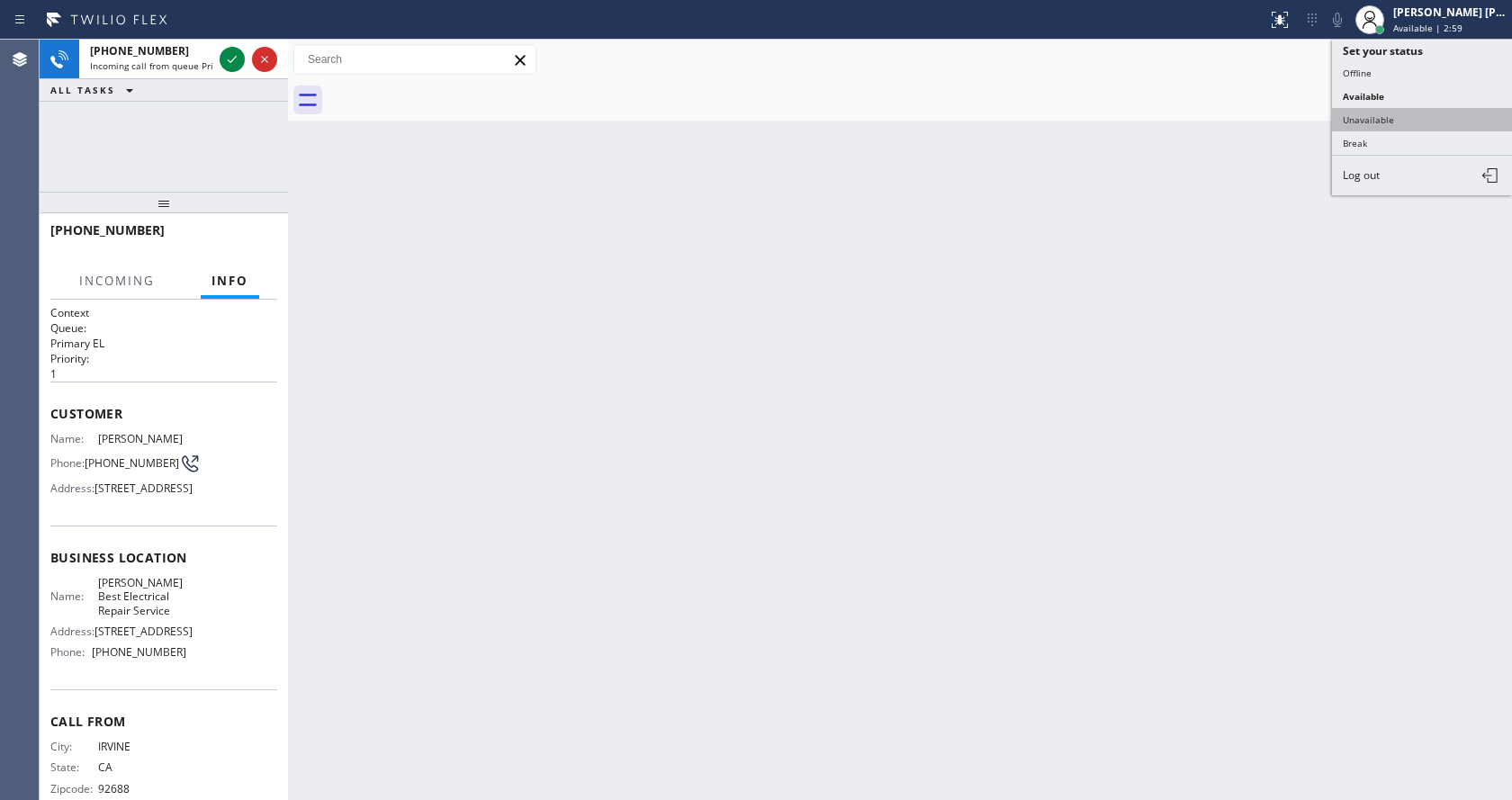
click at [1384, 114] on button "Unavailable" at bounding box center [1422, 119] width 180 height 23
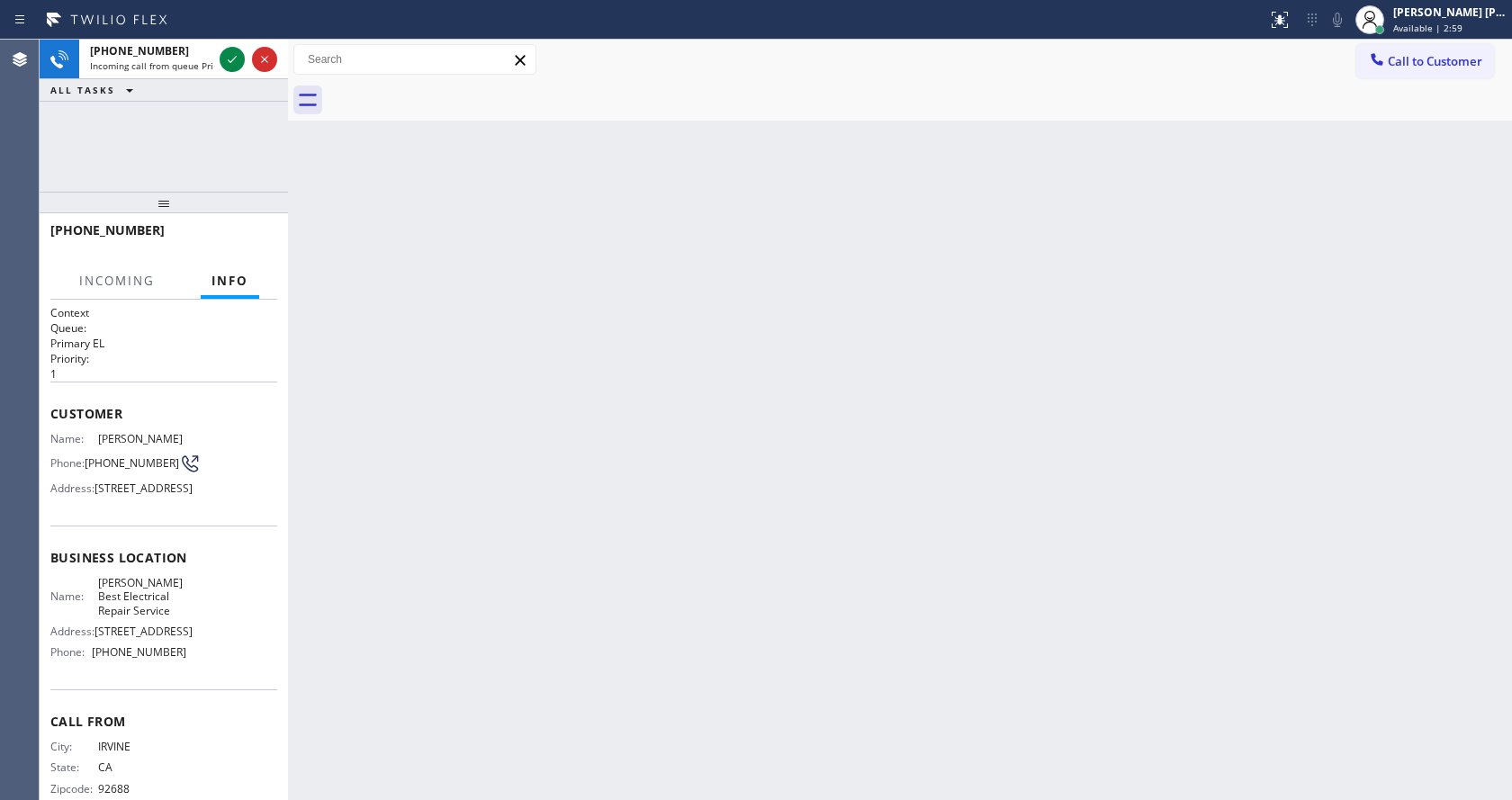
click at [1129, 329] on div "Back to Dashboard Change Sender ID Customers Technicians Select a contact Outbo…" at bounding box center [900, 419] width 1224 height 760
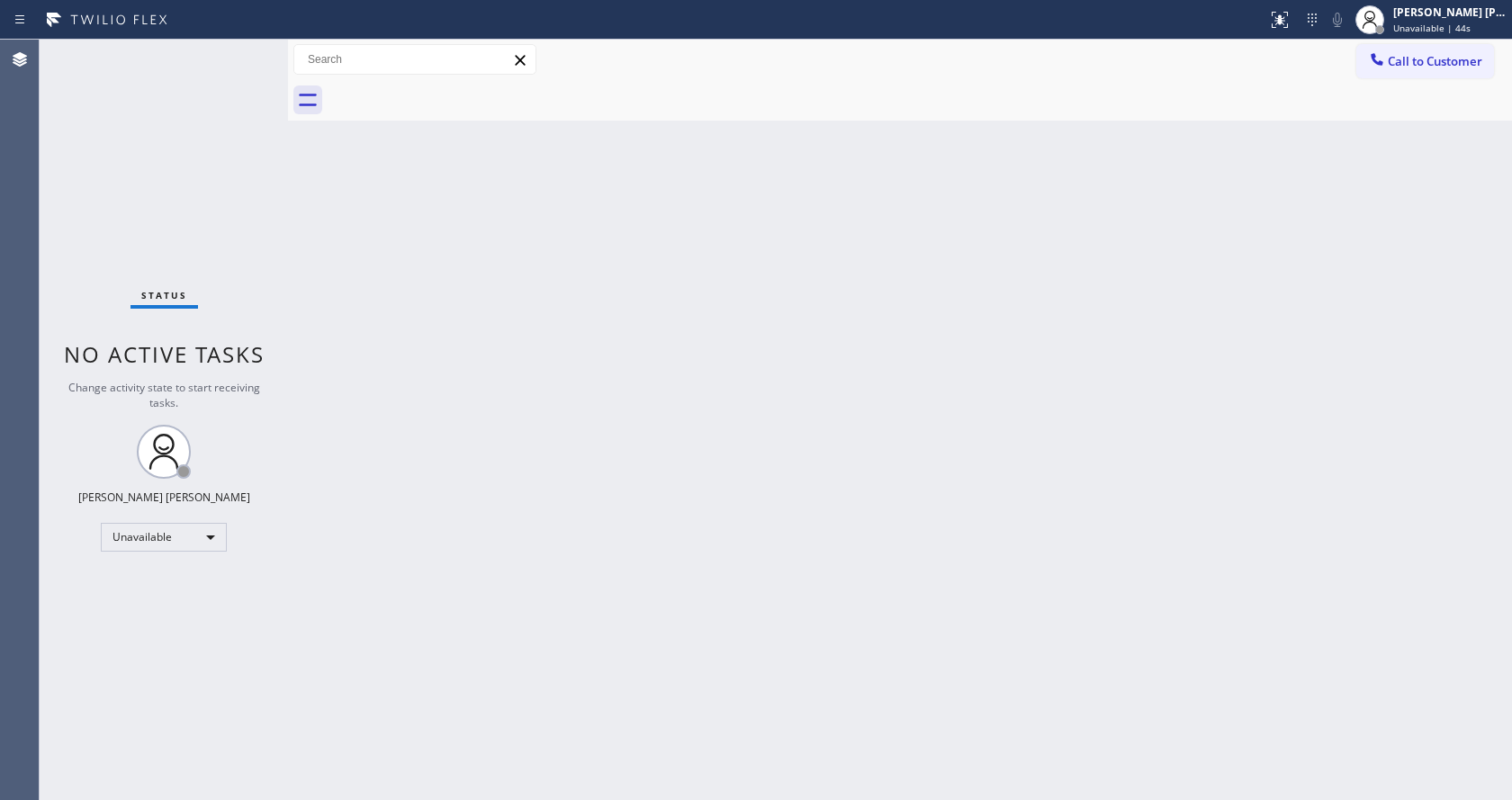
click at [531, 281] on div "Back to Dashboard Change Sender ID Customers Technicians Select a contact Outbo…" at bounding box center [900, 419] width 1224 height 760
click at [1408, 27] on span "Unavailable | 45s" at bounding box center [1432, 28] width 78 height 13
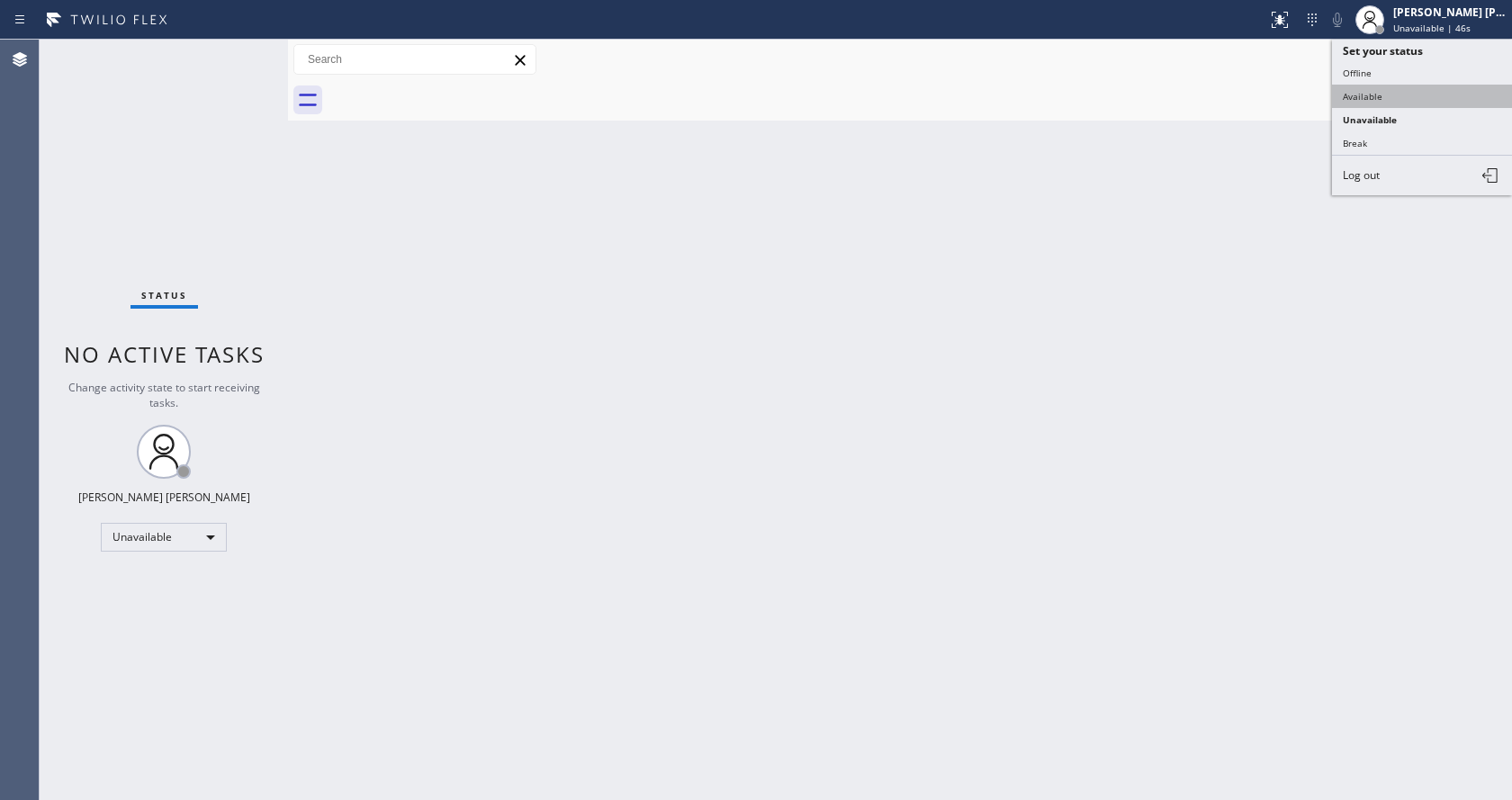
click at [1379, 104] on button "Available" at bounding box center [1422, 95] width 180 height 23
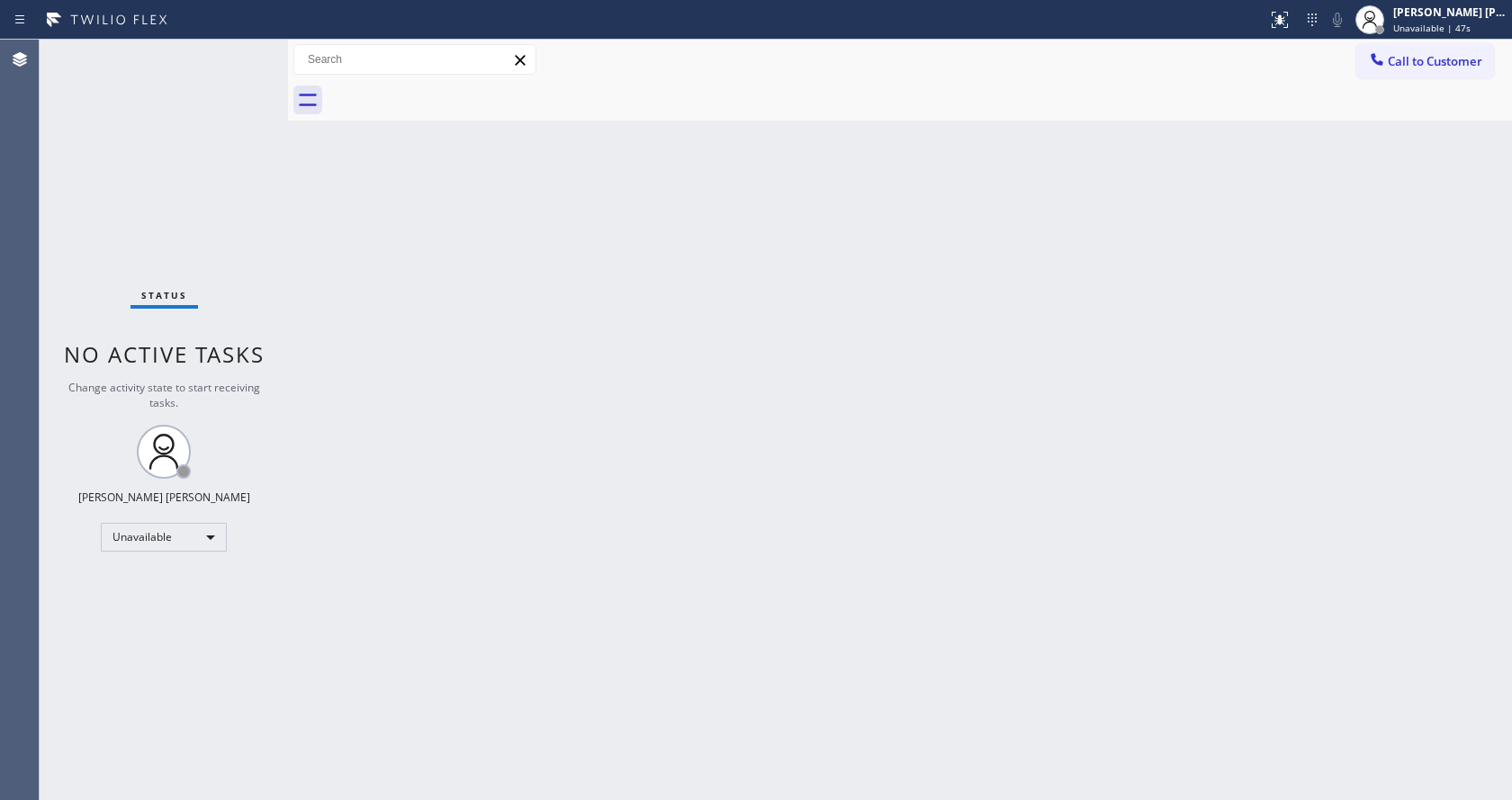
click at [535, 532] on div "Back to Dashboard Change Sender ID Customers Technicians Select a contact Outbo…" at bounding box center [900, 419] width 1224 height 760
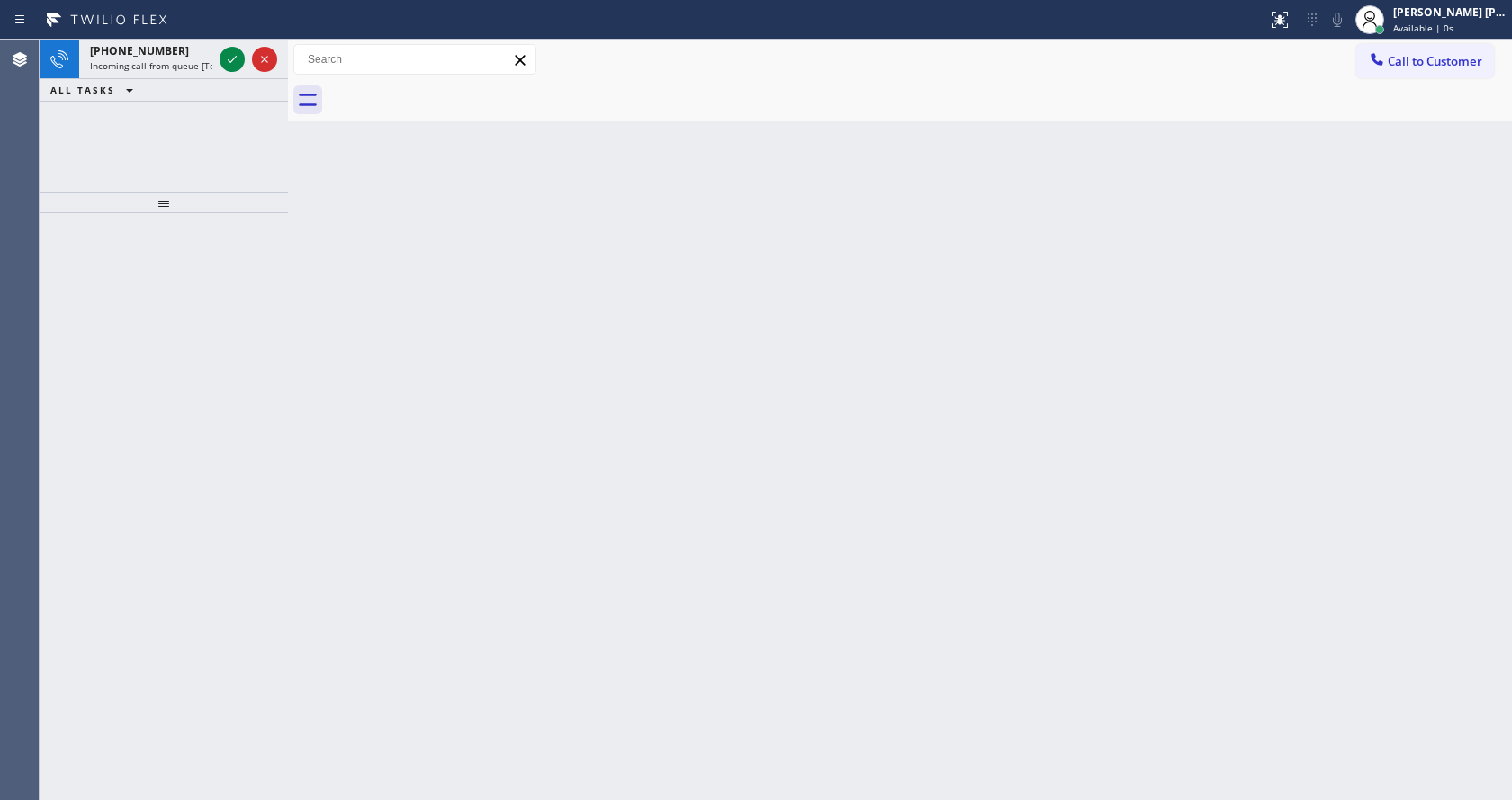
click at [456, 521] on div "Back to Dashboard Change Sender ID Customers Technicians Select a contact Outbo…" at bounding box center [900, 419] width 1224 height 760
click at [227, 56] on icon at bounding box center [232, 58] width 21 height 21
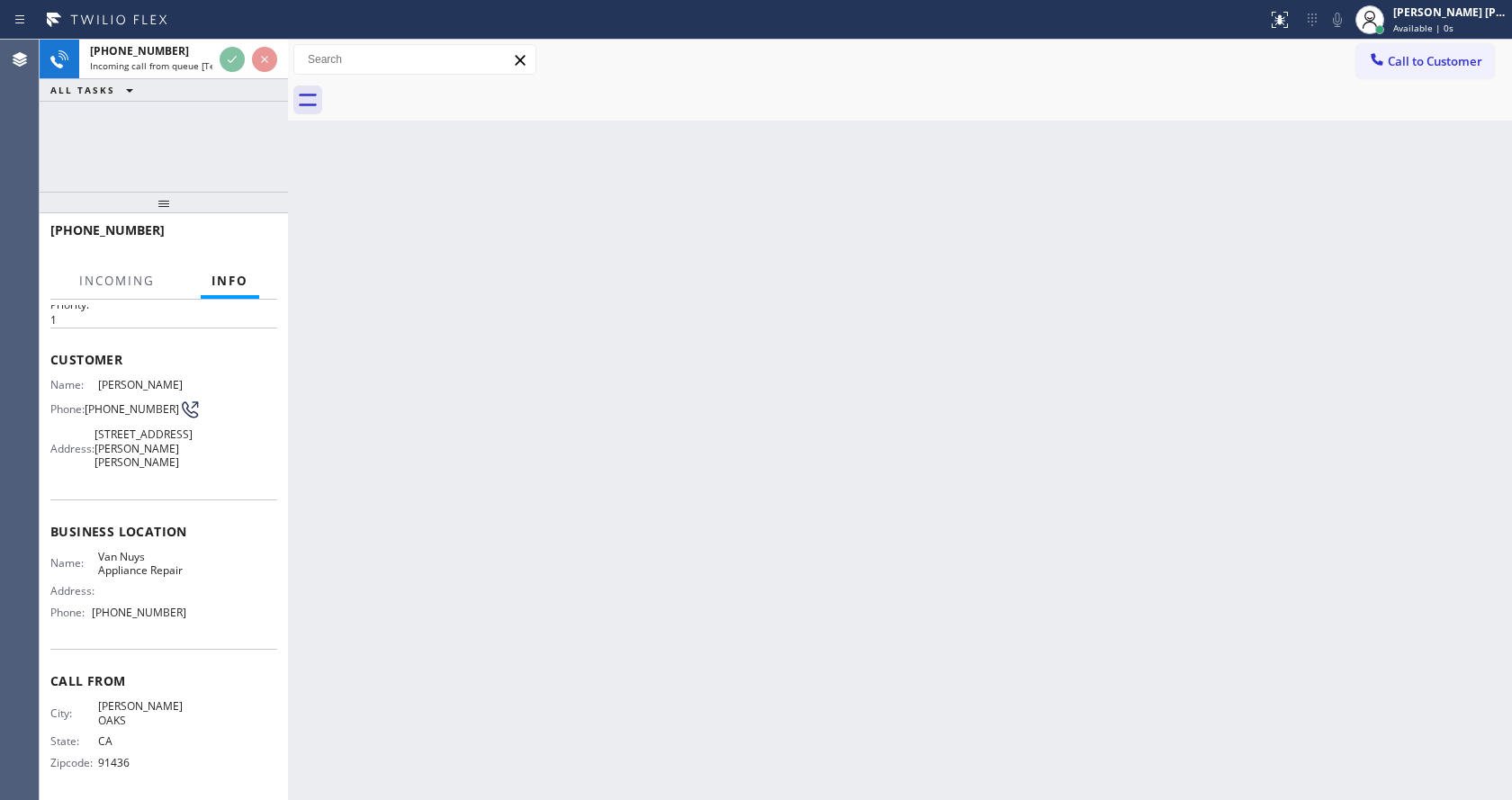
scroll to position [79, 0]
click at [467, 450] on div "Back to Dashboard Change Sender ID Customers Technicians Select a contact Outbo…" at bounding box center [900, 419] width 1224 height 760
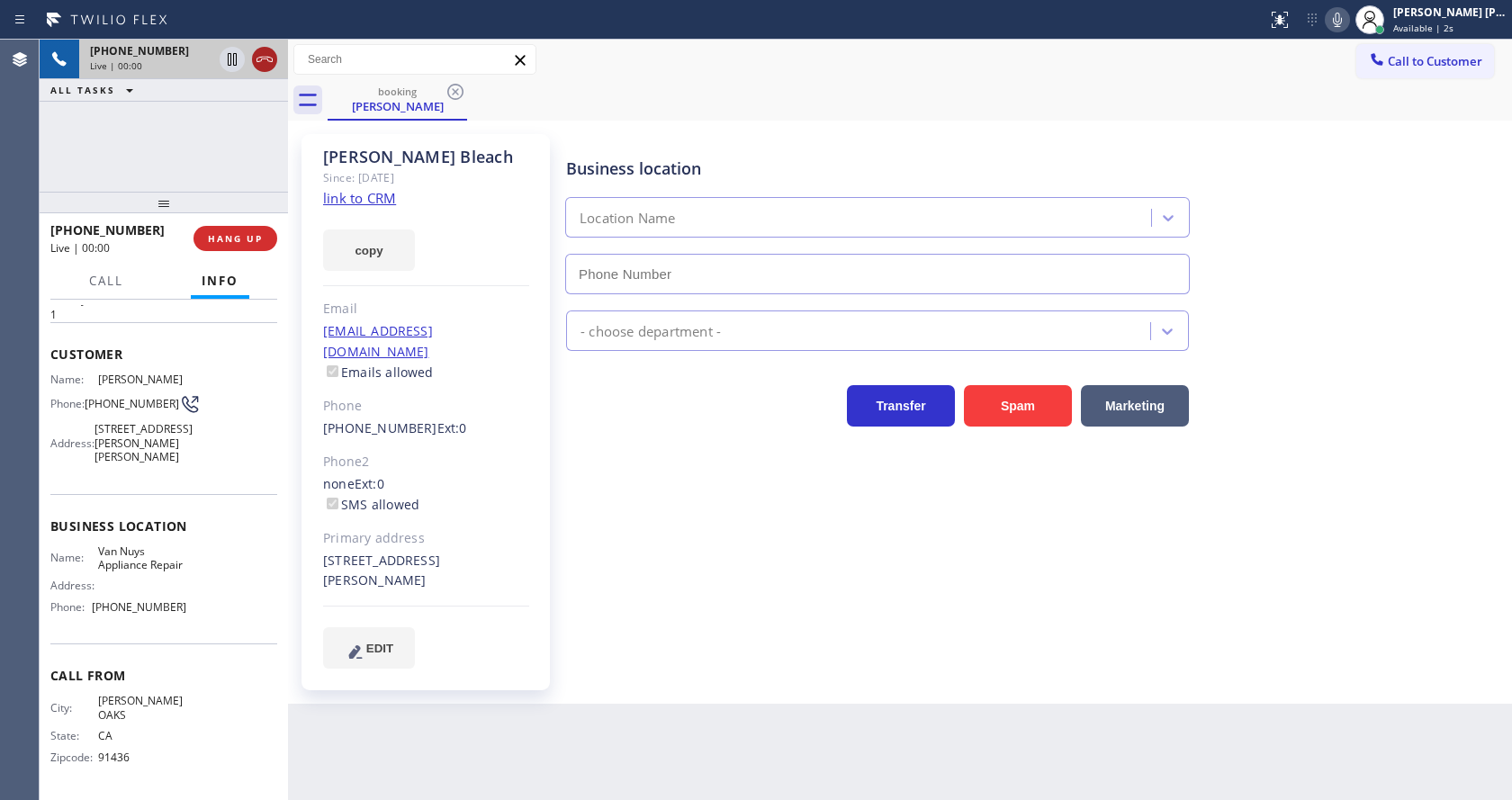
type input "[PHONE_NUMBER]"
click at [230, 57] on icon at bounding box center [232, 58] width 21 height 21
click at [358, 199] on link "link to CRM" at bounding box center [359, 197] width 73 height 18
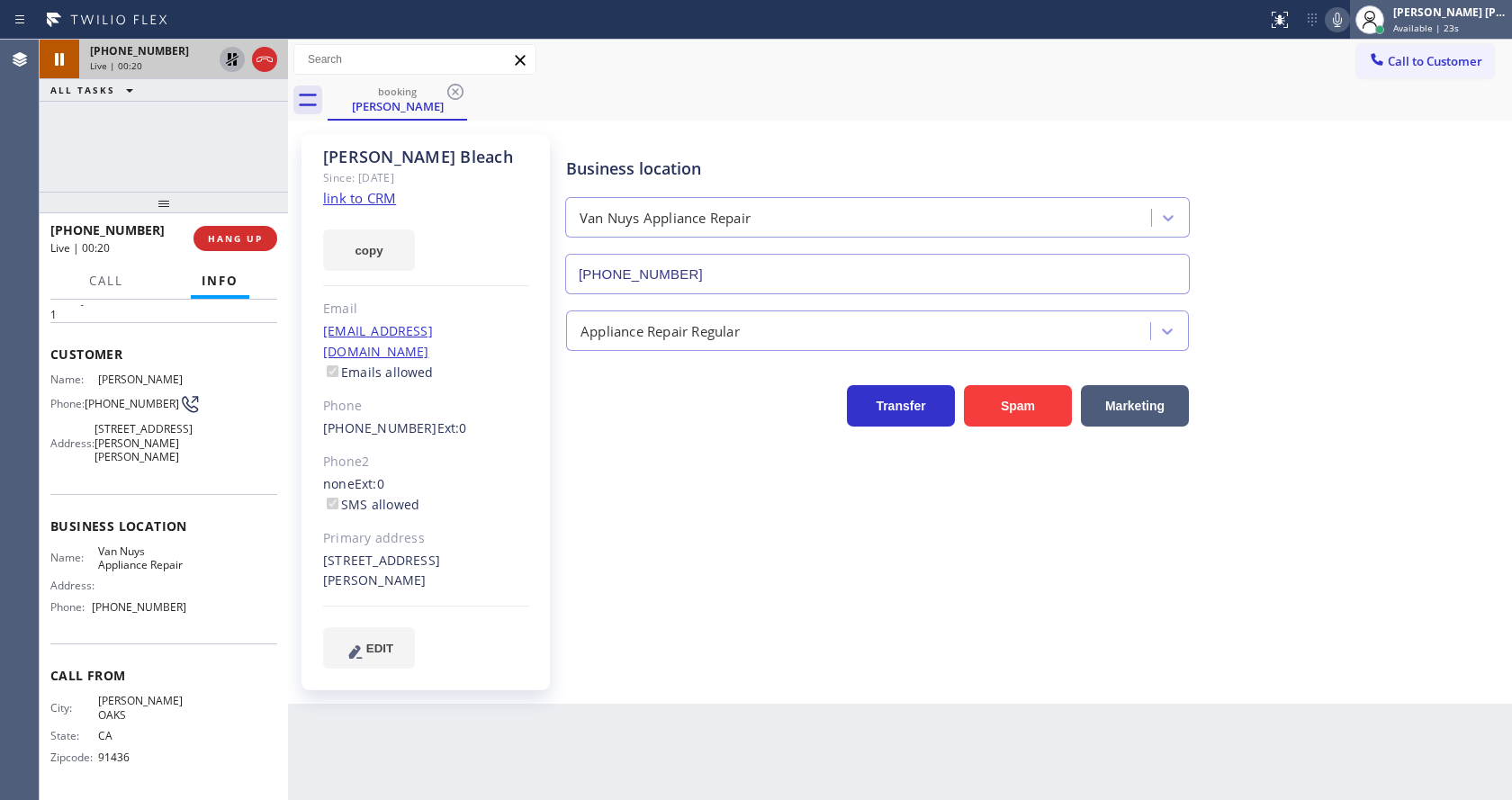
click at [1412, 25] on span "Available | 23s" at bounding box center [1426, 28] width 66 height 13
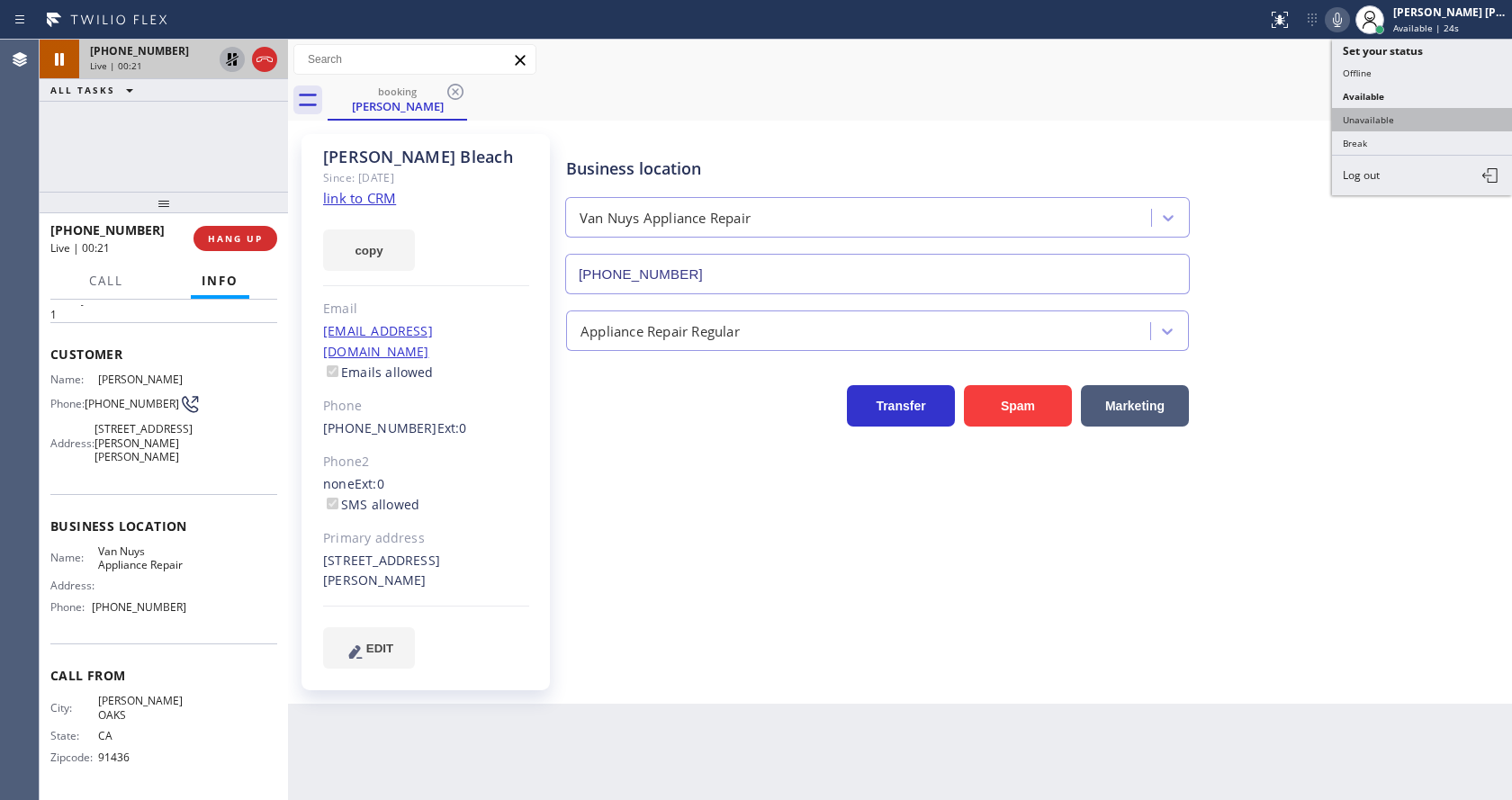
click at [1383, 129] on button "Unavailable" at bounding box center [1422, 119] width 180 height 23
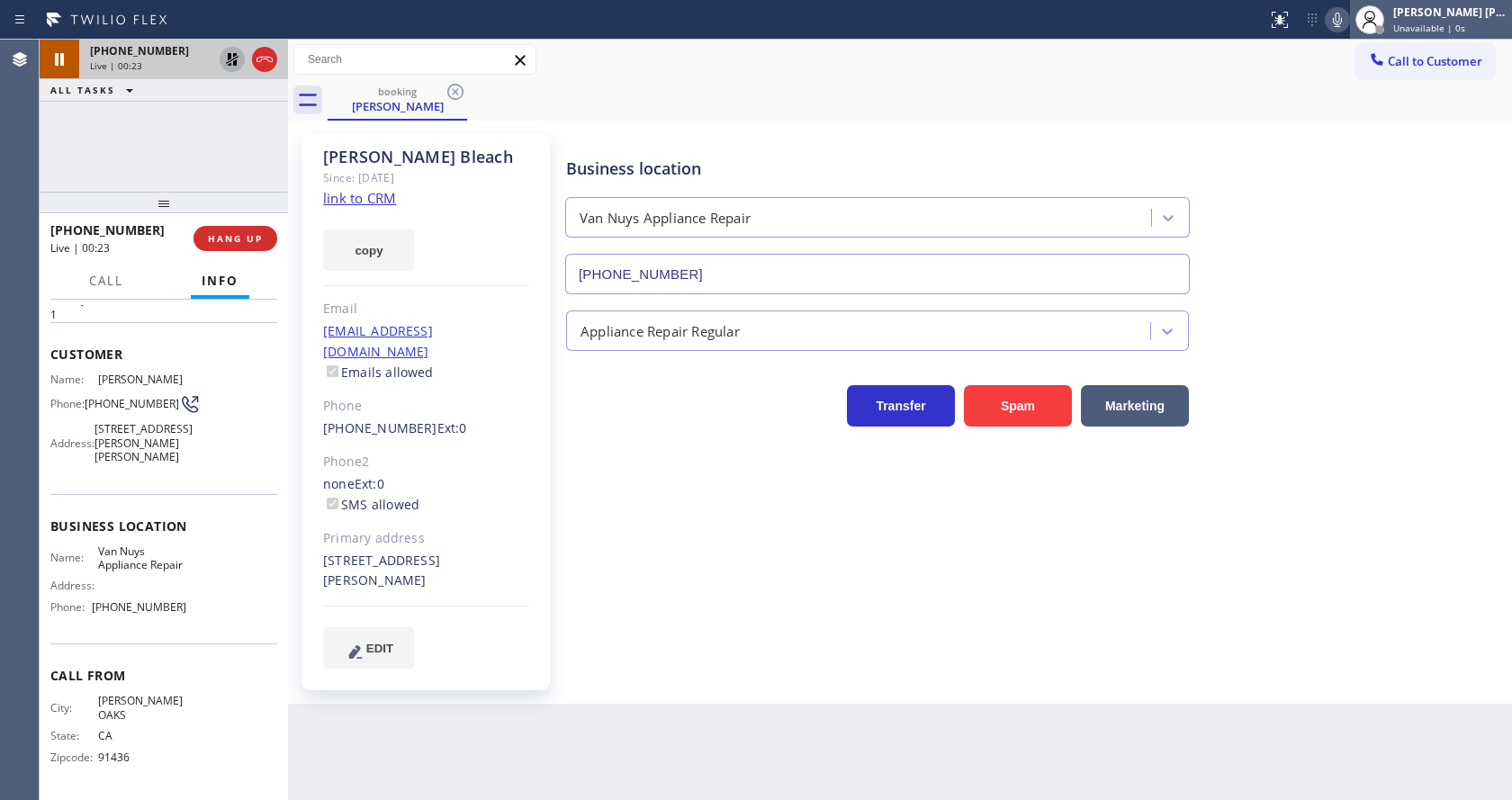
click at [1420, 24] on span "Unavailable | 0s" at bounding box center [1430, 28] width 72 height 13
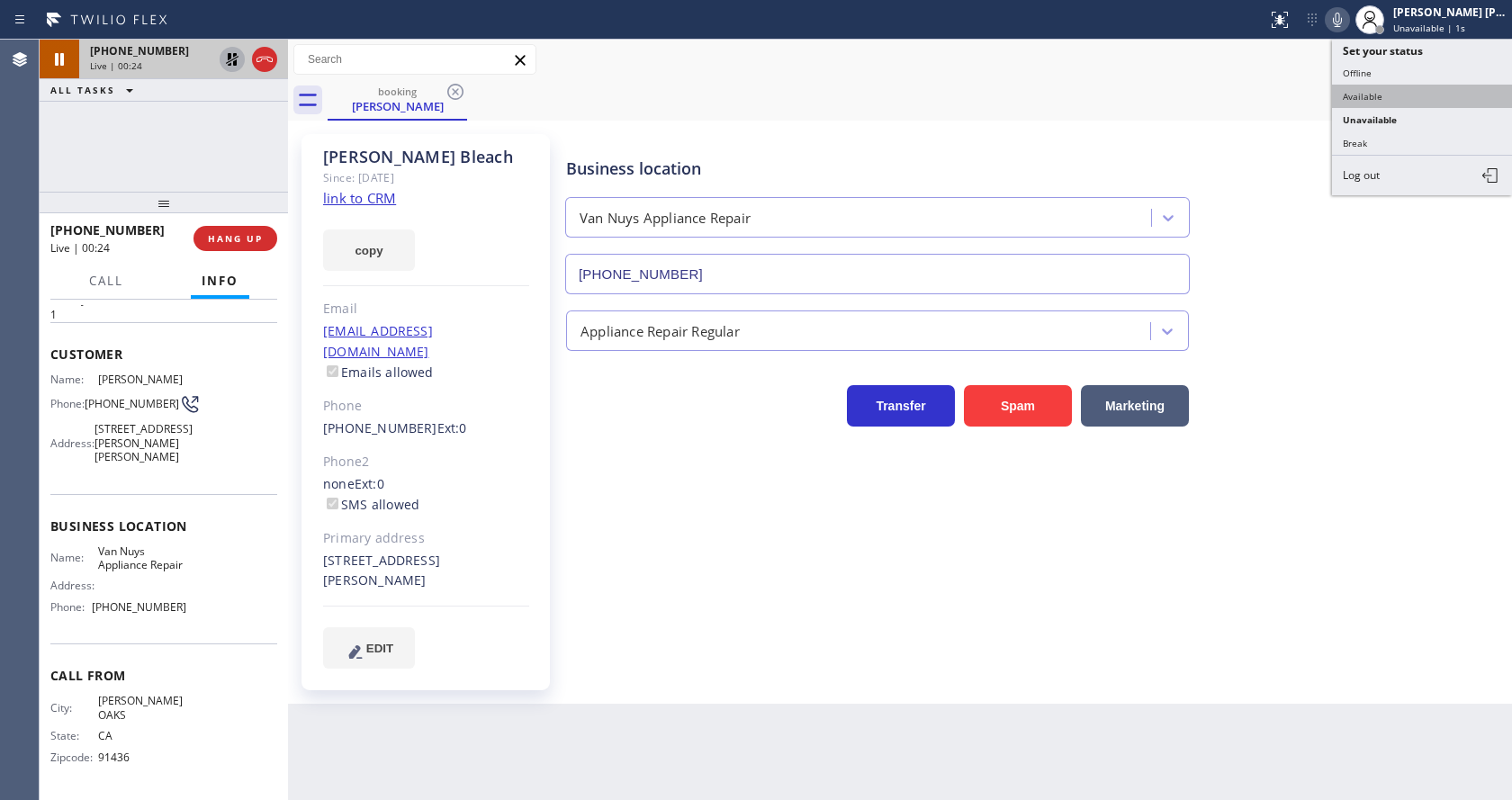
click at [1393, 87] on button "Available" at bounding box center [1422, 95] width 180 height 23
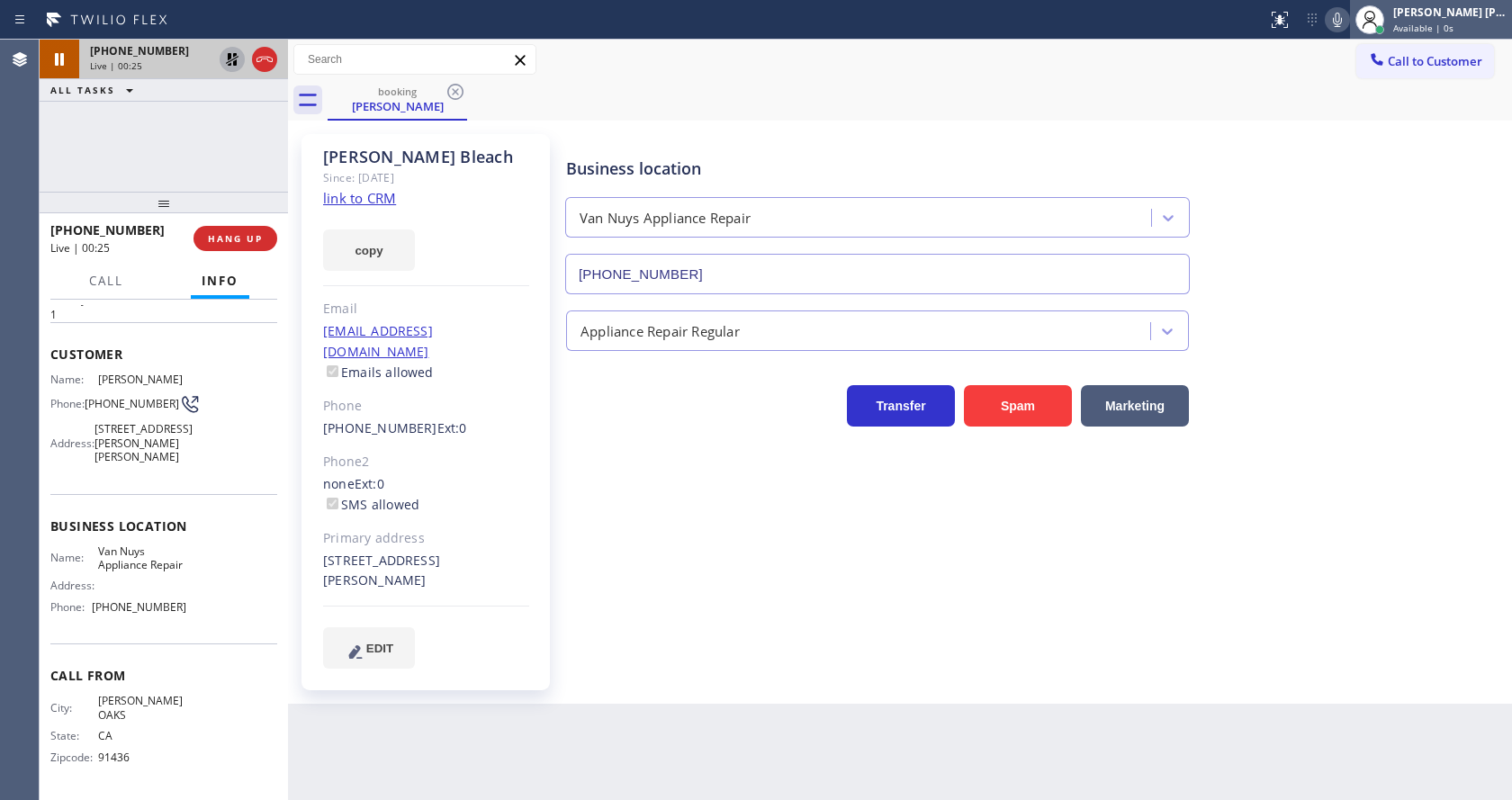
click at [1412, 35] on div "[PERSON_NAME] [PERSON_NAME] Available | 0s" at bounding box center [1430, 19] width 162 height 40
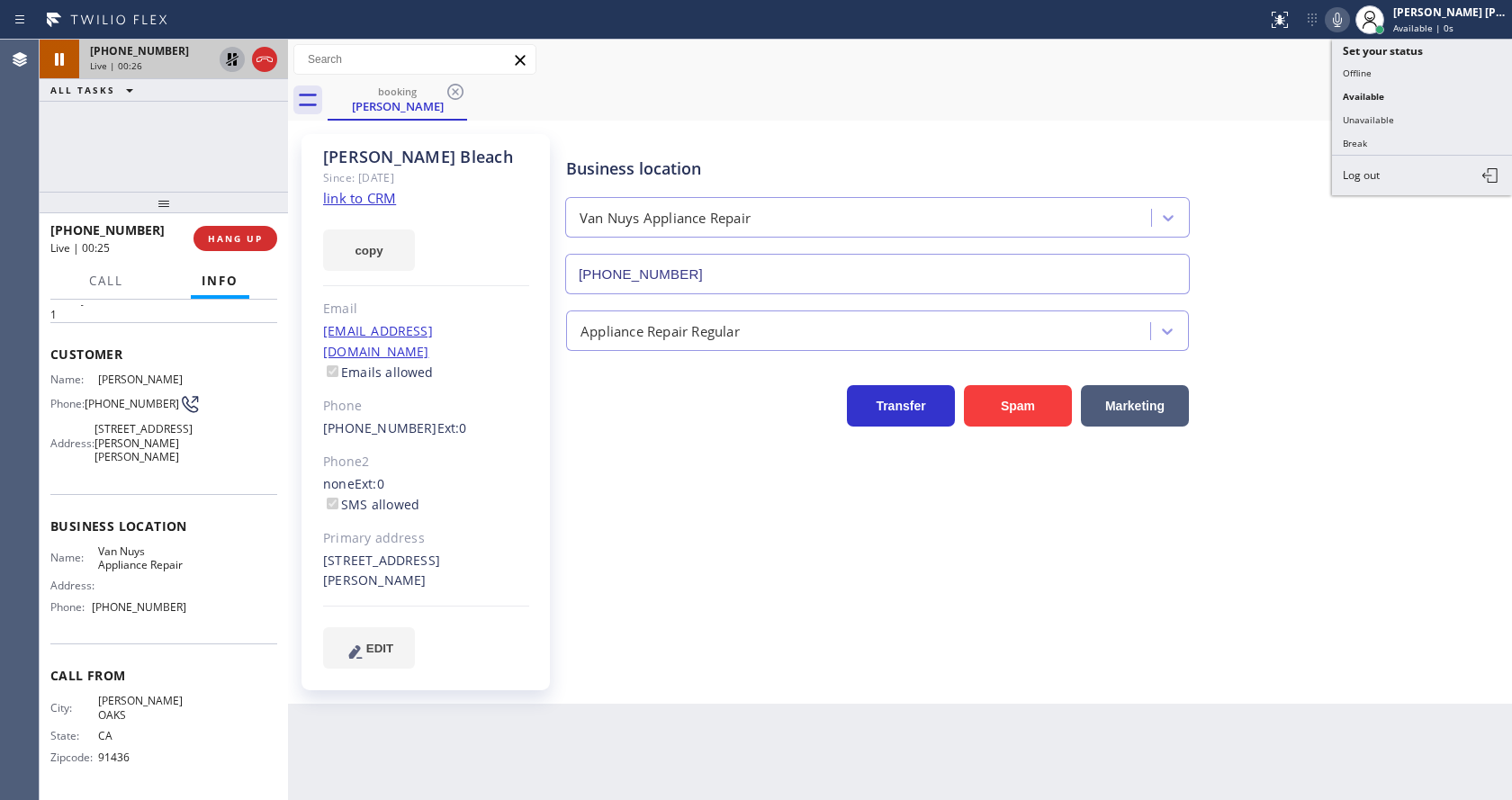
click at [1242, 154] on div "Business location Van Nuys Appliance Repair [PHONE_NUMBER]" at bounding box center [1035, 213] width 945 height 163
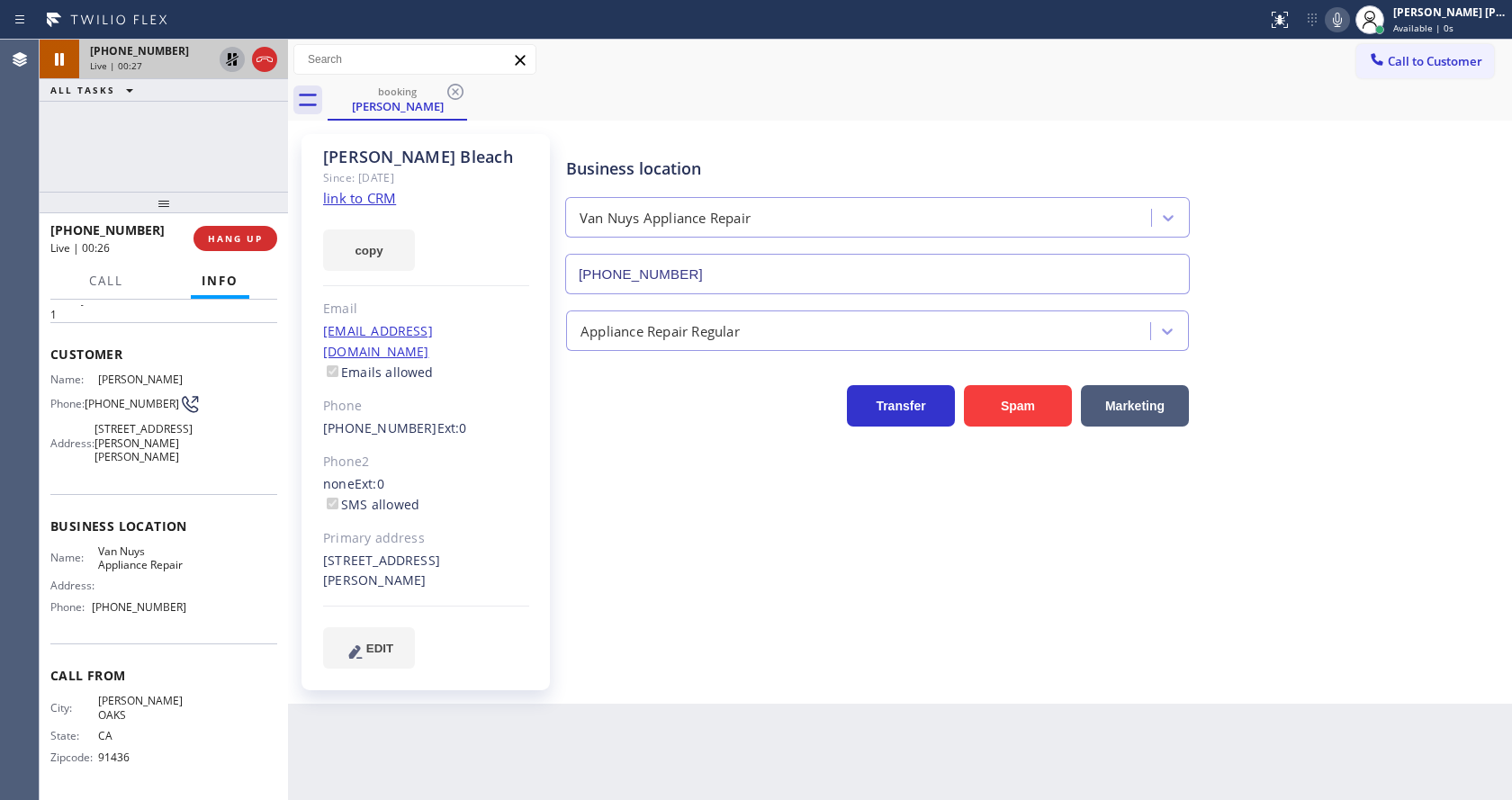
click at [138, 140] on div "[PHONE_NUMBER] Live | 00:27 ALL TASKS ALL TASKS ACTIVE TASKS TASKS IN WRAP UP" at bounding box center [164, 116] width 248 height 152
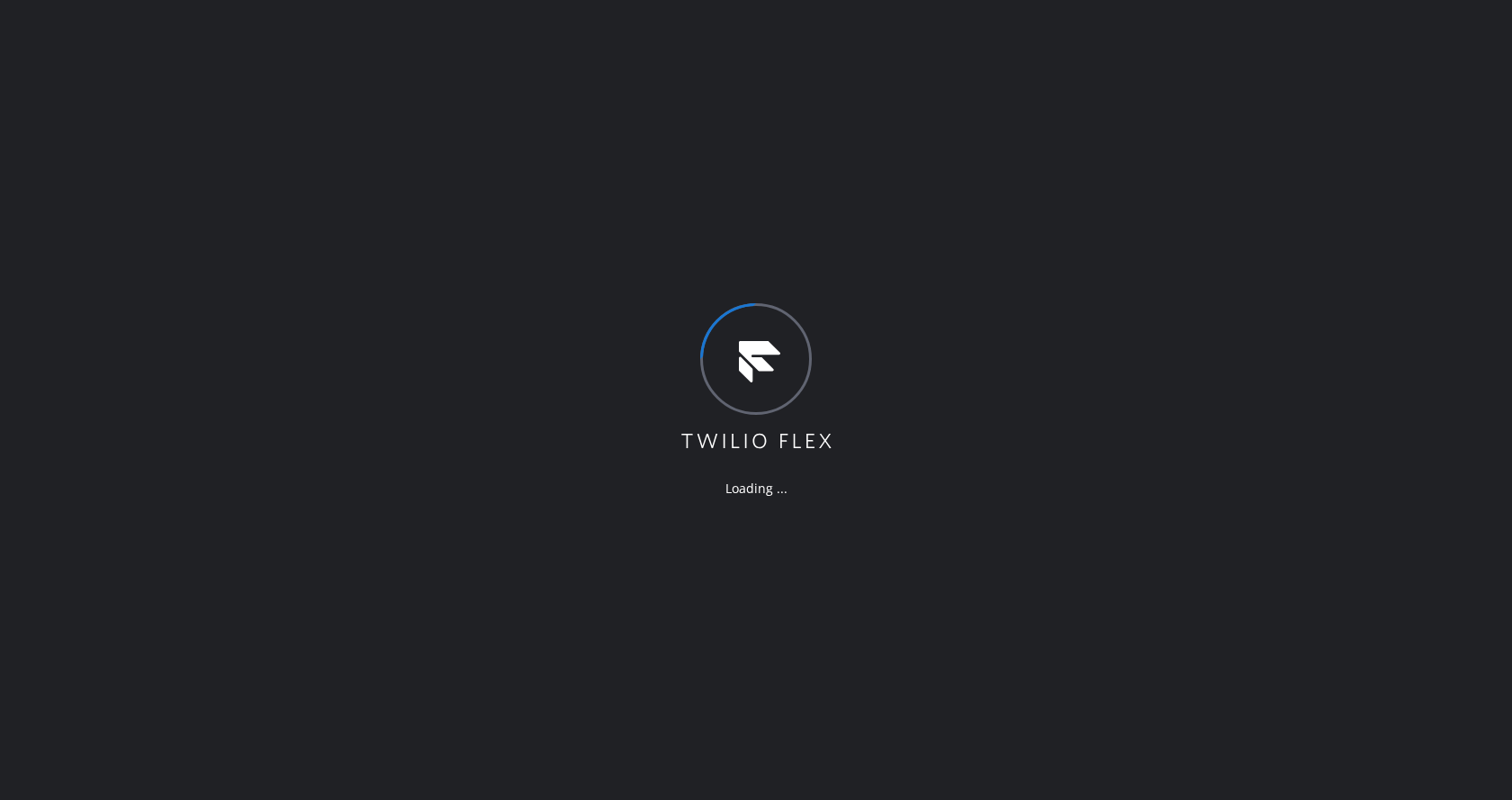
click at [297, 222] on div "Loading ..." at bounding box center [756, 400] width 1512 height 800
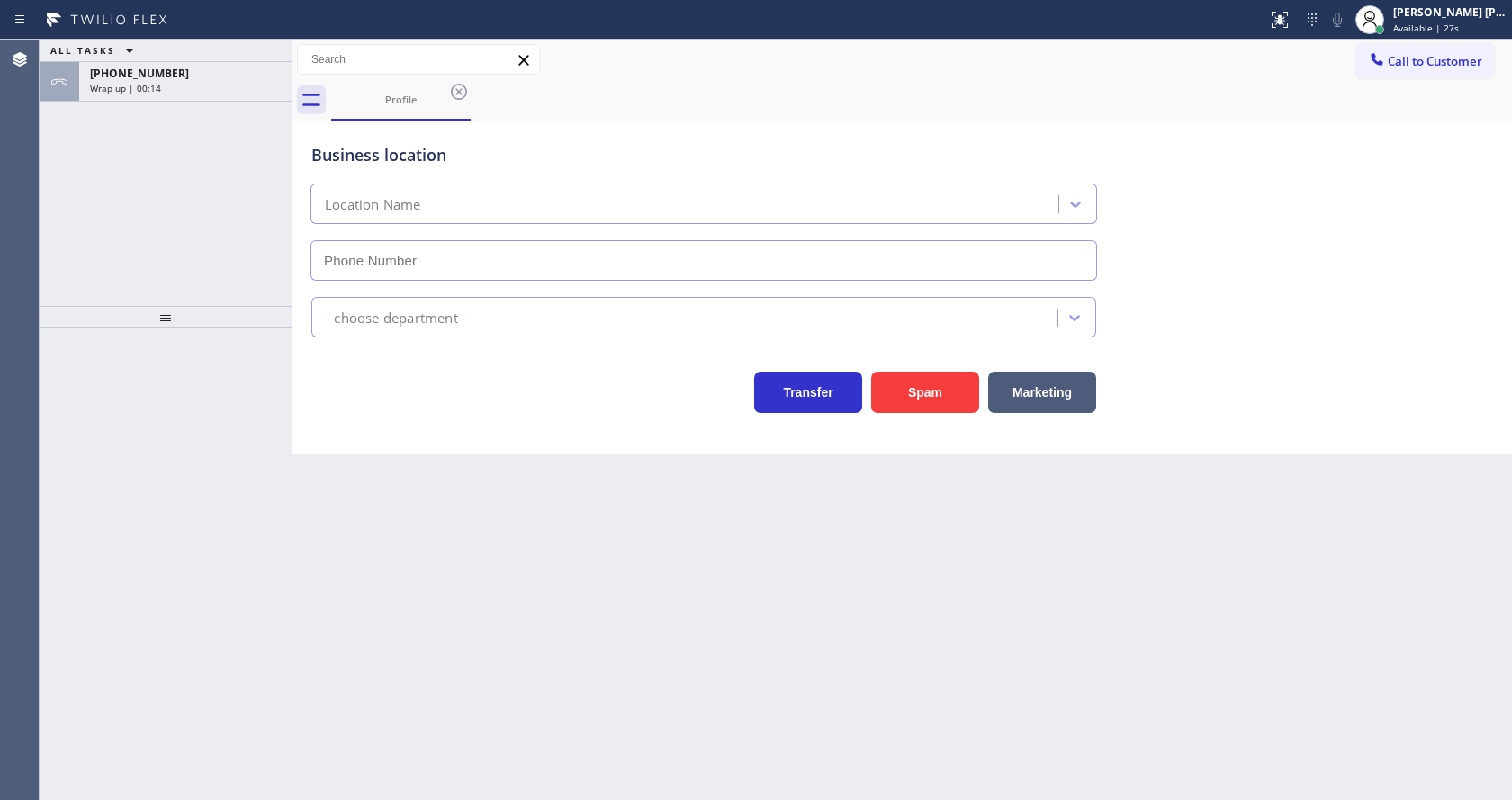
type input "[PHONE_NUMBER]"
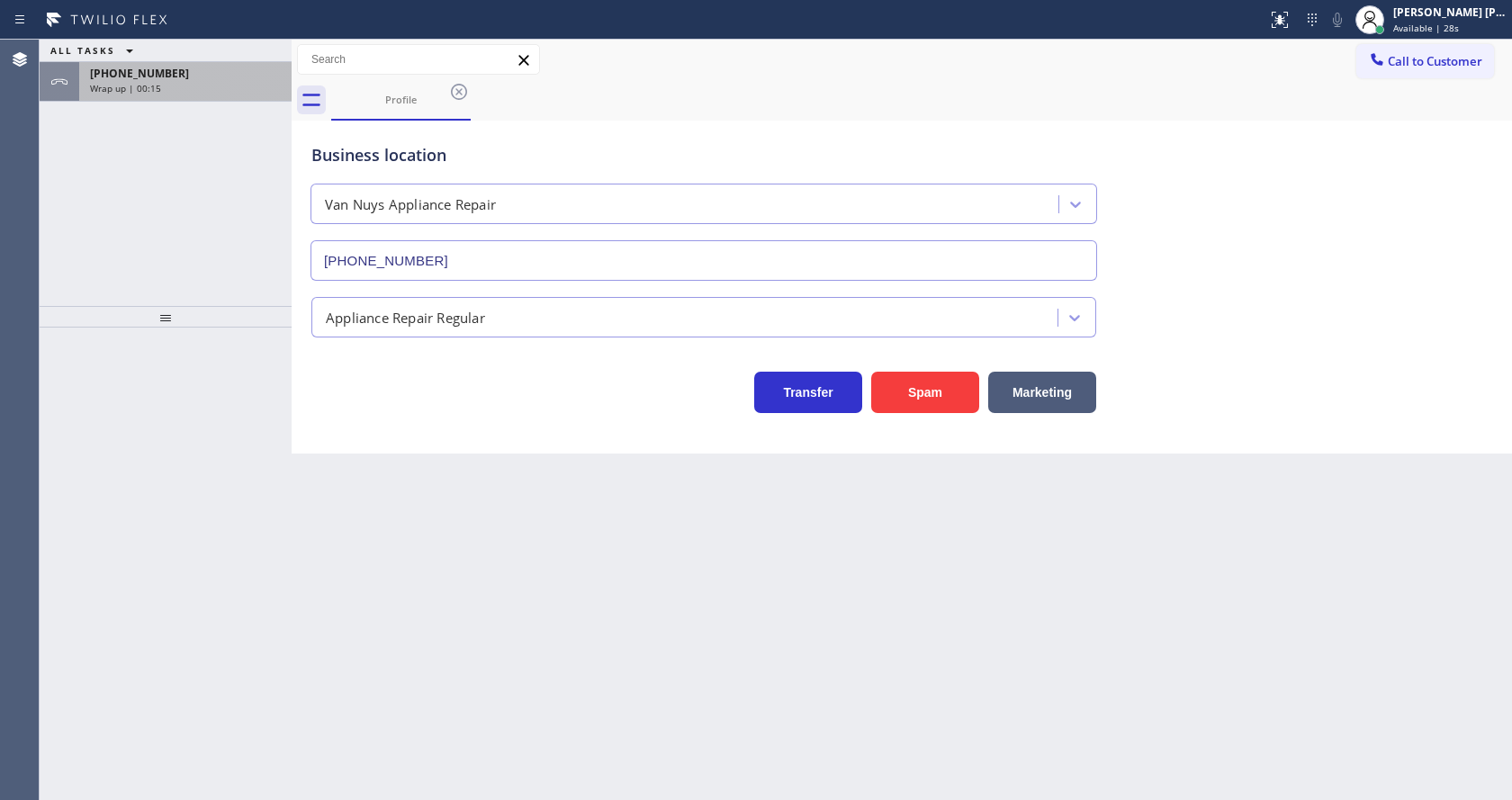
click at [193, 84] on div "Wrap up | 00:15" at bounding box center [185, 88] width 191 height 13
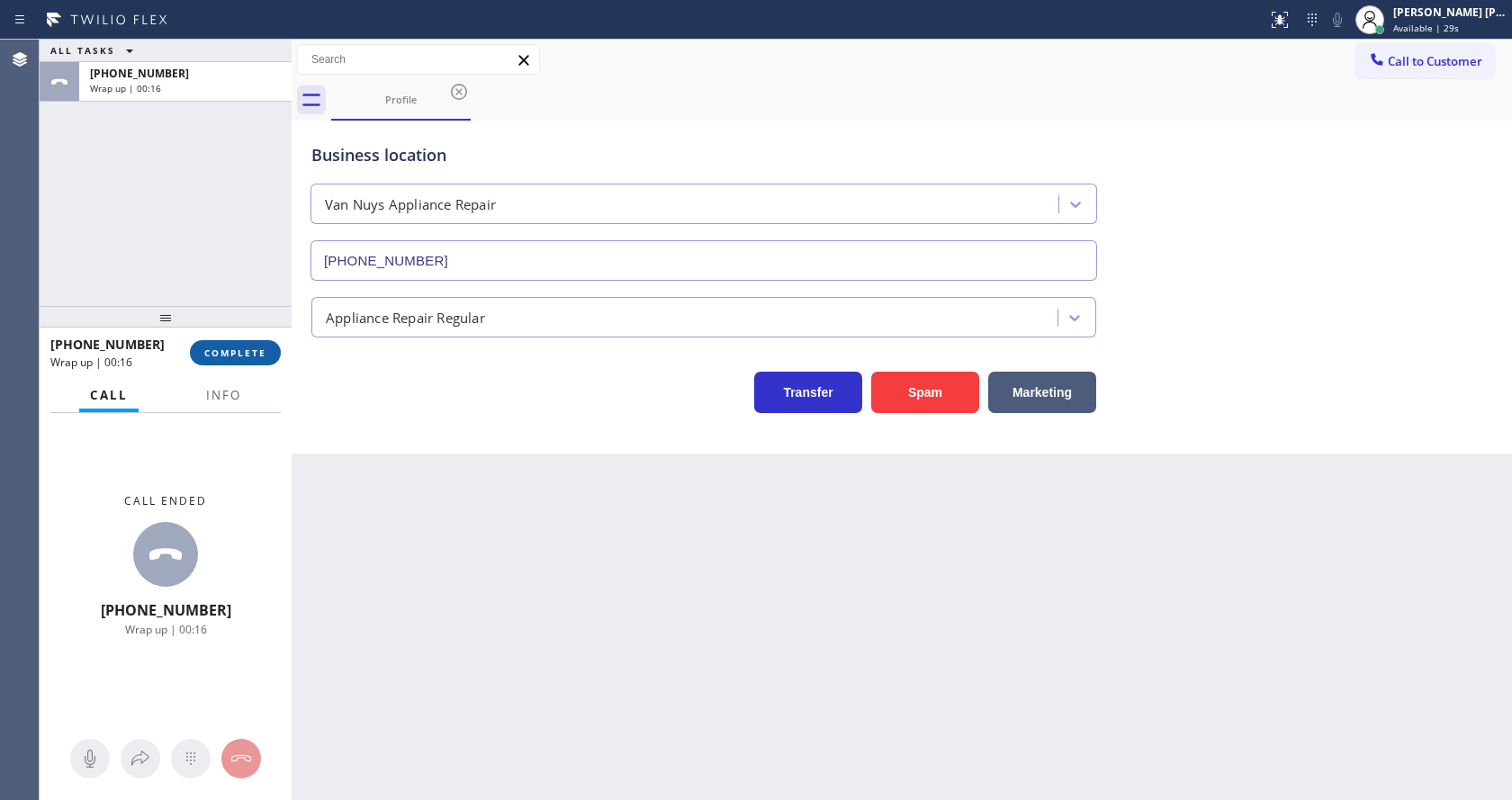
click at [212, 346] on span "COMPLETE" at bounding box center [235, 353] width 62 height 13
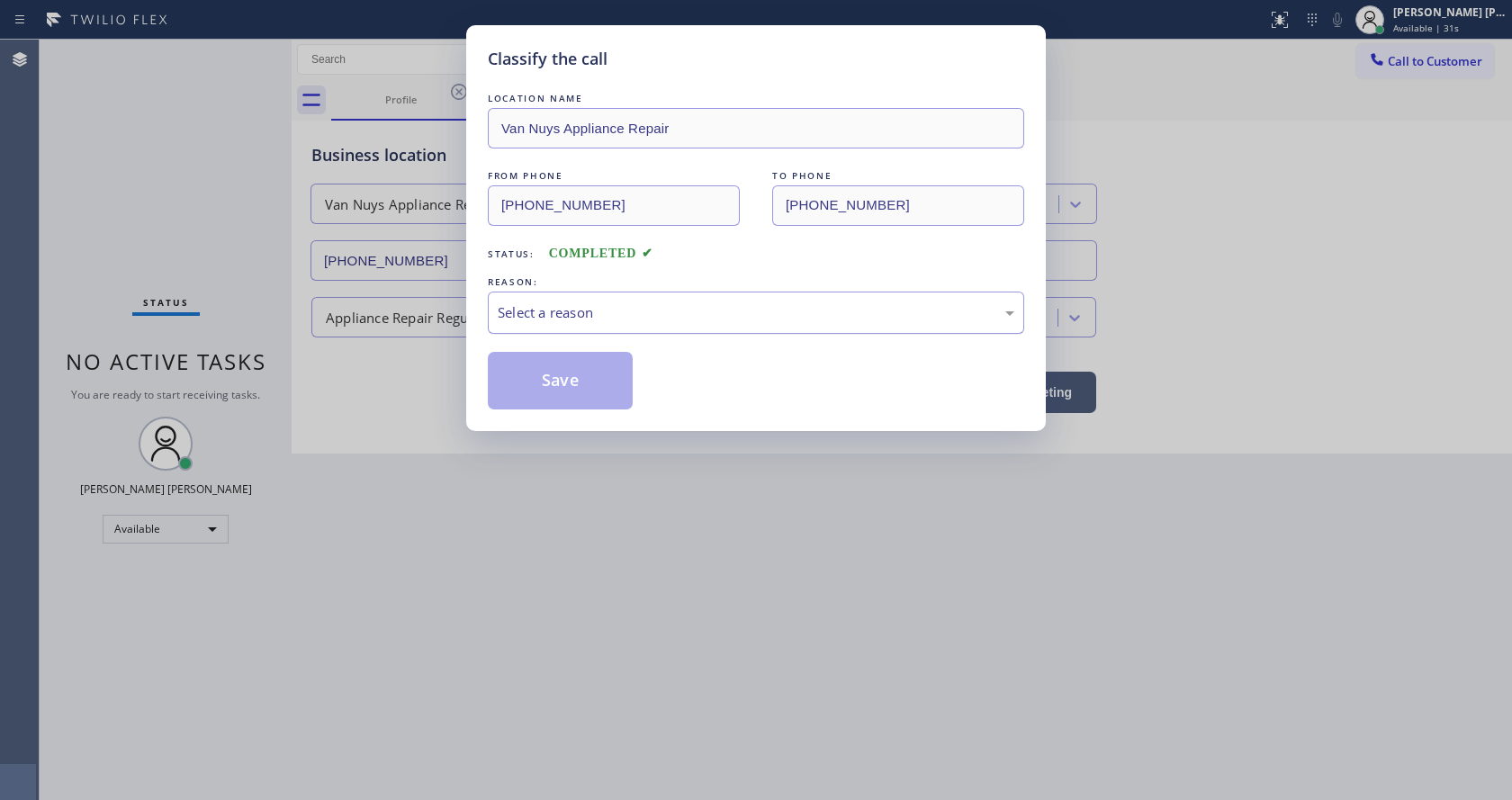
click at [554, 310] on div "Select a reason" at bounding box center [756, 312] width 517 height 20
click at [488, 369] on button "Save" at bounding box center [561, 381] width 145 height 57
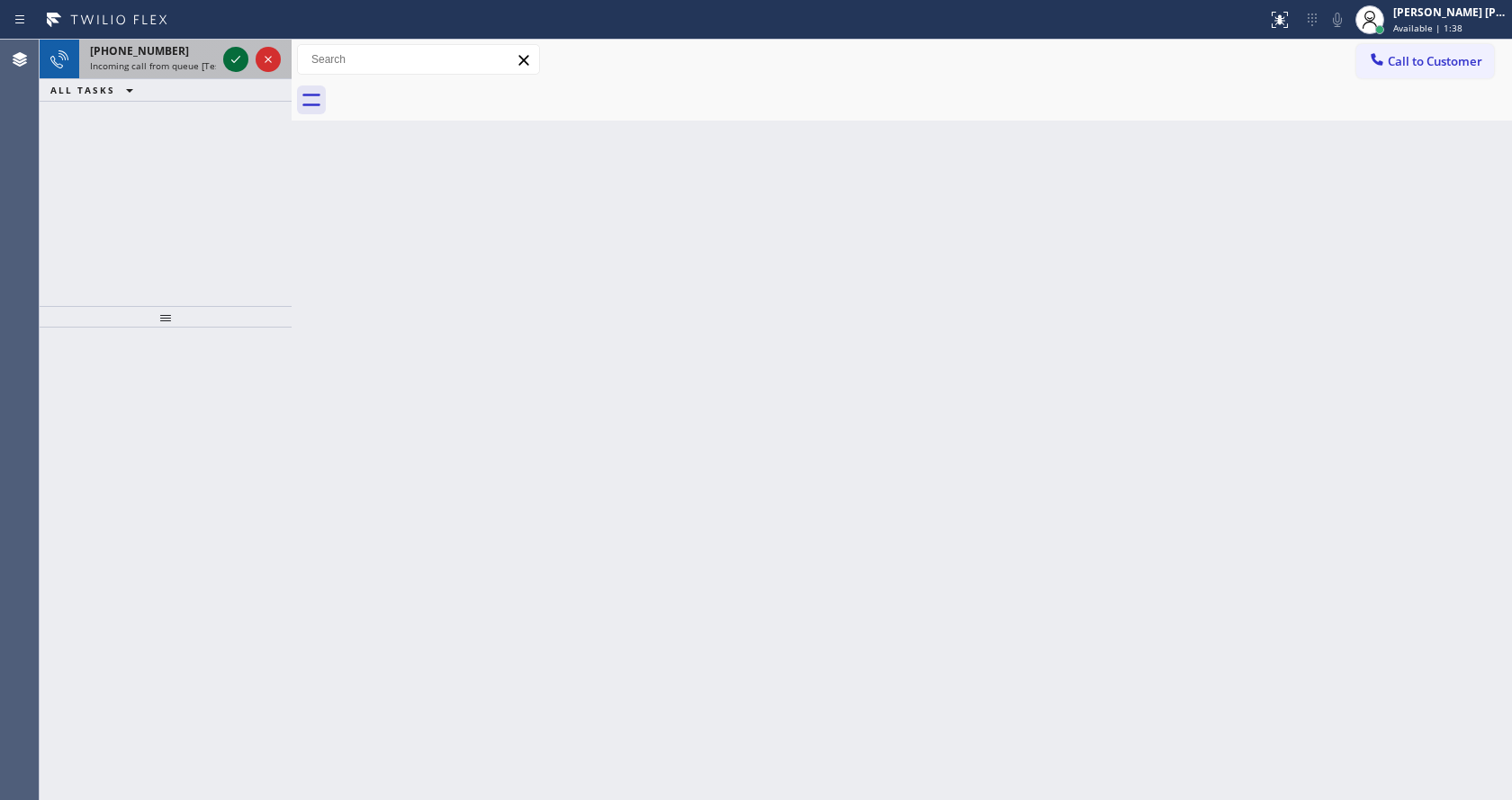
click at [236, 57] on icon at bounding box center [235, 58] width 21 height 21
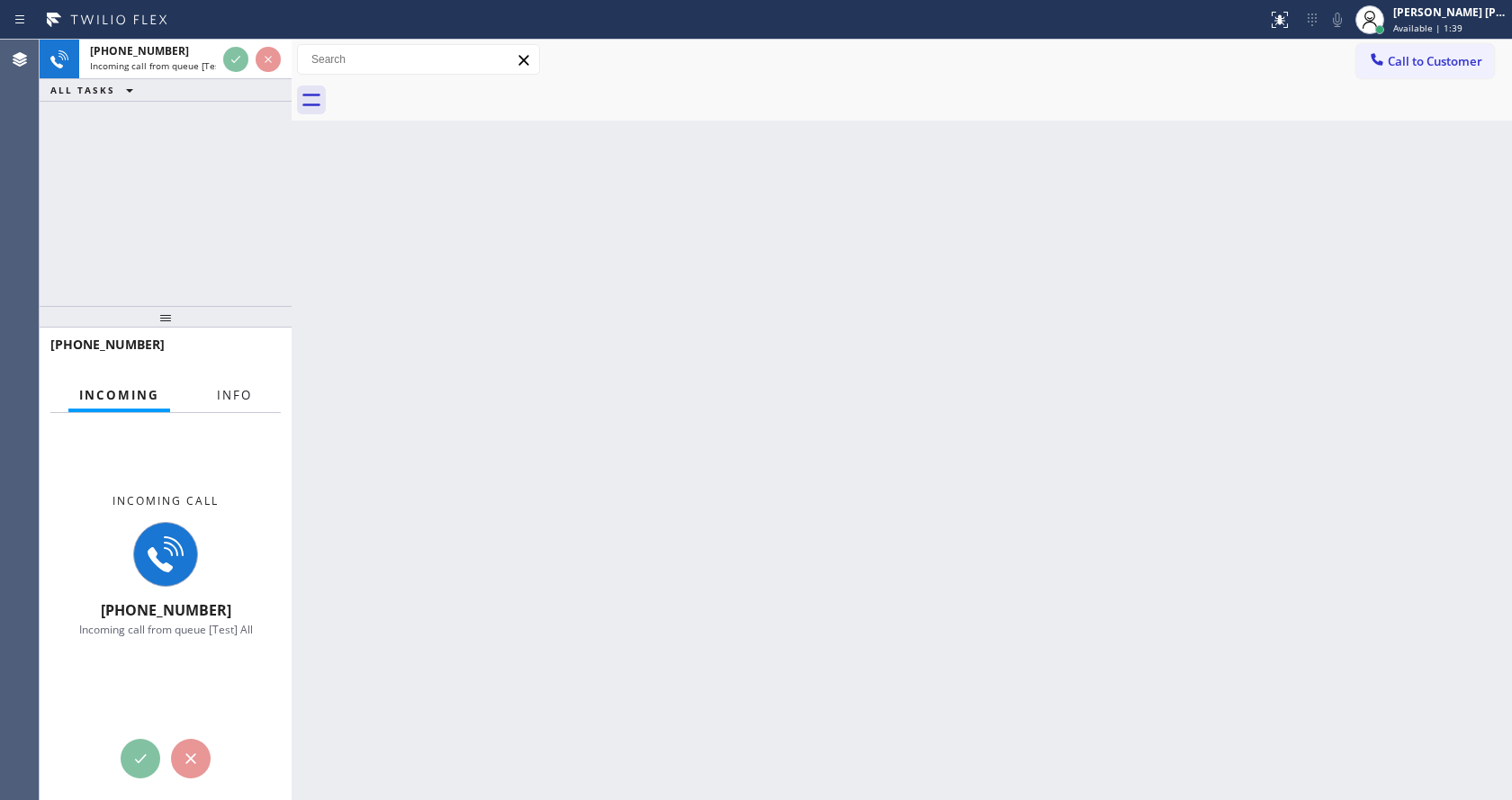
click at [215, 405] on button "Info" at bounding box center [233, 395] width 57 height 35
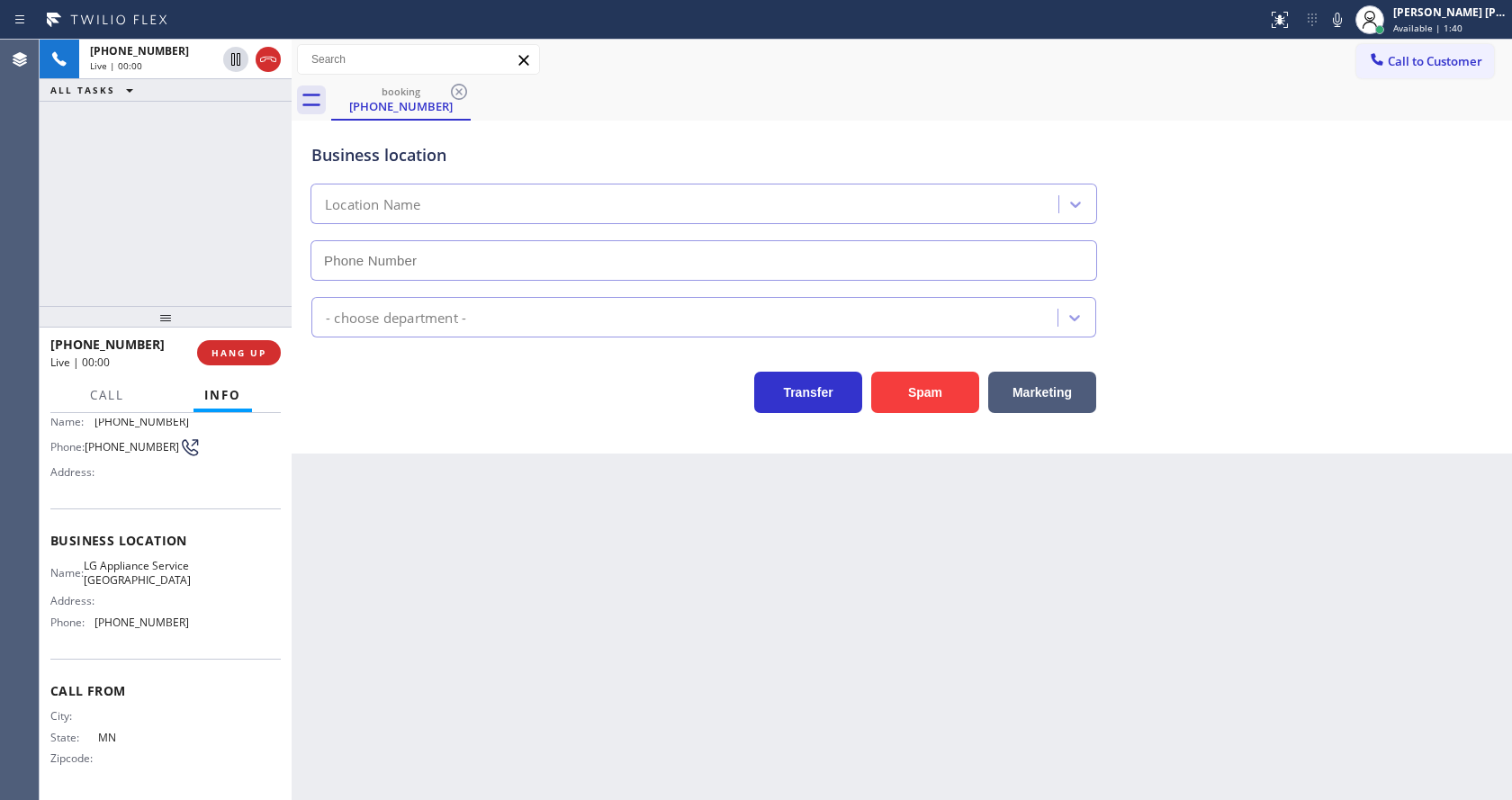
click at [547, 573] on div "Back to Dashboard Change Sender ID Customers Technicians Select a contact Outbo…" at bounding box center [901, 419] width 1220 height 760
type input "(312) 779-6509"
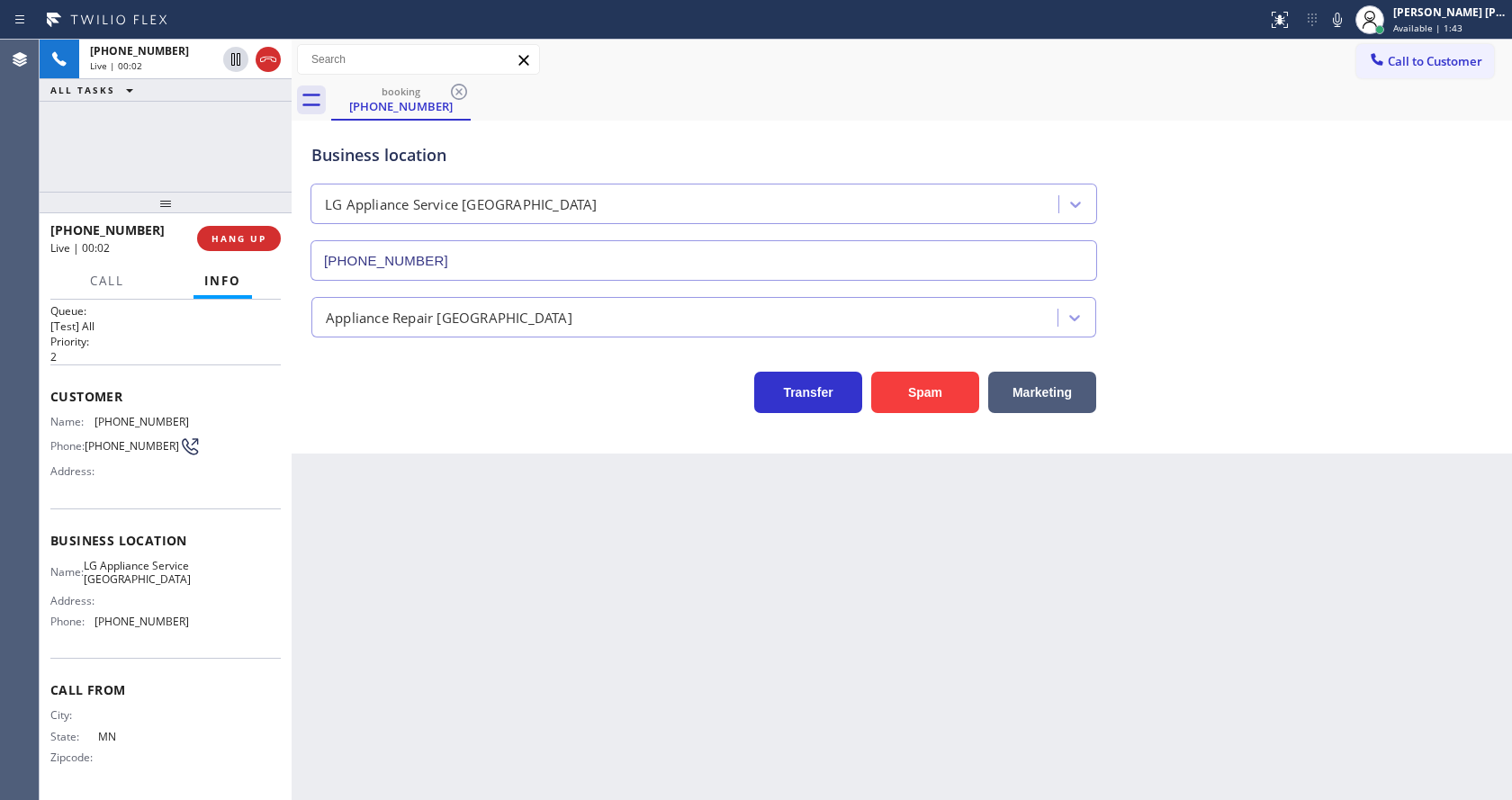
drag, startPoint x: 165, startPoint y: 317, endPoint x: 176, endPoint y: 93, distance: 224.3
click at [176, 93] on div "+12183184170 Live | 00:02 ALL TASKS ALL TASKS ACTIVE TASKS TASKS IN WRAP UP +12…" at bounding box center [166, 419] width 252 height 760
click at [517, 522] on div "Back to Dashboard Change Sender ID Customers Technicians Select a contact Outbo…" at bounding box center [901, 419] width 1220 height 760
click at [483, 650] on div "Back to Dashboard Change Sender ID Customers Technicians Select a contact Outbo…" at bounding box center [901, 419] width 1220 height 760
click at [709, 714] on div "Back to Dashboard Change Sender ID Customers Technicians Select a contact Outbo…" at bounding box center [901, 419] width 1220 height 760
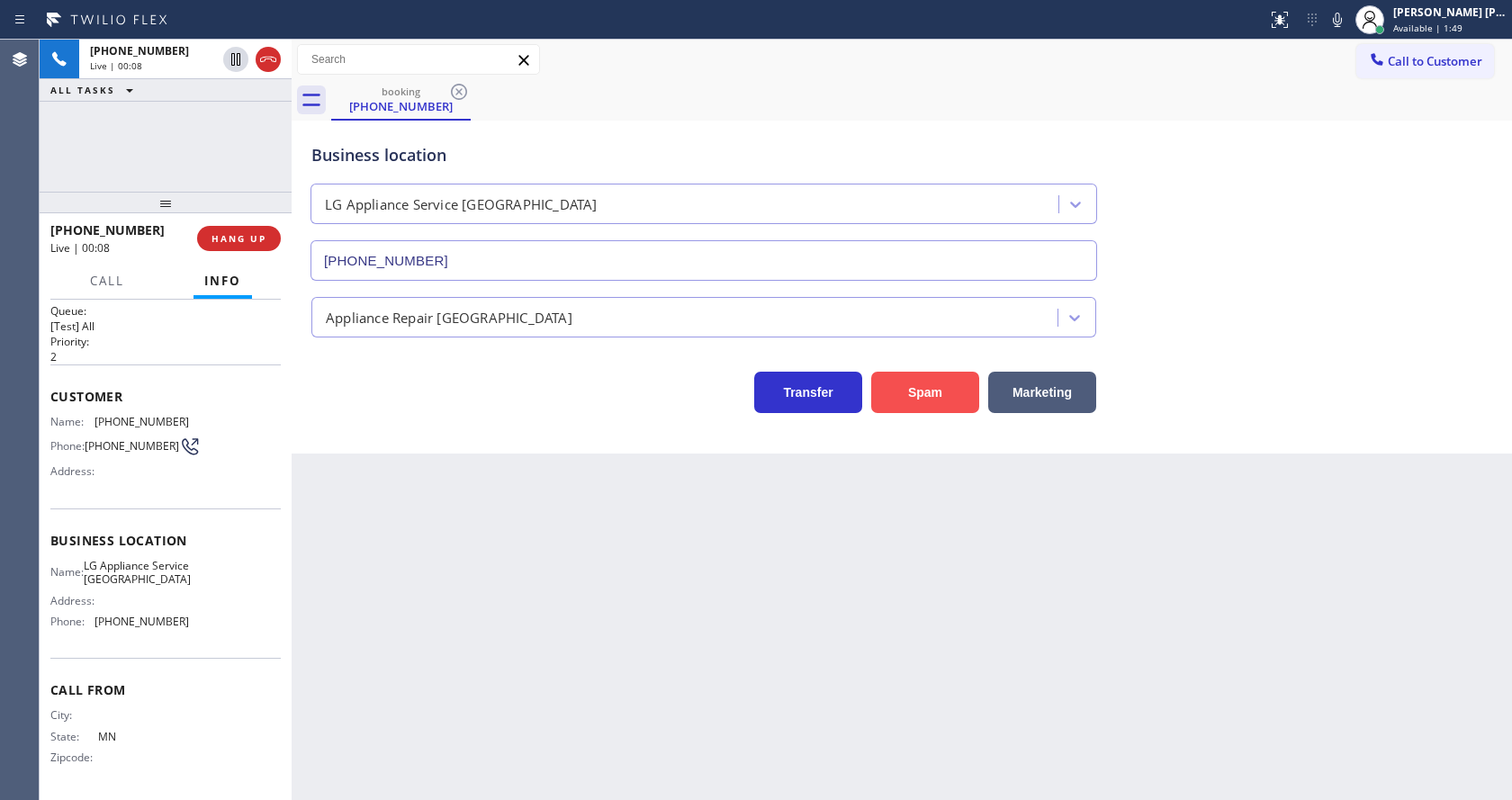
click at [922, 400] on button "Spam" at bounding box center [925, 392] width 108 height 42
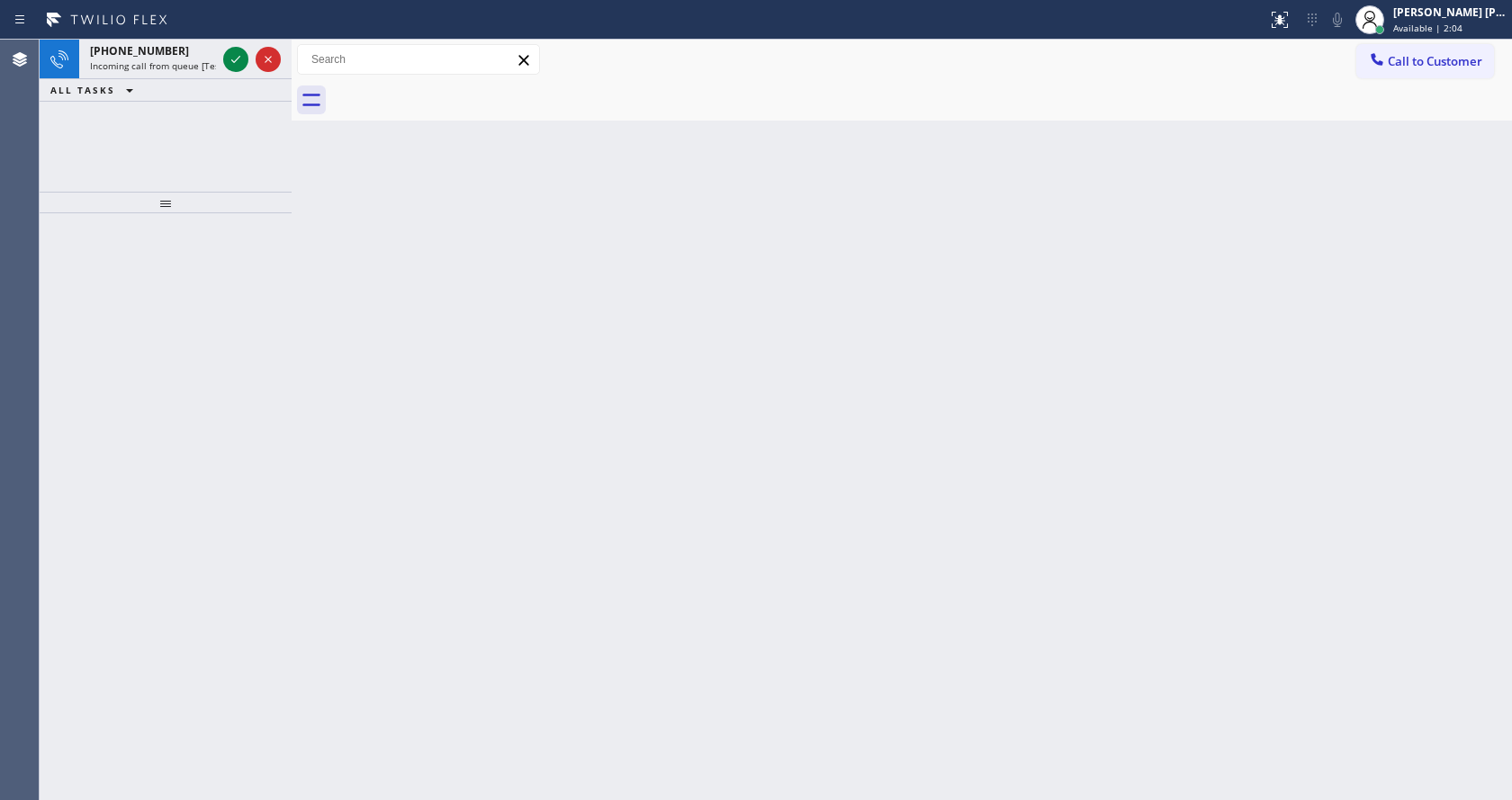
click at [346, 403] on div "Back to Dashboard Change Sender ID Customers Technicians Select a contact Outbo…" at bounding box center [901, 419] width 1220 height 760
click at [202, 58] on div "+19514257405 Incoming call from queue [Test] All" at bounding box center [149, 59] width 141 height 40
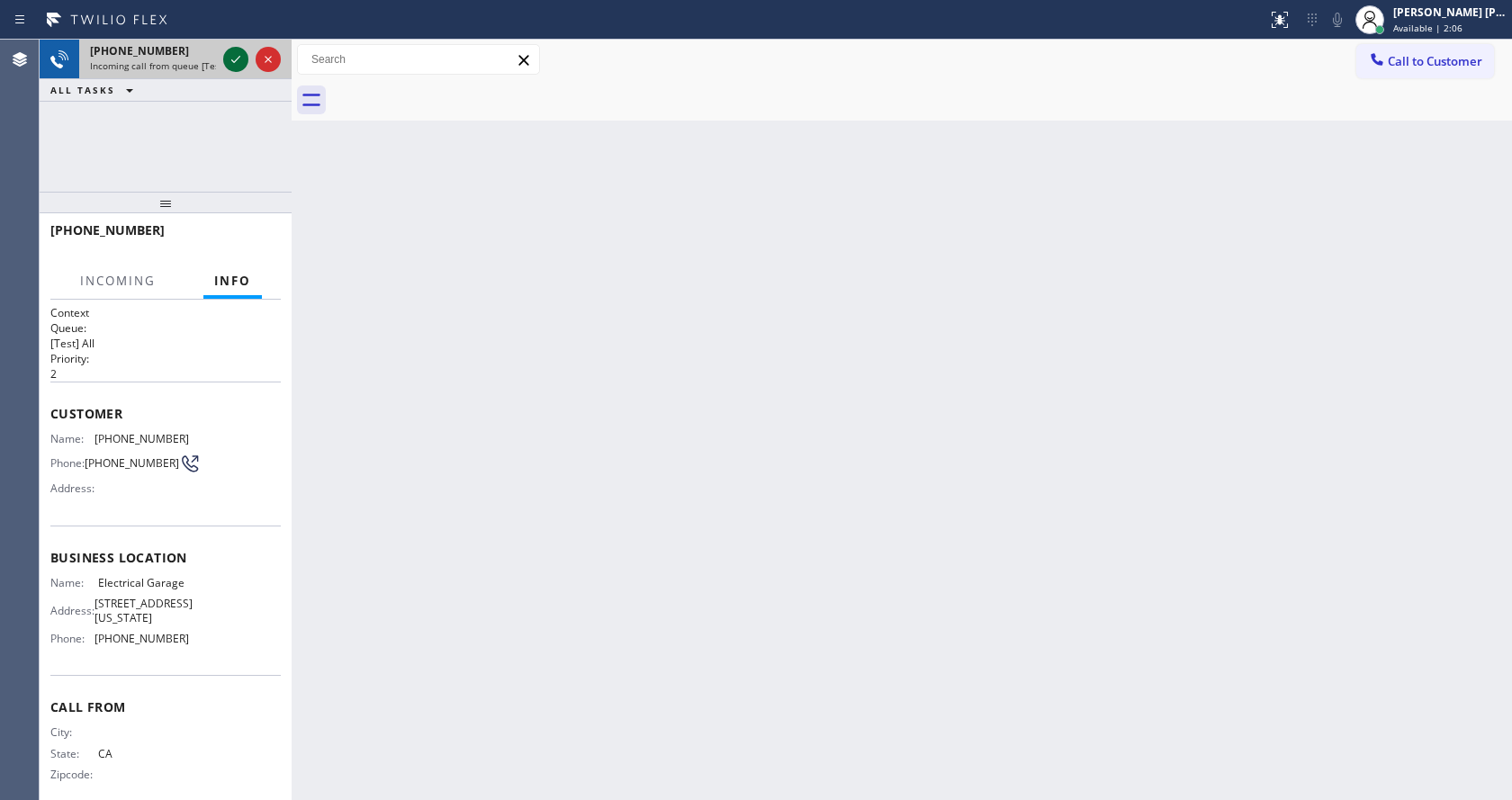
click at [229, 55] on icon at bounding box center [235, 58] width 21 height 21
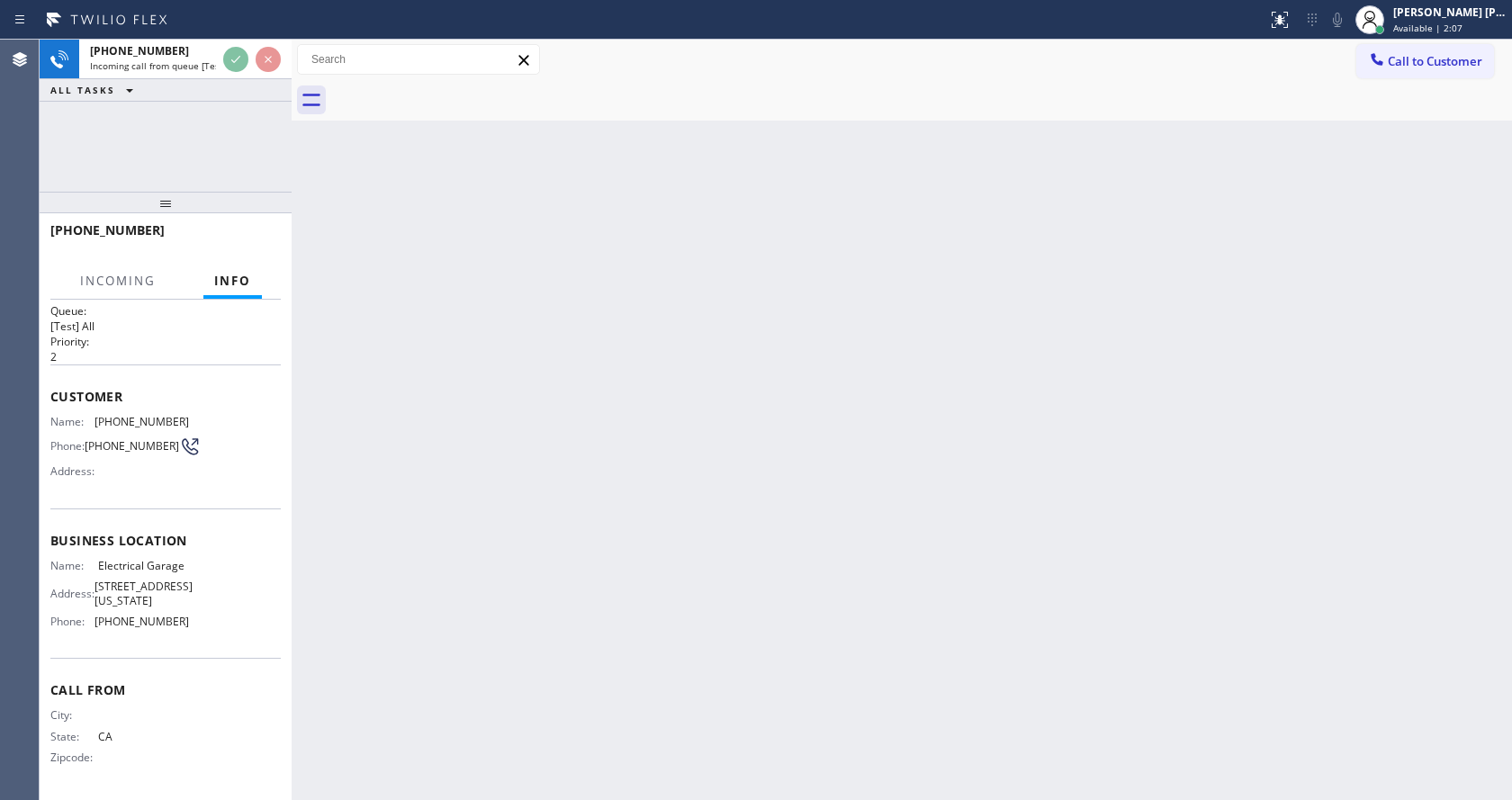
scroll to position [23, 0]
click at [588, 551] on div "Back to Dashboard Change Sender ID Customers Technicians Select a contact Outbo…" at bounding box center [901, 419] width 1220 height 760
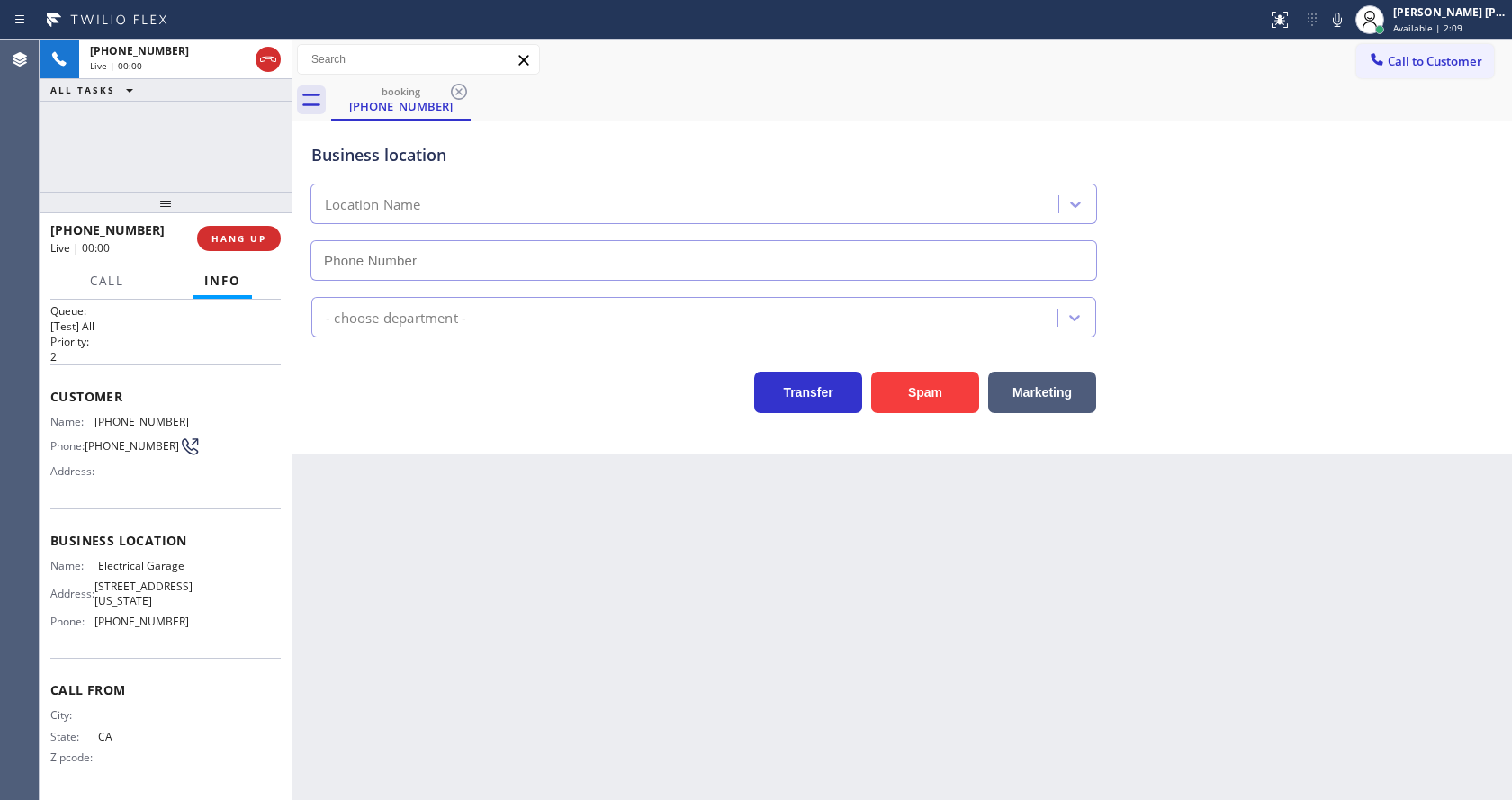
type input "(844) 502-1411"
click at [507, 528] on div "Back to Dashboard Change Sender ID Customers Technicians Select a contact Outbo…" at bounding box center [901, 419] width 1220 height 760
click at [583, 693] on div "Back to Dashboard Change Sender ID Customers Technicians Select a contact Outbo…" at bounding box center [901, 419] width 1220 height 760
click at [506, 526] on div "Back to Dashboard Change Sender ID Customers Technicians Select a contact Outbo…" at bounding box center [901, 419] width 1220 height 760
click at [400, 597] on div "Back to Dashboard Change Sender ID Customers Technicians Select a contact Outbo…" at bounding box center [901, 419] width 1220 height 760
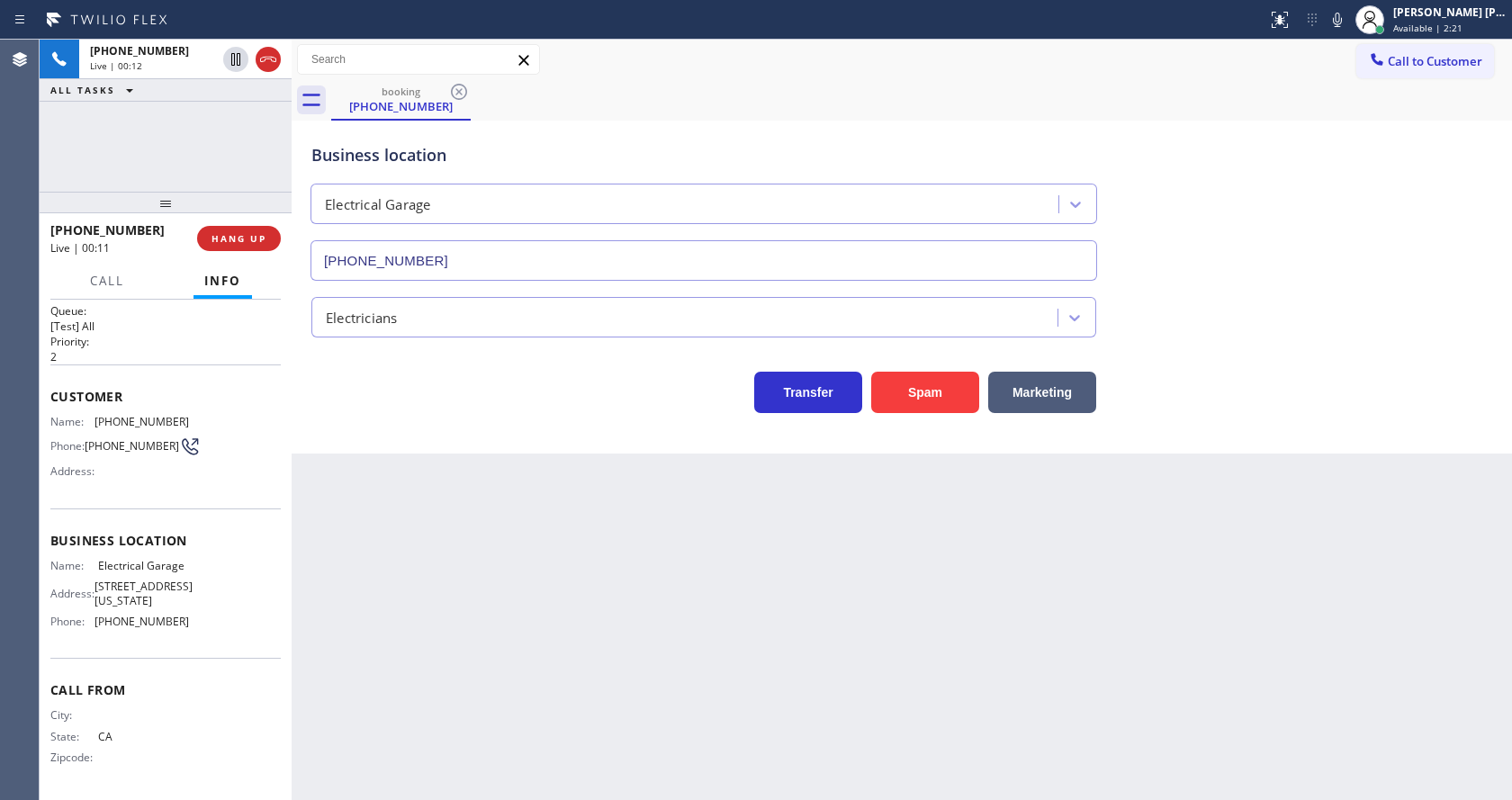
click at [550, 581] on div "Back to Dashboard Change Sender ID Customers Technicians Select a contact Outbo…" at bounding box center [901, 419] width 1220 height 760
click at [793, 695] on div "Back to Dashboard Change Sender ID Customers Technicians Select a contact Outbo…" at bounding box center [901, 419] width 1220 height 760
click at [561, 484] on div "Back to Dashboard Change Sender ID Customers Technicians Select a contact Outbo…" at bounding box center [901, 419] width 1220 height 760
click at [242, 220] on div "+19514257405 Wrap up | 00:00 COMPLETE" at bounding box center [165, 238] width 231 height 47
click at [234, 235] on span "COMPLETE" at bounding box center [235, 239] width 62 height 13
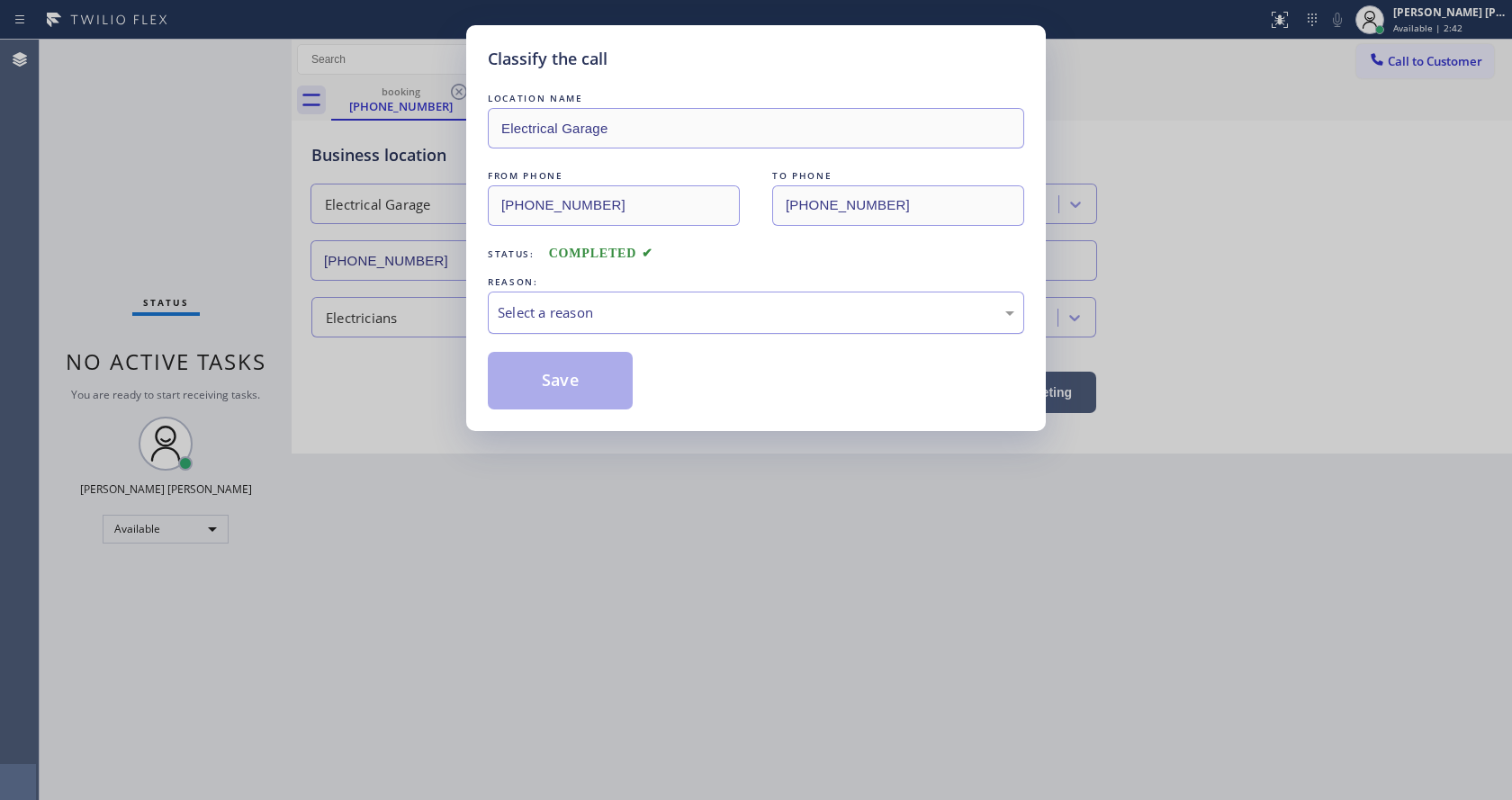
click at [567, 329] on div "Select a reason" at bounding box center [756, 313] width 536 height 43
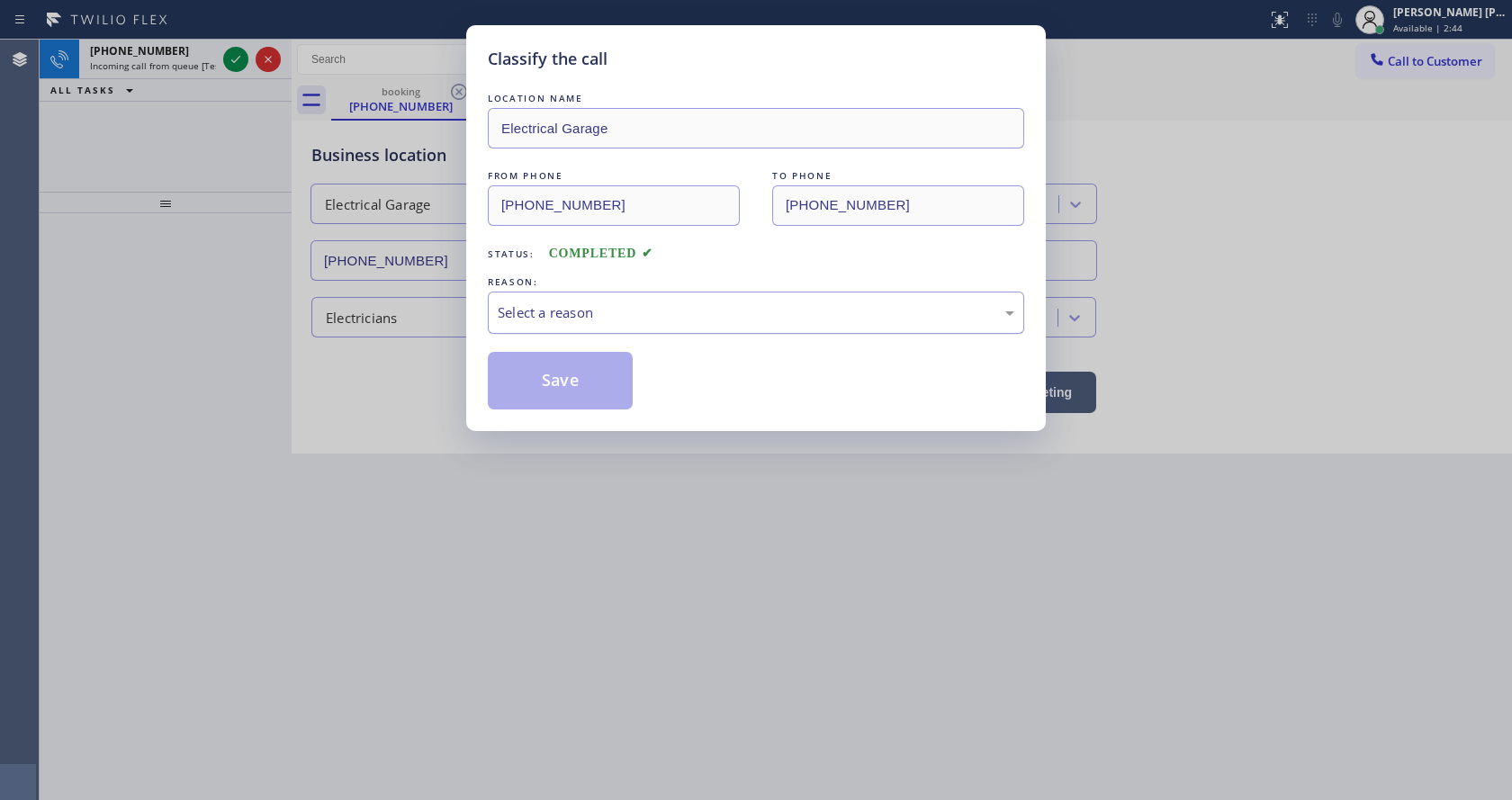
click at [551, 314] on div "Select a reason" at bounding box center [756, 312] width 517 height 20
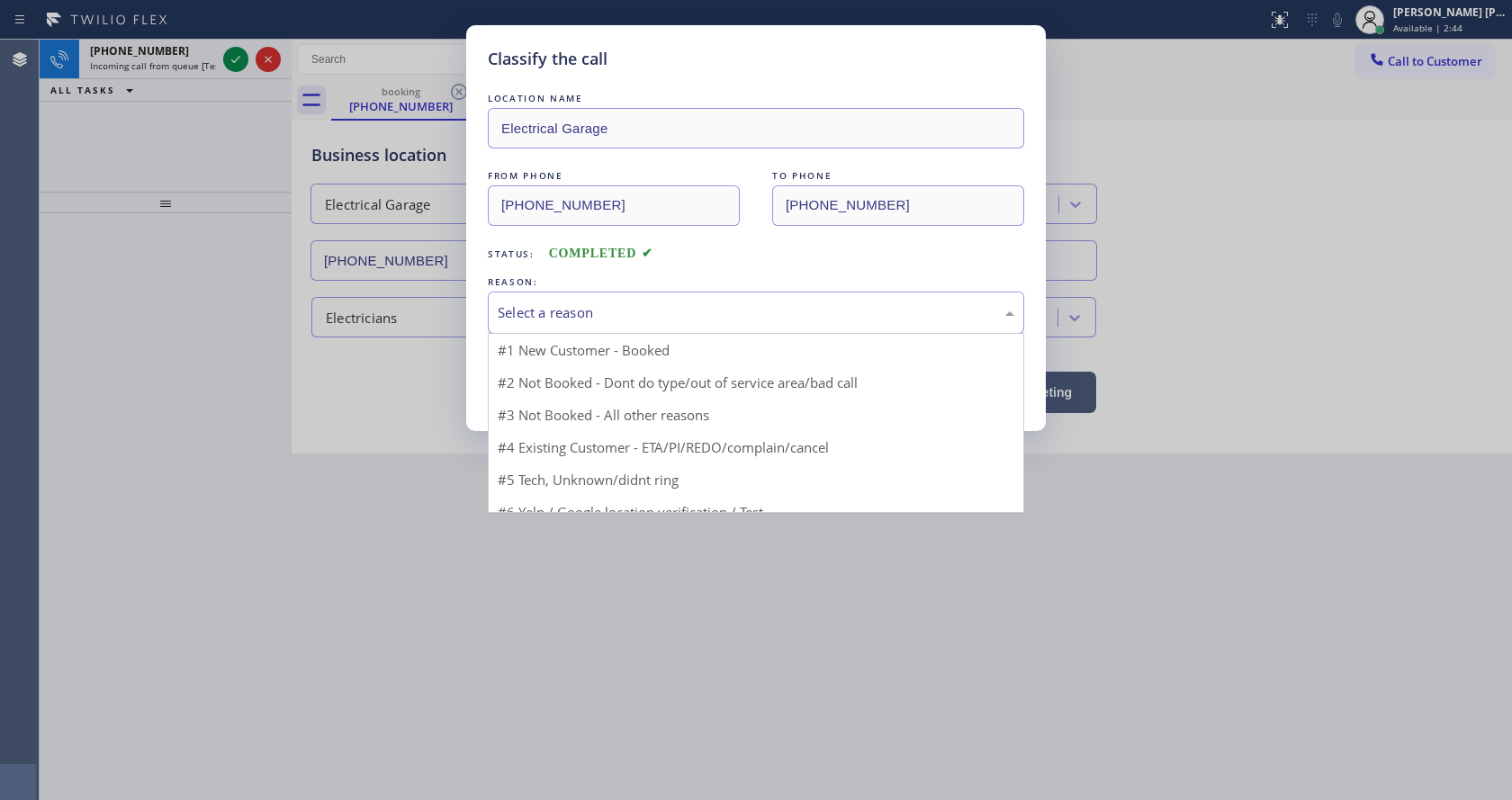
click at [551, 314] on div "Select a reason" at bounding box center [756, 312] width 517 height 20
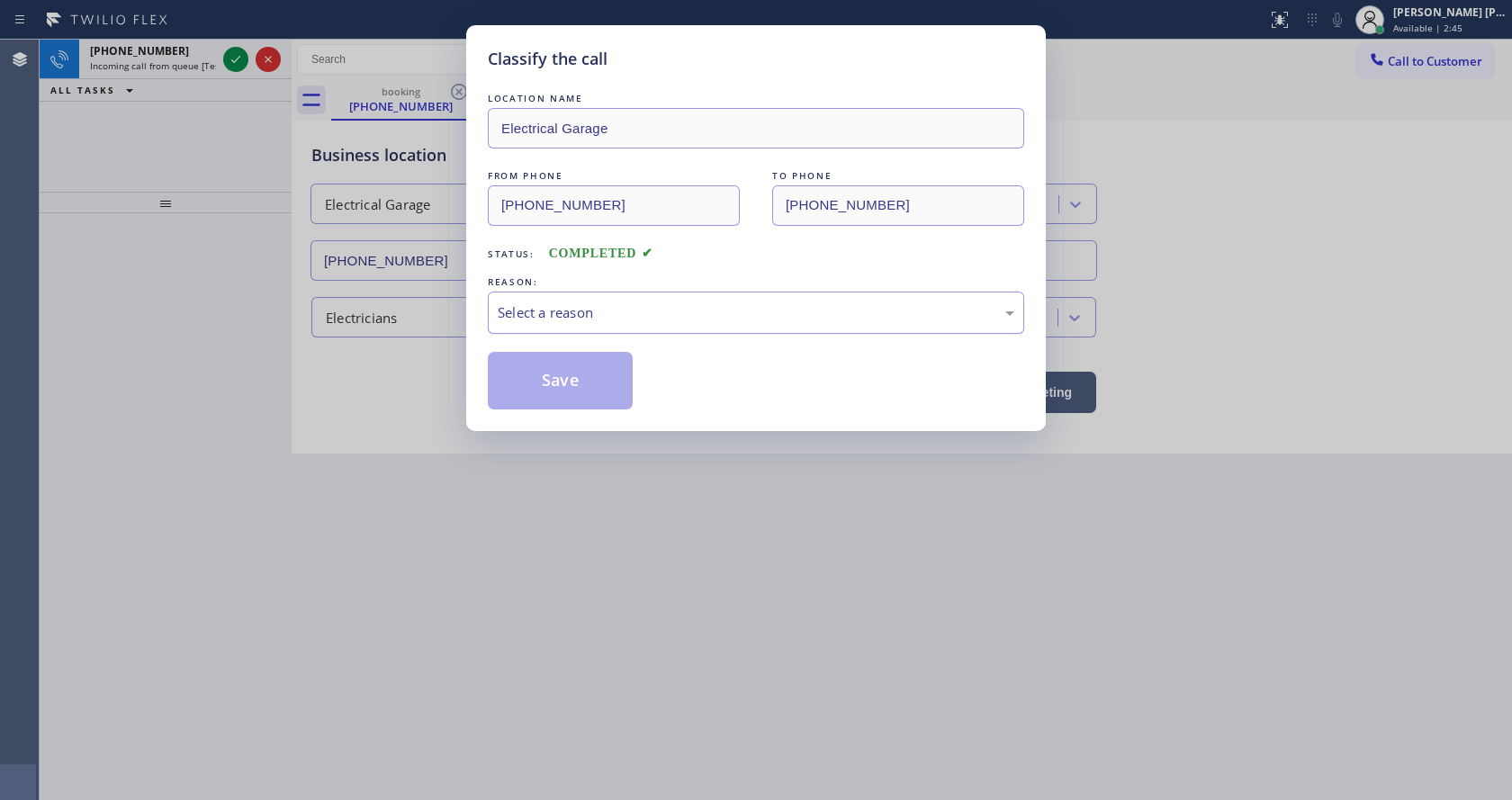
click at [551, 314] on div "Select a reason" at bounding box center [756, 312] width 517 height 20
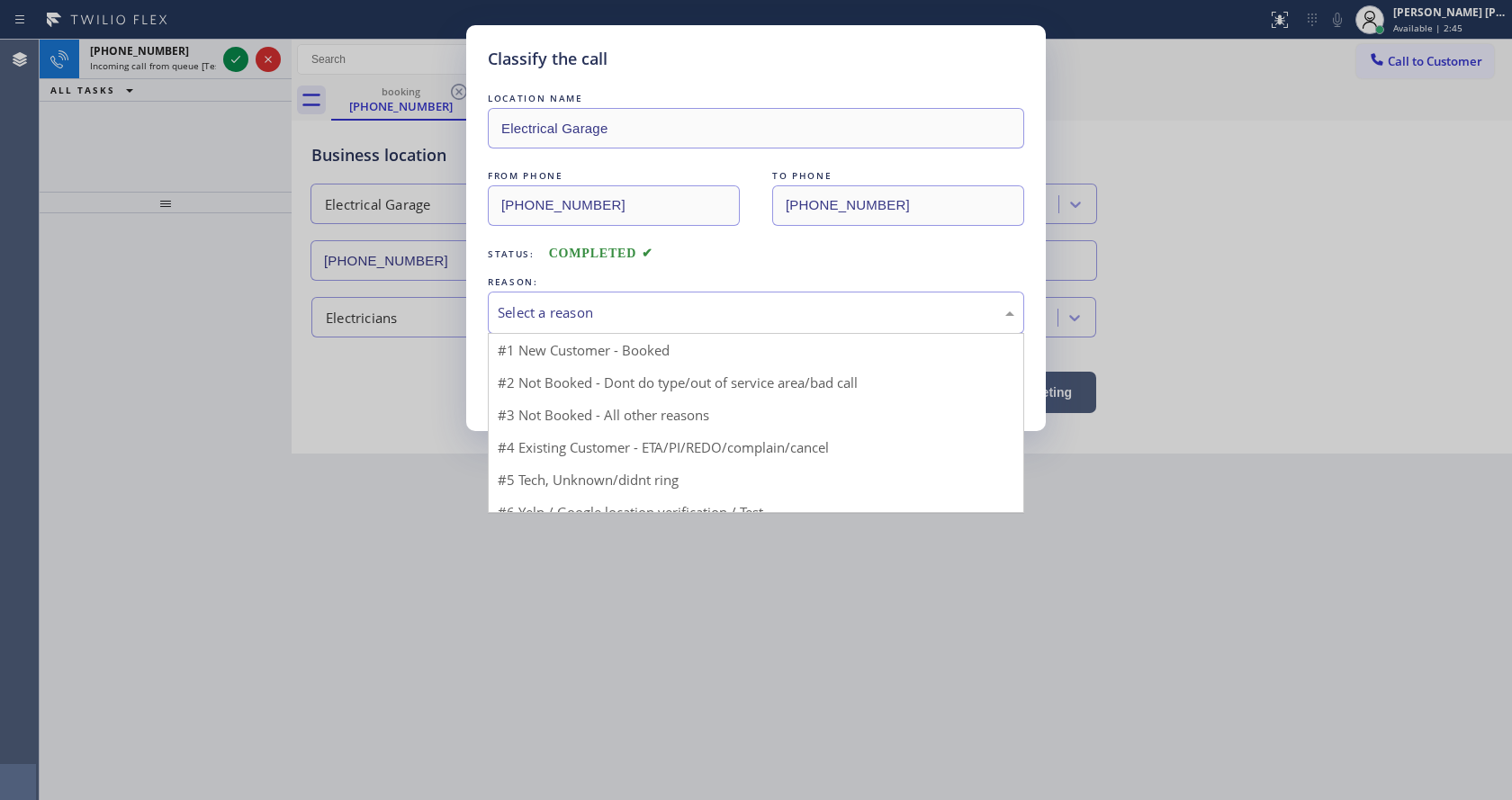
click at [551, 314] on div "Select a reason" at bounding box center [756, 312] width 517 height 20
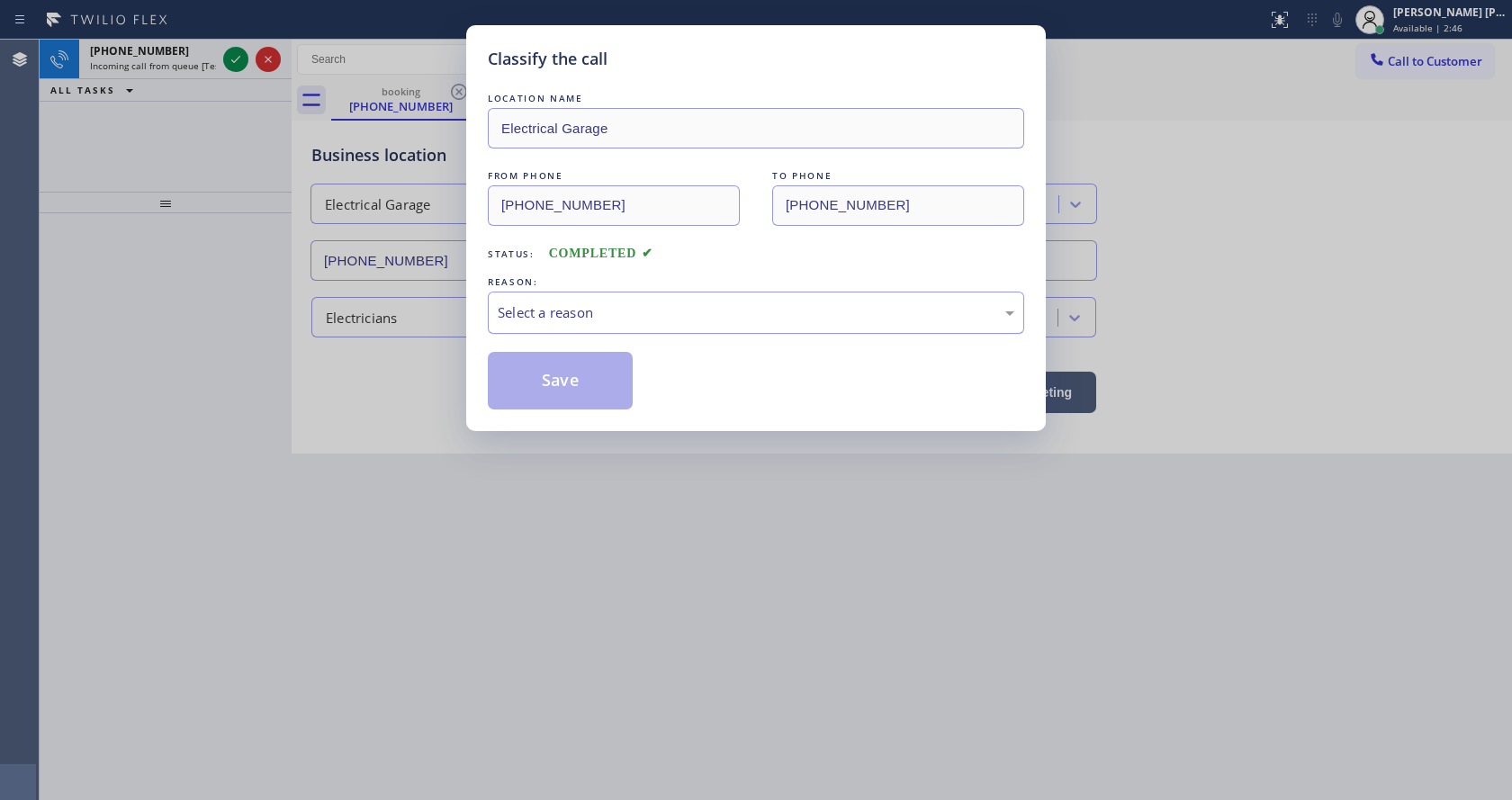
click at [551, 314] on div "Select a reason" at bounding box center [756, 312] width 517 height 20
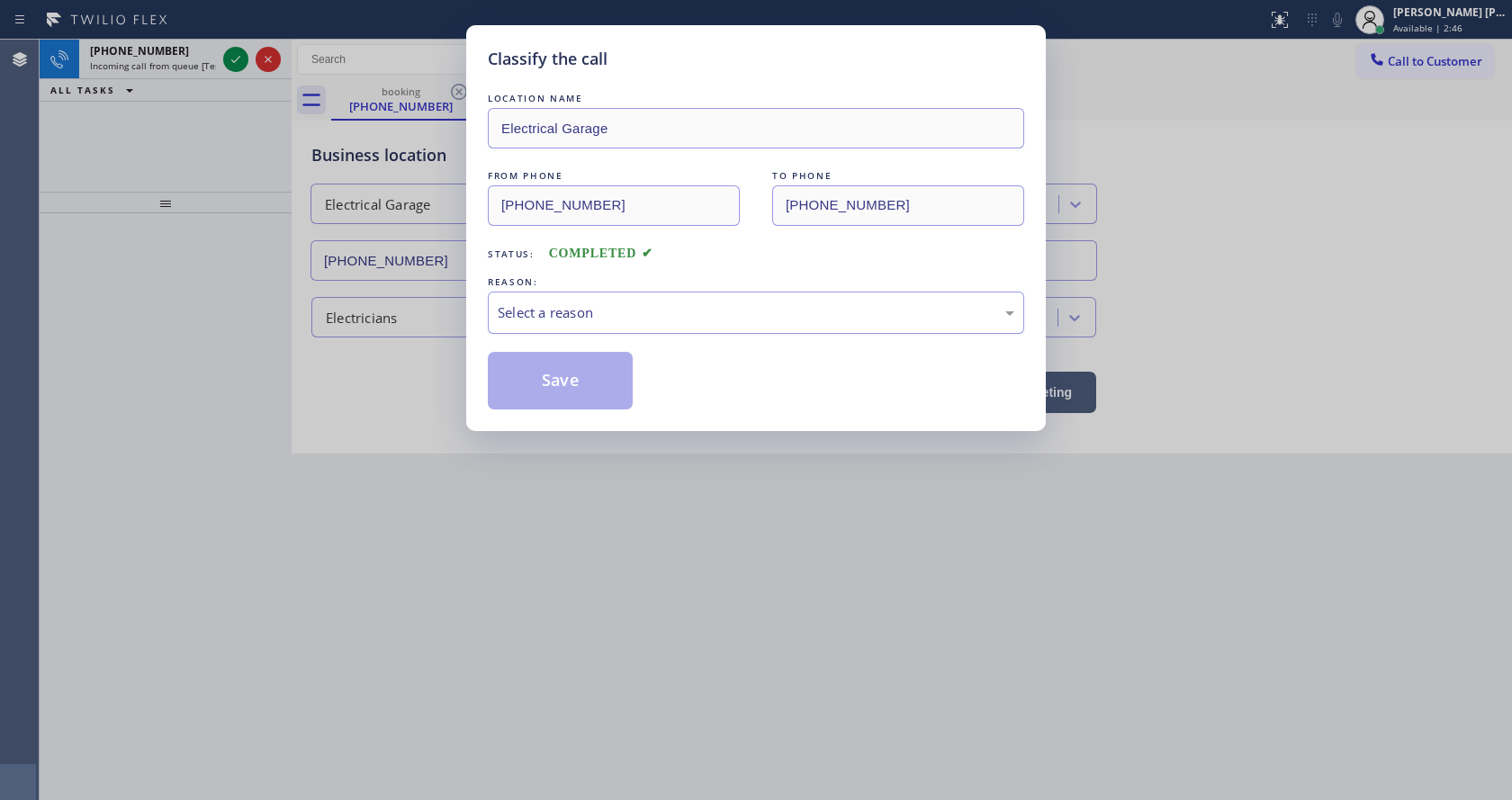
click at [551, 314] on div "Select a reason" at bounding box center [756, 312] width 517 height 20
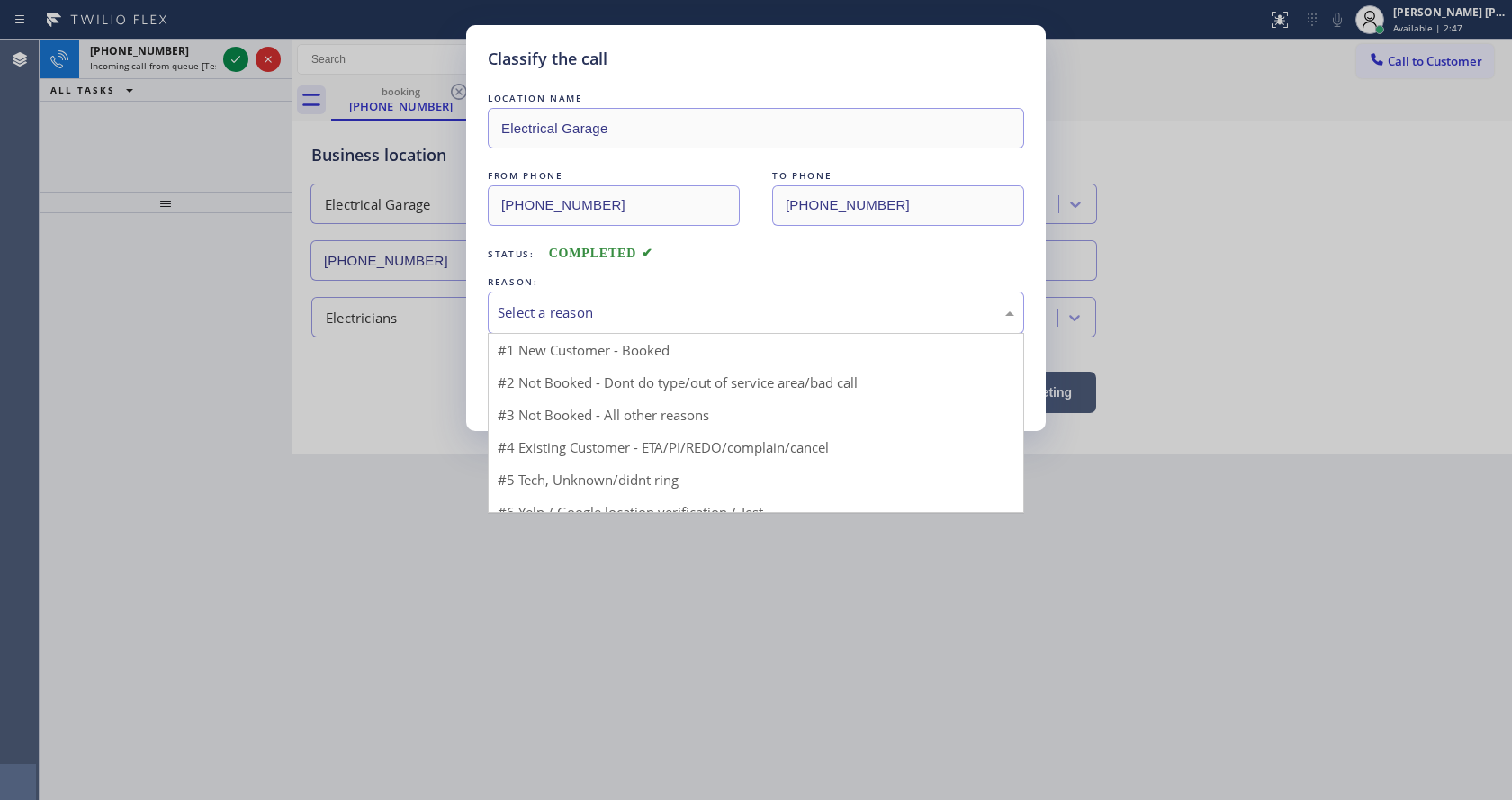
click at [551, 314] on div "Select a reason" at bounding box center [756, 312] width 517 height 20
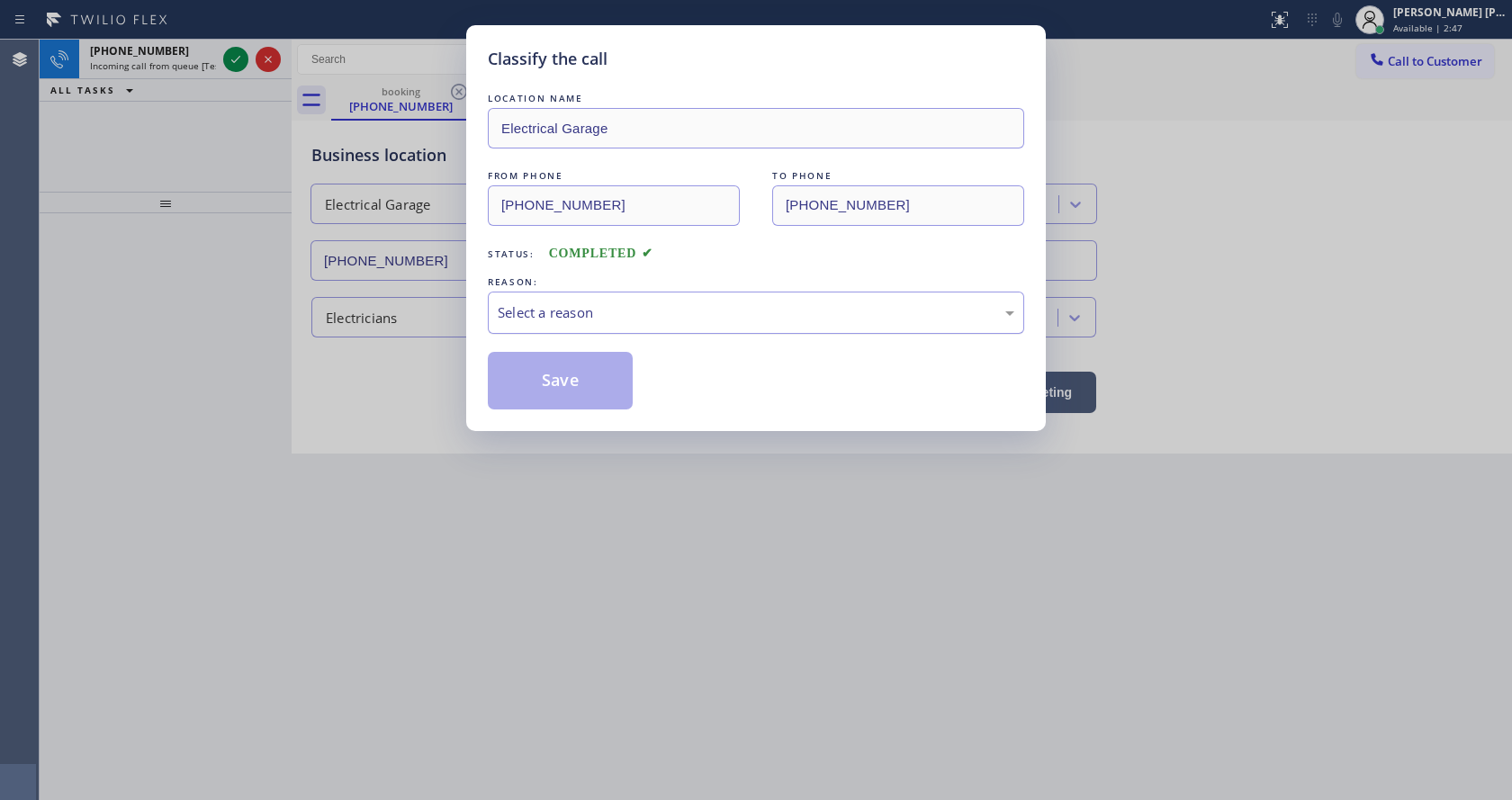
click at [551, 314] on div "Select a reason" at bounding box center [756, 312] width 517 height 20
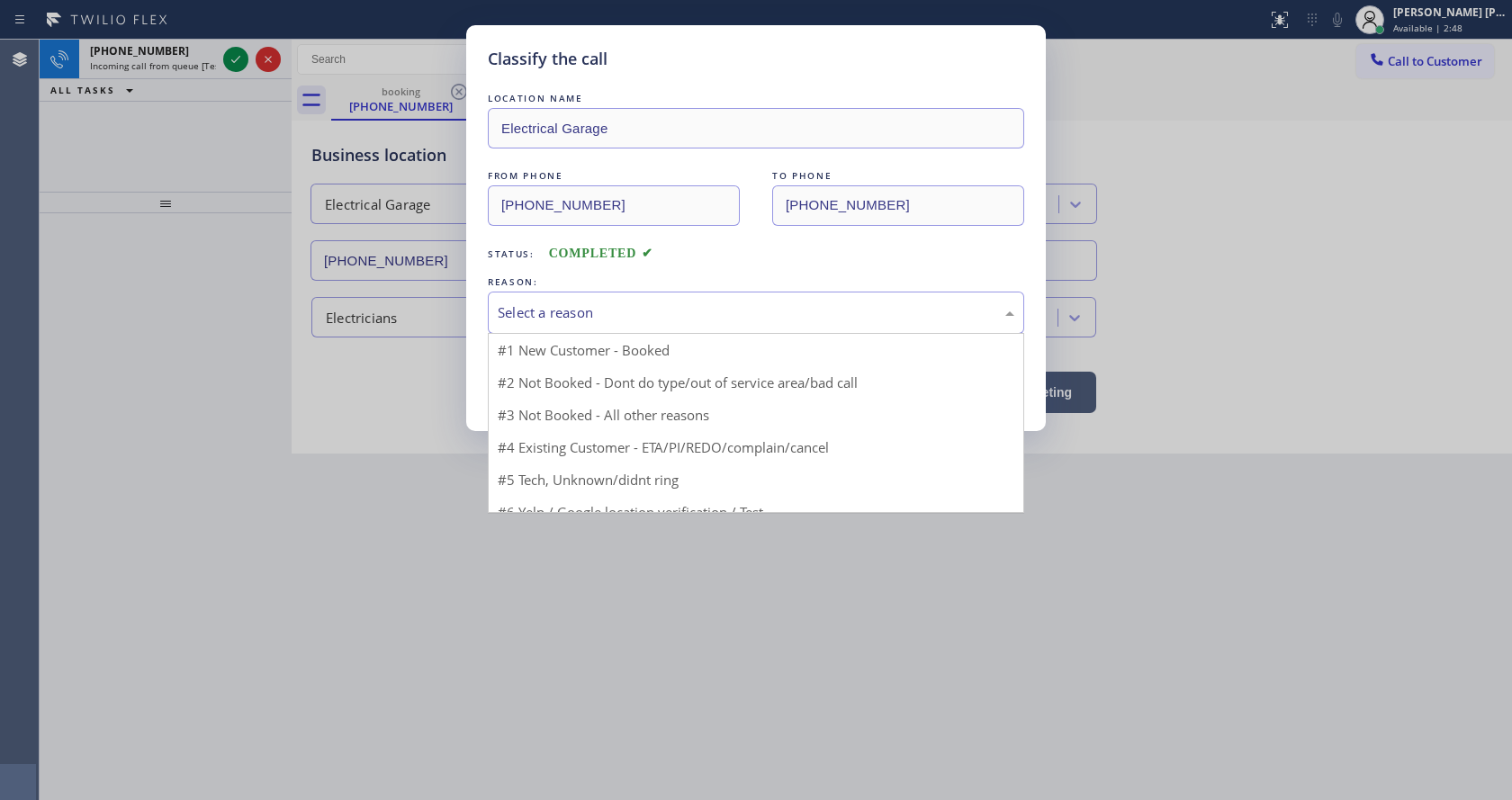
click at [551, 314] on div "Select a reason" at bounding box center [756, 312] width 517 height 20
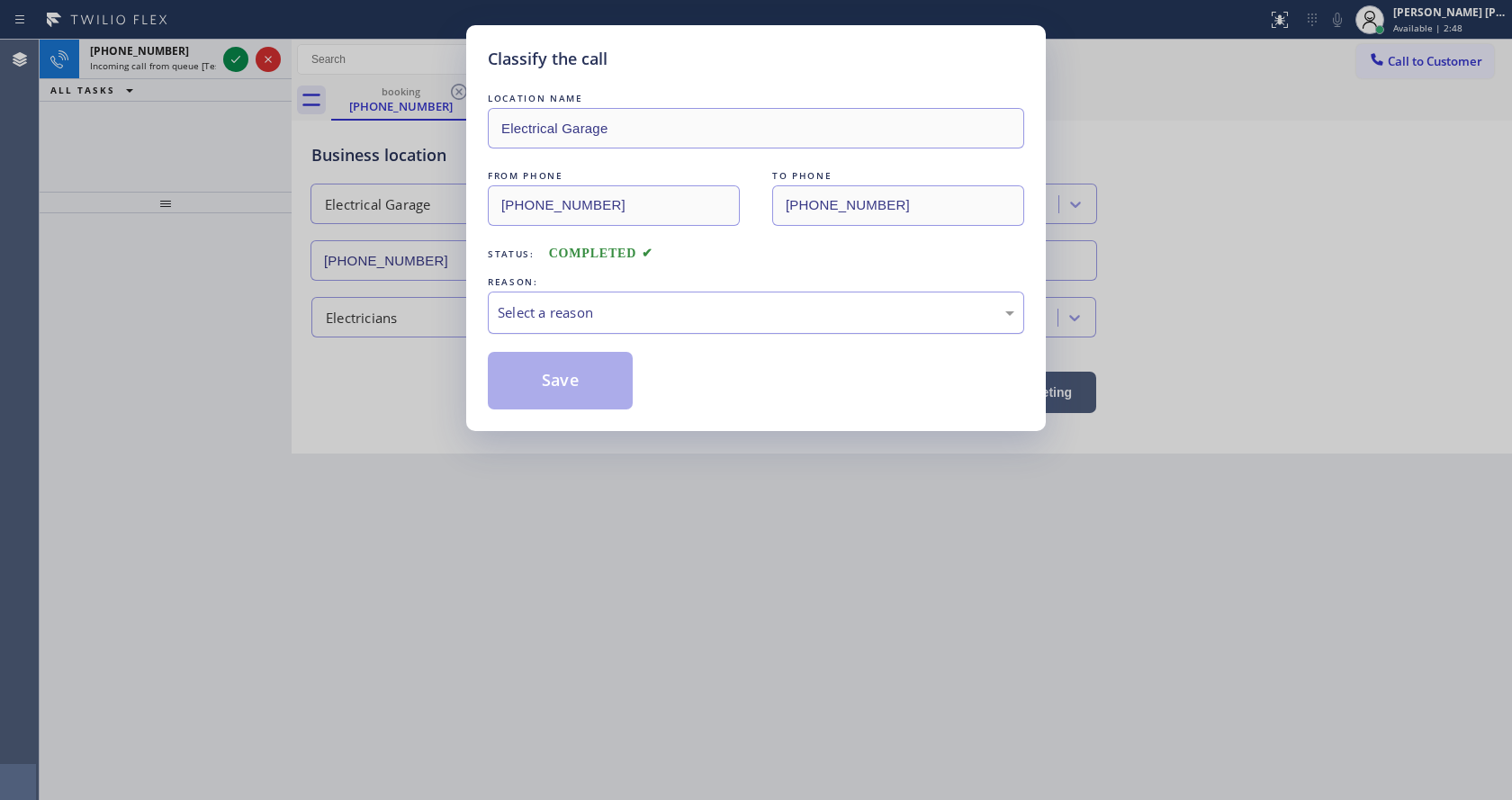
click at [551, 314] on div "Select a reason" at bounding box center [756, 312] width 517 height 20
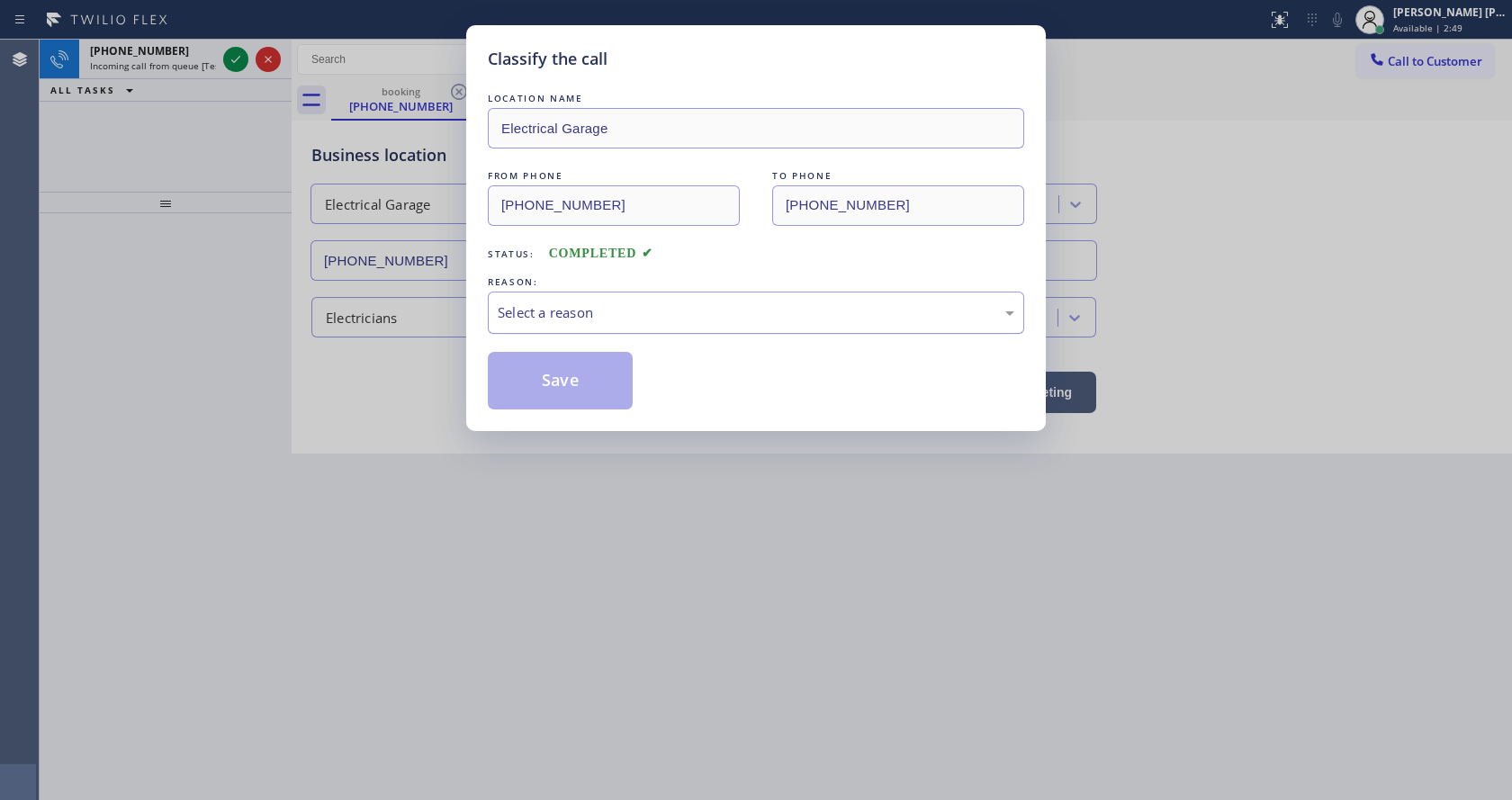
click at [551, 314] on div "Select a reason" at bounding box center [756, 312] width 517 height 20
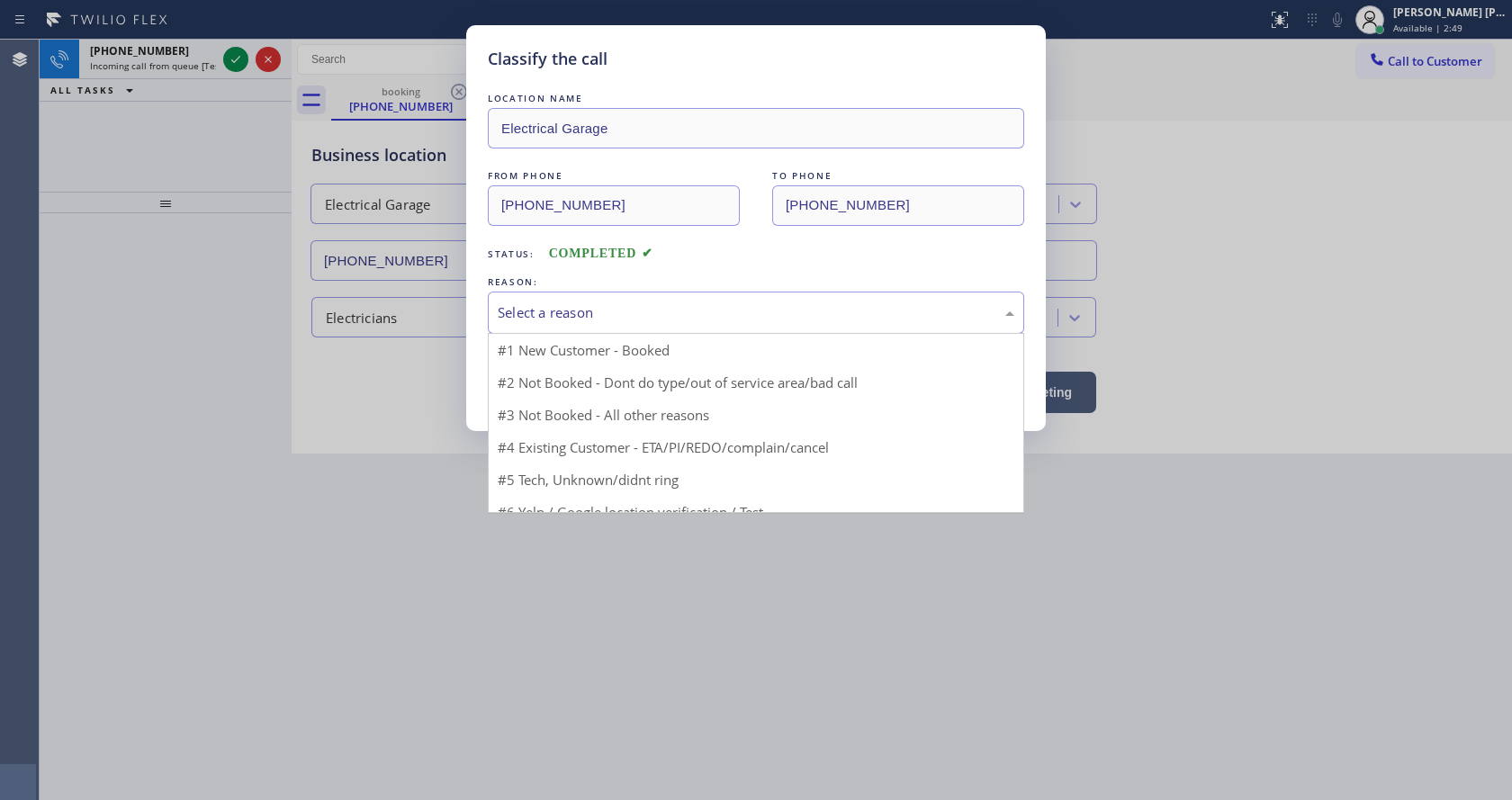
click at [552, 323] on div "Select a reason" at bounding box center [756, 313] width 536 height 43
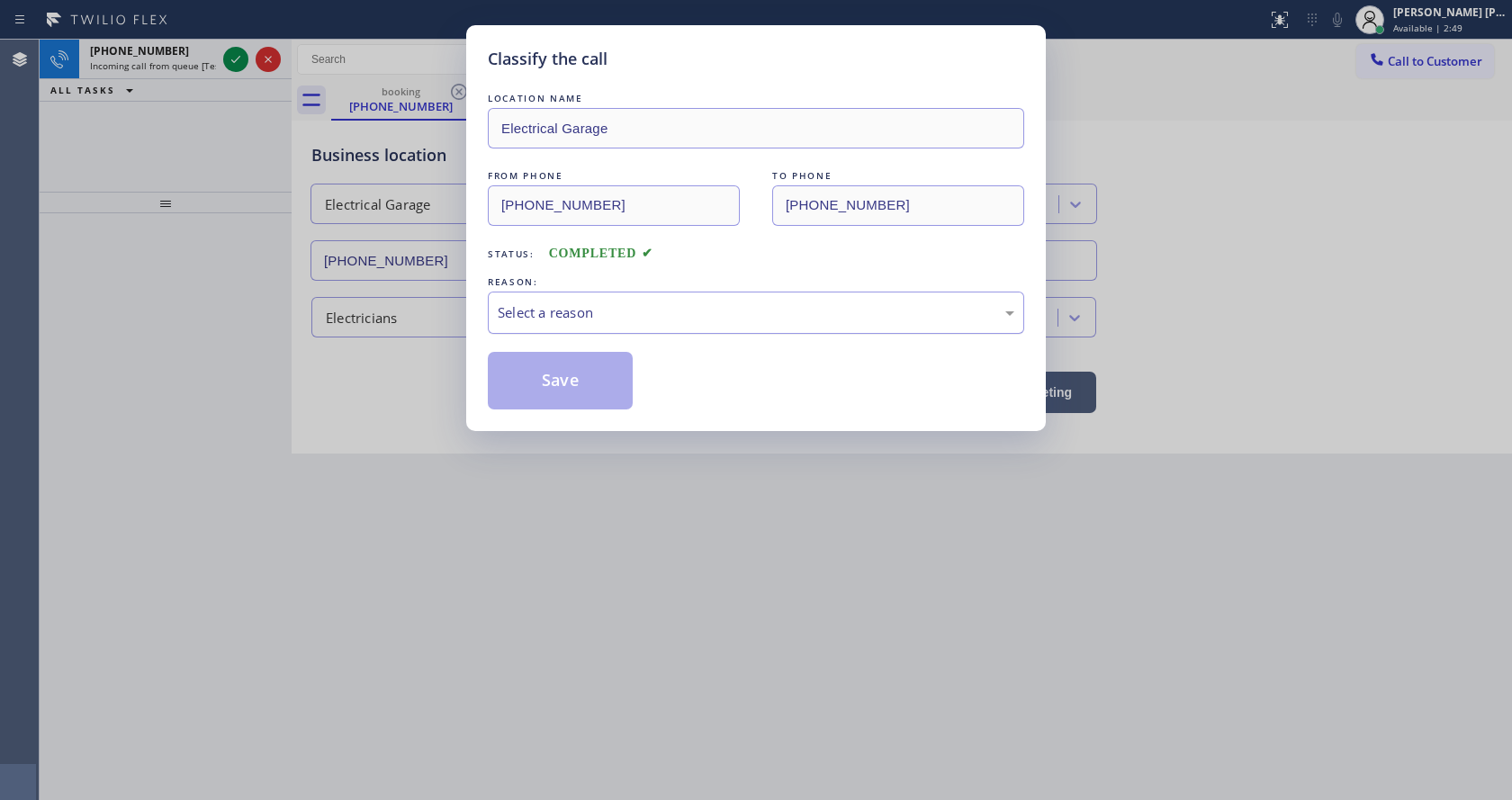
click at [552, 323] on div "Select a reason" at bounding box center [756, 313] width 536 height 43
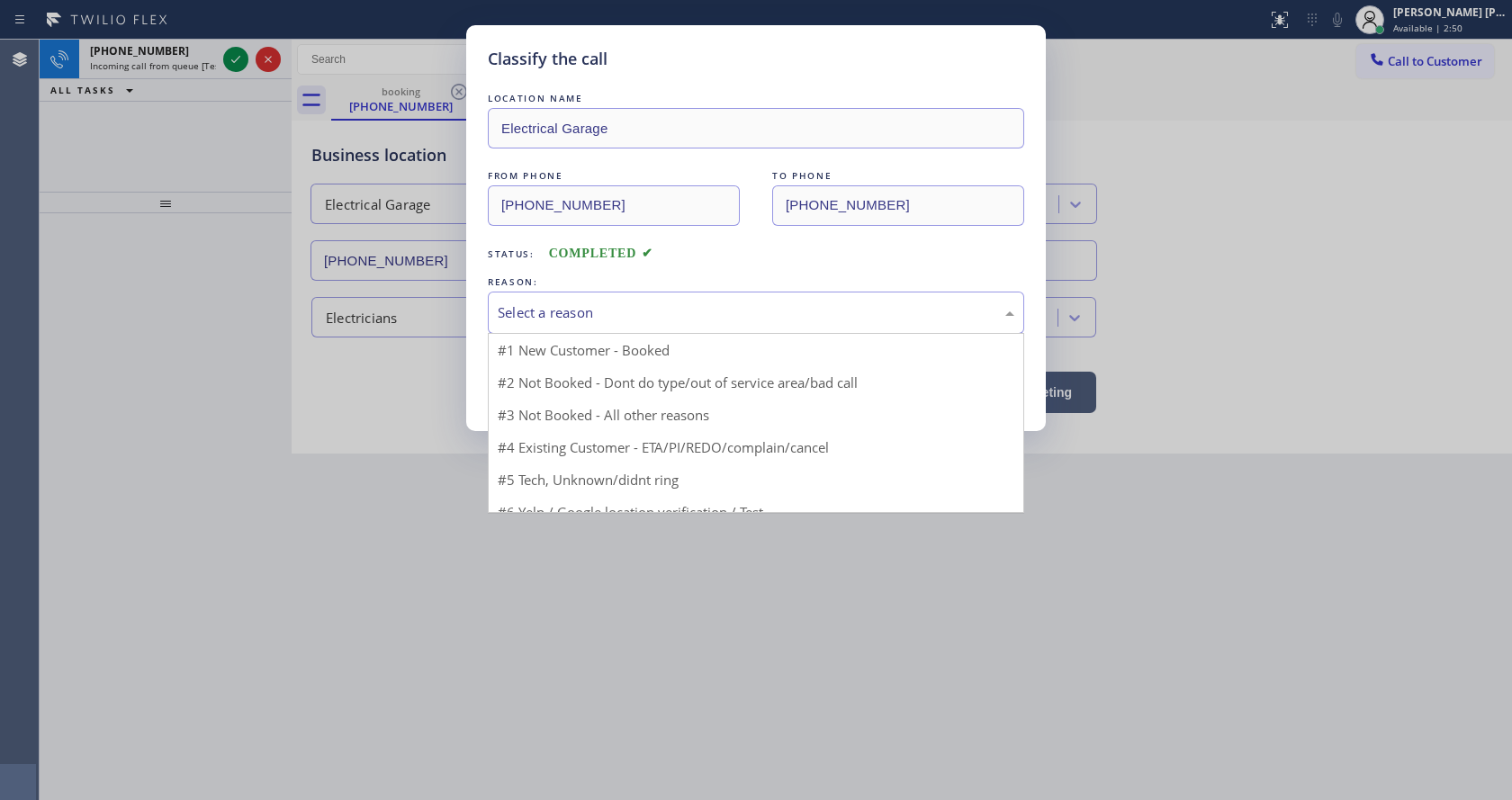
click at [555, 313] on div "Select a reason" at bounding box center [756, 312] width 517 height 20
click at [554, 312] on div "Select a reason" at bounding box center [756, 312] width 517 height 20
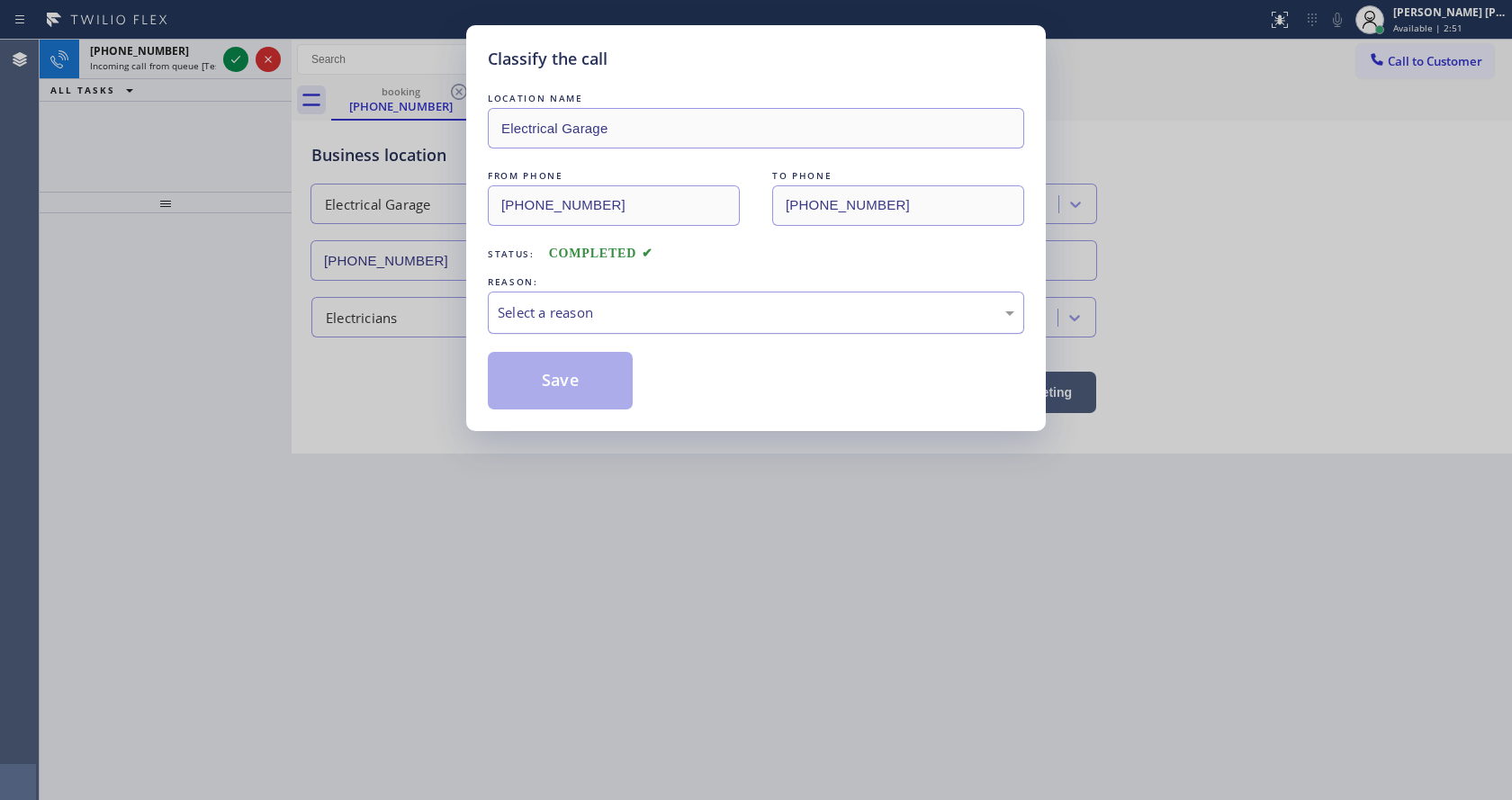
click at [554, 312] on div "Select a reason" at bounding box center [756, 312] width 517 height 20
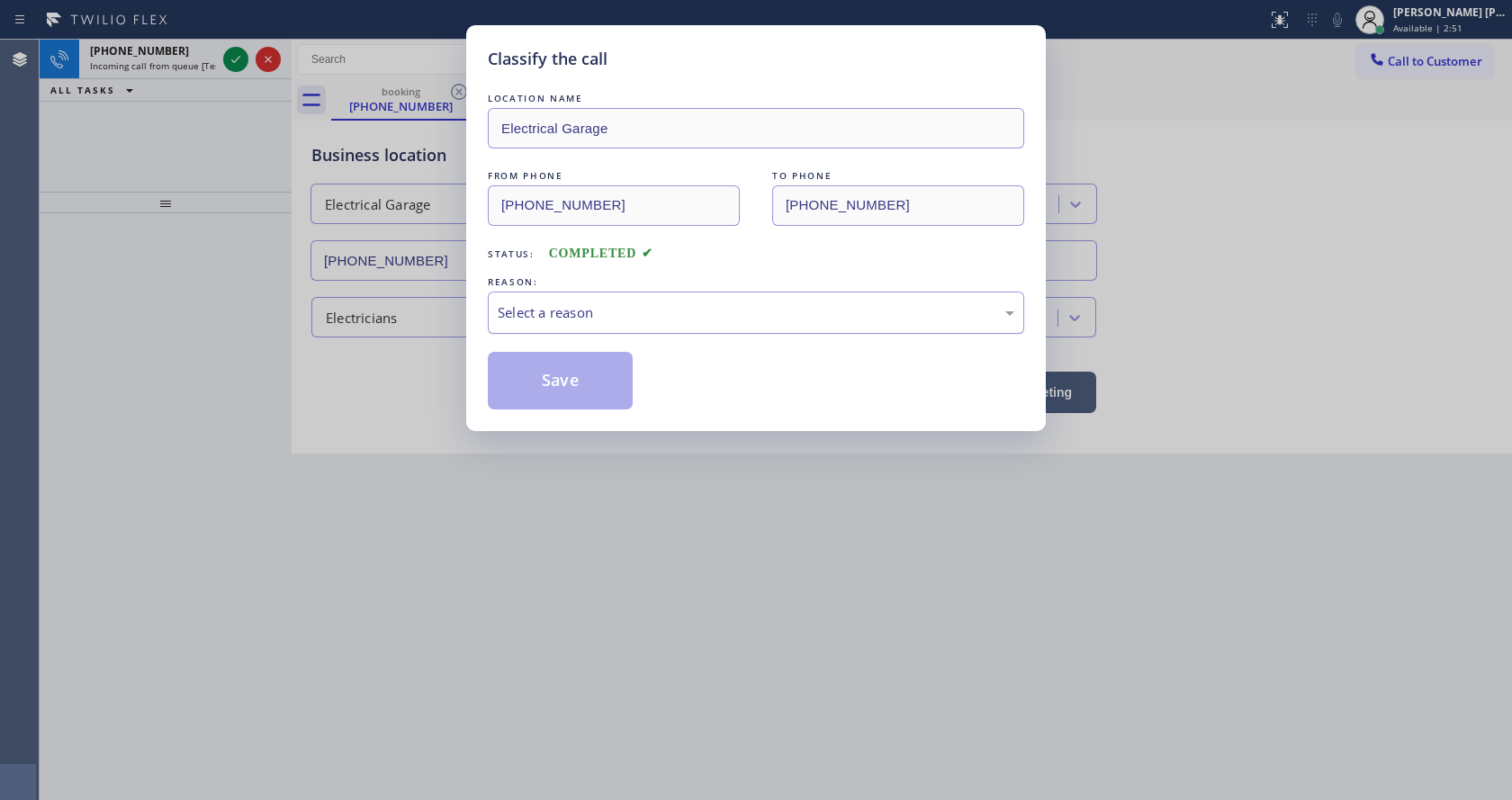
click at [554, 312] on div "Select a reason" at bounding box center [756, 312] width 517 height 20
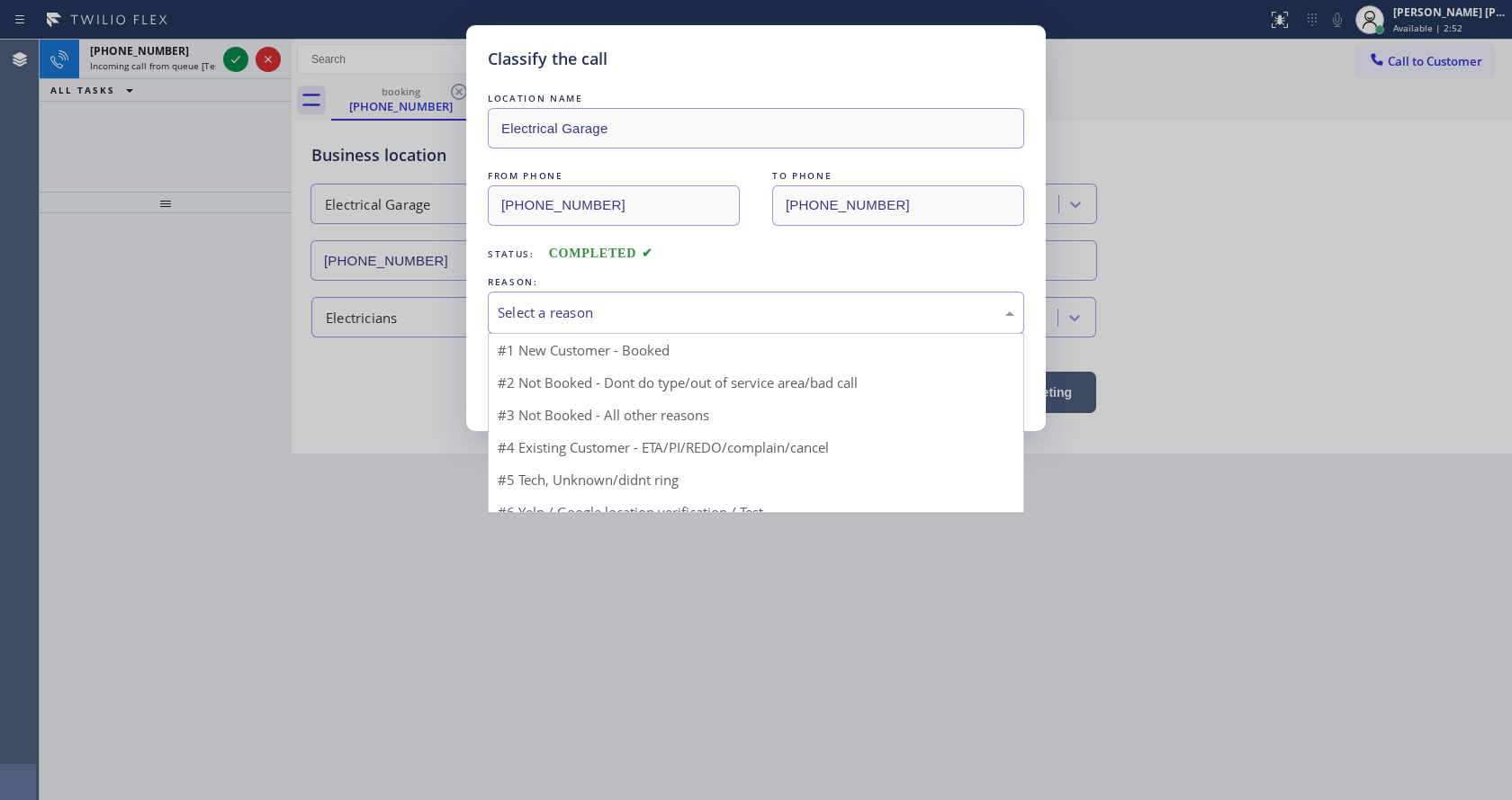
click at [554, 312] on div "Select a reason" at bounding box center [756, 312] width 517 height 20
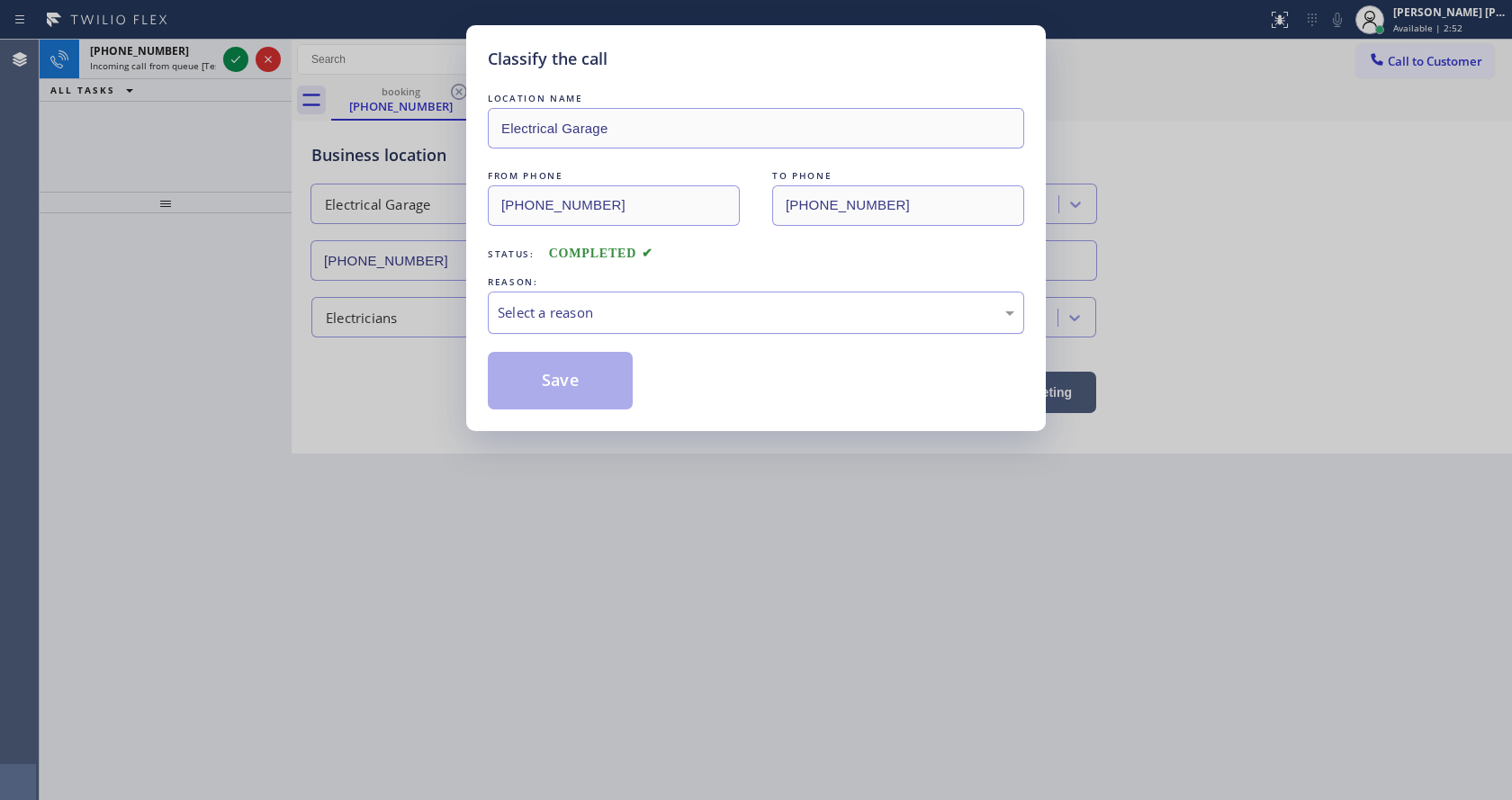
click at [554, 312] on div "Select a reason" at bounding box center [756, 312] width 517 height 20
click at [551, 413] on div "Classify the call LOCATION NAME Electrical Garage FROM PHONE (951) 425-7405 TO …" at bounding box center [756, 228] width 580 height 406
click at [551, 396] on button "Save" at bounding box center [561, 381] width 145 height 57
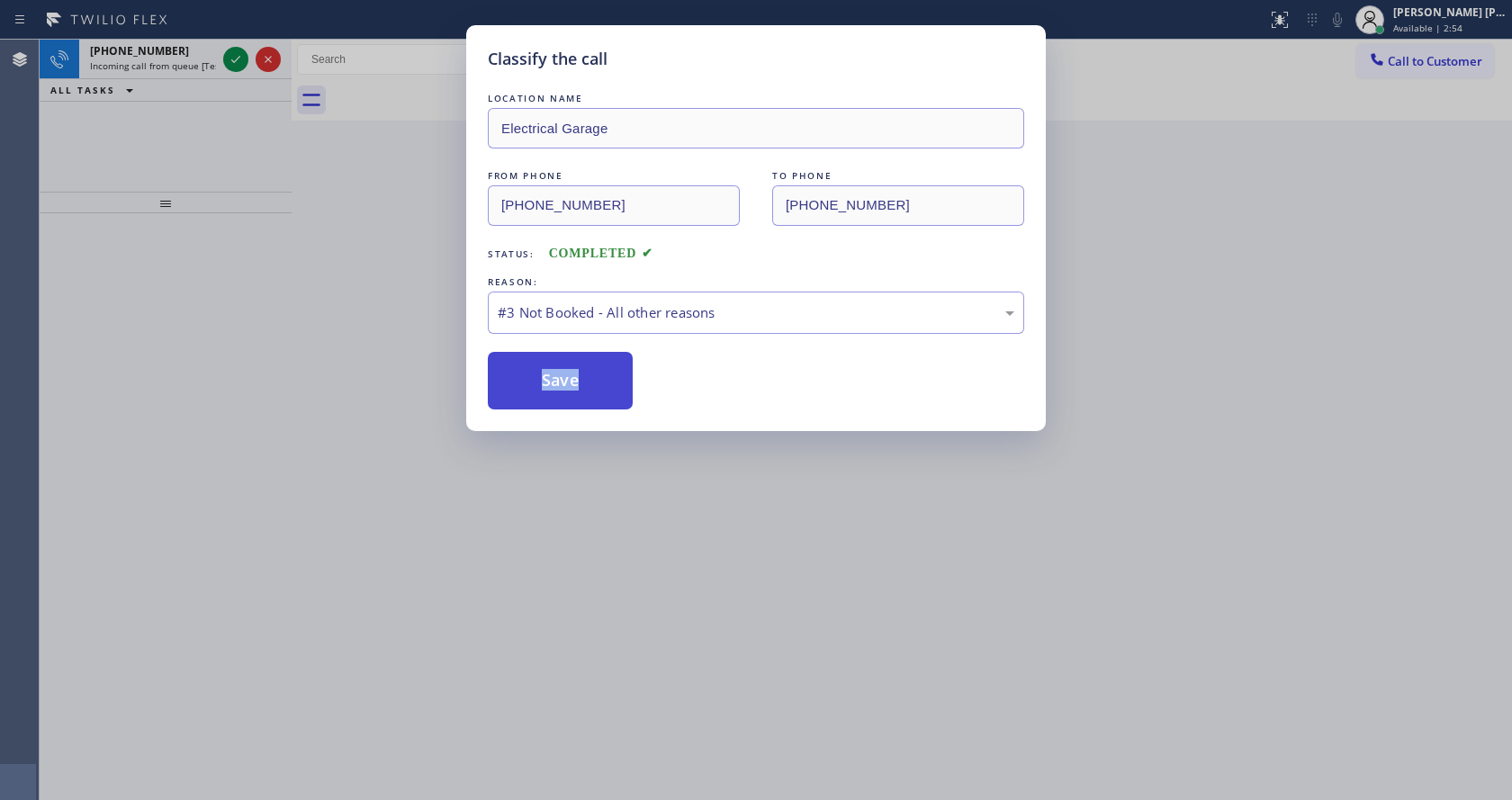
click at [551, 396] on button "Save" at bounding box center [561, 381] width 145 height 57
click at [550, 395] on button "Save" at bounding box center [561, 381] width 145 height 57
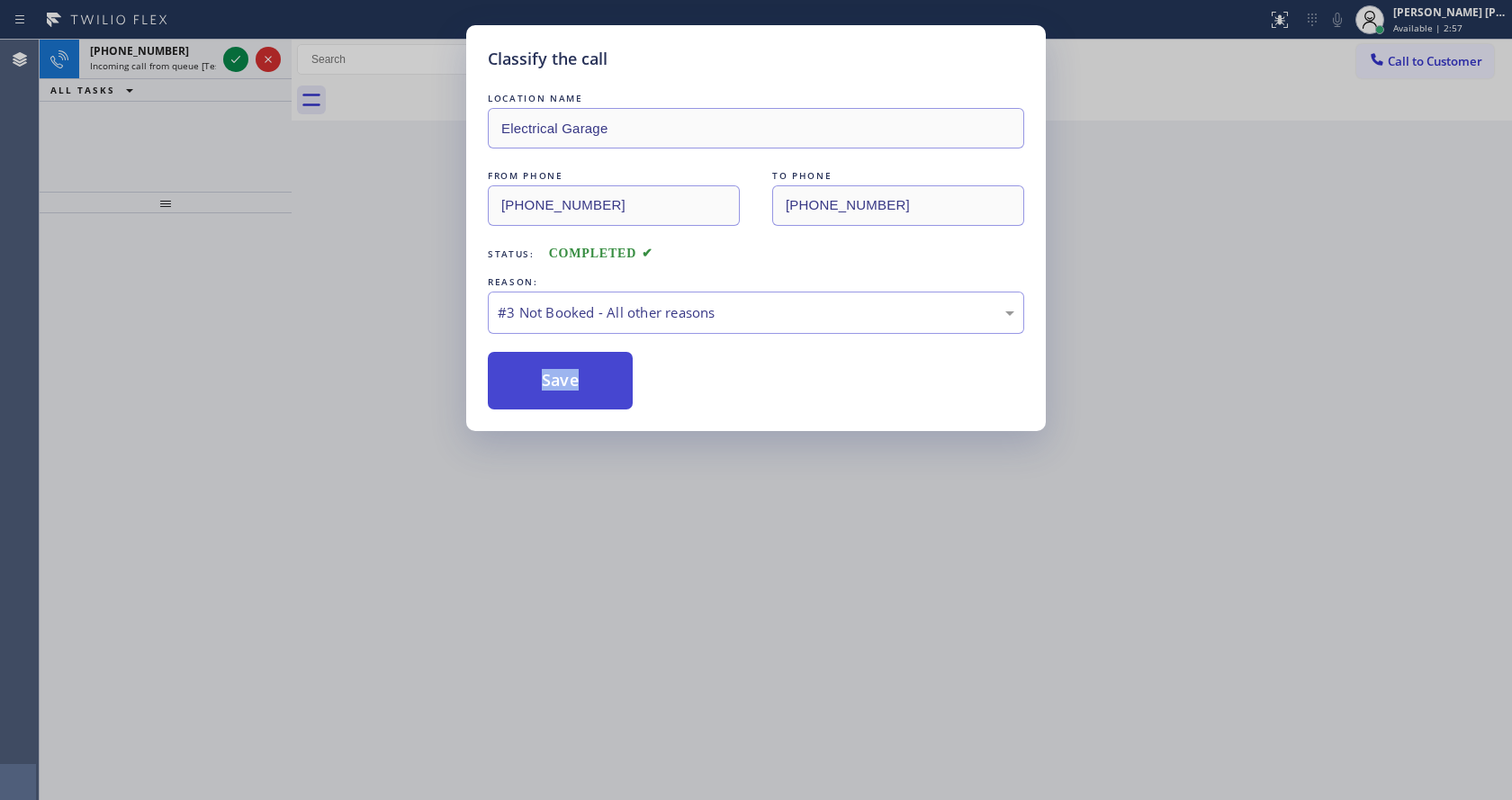
click at [550, 395] on button "Save" at bounding box center [561, 381] width 145 height 57
click at [549, 395] on button "Save" at bounding box center [561, 381] width 145 height 57
click at [548, 394] on button "Save" at bounding box center [561, 381] width 145 height 57
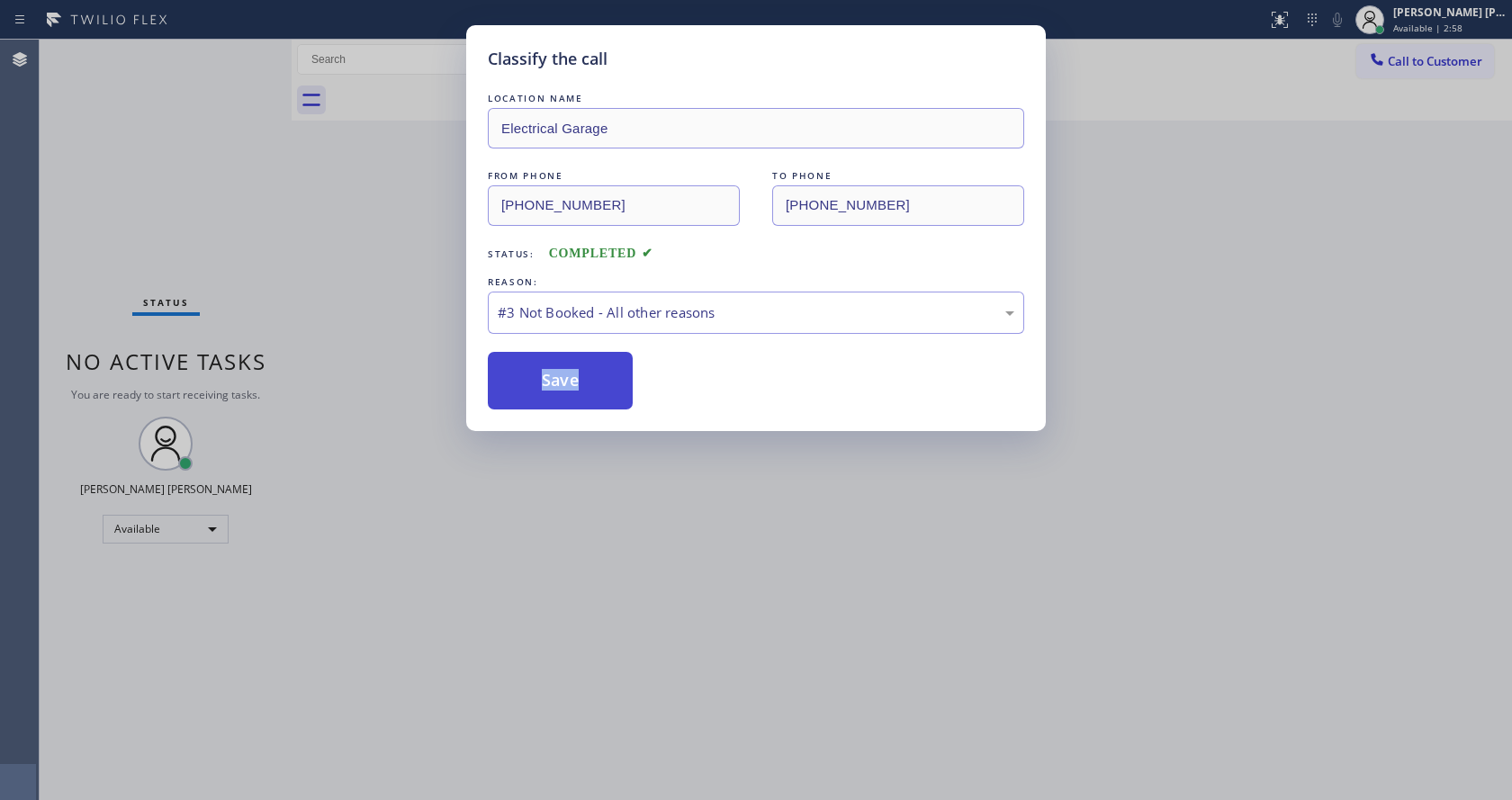
click at [547, 392] on button "Save" at bounding box center [561, 381] width 145 height 57
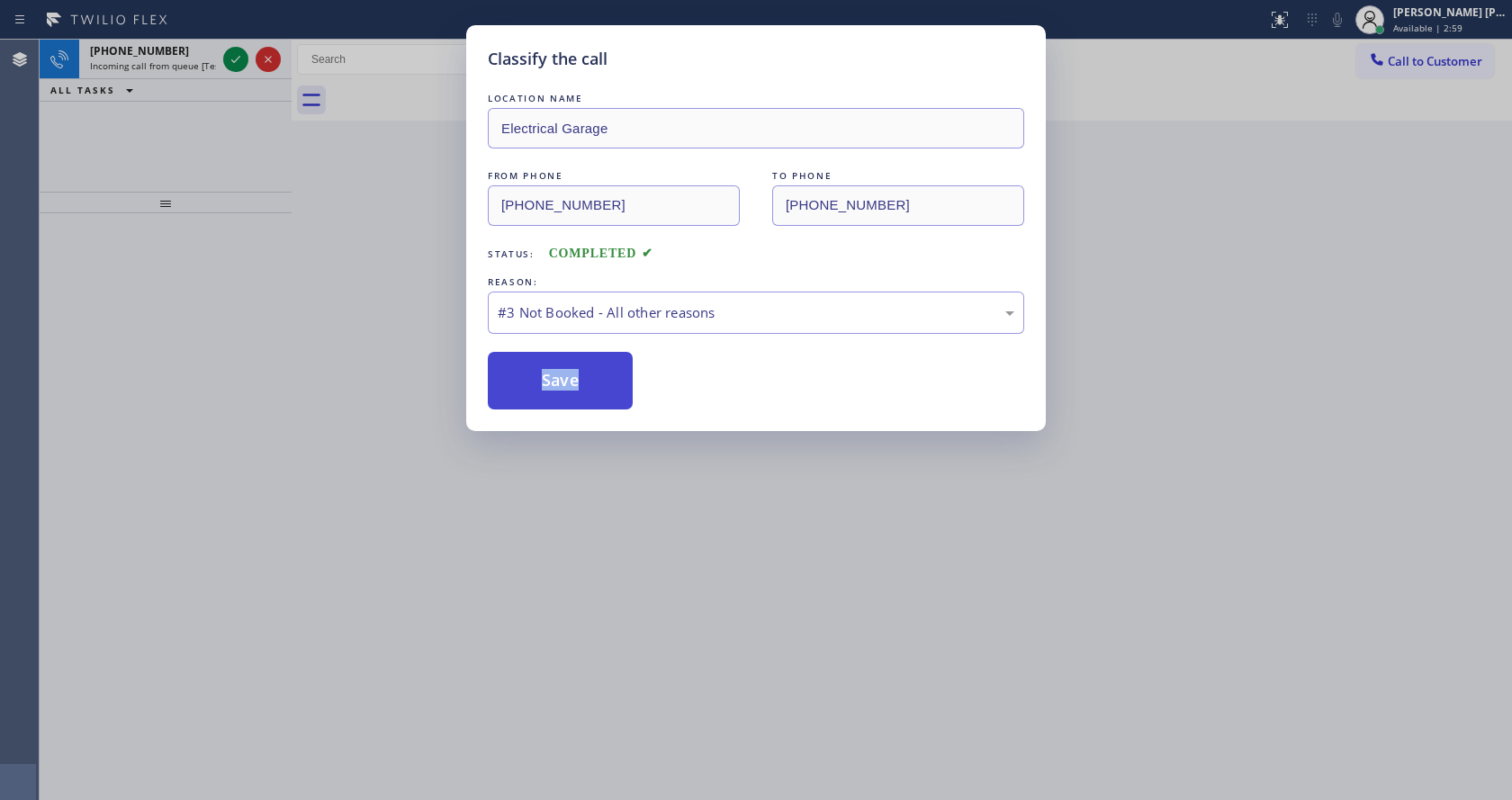
click at [547, 392] on button "Save" at bounding box center [561, 381] width 145 height 57
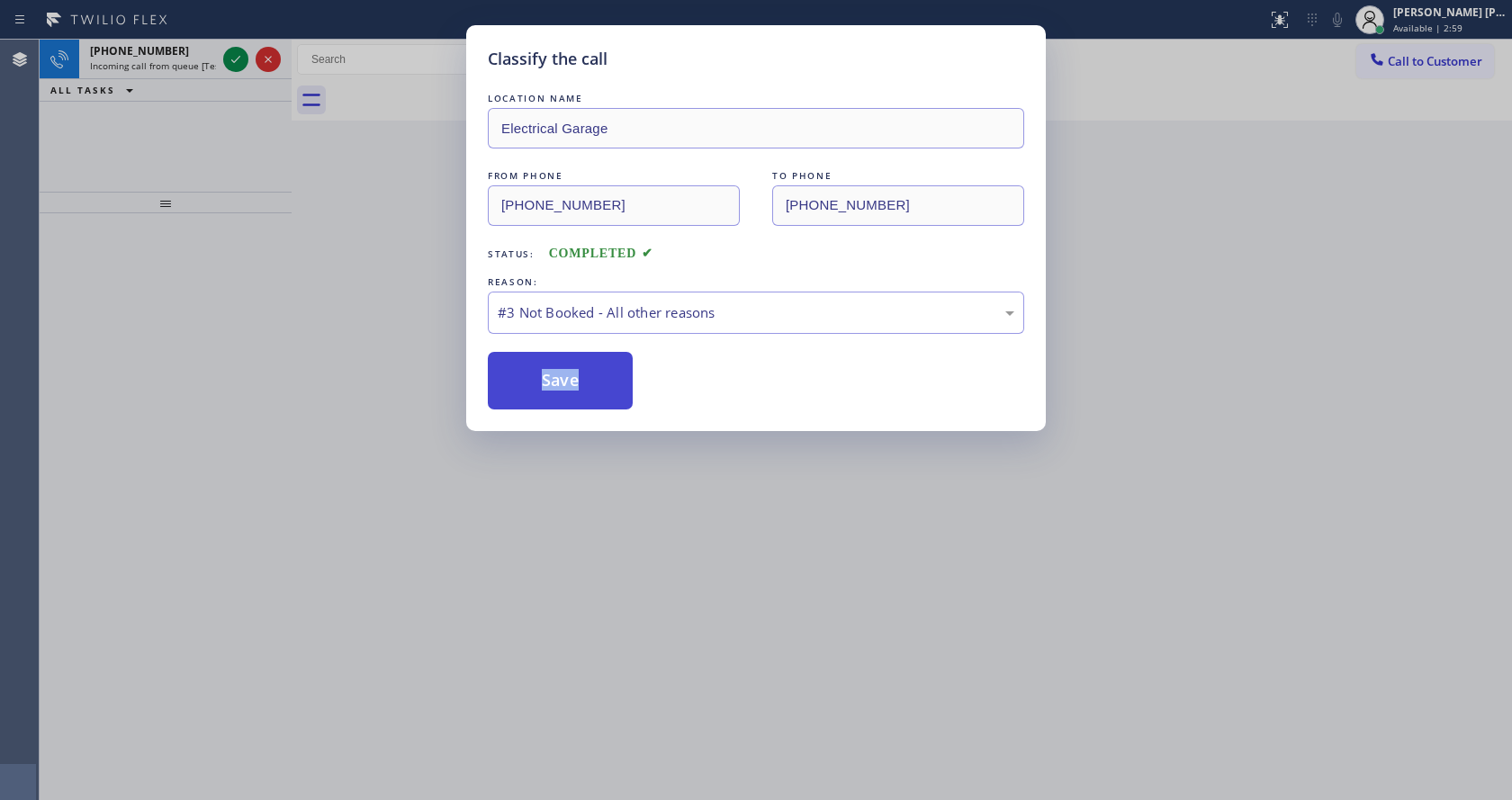
click at [547, 392] on button "Save" at bounding box center [561, 381] width 145 height 57
click at [657, 696] on div "Classify the call LOCATION NAME Electrical Garage FROM PHONE (951) 425-7405 TO …" at bounding box center [756, 400] width 1512 height 800
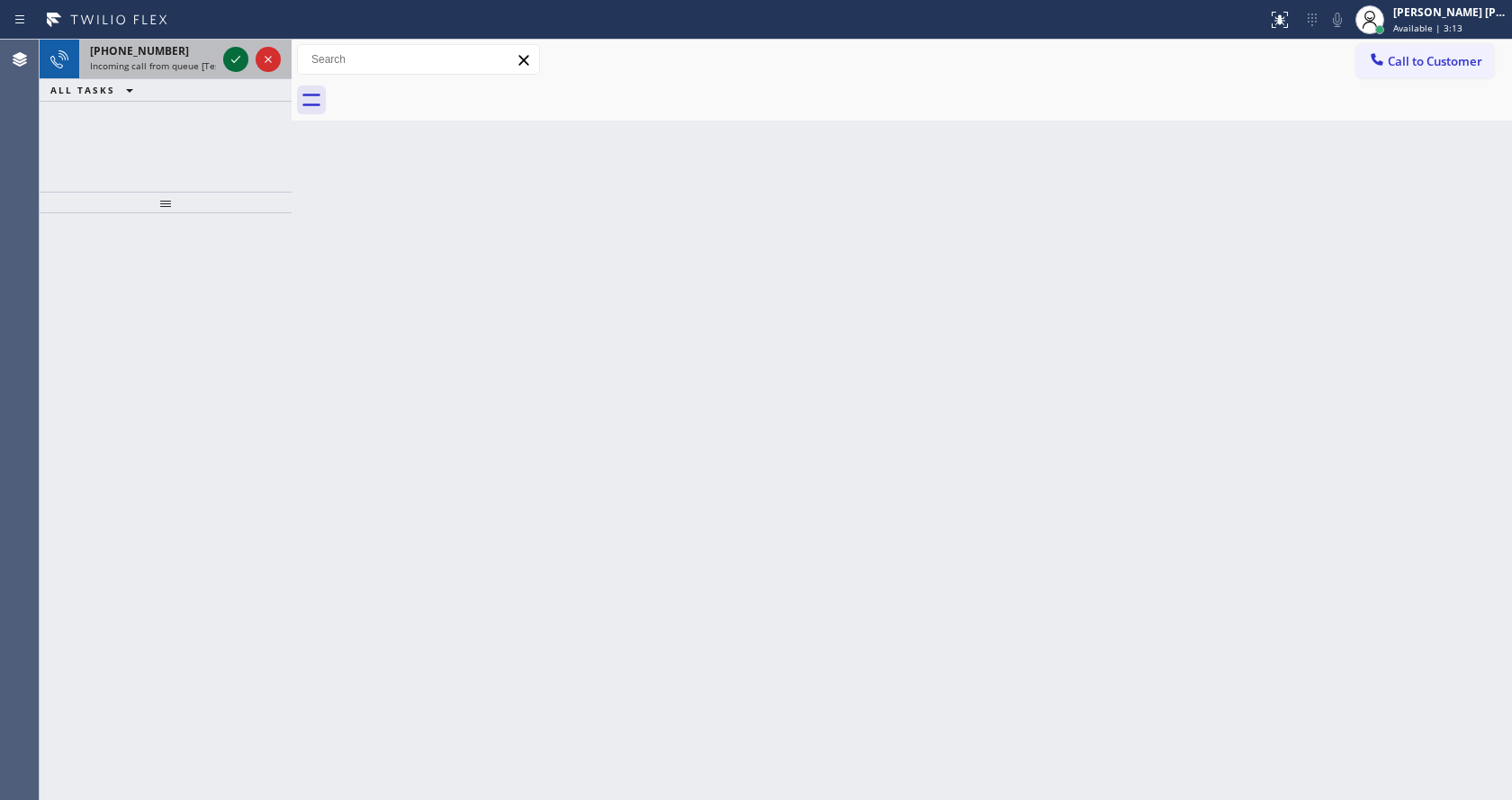
click at [242, 56] on icon at bounding box center [235, 58] width 21 height 21
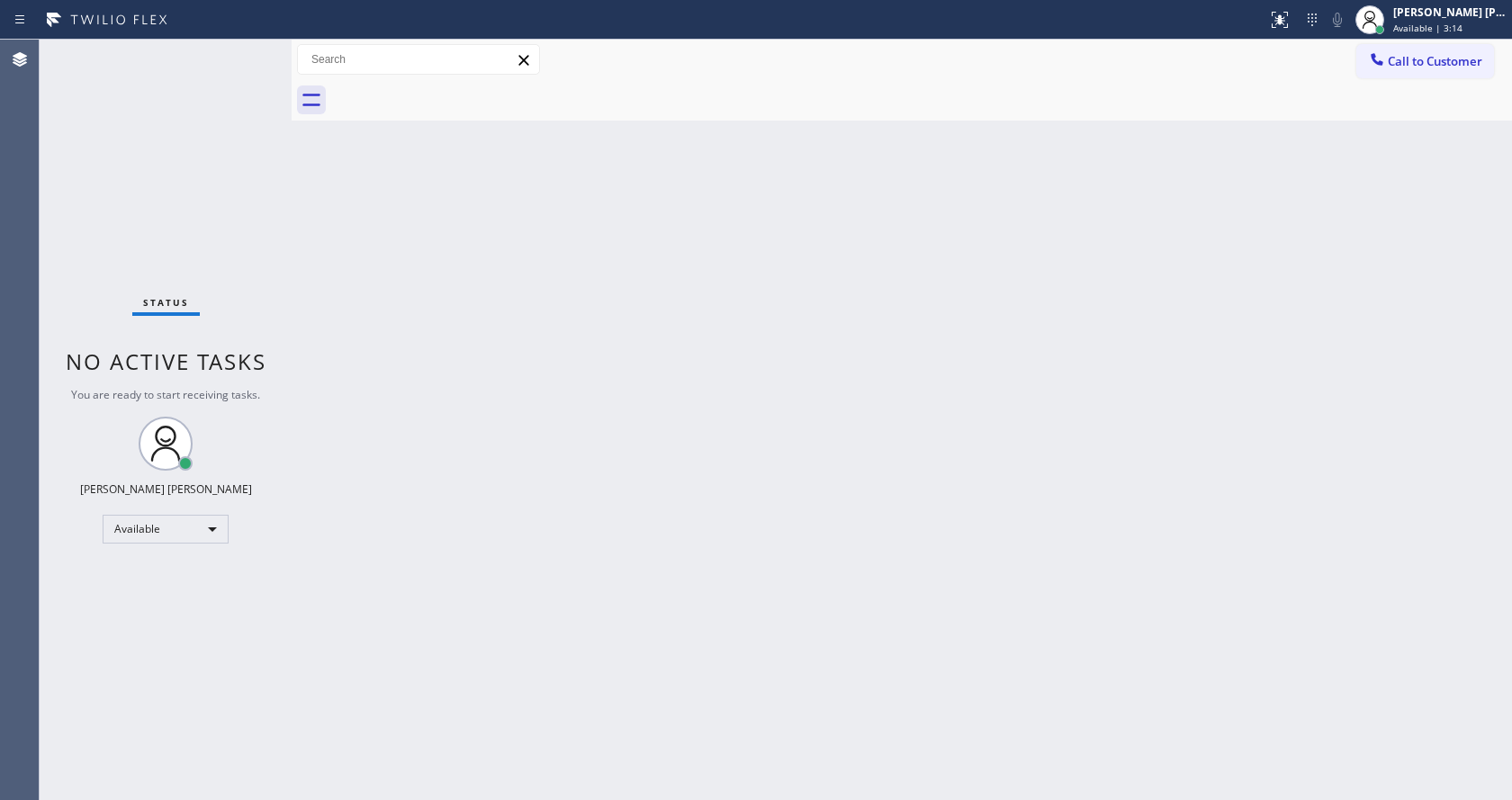
click at [559, 507] on div "Back to Dashboard Change Sender ID Customers Technicians Select a contact Outbo…" at bounding box center [901, 419] width 1220 height 760
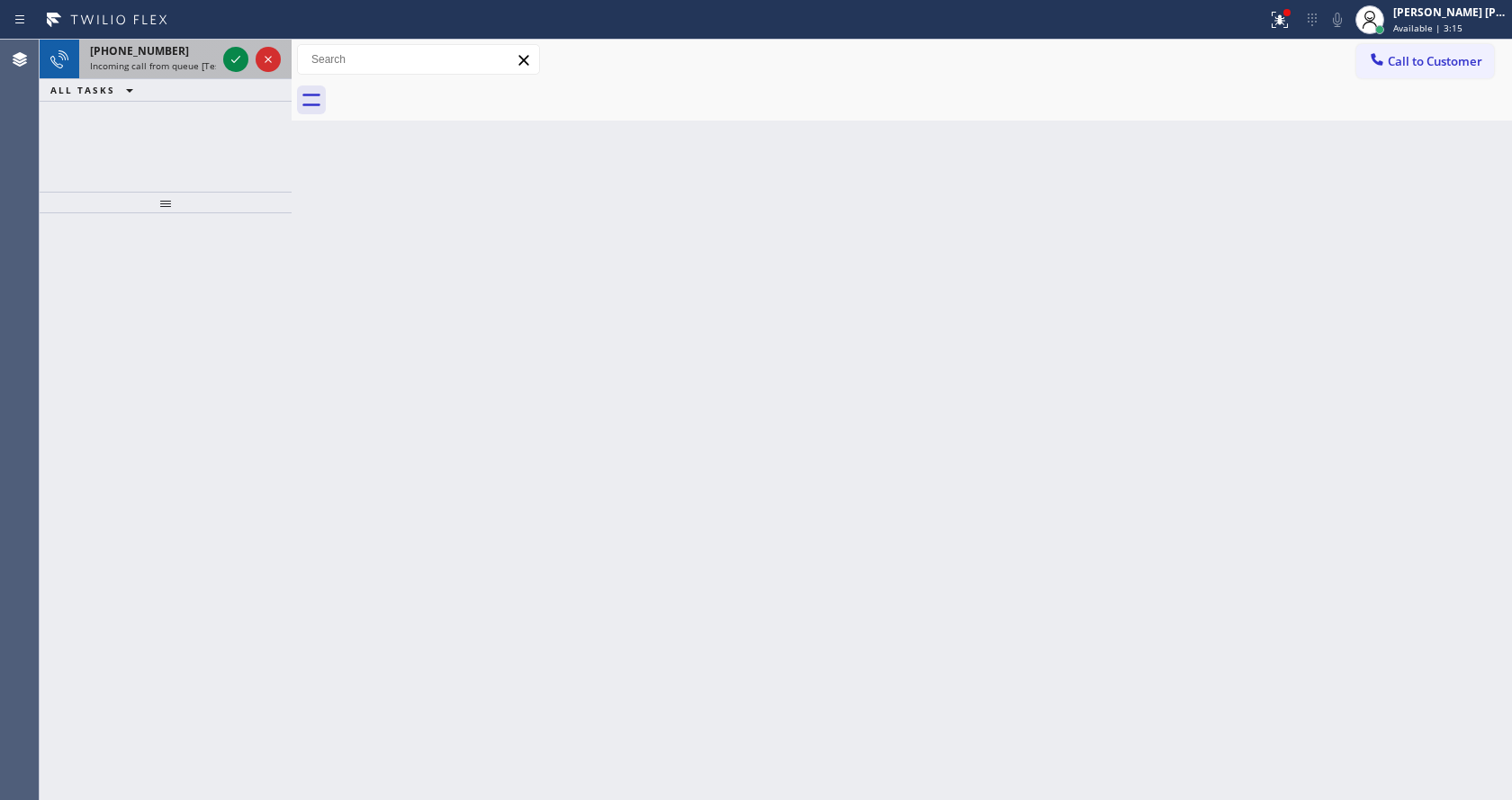
click at [196, 72] on div "+13128981122 Incoming call from queue [Test] All" at bounding box center [149, 59] width 141 height 40
click at [611, 266] on div "Back to Dashboard Change Sender ID Customers Technicians Select a contact Outbo…" at bounding box center [901, 419] width 1220 height 760
click at [137, 66] on span "Incoming call from queue [Test] All" at bounding box center [164, 66] width 149 height 13
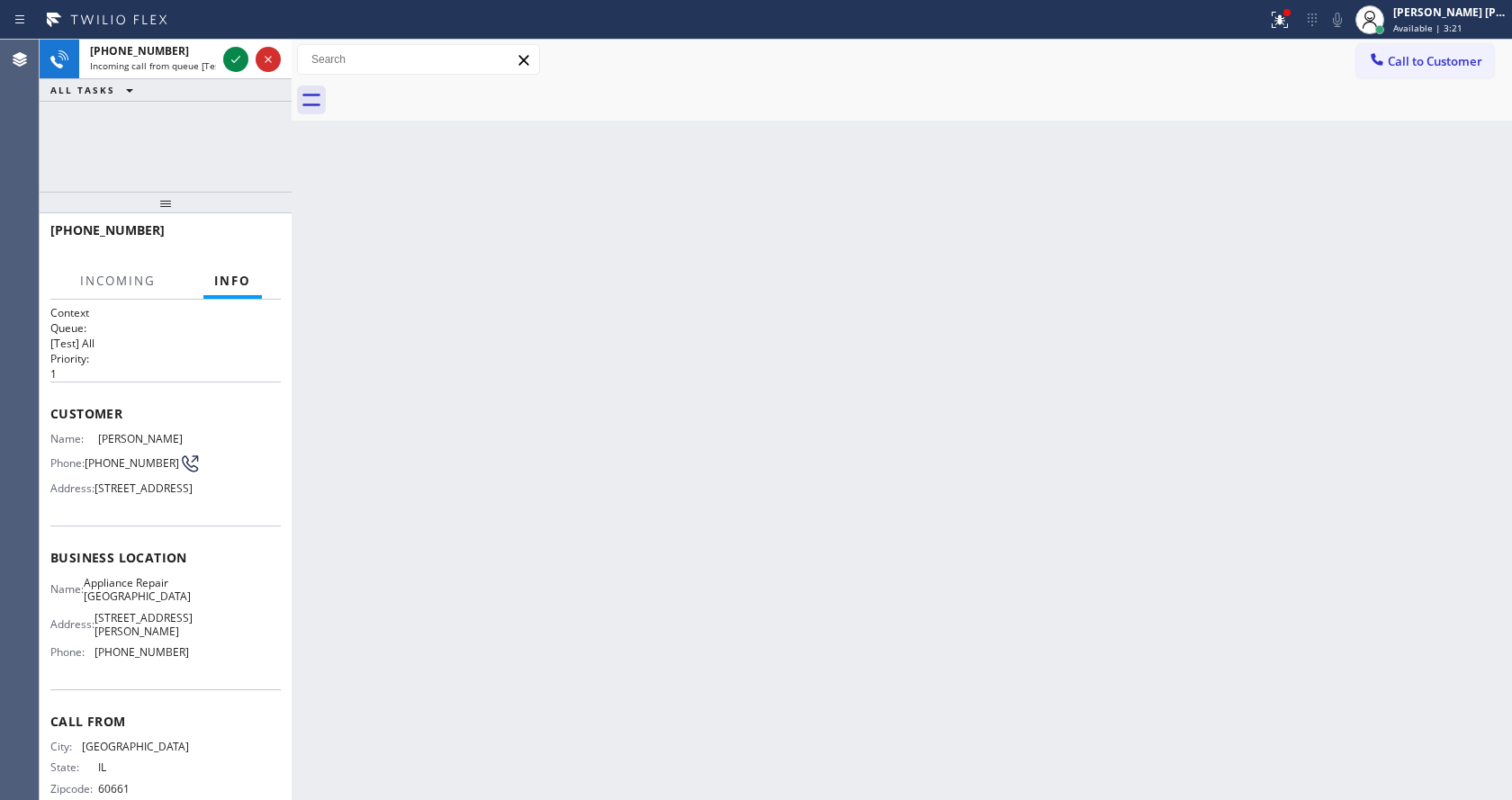
drag, startPoint x: 1139, startPoint y: 423, endPoint x: 1093, endPoint y: 123, distance: 303.5
click at [1139, 412] on div "Back to Dashboard Change Sender ID Customers Technicians Select a contact Outbo…" at bounding box center [901, 419] width 1220 height 760
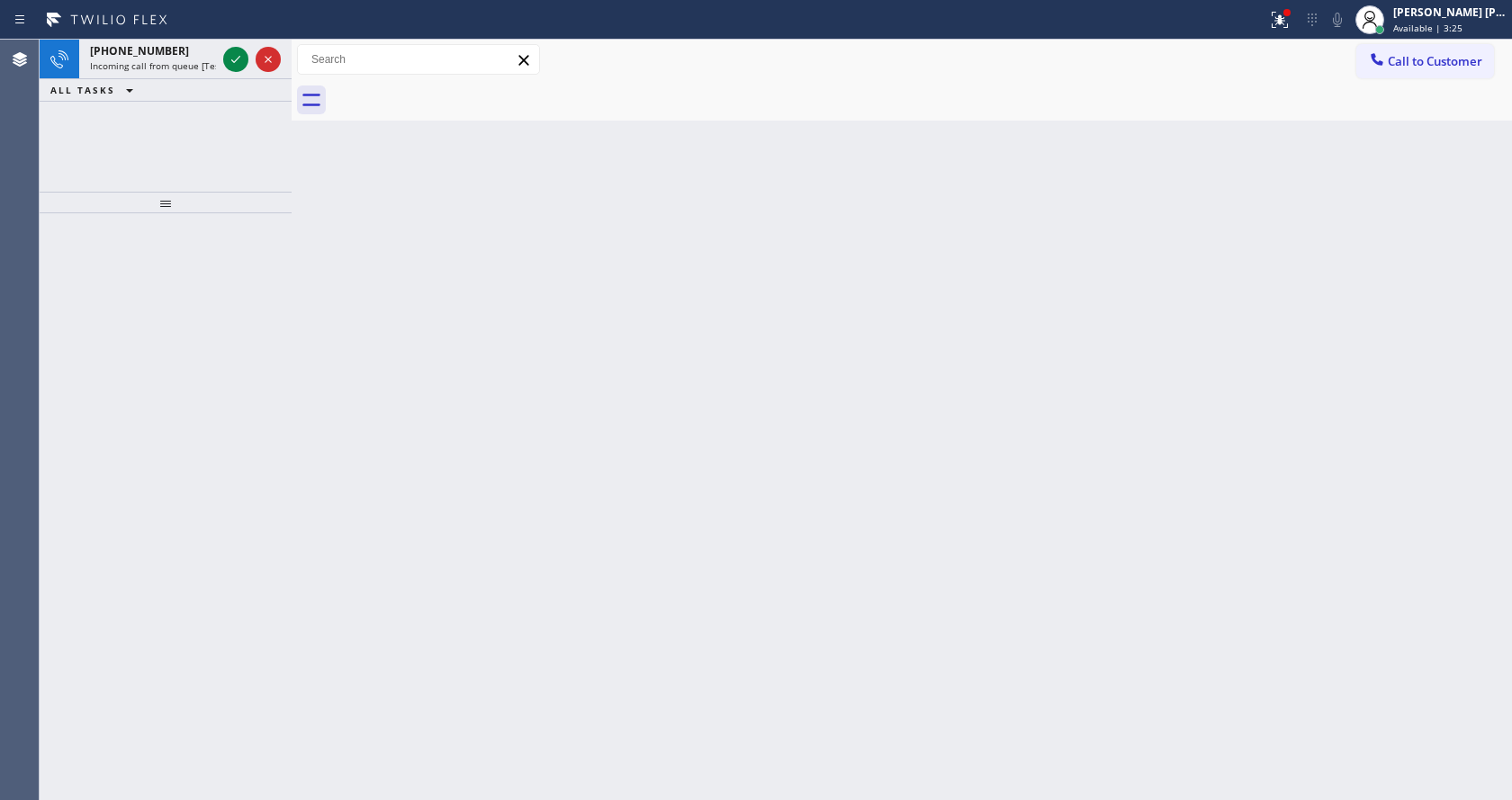
click at [196, 61] on span "Incoming call from queue [Test] All" at bounding box center [164, 66] width 149 height 13
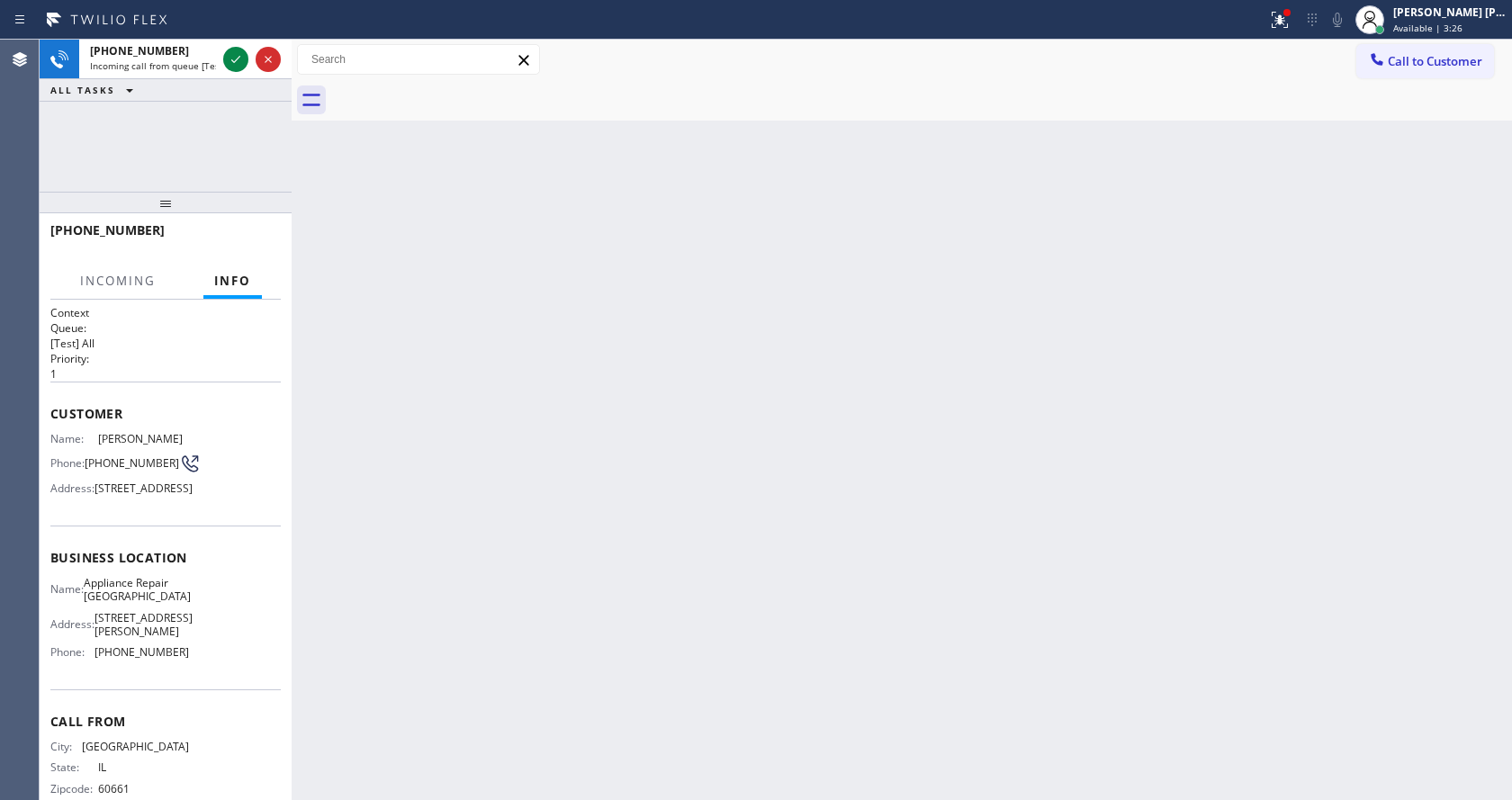
click at [628, 515] on div "Back to Dashboard Change Sender ID Customers Technicians Select a contact Outbo…" at bounding box center [901, 419] width 1220 height 760
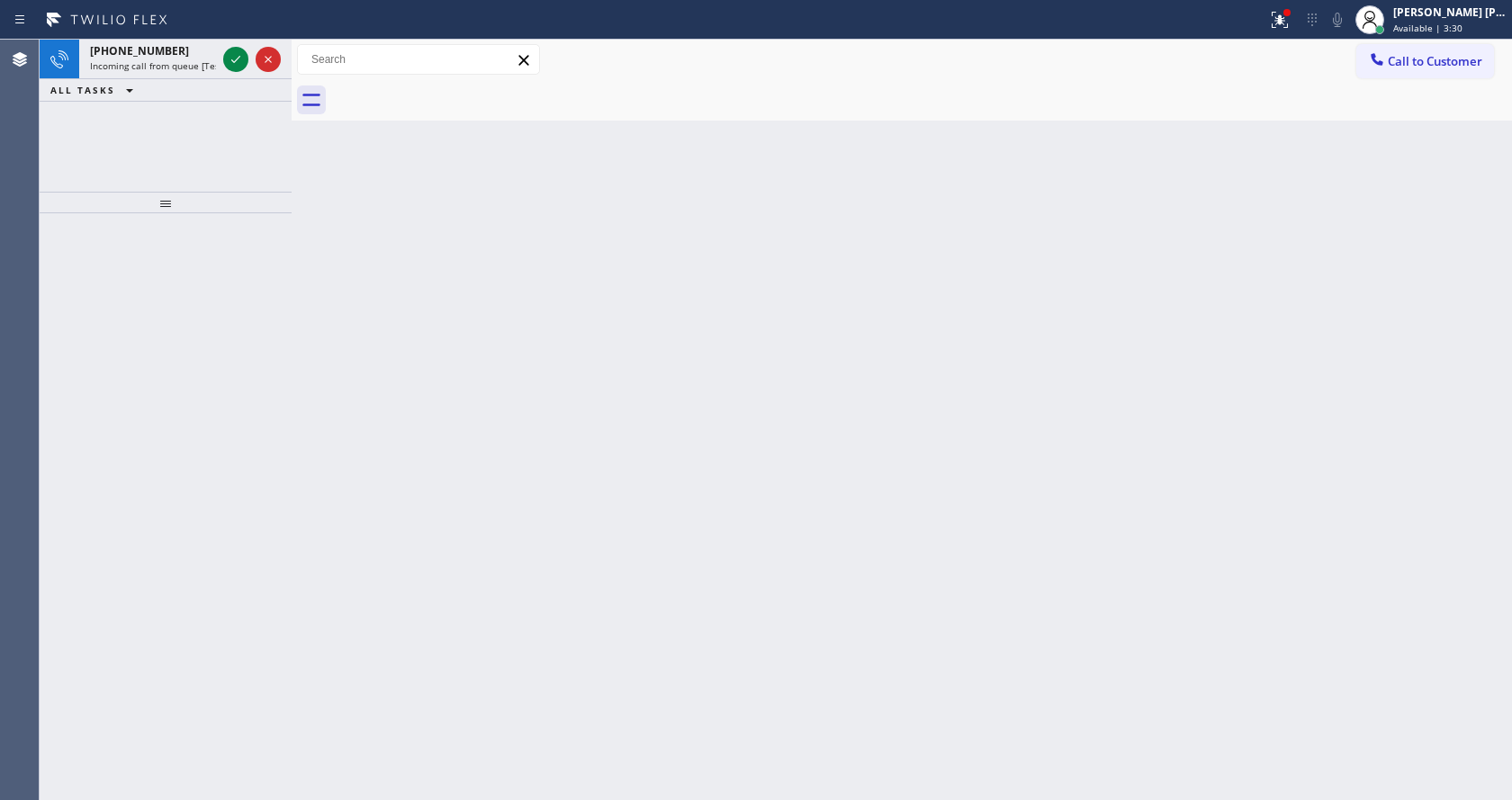
click at [433, 291] on div "Back to Dashboard Change Sender ID Customers Technicians Select a contact Outbo…" at bounding box center [901, 419] width 1220 height 760
click at [198, 69] on span "Incoming call from queue [Test] All" at bounding box center [164, 66] width 149 height 13
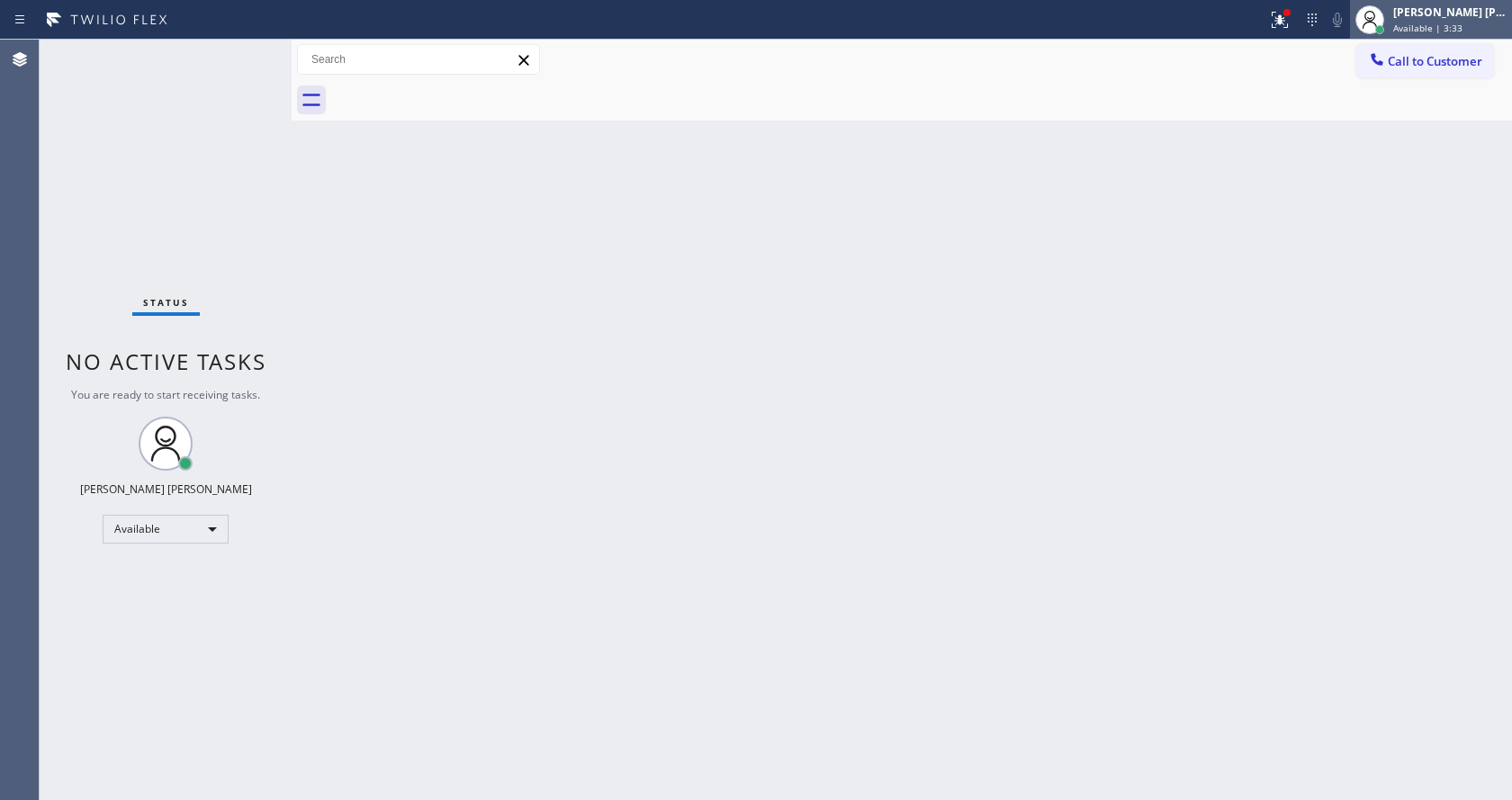
click at [1390, 21] on div at bounding box center [1369, 19] width 40 height 40
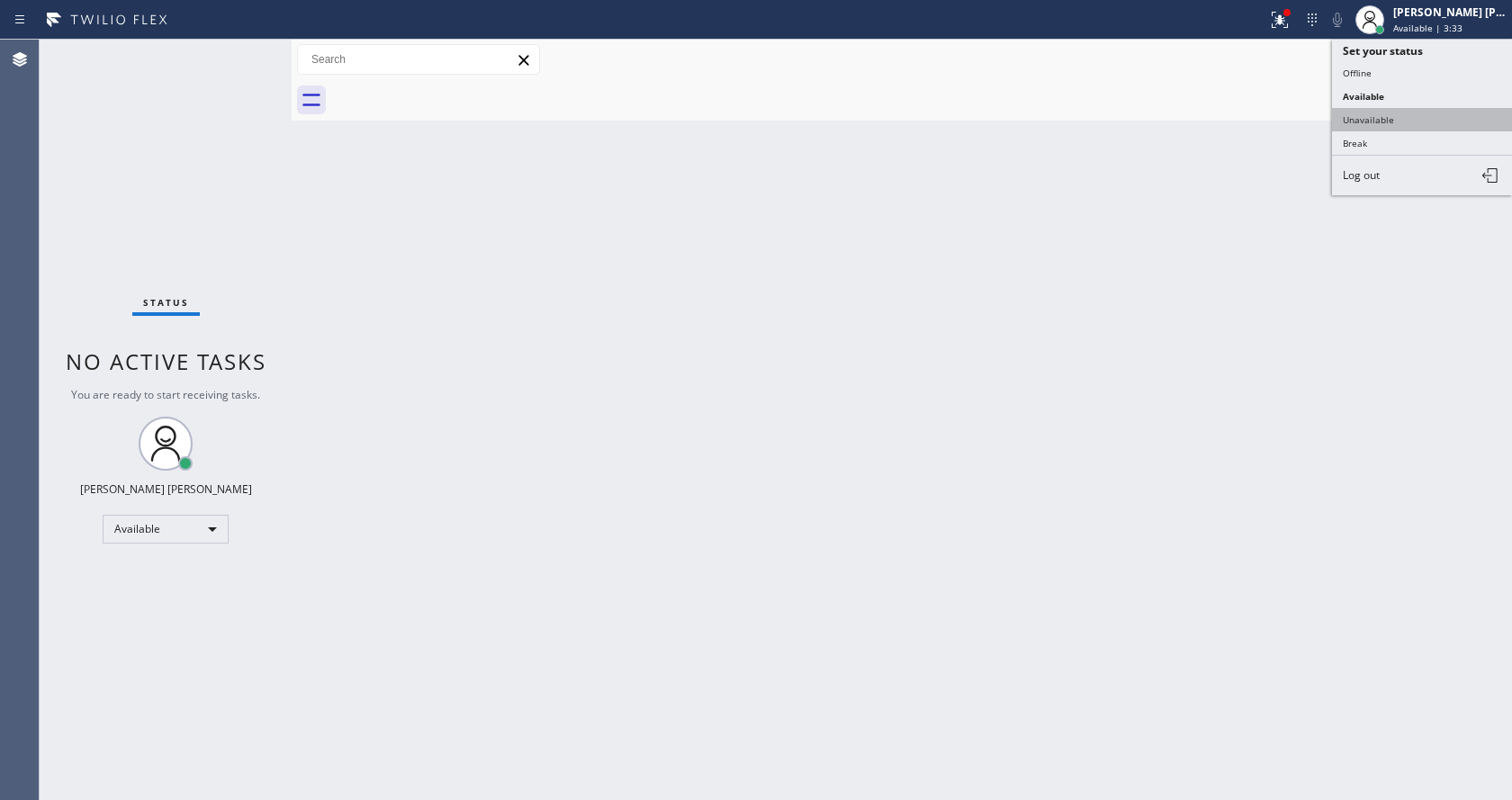
click at [1372, 120] on button "Unavailable" at bounding box center [1422, 119] width 180 height 23
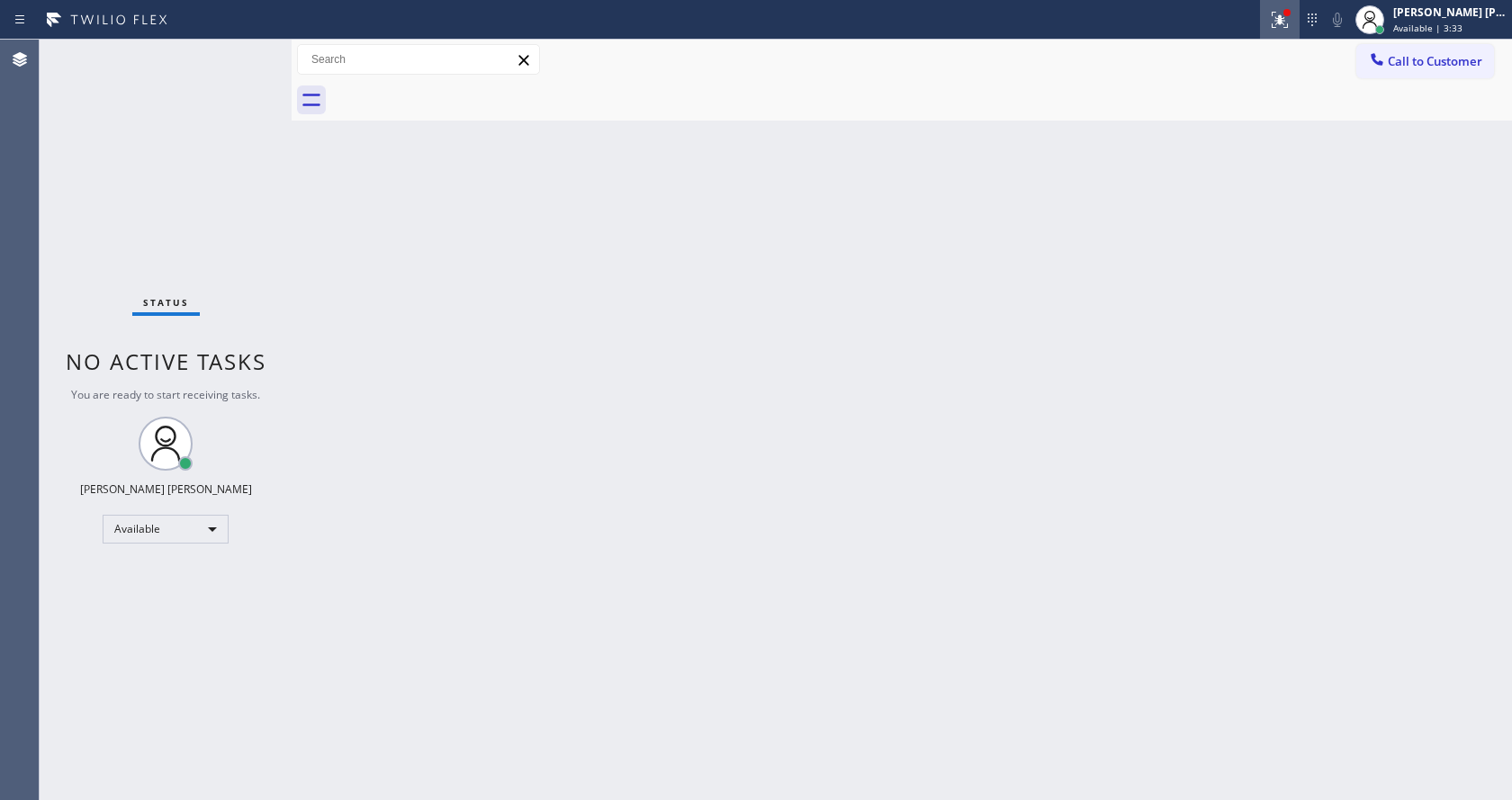
click at [1271, 19] on div at bounding box center [1279, 19] width 40 height 21
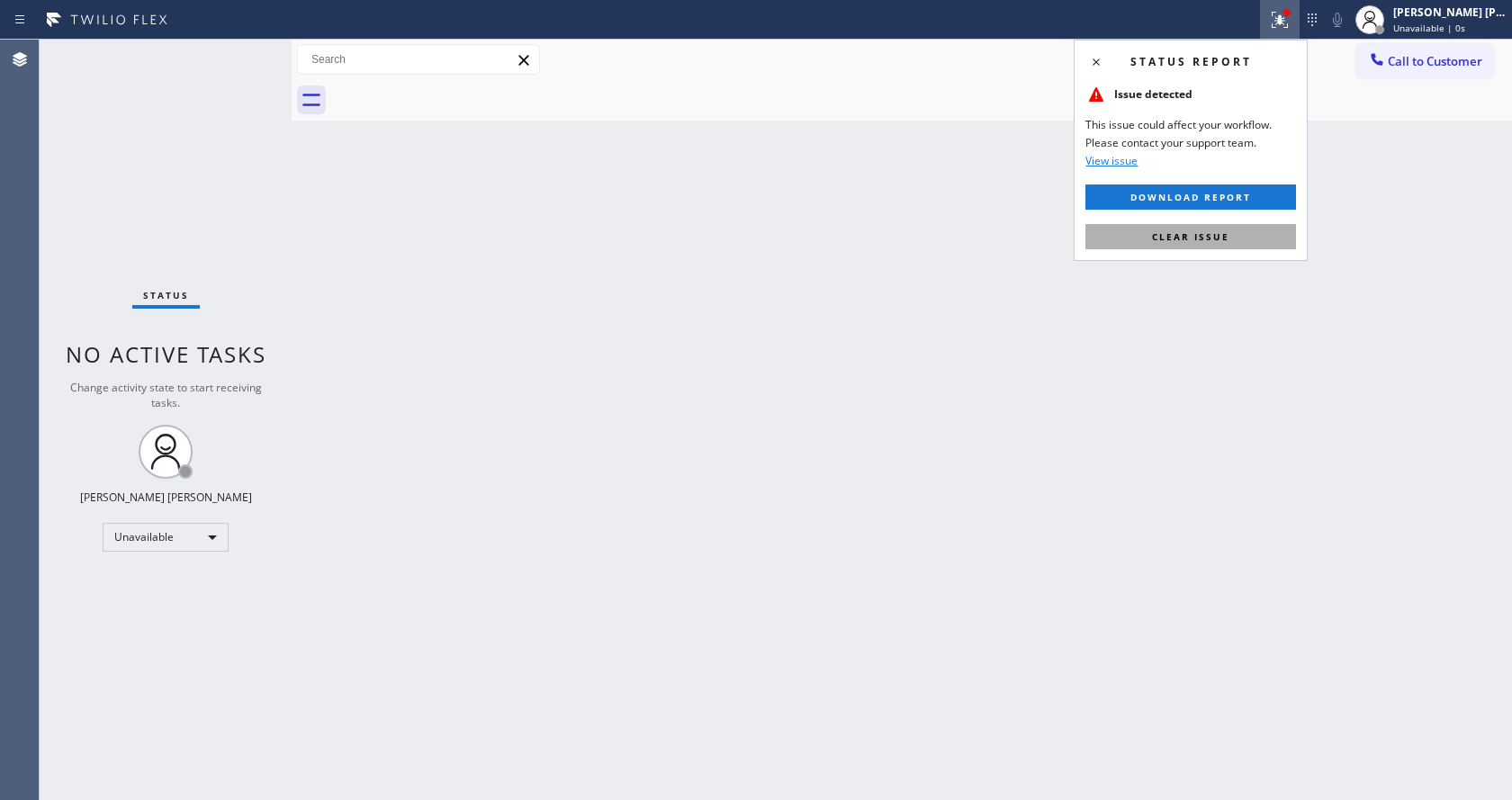
click at [1151, 244] on button "Clear issue" at bounding box center [1191, 236] width 210 height 25
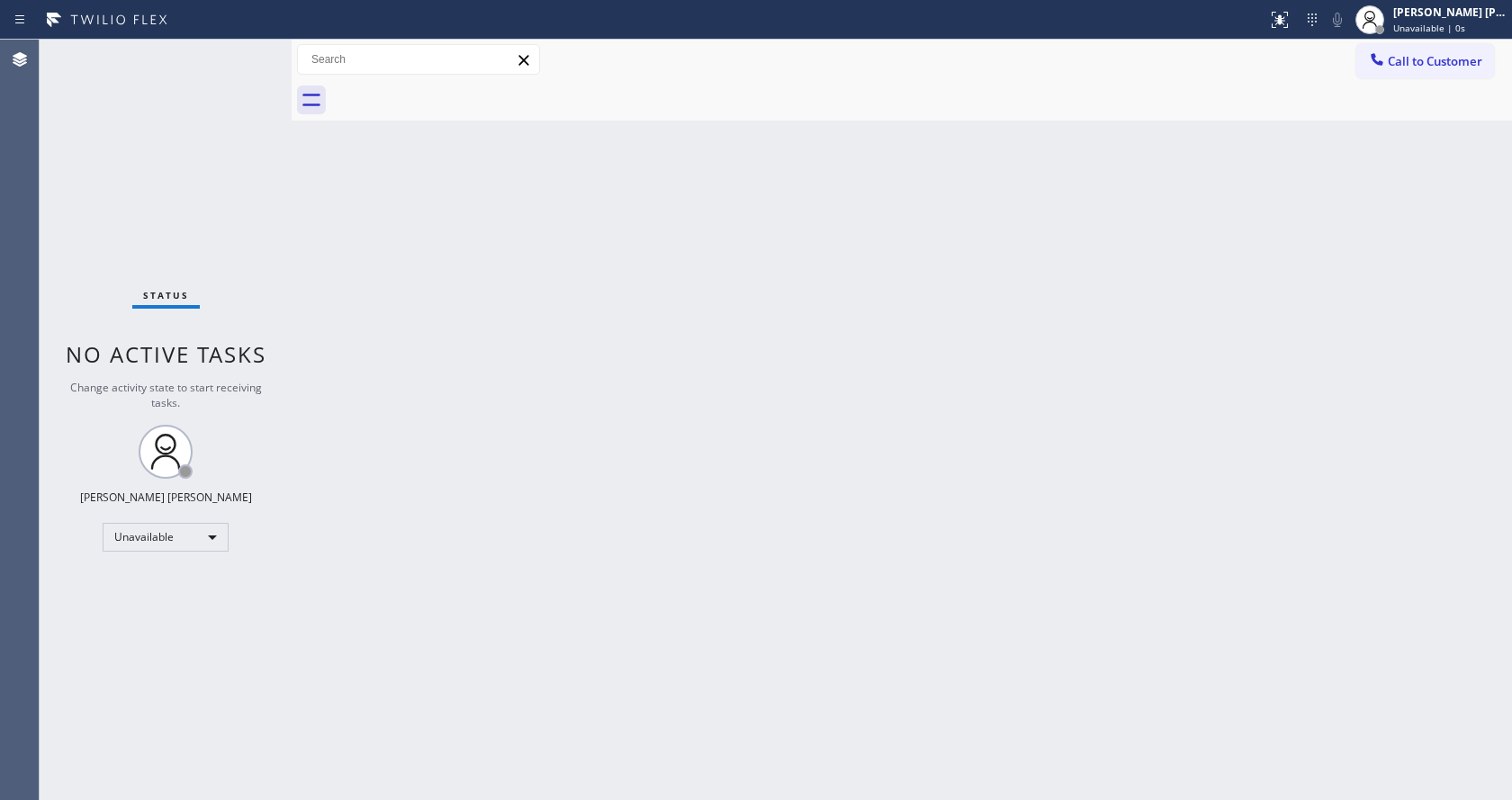
click at [1188, 264] on div "Back to Dashboard Change Sender ID Customers Technicians Select a contact Outbo…" at bounding box center [901, 419] width 1220 height 760
drag, startPoint x: 409, startPoint y: 281, endPoint x: 471, endPoint y: 278, distance: 62.1
click at [409, 281] on div "Back to Dashboard Change Sender ID Customers Technicians Select a contact Outbo…" at bounding box center [901, 419] width 1220 height 760
click at [1418, 30] on span "Unavailable | 7s" at bounding box center [1430, 28] width 72 height 13
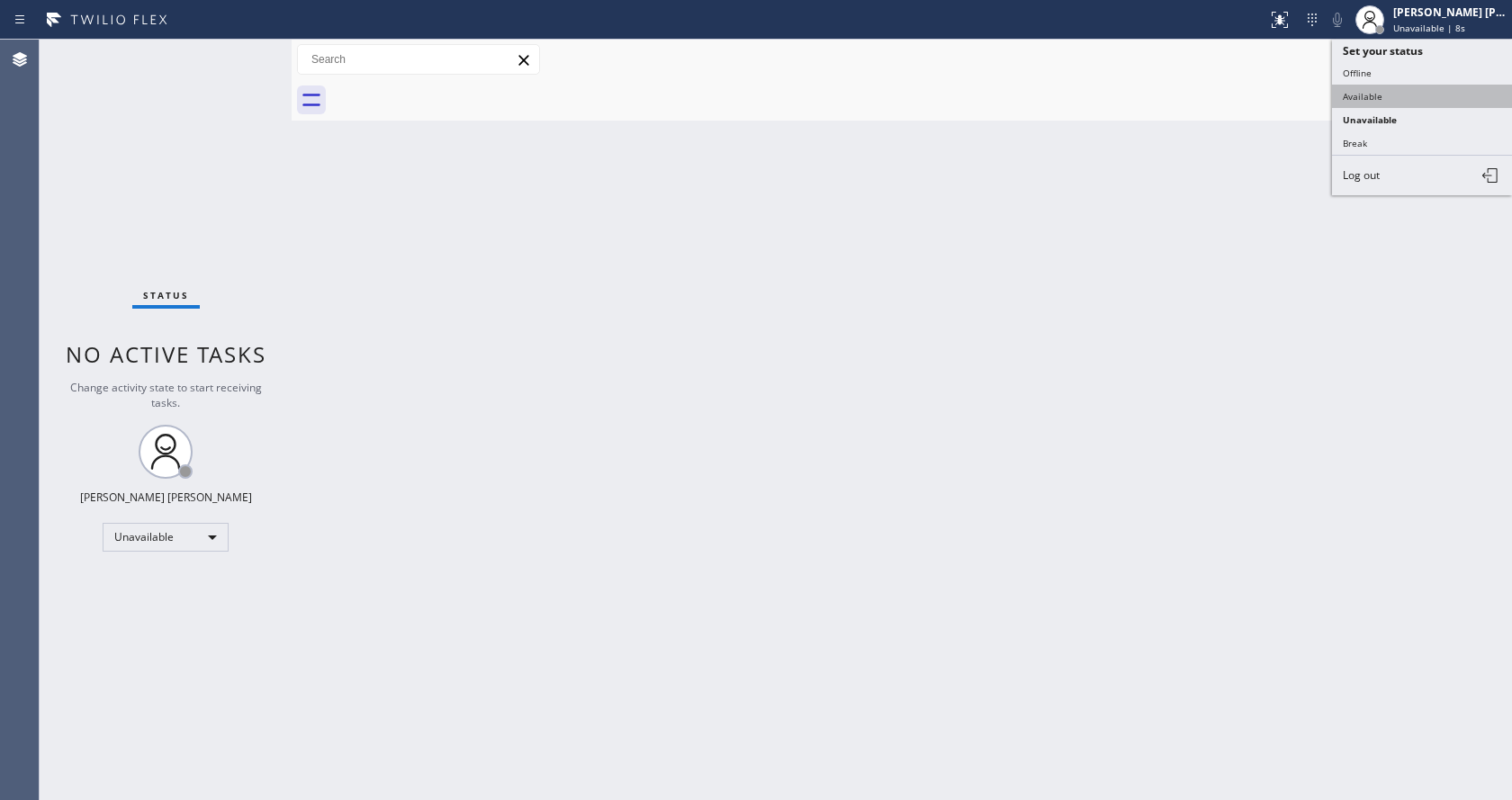
click at [1379, 91] on button "Available" at bounding box center [1422, 95] width 180 height 23
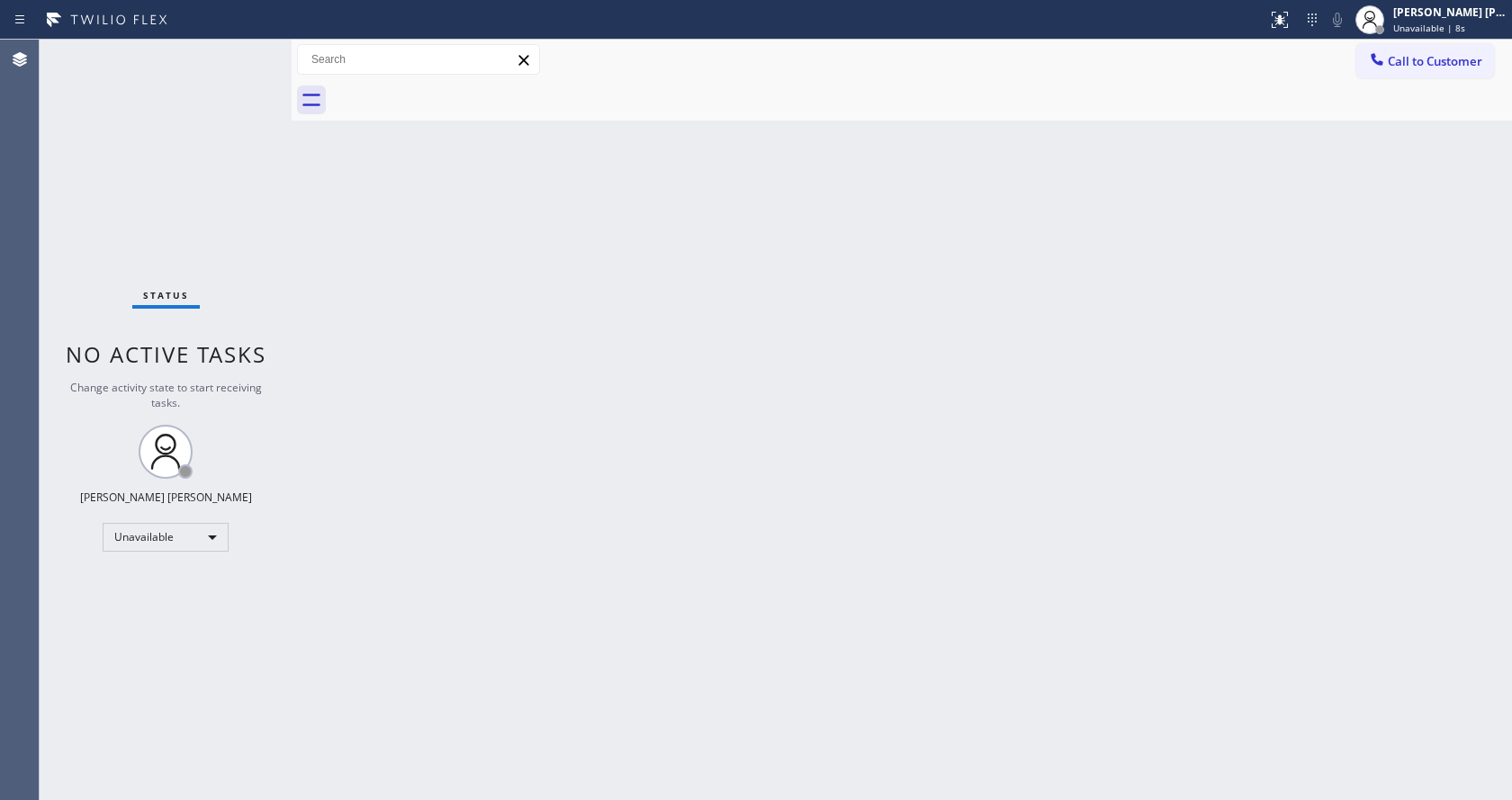
click at [965, 370] on div "Back to Dashboard Change Sender ID Customers Technicians Select a contact Outbo…" at bounding box center [901, 419] width 1220 height 760
click at [414, 303] on div "Back to Dashboard Change Sender ID Customers Technicians Select a contact Outbo…" at bounding box center [901, 419] width 1220 height 760
click at [444, 330] on div "Back to Dashboard Change Sender ID Customers Technicians Select a contact Outbo…" at bounding box center [901, 419] width 1220 height 760
drag, startPoint x: 828, startPoint y: 554, endPoint x: 740, endPoint y: 603, distance: 100.7
click at [828, 554] on div "Back to Dashboard Change Sender ID Customers Technicians Select a contact Outbo…" at bounding box center [901, 419] width 1220 height 760
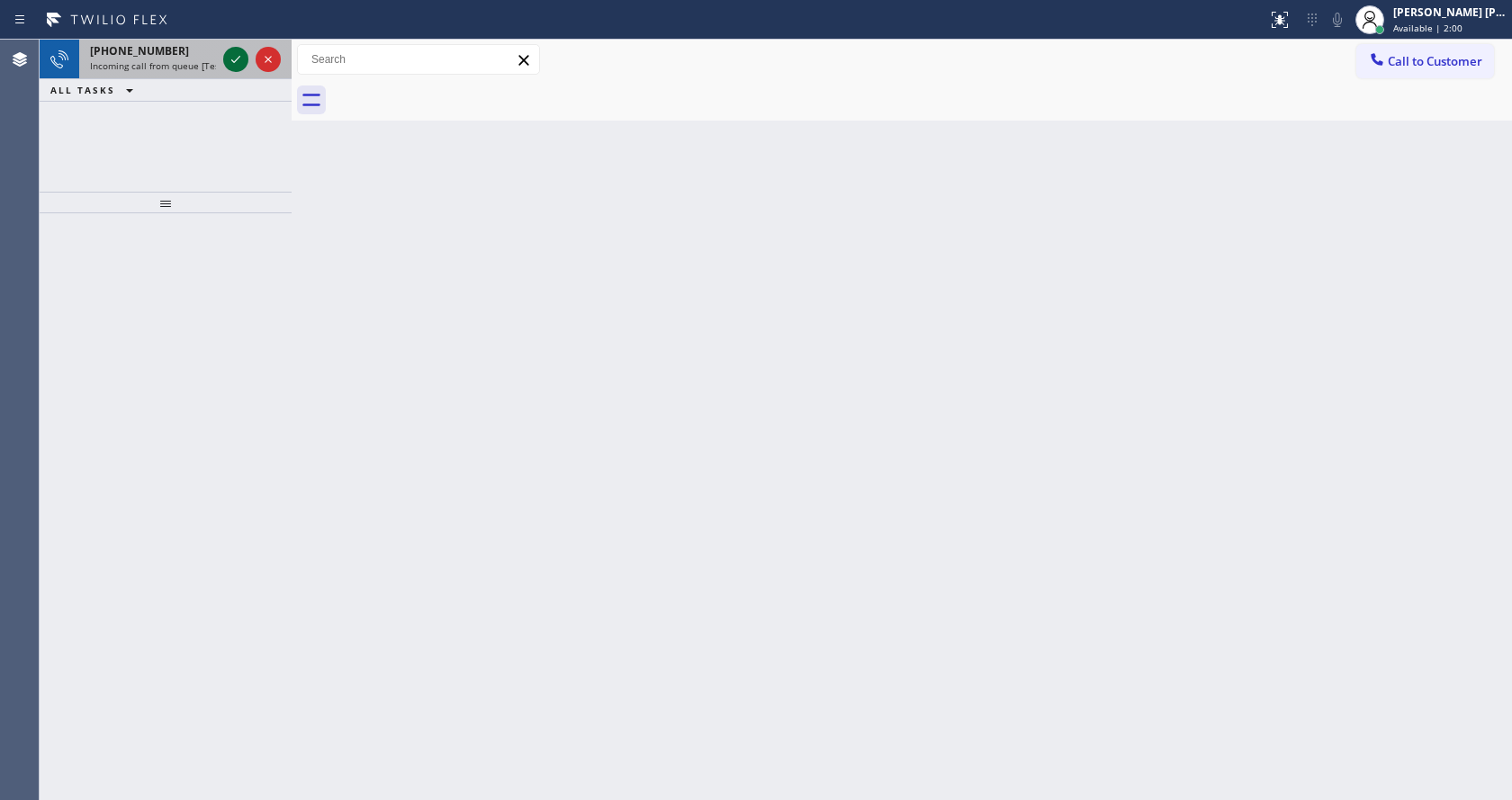
click at [236, 56] on icon at bounding box center [235, 58] width 21 height 21
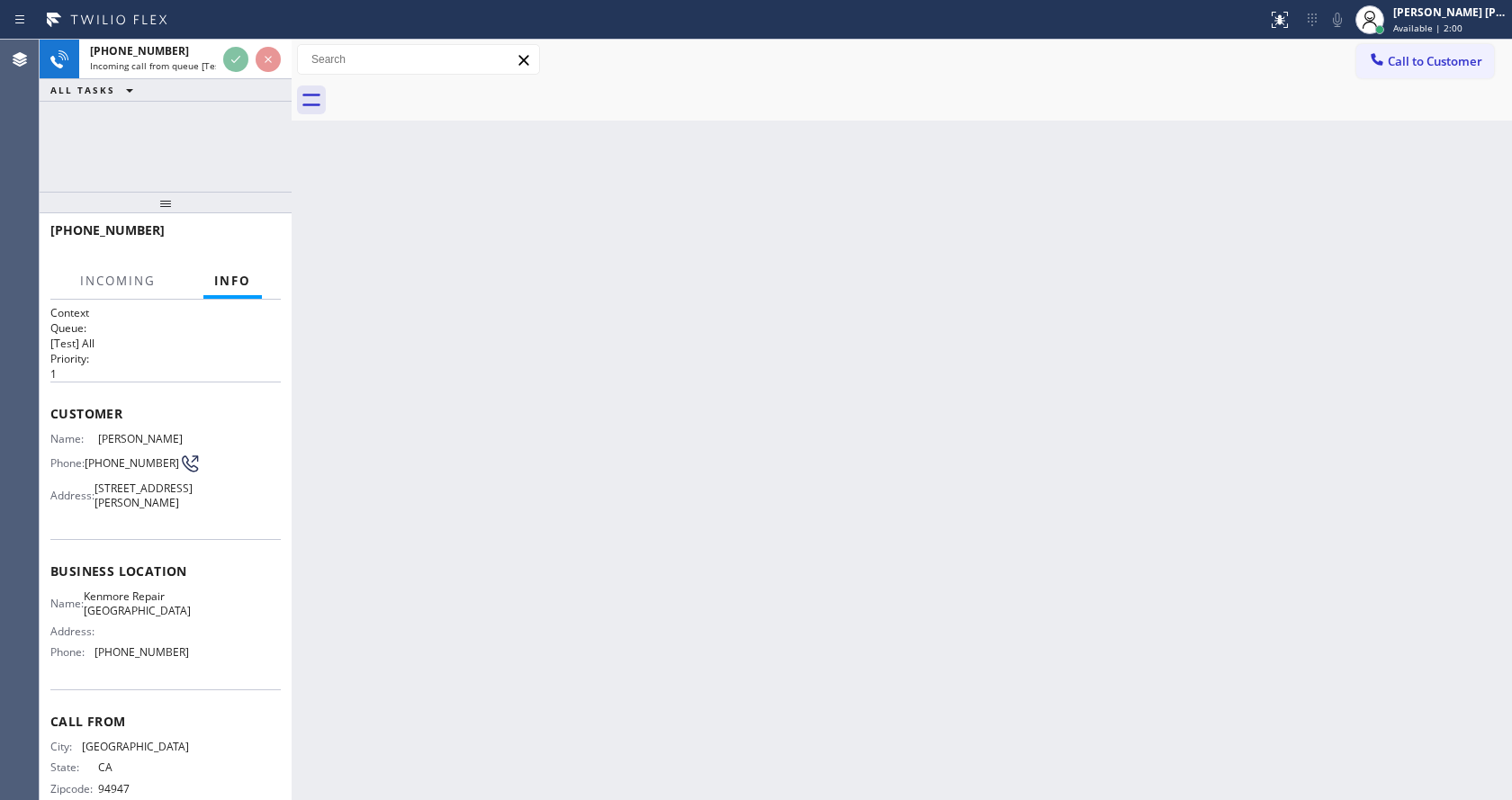
scroll to position [65, 0]
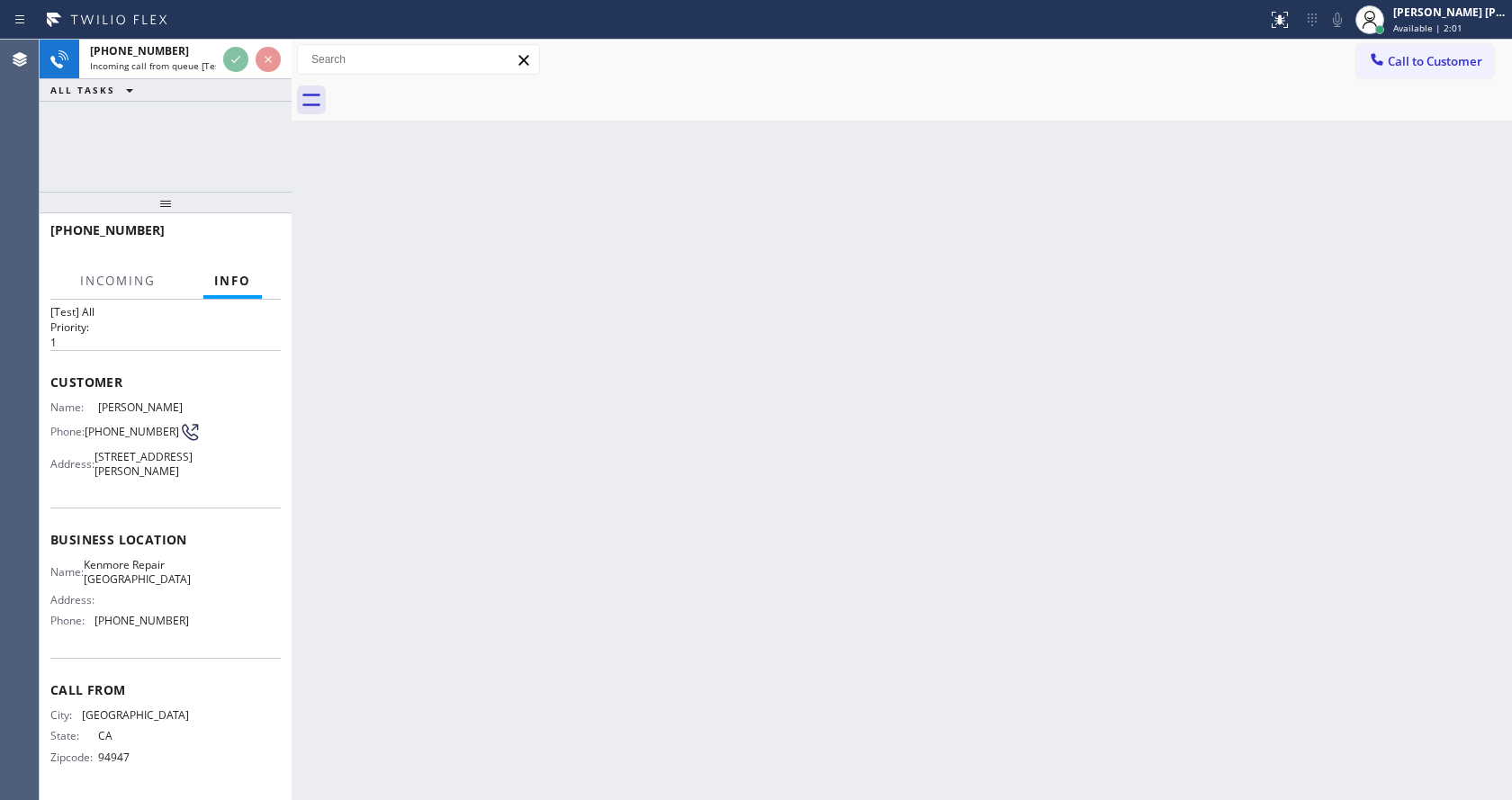
click at [508, 485] on div "Back to Dashboard Change Sender ID Customers Technicians Select a contact Outbo…" at bounding box center [901, 419] width 1220 height 760
click at [382, 530] on div "Back to Dashboard Change Sender ID Customers Technicians Select a contact Outbo…" at bounding box center [901, 419] width 1220 height 760
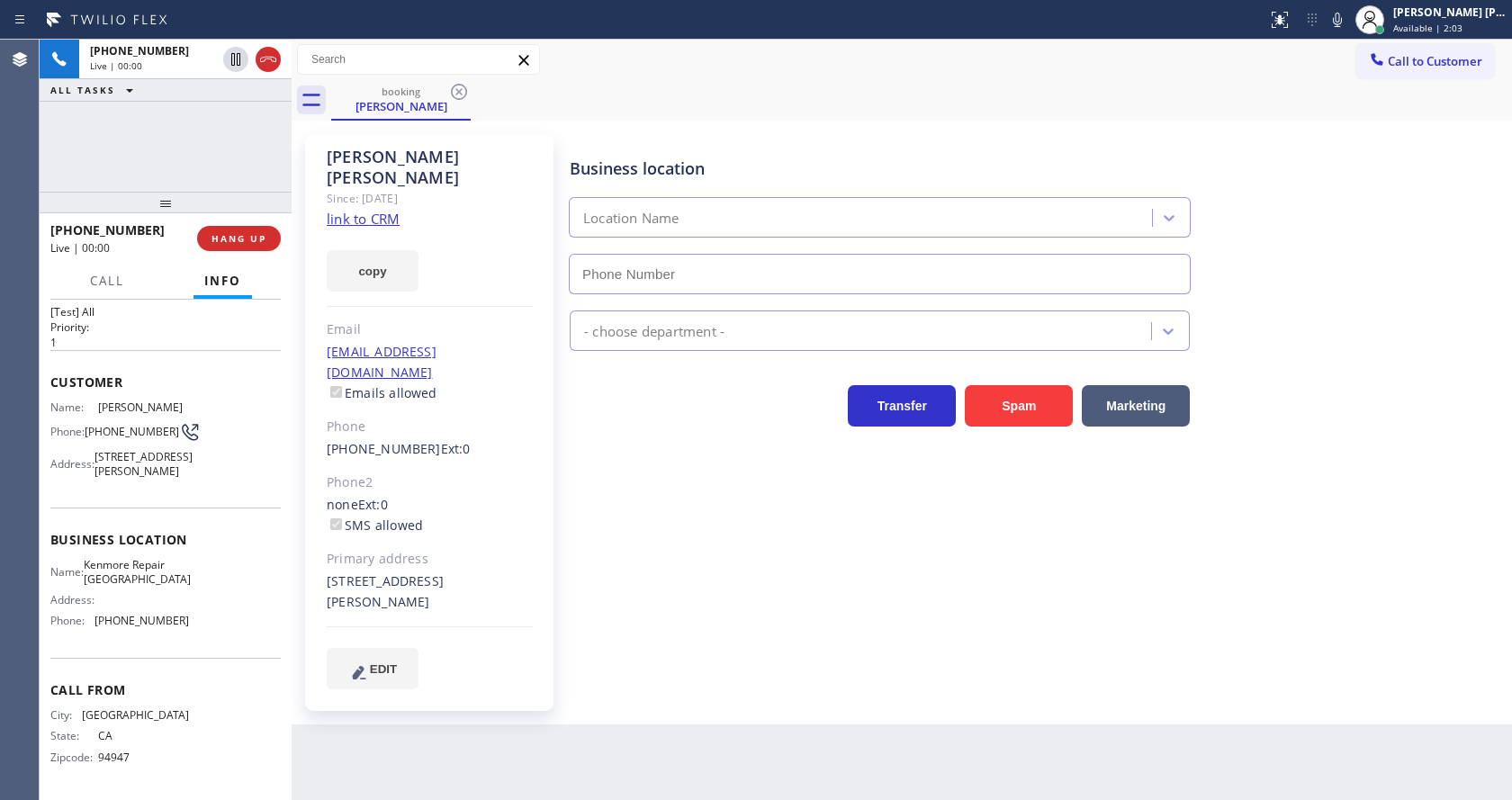
type input "(415) 367-0902"
click at [627, 551] on div "Business location Kenmore Repair San Francisco (415) 367-0902 Appliance Repair …" at bounding box center [1037, 411] width 941 height 545
click at [533, 385] on div "Jennifer Kelley Since: 20 may 2020 link to CRM copy Email jennkelley13@yahoo.co…" at bounding box center [429, 422] width 248 height 577
click at [382, 209] on link "link to CRM" at bounding box center [363, 218] width 73 height 18
click at [1346, 22] on icon at bounding box center [1337, 19] width 21 height 21
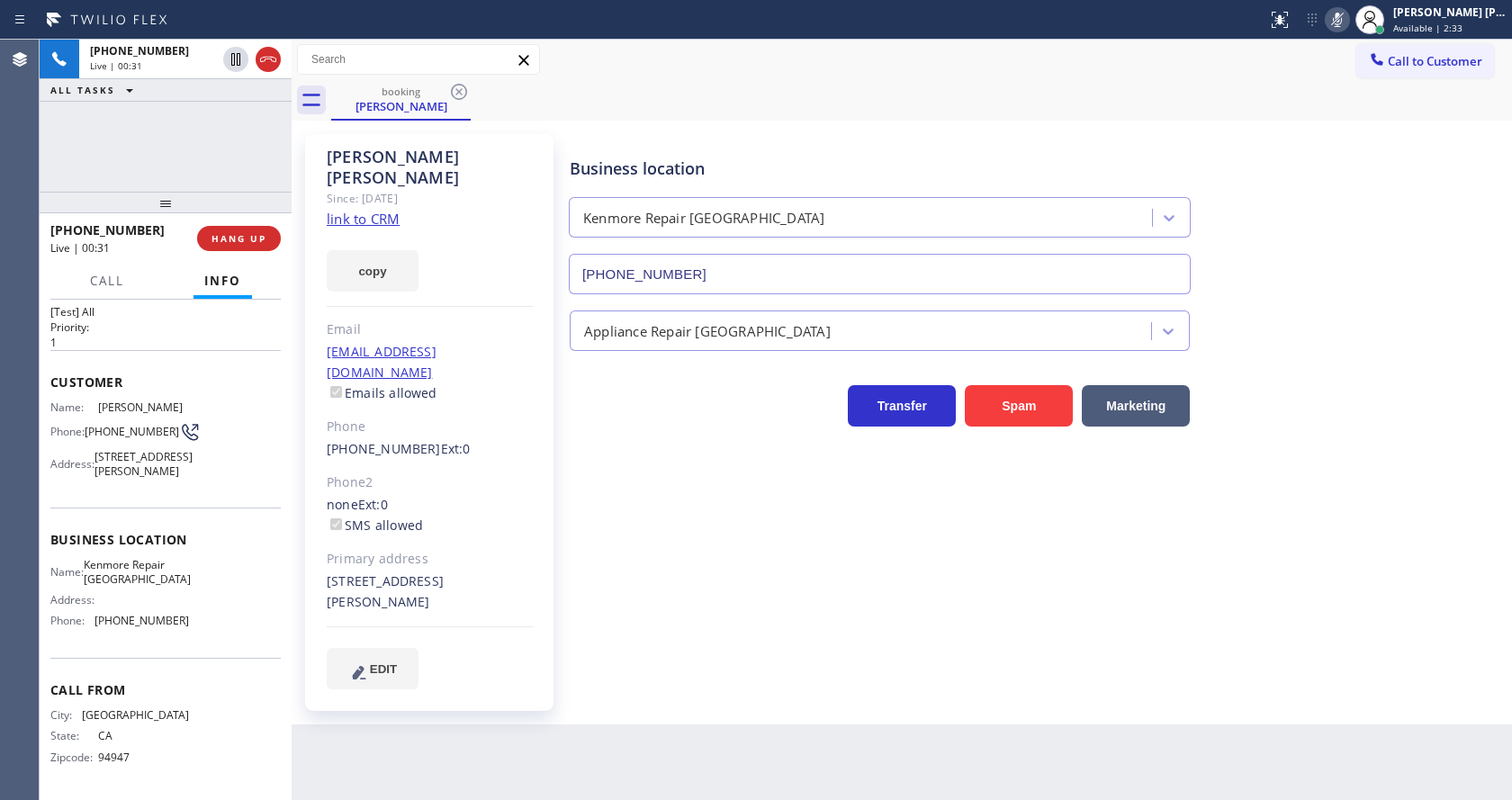
click at [1395, 303] on div "Appliance Repair [GEOGRAPHIC_DATA]" at bounding box center [1037, 326] width 941 height 47
click at [1342, 25] on icon at bounding box center [1337, 19] width 21 height 21
drag, startPoint x: 1324, startPoint y: 158, endPoint x: 1318, endPoint y: 192, distance: 34.5
click at [1324, 166] on div "Business location Kenmore Repair San Francisco (415) 367-0902" at bounding box center [1037, 213] width 941 height 163
click at [240, 48] on icon at bounding box center [235, 58] width 21 height 21
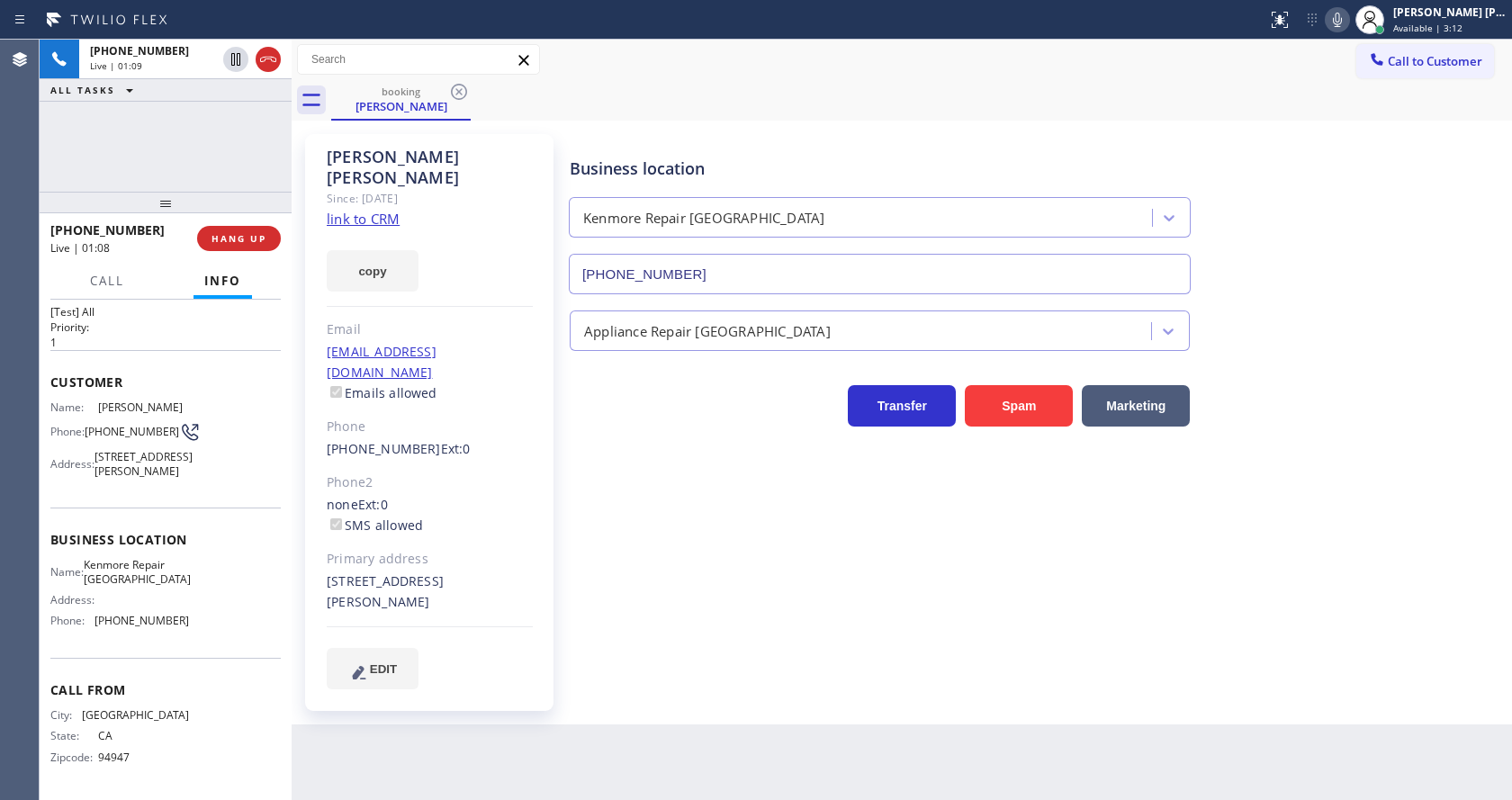
click at [1342, 20] on icon at bounding box center [1337, 19] width 21 height 21
click at [1338, 99] on div "booking Jennifer Kelley" at bounding box center [922, 100] width 1181 height 41
click at [676, 564] on div "Business location Kenmore Repair San Francisco (415) 367-0902 Appliance Repair …" at bounding box center [1037, 411] width 941 height 545
click at [430, 494] on div "none Ext: 0 SMS allowed" at bounding box center [430, 515] width 206 height 42
drag, startPoint x: 233, startPoint y: 53, endPoint x: 466, endPoint y: 135, distance: 247.0
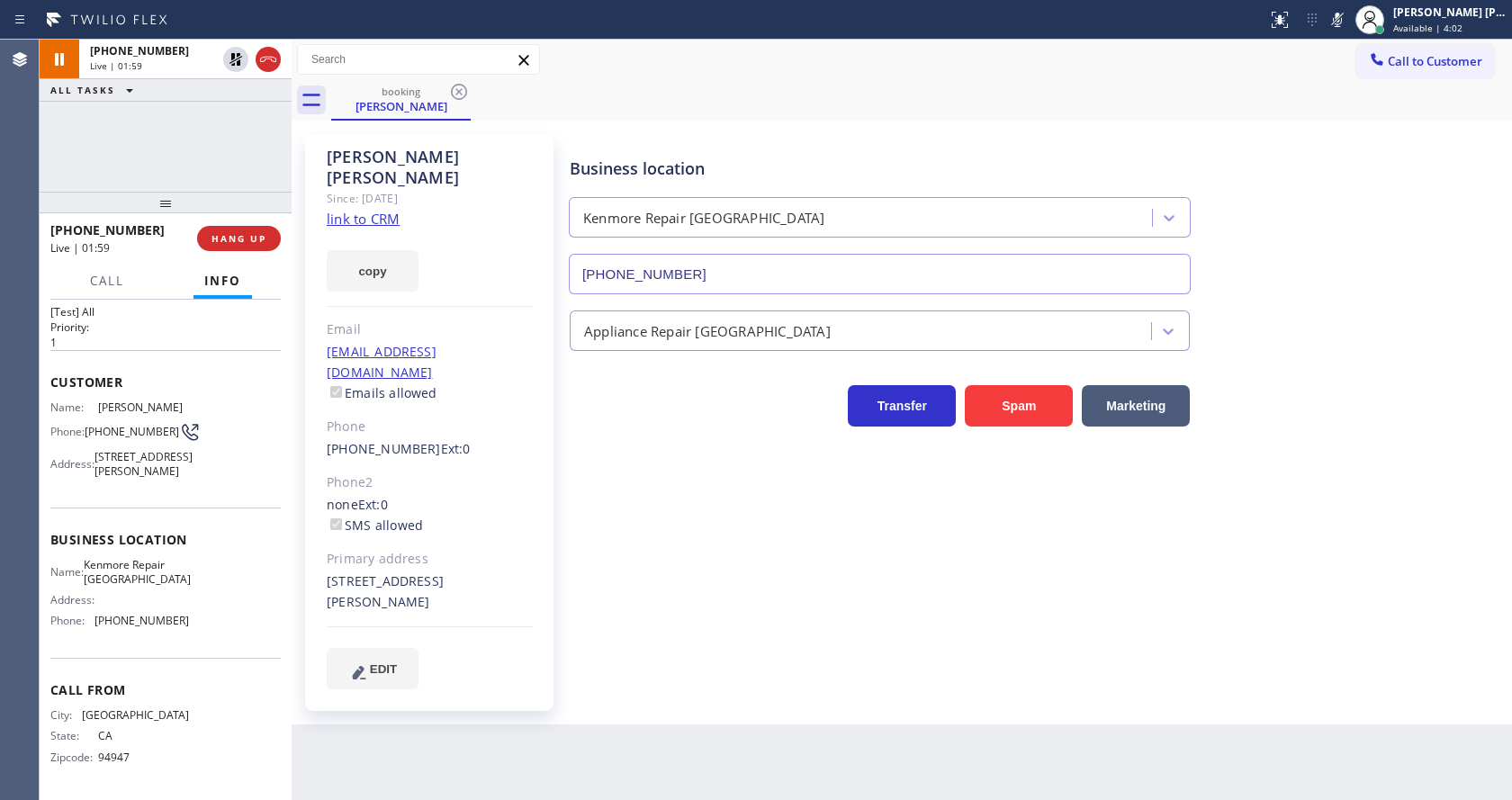
click at [233, 53] on icon at bounding box center [236, 59] width 13 height 13
click at [1342, 20] on icon at bounding box center [1337, 19] width 21 height 21
click at [1344, 132] on div "Business location Kenmore Repair San Francisco (415) 367-0902" at bounding box center [1037, 213] width 941 height 163
click at [1348, 16] on icon at bounding box center [1337, 19] width 21 height 21
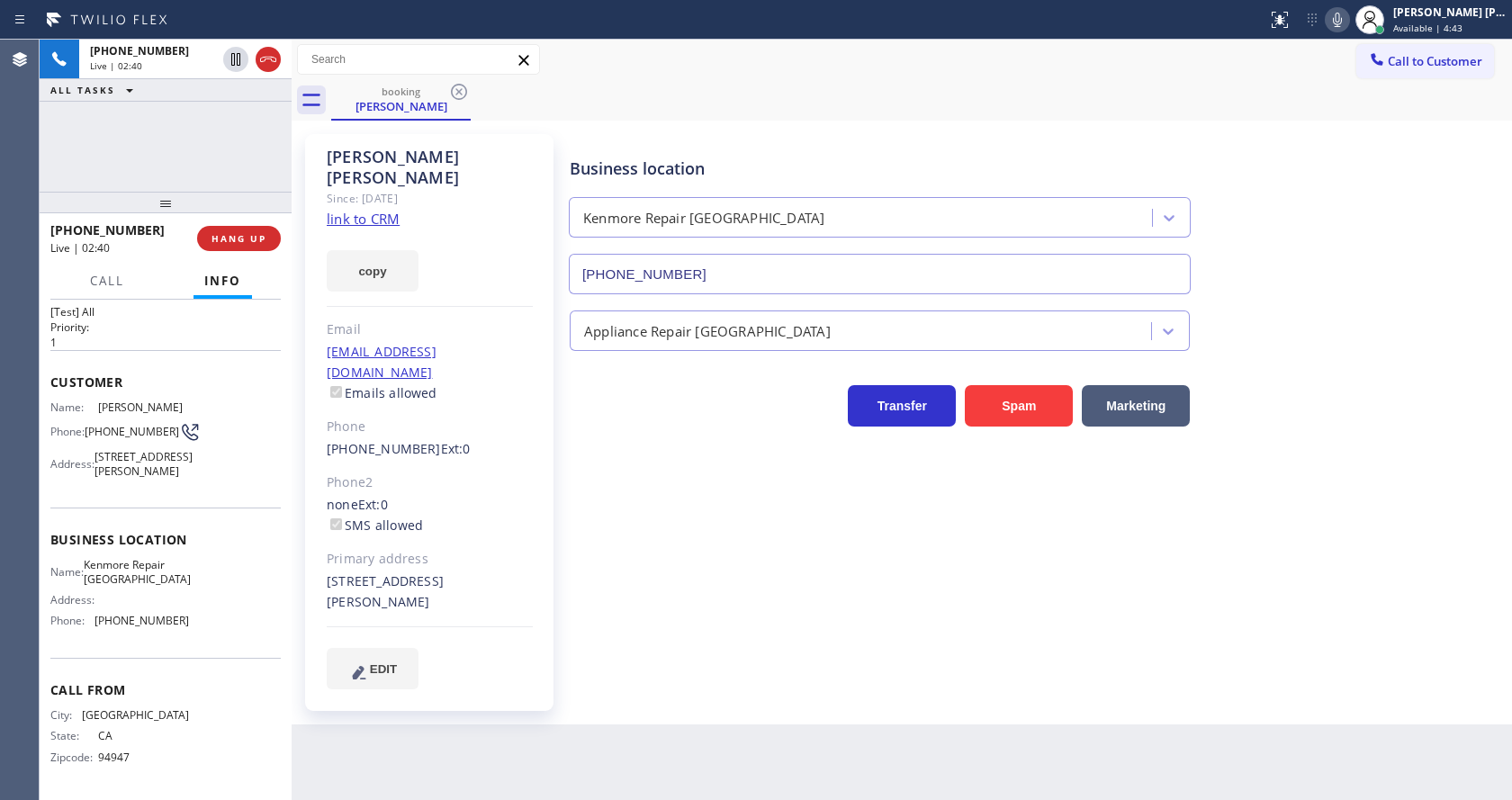
click at [640, 551] on div "Business location Kenmore Repair San Francisco (415) 367-0902 Appliance Repair …" at bounding box center [1037, 411] width 941 height 545
click at [235, 50] on icon at bounding box center [235, 58] width 21 height 21
click at [1348, 12] on icon at bounding box center [1337, 19] width 21 height 21
click at [1369, 98] on div "booking Jennifer Kelley" at bounding box center [922, 100] width 1181 height 41
click at [639, 532] on div "Business location Kenmore Repair San Francisco (415) 367-0902 Appliance Repair …" at bounding box center [1037, 411] width 941 height 545
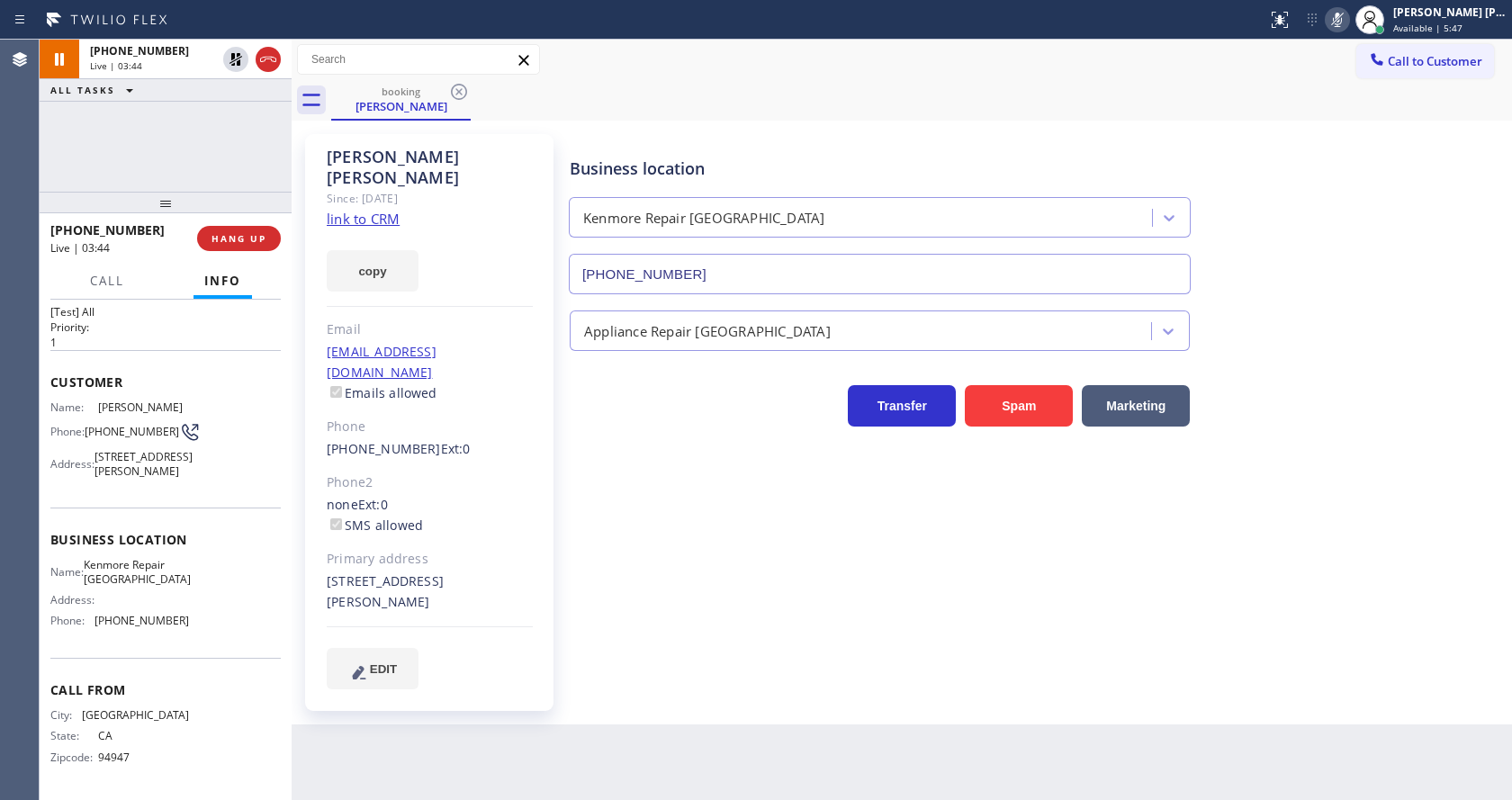
click at [562, 469] on div "Jennifer Kelley Since: 20 may 2020 link to CRM copy Email jennkelley13@yahoo.co…" at bounding box center [431, 422] width 270 height 594
click at [750, 467] on div "Business location Kenmore Repair San Francisco (415) 367-0902 Appliance Repair …" at bounding box center [1037, 411] width 941 height 545
click at [591, 628] on div "Business location Kenmore Repair San Francisco (415) 367-0902 Appliance Repair …" at bounding box center [1037, 411] width 941 height 545
click at [547, 528] on div "Jennifer Kelley Since: 20 may 2020 link to CRM copy Email jennkelley13@yahoo.co…" at bounding box center [429, 422] width 248 height 577
click at [487, 472] on div "Phone2" at bounding box center [430, 482] width 206 height 20
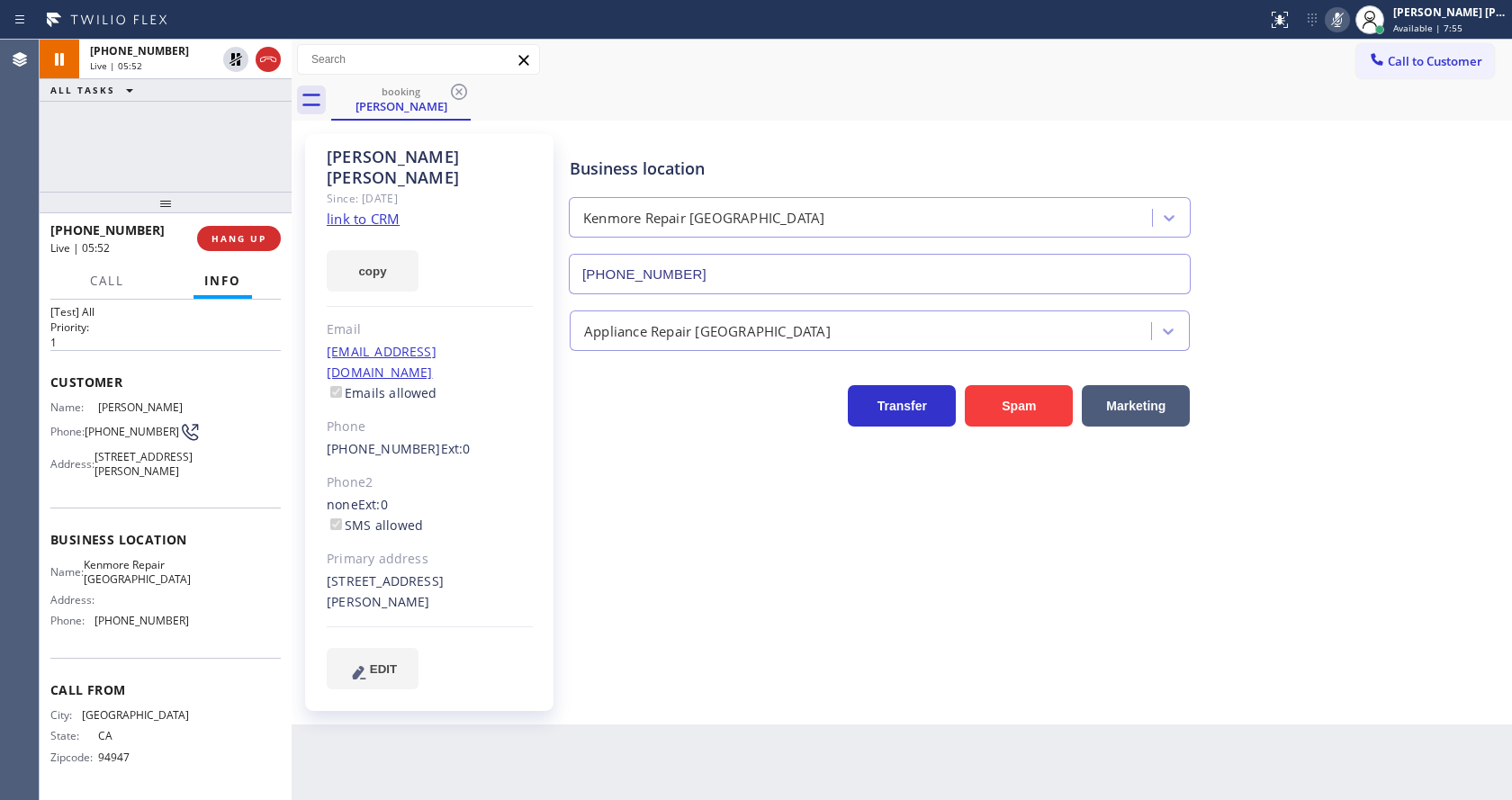
click at [465, 549] on div "Primary address" at bounding box center [430, 559] width 206 height 20
click at [636, 665] on div "Business location Kenmore Repair San Francisco (415) 367-0902 Appliance Repair …" at bounding box center [1037, 430] width 941 height 581
click at [750, 489] on div "Business location Kenmore Repair San Francisco (415) 367-0902 Appliance Repair …" at bounding box center [1037, 411] width 941 height 545
drag, startPoint x: 624, startPoint y: 674, endPoint x: 547, endPoint y: 787, distance: 136.7
click at [623, 675] on div "Business location Kenmore Repair San Francisco (415) 367-0902 Appliance Repair …" at bounding box center [1037, 430] width 941 height 581
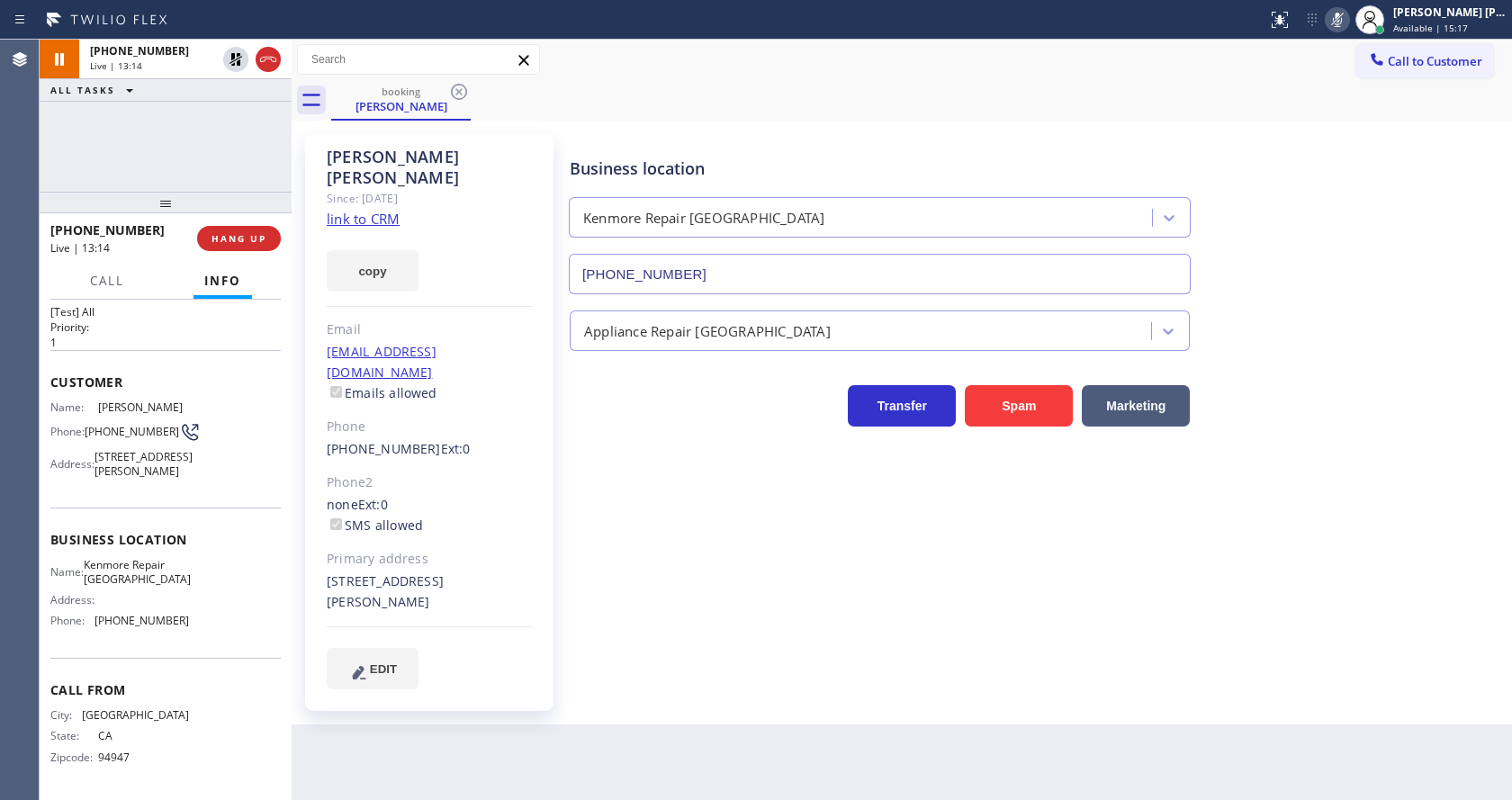
click at [561, 509] on div "Jennifer Kelley Since: 20 may 2020 link to CRM copy Email jennkelley13@yahoo.co…" at bounding box center [431, 422] width 270 height 594
click at [237, 54] on icon at bounding box center [236, 59] width 13 height 13
click at [1339, 23] on icon at bounding box center [1337, 19] width 21 height 21
click at [1337, 91] on div "booking Jennifer Kelley" at bounding box center [922, 100] width 1181 height 41
click at [570, 754] on div "Back to Dashboard Change Sender ID Customers Technicians Select a contact Outbo…" at bounding box center [901, 419] width 1220 height 760
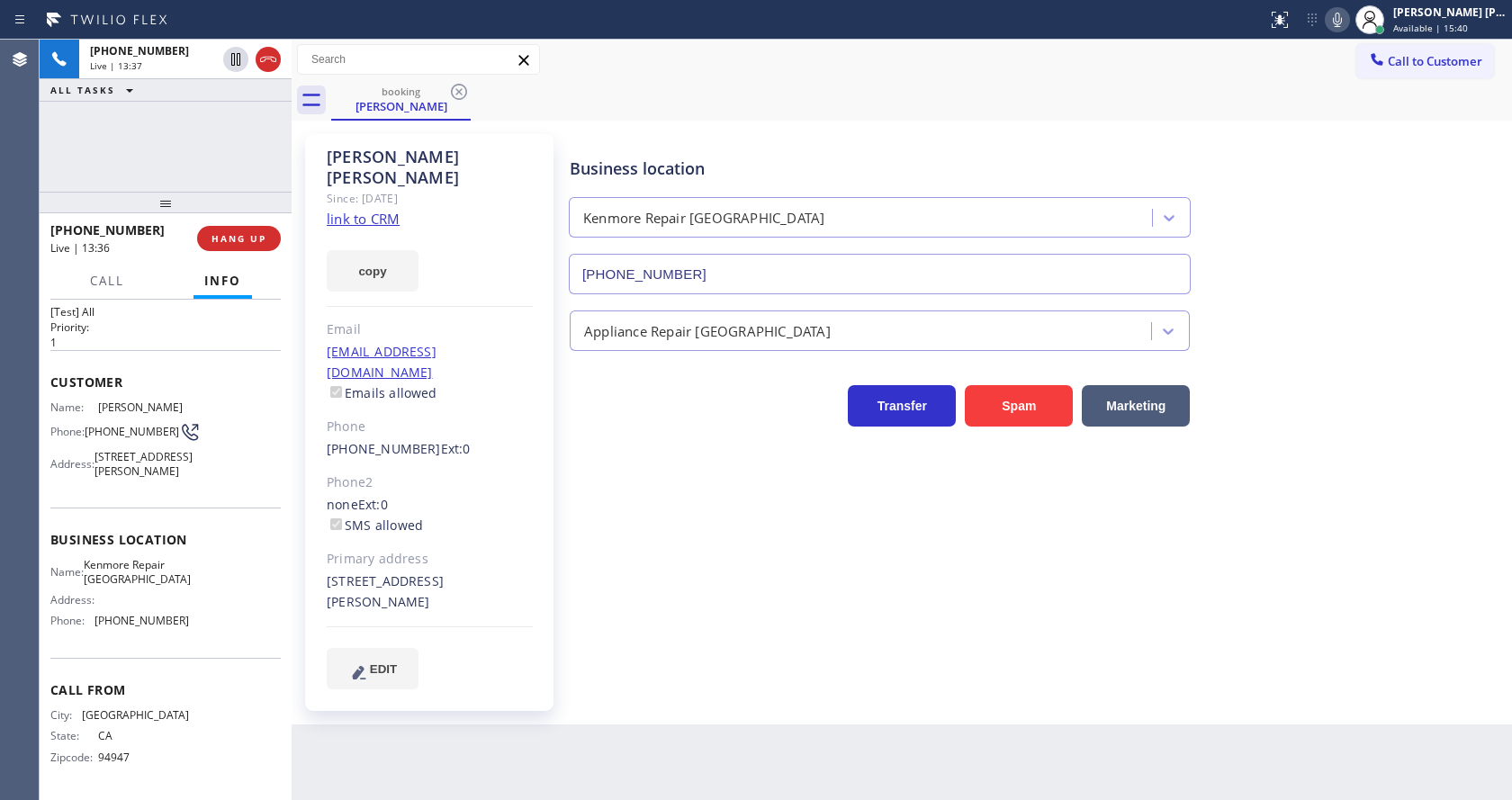
click at [419, 472] on div "Phone2" at bounding box center [430, 482] width 206 height 20
click at [638, 674] on div "Business location Kenmore Repair San Francisco (415) 367-0902 Appliance Repair …" at bounding box center [1037, 430] width 941 height 581
click at [537, 464] on div "Jennifer Kelley Since: 20 may 2020 link to CRM copy Email jennkelley13@yahoo.co…" at bounding box center [429, 422] width 248 height 577
click at [1375, 194] on div "Business location Kenmore Repair San Francisco (415) 367-0902" at bounding box center [1037, 213] width 941 height 163
click at [563, 577] on div "Jennifer Kelley Since: 20 may 2020 link to CRM copy Email jennkelley13@yahoo.co…" at bounding box center [431, 422] width 270 height 594
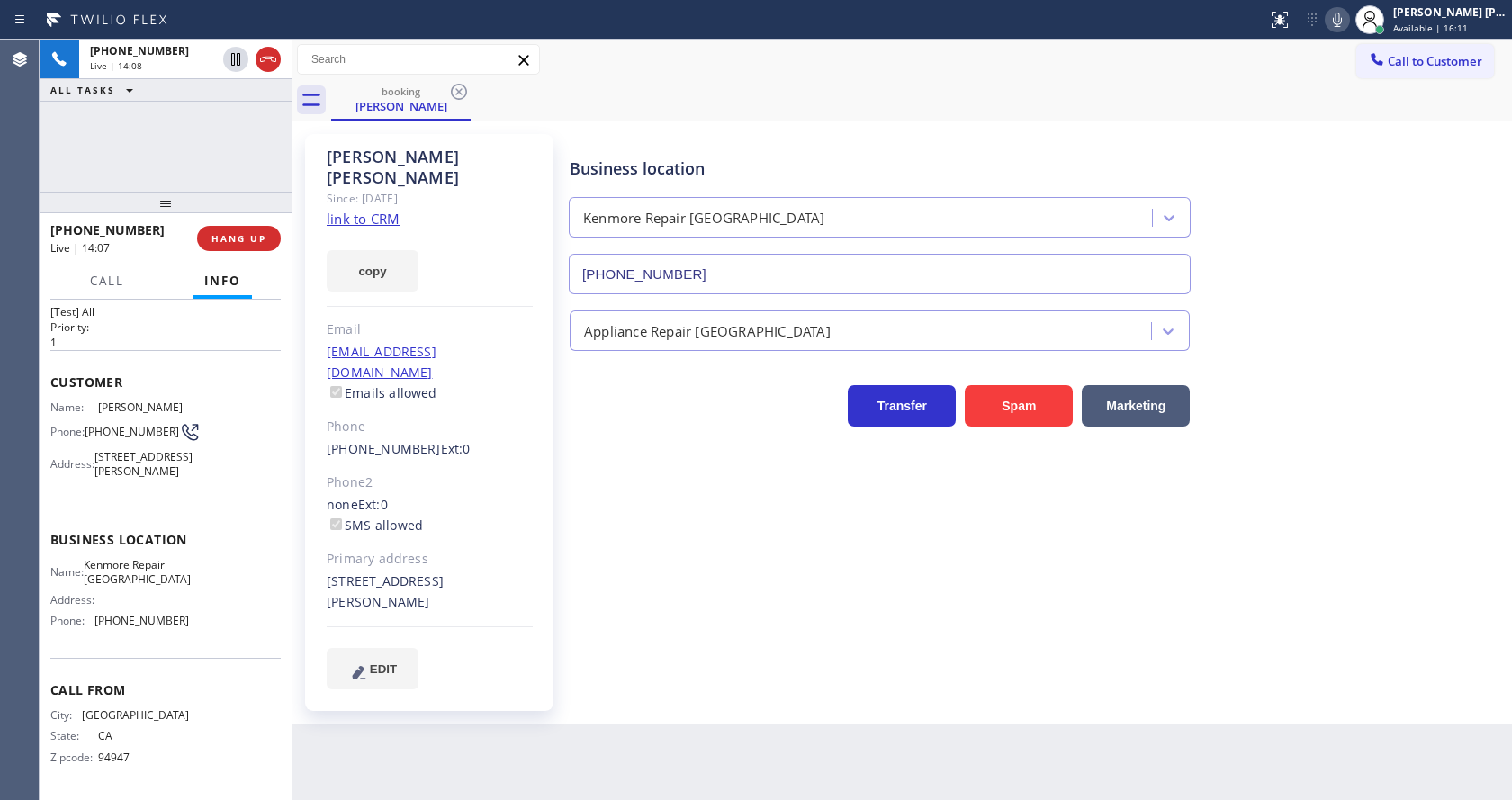
click at [560, 471] on div "Jennifer Kelley Since: 20 may 2020 link to CRM copy Email jennkelley13@yahoo.co…" at bounding box center [431, 422] width 270 height 594
click at [753, 553] on div "Business location Kenmore Repair San Francisco (415) 367-0902 Appliance Repair …" at bounding box center [1037, 411] width 941 height 545
click at [470, 472] on div "Phone2" at bounding box center [430, 482] width 206 height 20
click at [115, 281] on span "Call" at bounding box center [107, 280] width 34 height 16
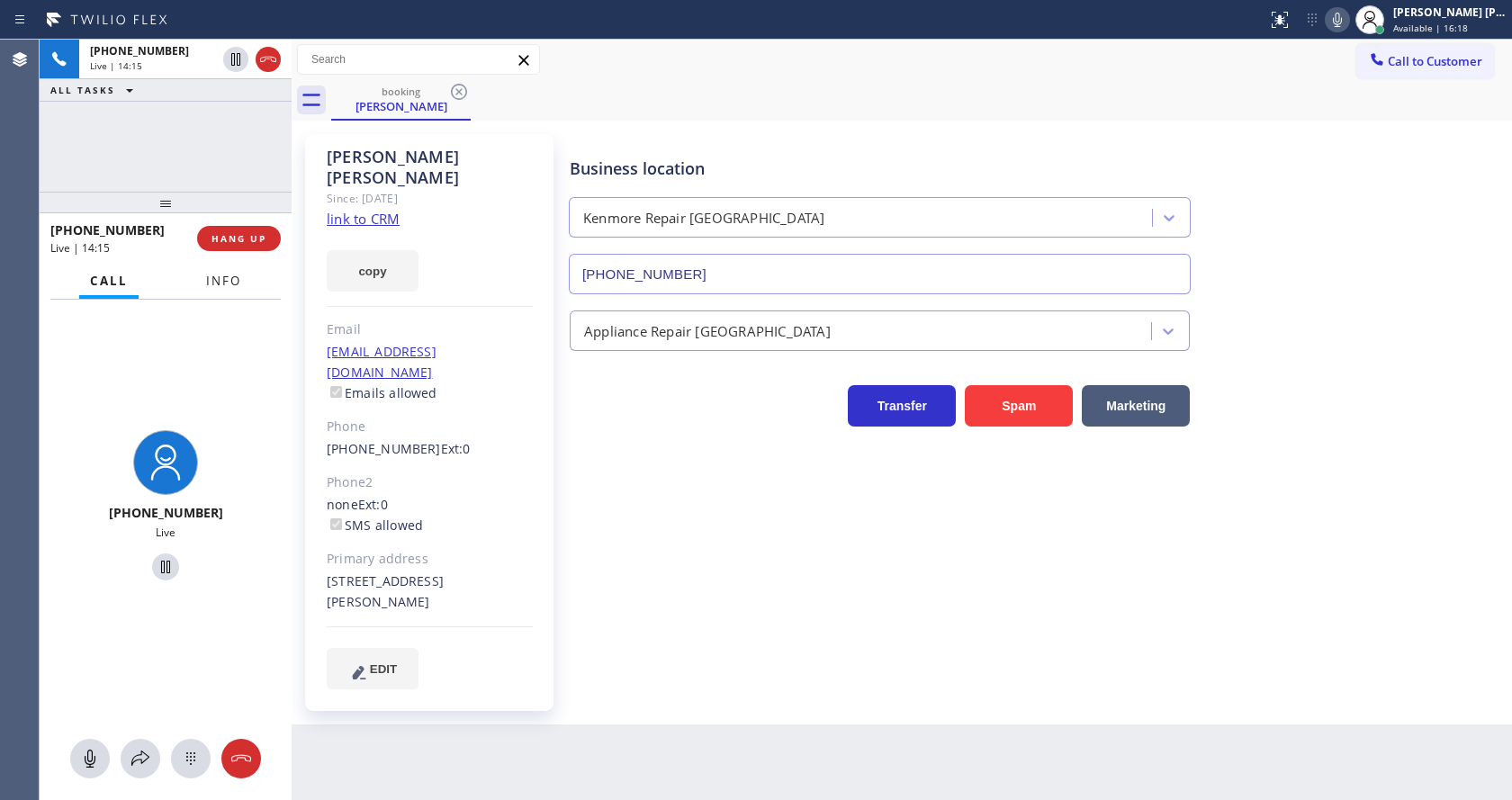
click at [240, 281] on span "Info" at bounding box center [223, 280] width 35 height 16
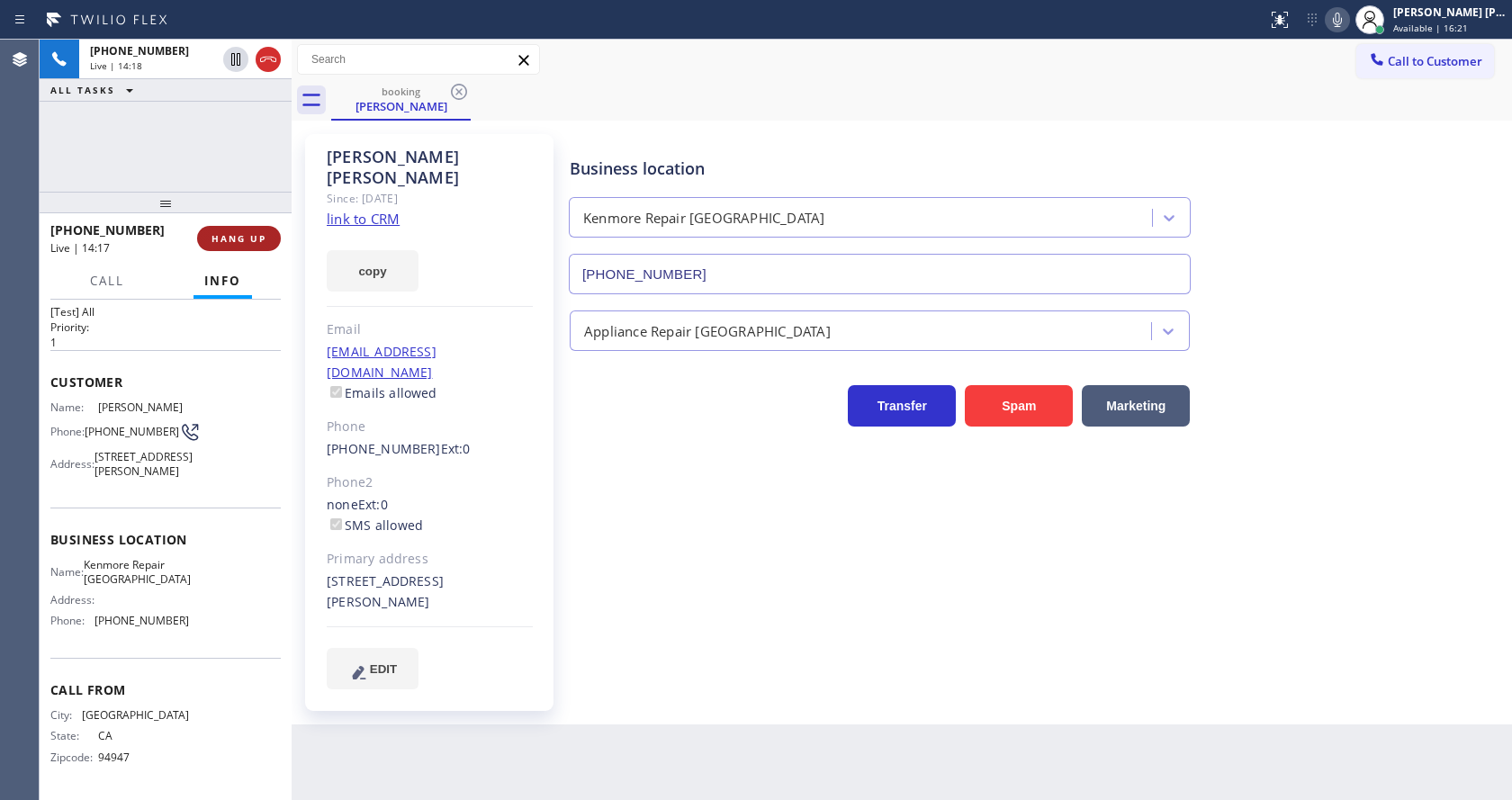
click at [236, 231] on button "HANG UP" at bounding box center [239, 238] width 83 height 25
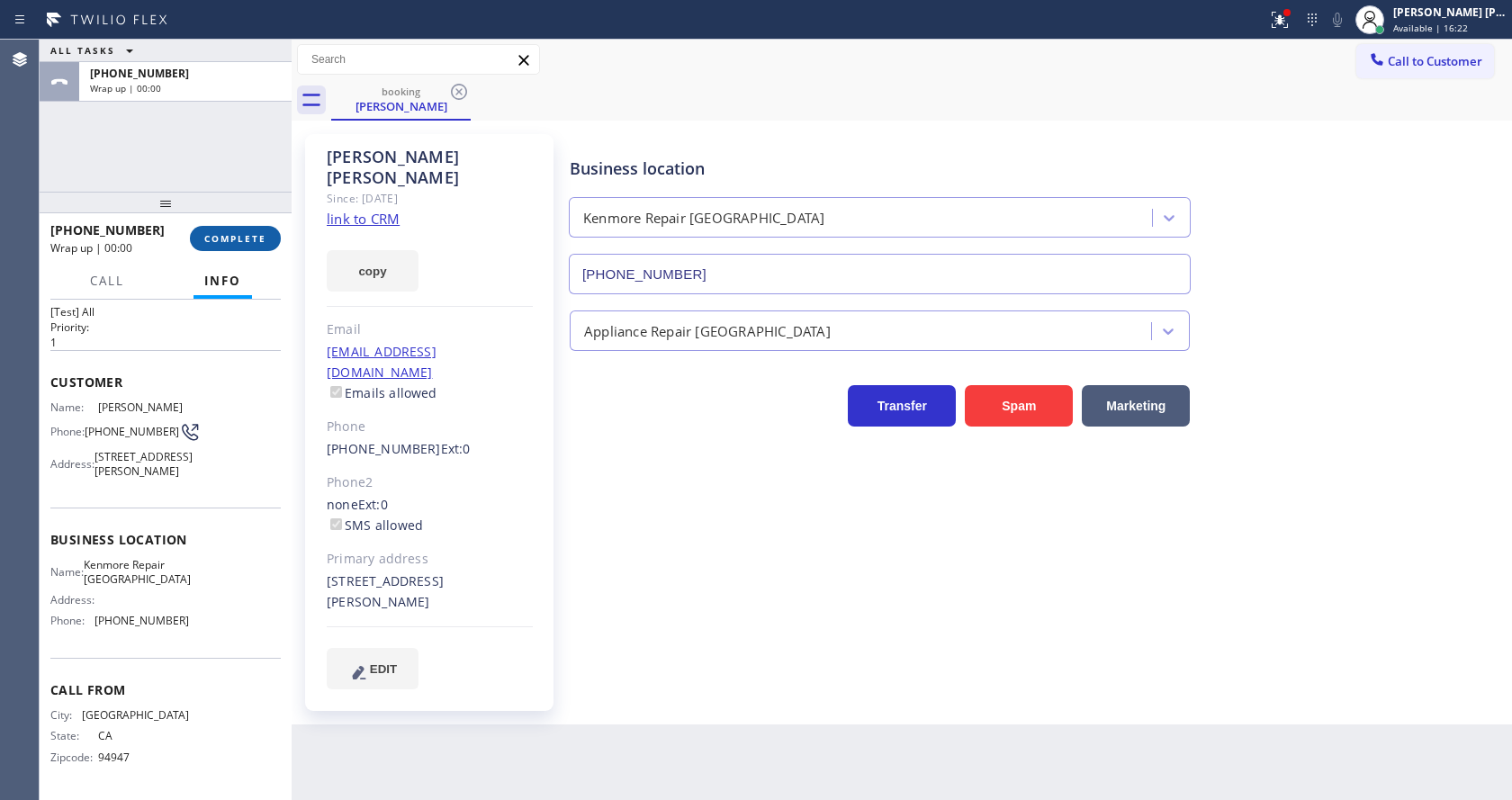
click at [236, 231] on button "COMPLETE" at bounding box center [235, 238] width 91 height 25
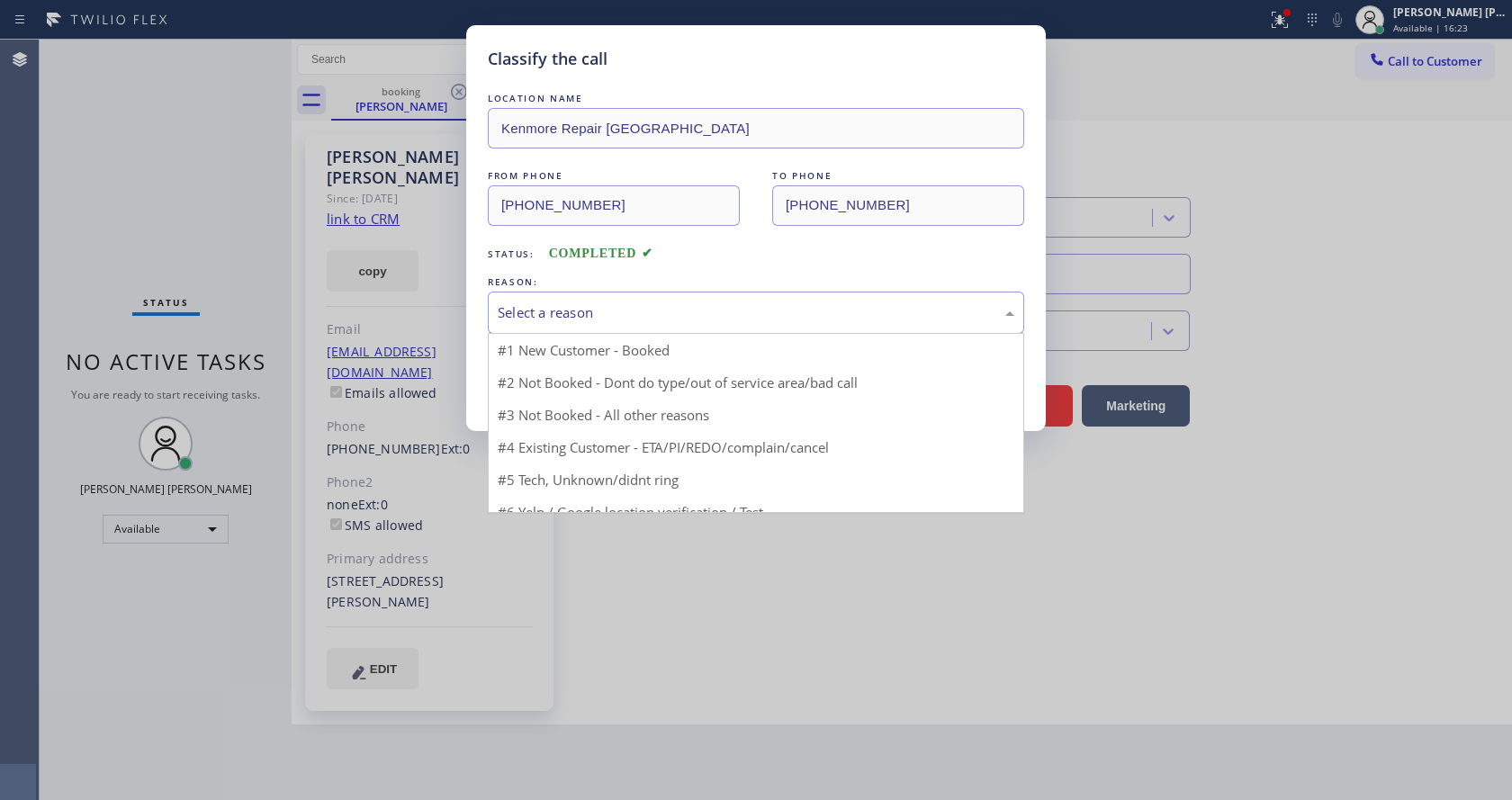
click at [593, 310] on div "Select a reason" at bounding box center [756, 312] width 517 height 20
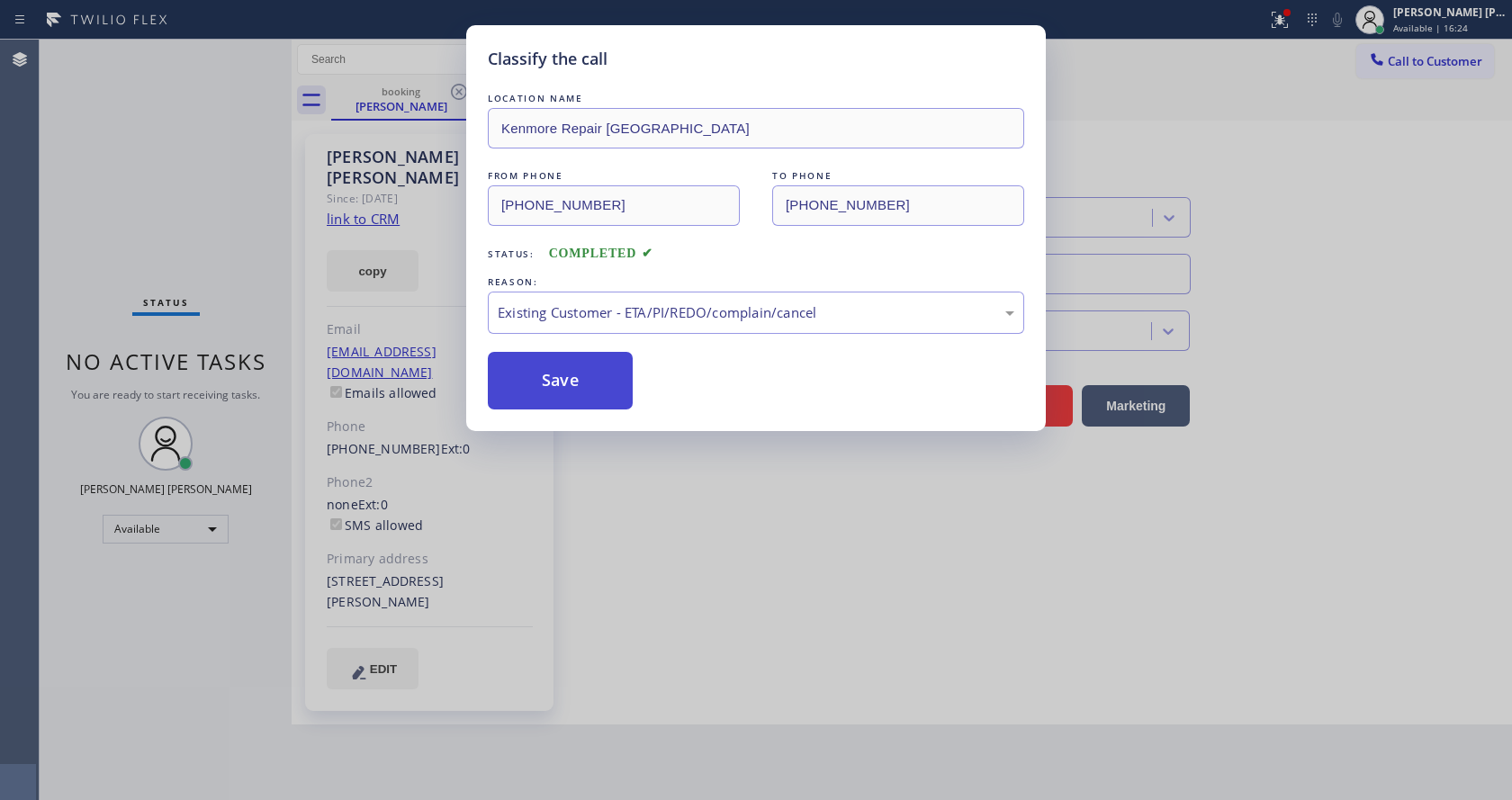
click at [567, 381] on button "Save" at bounding box center [561, 381] width 145 height 57
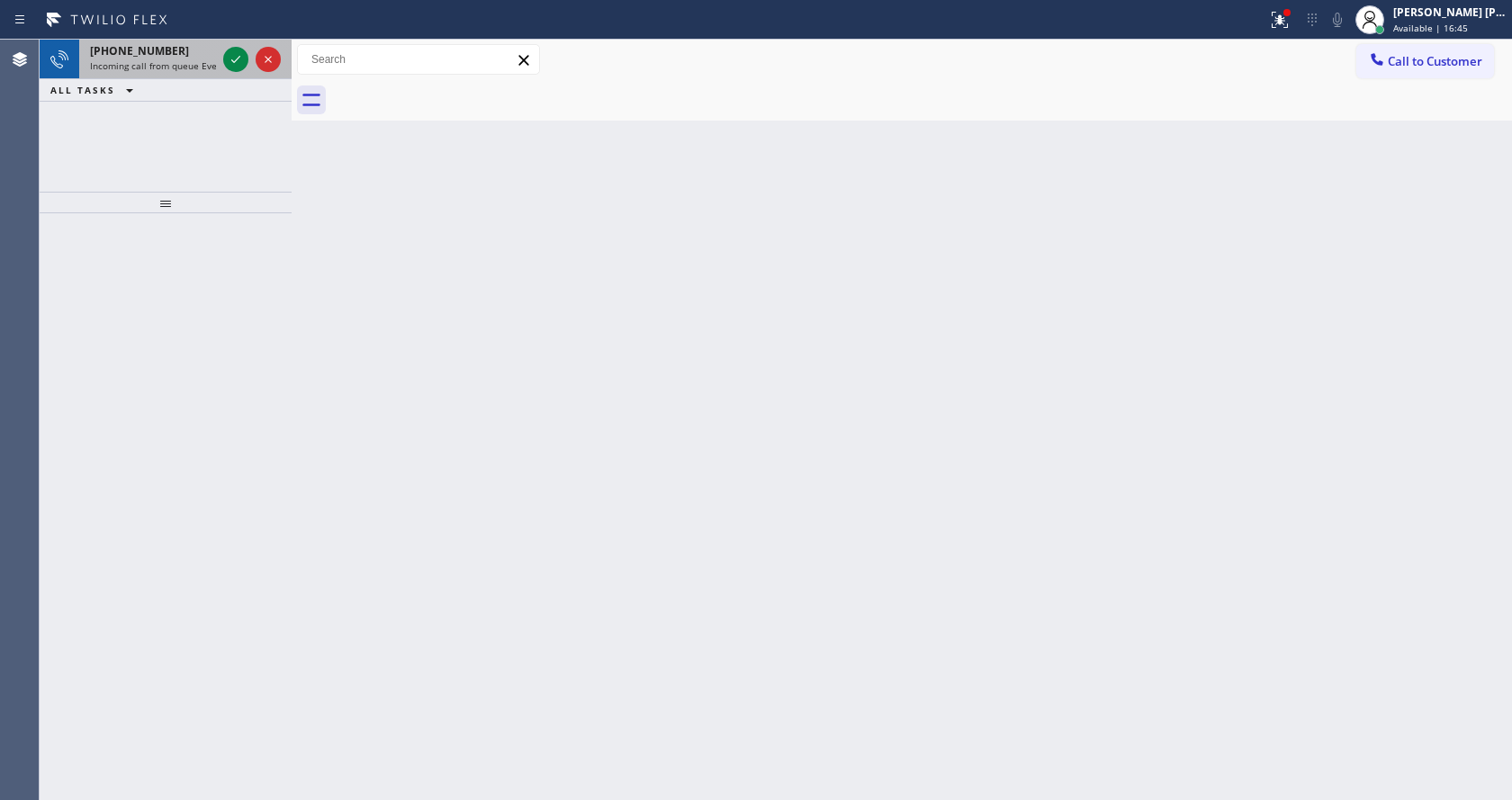
click at [175, 71] on span "Incoming call from queue Everybody" at bounding box center [168, 66] width 156 height 13
click at [799, 556] on div "Back to Dashboard Change Sender ID Customers Technicians Select a contact Outbo…" at bounding box center [901, 419] width 1220 height 760
click at [212, 63] on span "Incoming call from queue Primary EL" at bounding box center [169, 66] width 158 height 13
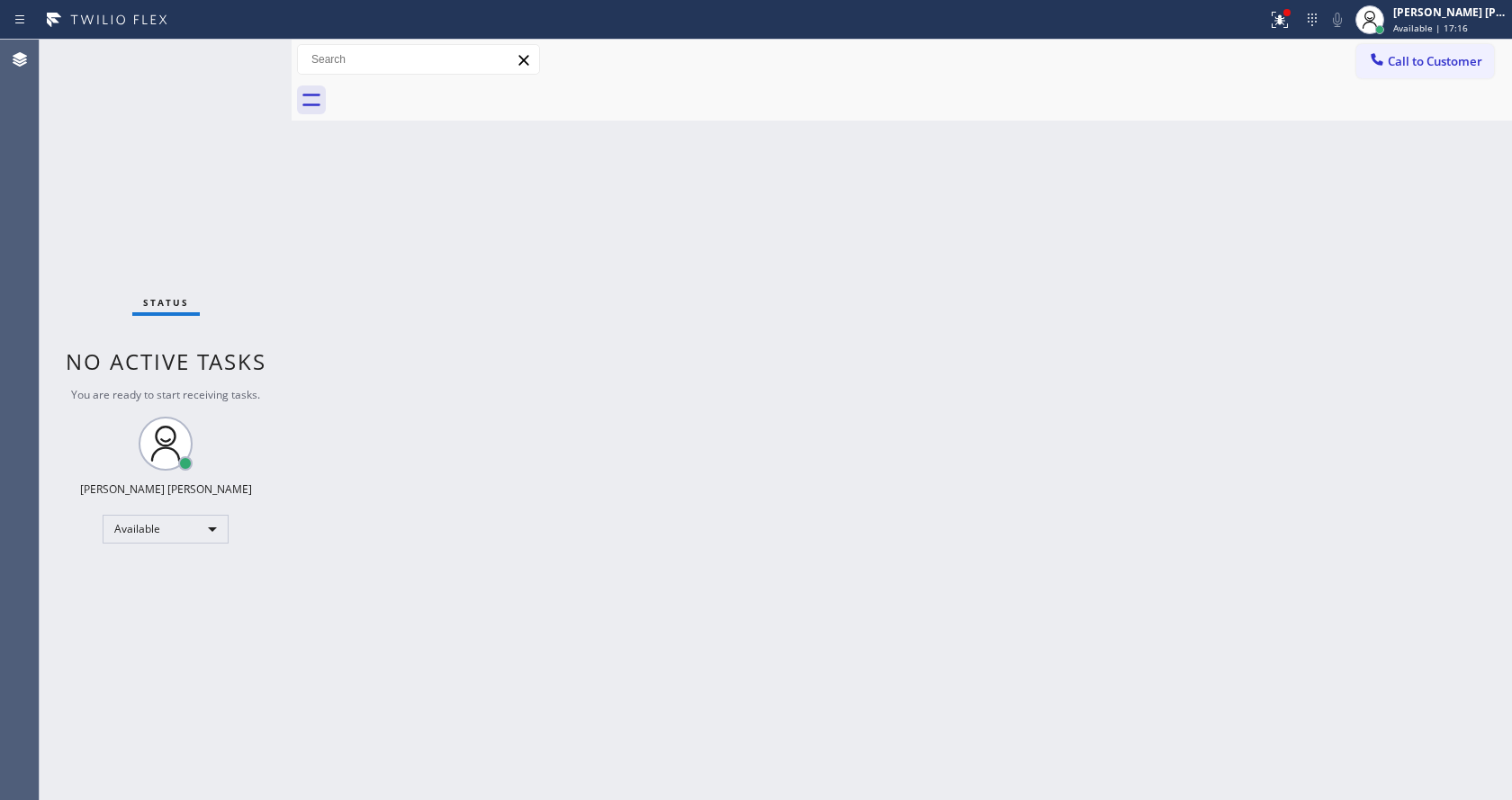
drag, startPoint x: 1104, startPoint y: 426, endPoint x: 739, endPoint y: 272, distance: 396.2
click at [1104, 426] on div "Back to Dashboard Change Sender ID Customers Technicians Select a contact Outbo…" at bounding box center [901, 419] width 1220 height 760
click at [767, 551] on div "Back to Dashboard Change Sender ID Customers Technicians Select a contact Outbo…" at bounding box center [901, 419] width 1220 height 760
click at [372, 289] on div "Back to Dashboard Change Sender ID Customers Technicians Select a contact Outbo…" at bounding box center [901, 419] width 1220 height 760
click at [1292, 8] on div at bounding box center [1288, 13] width 11 height 11
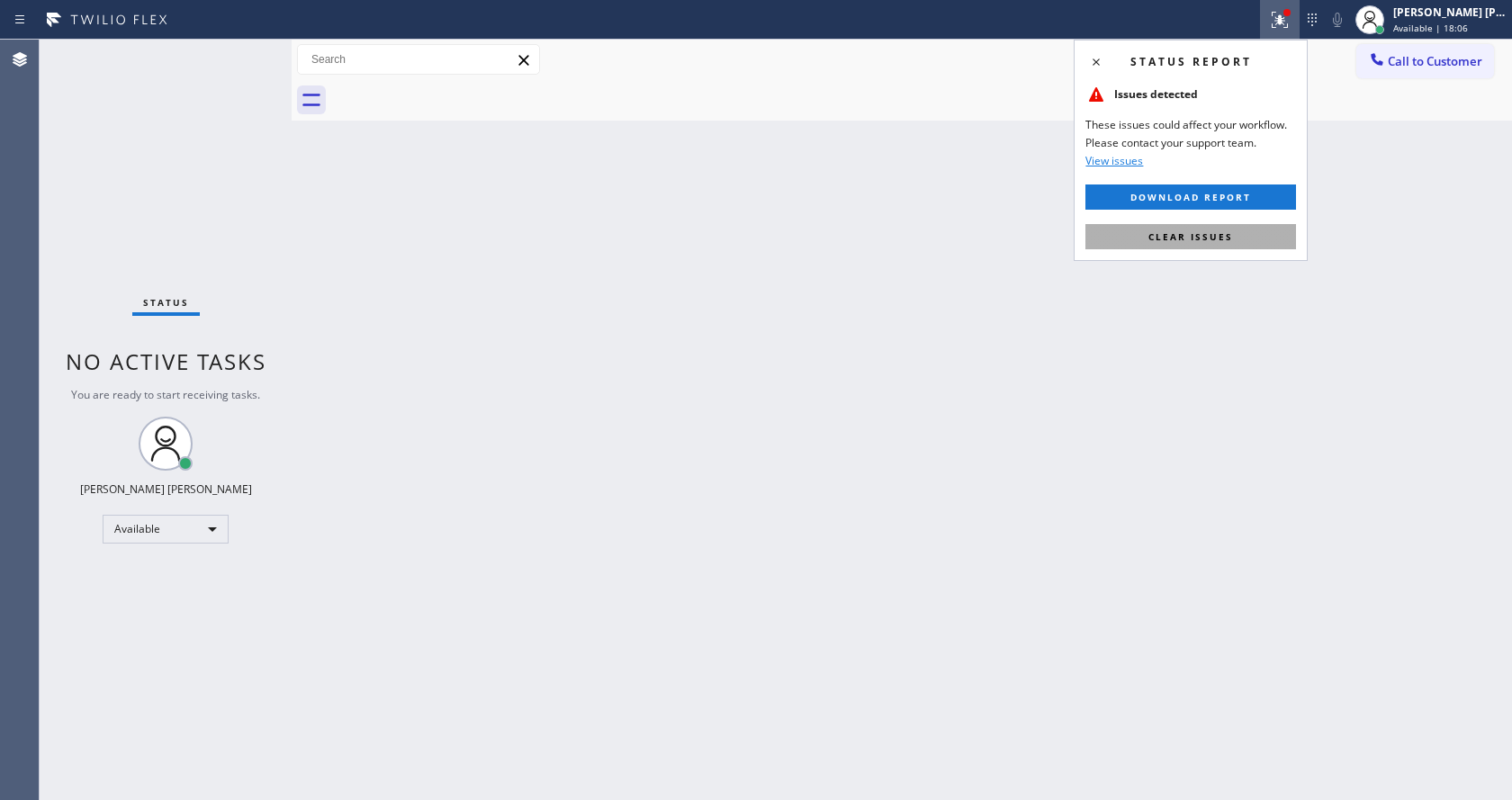
click at [1189, 243] on button "Clear issues" at bounding box center [1191, 236] width 210 height 25
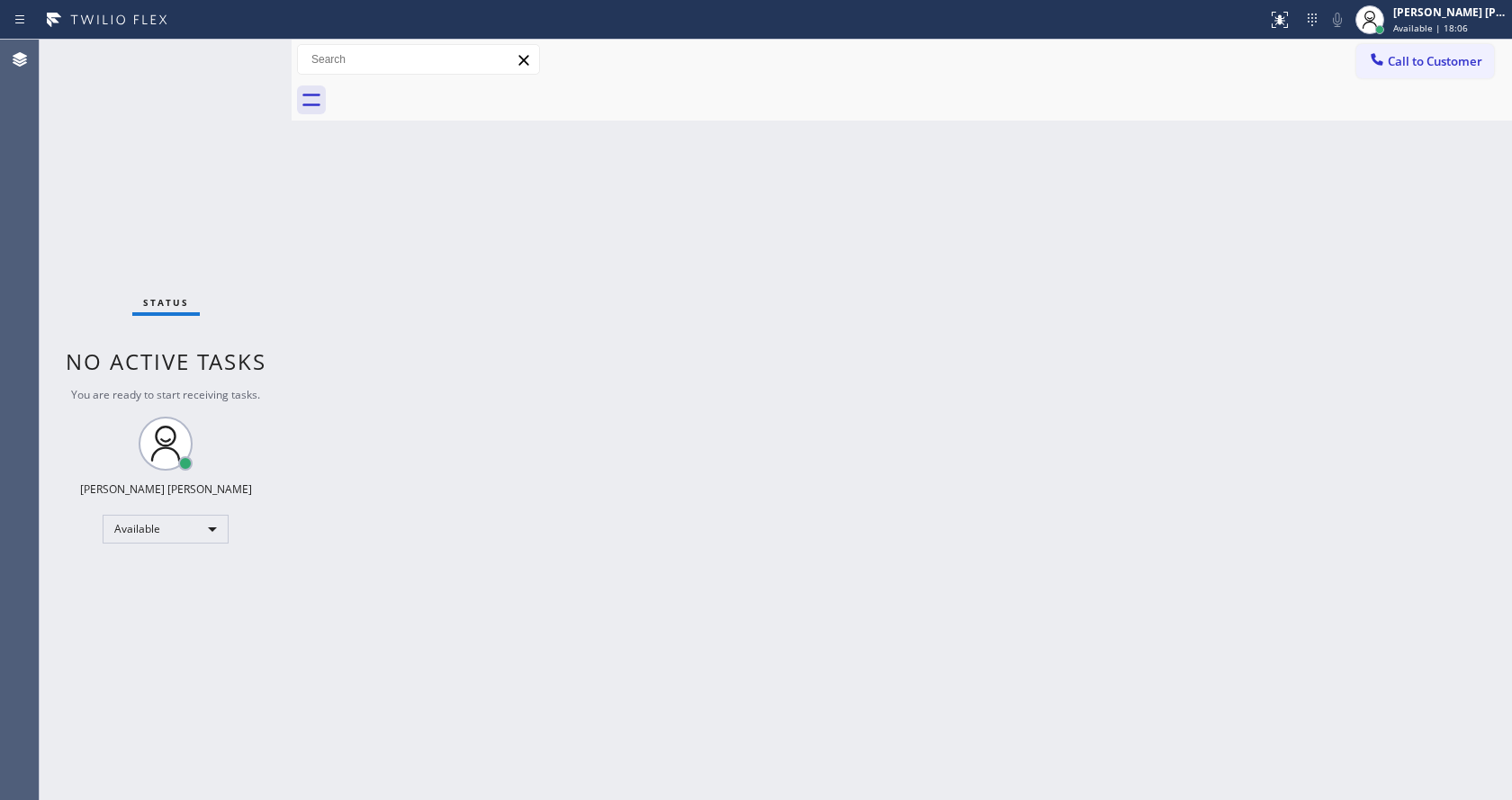
click at [1195, 245] on div "Back to Dashboard Change Sender ID Customers Technicians Select a contact Outbo…" at bounding box center [901, 419] width 1220 height 760
click at [494, 620] on div "Back to Dashboard Change Sender ID Customers Technicians Select a contact Outbo…" at bounding box center [901, 419] width 1220 height 760
drag, startPoint x: 859, startPoint y: 719, endPoint x: 829, endPoint y: 707, distance: 32.3
click at [859, 719] on div "Back to Dashboard Change Sender ID Customers Technicians Select a contact Outbo…" at bounding box center [901, 419] width 1220 height 760
drag, startPoint x: 479, startPoint y: 308, endPoint x: 525, endPoint y: 300, distance: 46.7
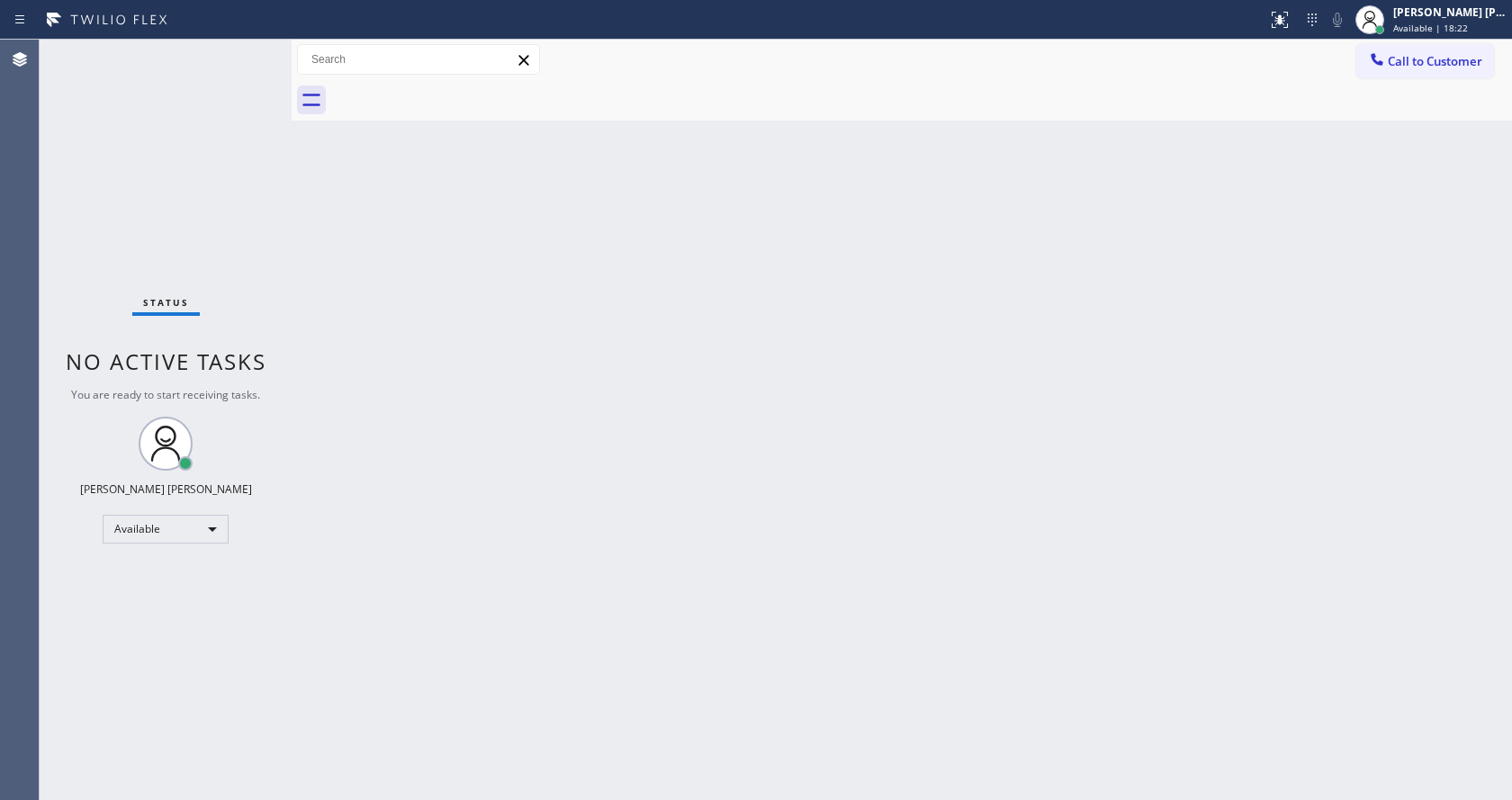
click at [479, 308] on div "Back to Dashboard Change Sender ID Customers Technicians Select a contact Outbo…" at bounding box center [901, 419] width 1220 height 760
click at [673, 580] on div "Back to Dashboard Change Sender ID Customers Technicians Select a contact Outbo…" at bounding box center [901, 419] width 1220 height 760
drag, startPoint x: 888, startPoint y: 578, endPoint x: 889, endPoint y: 567, distance: 11.0
click at [888, 578] on div "Back to Dashboard Change Sender ID Customers Technicians Select a contact Outbo…" at bounding box center [901, 419] width 1220 height 760
click at [543, 694] on div "Back to Dashboard Change Sender ID Customers Technicians Select a contact Outbo…" at bounding box center [901, 419] width 1220 height 760
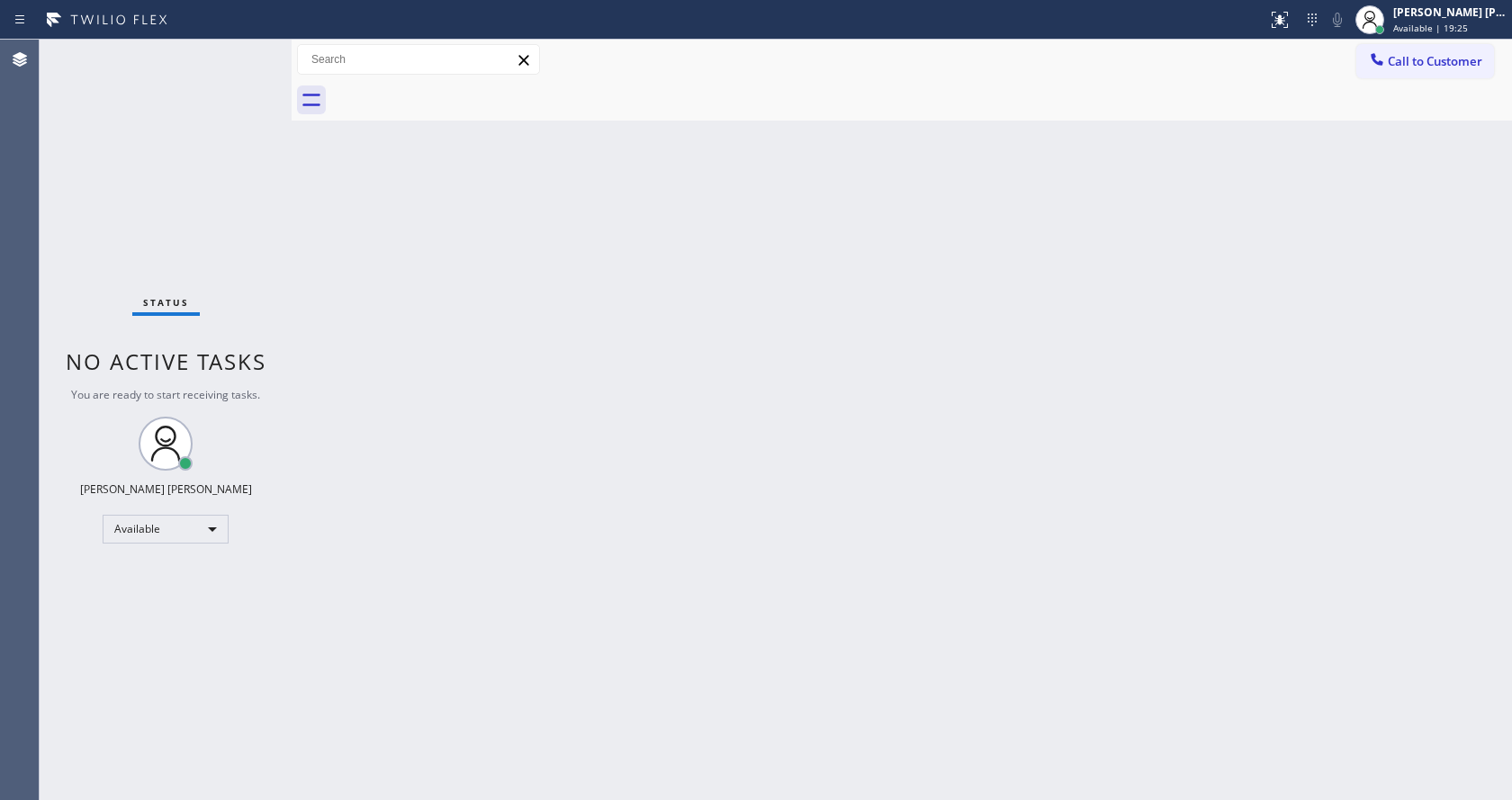
click at [410, 435] on div "Back to Dashboard Change Sender ID Customers Technicians Select a contact Outbo…" at bounding box center [901, 419] width 1220 height 760
drag, startPoint x: 759, startPoint y: 611, endPoint x: 704, endPoint y: 615, distance: 55.1
click at [759, 611] on div "Back to Dashboard Change Sender ID Customers Technicians Select a contact Outbo…" at bounding box center [901, 419] width 1220 height 760
click at [509, 336] on div "Back to Dashboard Change Sender ID Customers Technicians Select a contact Outbo…" at bounding box center [901, 419] width 1220 height 760
click at [639, 607] on div "Back to Dashboard Change Sender ID Customers Technicians Select a contact Outbo…" at bounding box center [901, 419] width 1220 height 760
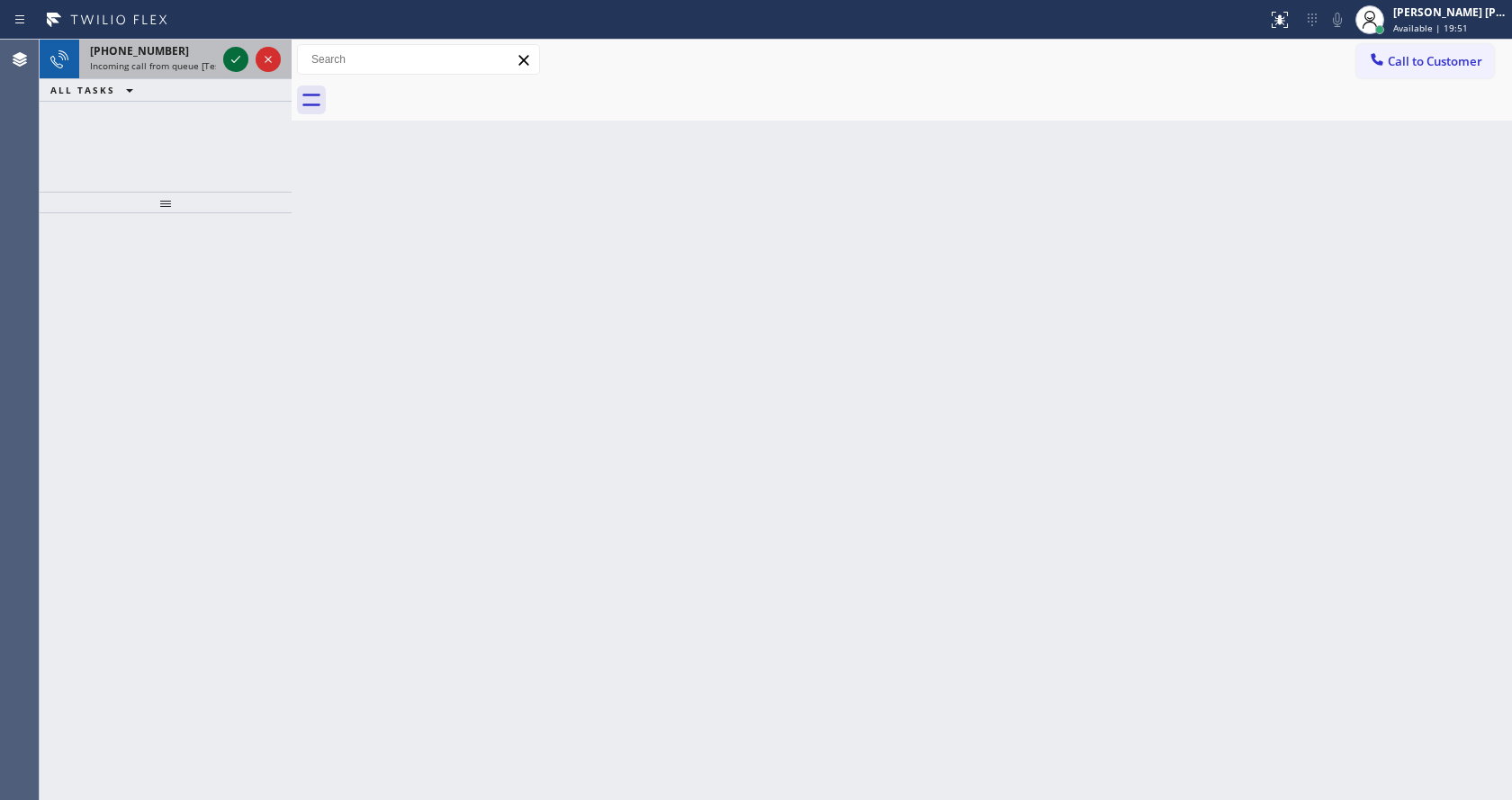
click at [233, 58] on icon at bounding box center [235, 58] width 21 height 21
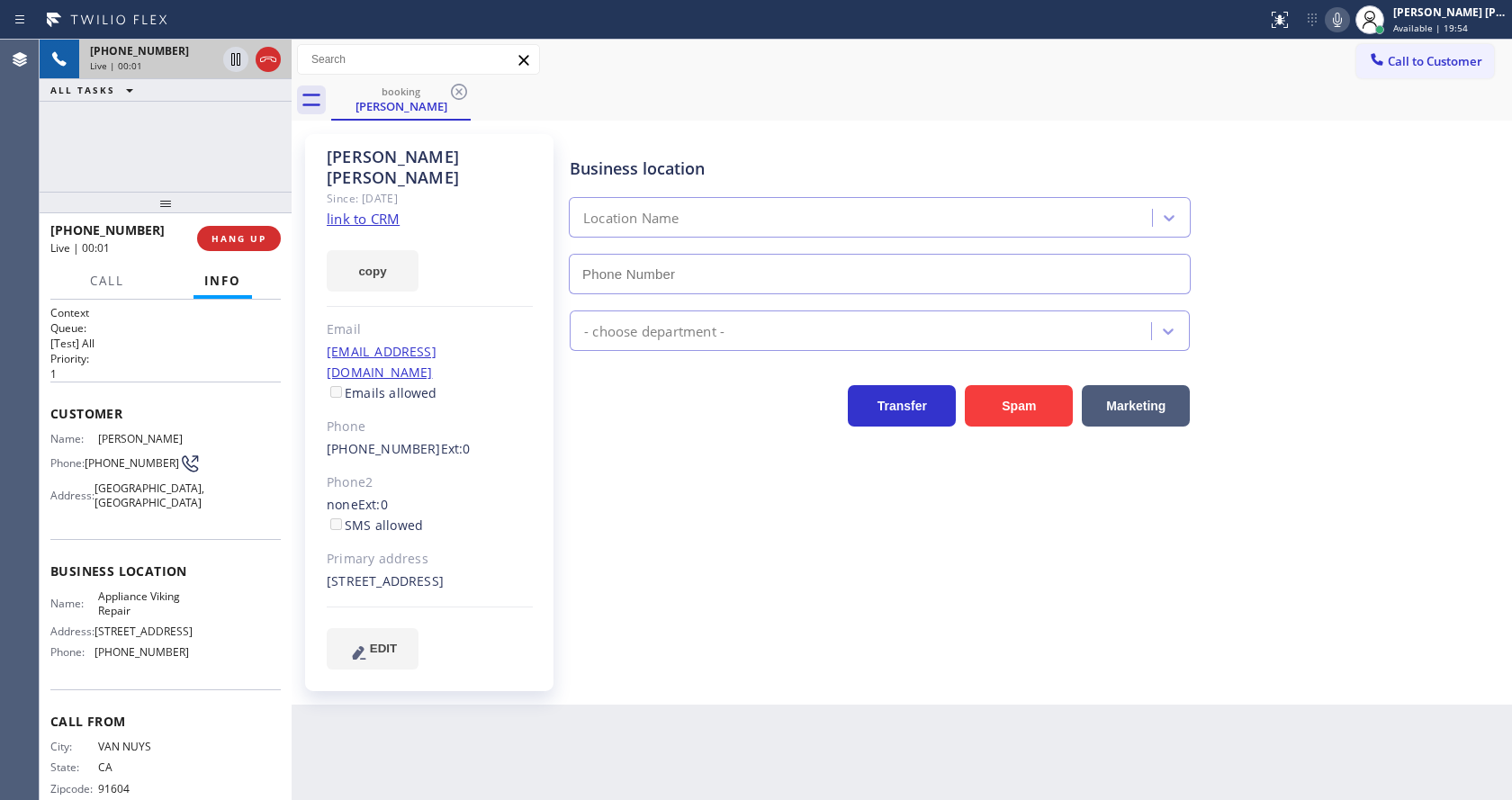
type input "(617) 219-9255"
click at [383, 209] on link "link to CRM" at bounding box center [363, 218] width 73 height 18
click at [234, 237] on span "HANG UP" at bounding box center [238, 239] width 55 height 13
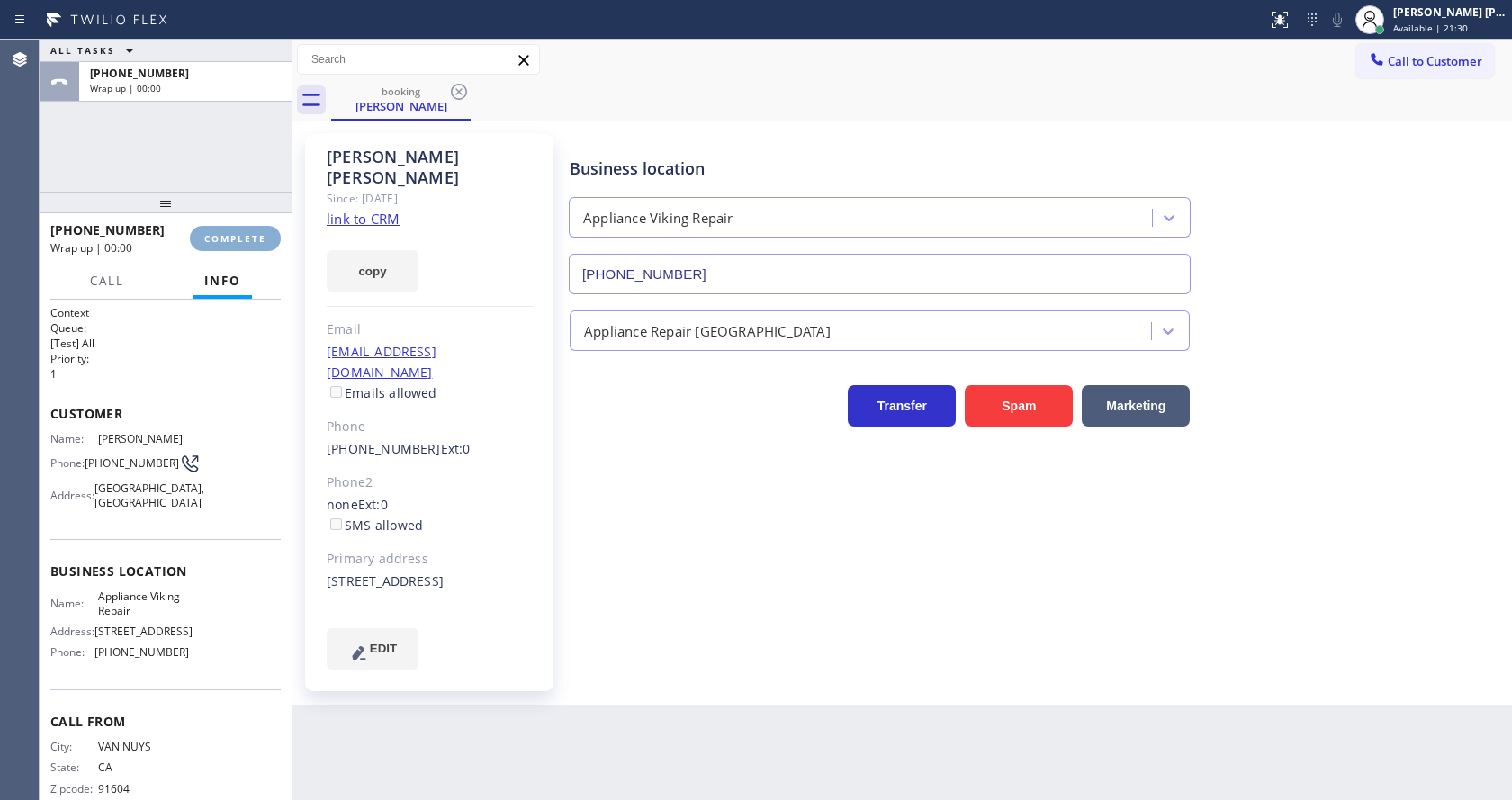
click at [234, 237] on span "COMPLETE" at bounding box center [235, 239] width 62 height 13
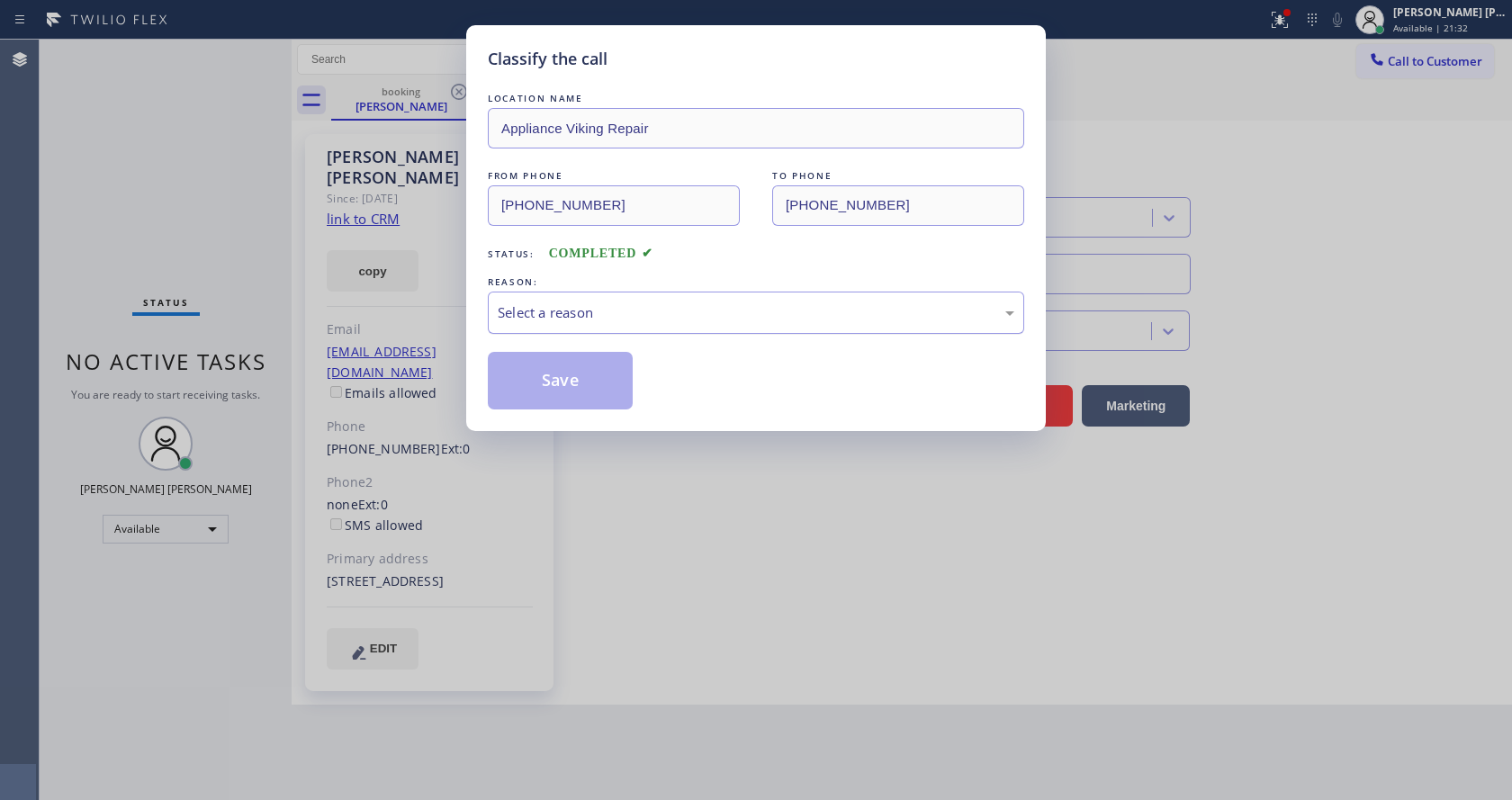
click at [554, 327] on div "Select a reason" at bounding box center [756, 313] width 536 height 43
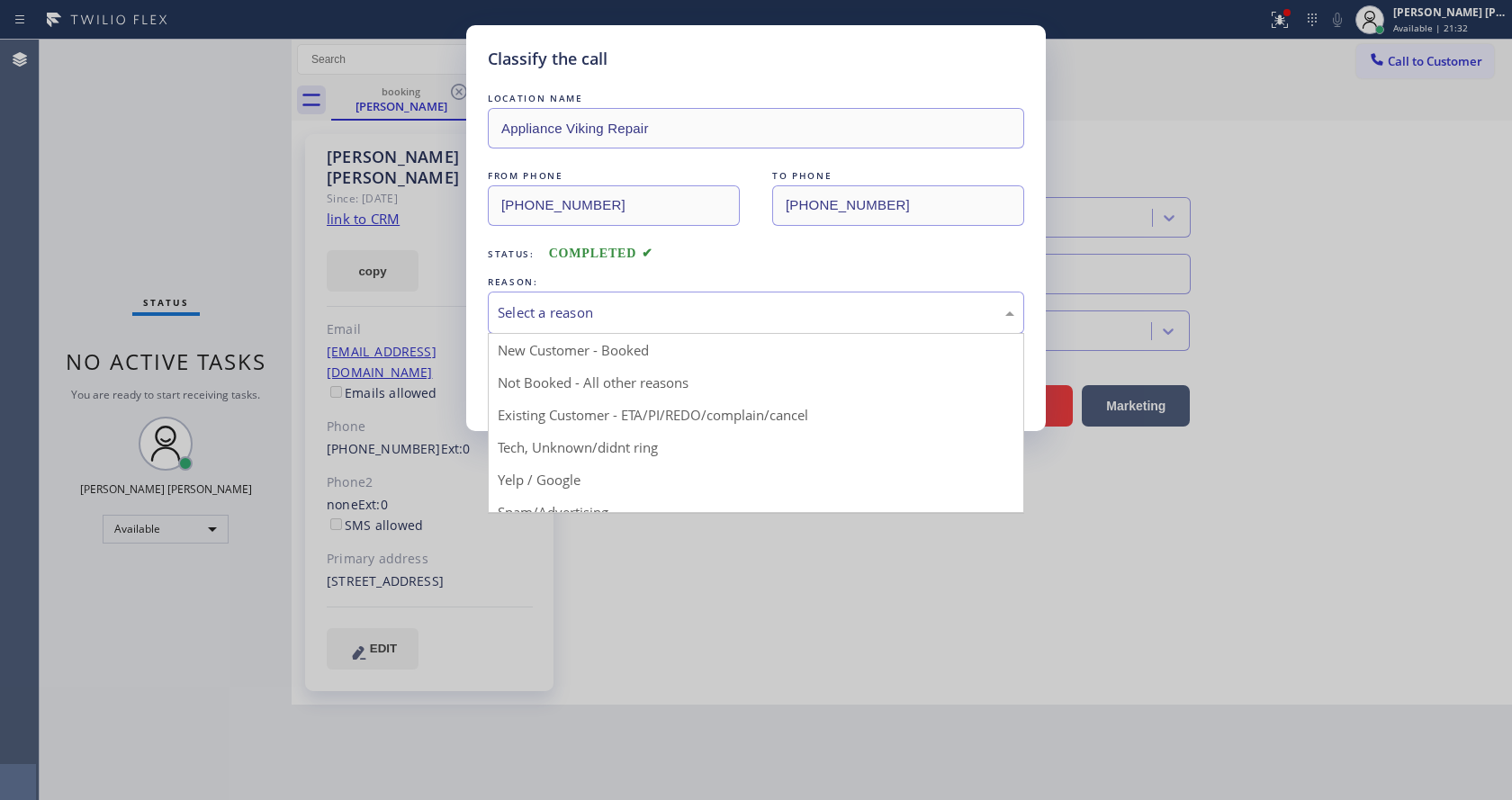
drag, startPoint x: 578, startPoint y: 419, endPoint x: 577, endPoint y: 371, distance: 48.0
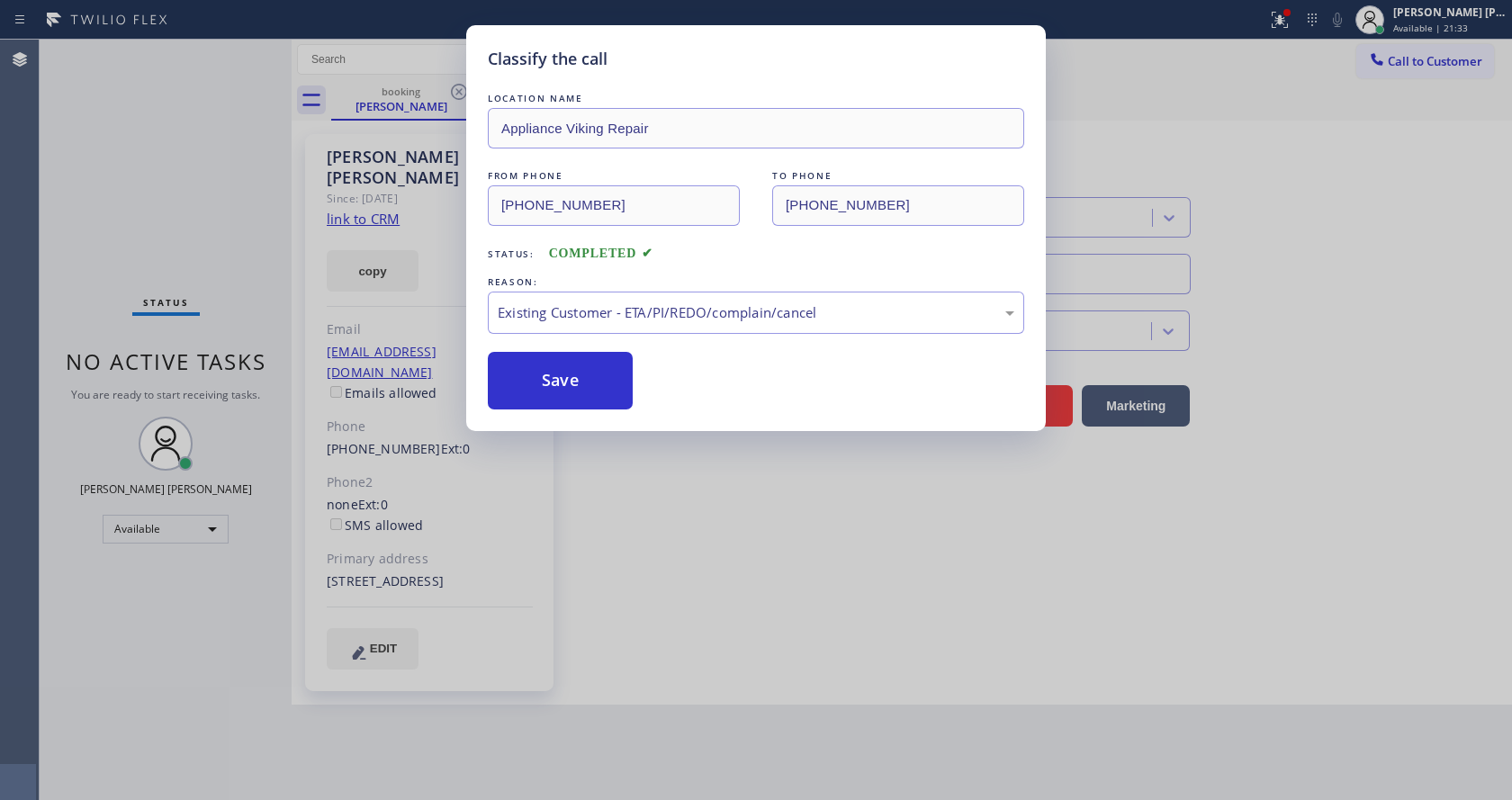
click at [577, 369] on button "Save" at bounding box center [561, 381] width 145 height 57
click at [644, 478] on div "Classify the call LOCATION NAME Appliance Viking Repair FROM PHONE (818) 501-44…" at bounding box center [756, 400] width 1512 height 800
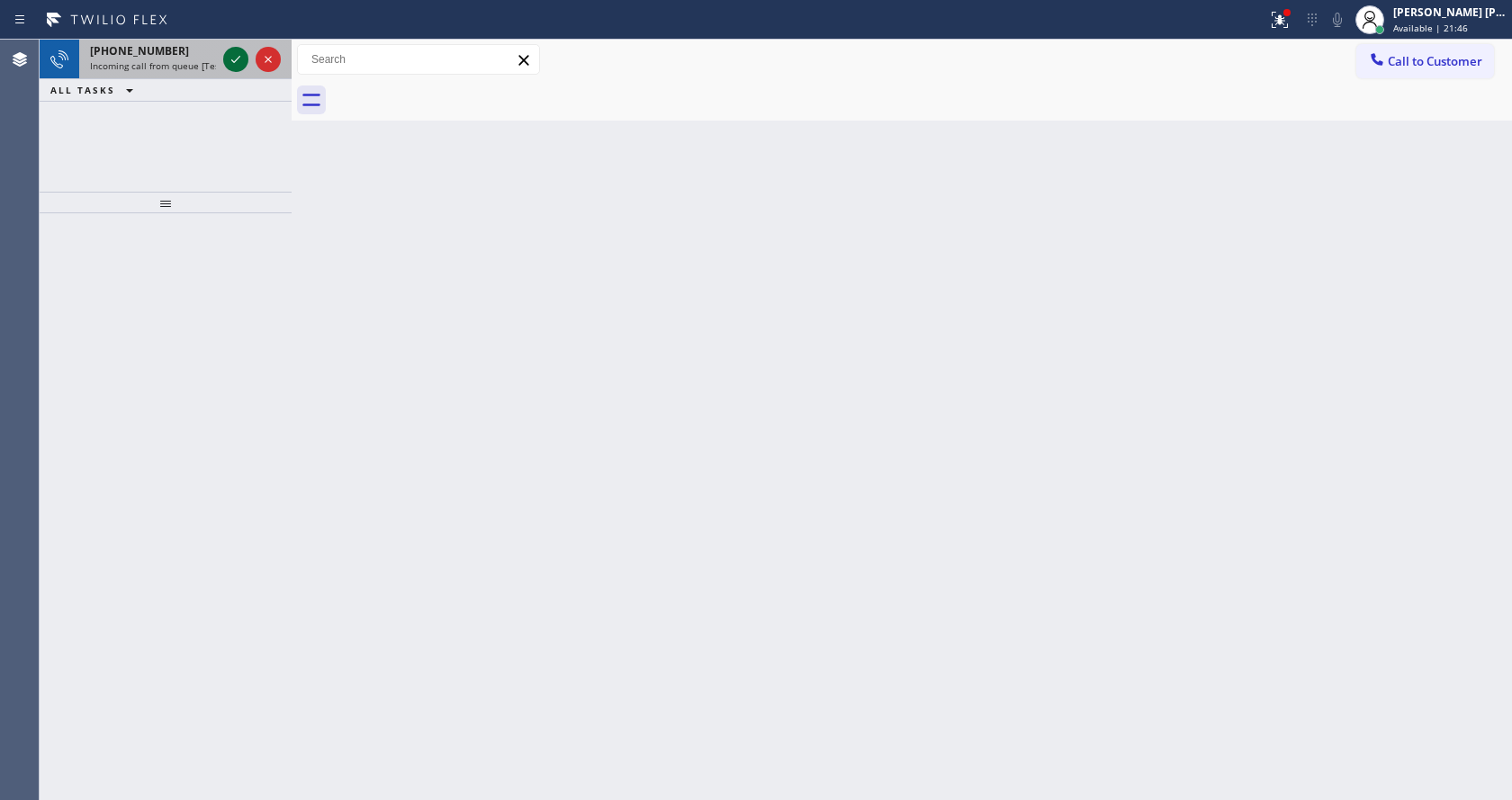
click at [232, 63] on icon at bounding box center [235, 58] width 21 height 21
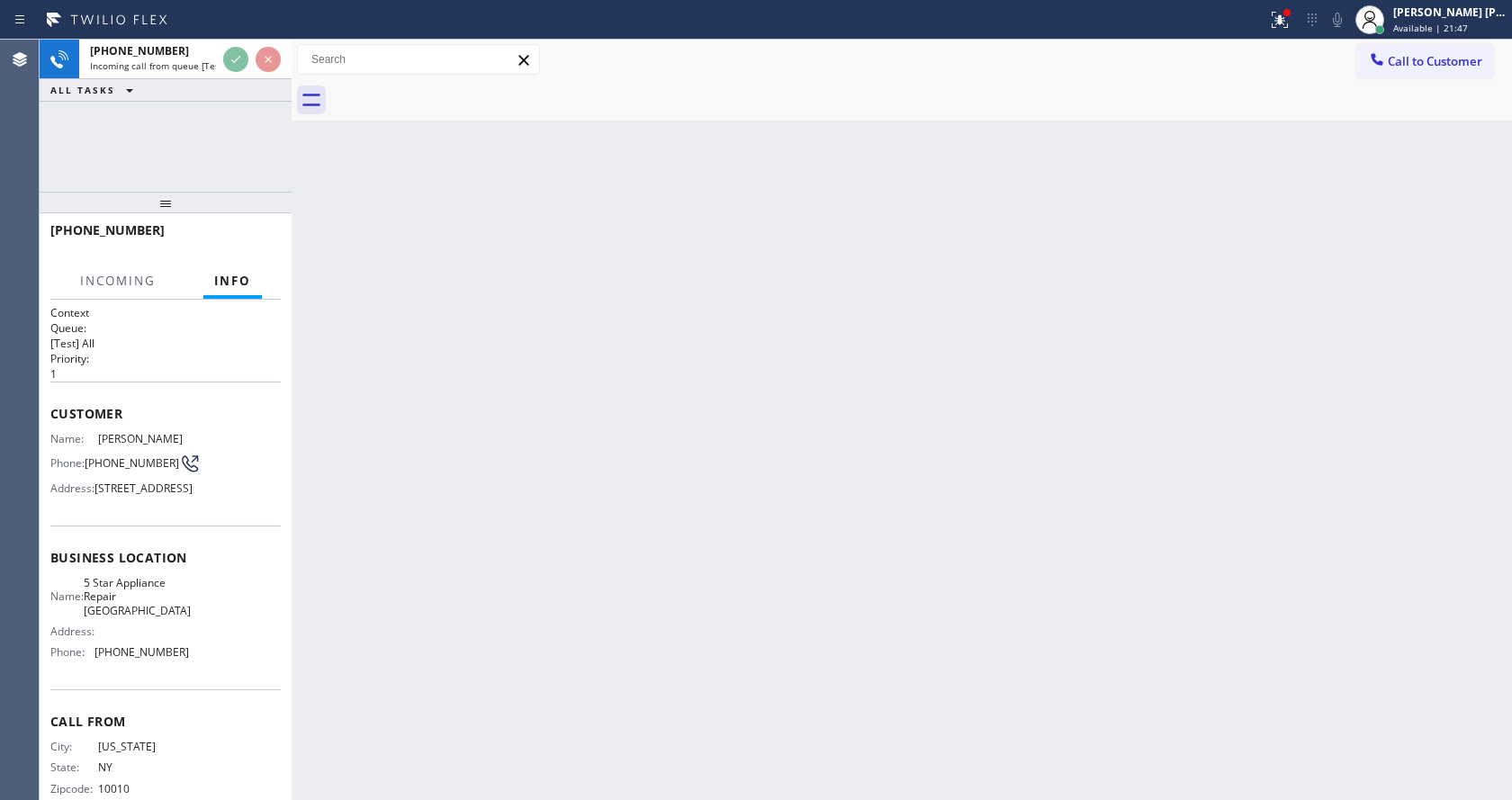
scroll to position [79, 0]
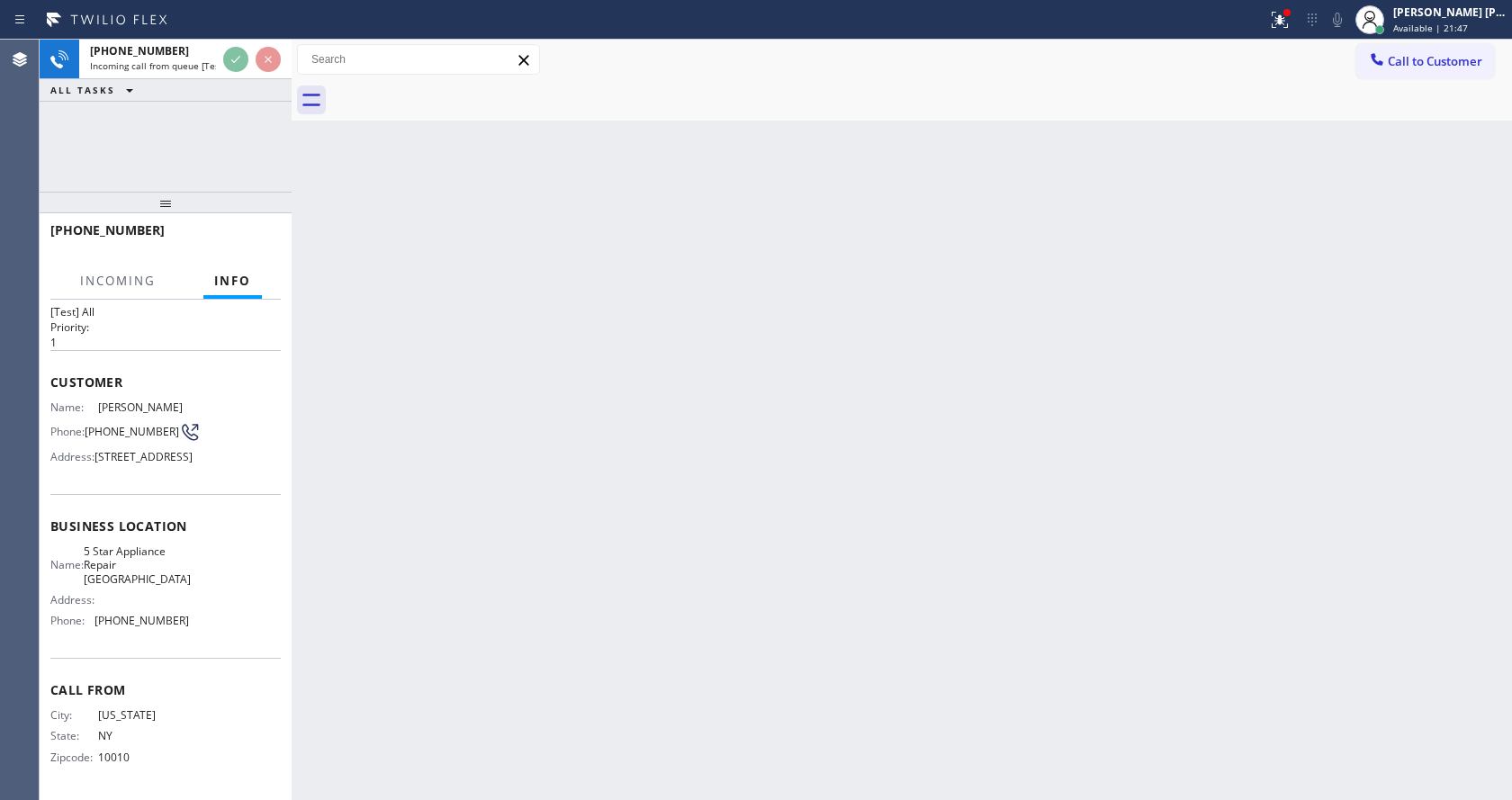
click at [637, 556] on div "Back to Dashboard Change Sender ID Customers Technicians Select a contact Outbo…" at bounding box center [901, 419] width 1220 height 760
click at [930, 660] on div "Back to Dashboard Change Sender ID Customers Technicians Select a contact Outbo…" at bounding box center [901, 419] width 1220 height 760
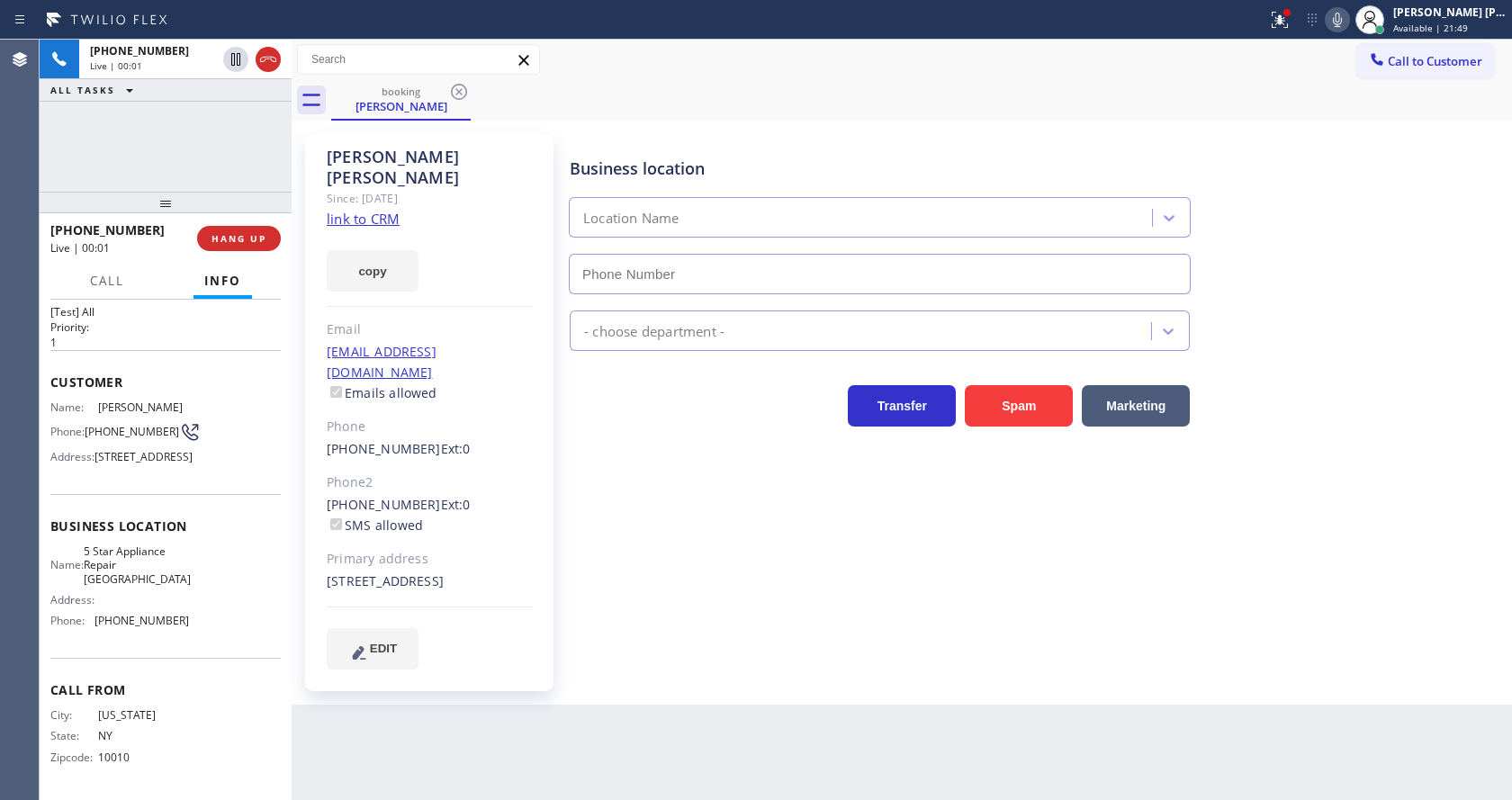
type input "(760) 493-6331"
click at [719, 638] on div "Business location 5 Star Appliance Repair Palm Springs (760) 493-6331 Appliance…" at bounding box center [1037, 401] width 941 height 525
click at [635, 594] on div "Business location 5 Star Appliance Repair Palm Springs (760) 493-6331 Appliance…" at bounding box center [1037, 401] width 941 height 525
click at [539, 456] on div "Brent Evans Since: 20 may 2020 link to CRM copy Email brentevansnyc@gmail.com E…" at bounding box center [429, 412] width 248 height 556
click at [374, 209] on link "link to CRM" at bounding box center [363, 218] width 73 height 18
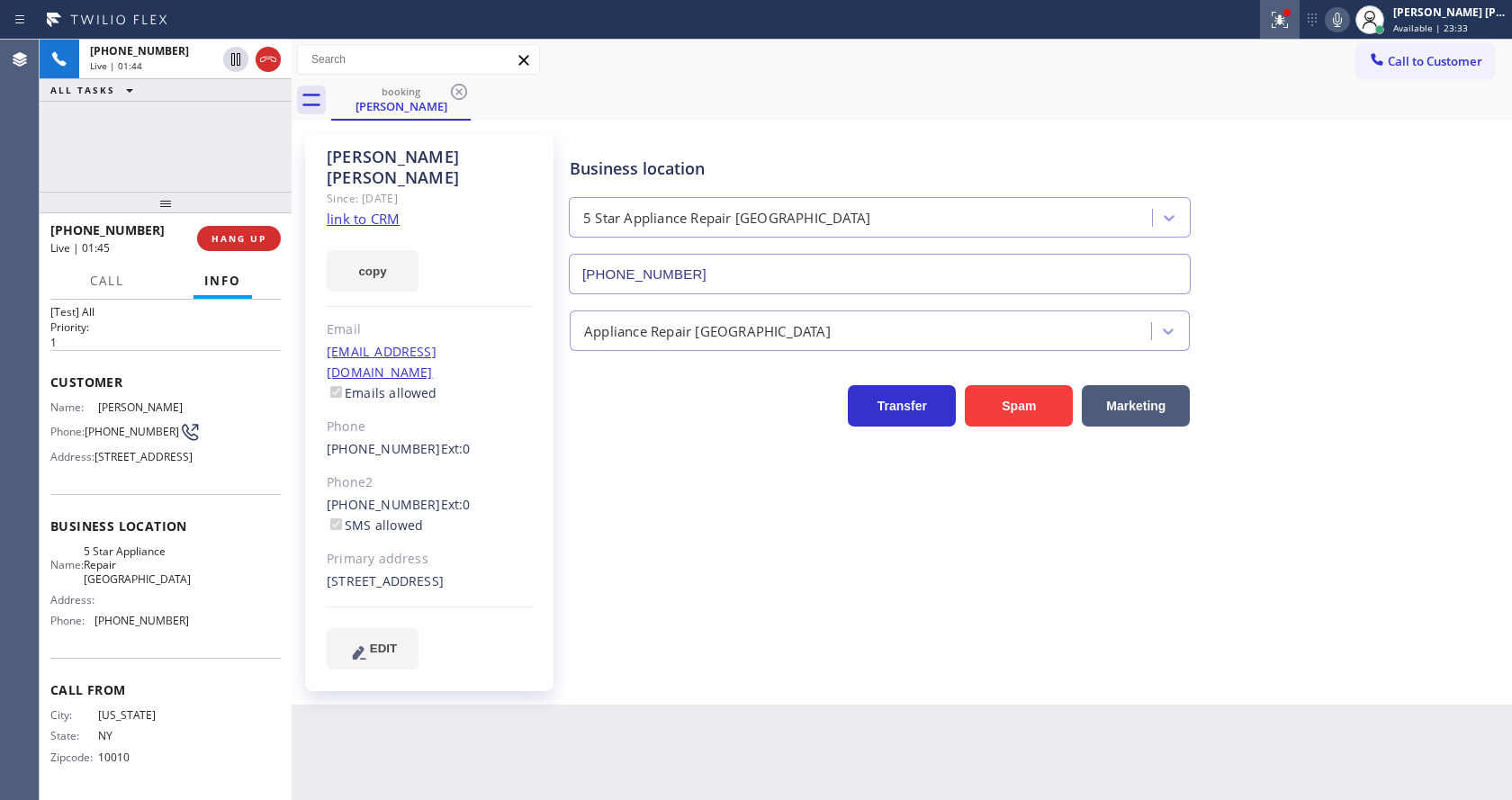
click at [1287, 5] on button at bounding box center [1279, 19] width 40 height 40
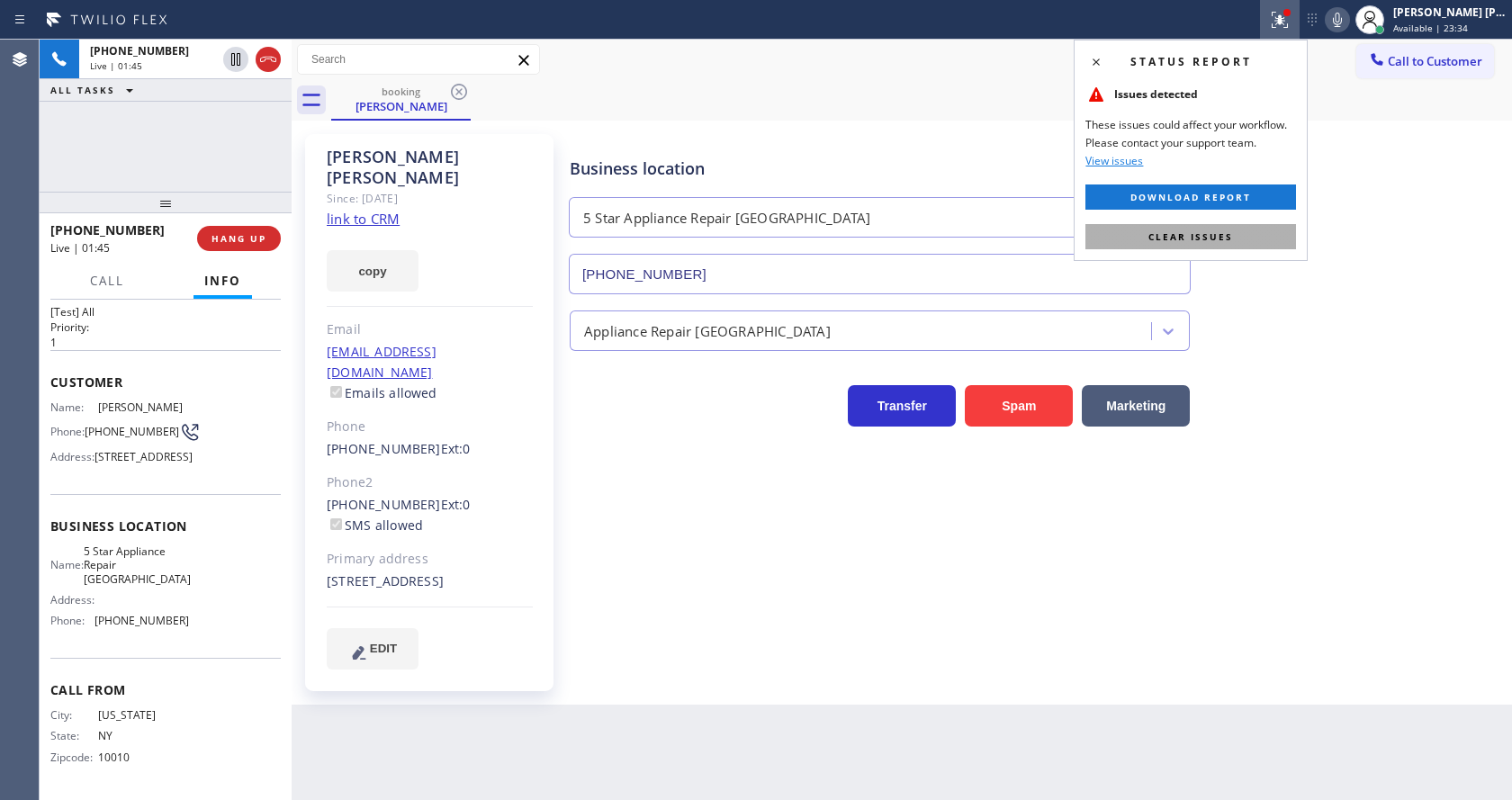
click at [1232, 231] on button "Clear issues" at bounding box center [1191, 236] width 210 height 25
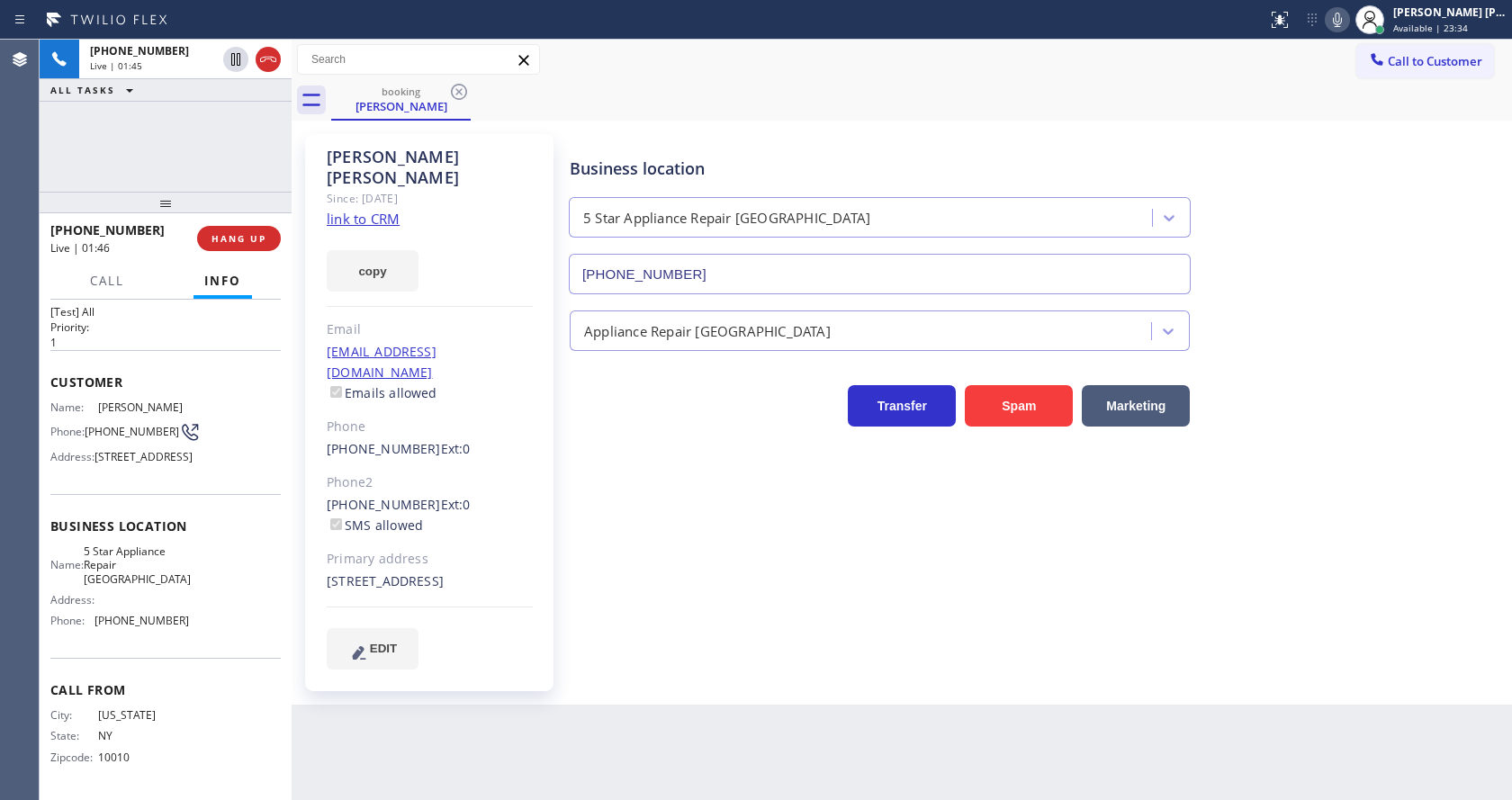
click at [1342, 36] on div "Status report No issues detected If you experience an issue, please download th…" at bounding box center [1386, 19] width 252 height 40
click at [1346, 12] on icon at bounding box center [1337, 19] width 21 height 21
click at [234, 56] on icon at bounding box center [236, 59] width 9 height 13
click at [680, 663] on div "Business location 5 Star Appliance Repair Palm Springs (760) 493-6331 Appliance…" at bounding box center [1037, 419] width 941 height 561
click at [1386, 336] on div "Appliance Repair [GEOGRAPHIC_DATA]" at bounding box center [1037, 326] width 941 height 47
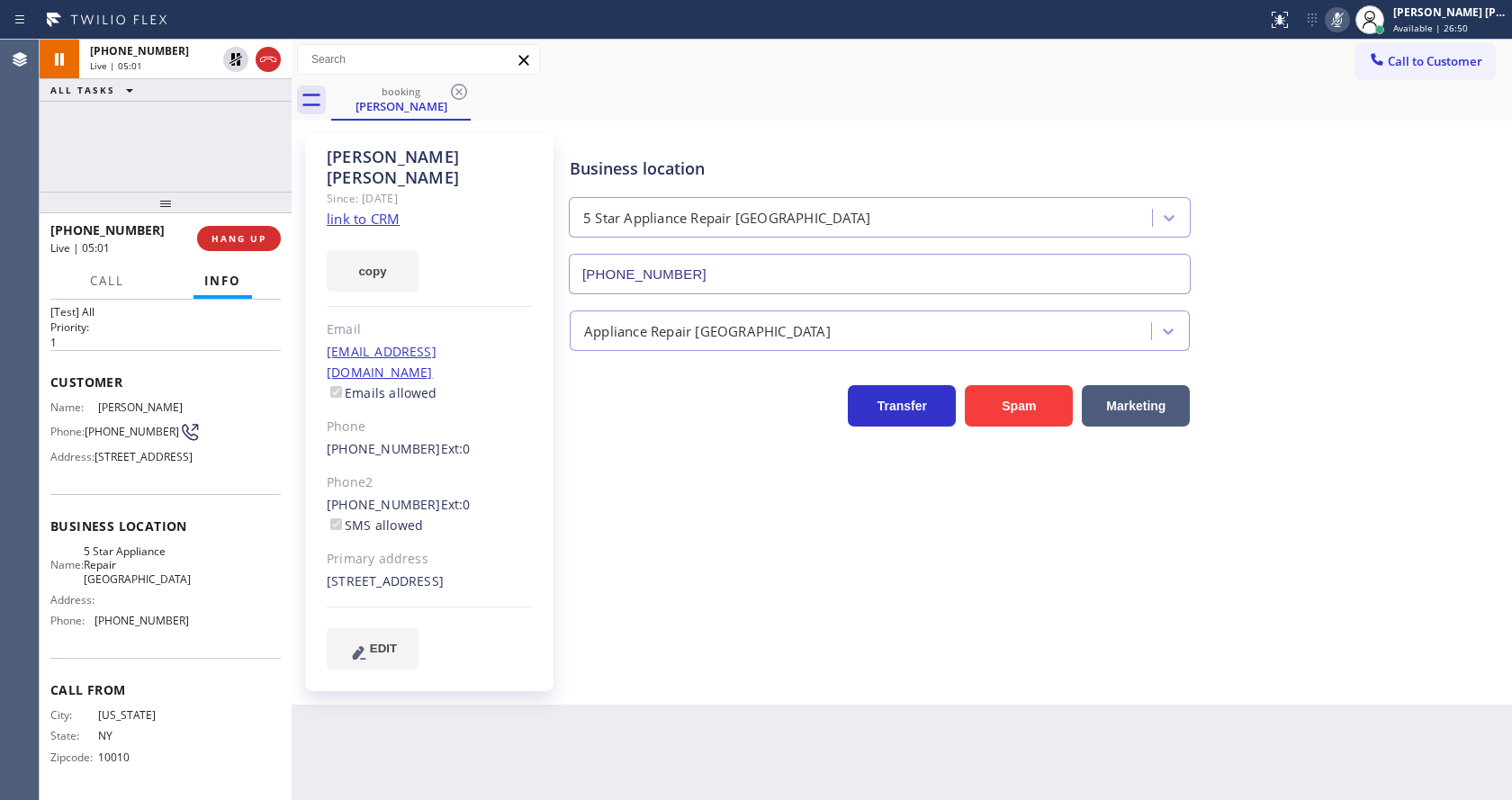
click at [647, 670] on div "Business location 5 Star Appliance Repair Palm Springs (760) 493-6331 Appliance…" at bounding box center [1037, 419] width 941 height 561
click at [624, 475] on div "Business location 5 Star Appliance Repair Palm Springs (760) 493-6331 Appliance…" at bounding box center [1037, 401] width 941 height 525
click at [583, 445] on div "Business location 5 Star Appliance Repair Palm Springs (760) 493-6331 Appliance…" at bounding box center [1037, 401] width 941 height 525
click at [234, 52] on icon at bounding box center [235, 58] width 21 height 21
click at [1348, 29] on icon at bounding box center [1337, 19] width 21 height 21
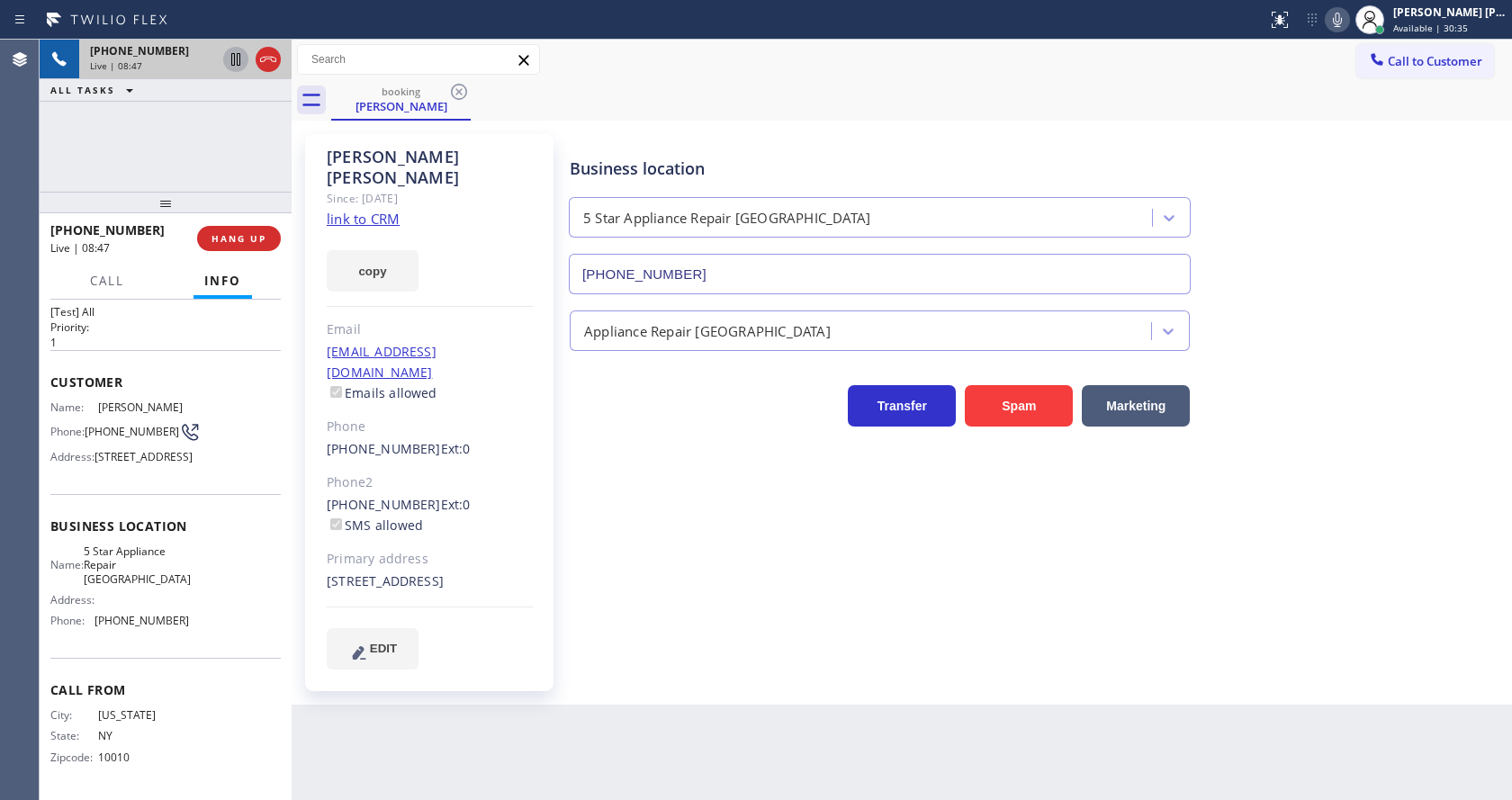
click at [1370, 151] on div "Business location 5 Star Appliance Repair Palm Springs (760) 493-6331" at bounding box center [1037, 213] width 941 height 163
click at [599, 560] on div "Business location 5 Star Appliance Repair Palm Springs (760) 493-6331 Appliance…" at bounding box center [1037, 401] width 941 height 525
drag, startPoint x: 557, startPoint y: 492, endPoint x: 523, endPoint y: 449, distance: 54.8
click at [557, 492] on div "Brent Evans Since: 20 may 2020 link to CRM copy Email brentevansnyc@gmail.com E…" at bounding box center [431, 412] width 270 height 575
click at [217, 237] on span "HANG UP" at bounding box center [238, 239] width 55 height 13
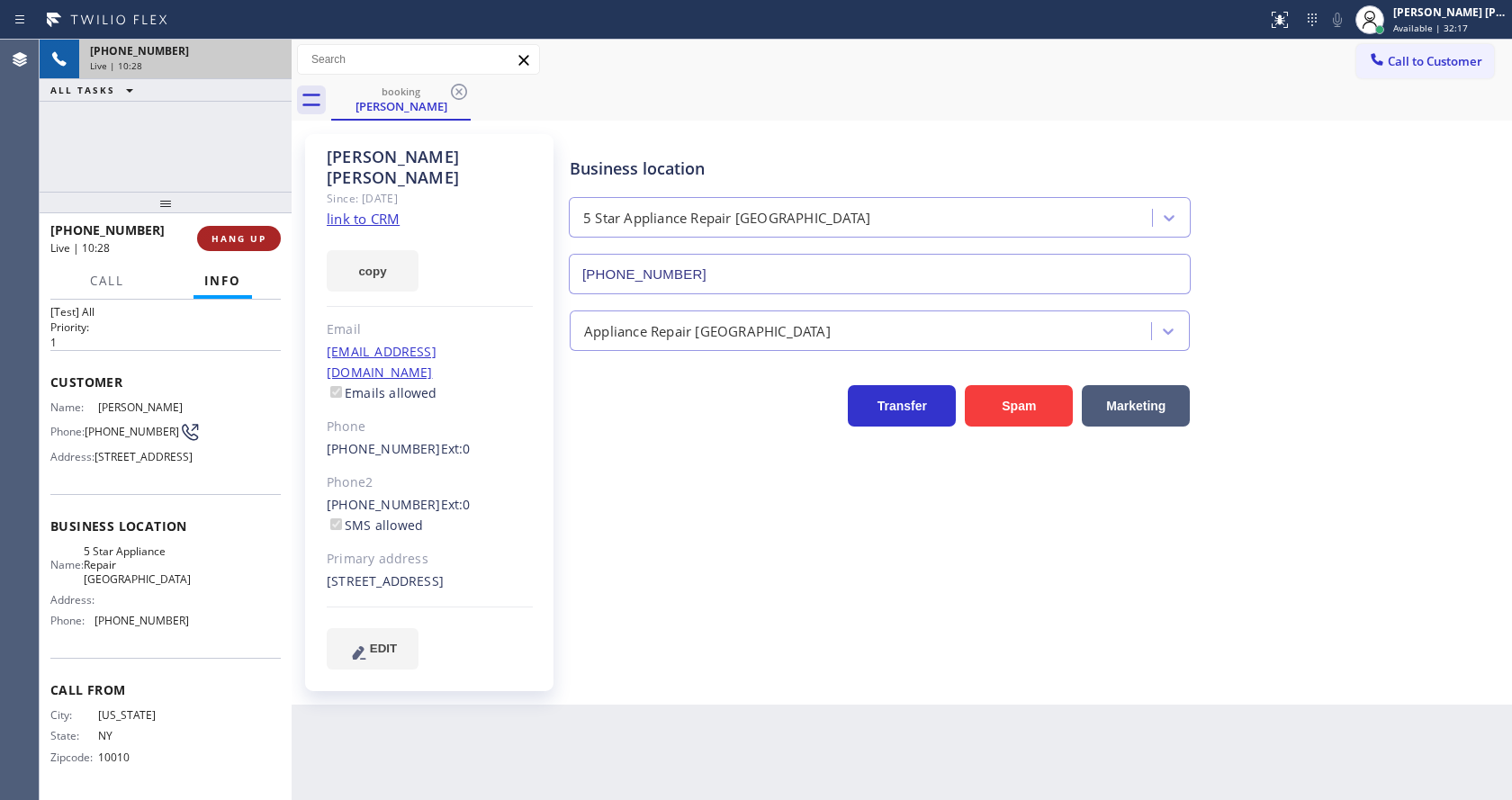
click at [217, 237] on span "HANG UP" at bounding box center [238, 239] width 55 height 13
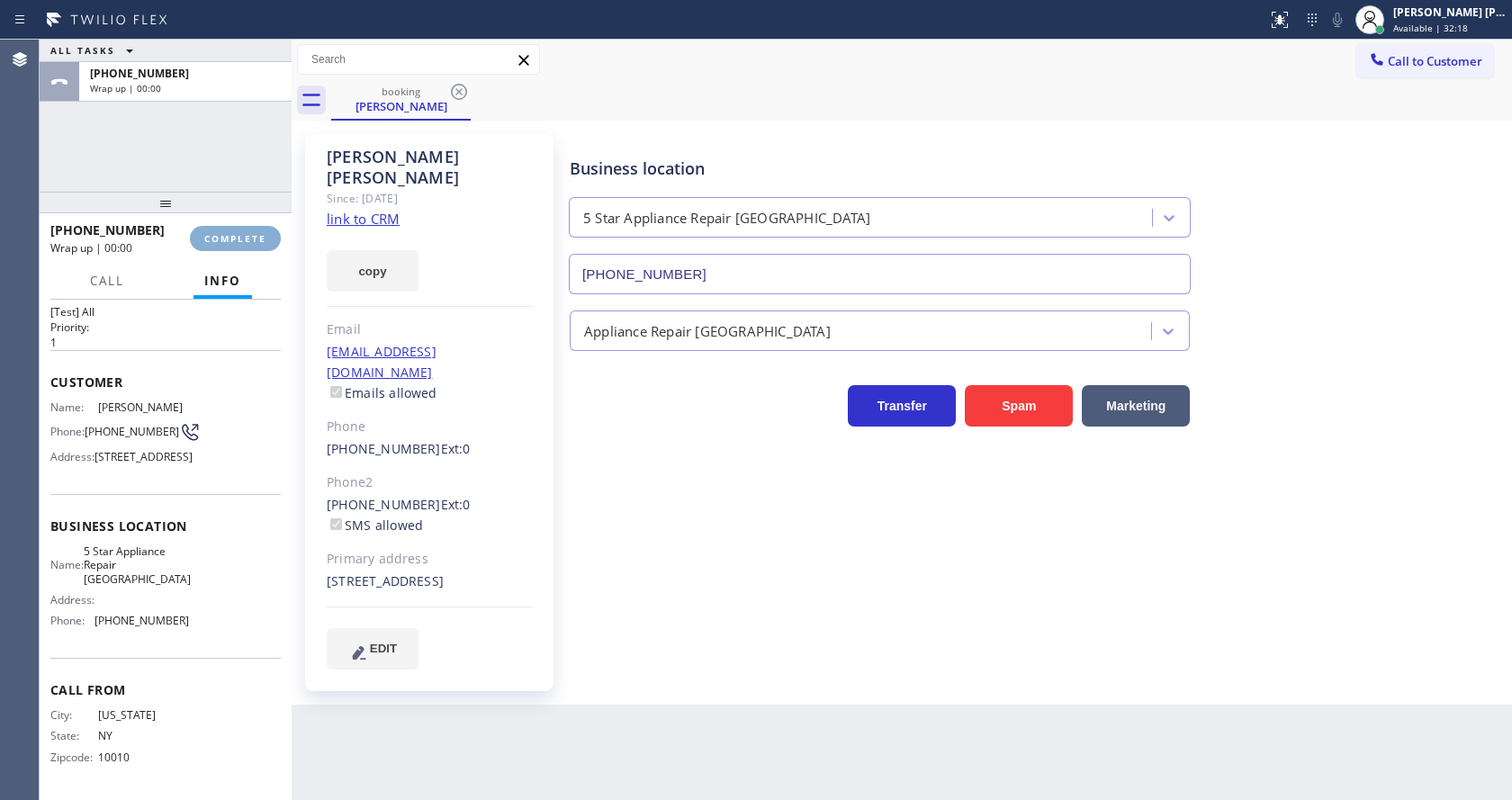
click at [217, 237] on span "COMPLETE" at bounding box center [235, 239] width 62 height 13
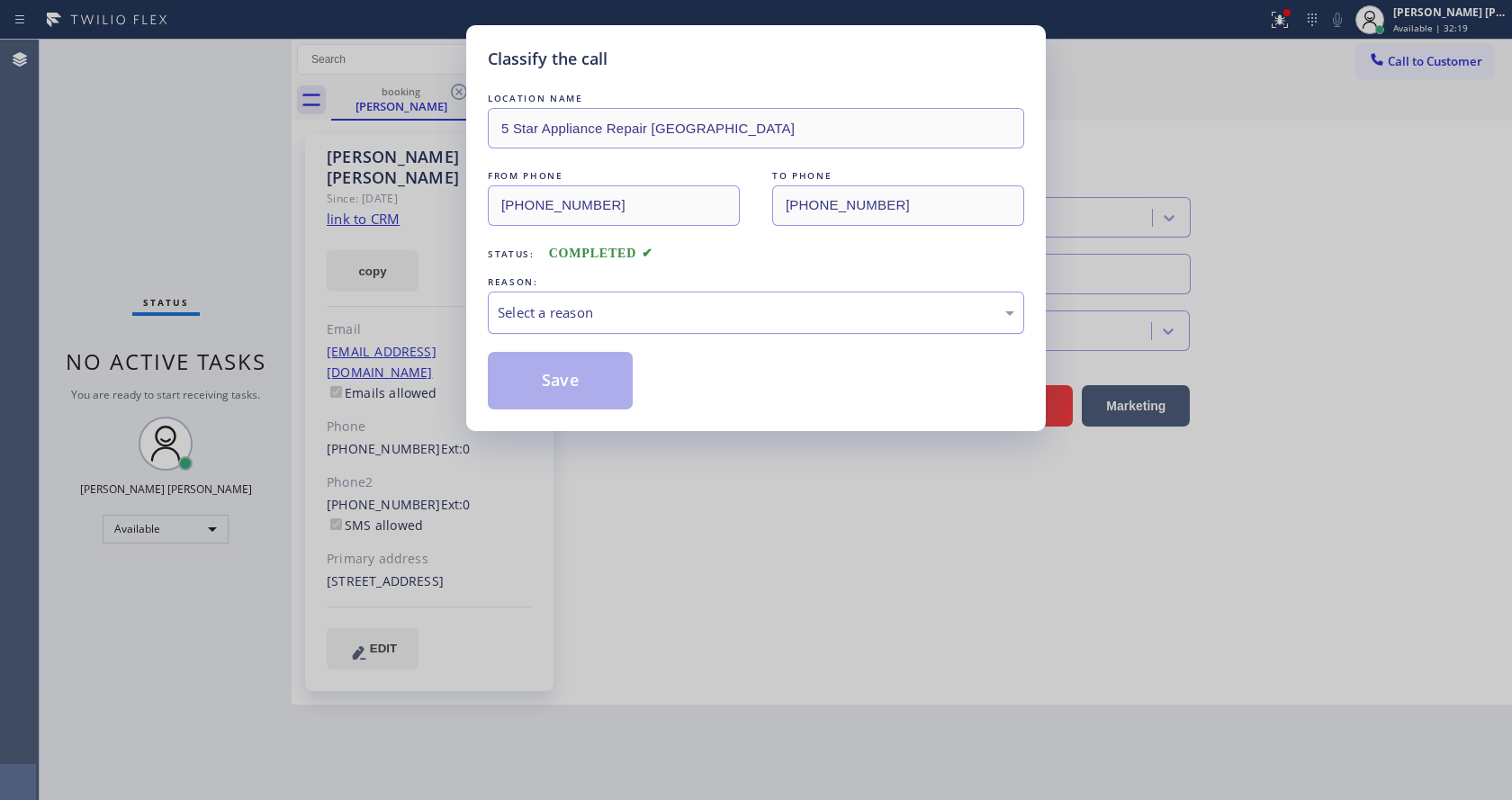
click at [594, 309] on div "Select a reason" at bounding box center [756, 312] width 517 height 20
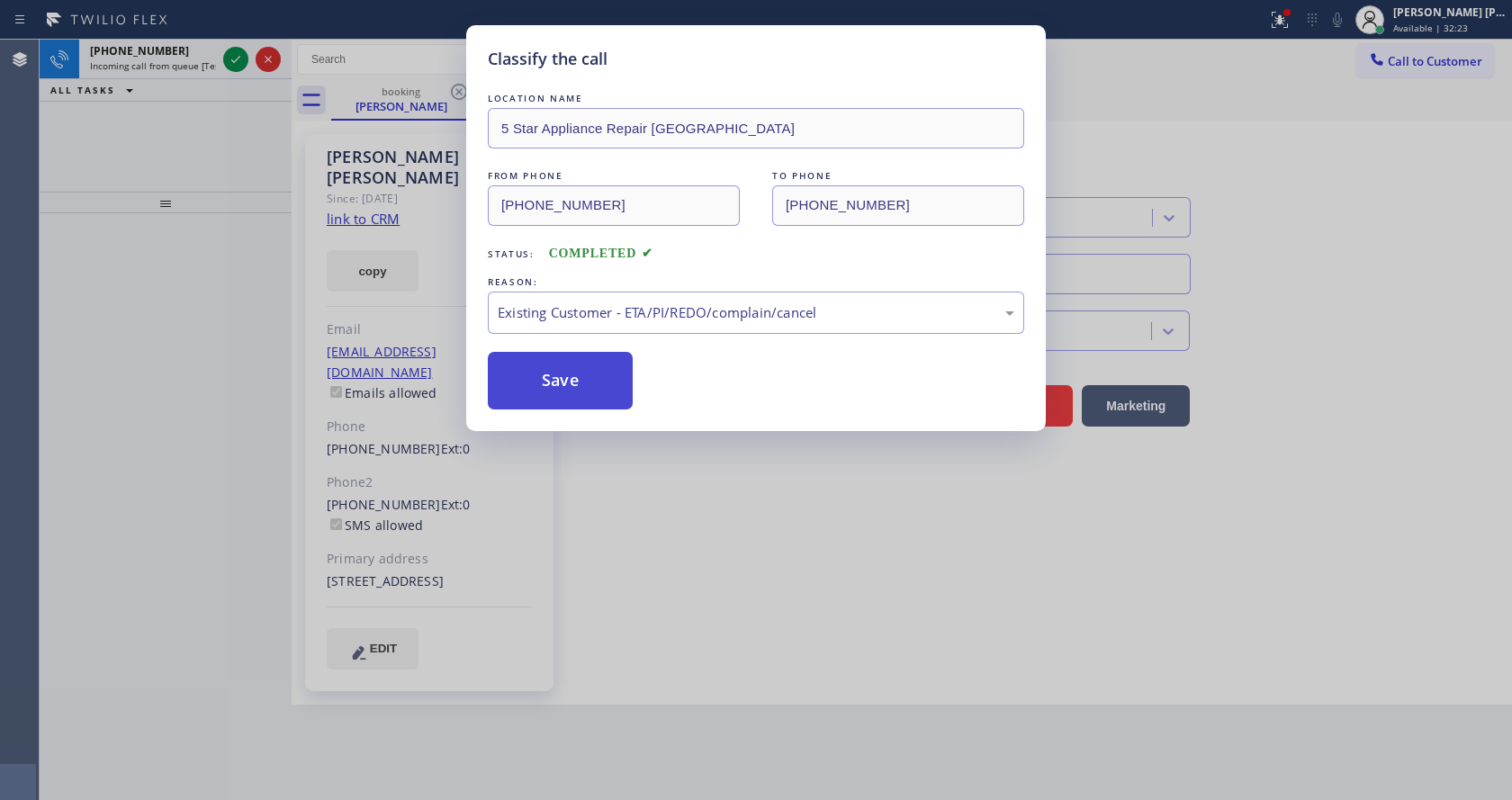
click at [557, 379] on button "Save" at bounding box center [561, 381] width 145 height 57
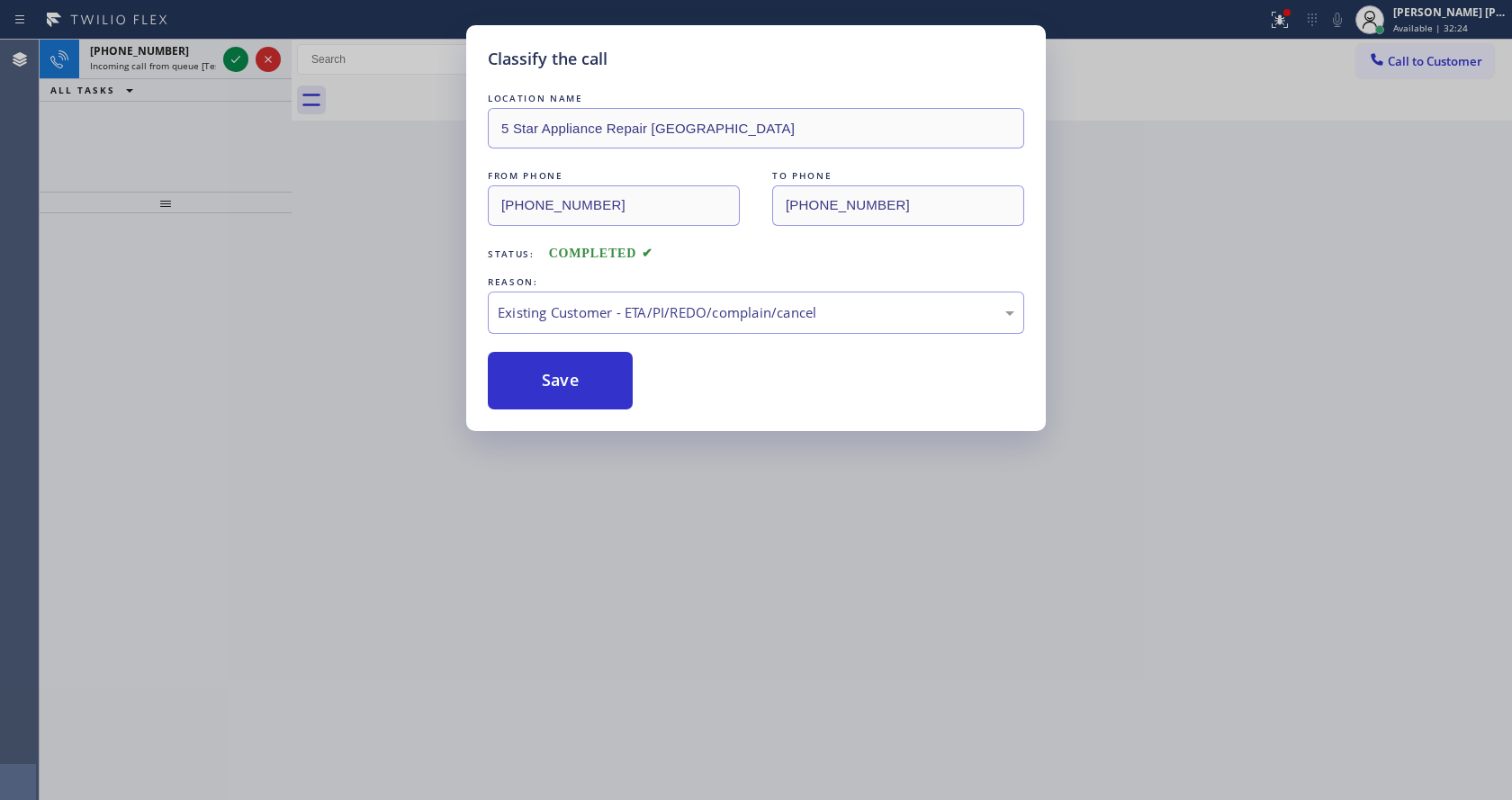
click at [192, 64] on span "Incoming call from queue [Test] All" at bounding box center [164, 66] width 149 height 13
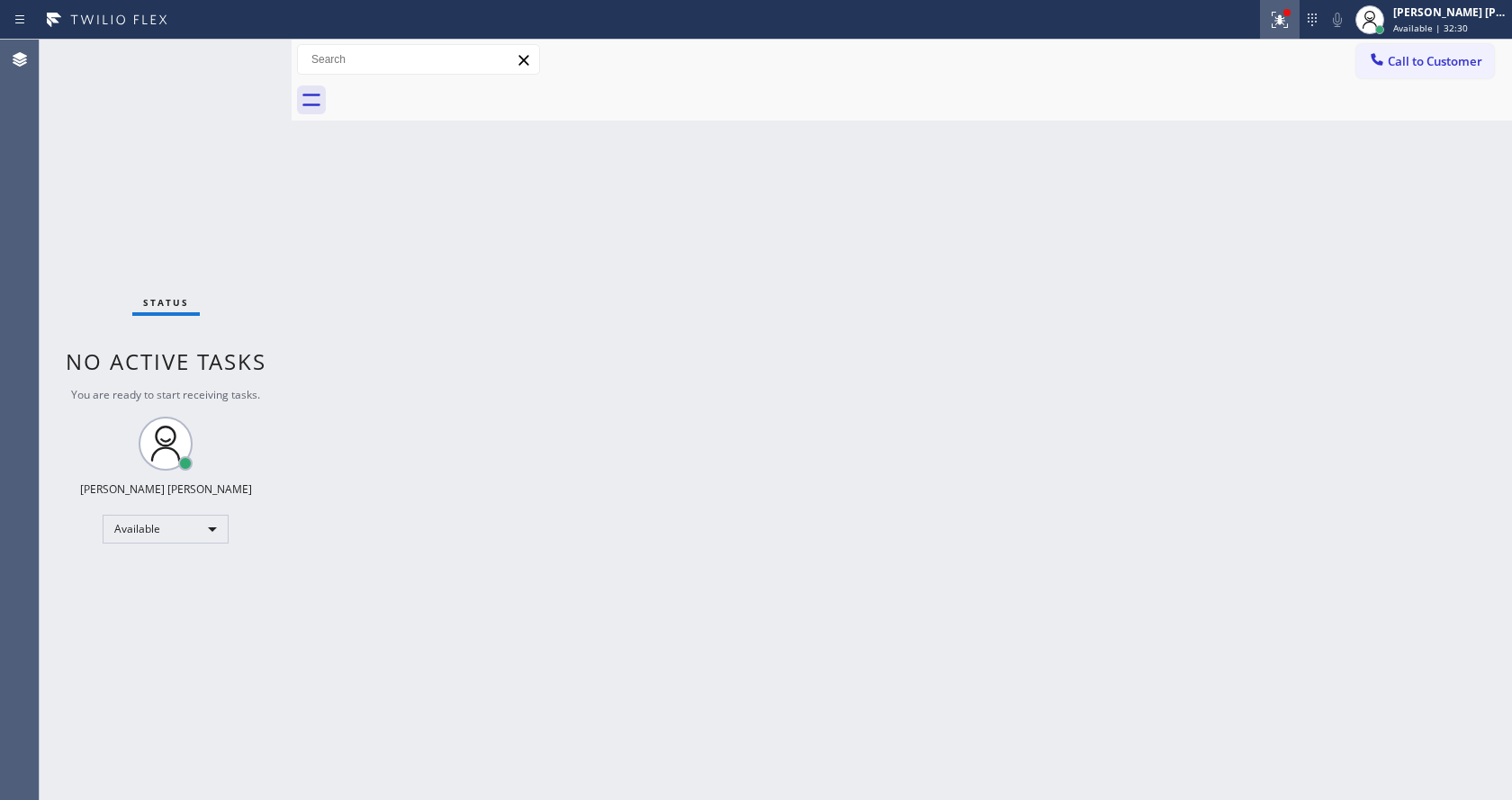
click at [1291, 21] on icon at bounding box center [1279, 19] width 21 height 21
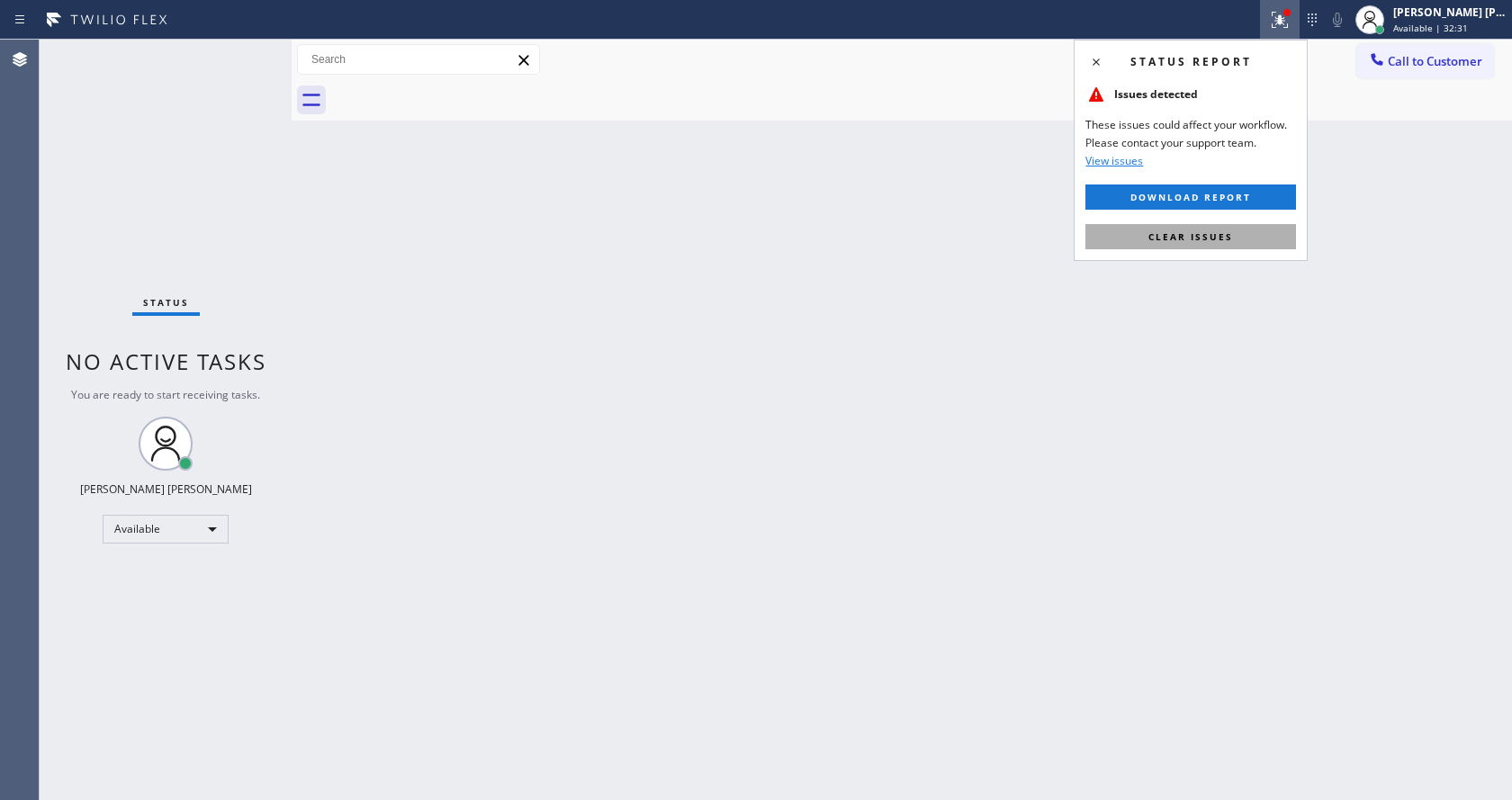
click at [1214, 236] on span "Clear issues" at bounding box center [1191, 237] width 84 height 13
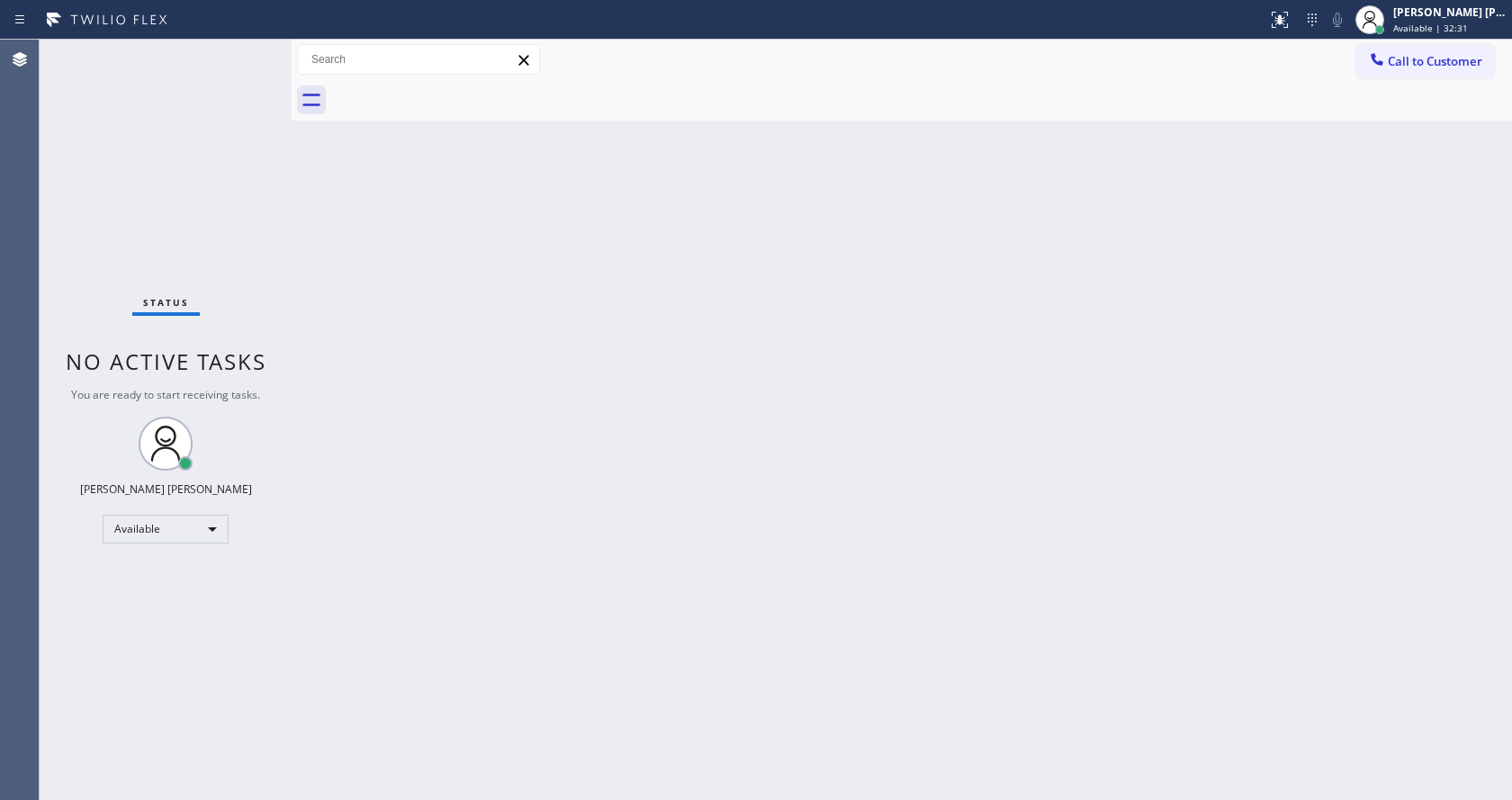
click at [1361, 174] on div "Back to Dashboard Change Sender ID Customers Technicians Select a contact Outbo…" at bounding box center [901, 419] width 1220 height 760
click at [1434, 23] on span "Available | 32:32" at bounding box center [1430, 28] width 75 height 13
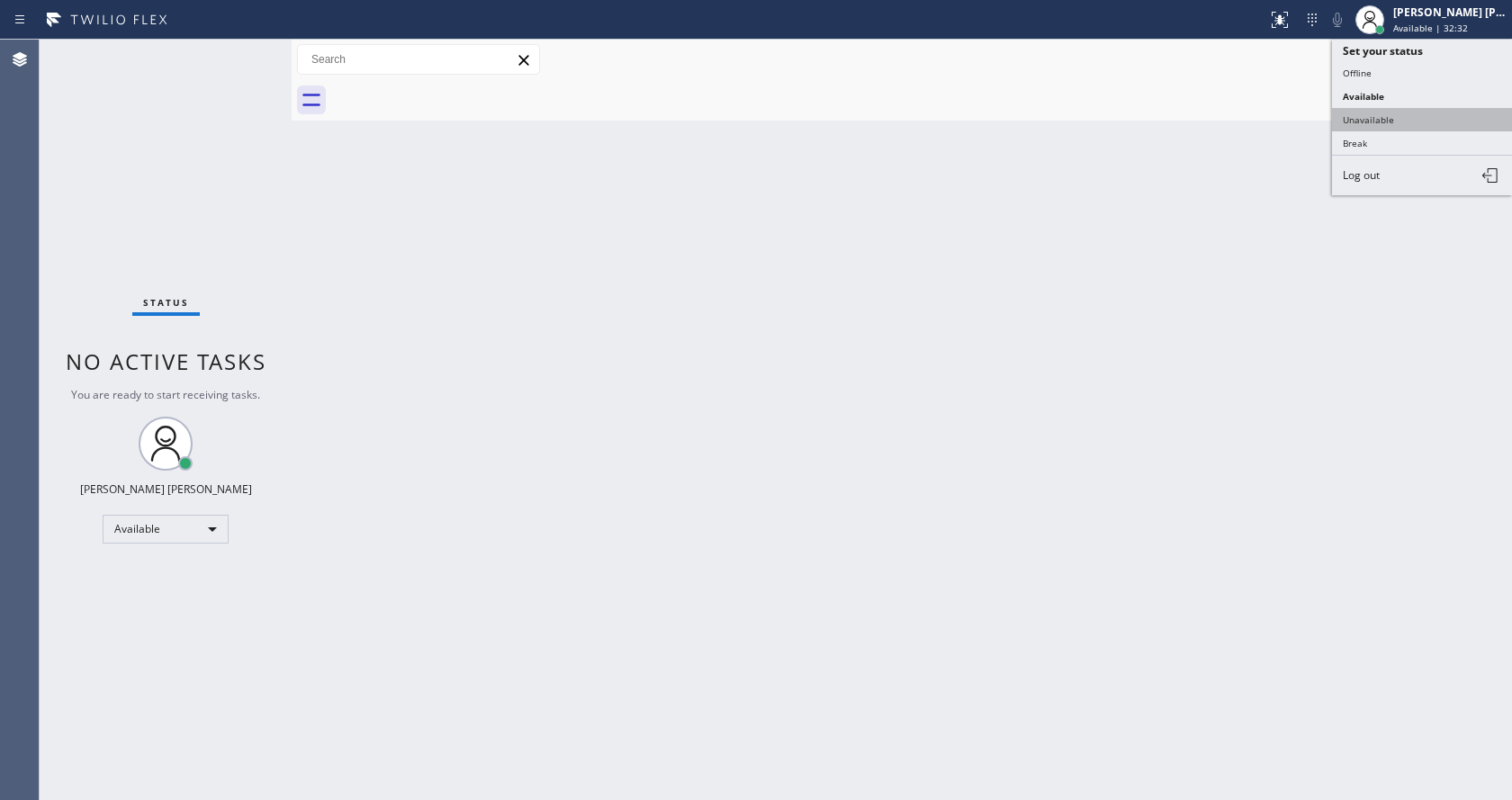
click at [1399, 112] on button "Unavailable" at bounding box center [1422, 119] width 180 height 23
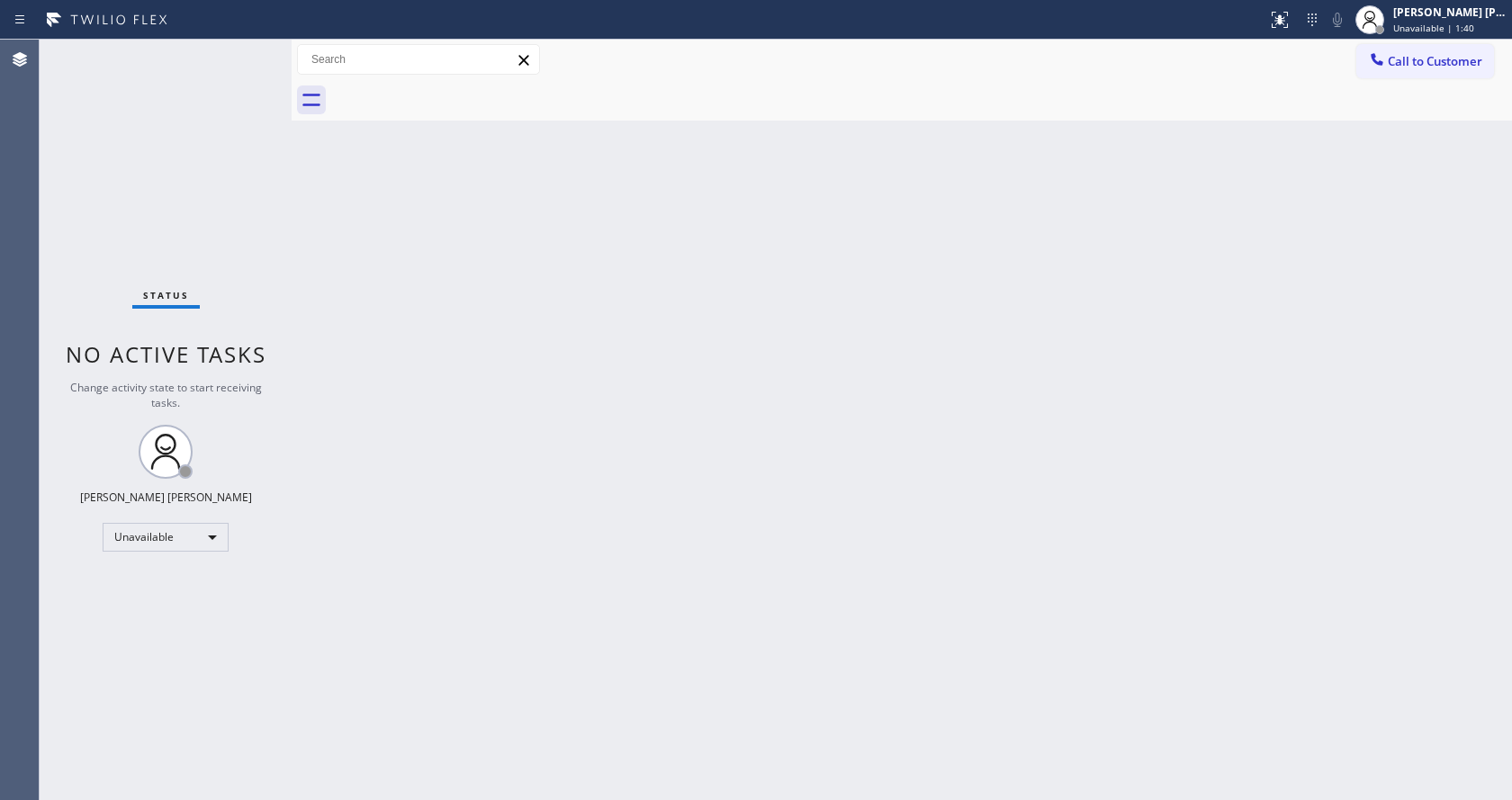
click at [1383, 511] on div "Back to Dashboard Change Sender ID Customers Technicians Select a contact Outbo…" at bounding box center [901, 419] width 1220 height 760
click at [627, 402] on div "Back to Dashboard Change Sender ID Customers Technicians Select a contact Outbo…" at bounding box center [901, 419] width 1220 height 760
click at [322, 309] on div "Back to Dashboard Change Sender ID Customers Technicians Select a contact Outbo…" at bounding box center [901, 419] width 1220 height 760
click at [554, 792] on div "Back to Dashboard Change Sender ID Customers Technicians Select a contact Outbo…" at bounding box center [901, 419] width 1220 height 760
click at [292, 294] on div at bounding box center [292, 419] width 0 height 760
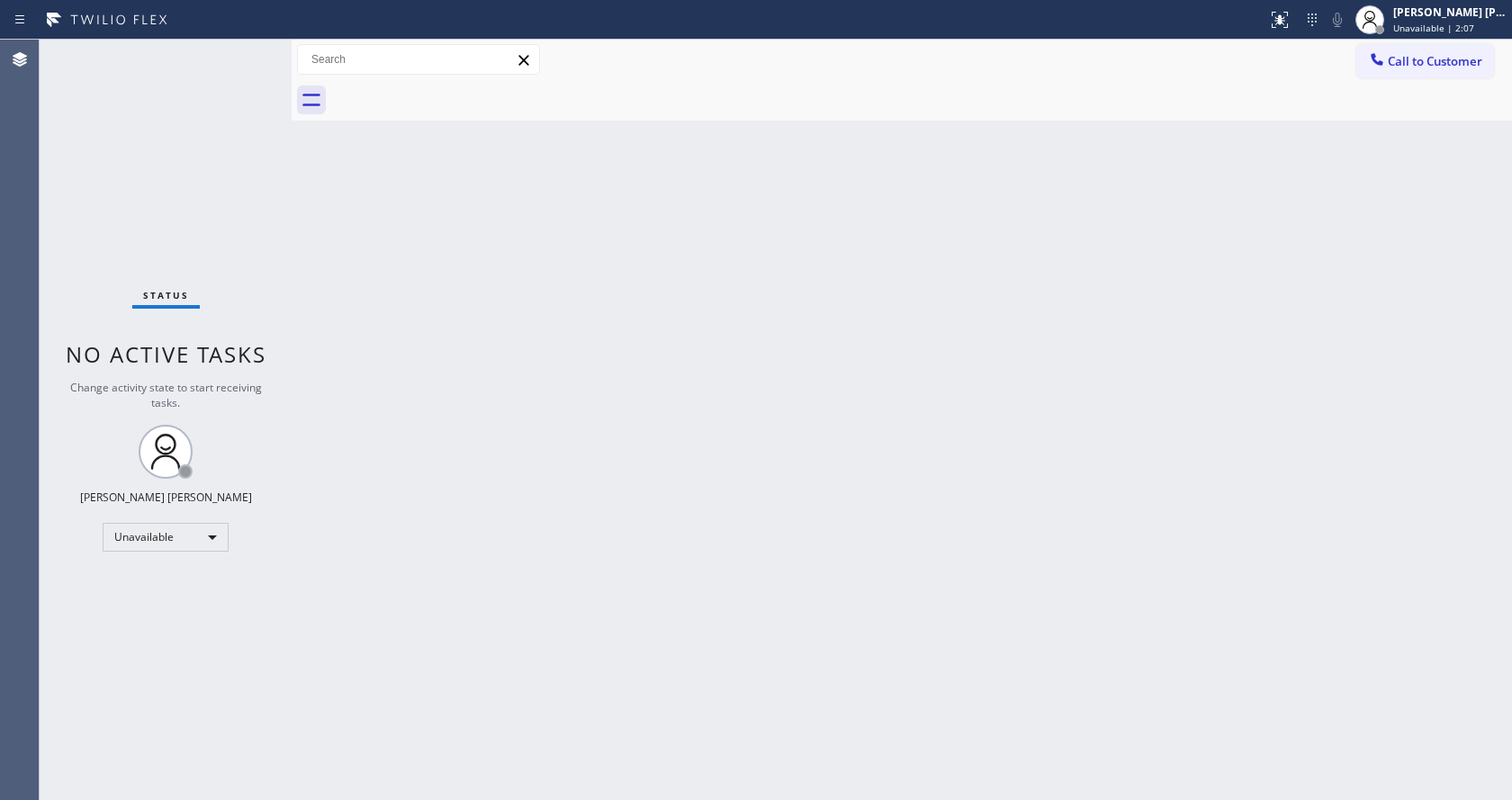
click at [649, 367] on div "Back to Dashboard Change Sender ID Customers Technicians Select a contact Outbo…" at bounding box center [901, 419] width 1220 height 760
click at [274, 325] on div "Status No active tasks Change activity state to start receiving tasks. Jen Rose…" at bounding box center [166, 419] width 252 height 760
click at [771, 346] on div "Back to Dashboard Change Sender ID Customers Technicians Select a contact Outbo…" at bounding box center [901, 419] width 1220 height 760
click at [492, 281] on div "Back to Dashboard Change Sender ID Customers Technicians Select a contact Outbo…" at bounding box center [901, 419] width 1220 height 760
click at [546, 208] on div "Back to Dashboard Change Sender ID Customers Technicians Select a contact Outbo…" at bounding box center [901, 419] width 1220 height 760
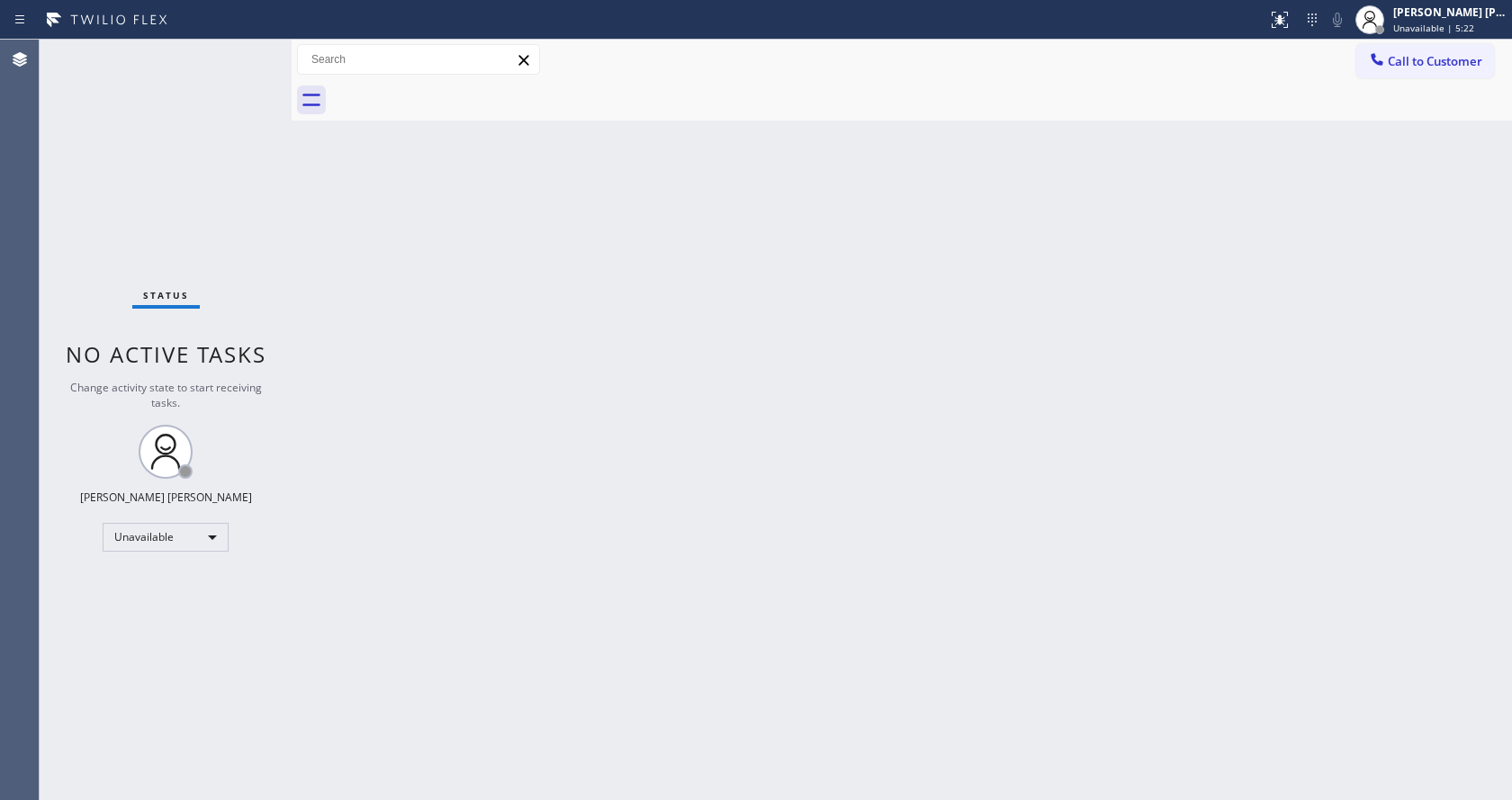
click at [210, 135] on div "Status No active tasks Change activity state to start receiving tasks. Jen Rose…" at bounding box center [166, 419] width 252 height 760
click at [1390, 16] on div at bounding box center [1369, 19] width 40 height 40
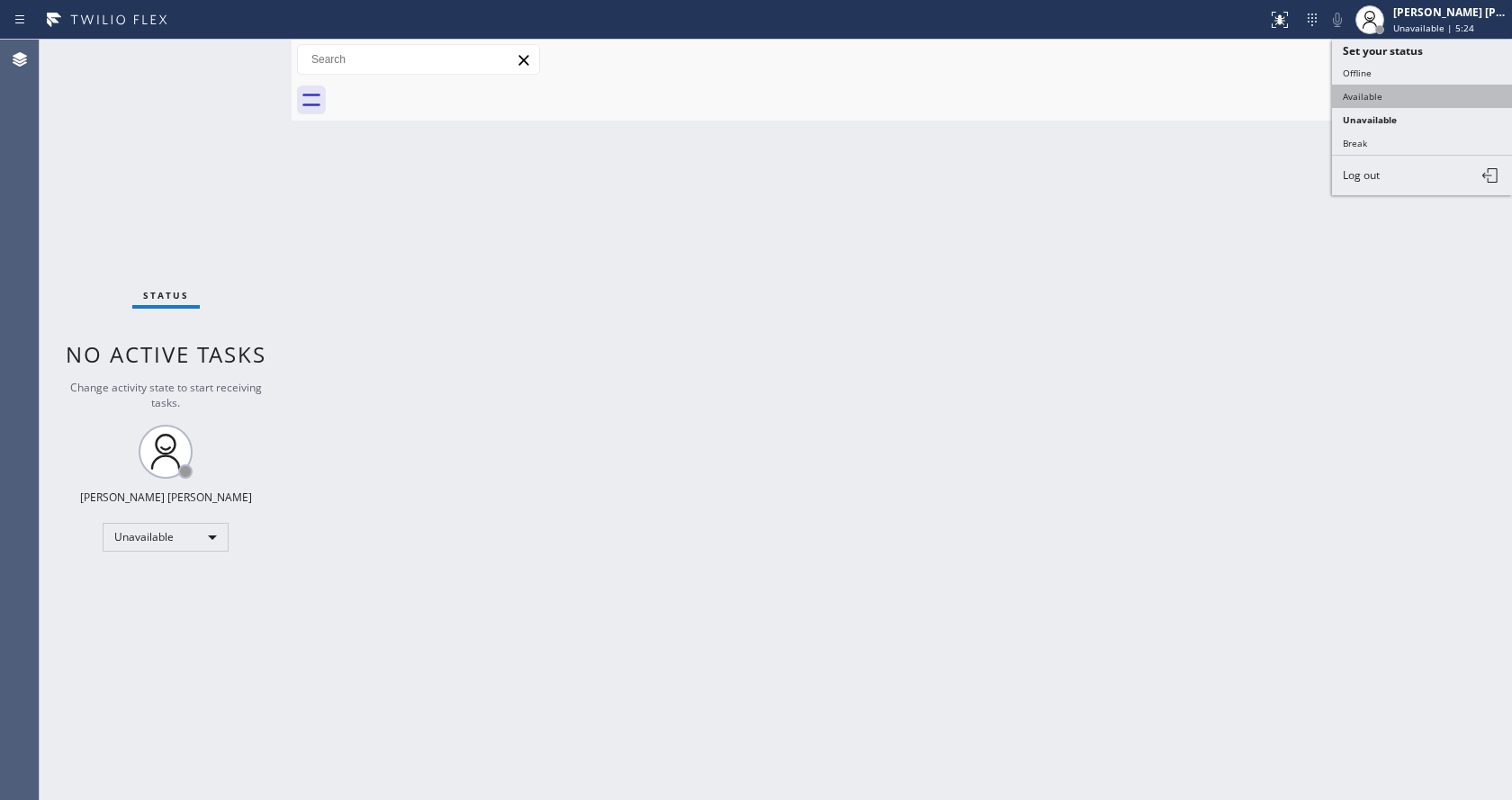
click at [1376, 84] on button "Available" at bounding box center [1422, 95] width 180 height 23
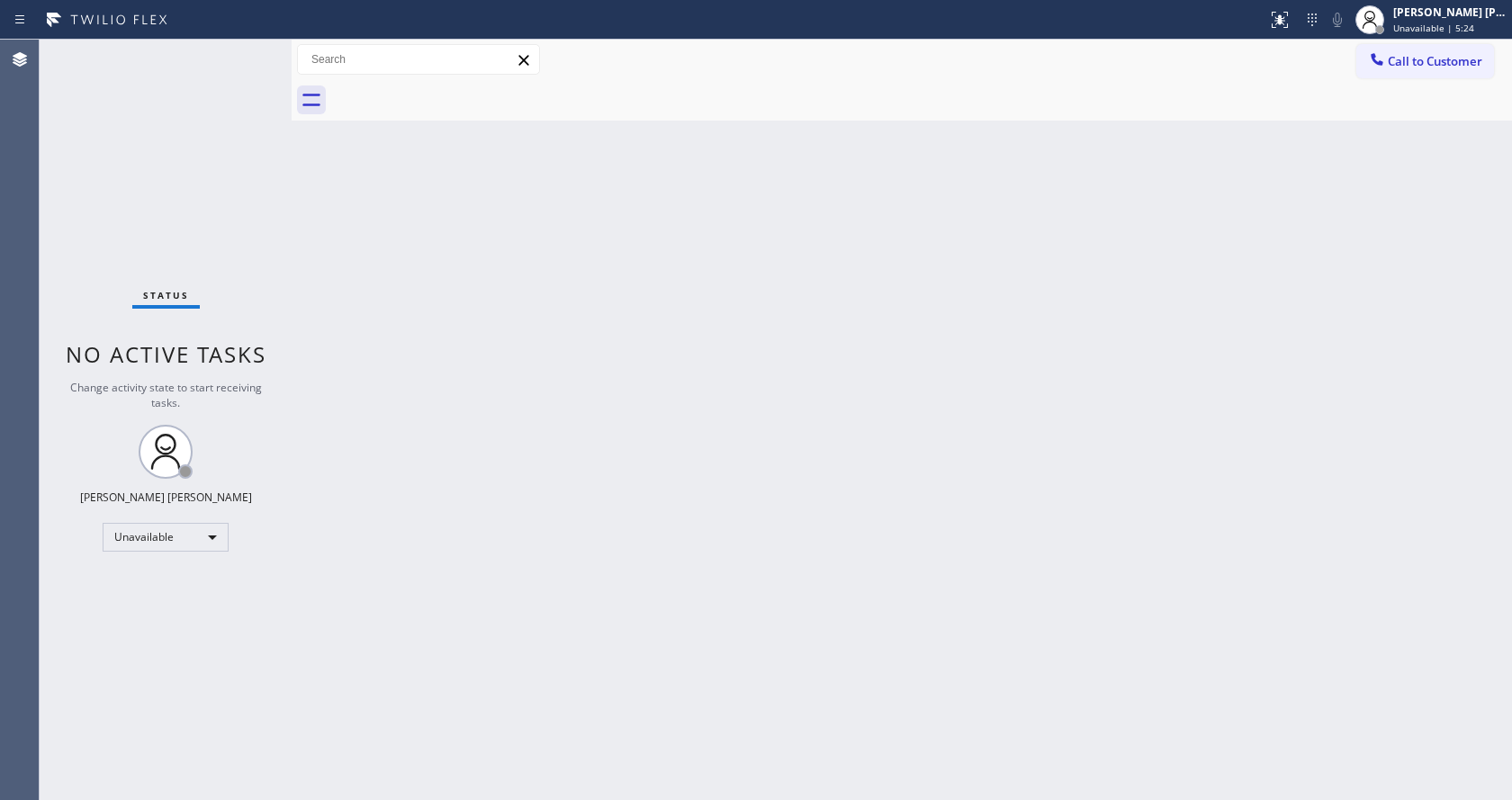
click at [968, 367] on div "Back to Dashboard Change Sender ID Customers Technicians Select a contact Outbo…" at bounding box center [901, 419] width 1220 height 760
drag, startPoint x: 361, startPoint y: 256, endPoint x: 685, endPoint y: 64, distance: 376.6
click at [361, 256] on div "Back to Dashboard Change Sender ID Customers Technicians Select a contact Outbo…" at bounding box center [901, 419] width 1220 height 760
drag, startPoint x: 574, startPoint y: 504, endPoint x: 509, endPoint y: 555, distance: 82.6
click at [560, 513] on div "Back to Dashboard Change Sender ID Customers Technicians Select a contact Outbo…" at bounding box center [901, 419] width 1220 height 760
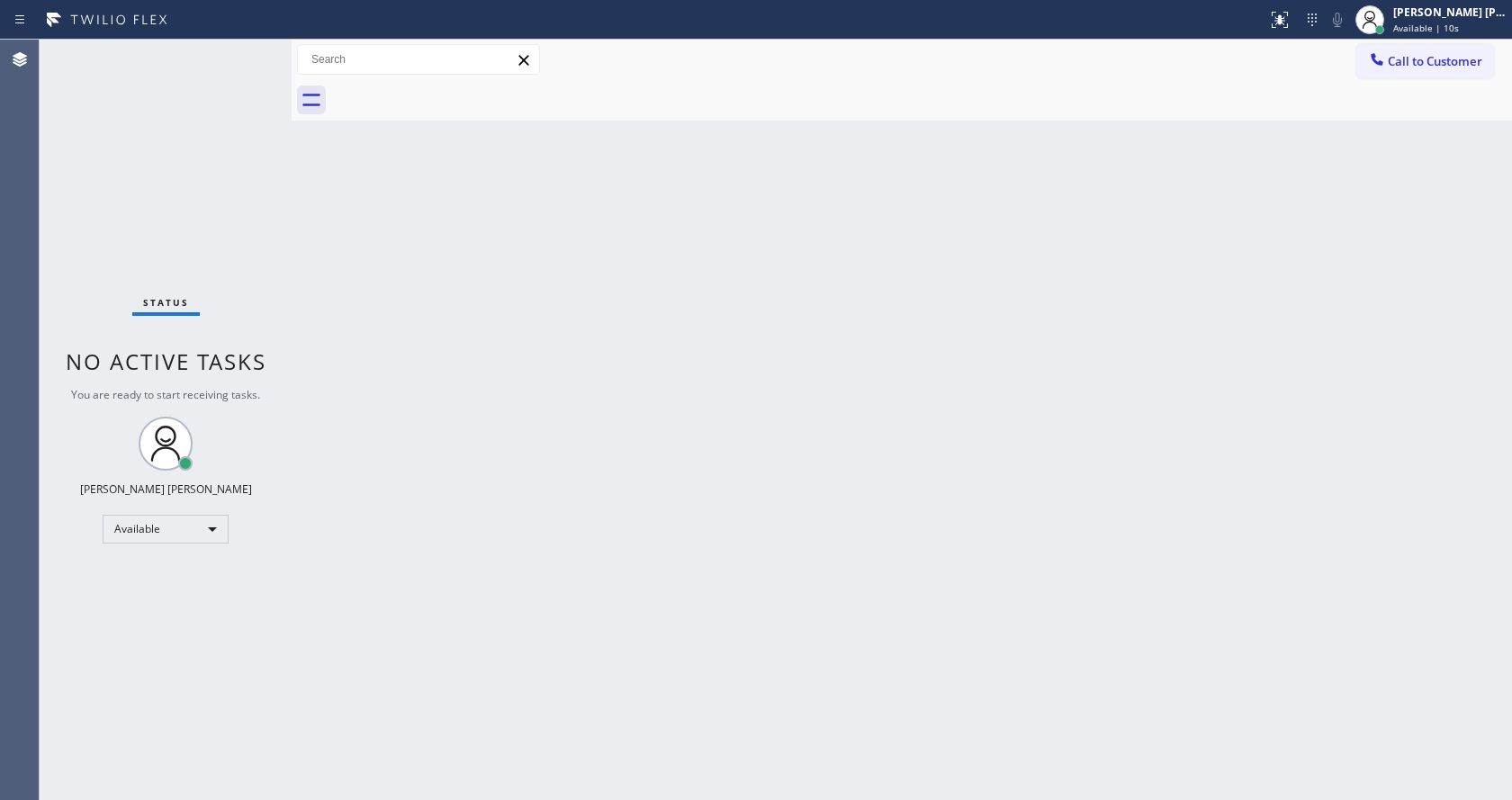
click at [942, 431] on div "Back to Dashboard Change Sender ID Customers Technicians Select a contact Outbo…" at bounding box center [901, 419] width 1220 height 760
click at [435, 432] on div "Back to Dashboard Change Sender ID Customers Technicians Select a contact Outbo…" at bounding box center [901, 419] width 1220 height 760
click at [1384, 318] on div "Back to Dashboard Change Sender ID Customers Technicians Select a contact Outbo…" at bounding box center [901, 419] width 1220 height 760
click at [645, 490] on div "Back to Dashboard Change Sender ID Customers Technicians Select a contact Outbo…" at bounding box center [901, 419] width 1220 height 760
click at [427, 344] on div "Back to Dashboard Change Sender ID Customers Technicians Select a contact Outbo…" at bounding box center [901, 419] width 1220 height 760
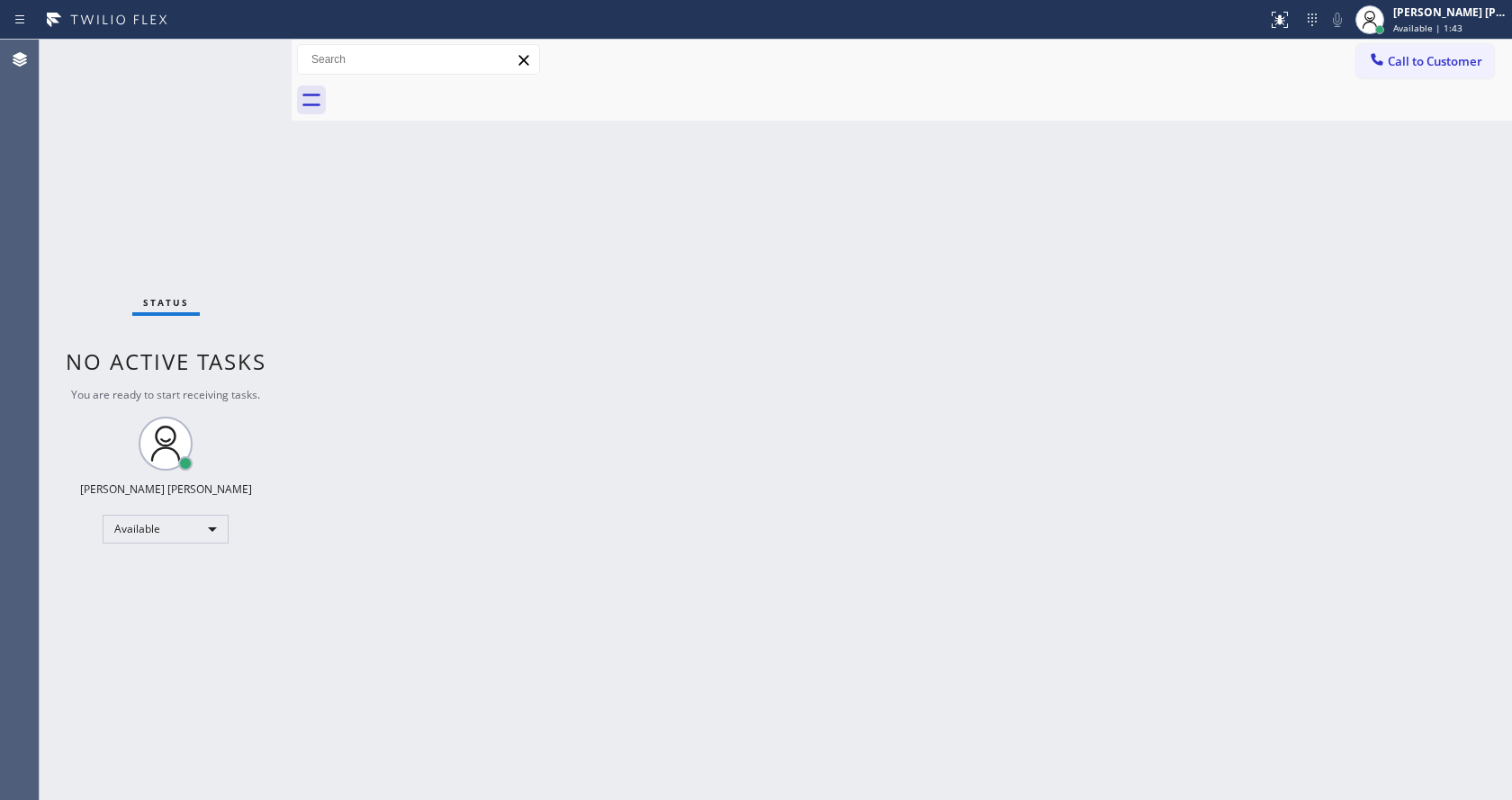
click at [249, 50] on div "Status No active tasks You are ready to start receiving tasks. [PERSON_NAME] [P…" at bounding box center [166, 419] width 252 height 760
click at [1011, 481] on div "Back to Dashboard Change Sender ID Customers Technicians Select a contact Outbo…" at bounding box center [901, 419] width 1220 height 760
click at [701, 606] on div "Back to Dashboard Change Sender ID Customers Technicians Select a contact Outbo…" at bounding box center [901, 419] width 1220 height 760
click at [447, 378] on div "Back to Dashboard Change Sender ID Customers Technicians Select a contact Outbo…" at bounding box center [901, 419] width 1220 height 760
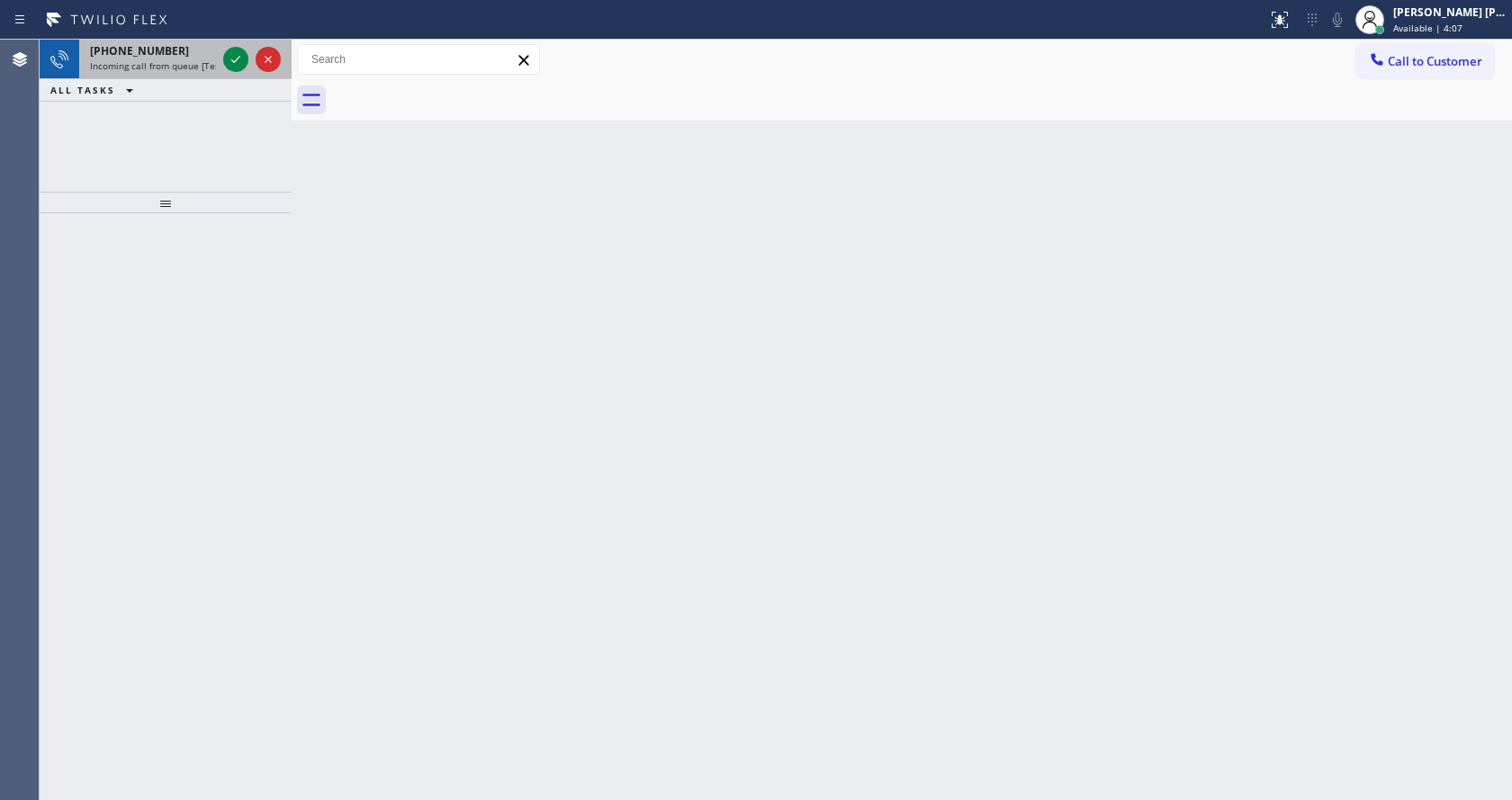
click at [158, 57] on span "+19492786770" at bounding box center [139, 51] width 99 height 16
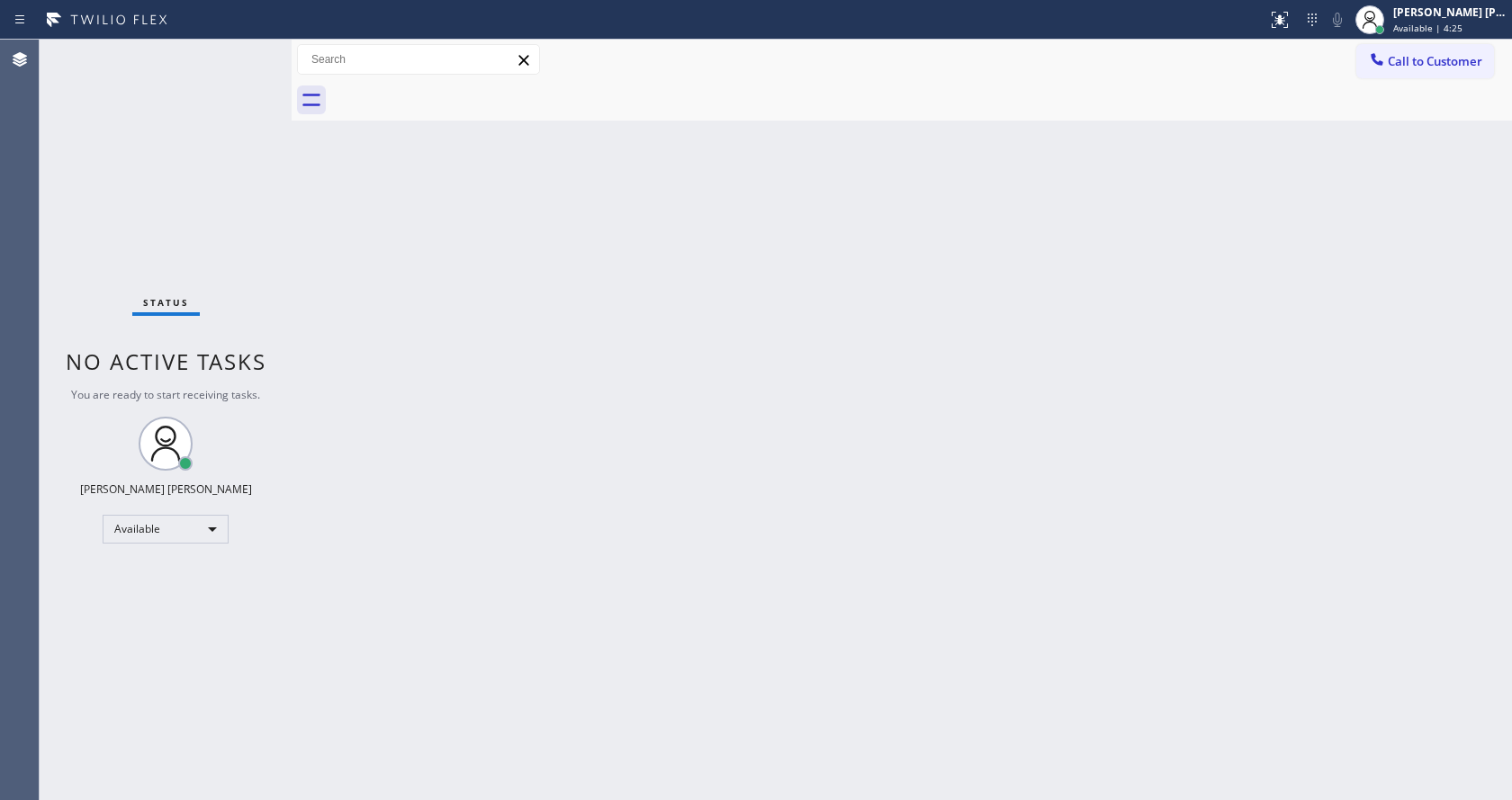
click at [1027, 275] on div "Back to Dashboard Change Sender ID Customers Technicians Select a contact Outbo…" at bounding box center [901, 419] width 1220 height 760
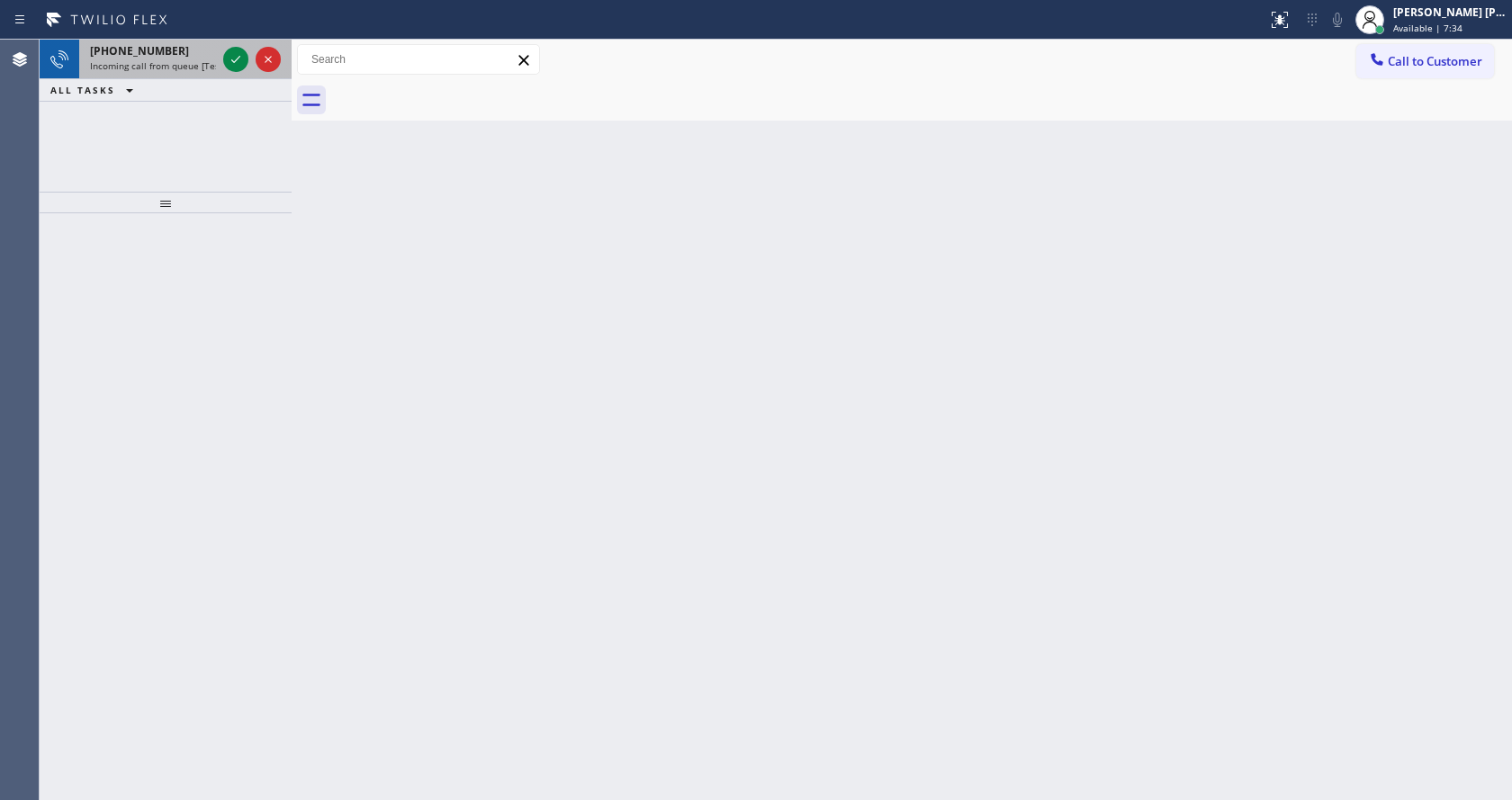
click at [200, 58] on div "+15623088530 Incoming call from queue [Test] All" at bounding box center [149, 59] width 141 height 40
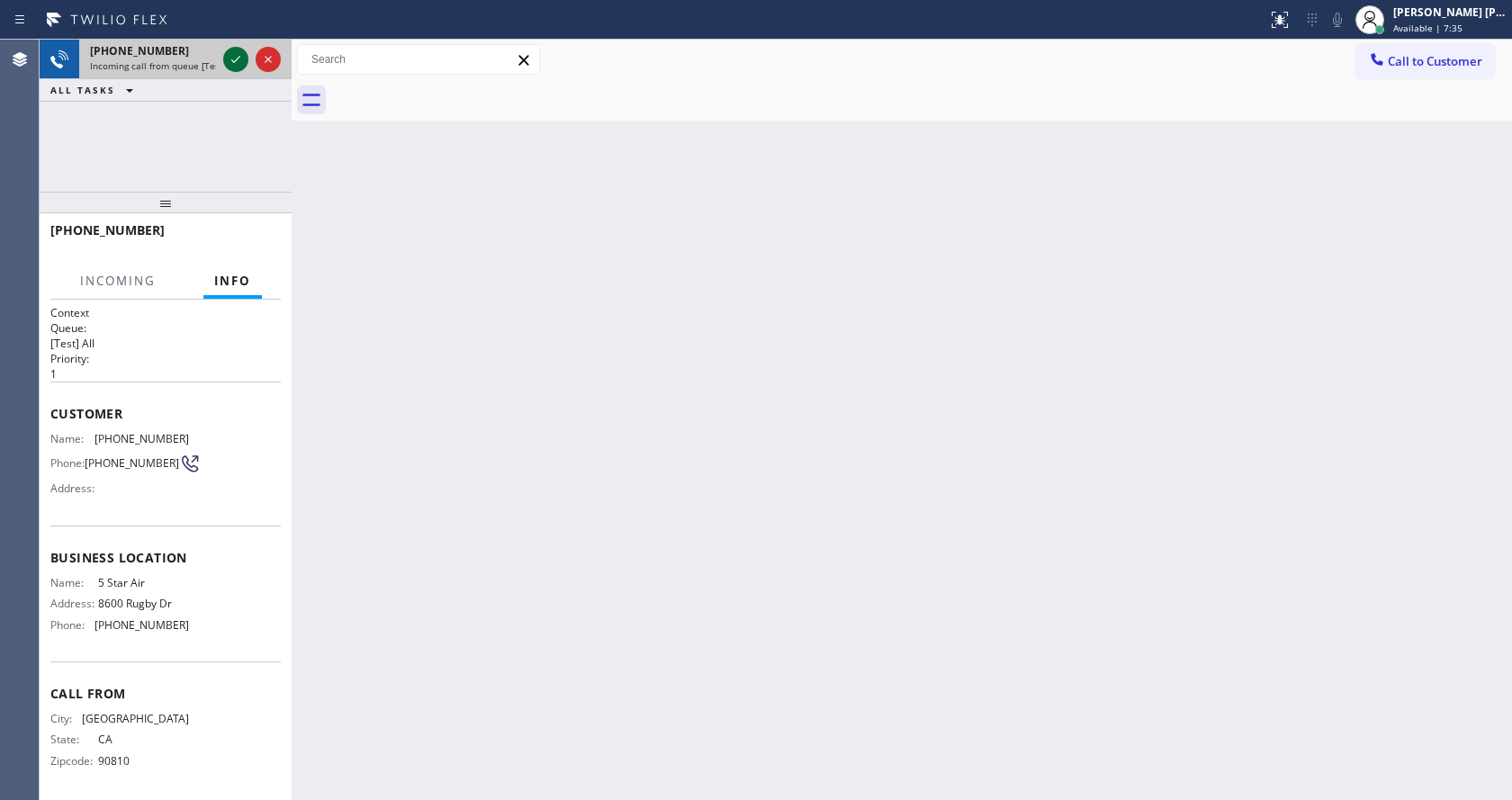
click at [223, 59] on div at bounding box center [235, 58] width 25 height 21
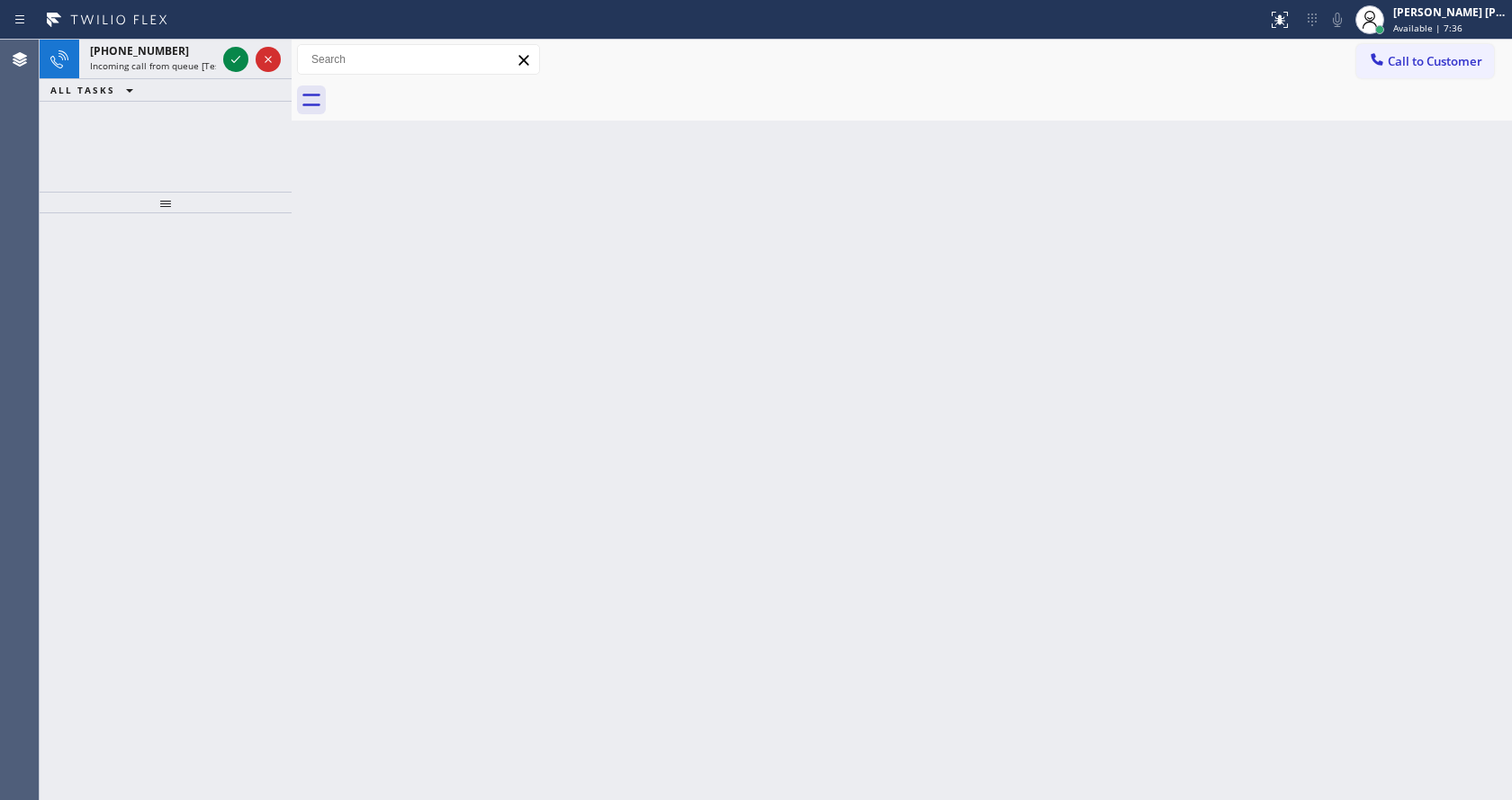
click at [223, 59] on div at bounding box center [235, 58] width 25 height 21
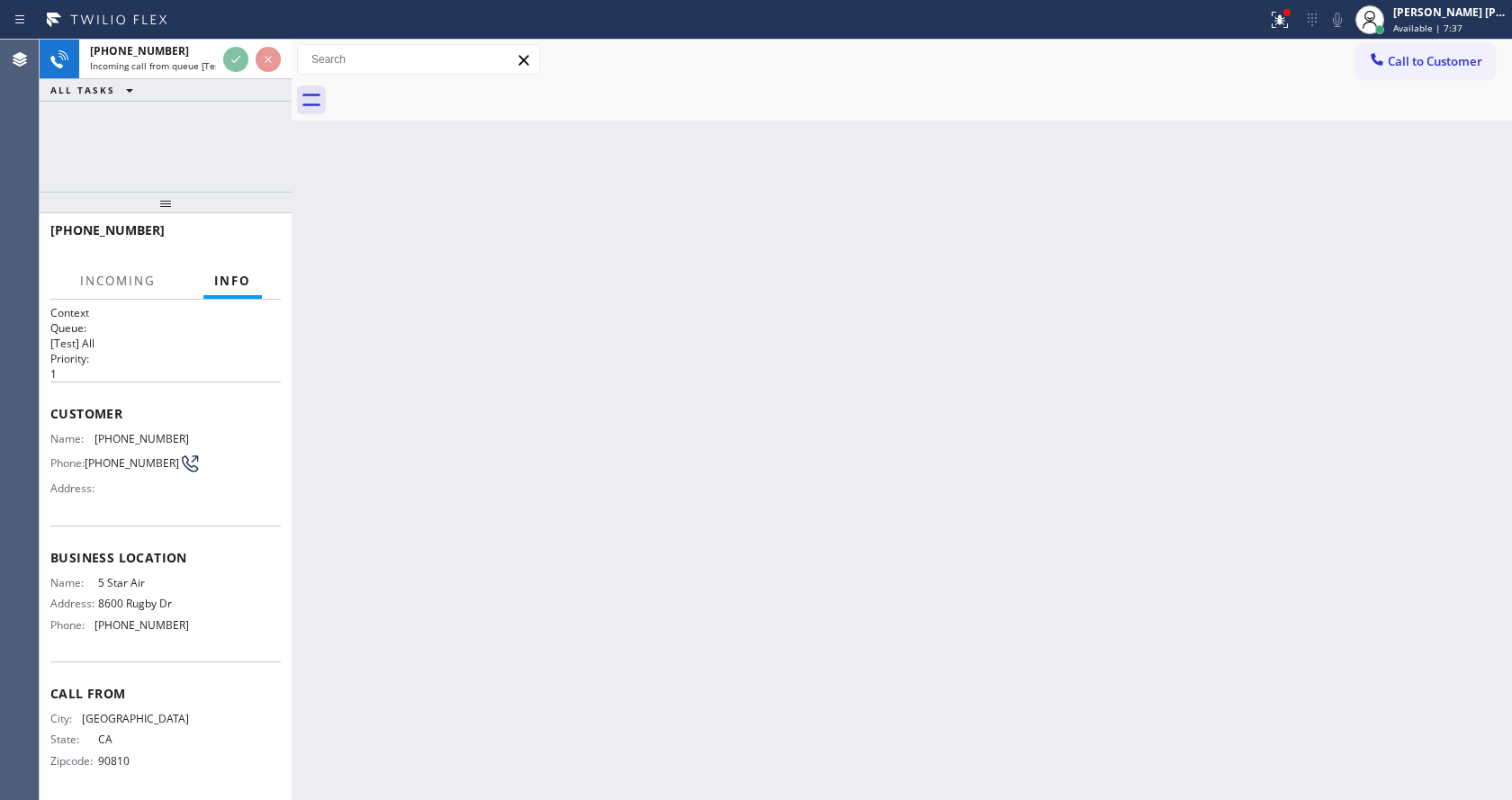
scroll to position [9, 0]
click at [611, 470] on div "Back to Dashboard Change Sender ID Customers Technicians Select a contact Outbo…" at bounding box center [901, 419] width 1220 height 760
click at [524, 496] on div "Back to Dashboard Change Sender ID Customers Technicians Select a contact Outbo…" at bounding box center [901, 419] width 1220 height 760
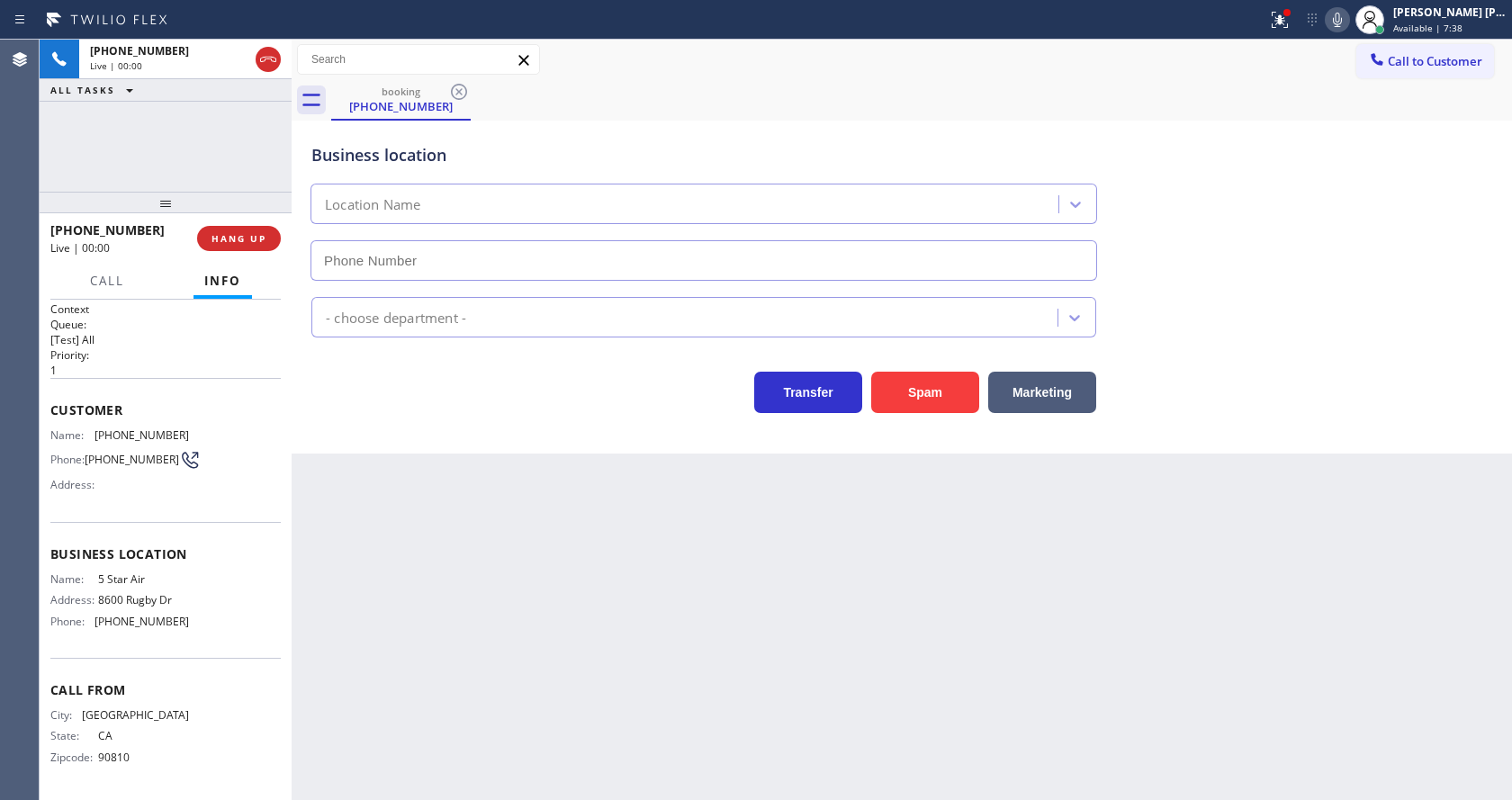
type input "(800) 686-5038"
click at [565, 539] on div "Back to Dashboard Change Sender ID Customers Technicians Select a contact Outbo…" at bounding box center [901, 419] width 1220 height 760
click at [597, 642] on div "Back to Dashboard Change Sender ID Customers Technicians Select a contact Outbo…" at bounding box center [901, 419] width 1220 height 760
click at [437, 538] on div "Back to Dashboard Change Sender ID Customers Technicians Select a contact Outbo…" at bounding box center [901, 419] width 1220 height 760
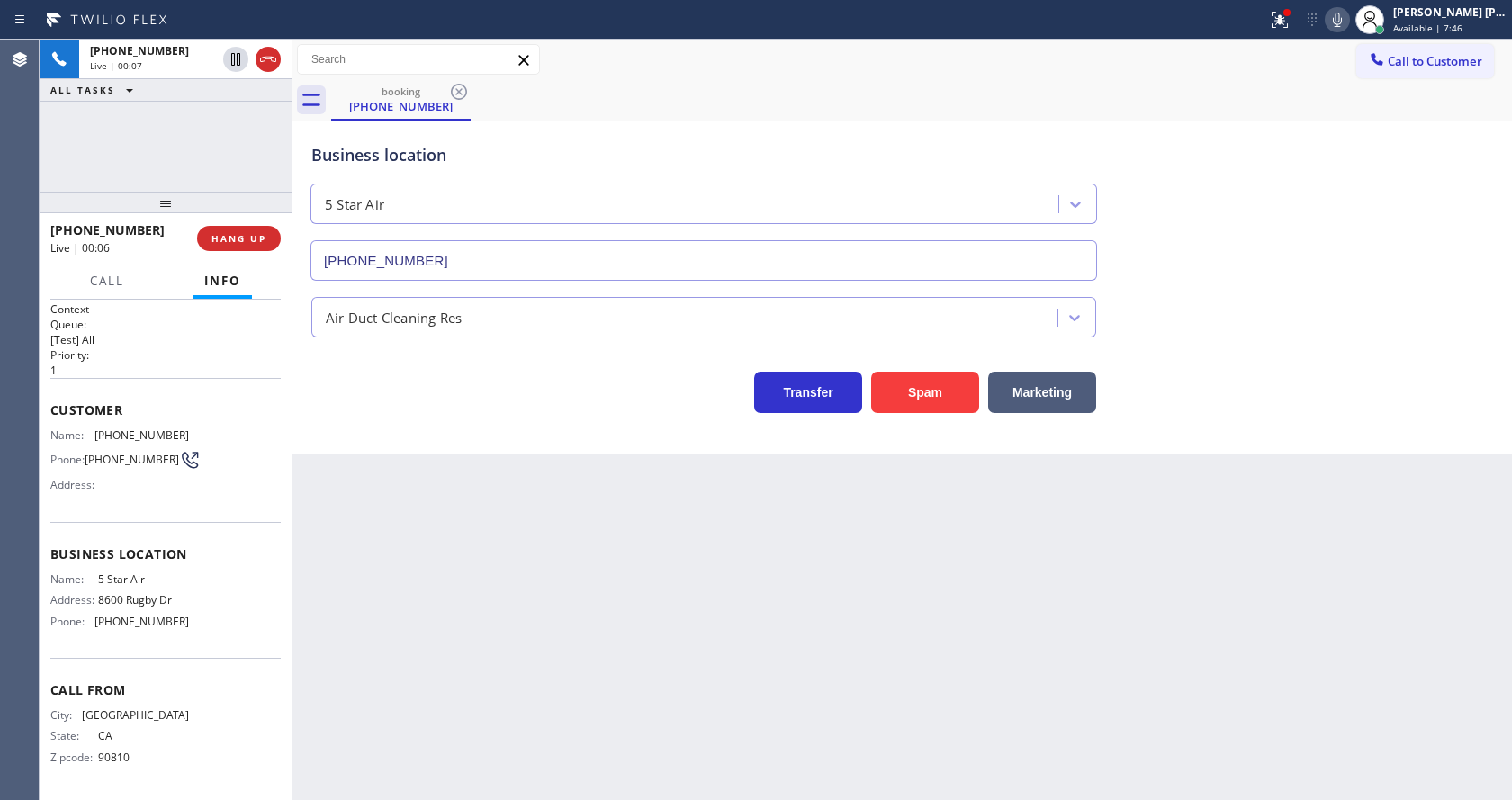
click at [774, 542] on div "Back to Dashboard Change Sender ID Customers Technicians Select a contact Outbo…" at bounding box center [901, 419] width 1220 height 760
click at [1289, 13] on icon at bounding box center [1279, 19] width 21 height 21
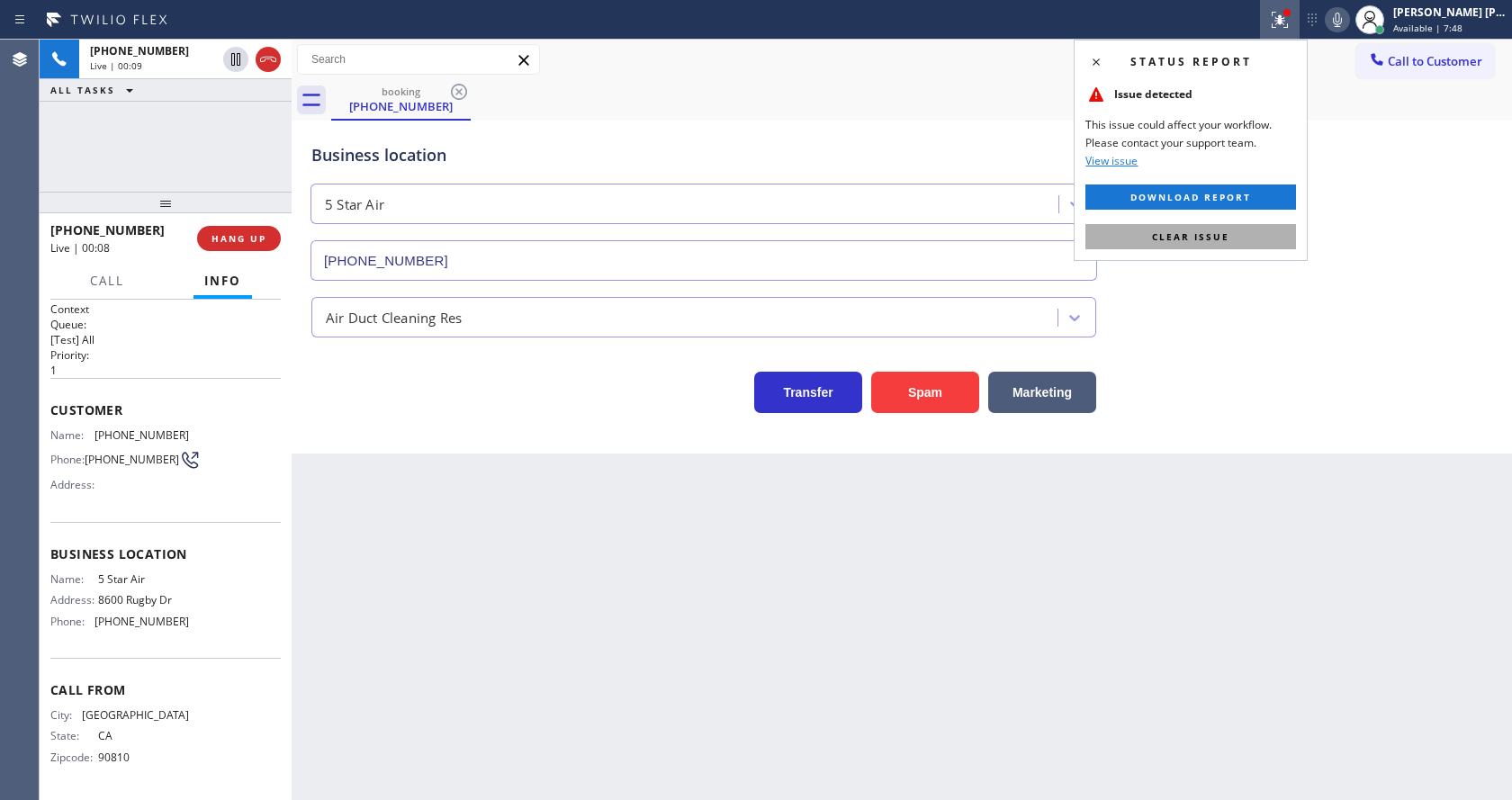
click at [1216, 239] on span "Clear issue" at bounding box center [1191, 237] width 78 height 13
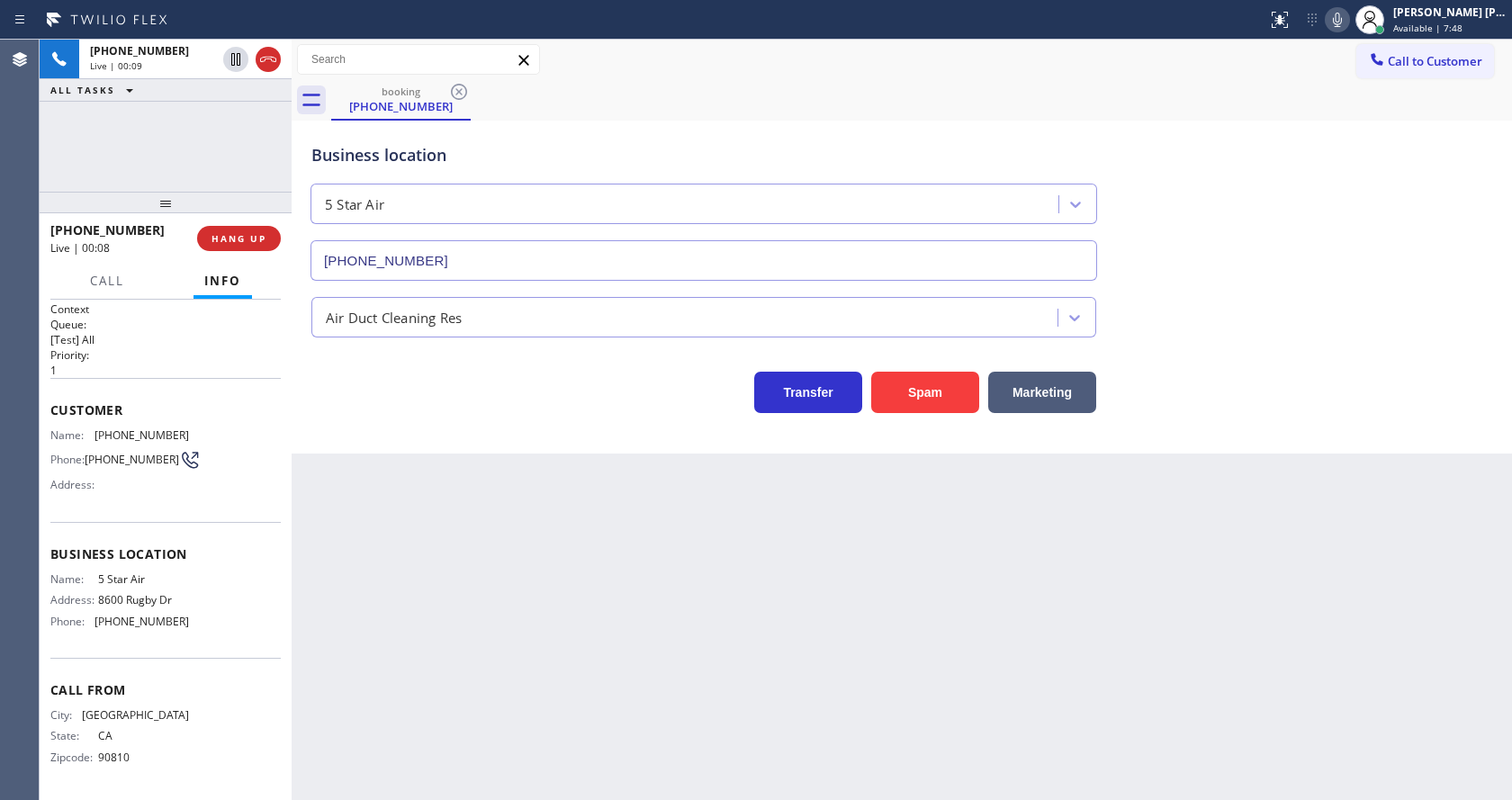
click at [1231, 234] on div "Business location 5 Star Air (800) 686-5038" at bounding box center [901, 199] width 1188 height 163
click at [490, 502] on div "Back to Dashboard Change Sender ID Customers Technicians Select a contact Outbo…" at bounding box center [901, 419] width 1220 height 760
click at [1258, 135] on div "Business location 5 Star Air (800) 686-5038" at bounding box center [901, 199] width 1188 height 163
click at [495, 509] on div "Back to Dashboard Change Sender ID Customers Technicians Select a contact Outbo…" at bounding box center [901, 419] width 1220 height 760
click at [711, 623] on div "Back to Dashboard Change Sender ID Customers Technicians Select a contact Outbo…" at bounding box center [901, 419] width 1220 height 760
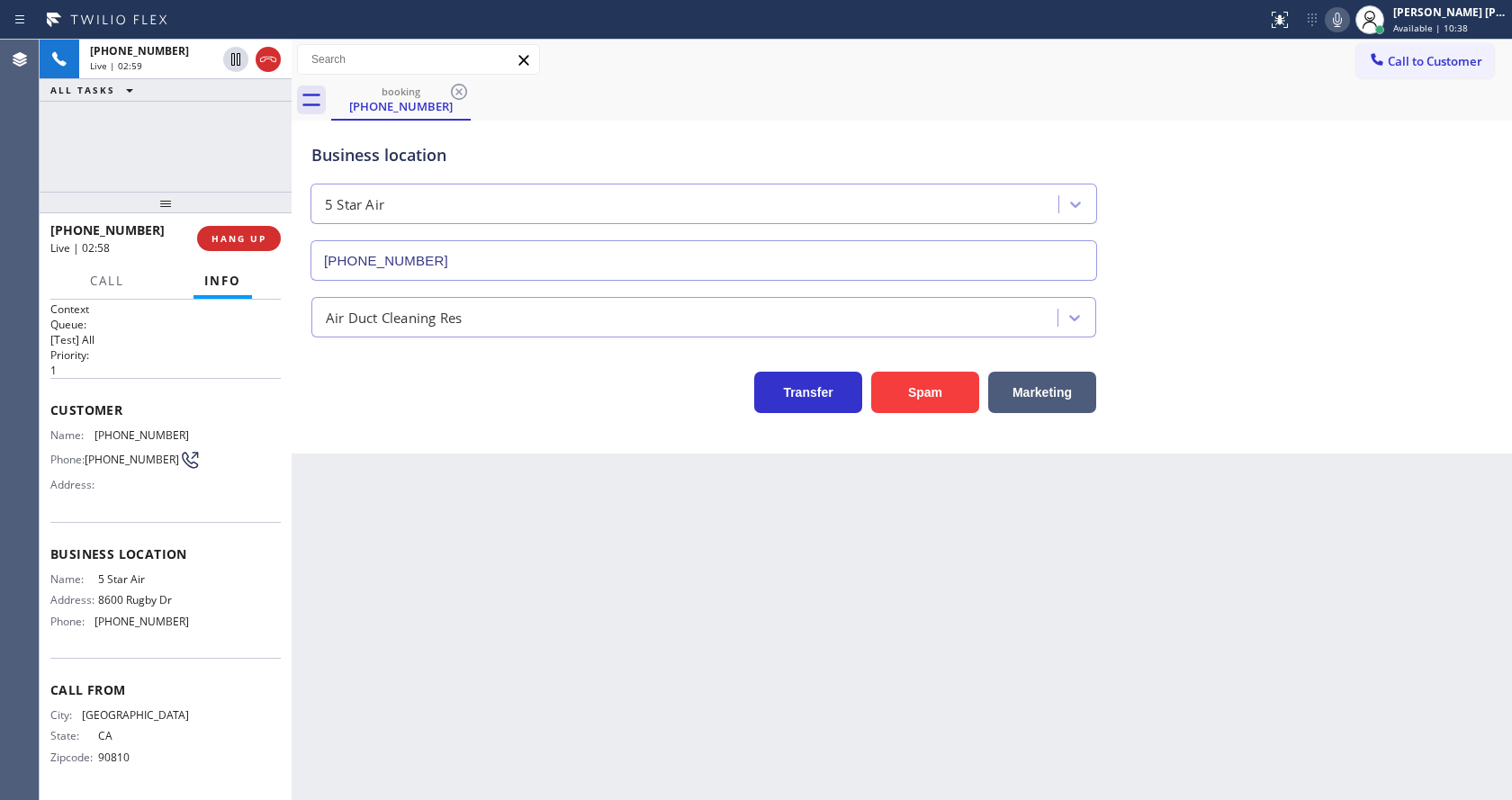
click at [515, 539] on div "Back to Dashboard Change Sender ID Customers Technicians Select a contact Outbo…" at bounding box center [901, 419] width 1220 height 760
click at [351, 573] on div "Back to Dashboard Change Sender ID Customers Technicians Select a contact Outbo…" at bounding box center [901, 419] width 1220 height 760
click at [1335, 442] on div "Business location 5 Star Air (800) 686-5038 Air Duct Cleaning Res Transfer Spam…" at bounding box center [901, 286] width 1220 height 332
click at [385, 623] on div "Back to Dashboard Change Sender ID Customers Technicians Select a contact Outbo…" at bounding box center [901, 419] width 1220 height 760
click at [659, 649] on div "Back to Dashboard Change Sender ID Customers Technicians Select a contact Outbo…" at bounding box center [901, 419] width 1220 height 760
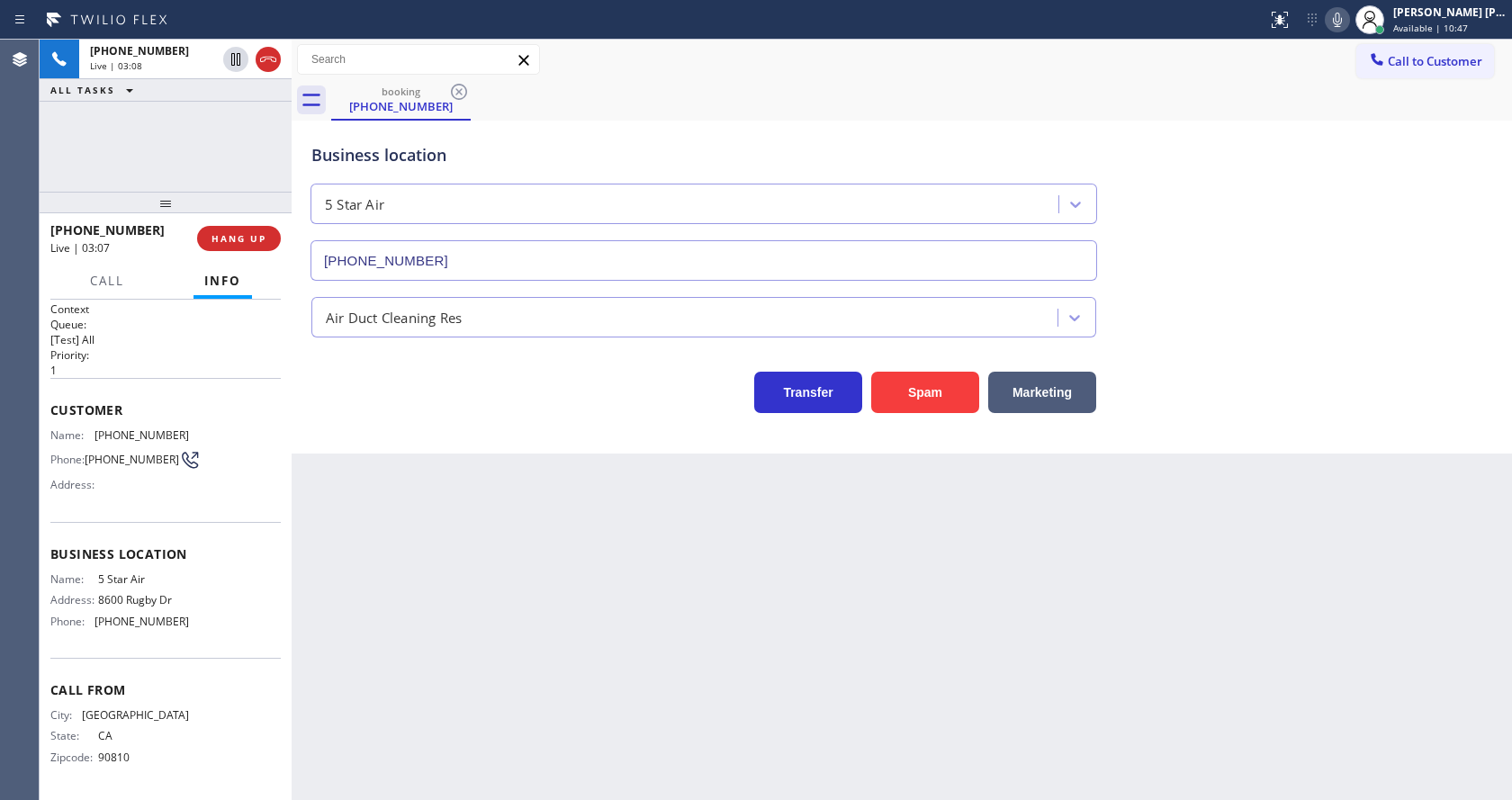
click at [362, 593] on div "Back to Dashboard Change Sender ID Customers Technicians Select a contact Outbo…" at bounding box center [901, 419] width 1220 height 760
click at [224, 237] on span "HANG UP" at bounding box center [238, 239] width 55 height 13
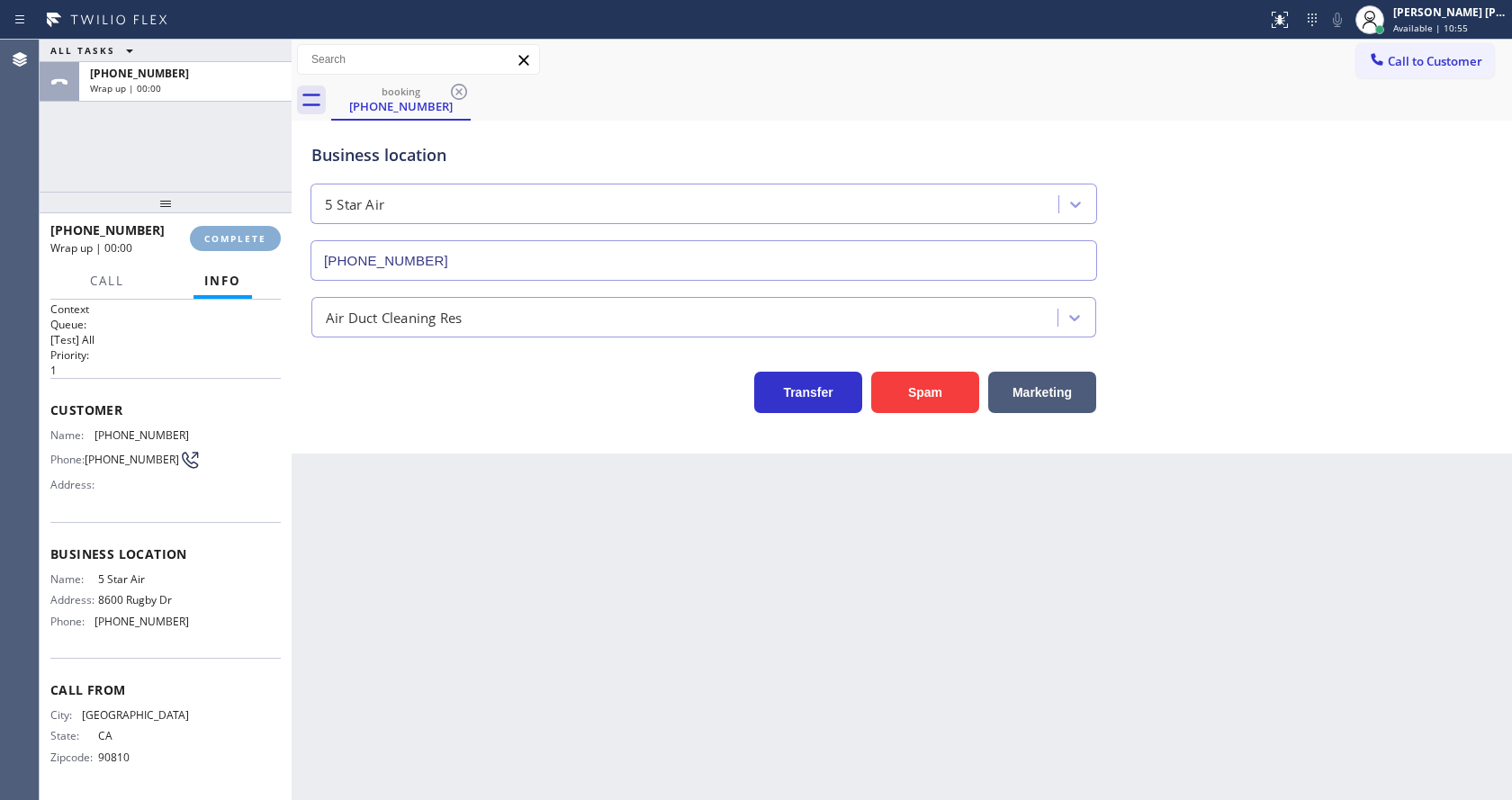
click at [224, 237] on span "COMPLETE" at bounding box center [235, 239] width 62 height 13
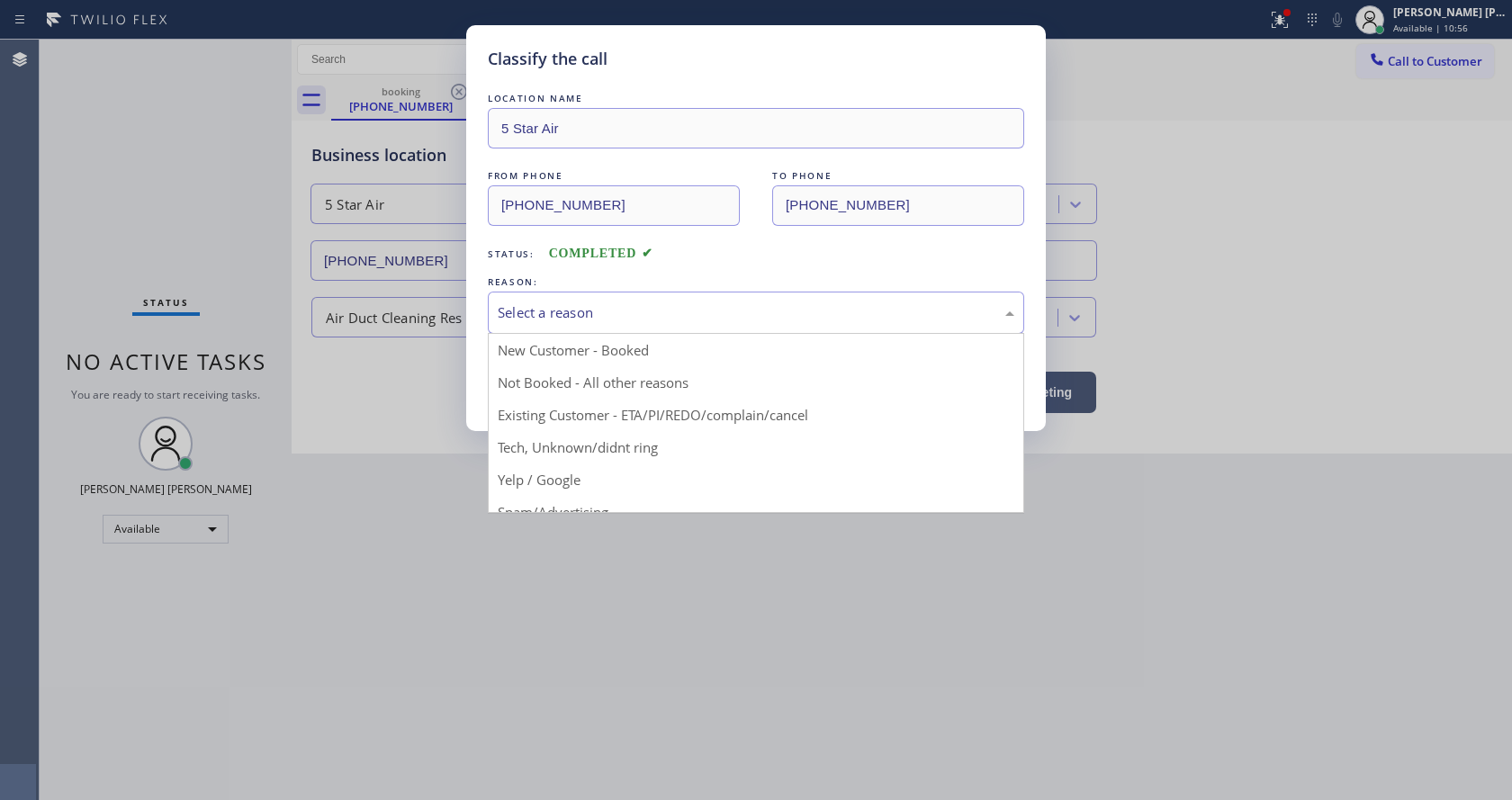
click at [619, 320] on div "Select a reason" at bounding box center [756, 312] width 517 height 20
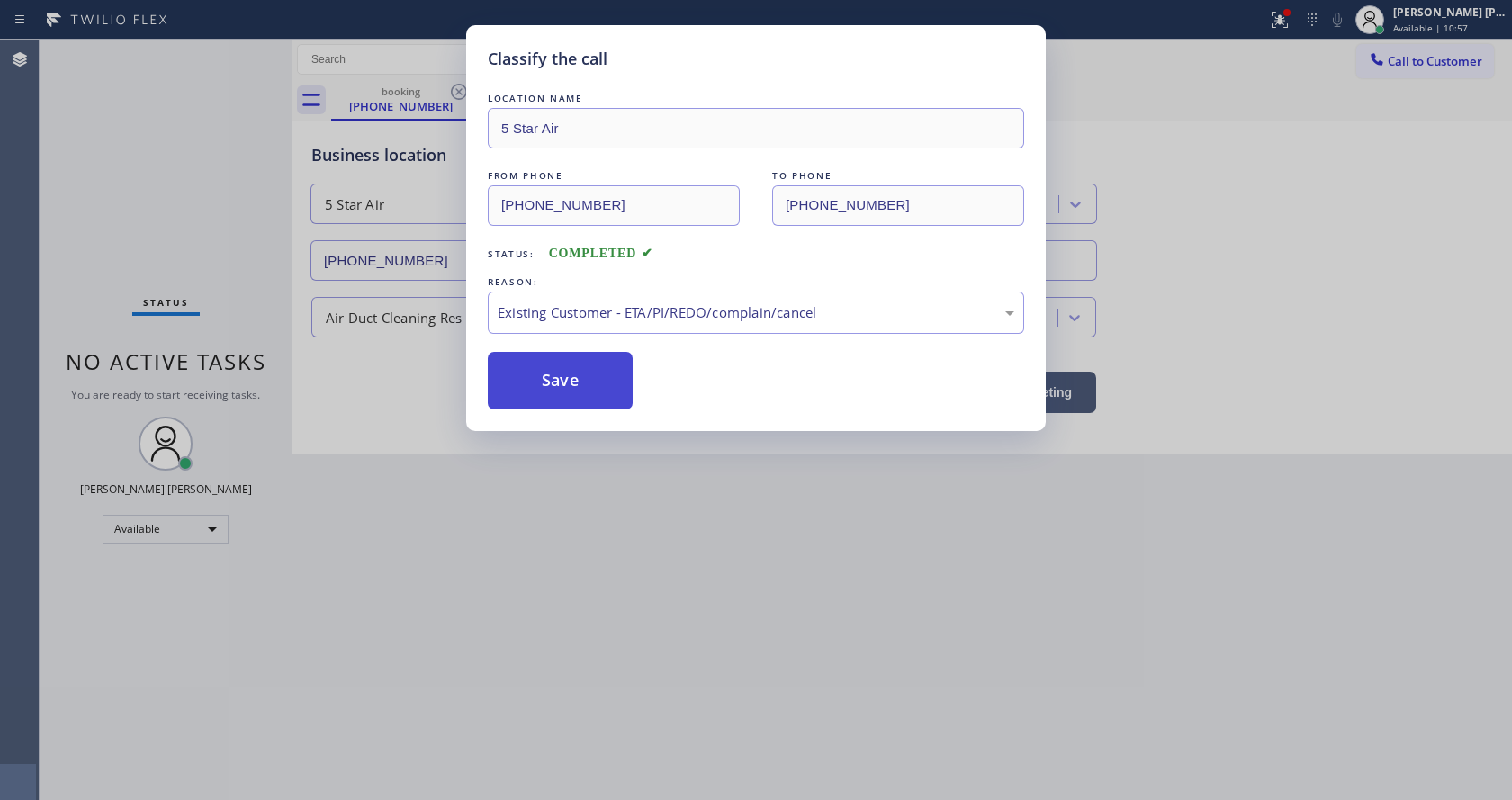
click at [581, 369] on button "Save" at bounding box center [561, 381] width 145 height 57
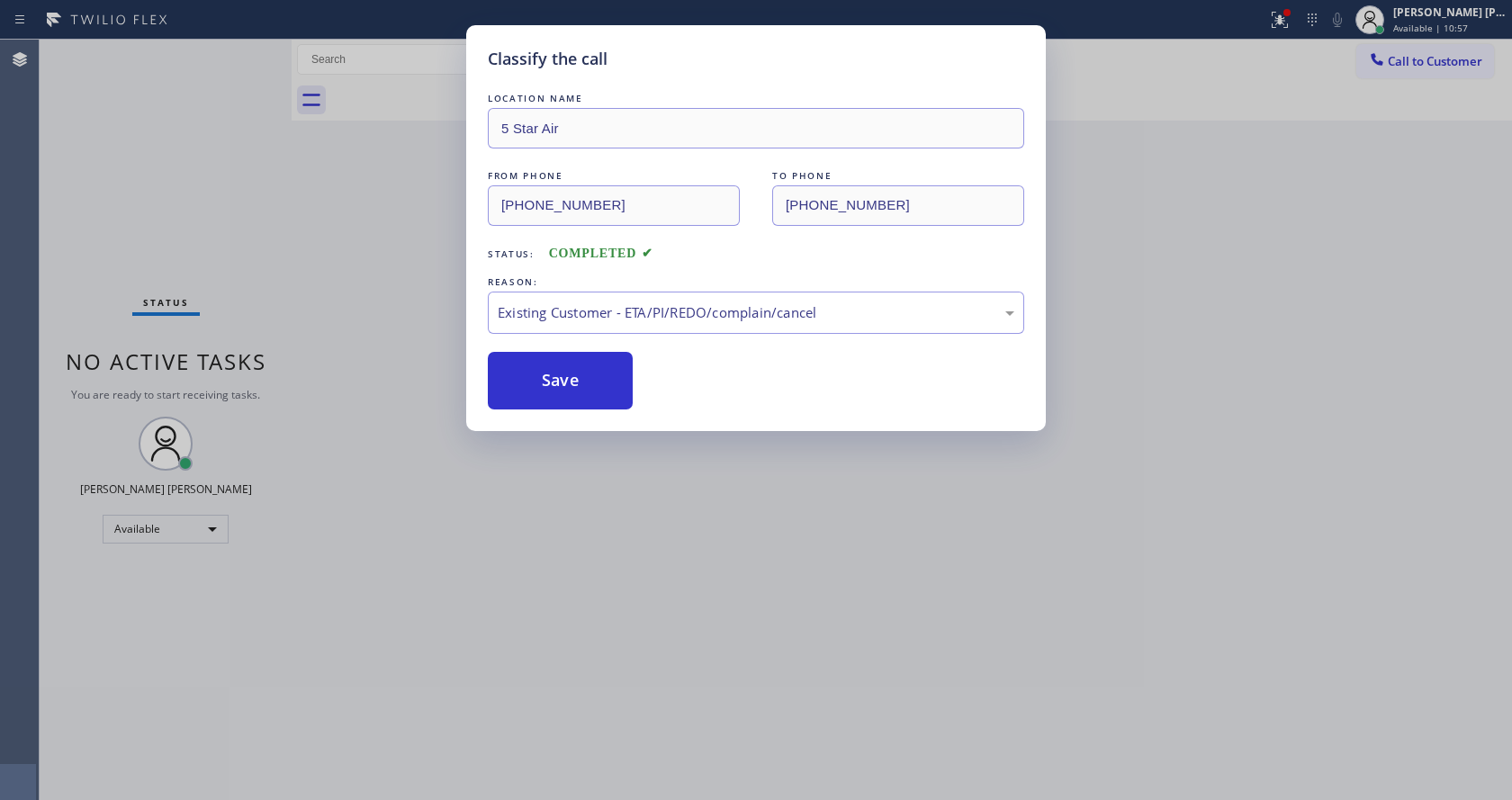
click at [684, 496] on div "Classify the call LOCATION NAME 5 Star Air FROM PHONE (562) 308-8530 TO PHONE (…" at bounding box center [756, 400] width 1512 height 800
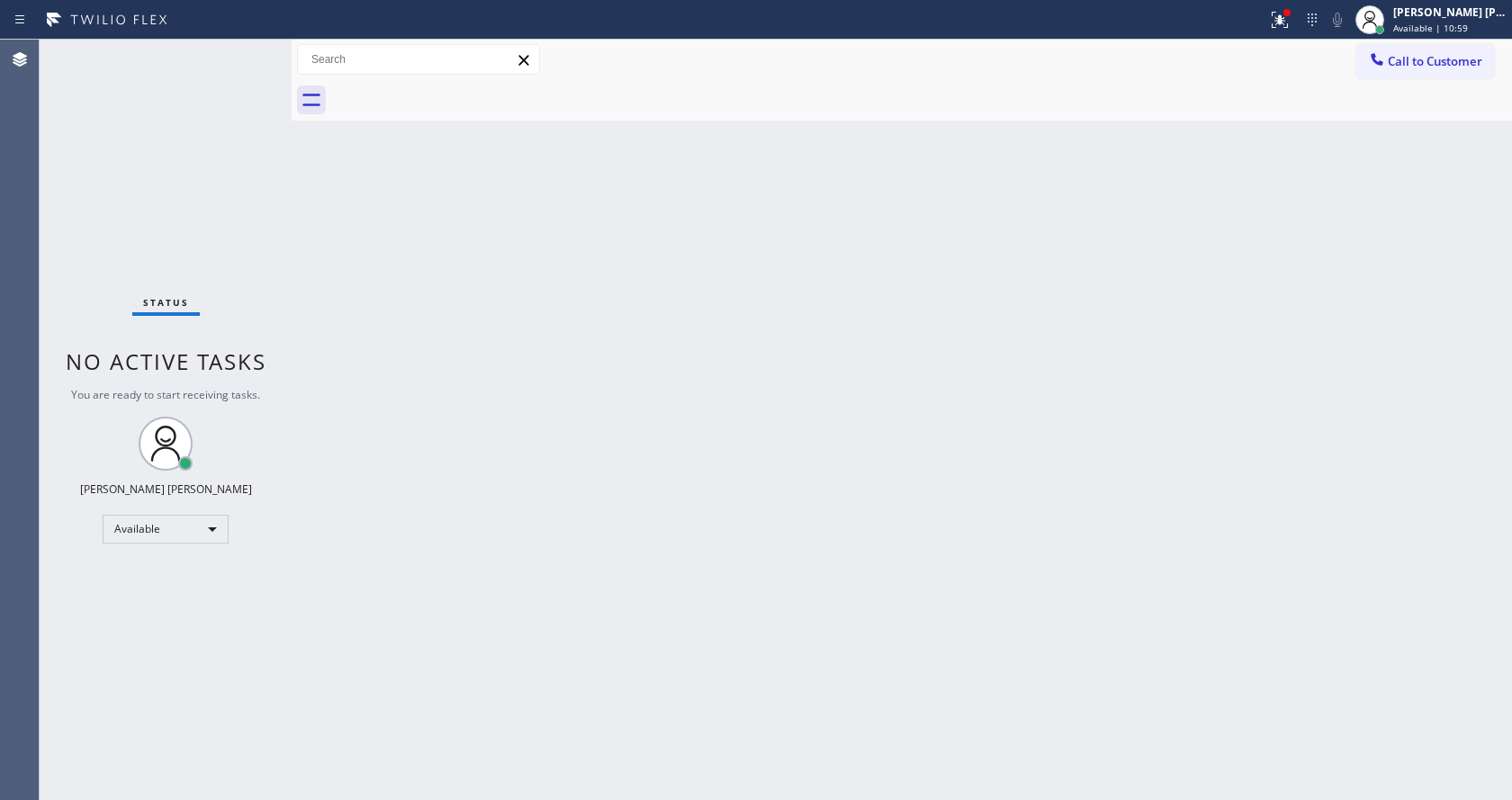
click at [367, 231] on div "Back to Dashboard Change Sender ID Customers Technicians Select a contact Outbo…" at bounding box center [901, 419] width 1220 height 760
click at [249, 49] on div "Status No active tasks You are ready to start receiving tasks. [PERSON_NAME] [P…" at bounding box center [166, 419] width 252 height 760
click at [619, 611] on div "Back to Dashboard Change Sender ID Customers Technicians Select a contact Outbo…" at bounding box center [901, 419] width 1220 height 760
click at [440, 544] on div "Back to Dashboard Change Sender ID Customers Technicians Select a contact Outbo…" at bounding box center [901, 419] width 1220 height 760
click at [561, 594] on div "Back to Dashboard Change Sender ID Customers Technicians Select a contact Outbo…" at bounding box center [901, 419] width 1220 height 760
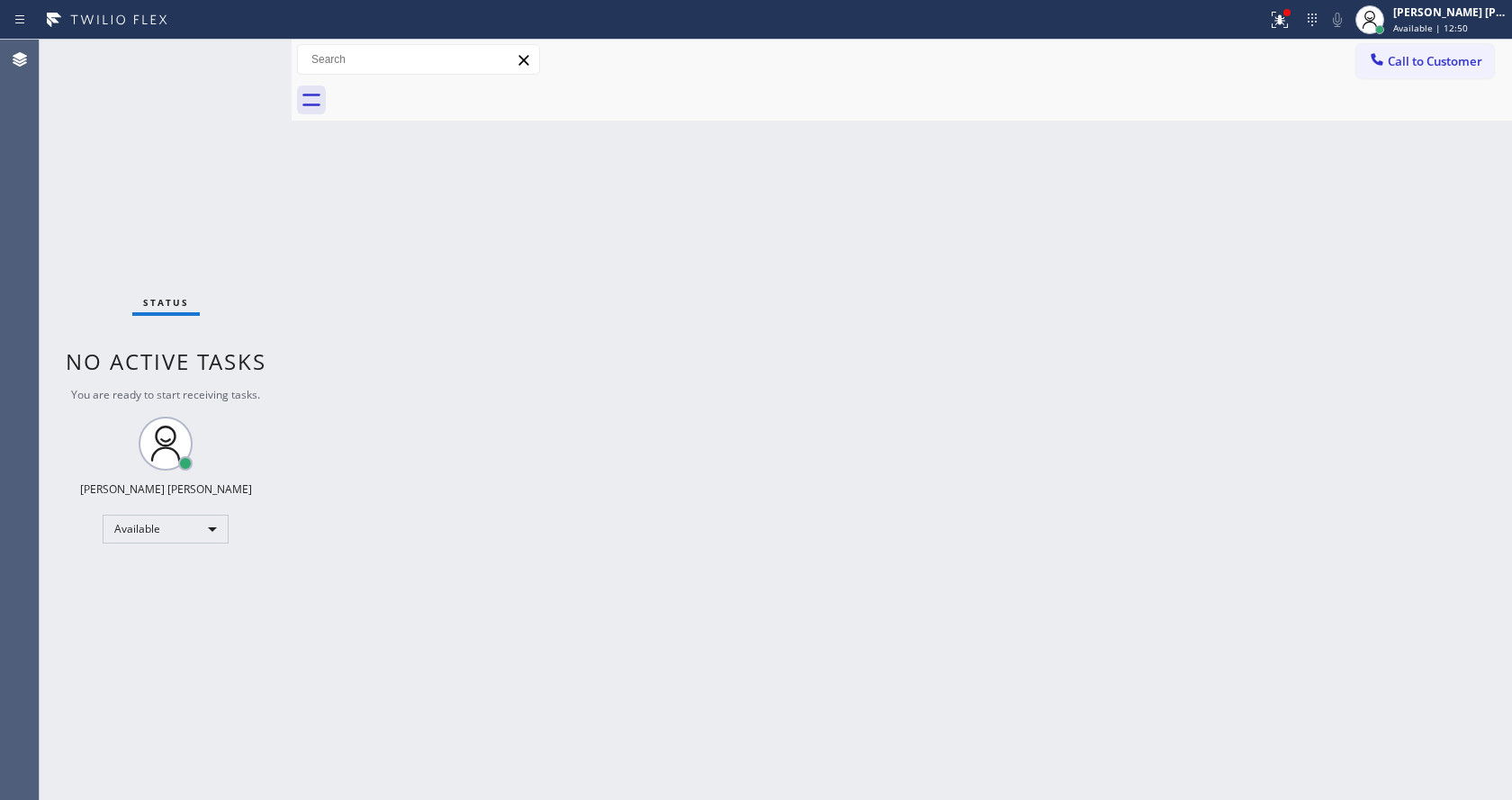
click at [632, 618] on div "Back to Dashboard Change Sender ID Customers Technicians Select a contact Outbo…" at bounding box center [901, 419] width 1220 height 760
click at [296, 325] on div "Back to Dashboard Change Sender ID Customers Technicians Select a contact Outbo…" at bounding box center [901, 419] width 1220 height 760
click at [434, 399] on div "Back to Dashboard Change Sender ID Customers Technicians Select a contact Outbo…" at bounding box center [901, 419] width 1220 height 760
drag, startPoint x: 1007, startPoint y: 459, endPoint x: 778, endPoint y: 555, distance: 248.3
click at [1007, 459] on div "Back to Dashboard Change Sender ID Customers Technicians Select a contact Outbo…" at bounding box center [901, 419] width 1220 height 760
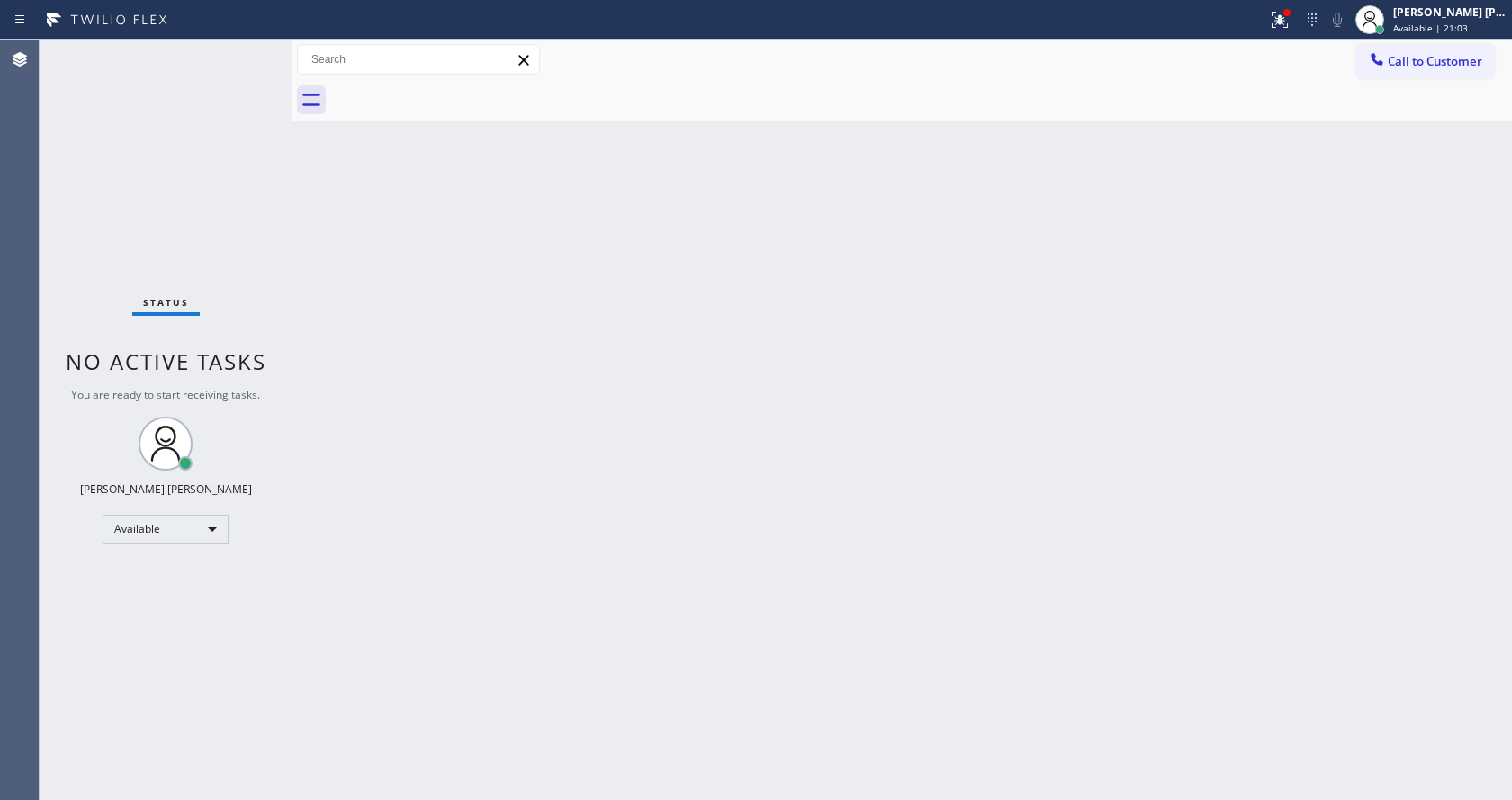
drag, startPoint x: 336, startPoint y: 334, endPoint x: 322, endPoint y: 246, distance: 89.1
click at [336, 334] on div "Back to Dashboard Change Sender ID Customers Technicians Select a contact Outbo…" at bounding box center [901, 419] width 1220 height 760
click at [252, 49] on div "Status No active tasks You are ready to start receiving tasks. [PERSON_NAME] [P…" at bounding box center [166, 419] width 252 height 760
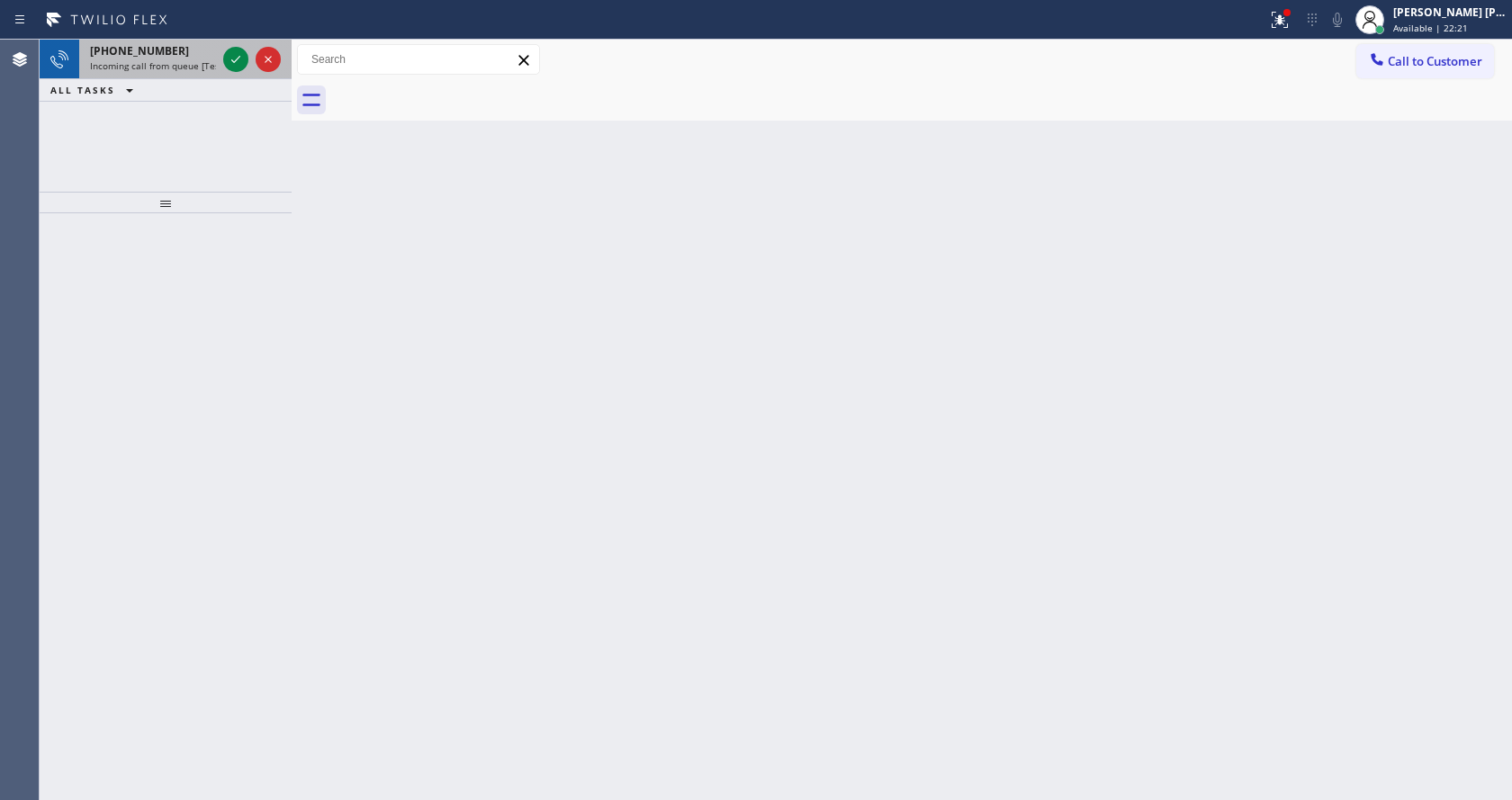
click at [195, 75] on div "+18183901822 Incoming call from queue [Test] All" at bounding box center [149, 59] width 141 height 40
click at [233, 56] on icon at bounding box center [235, 58] width 21 height 21
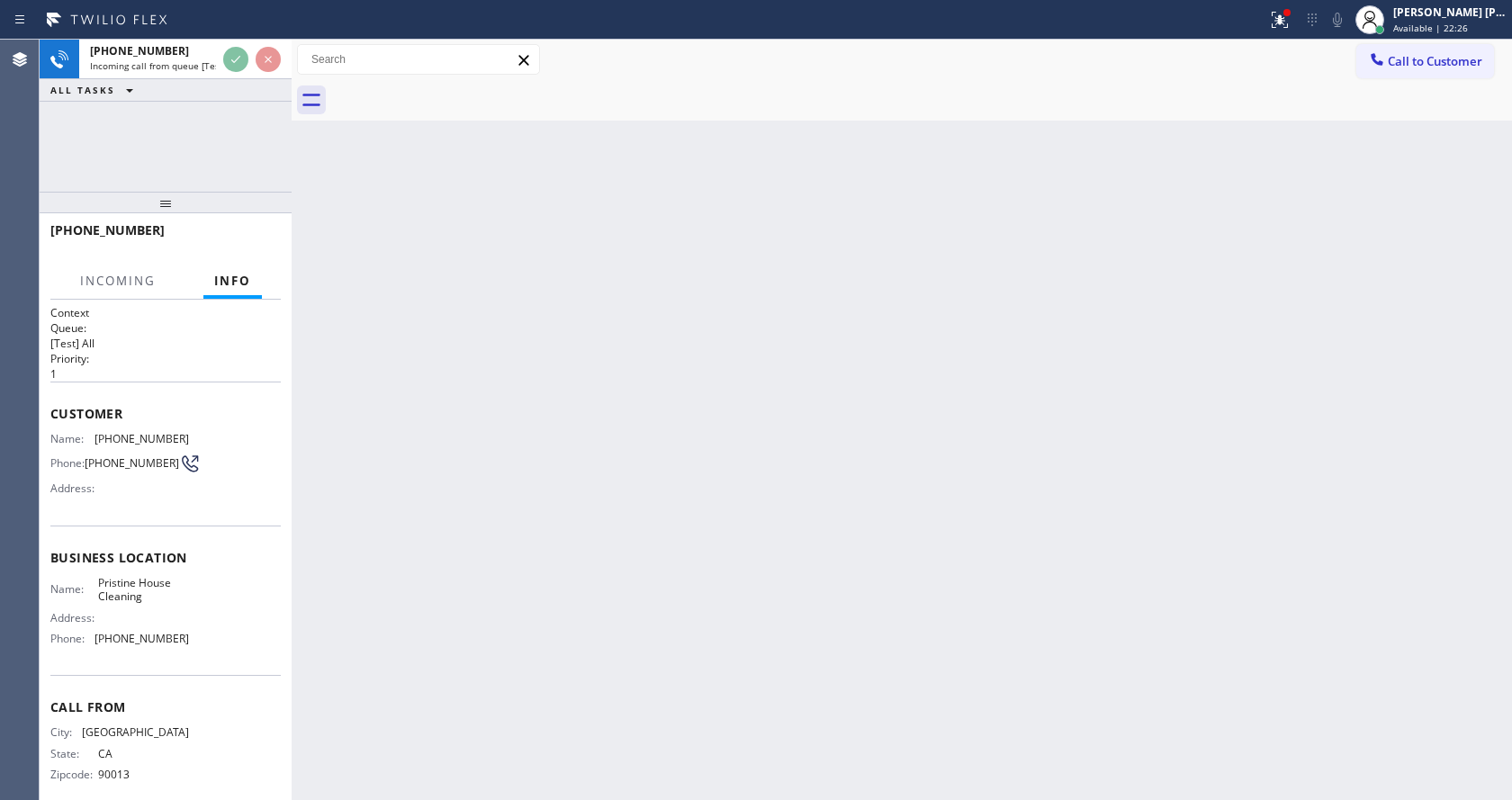
scroll to position [23, 0]
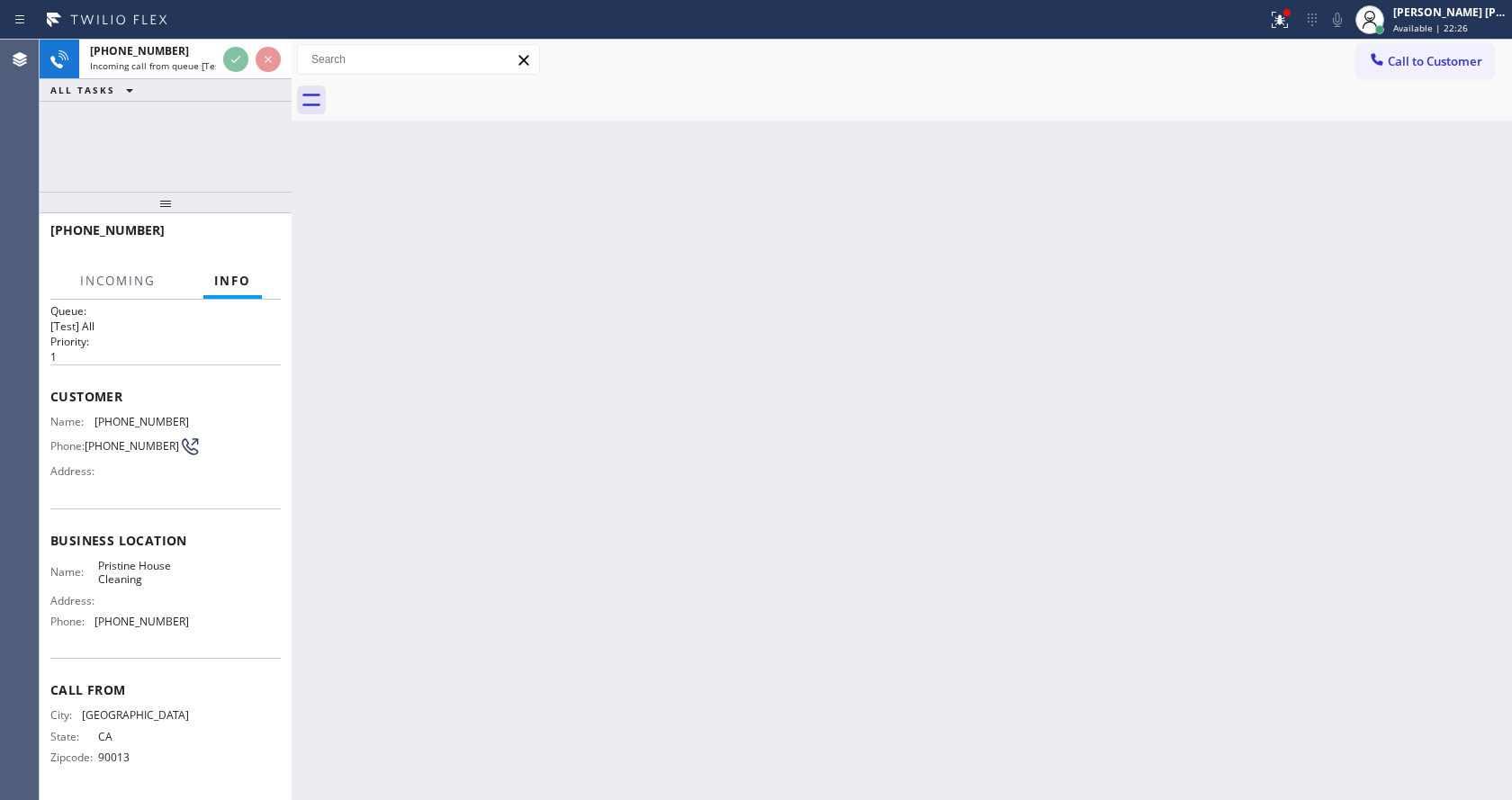
click at [634, 494] on div "Back to Dashboard Change Sender ID Customers Technicians Select a contact Outbo…" at bounding box center [901, 419] width 1220 height 760
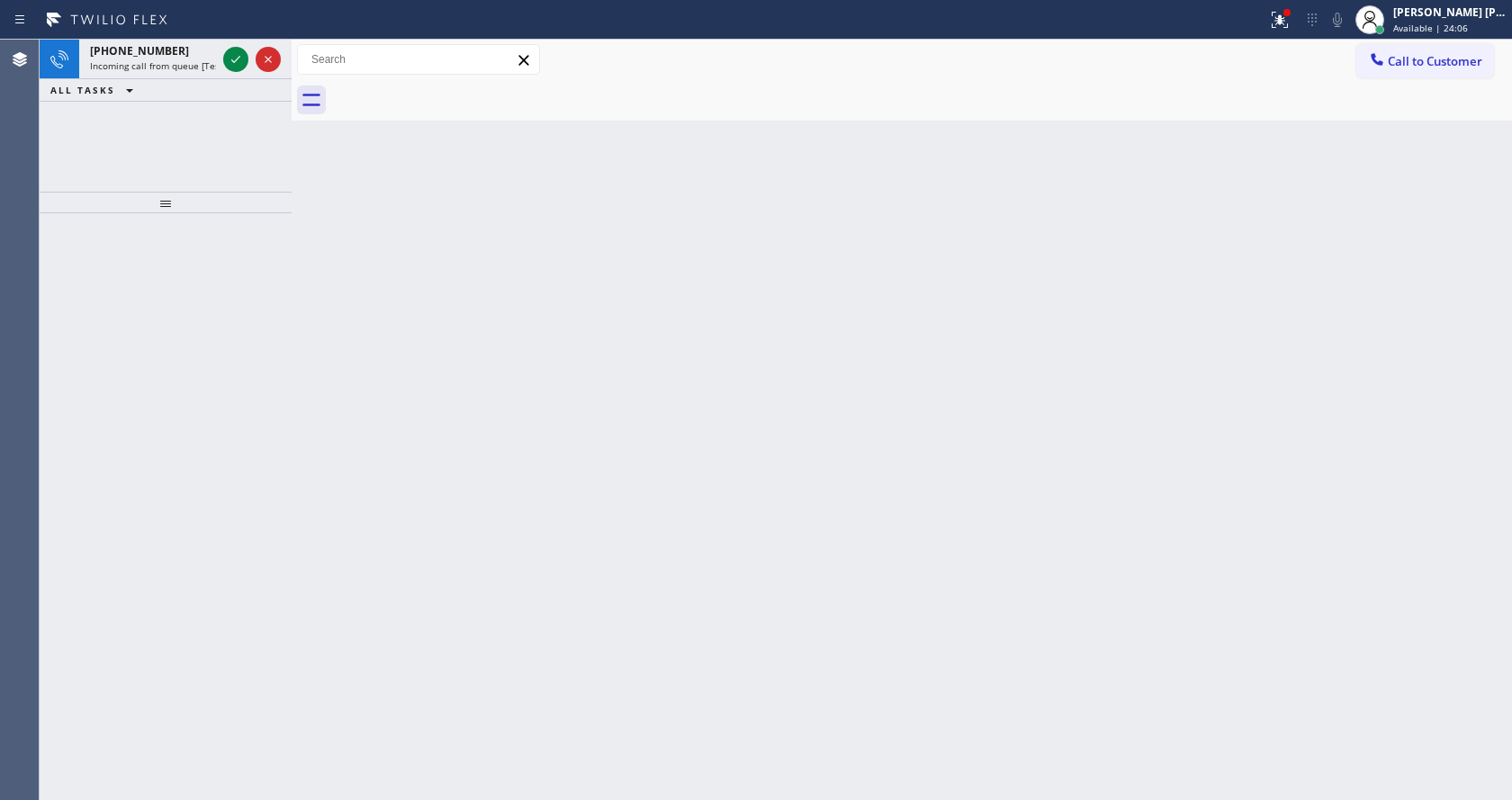
click at [190, 284] on div at bounding box center [166, 506] width 252 height 586
click at [192, 73] on div "+18052535742 Incoming call from queue [Test] All" at bounding box center [149, 59] width 141 height 40
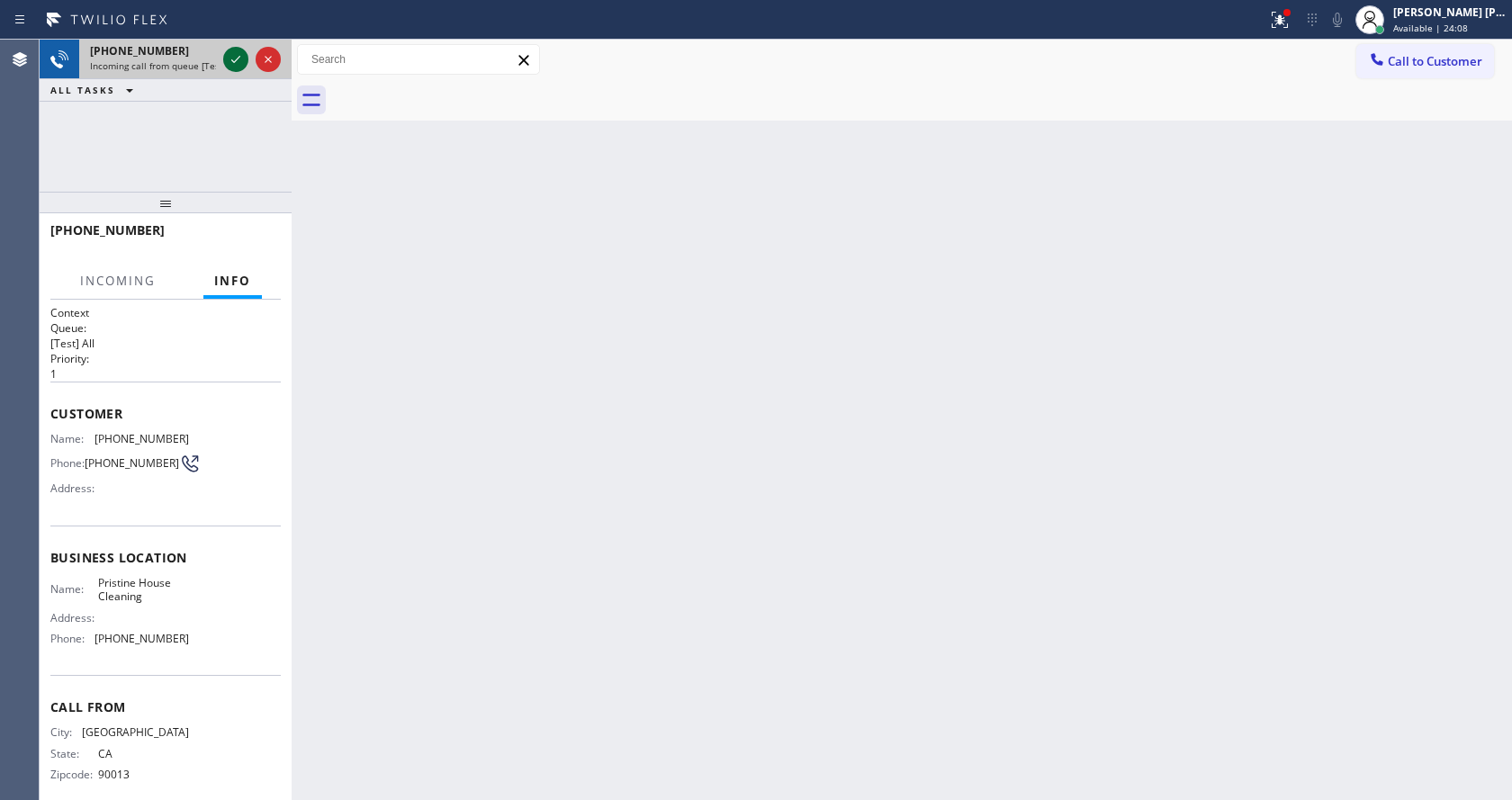
click at [237, 61] on icon at bounding box center [235, 58] width 21 height 21
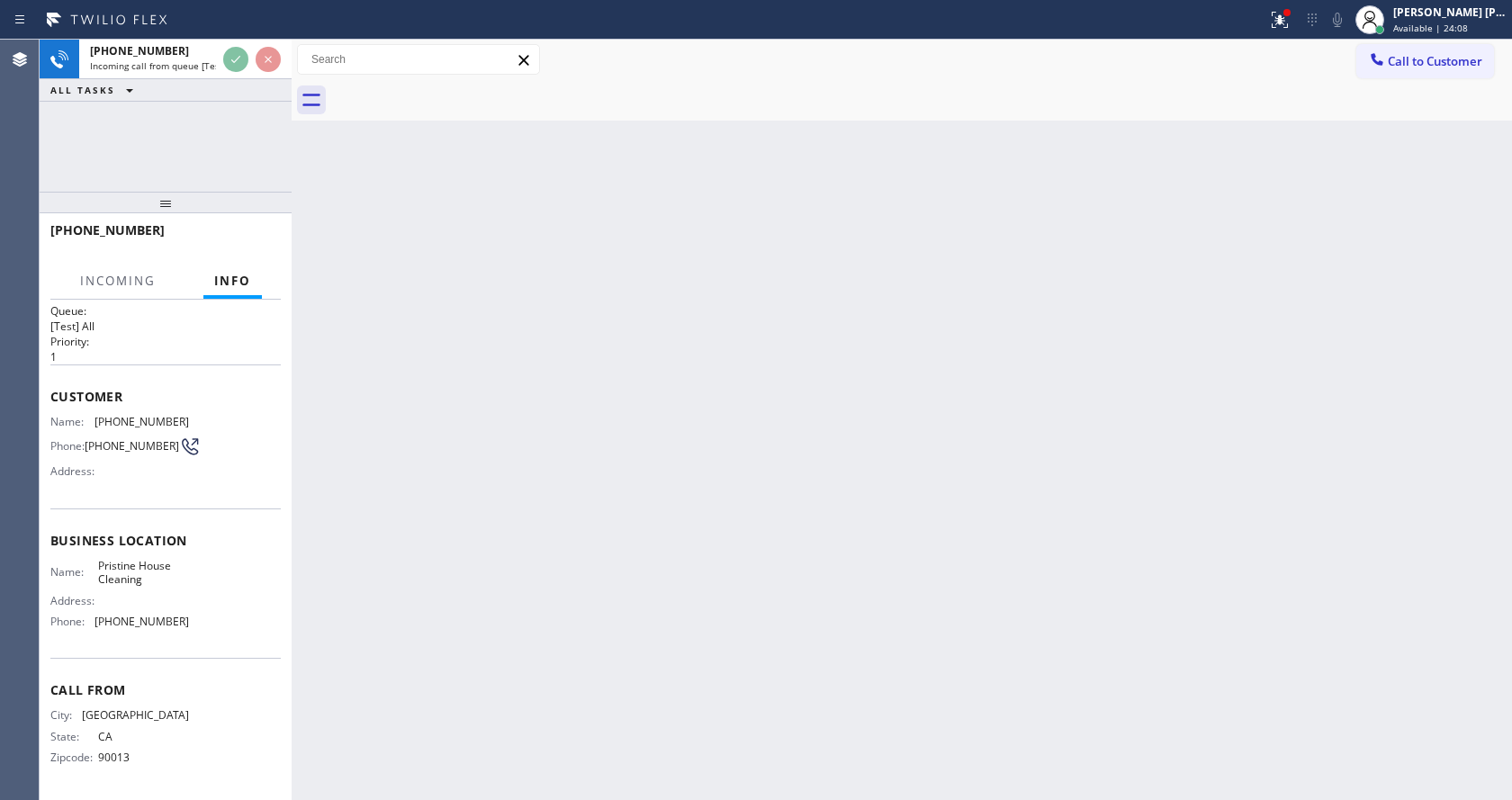
scroll to position [23, 0]
click at [767, 419] on div "Back to Dashboard Change Sender ID Customers Technicians Select a contact Outbo…" at bounding box center [901, 419] width 1220 height 760
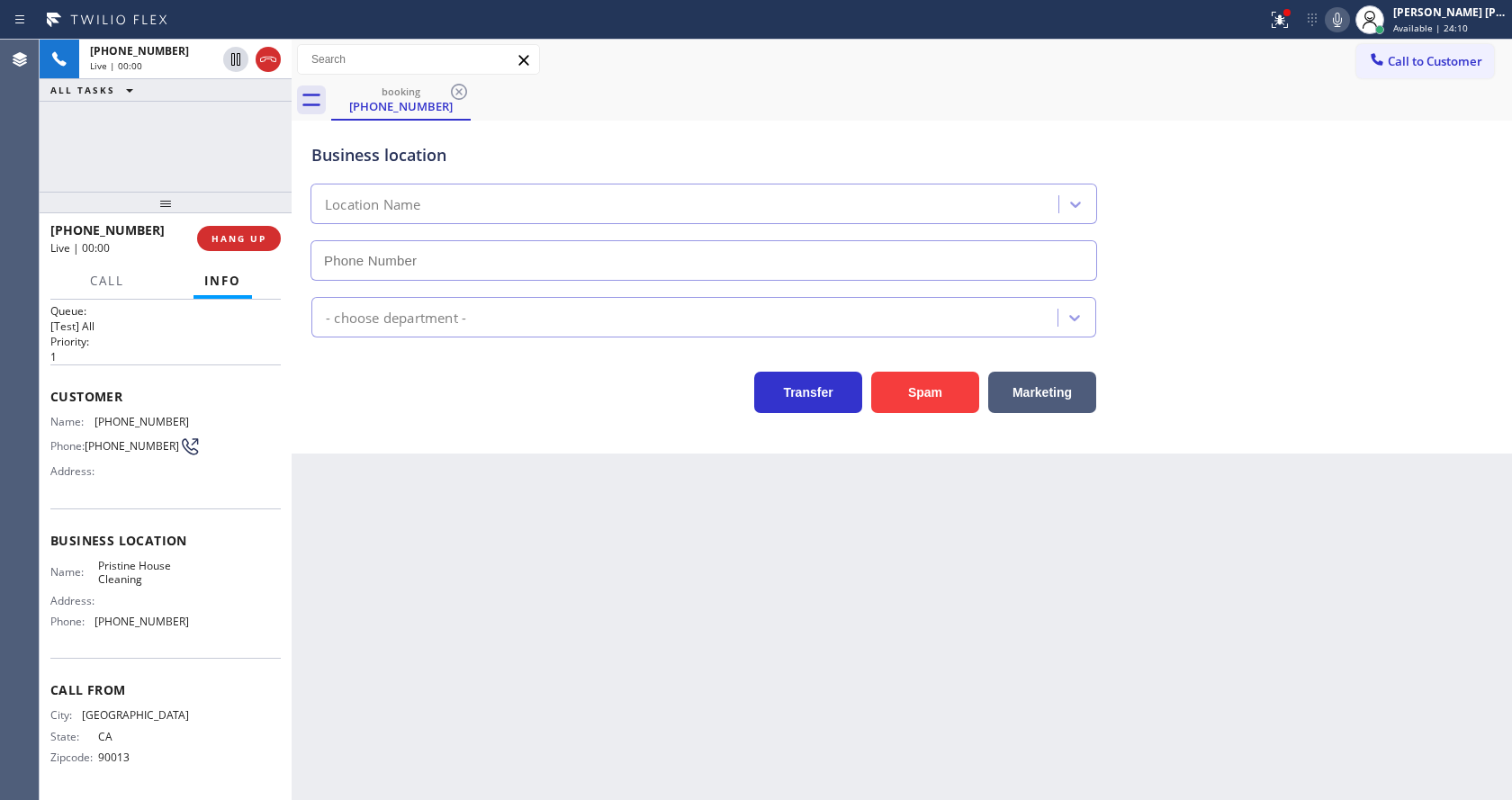
type input "[PHONE_NUMBER]"
click at [916, 407] on button "Spam" at bounding box center [925, 392] width 108 height 42
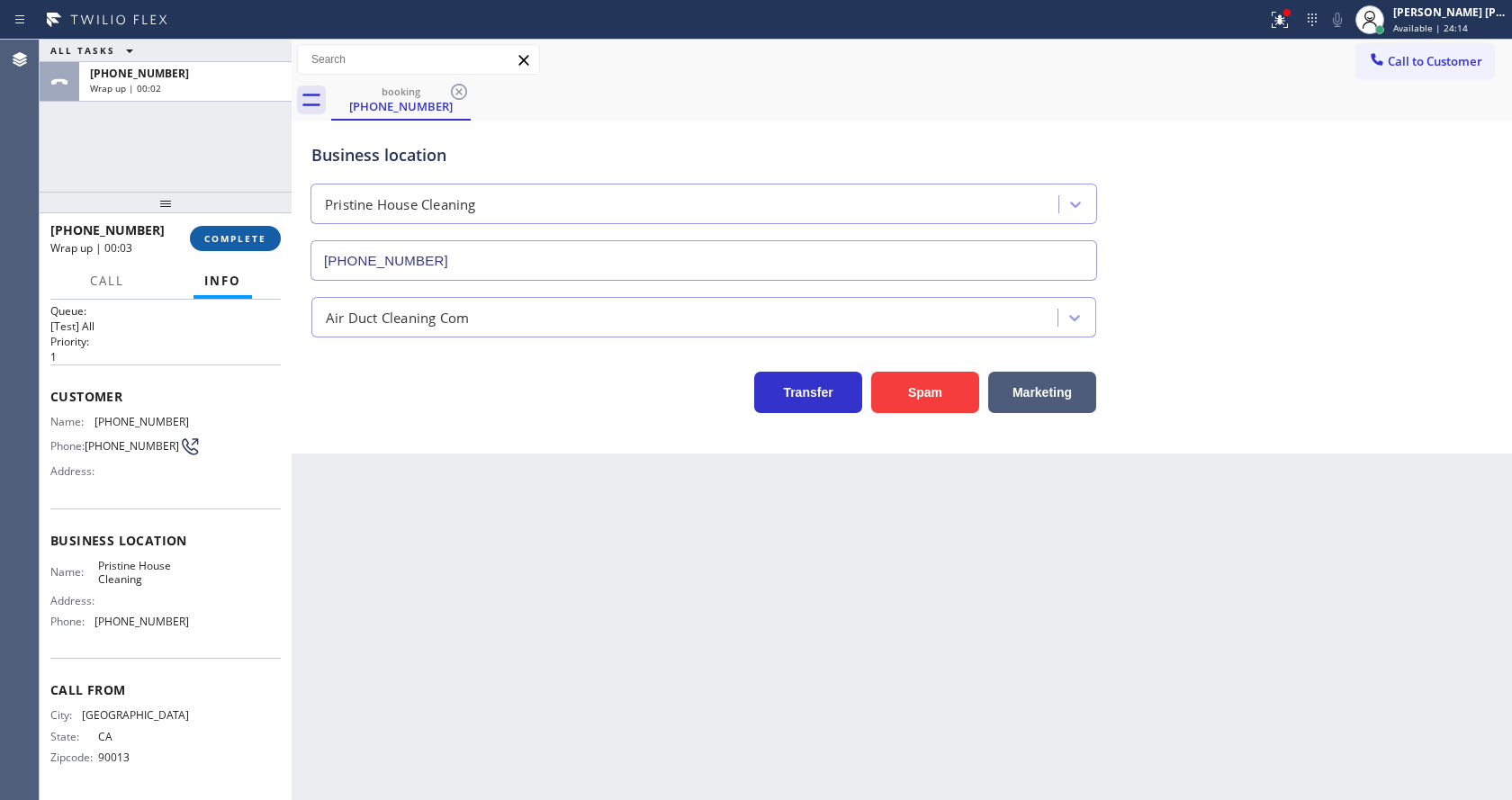
click at [250, 244] on button "COMPLETE" at bounding box center [235, 238] width 91 height 25
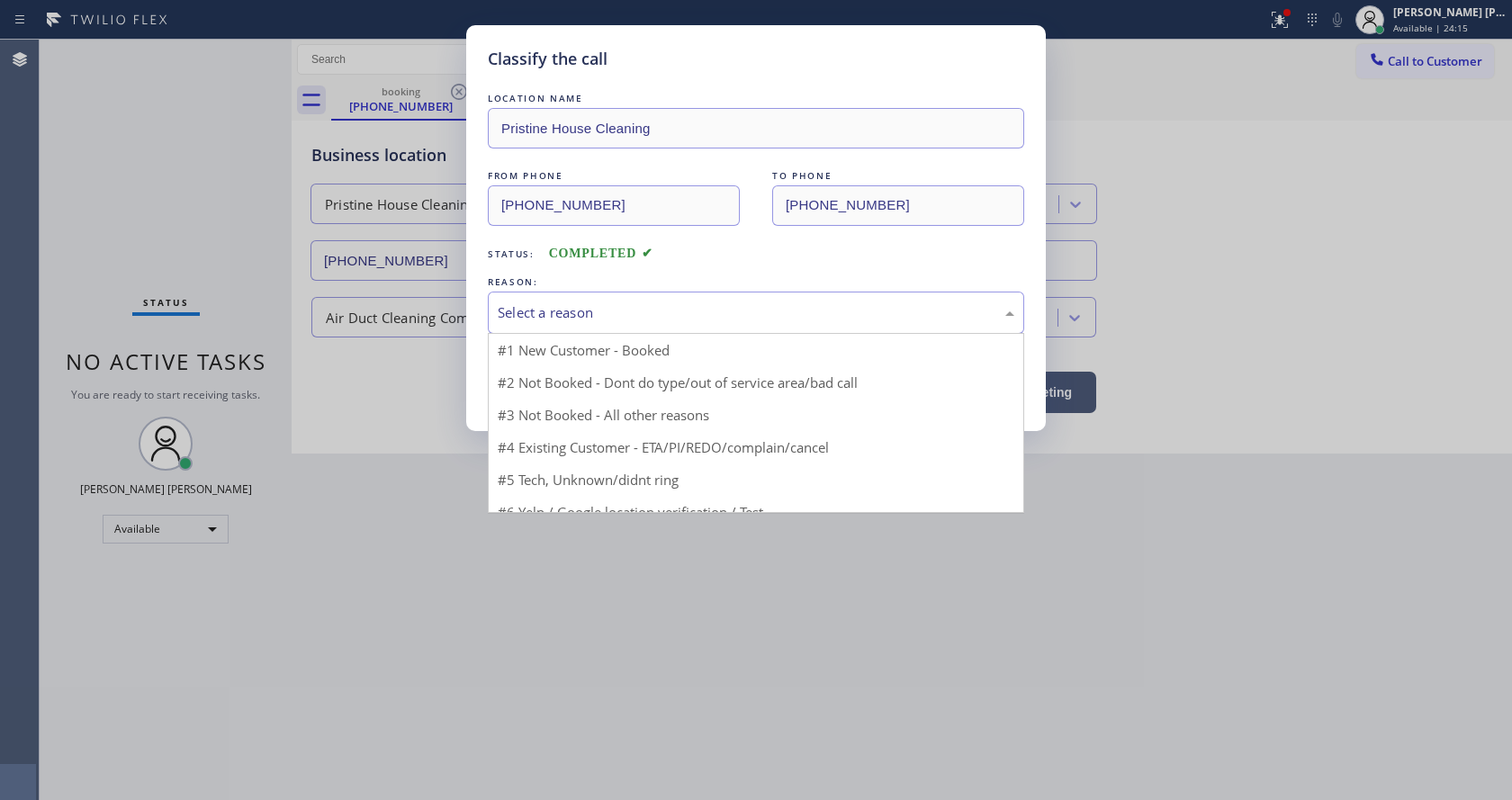
click at [562, 308] on div "Select a reason" at bounding box center [756, 312] width 517 height 20
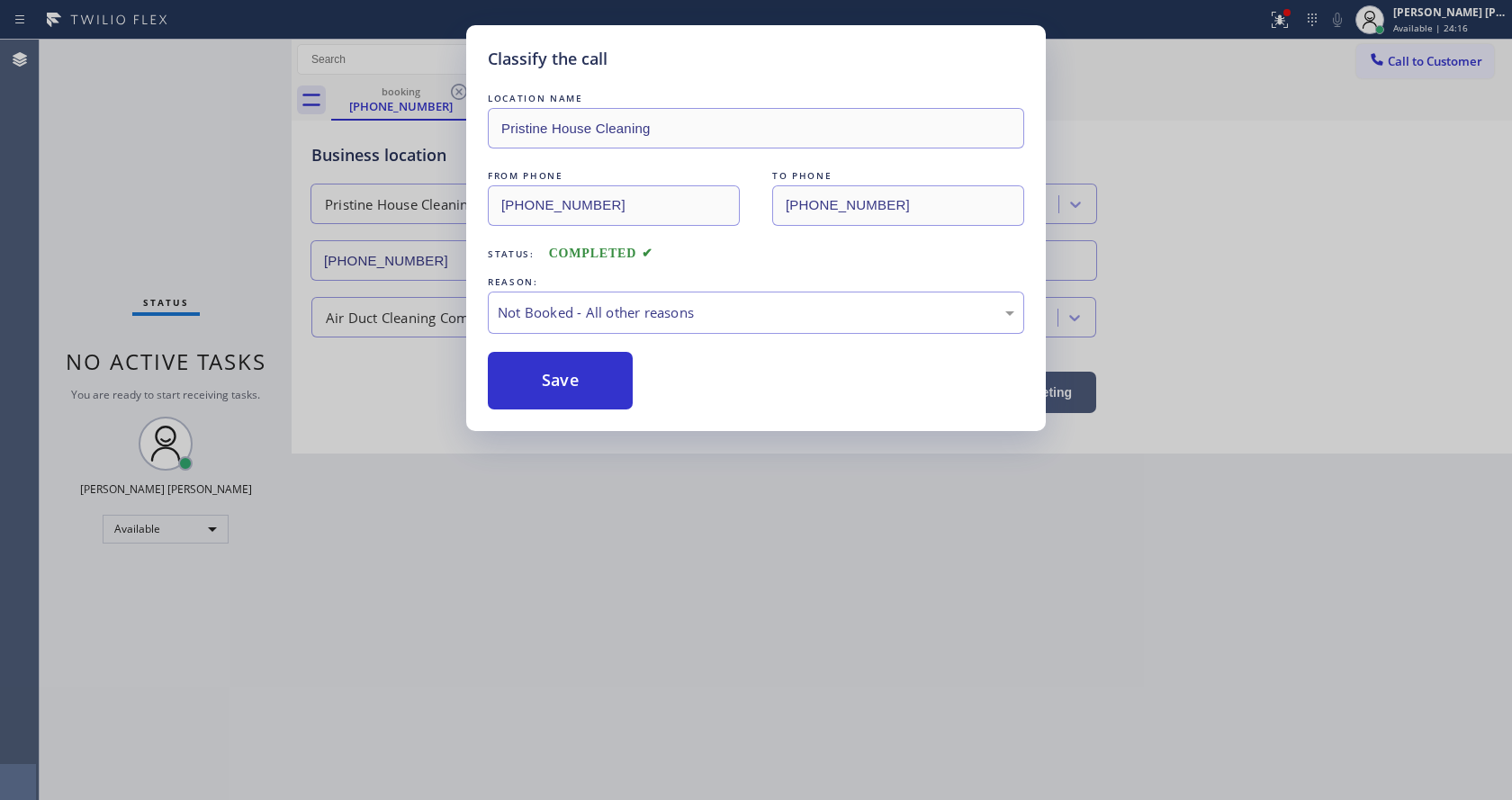
click at [557, 383] on button "Save" at bounding box center [561, 381] width 145 height 57
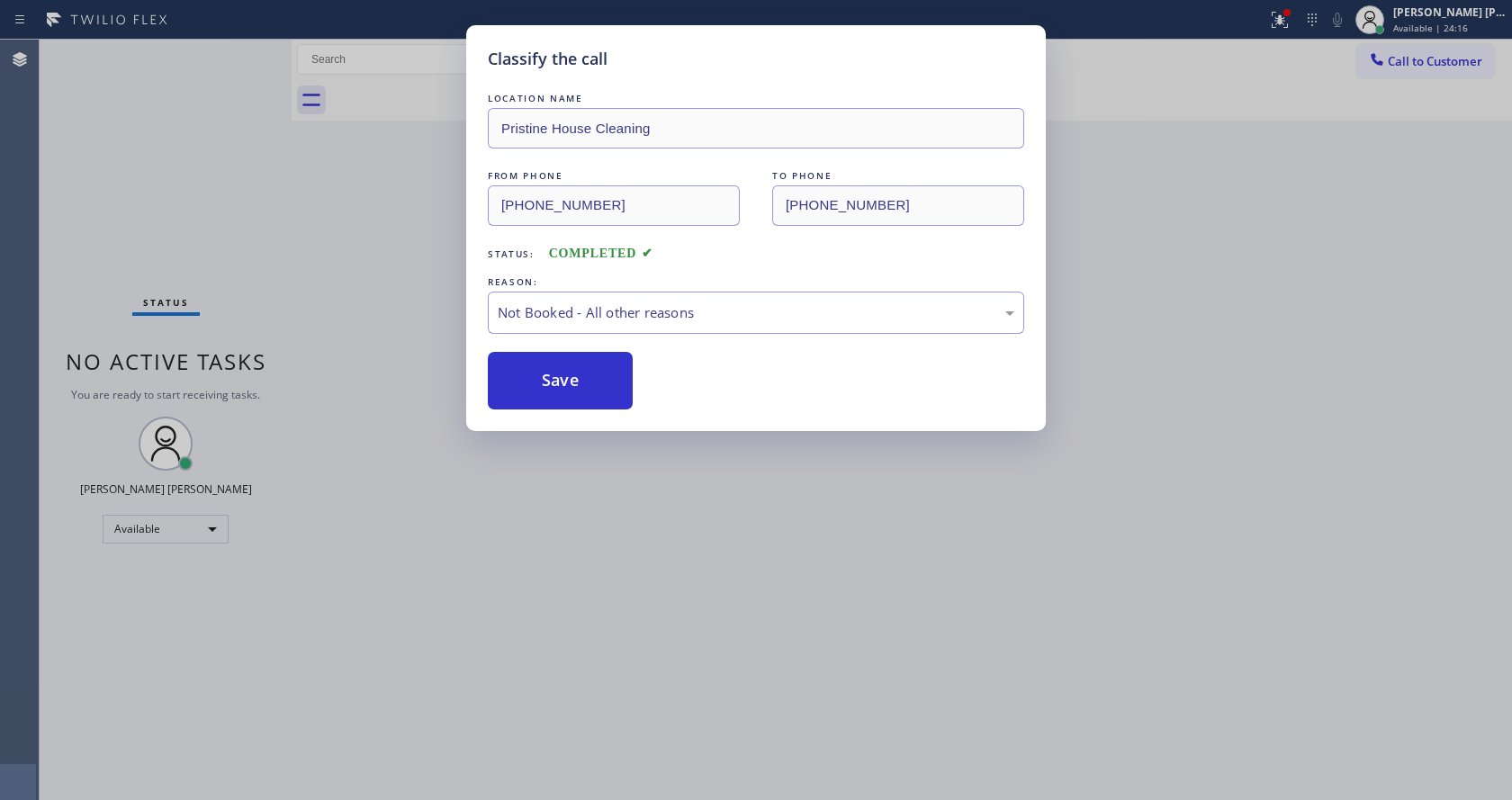
click at [557, 383] on button "Save" at bounding box center [561, 381] width 145 height 57
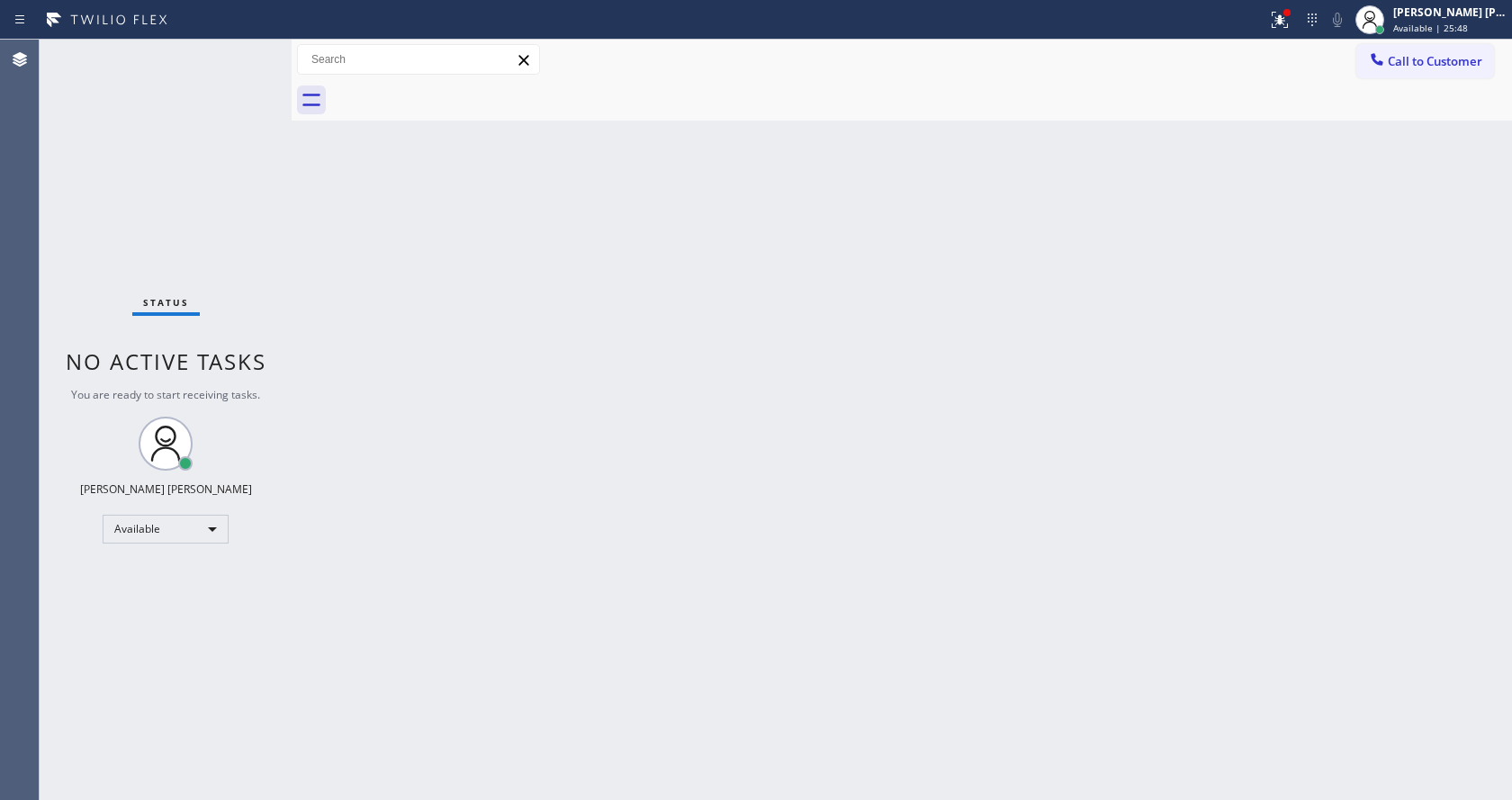
click at [1418, 197] on div "Back to Dashboard Change Sender ID Customers Technicians Select a contact Outbo…" at bounding box center [901, 419] width 1220 height 760
click at [1287, 11] on icon at bounding box center [1279, 19] width 21 height 21
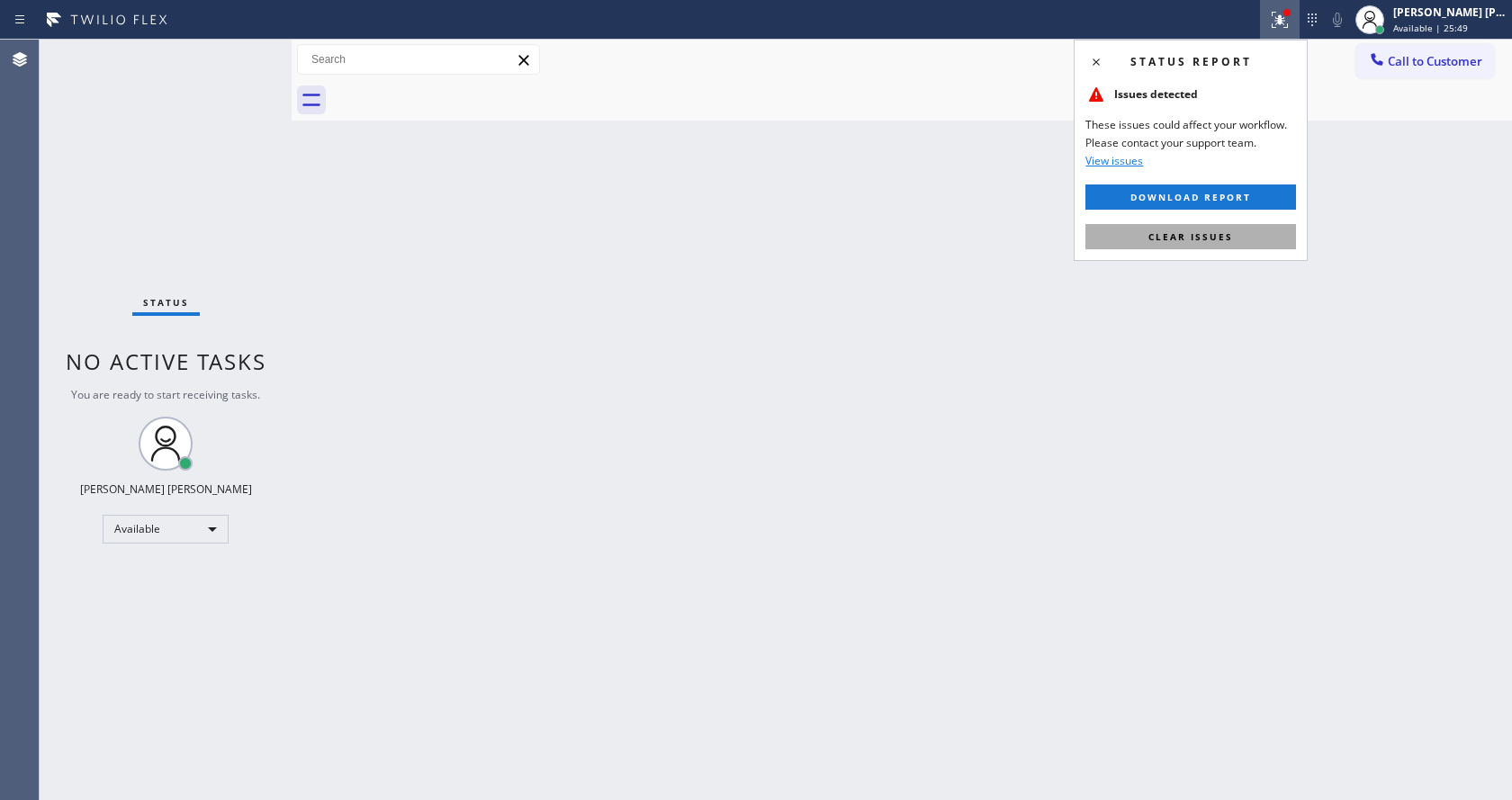
click at [1217, 235] on span "Clear issues" at bounding box center [1191, 237] width 84 height 13
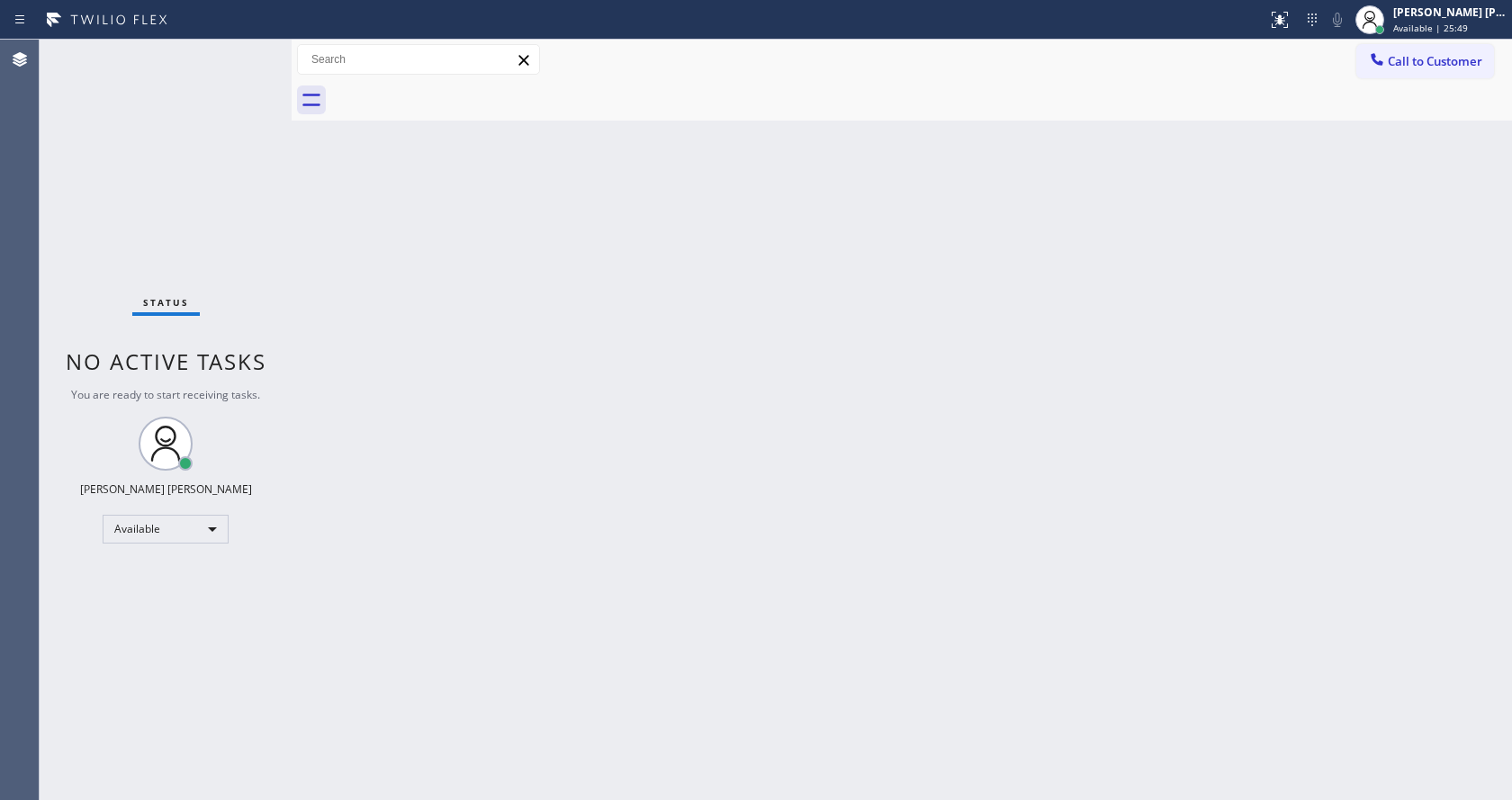
click at [1266, 311] on div "Back to Dashboard Change Sender ID Customers Technicians Select a contact Outbo…" at bounding box center [901, 419] width 1220 height 760
click at [931, 443] on div "Back to Dashboard Change Sender ID Customers Technicians Select a contact Outbo…" at bounding box center [901, 419] width 1220 height 760
click at [550, 621] on div "Back to Dashboard Change Sender ID Customers Technicians Select a contact Outbo…" at bounding box center [901, 419] width 1220 height 760
click at [509, 355] on div "Back to Dashboard Change Sender ID Customers Technicians Select a contact Outbo…" at bounding box center [901, 419] width 1220 height 760
click at [244, 47] on div "Status No active tasks You are ready to start receiving tasks. [PERSON_NAME] [P…" at bounding box center [166, 419] width 252 height 760
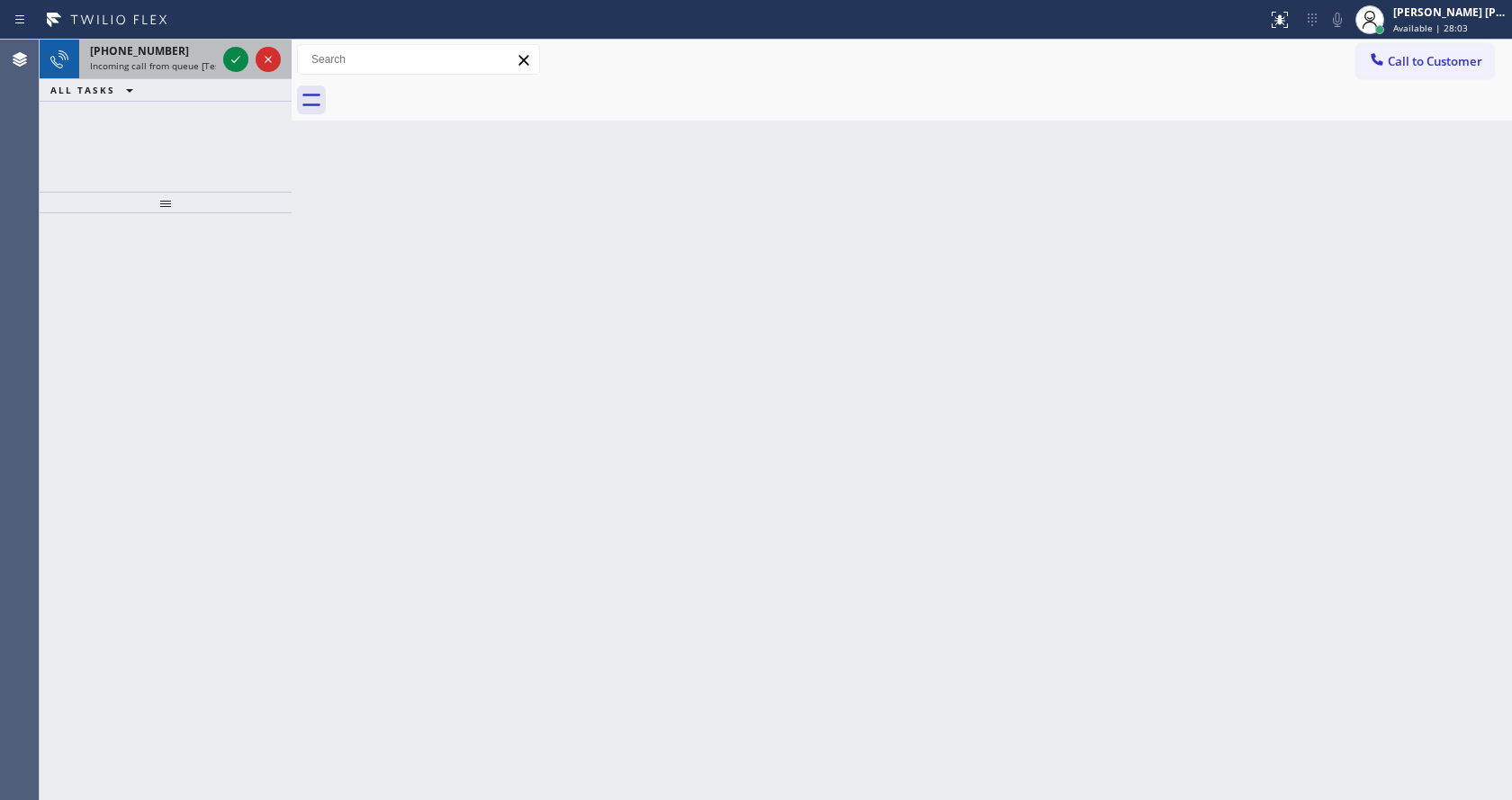
click at [184, 54] on div "+13107565581" at bounding box center [153, 51] width 126 height 16
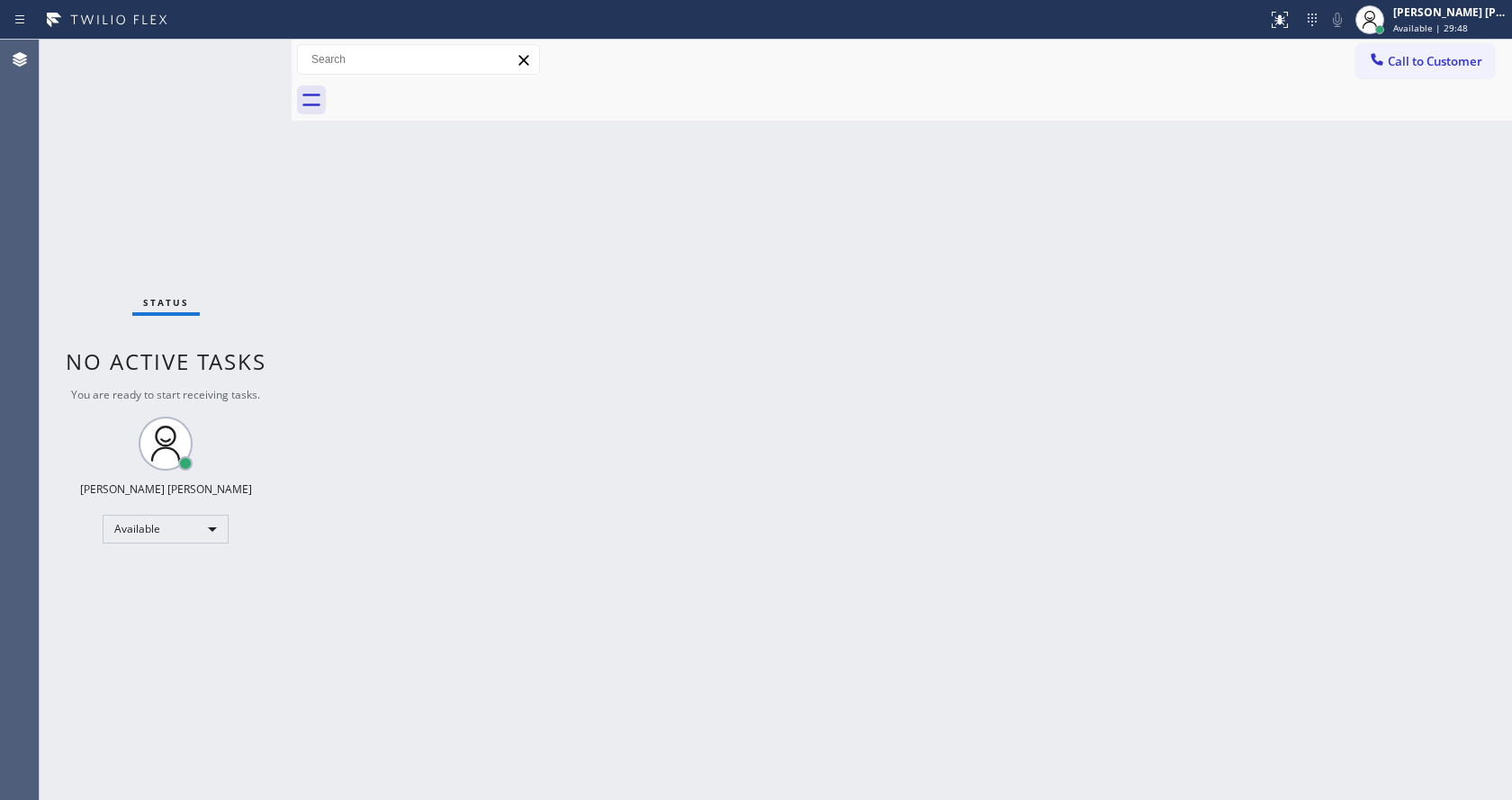
click at [1133, 375] on div "Back to Dashboard Change Sender ID Customers Technicians Select a contact Outbo…" at bounding box center [901, 419] width 1220 height 760
click at [495, 450] on div "Back to Dashboard Change Sender ID Customers Technicians Select a contact Outbo…" at bounding box center [901, 419] width 1220 height 760
click at [796, 426] on div "Back to Dashboard Change Sender ID Customers Technicians Select a contact Outbo…" at bounding box center [901, 419] width 1220 height 760
click at [669, 348] on div "Back to Dashboard Change Sender ID Customers Technicians Select a contact Outbo…" at bounding box center [901, 419] width 1220 height 760
click at [424, 331] on div "Back to Dashboard Change Sender ID Customers Technicians Select a contact Outbo…" at bounding box center [901, 419] width 1220 height 760
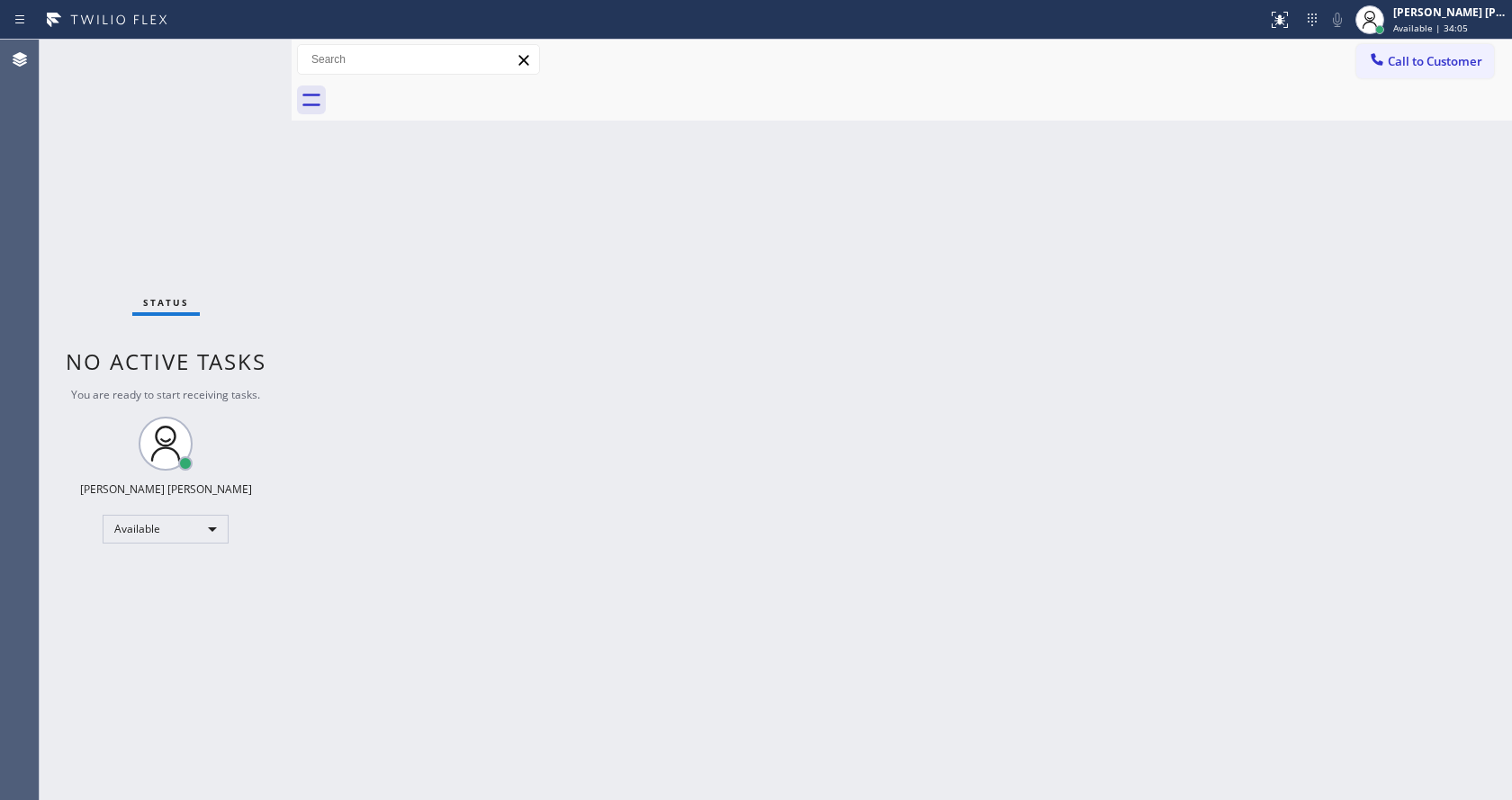
click at [586, 408] on div "Back to Dashboard Change Sender ID Customers Technicians Select a contact Outbo…" at bounding box center [901, 419] width 1220 height 760
click at [321, 268] on div "Back to Dashboard Change Sender ID Customers Technicians Select a contact Outbo…" at bounding box center [901, 419] width 1220 height 760
click at [248, 46] on div "Status No active tasks You are ready to start receiving tasks. [PERSON_NAME] [P…" at bounding box center [166, 419] width 252 height 760
click at [430, 490] on div "Back to Dashboard Change Sender ID Customers Technicians Select a contact Outbo…" at bounding box center [901, 419] width 1220 height 760
click at [472, 629] on div "Back to Dashboard Change Sender ID Customers Technicians Select a contact Outbo…" at bounding box center [901, 419] width 1220 height 760
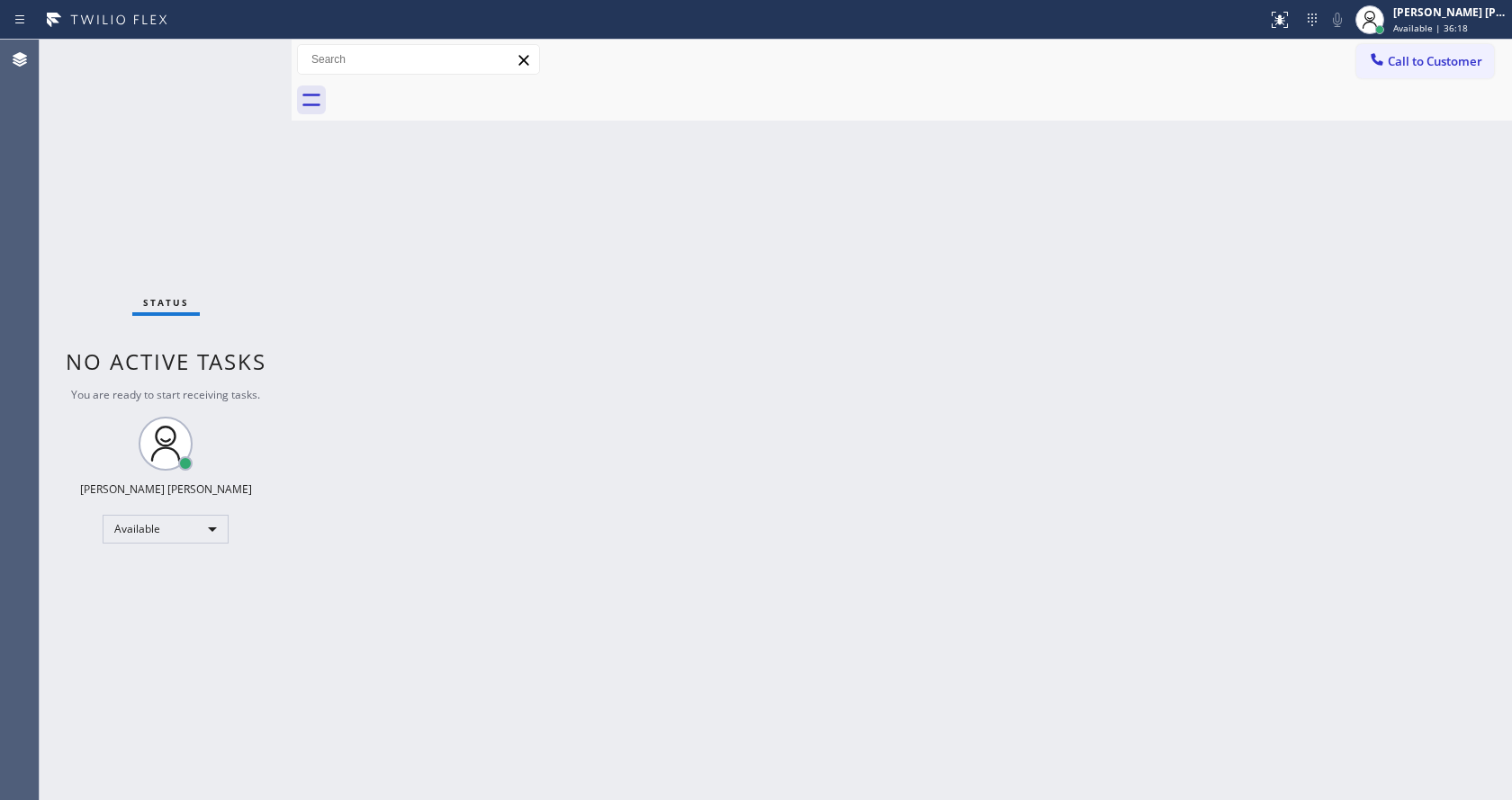
click at [299, 350] on div "Back to Dashboard Change Sender ID Customers Technicians Select a contact Outbo…" at bounding box center [901, 419] width 1220 height 760
click at [412, 249] on div "Back to Dashboard Change Sender ID Customers Technicians Select a contact Outbo…" at bounding box center [901, 419] width 1220 height 760
click at [313, 260] on div "Back to Dashboard Change Sender ID Customers Technicians Select a contact Outbo…" at bounding box center [901, 419] width 1220 height 760
click at [586, 494] on div "Back to Dashboard Change Sender ID Customers Technicians Select a contact Outbo…" at bounding box center [901, 419] width 1220 height 760
drag, startPoint x: 466, startPoint y: 258, endPoint x: 445, endPoint y: 249, distance: 22.8
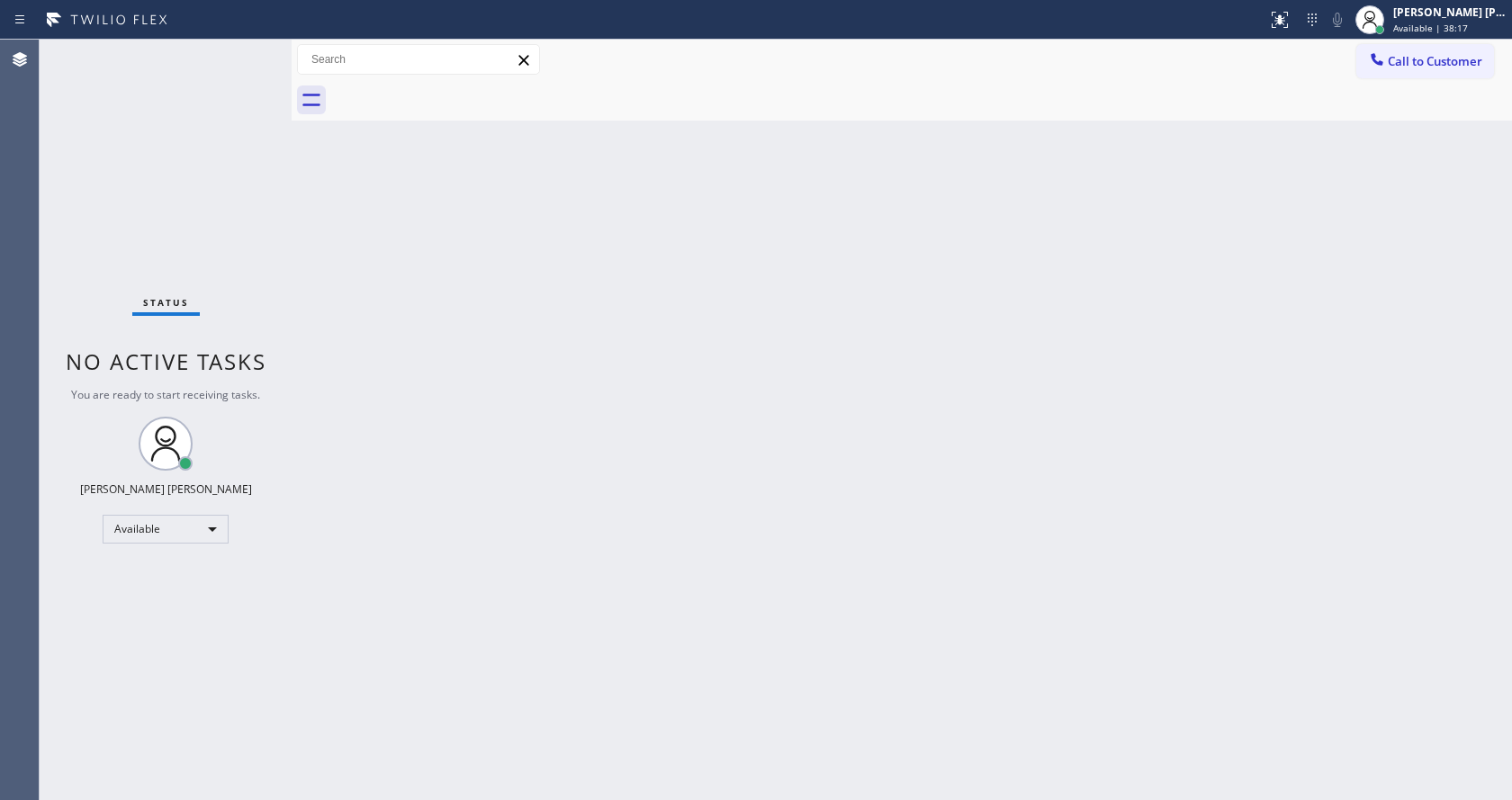
click at [466, 258] on div "Back to Dashboard Change Sender ID Customers Technicians Select a contact Outbo…" at bounding box center [901, 419] width 1220 height 760
click at [243, 55] on div "Status No active tasks You are ready to start receiving tasks. [PERSON_NAME] [P…" at bounding box center [166, 419] width 252 height 760
drag, startPoint x: 372, startPoint y: 306, endPoint x: 301, endPoint y: 175, distance: 149.0
click at [372, 304] on div "Back to Dashboard Change Sender ID Customers Technicians Select a contact Outbo…" at bounding box center [901, 419] width 1220 height 760
click at [248, 50] on div "Status No active tasks You are ready to start receiving tasks. [PERSON_NAME] [P…" at bounding box center [166, 419] width 252 height 760
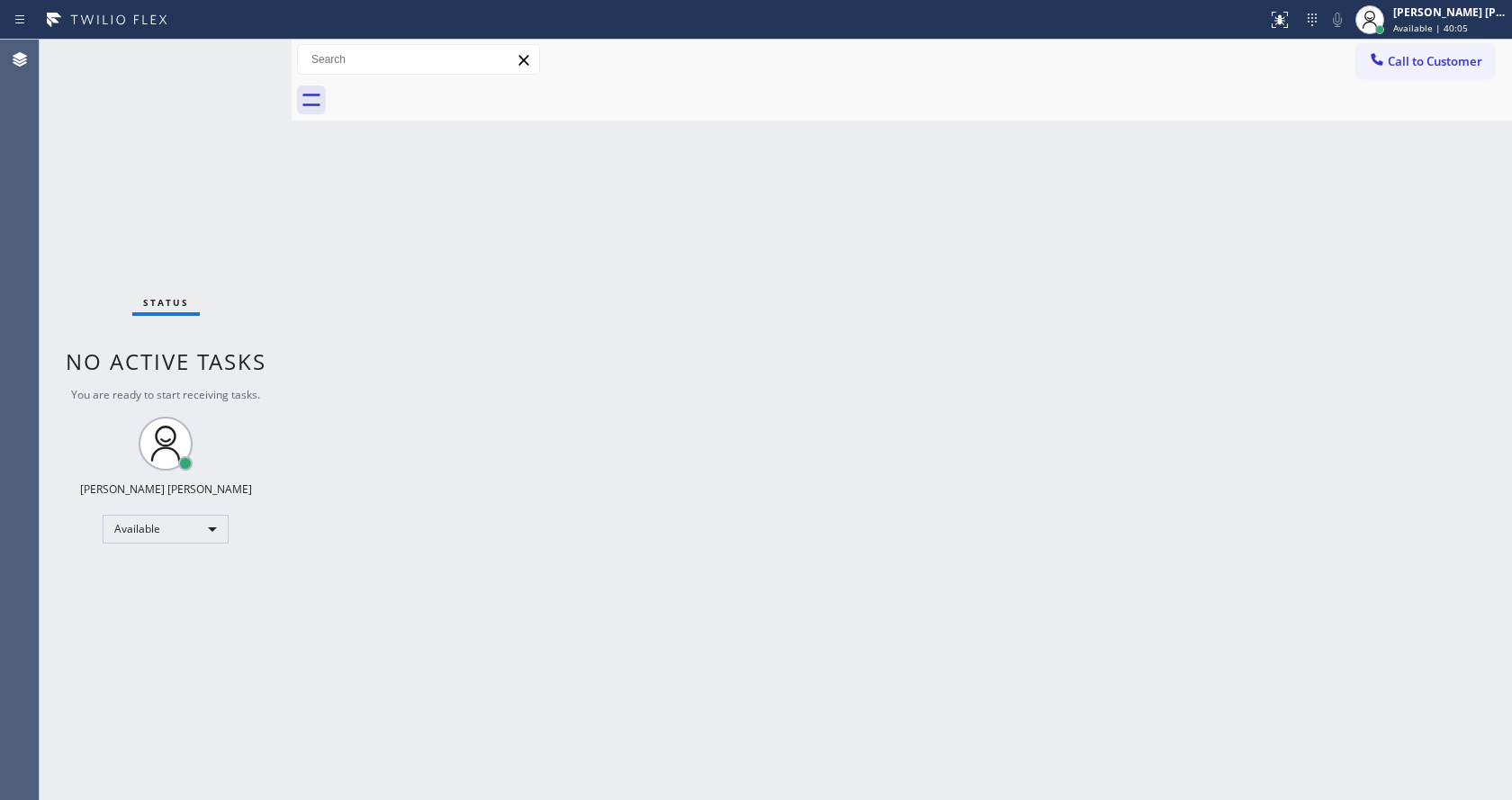
click at [542, 352] on div "Back to Dashboard Change Sender ID Customers Technicians Select a contact Outbo…" at bounding box center [901, 419] width 1220 height 760
click at [384, 436] on div "Back to Dashboard Change Sender ID Customers Technicians Select a contact Outbo…" at bounding box center [901, 419] width 1220 height 760
drag, startPoint x: 953, startPoint y: 418, endPoint x: 948, endPoint y: 395, distance: 23.5
click at [953, 418] on div "Back to Dashboard Change Sender ID Customers Technicians Select a contact Outbo…" at bounding box center [901, 419] width 1220 height 760
click at [877, 561] on div "Back to Dashboard Change Sender ID Customers Technicians Select a contact Outbo…" at bounding box center [901, 419] width 1220 height 760
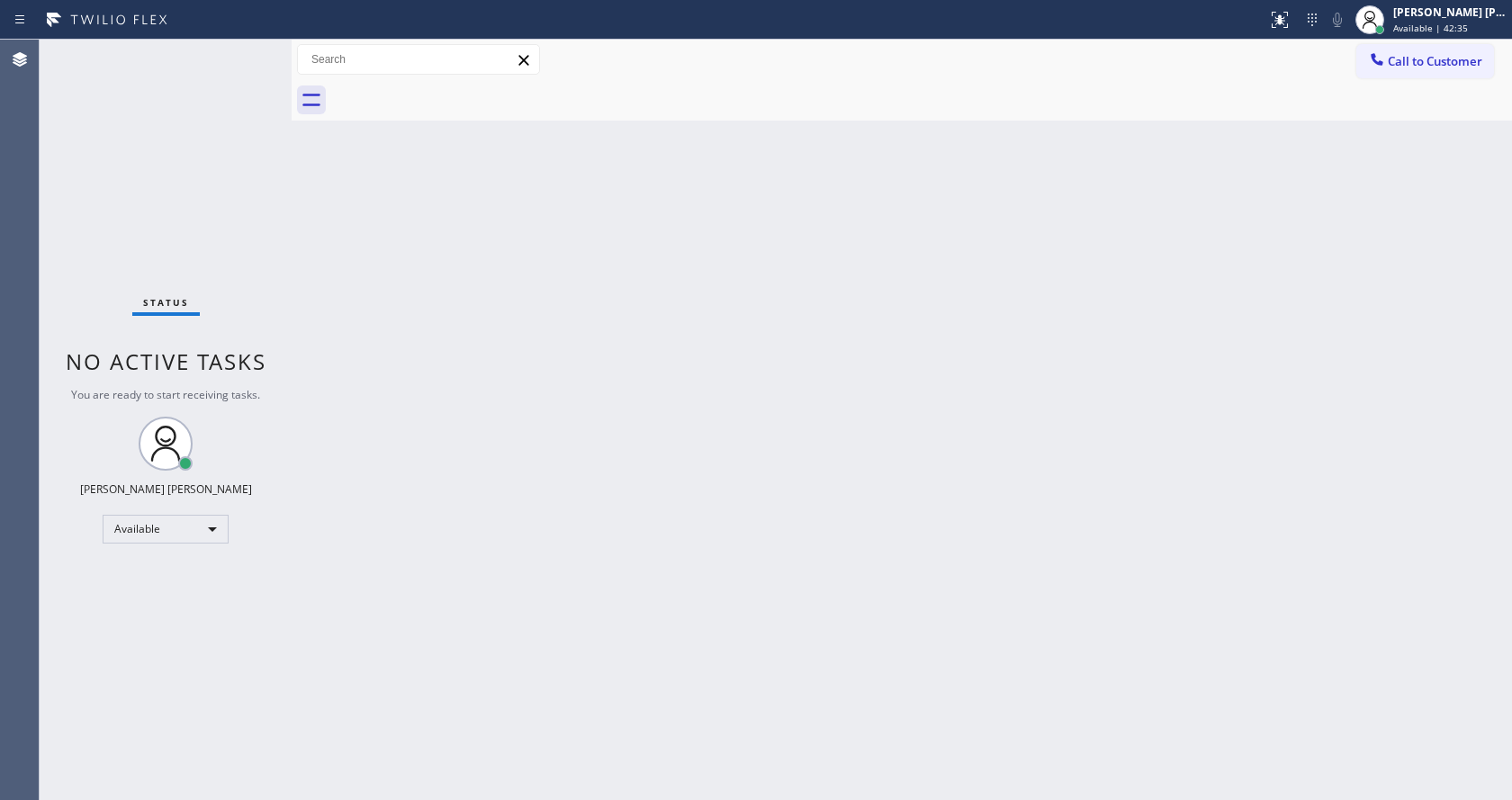
click at [457, 382] on div "Back to Dashboard Change Sender ID Customers Technicians Select a contact Outbo…" at bounding box center [901, 419] width 1220 height 760
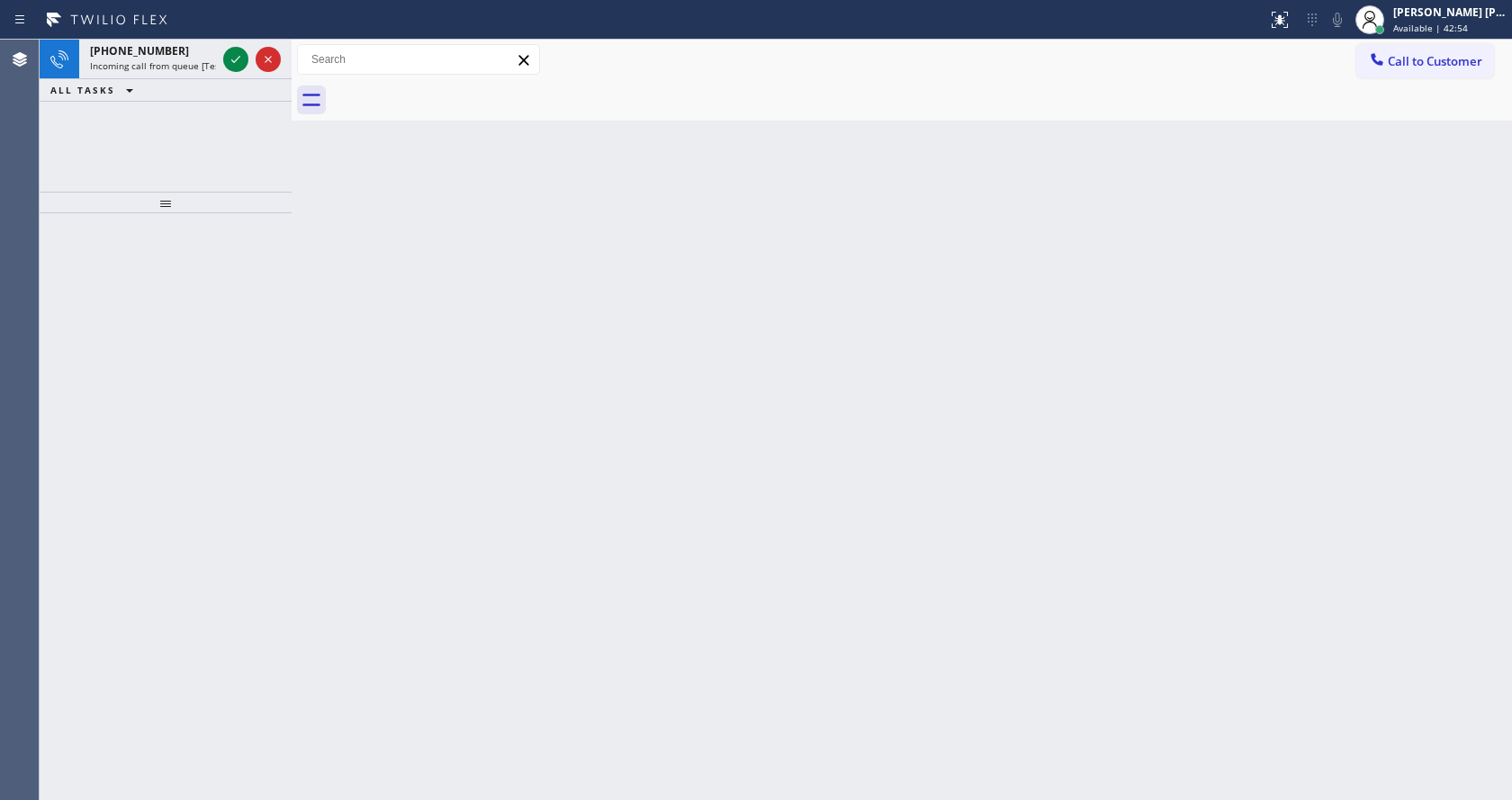
drag, startPoint x: 274, startPoint y: 412, endPoint x: 278, endPoint y: 379, distance: 33.2
click at [274, 412] on div at bounding box center [166, 506] width 252 height 586
click at [179, 69] on span "Incoming call from queue [Test] All" at bounding box center [164, 66] width 149 height 13
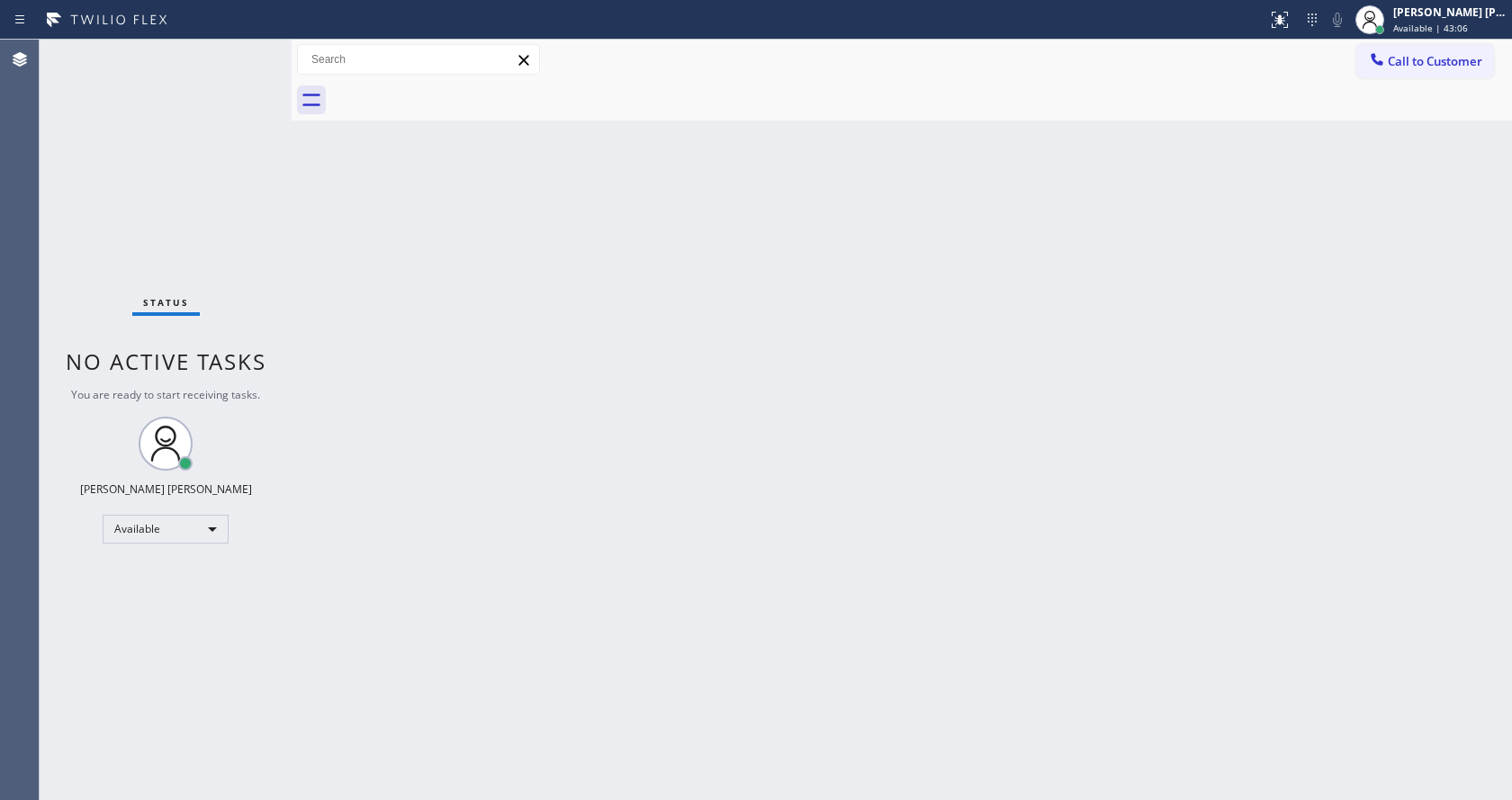
click at [752, 462] on div "Back to Dashboard Change Sender ID Customers Technicians Select a contact Outbo…" at bounding box center [901, 419] width 1220 height 760
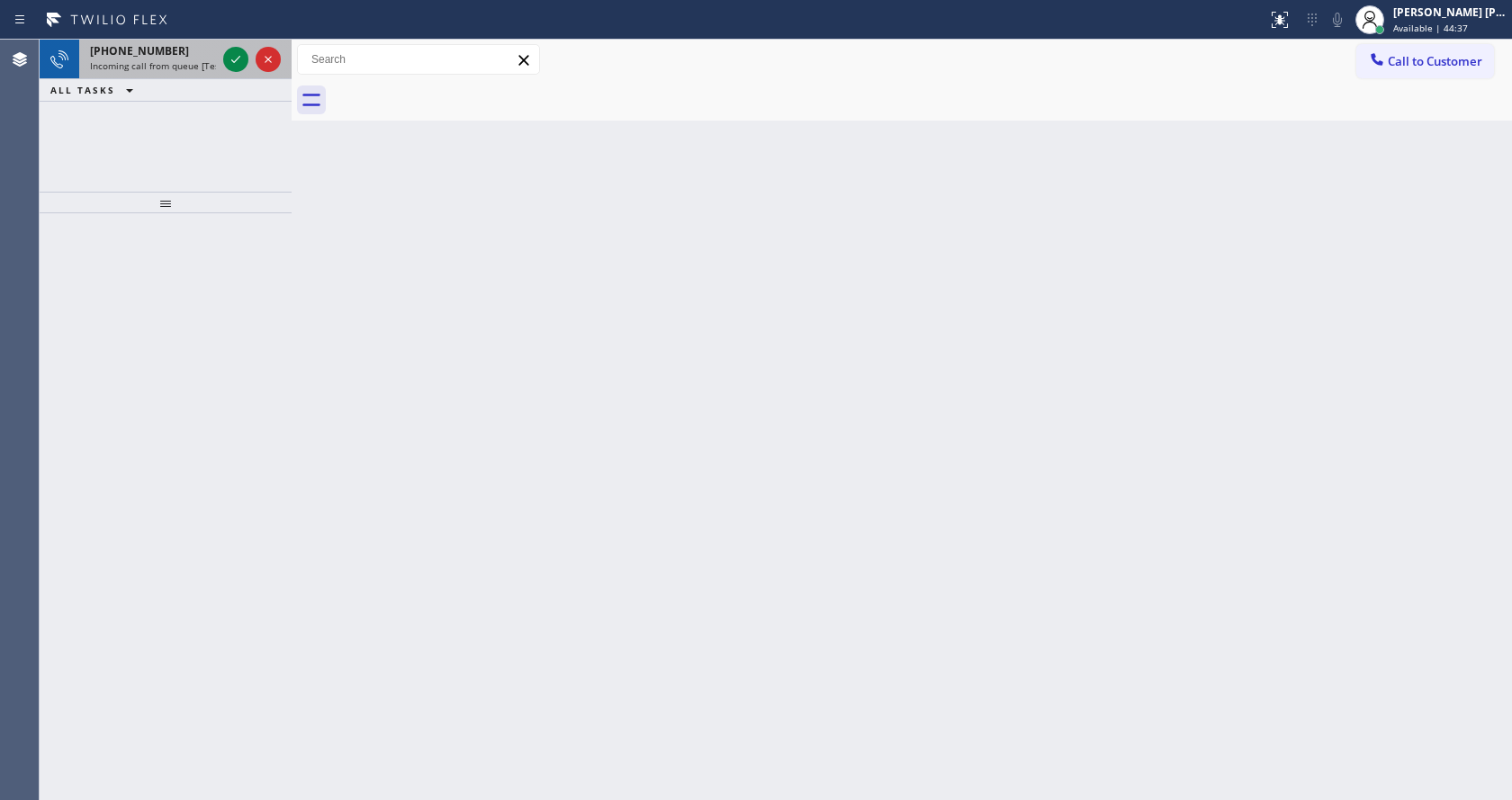
click at [191, 51] on div "+15625475370" at bounding box center [153, 51] width 126 height 16
click at [546, 441] on div "Back to Dashboard Change Sender ID Customers Technicians Select a contact Outbo…" at bounding box center [901, 419] width 1220 height 760
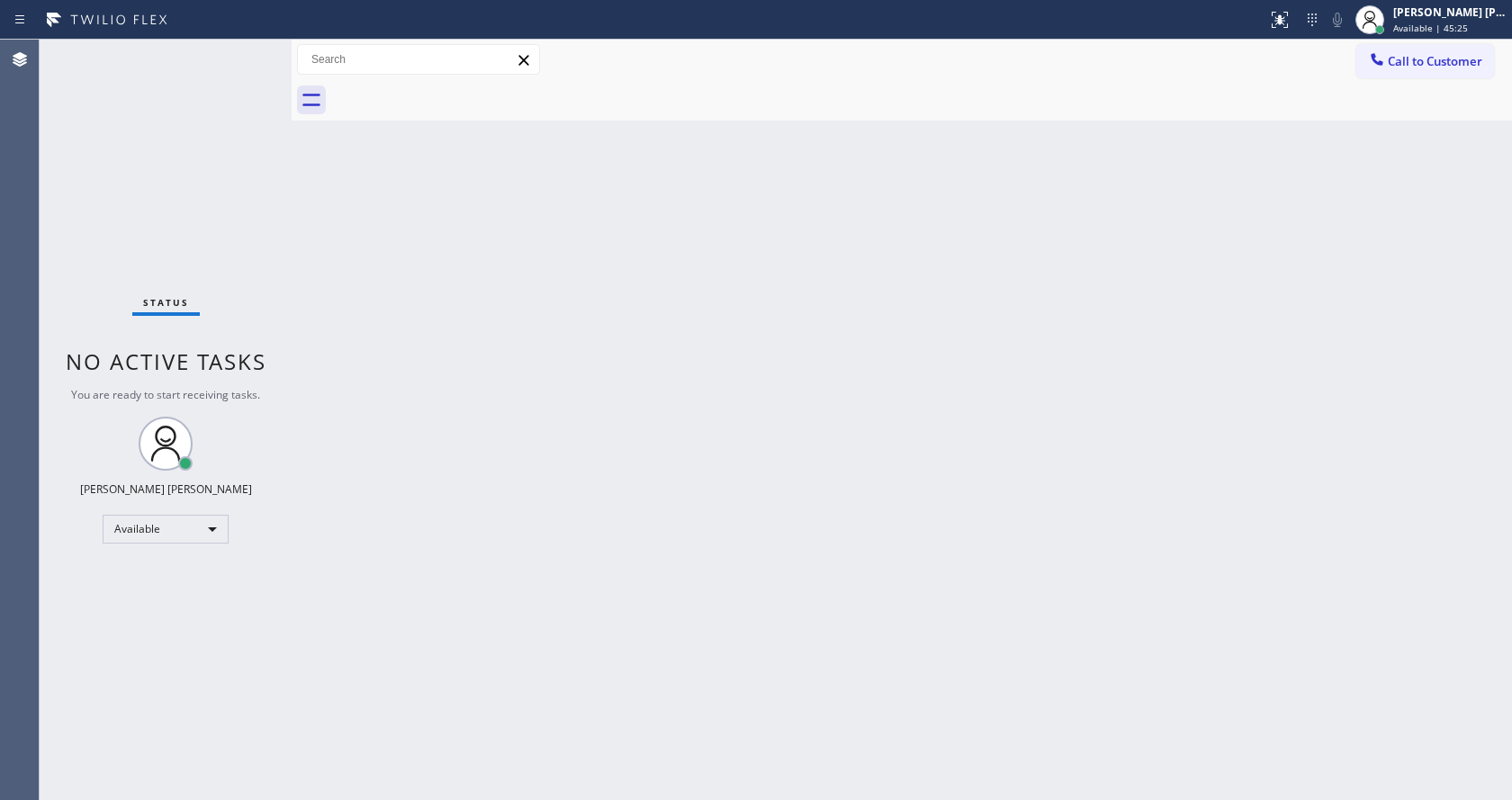
click at [907, 574] on div "Back to Dashboard Change Sender ID Customers Technicians Select a contact Outbo…" at bounding box center [901, 419] width 1220 height 760
click at [839, 457] on div "Back to Dashboard Change Sender ID Customers Technicians Select a contact Outbo…" at bounding box center [901, 419] width 1220 height 760
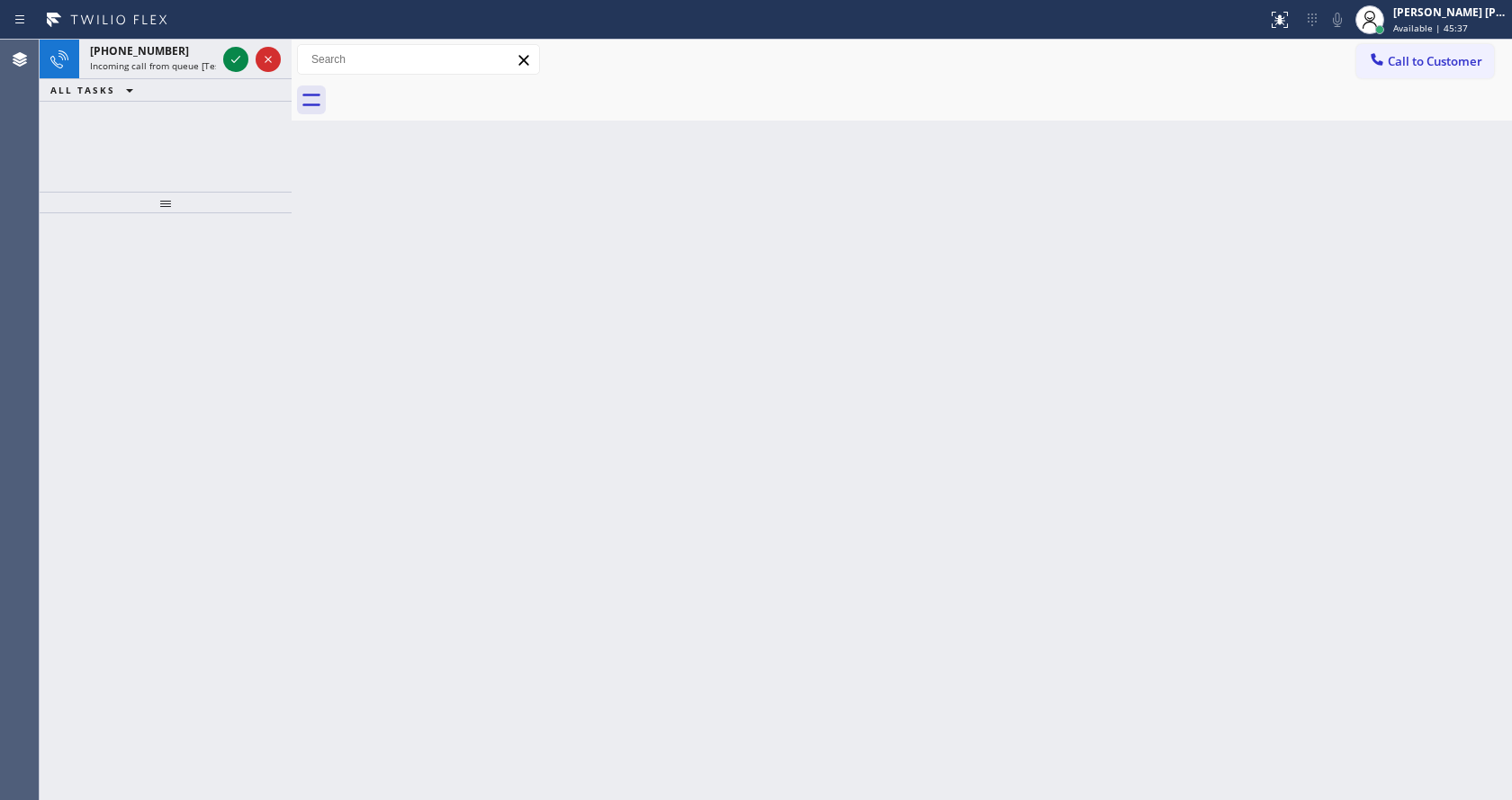
click at [418, 338] on div "Back to Dashboard Change Sender ID Customers Technicians Select a contact Outbo…" at bounding box center [901, 419] width 1220 height 760
click at [169, 70] on span "Incoming call from queue [Test] All" at bounding box center [164, 66] width 149 height 13
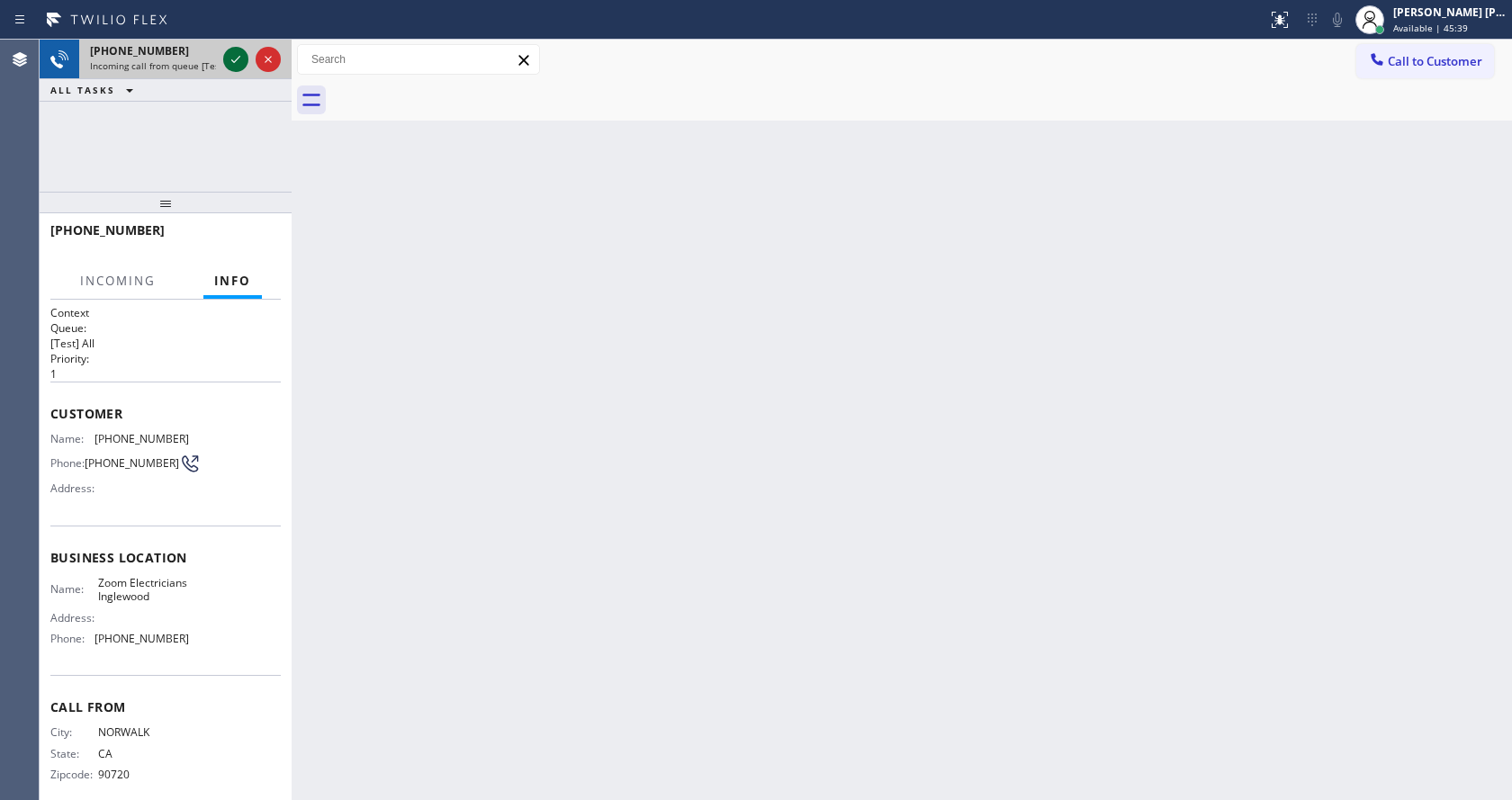
click at [230, 56] on icon at bounding box center [235, 58] width 21 height 21
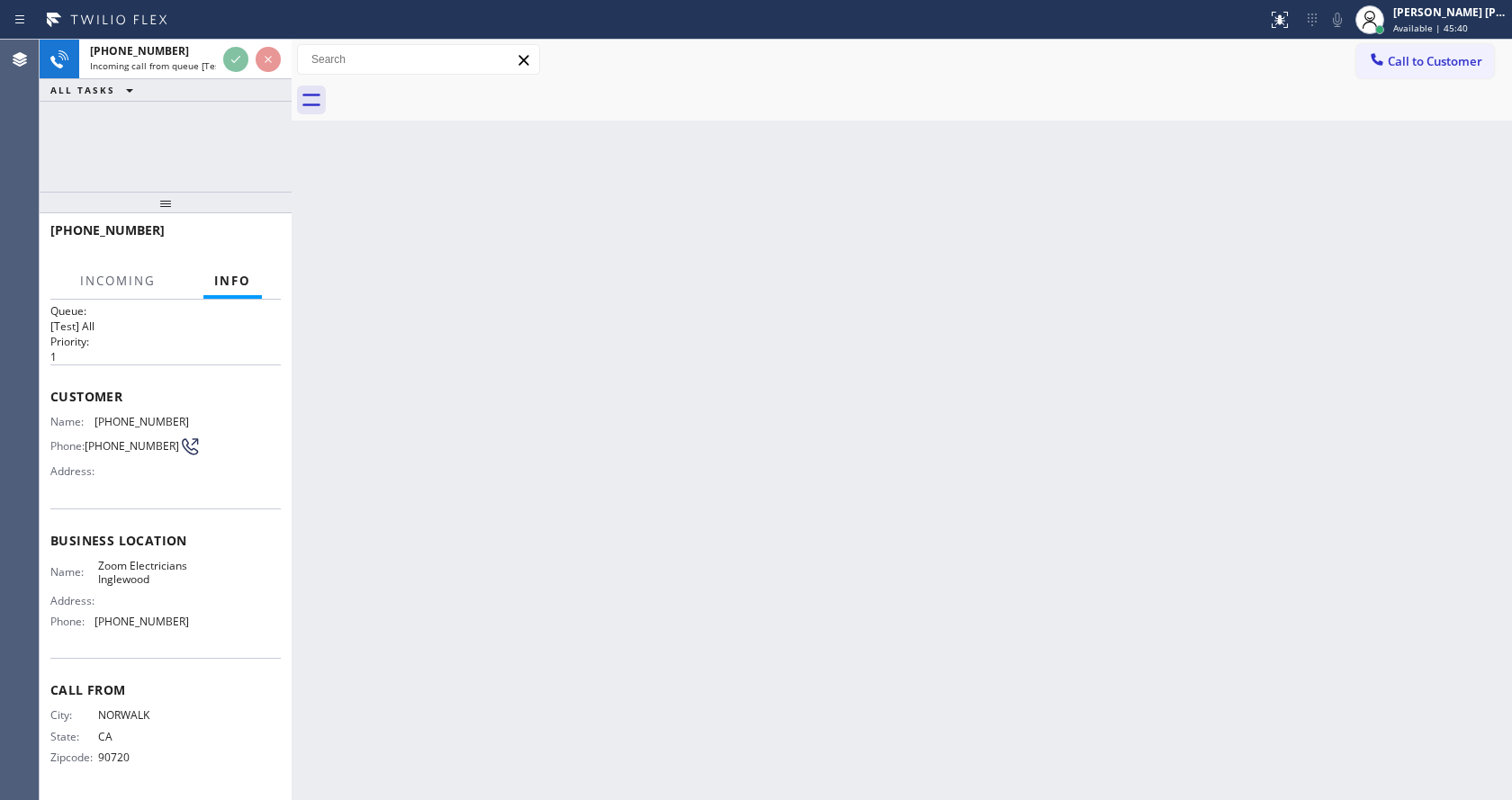
scroll to position [37, 0]
click at [758, 526] on div "Back to Dashboard Change Sender ID Customers Technicians Select a contact Outbo…" at bounding box center [901, 419] width 1220 height 760
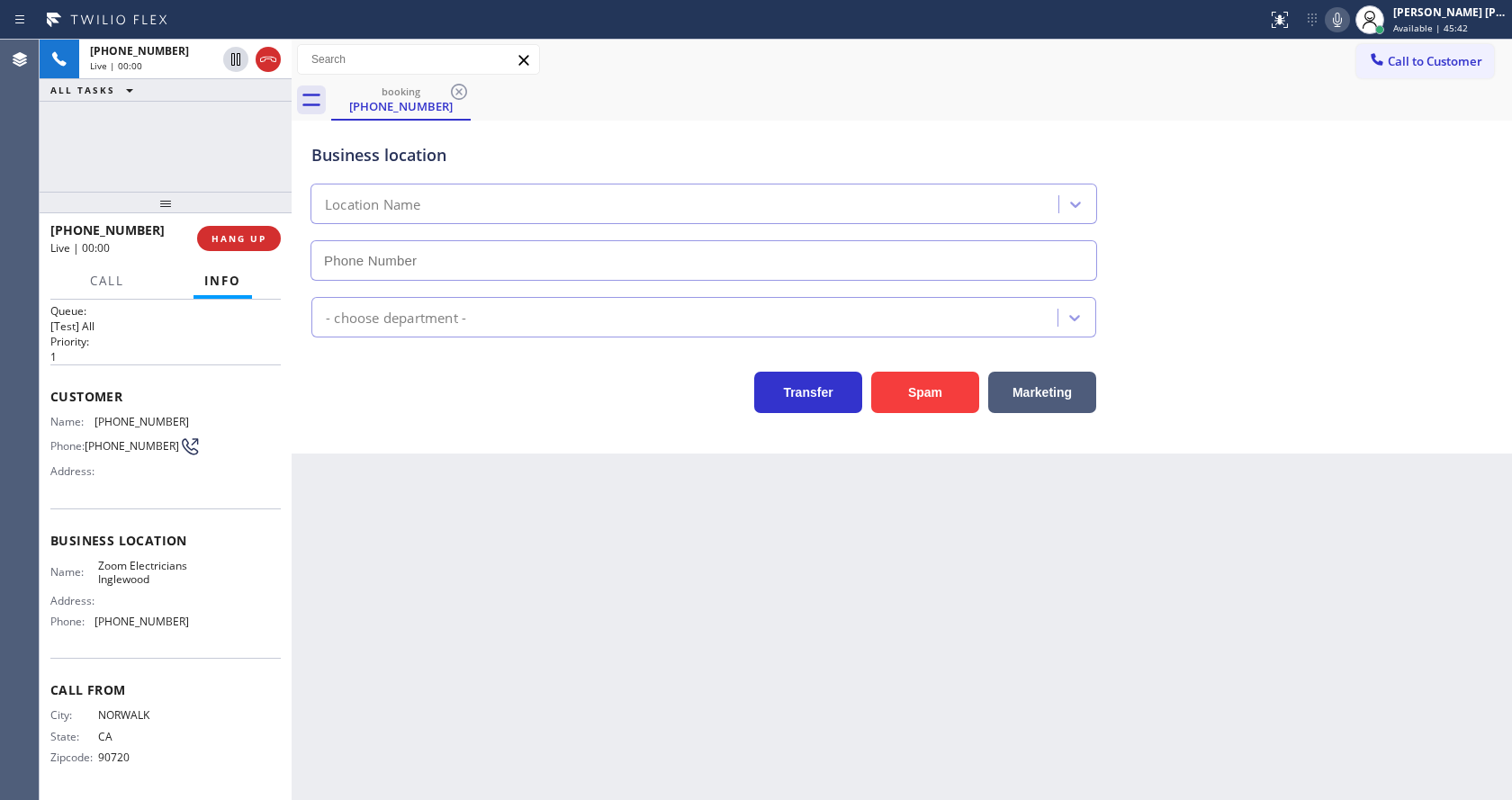
type input "(424) 392-7301"
click at [614, 551] on div "Back to Dashboard Change Sender ID Customers Technicians Select a contact Outbo…" at bounding box center [901, 419] width 1220 height 760
click at [390, 494] on div "Back to Dashboard Change Sender ID Customers Technicians Select a contact Outbo…" at bounding box center [901, 419] width 1220 height 760
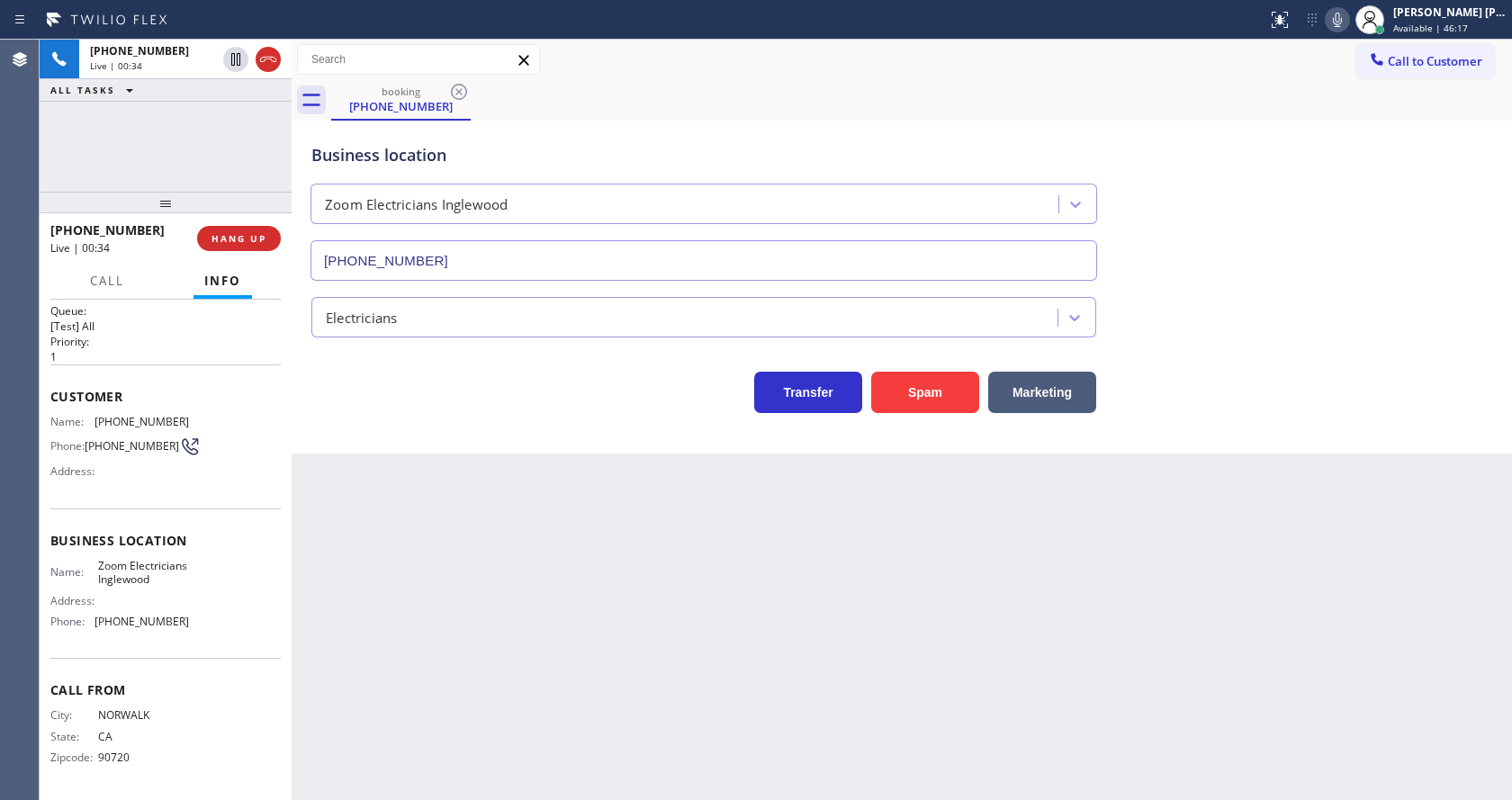
click at [710, 705] on div "Back to Dashboard Change Sender ID Customers Technicians Select a contact Outbo…" at bounding box center [901, 419] width 1220 height 760
click at [468, 516] on div "Back to Dashboard Change Sender ID Customers Technicians Select a contact Outbo…" at bounding box center [901, 419] width 1220 height 760
click at [748, 591] on div "Back to Dashboard Change Sender ID Customers Technicians Select a contact Outbo…" at bounding box center [901, 419] width 1220 height 760
click at [584, 741] on div "Back to Dashboard Change Sender ID Customers Technicians Select a contact Outbo…" at bounding box center [901, 419] width 1220 height 760
click at [432, 489] on div "Back to Dashboard Change Sender ID Customers Technicians Select a contact Outbo…" at bounding box center [901, 419] width 1220 height 760
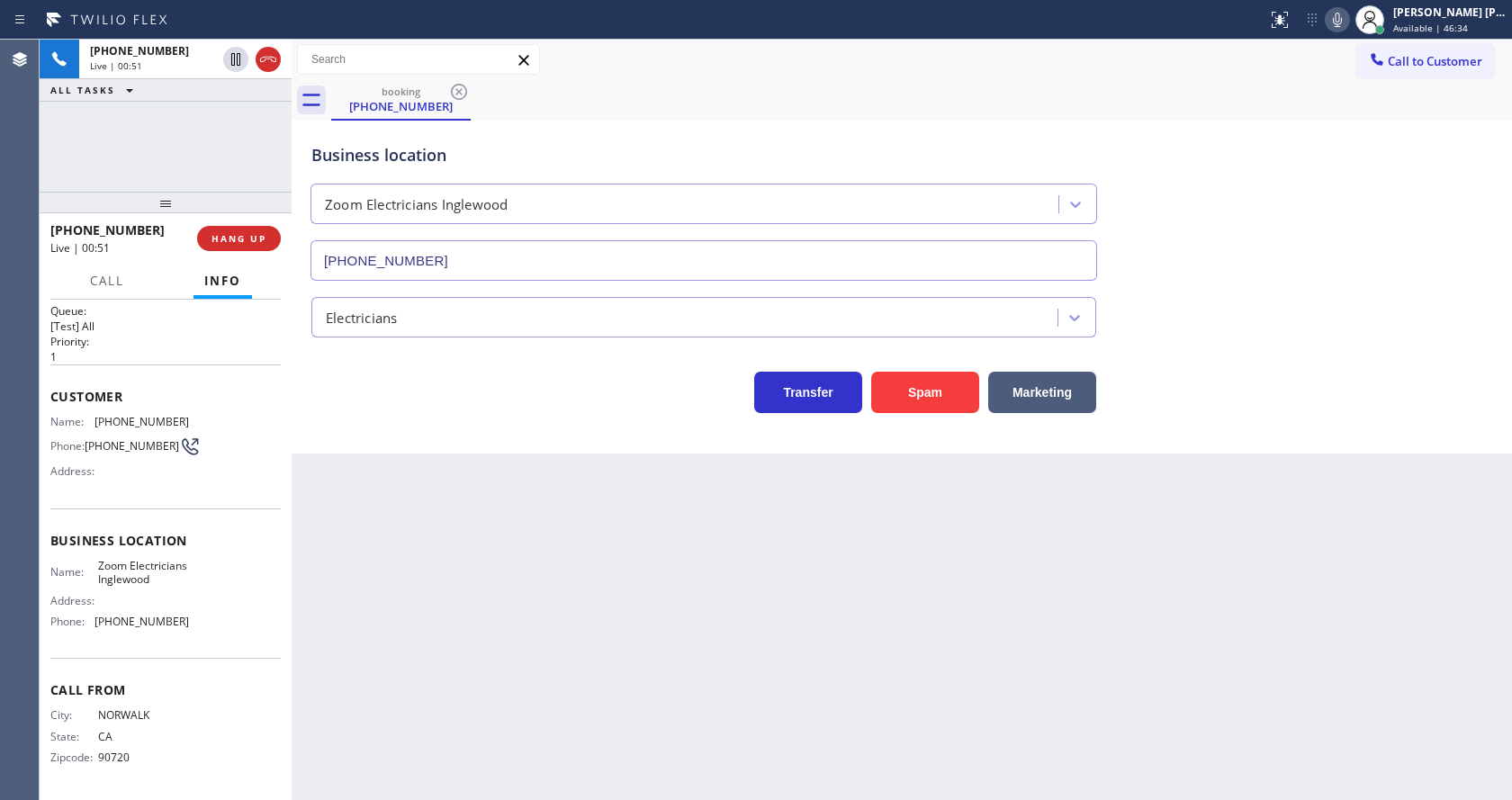
click at [1159, 257] on div "Business location Zoom Electricians Inglewood (424) 392-7301" at bounding box center [901, 199] width 1188 height 163
click at [559, 494] on div "Back to Dashboard Change Sender ID Customers Technicians Select a contact Outbo…" at bounding box center [901, 419] width 1220 height 760
click at [773, 640] on div "Back to Dashboard Change Sender ID Customers Technicians Select a contact Outbo…" at bounding box center [901, 419] width 1220 height 760
click at [374, 599] on div "Back to Dashboard Change Sender ID Customers Technicians Select a contact Outbo…" at bounding box center [901, 419] width 1220 height 760
click at [102, 283] on span "Call" at bounding box center [107, 280] width 34 height 16
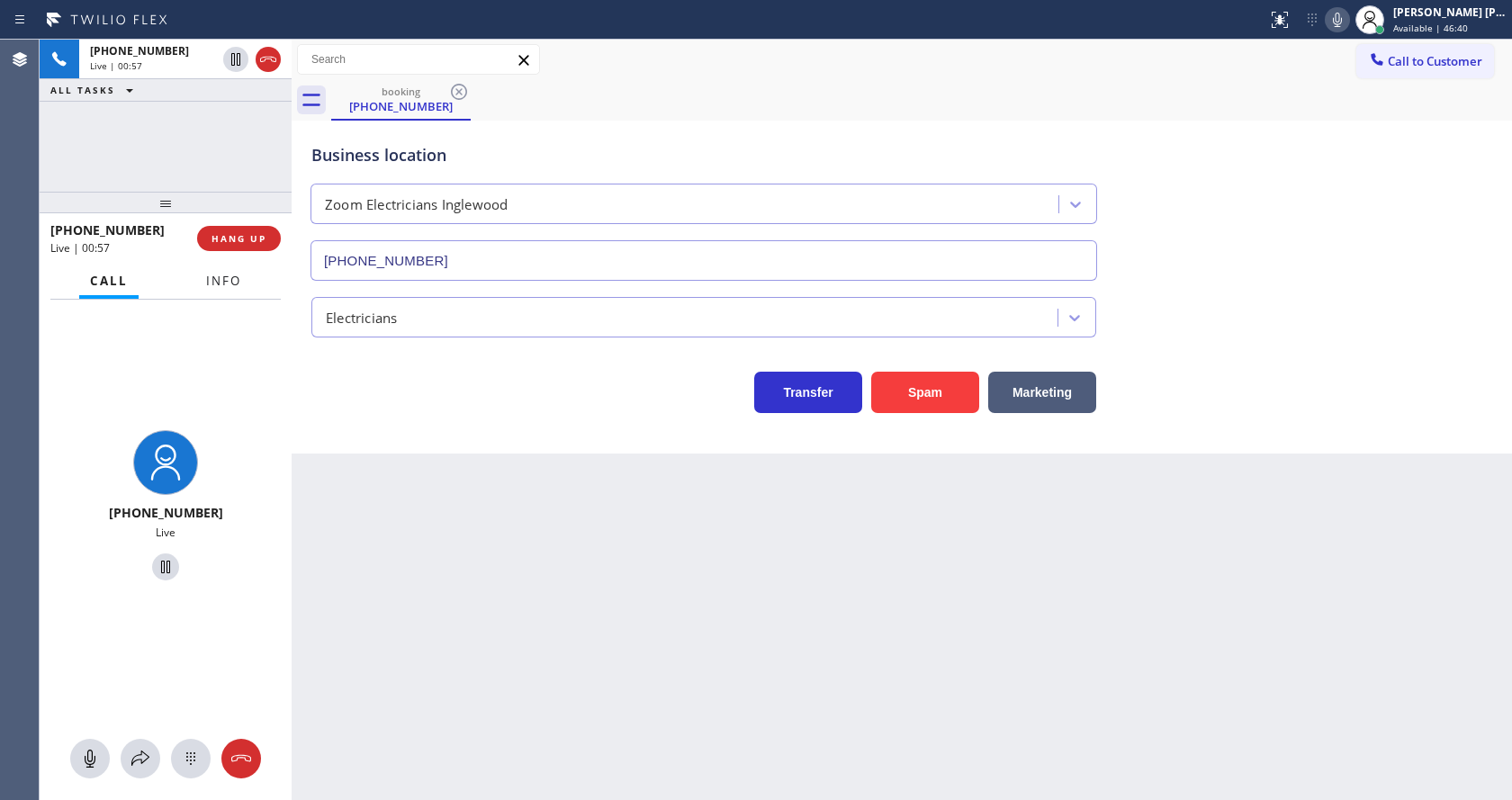
click at [214, 281] on span "Info" at bounding box center [223, 280] width 35 height 16
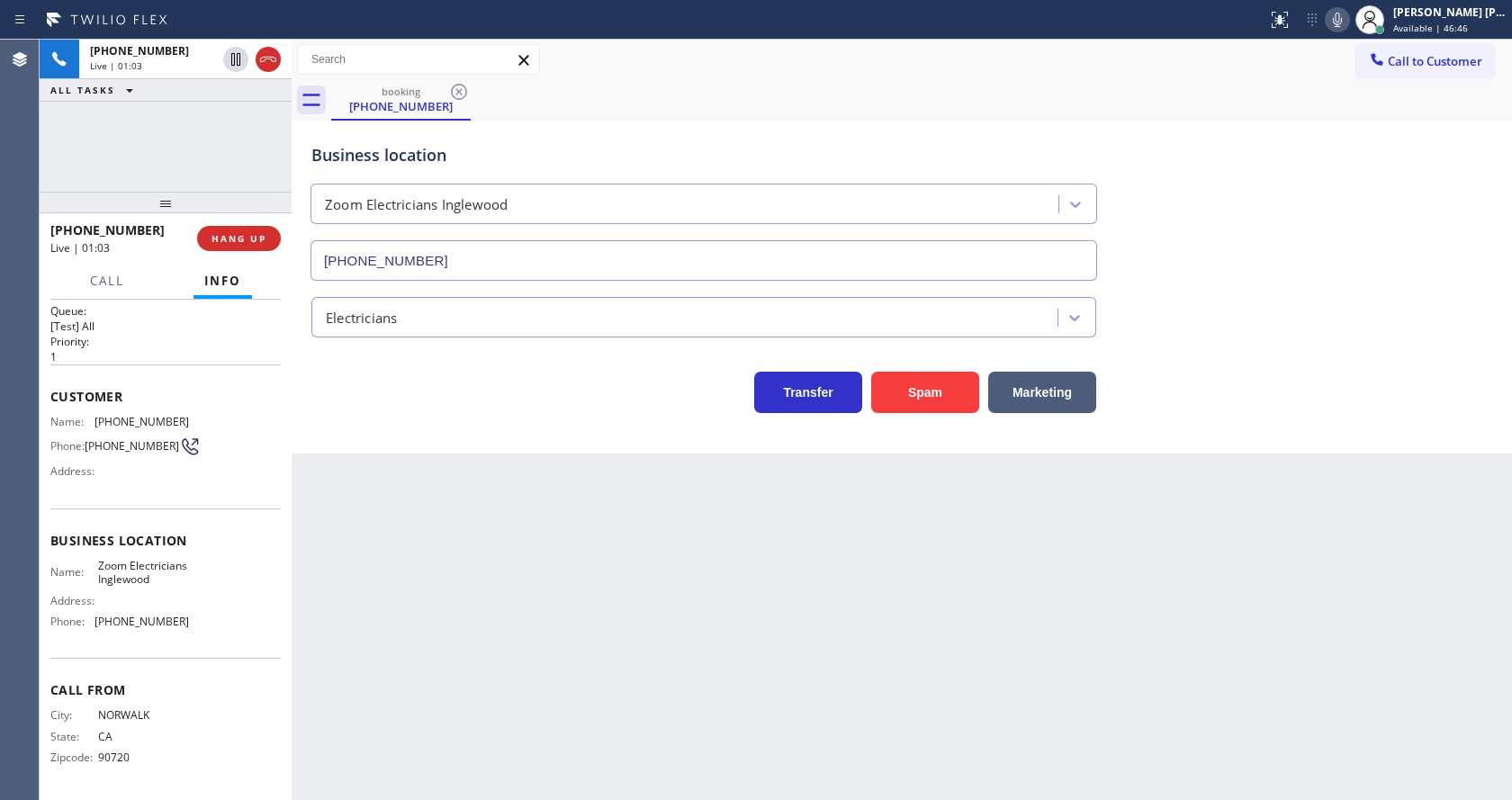
click at [663, 584] on div "Back to Dashboard Change Sender ID Customers Technicians Select a contact Outbo…" at bounding box center [901, 419] width 1220 height 760
click at [486, 744] on div "Back to Dashboard Change Sender ID Customers Technicians Select a contact Outbo…" at bounding box center [901, 419] width 1220 height 760
click at [317, 574] on div "Back to Dashboard Change Sender ID Customers Technicians Select a contact Outbo…" at bounding box center [901, 419] width 1220 height 760
click at [97, 281] on span "Call" at bounding box center [107, 280] width 34 height 16
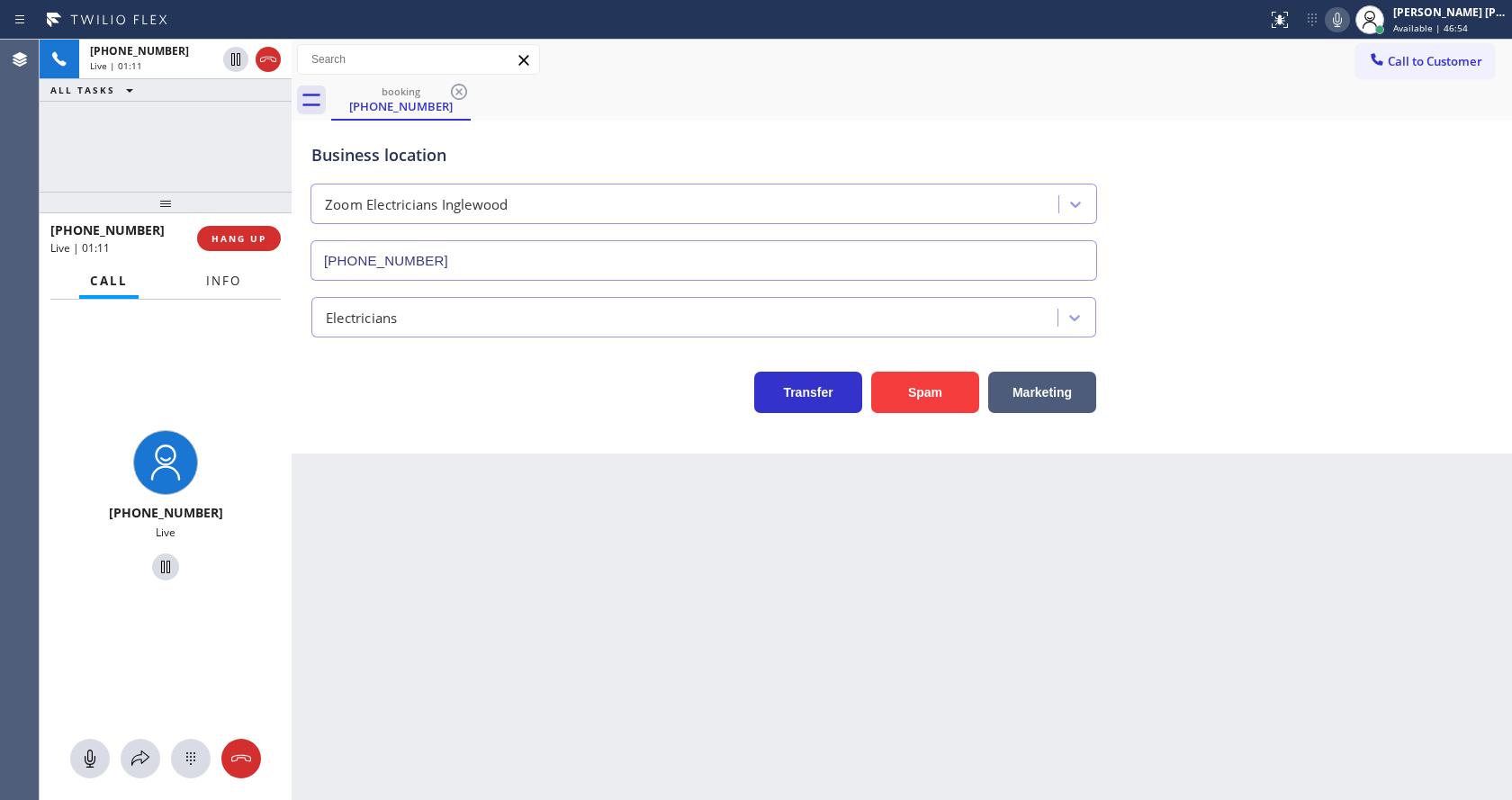
click at [204, 277] on button "Info" at bounding box center [223, 281] width 57 height 35
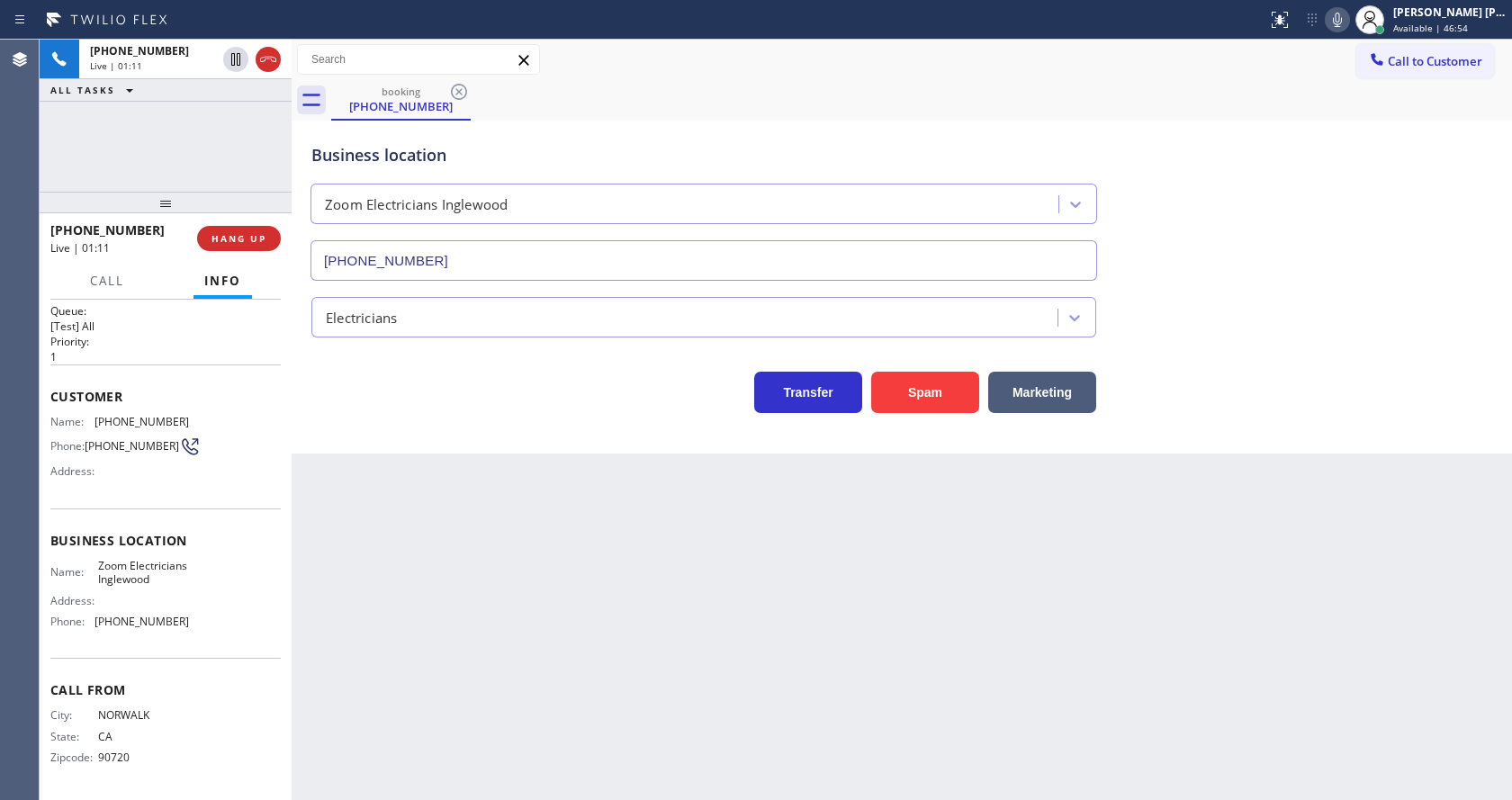
click at [597, 574] on div "Back to Dashboard Change Sender ID Customers Technicians Select a contact Outbo…" at bounding box center [901, 419] width 1220 height 760
click at [801, 693] on div "Back to Dashboard Change Sender ID Customers Technicians Select a contact Outbo…" at bounding box center [901, 419] width 1220 height 760
click at [472, 506] on div "Back to Dashboard Change Sender ID Customers Technicians Select a contact Outbo…" at bounding box center [901, 419] width 1220 height 760
click at [558, 467] on div "Back to Dashboard Change Sender ID Customers Technicians Select a contact Outbo…" at bounding box center [901, 419] width 1220 height 760
click at [1346, 20] on icon at bounding box center [1337, 19] width 21 height 21
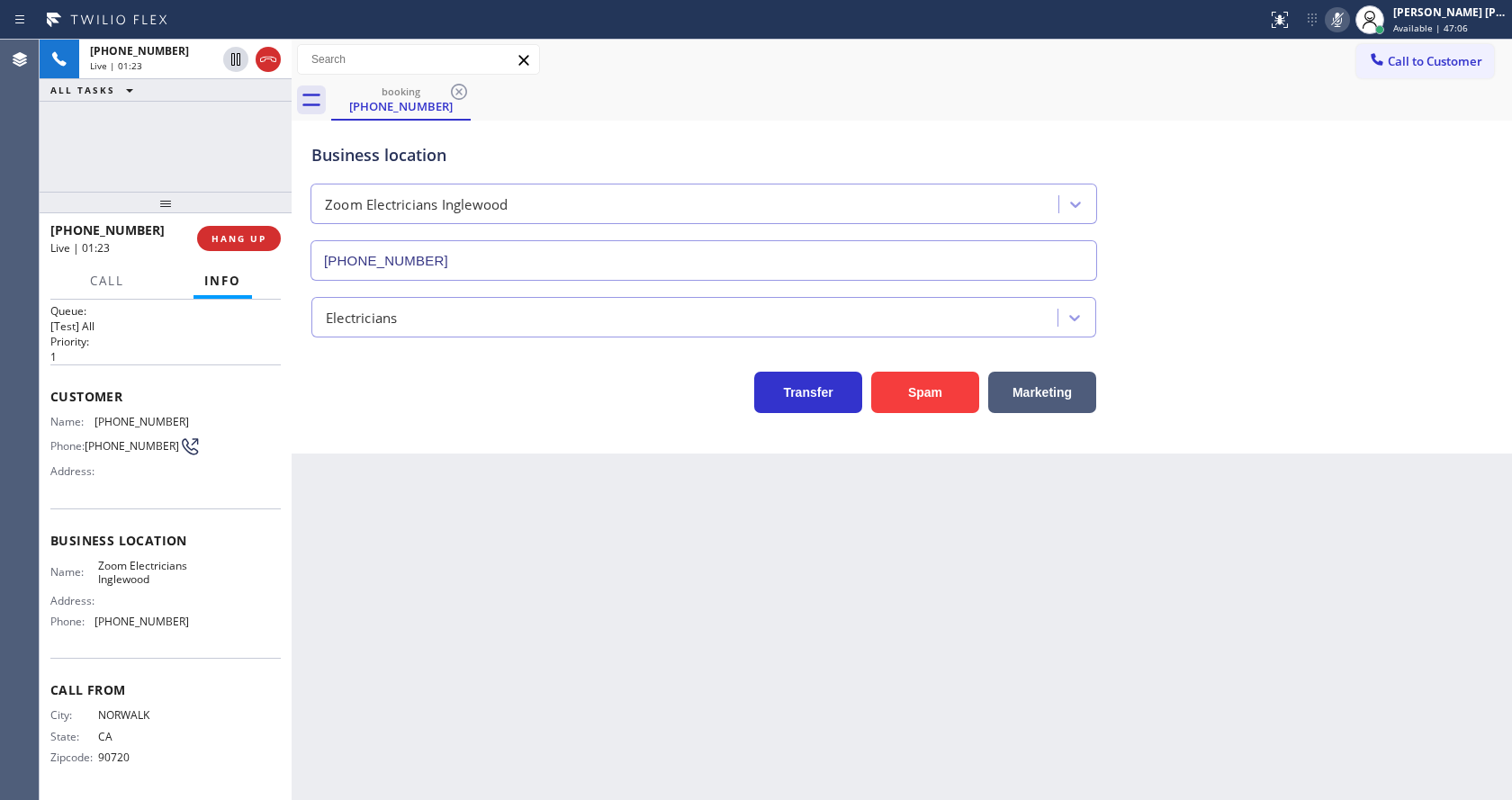
click at [1342, 16] on icon at bounding box center [1337, 19] width 21 height 21
click at [1349, 236] on div "Business location Zoom Electricians Inglewood (424) 392-7301" at bounding box center [901, 199] width 1188 height 163
click at [574, 609] on div "Back to Dashboard Change Sender ID Customers Technicians Select a contact Outbo…" at bounding box center [901, 419] width 1220 height 760
click at [1336, 29] on icon at bounding box center [1337, 19] width 21 height 21
click at [1339, 26] on icon at bounding box center [1337, 19] width 21 height 21
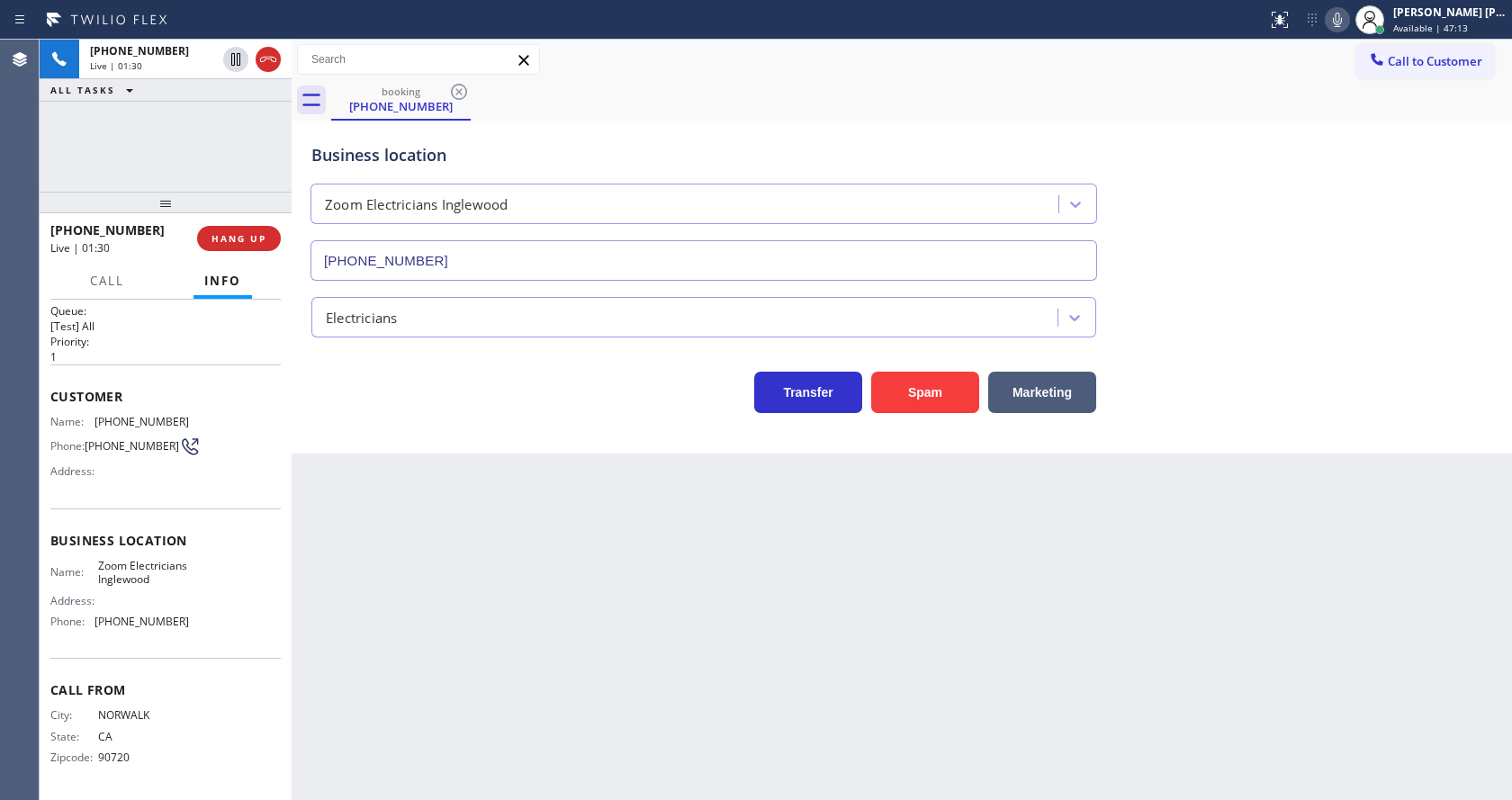
click at [1339, 26] on icon at bounding box center [1337, 19] width 21 height 21
click at [431, 675] on div "Back to Dashboard Change Sender ID Customers Technicians Select a contact Outbo…" at bounding box center [901, 419] width 1220 height 760
click at [1343, 19] on icon at bounding box center [1337, 19] width 21 height 21
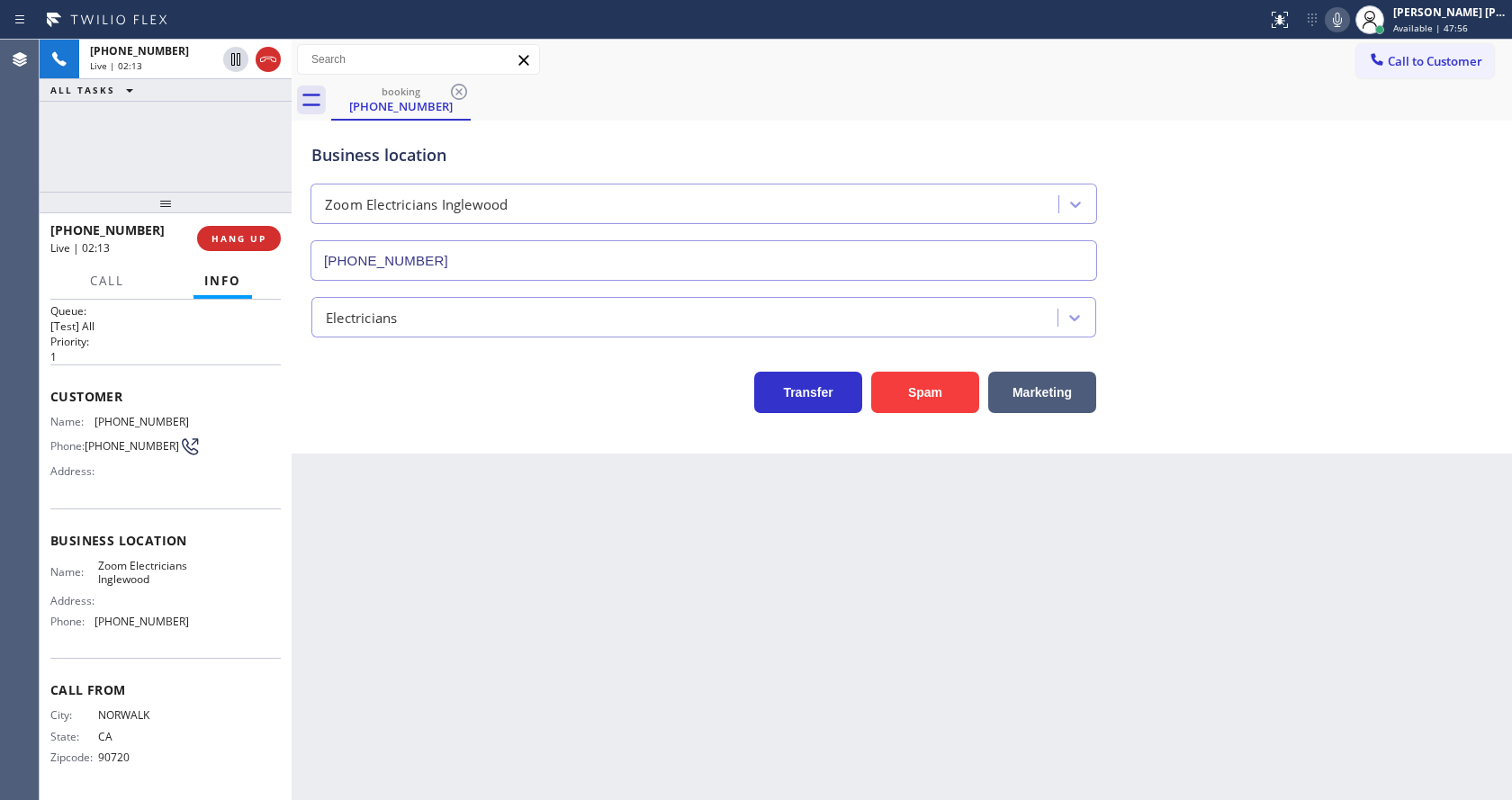
click at [402, 691] on div "Back to Dashboard Change Sender ID Customers Technicians Select a contact Outbo…" at bounding box center [901, 419] width 1220 height 760
click at [196, 560] on div "Name: Zoom Electricians Inglewood Address: Phone: (424) 392-7301" at bounding box center [165, 597] width 231 height 78
drag, startPoint x: 91, startPoint y: 399, endPoint x: 212, endPoint y: 399, distance: 121.0
click at [212, 415] on div "Name: (562) 547-5370 Phone: (562) 547-5370 Address:" at bounding box center [165, 450] width 231 height 71
copy div "(562) 547-5370"
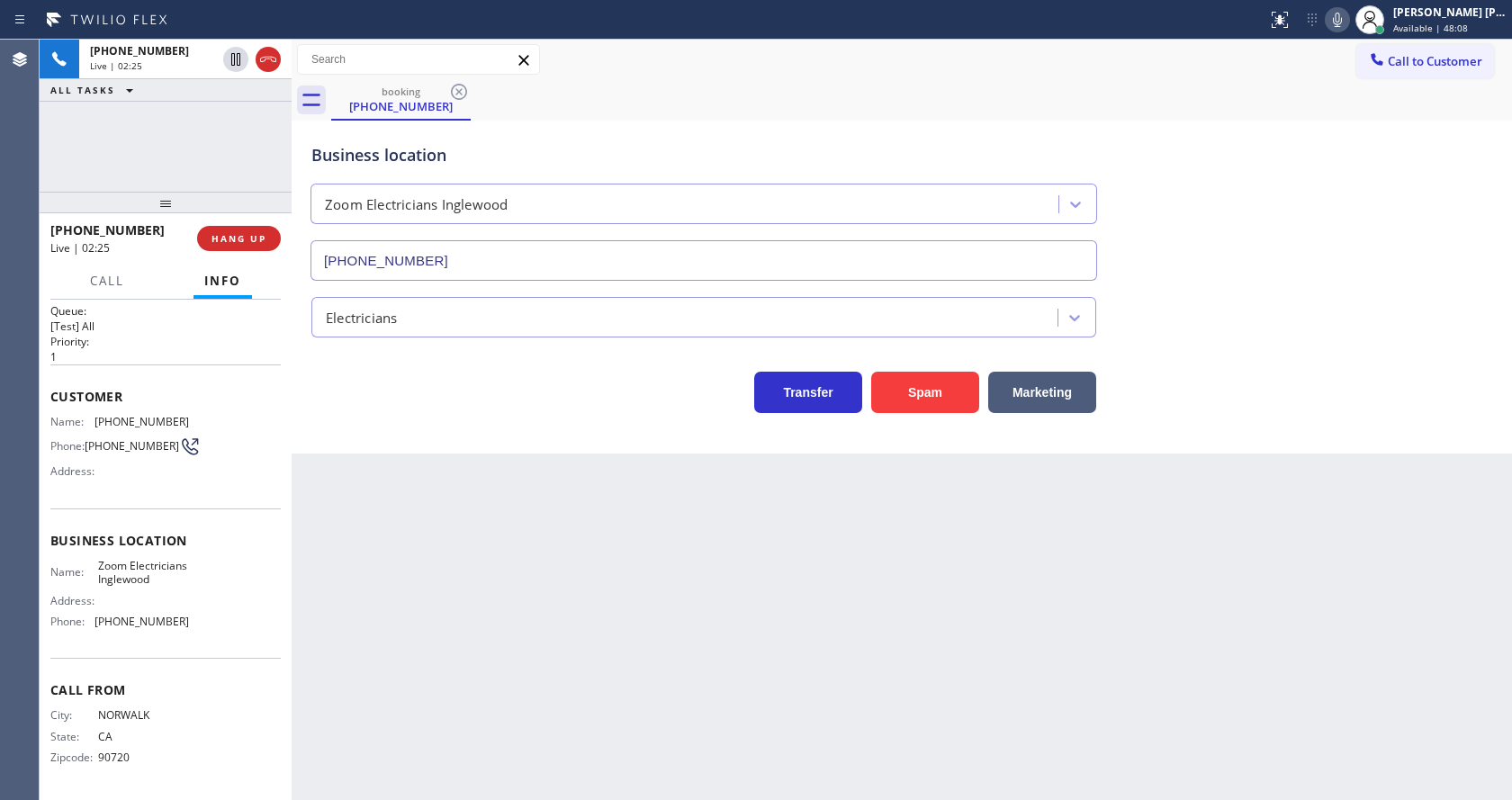
click at [537, 601] on div "Back to Dashboard Change Sender ID Customers Technicians Select a contact Outbo…" at bounding box center [901, 419] width 1220 height 760
click at [141, 588] on div "Name: Zoom Electricians Inglewood Address: Phone: (424) 392-7301" at bounding box center [120, 597] width 139 height 78
drag, startPoint x: 92, startPoint y: 549, endPoint x: 156, endPoint y: 581, distance: 71.6
click at [156, 581] on div "Name: Zoom Electricians Inglewood" at bounding box center [120, 572] width 139 height 28
copy span "Zoom Electricians Inglewood"
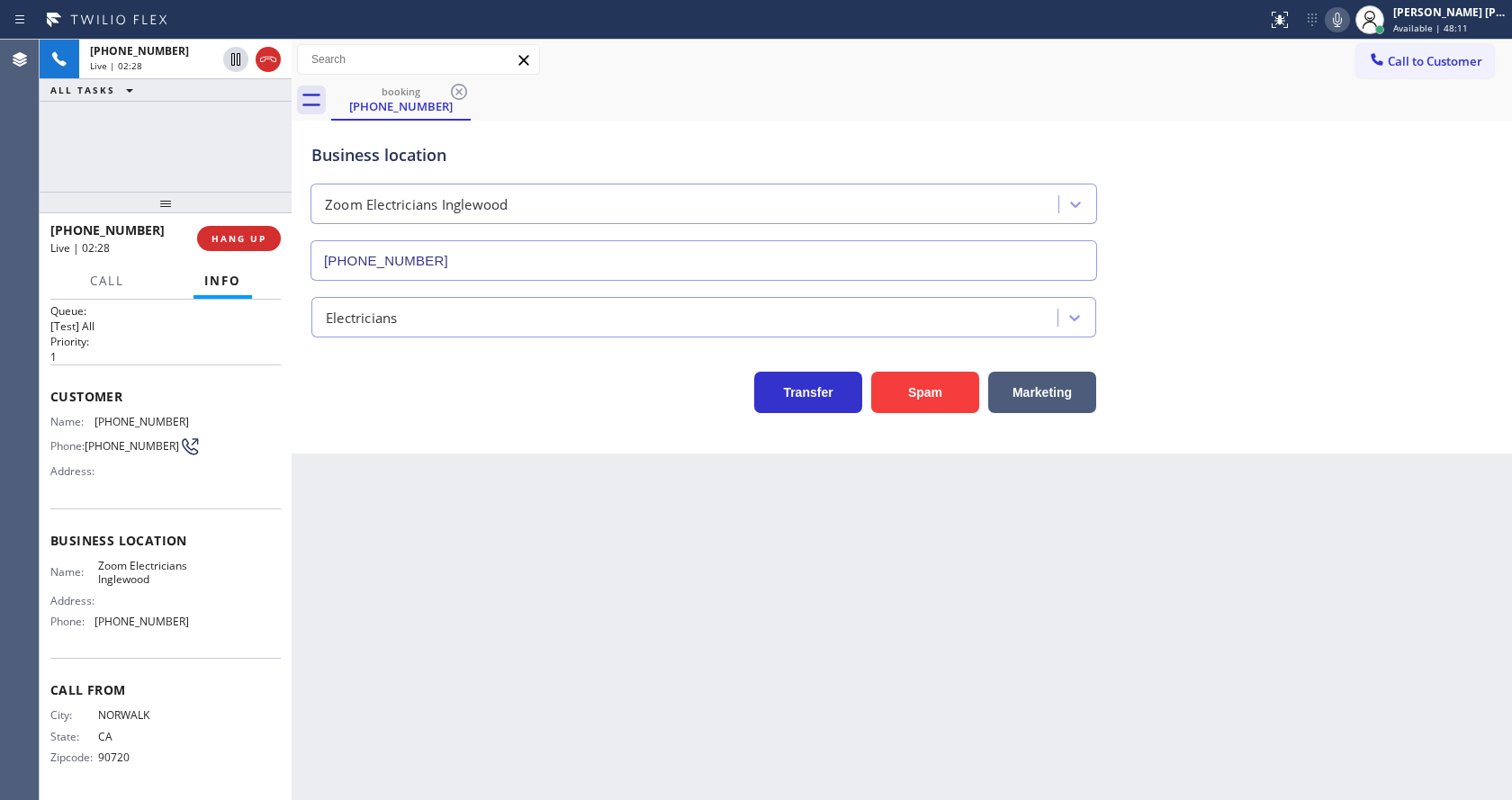
click at [472, 547] on div "Back to Dashboard Change Sender ID Customers Technicians Select a contact Outbo…" at bounding box center [901, 419] width 1220 height 760
click at [233, 578] on div "Name: Zoom Electricians Inglewood Address: Phone: (424) 392-7301" at bounding box center [165, 597] width 231 height 78
drag, startPoint x: 89, startPoint y: 625, endPoint x: 196, endPoint y: 627, distance: 107.0
click at [196, 627] on div "Name: Zoom Electricians Inglewood Address: Phone: (424) 392-7301" at bounding box center [165, 597] width 231 height 78
copy div "(424) 392-7301"
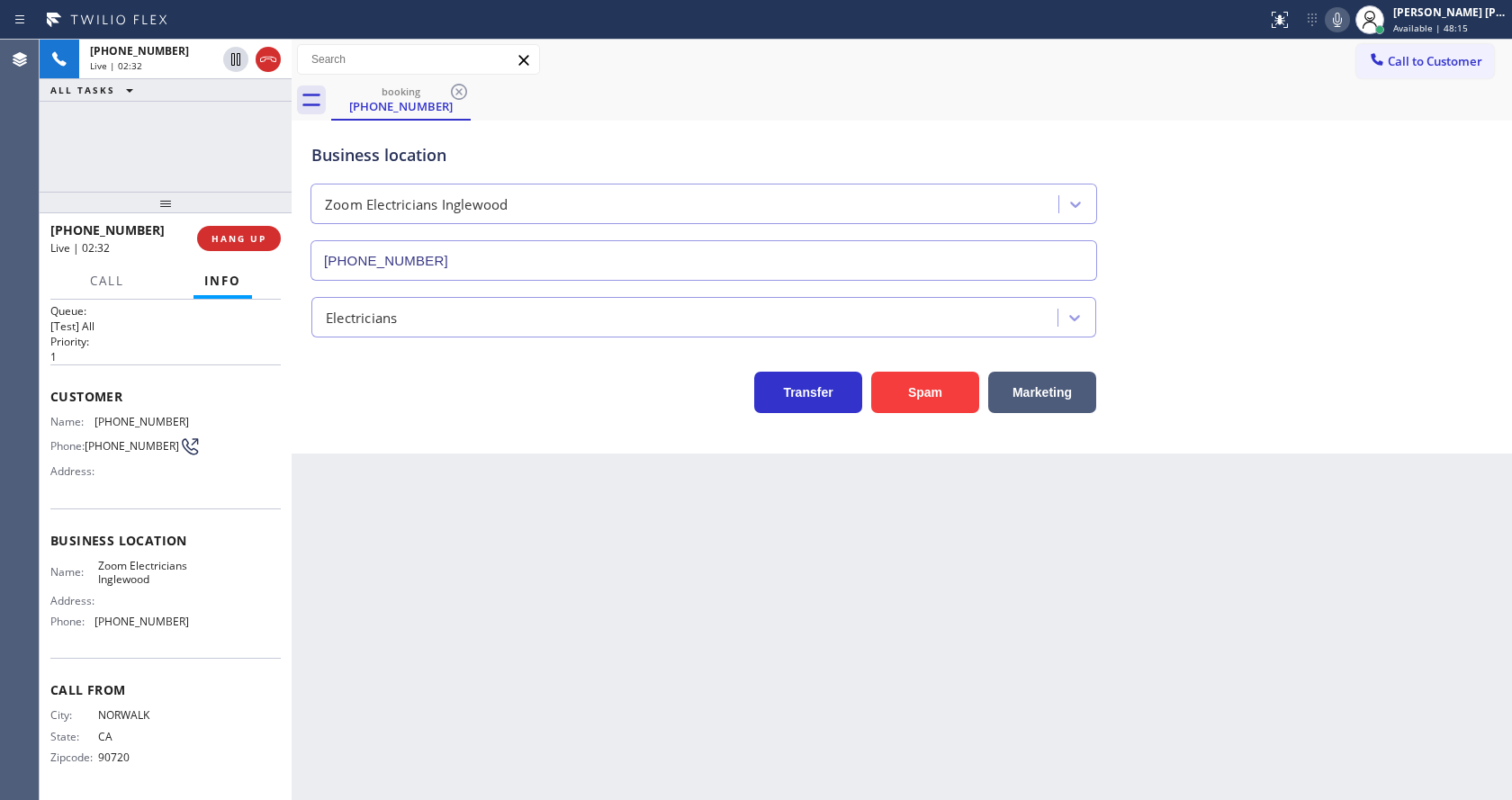
click at [592, 494] on div "Back to Dashboard Change Sender ID Customers Technicians Select a contact Outbo…" at bounding box center [901, 419] width 1220 height 760
click at [888, 150] on div "Business location" at bounding box center [703, 155] width 785 height 24
click at [508, 618] on div "Back to Dashboard Change Sender ID Customers Technicians Select a contact Outbo…" at bounding box center [901, 419] width 1220 height 760
click at [888, 710] on div "Back to Dashboard Change Sender ID Customers Technicians Select a contact Outbo…" at bounding box center [901, 419] width 1220 height 760
drag, startPoint x: 391, startPoint y: 560, endPoint x: 389, endPoint y: 511, distance: 49.0
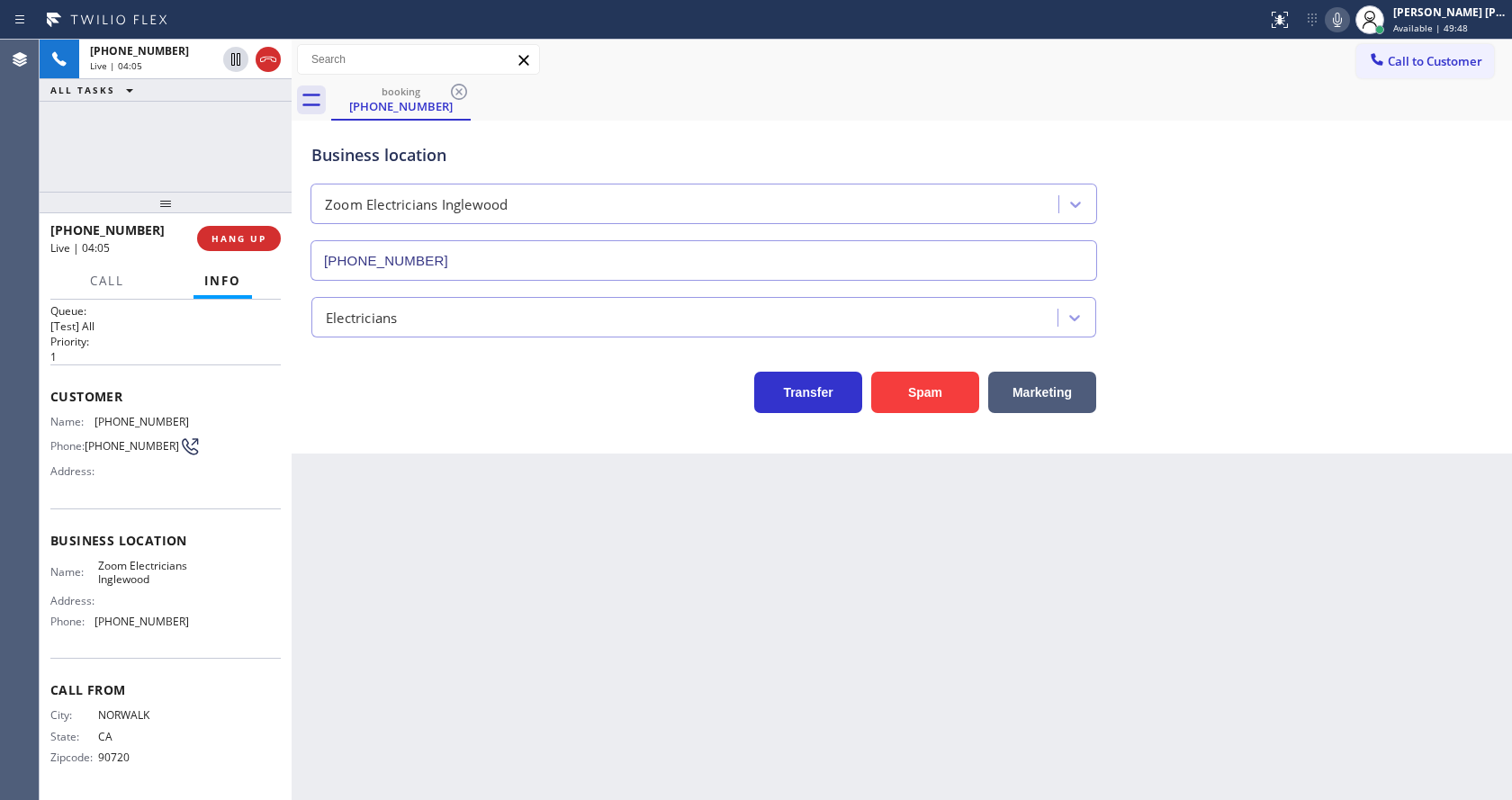
click at [391, 558] on div "Back to Dashboard Change Sender ID Customers Technicians Select a contact Outbo…" at bounding box center [901, 419] width 1220 height 760
click at [226, 241] on span "HANG UP" at bounding box center [238, 239] width 55 height 13
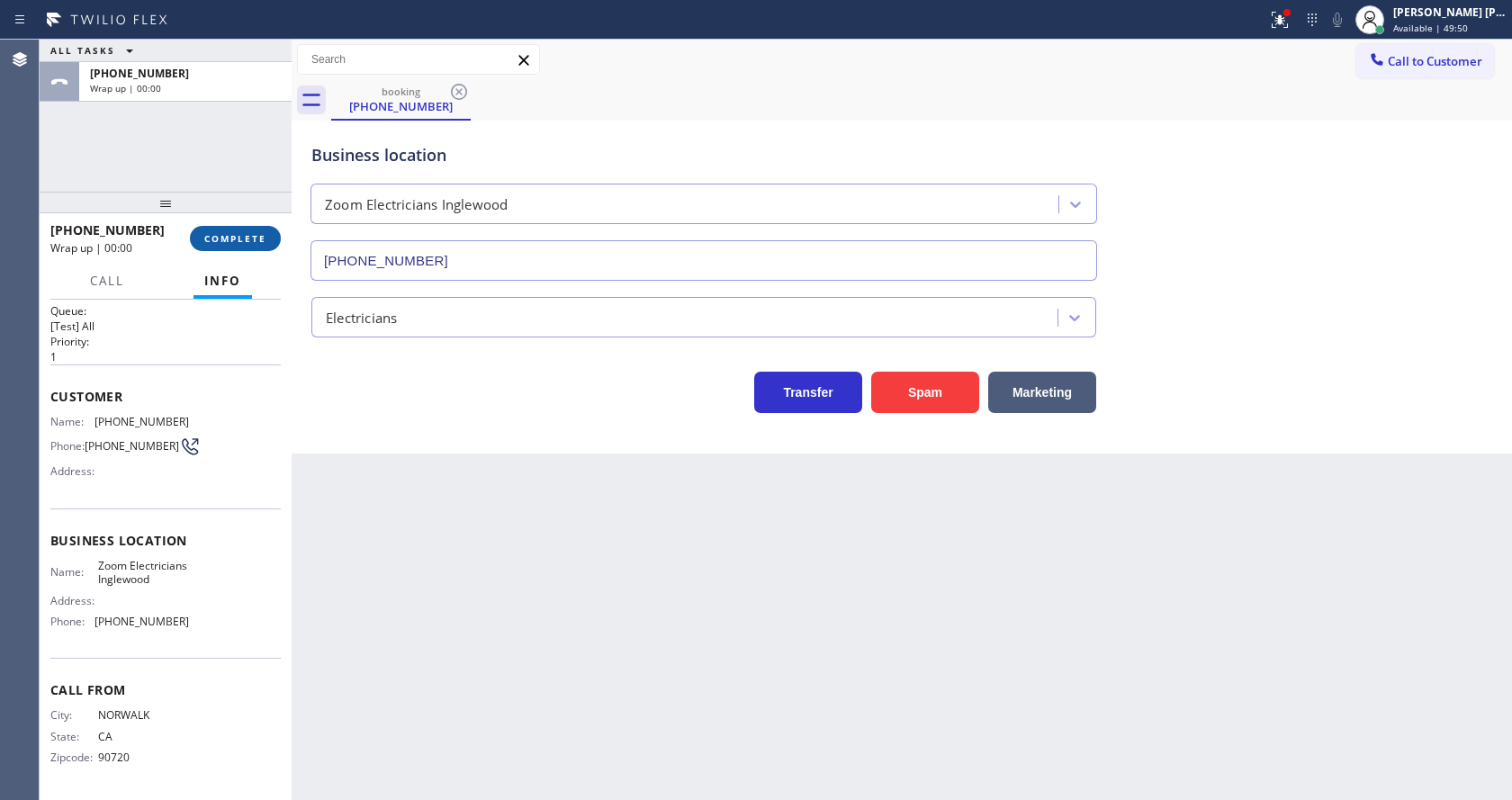
click at [226, 241] on span "COMPLETE" at bounding box center [235, 239] width 62 height 13
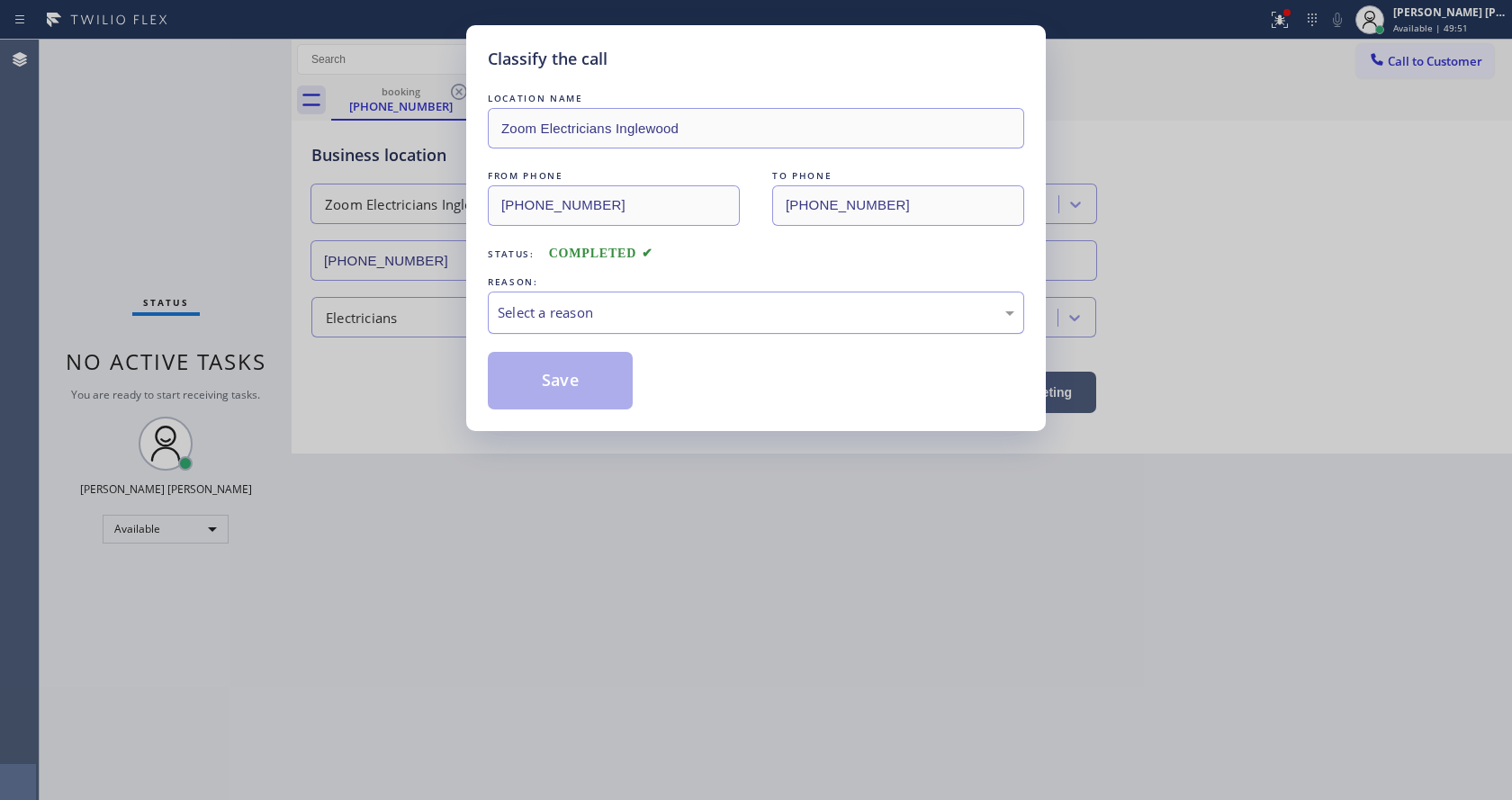
click at [530, 307] on div "Select a reason" at bounding box center [756, 312] width 517 height 20
click at [547, 379] on button "Save" at bounding box center [561, 381] width 145 height 57
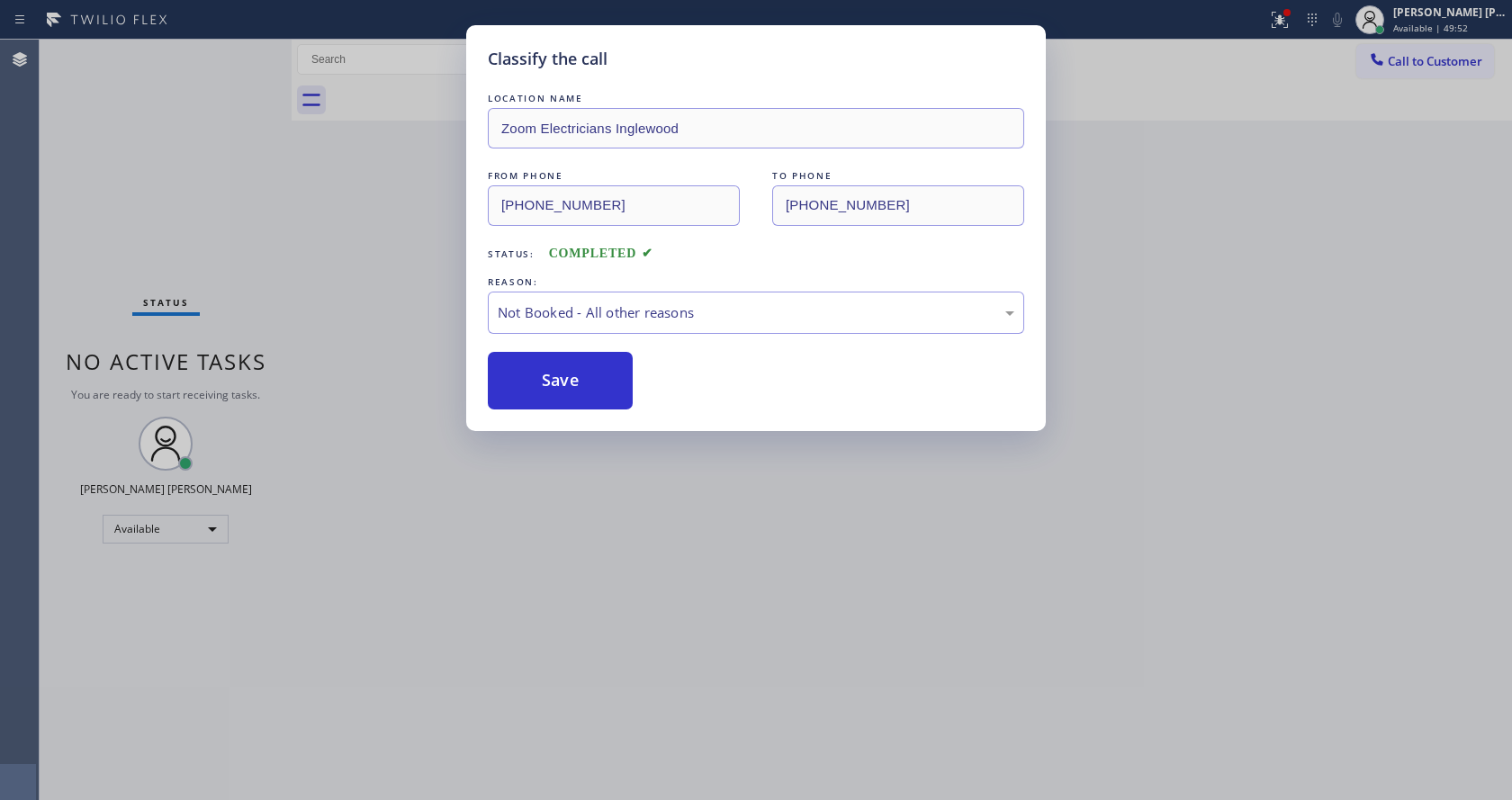
click at [710, 575] on div "Classify the call LOCATION NAME Zoom Electricians Inglewood FROM PHONE (562) 54…" at bounding box center [756, 400] width 1512 height 800
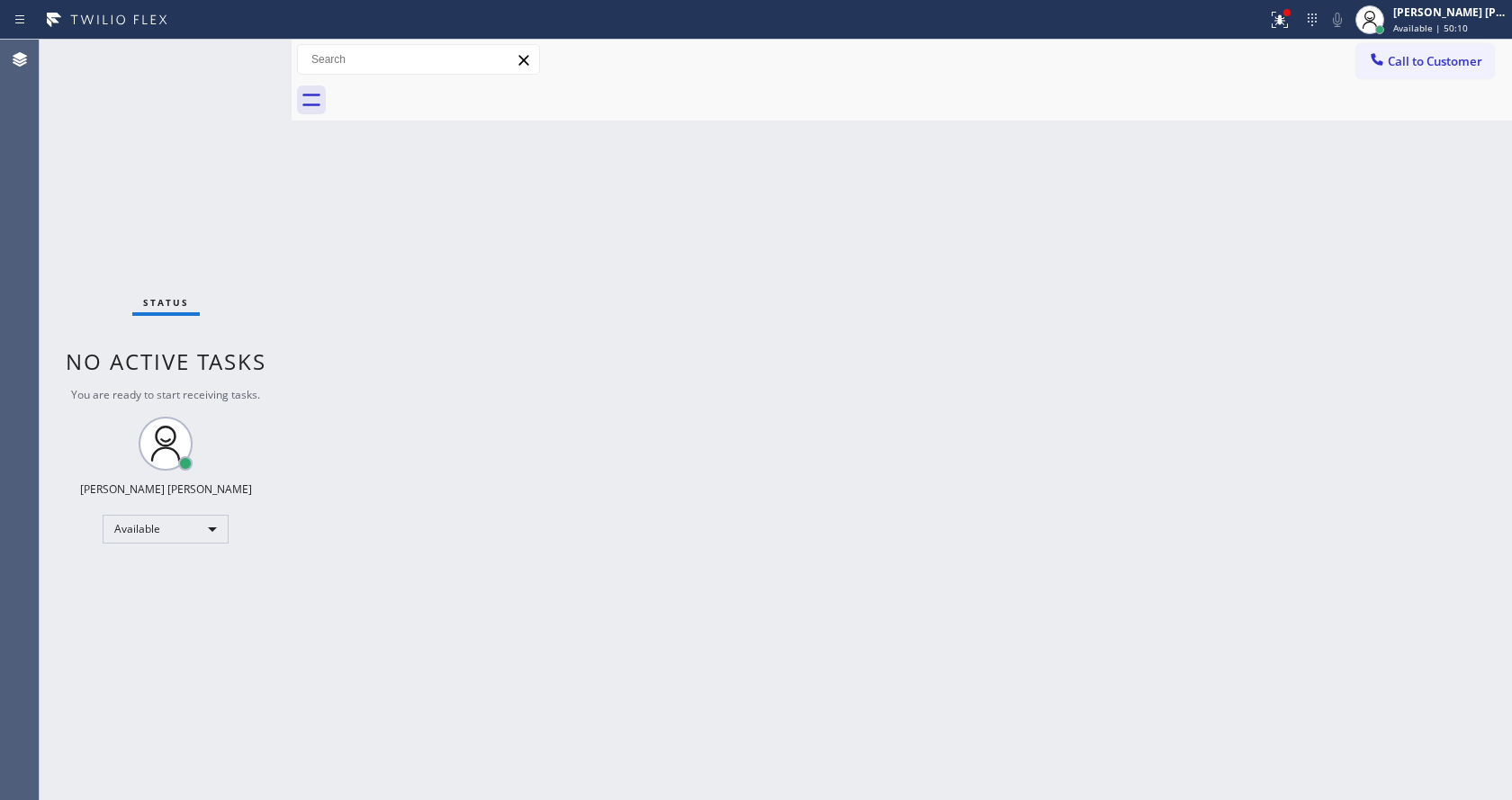
click at [203, 147] on div "Status No active tasks You are ready to start receiving tasks. [PERSON_NAME] [P…" at bounding box center [166, 419] width 252 height 760
click at [763, 531] on div "Back to Dashboard Change Sender ID Customers Technicians Select a contact Outbo…" at bounding box center [901, 419] width 1220 height 760
click at [1279, 15] on icon at bounding box center [1279, 19] width 21 height 21
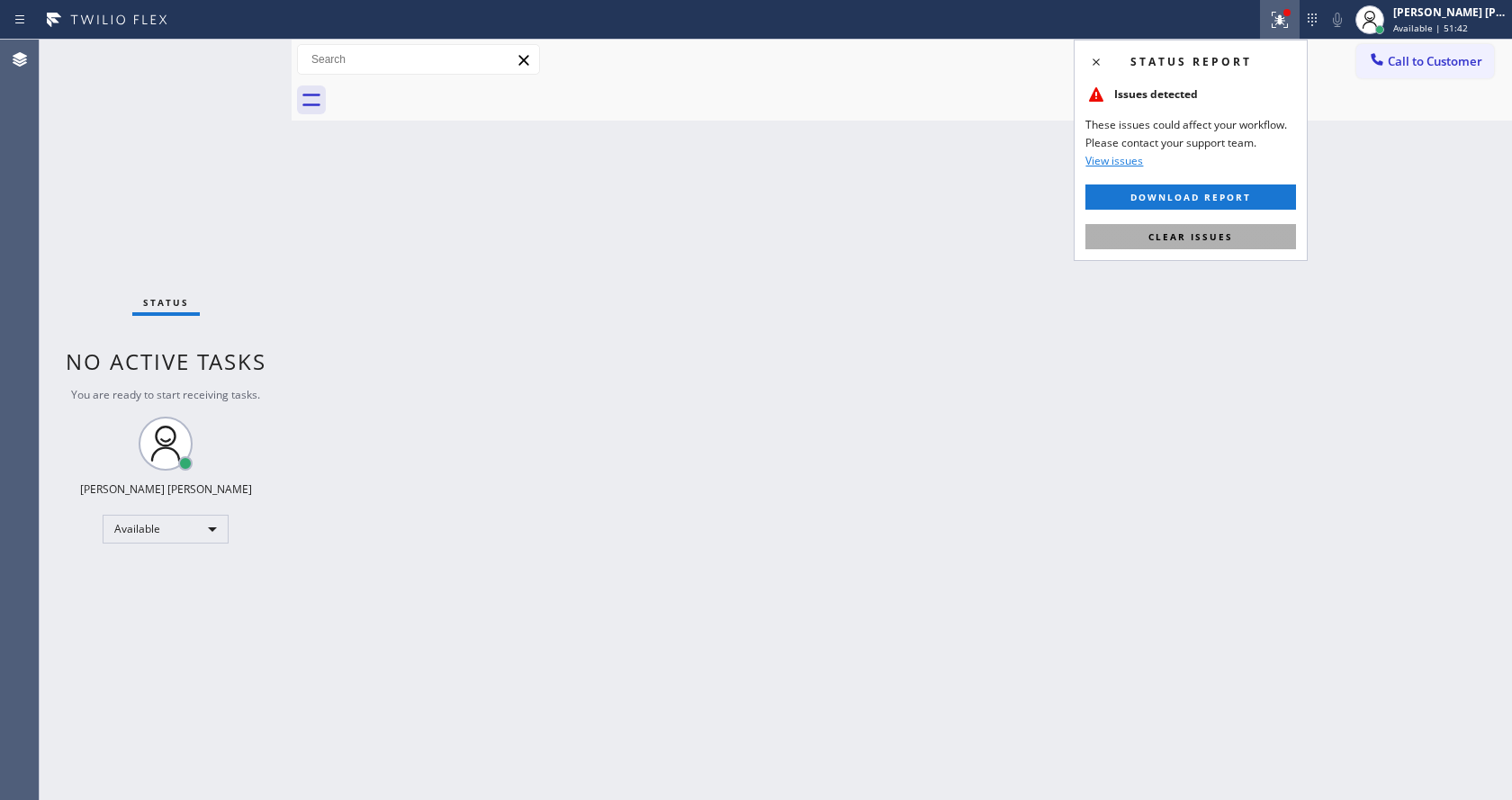
click at [1173, 242] on span "Clear issues" at bounding box center [1191, 237] width 84 height 13
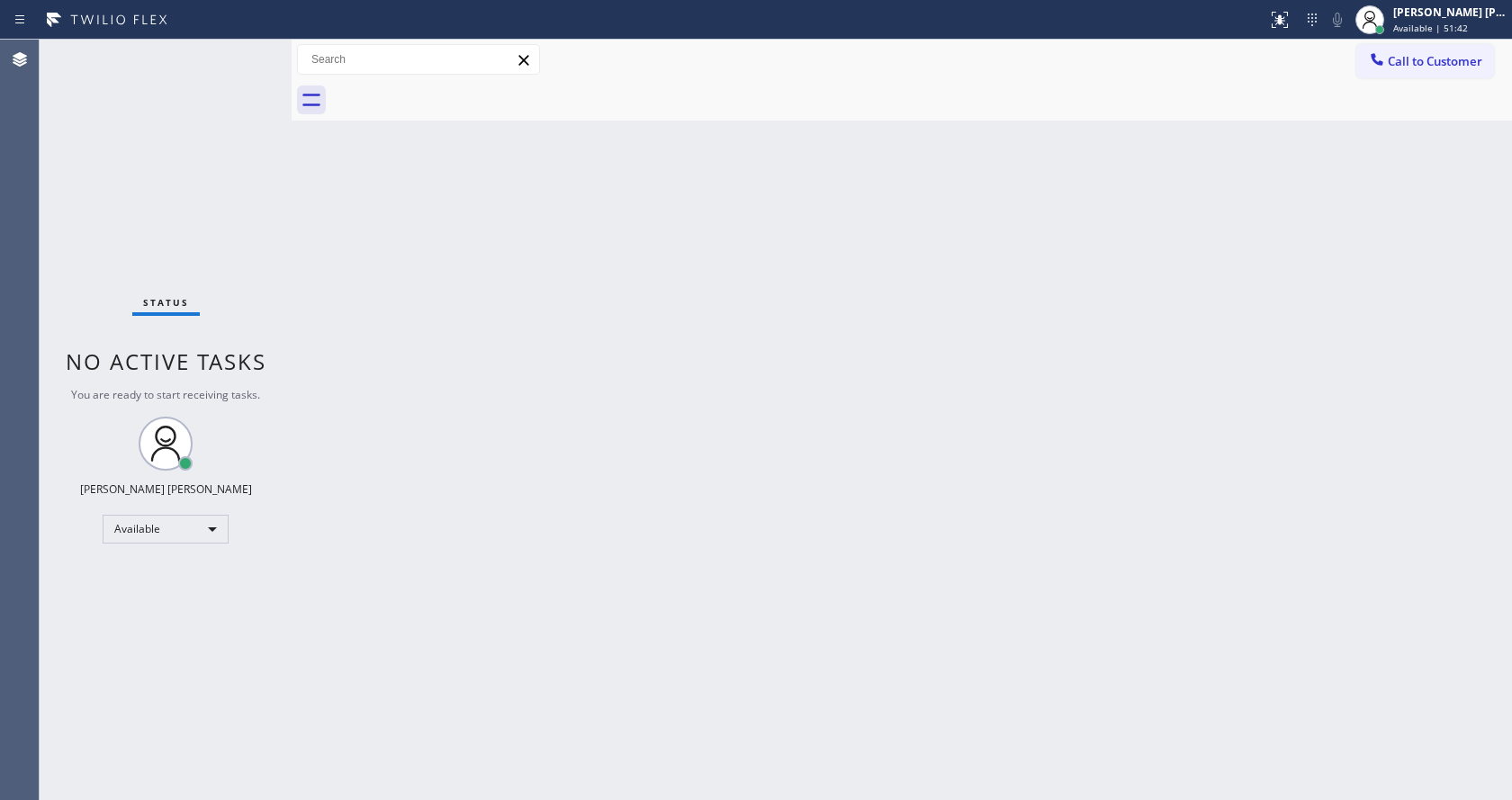
click at [1178, 244] on div "Back to Dashboard Change Sender ID Customers Technicians Select a contact Outbo…" at bounding box center [901, 419] width 1220 height 760
click at [172, 222] on div "Status No active tasks You are ready to start receiving tasks. [PERSON_NAME] [P…" at bounding box center [166, 419] width 252 height 760
click at [310, 300] on div "Back to Dashboard Change Sender ID Customers Technicians Select a contact Outbo…" at bounding box center [901, 419] width 1220 height 760
click at [244, 44] on div "Status No active tasks You are ready to start receiving tasks. [PERSON_NAME] [P…" at bounding box center [166, 419] width 252 height 760
drag, startPoint x: 451, startPoint y: 352, endPoint x: 473, endPoint y: 339, distance: 25.6
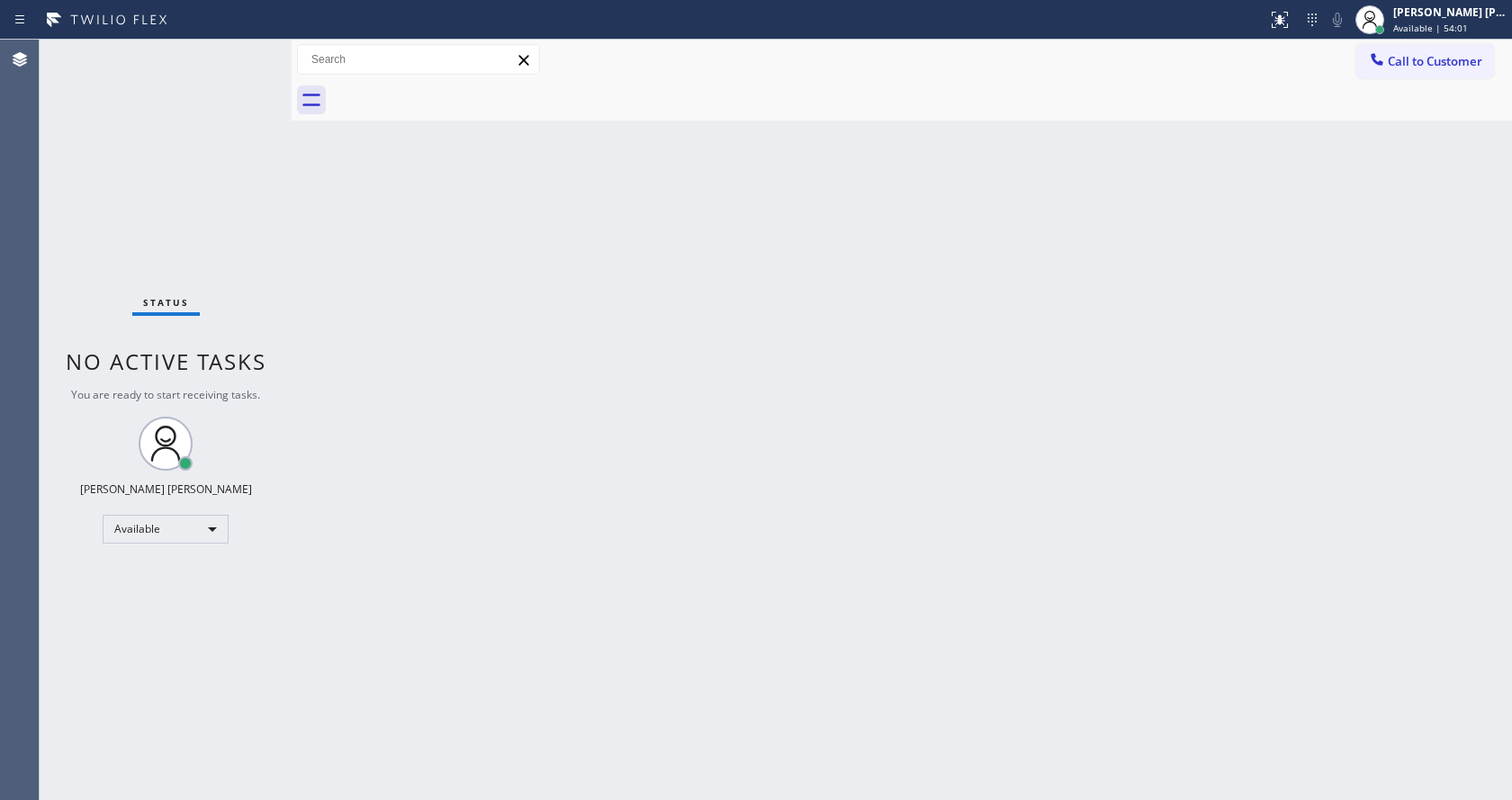
click at [451, 352] on div "Back to Dashboard Change Sender ID Customers Technicians Select a contact Outbo…" at bounding box center [901, 419] width 1220 height 760
click at [248, 302] on div "Status No active tasks You are ready to start receiving tasks. [PERSON_NAME] [P…" at bounding box center [166, 419] width 252 height 760
click at [249, 47] on div "Status No active tasks You are ready to start receiving tasks. [PERSON_NAME] [P…" at bounding box center [166, 419] width 252 height 760
click at [390, 553] on div "Back to Dashboard Change Sender ID Customers Technicians Select a contact Outbo…" at bounding box center [901, 419] width 1220 height 760
click at [1443, 27] on span "Available | 54:20" at bounding box center [1430, 28] width 75 height 13
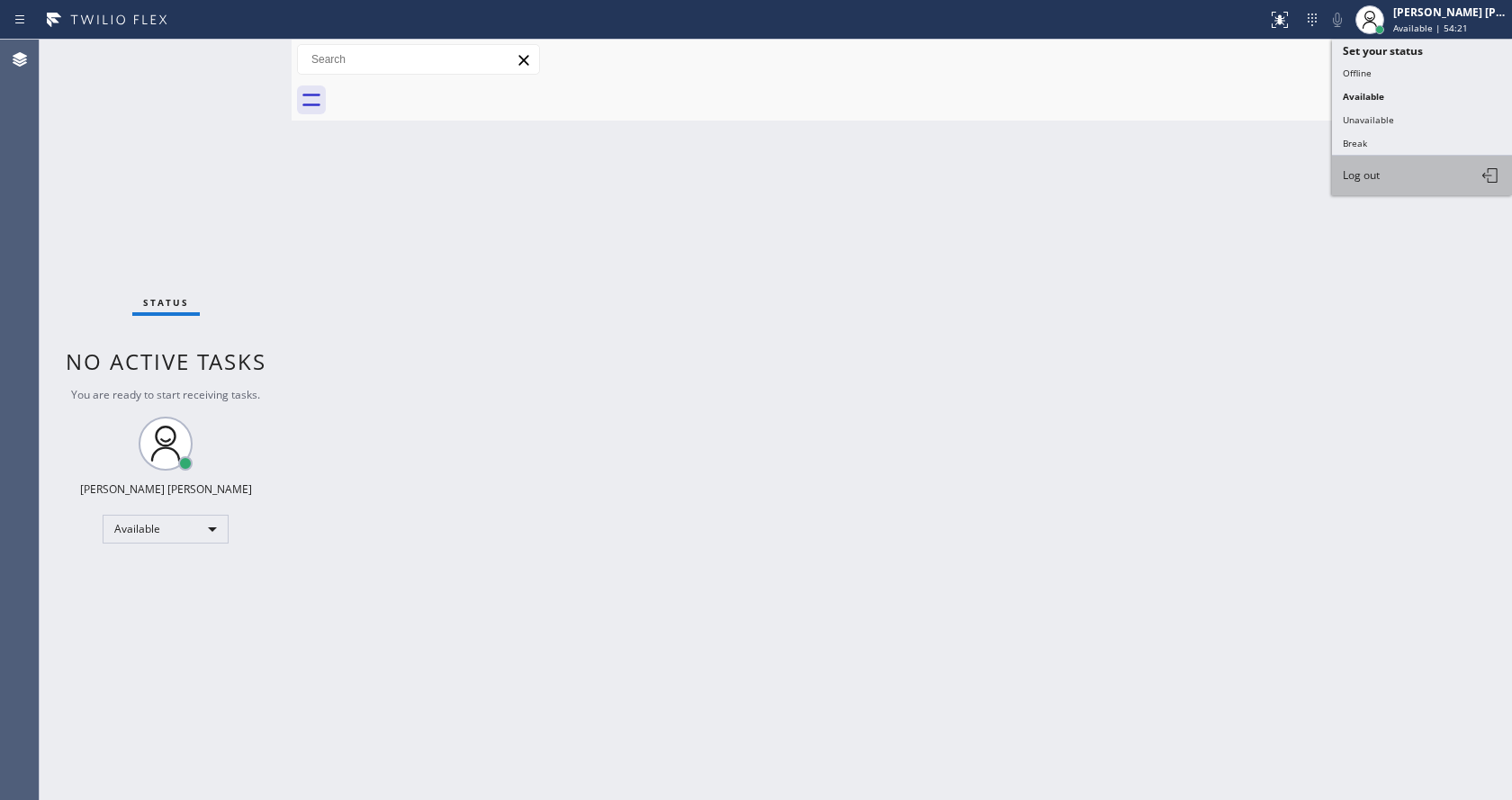
click at [1388, 168] on button "Log out" at bounding box center [1422, 175] width 180 height 40
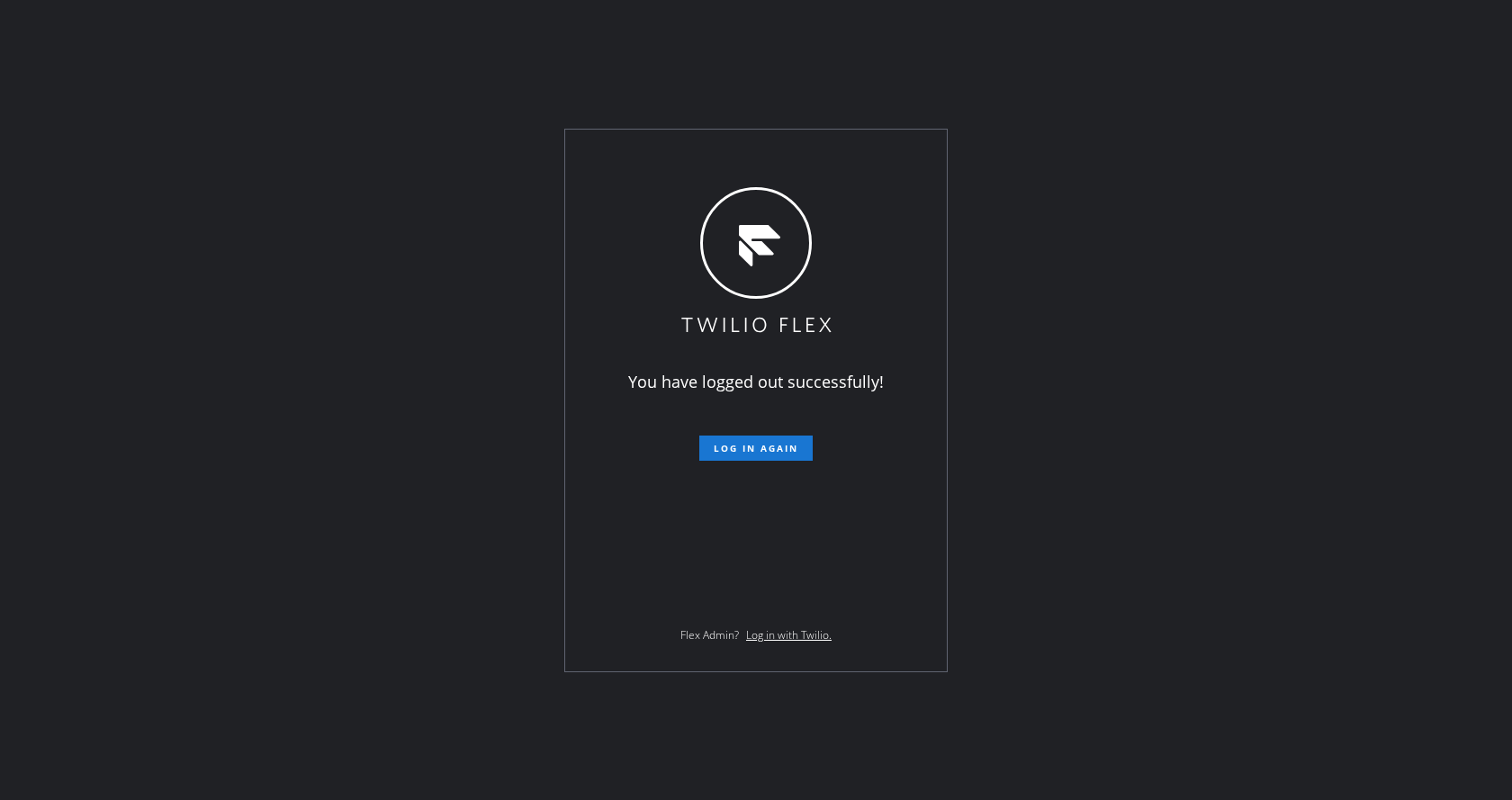
click at [1098, 113] on div "You have logged out successfully! Log in again Flex Admin? Log in with Twilio." at bounding box center [756, 400] width 1512 height 800
